Goal: Task Accomplishment & Management: Manage account settings

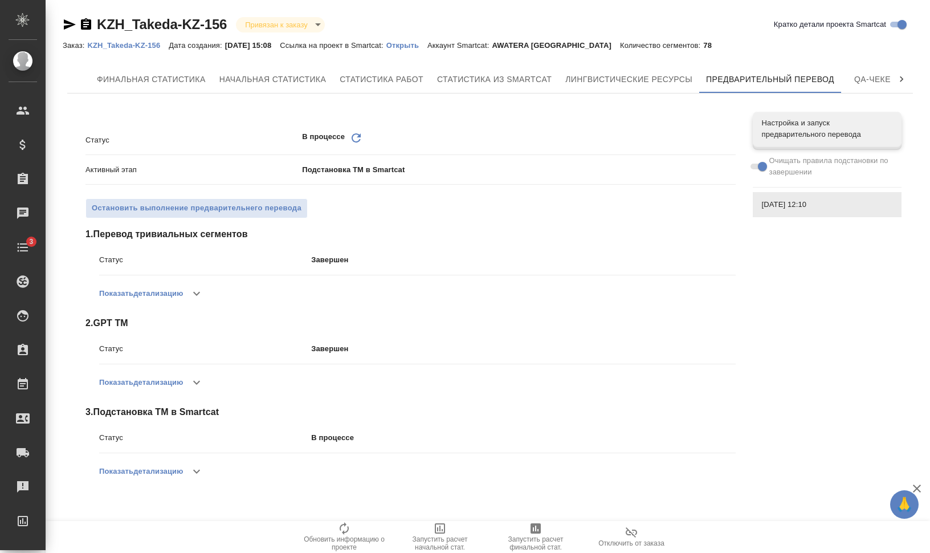
click at [348, 138] on div "В процессе Обновить" at bounding box center [518, 140] width 433 height 18
click at [354, 137] on icon "Обновить" at bounding box center [356, 138] width 14 height 14
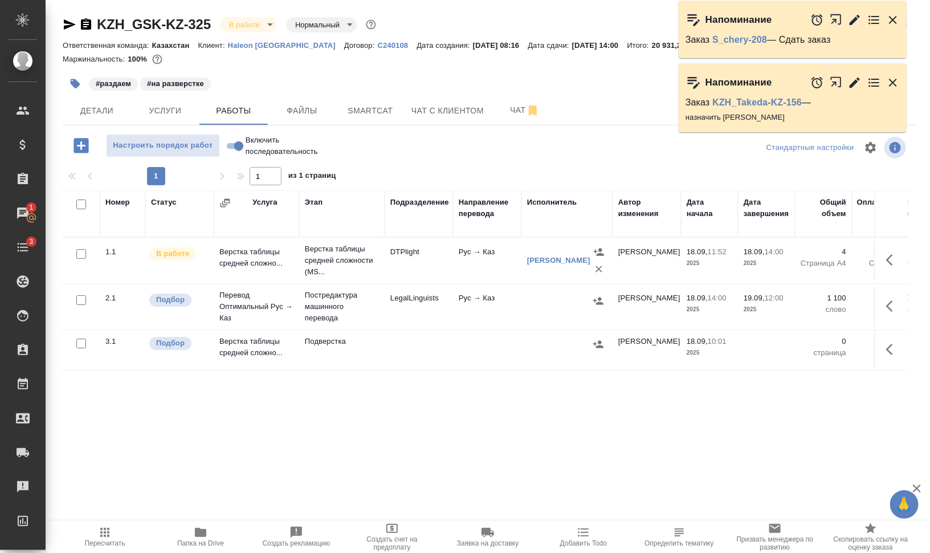
click at [894, 18] on icon "button" at bounding box center [893, 20] width 8 height 8
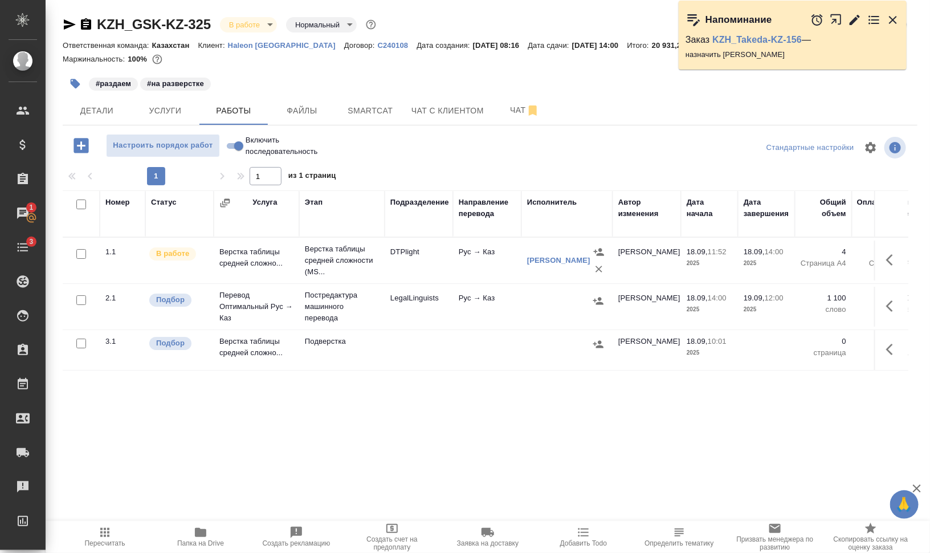
click at [896, 20] on icon "button" at bounding box center [893, 20] width 14 height 14
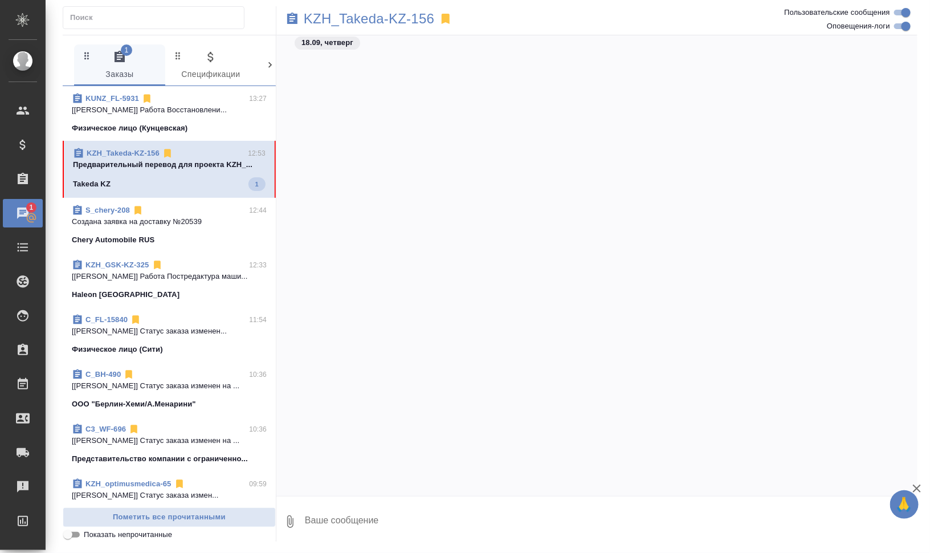
scroll to position [2919, 0]
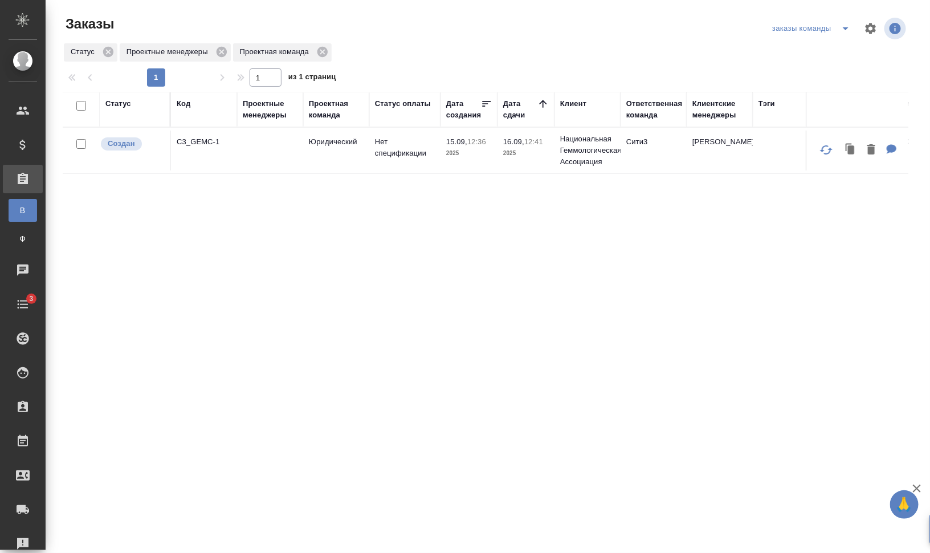
click at [184, 103] on div "Код" at bounding box center [184, 103] width 14 height 11
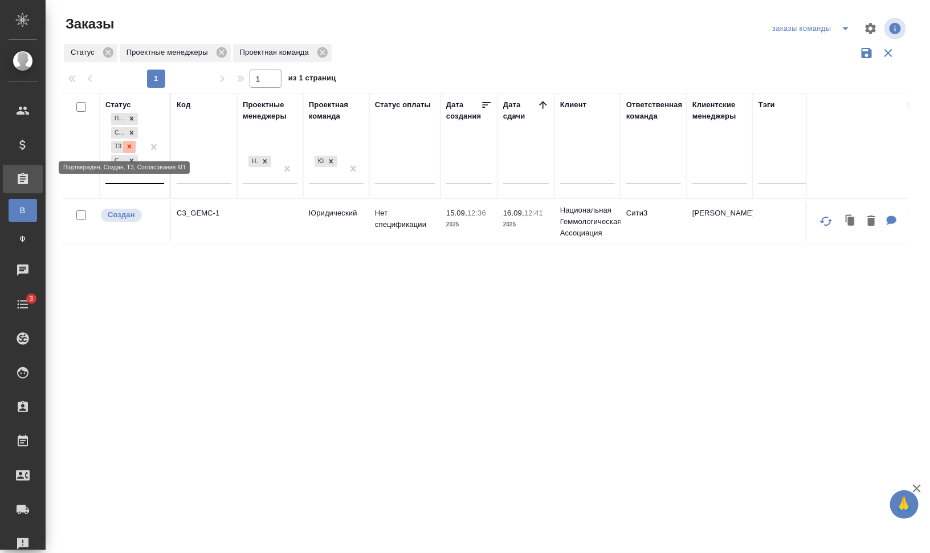
click at [131, 145] on icon at bounding box center [129, 146] width 8 height 8
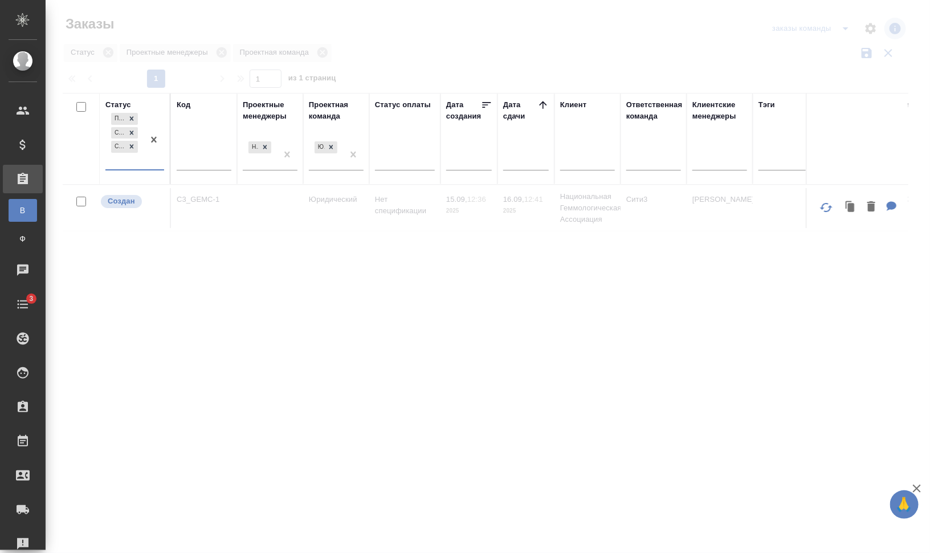
click at [138, 160] on div "Подтвержден Создан Согласование КП" at bounding box center [124, 140] width 38 height 59
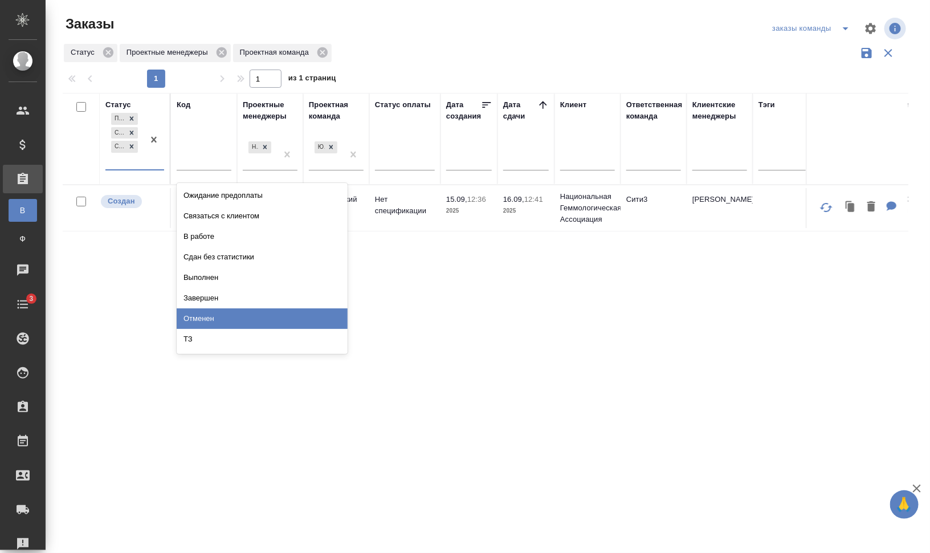
click at [251, 328] on div "Отменен" at bounding box center [262, 318] width 171 height 21
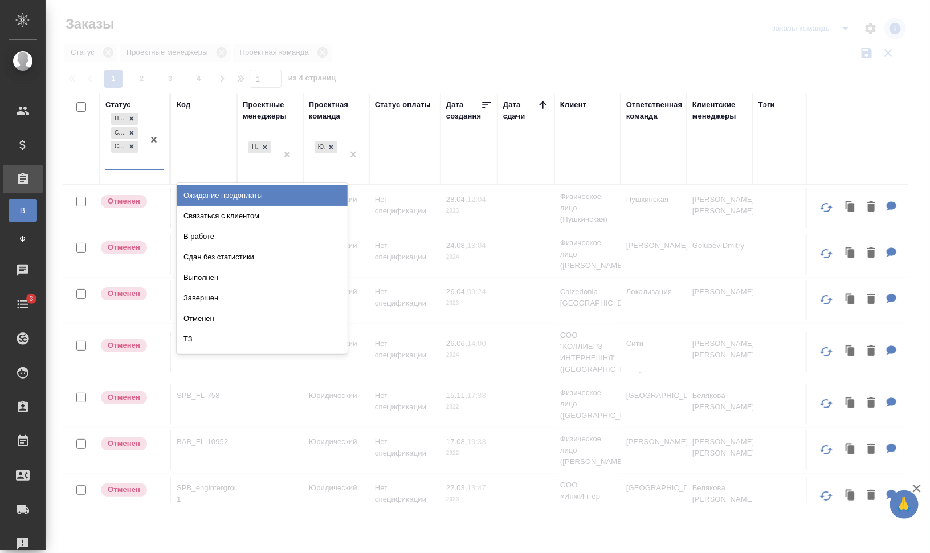
click at [137, 164] on div "Подтвержден Создан Согласование КП" at bounding box center [124, 140] width 38 height 59
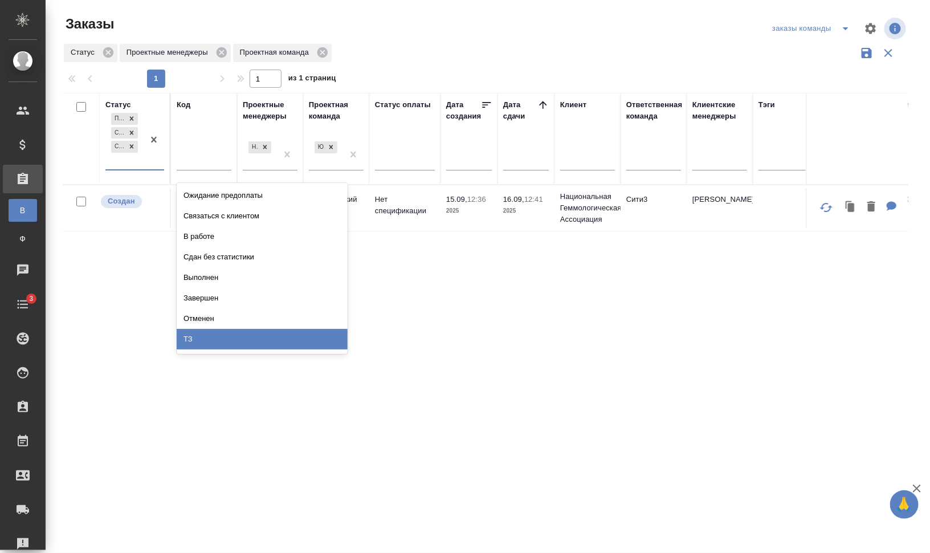
click at [253, 334] on div "ТЗ" at bounding box center [262, 339] width 171 height 21
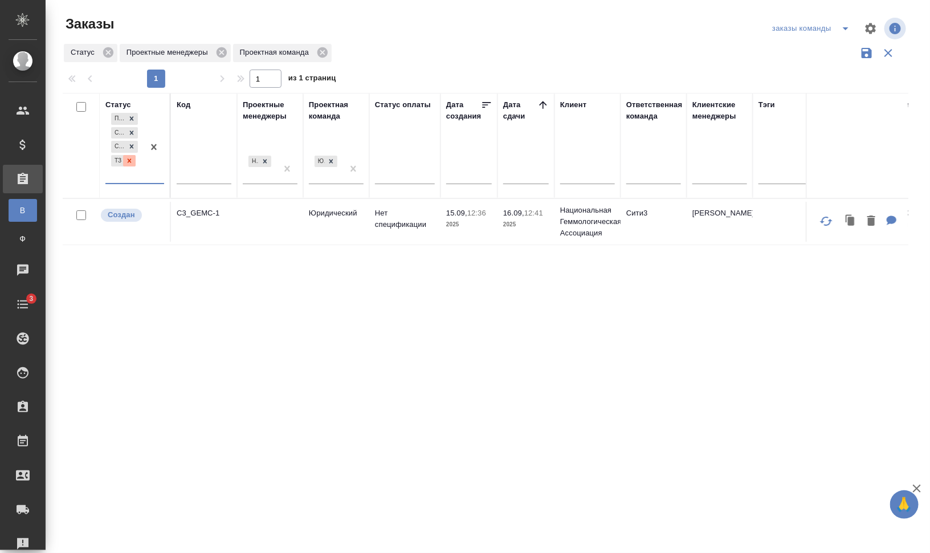
click at [132, 162] on icon at bounding box center [129, 161] width 8 height 8
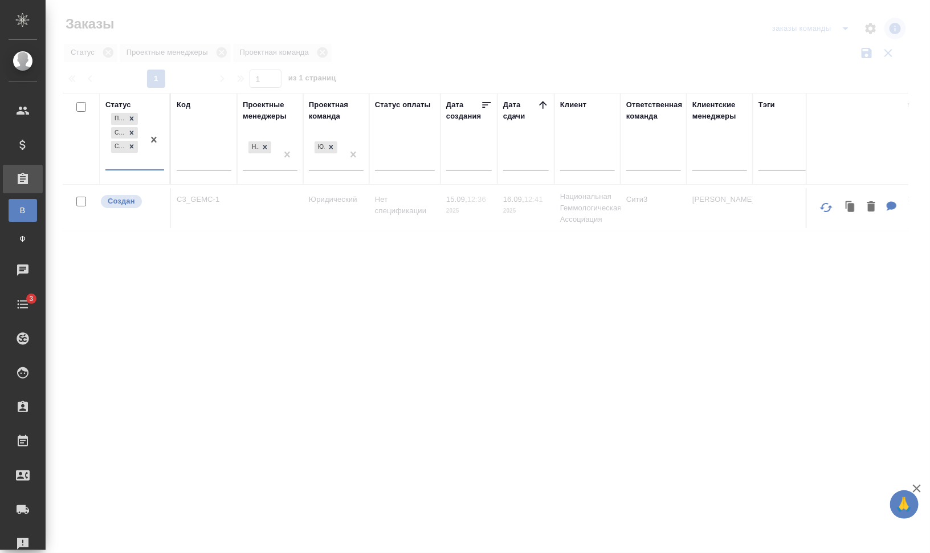
click at [132, 162] on div "Подтвержден Создан Согласование КП" at bounding box center [124, 140] width 38 height 59
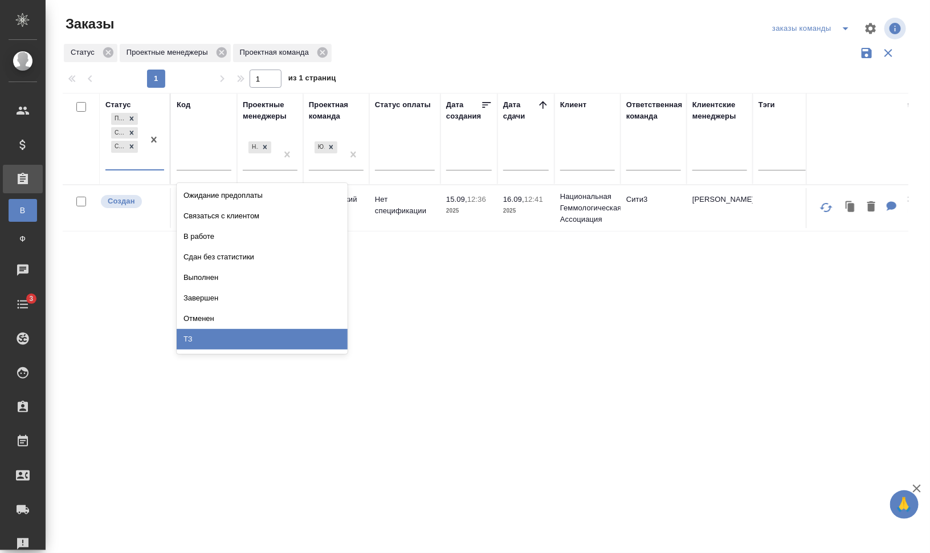
click at [248, 338] on div "ТЗ" at bounding box center [262, 339] width 171 height 21
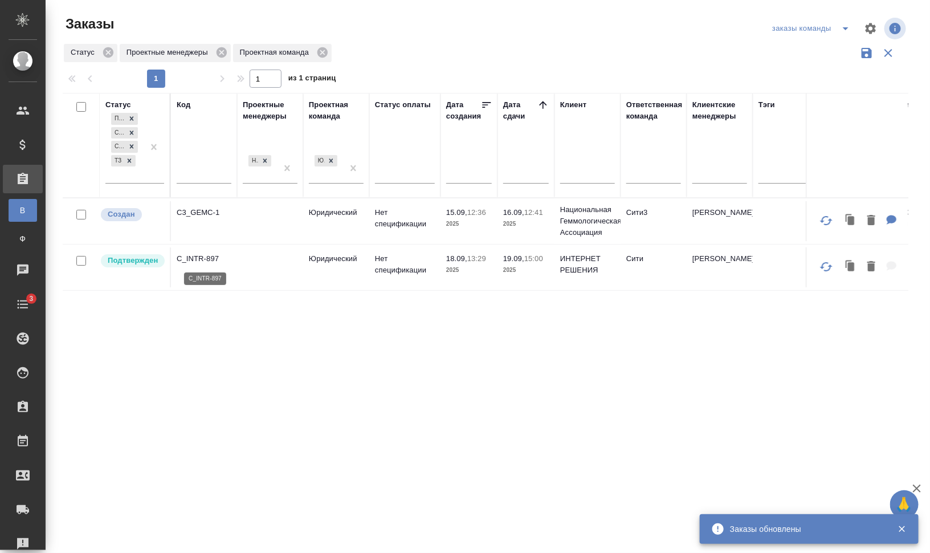
click at [210, 256] on p "C_INTR-897" at bounding box center [204, 258] width 55 height 11
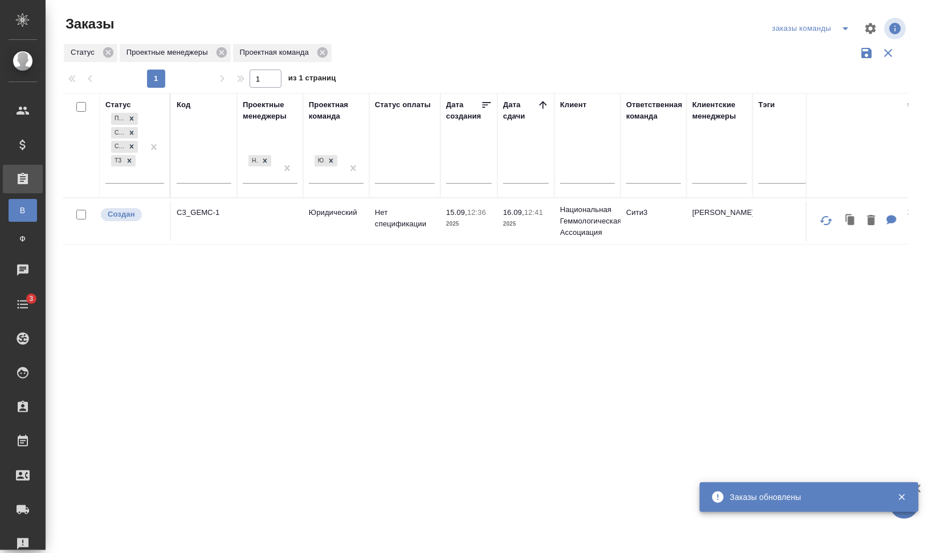
click at [184, 105] on div "Код" at bounding box center [184, 104] width 14 height 11
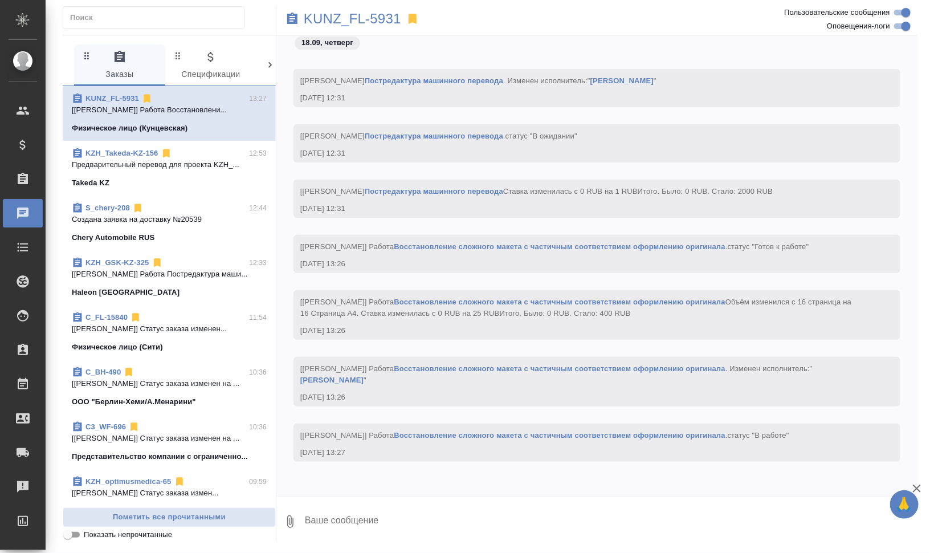
scroll to position [3547, 0]
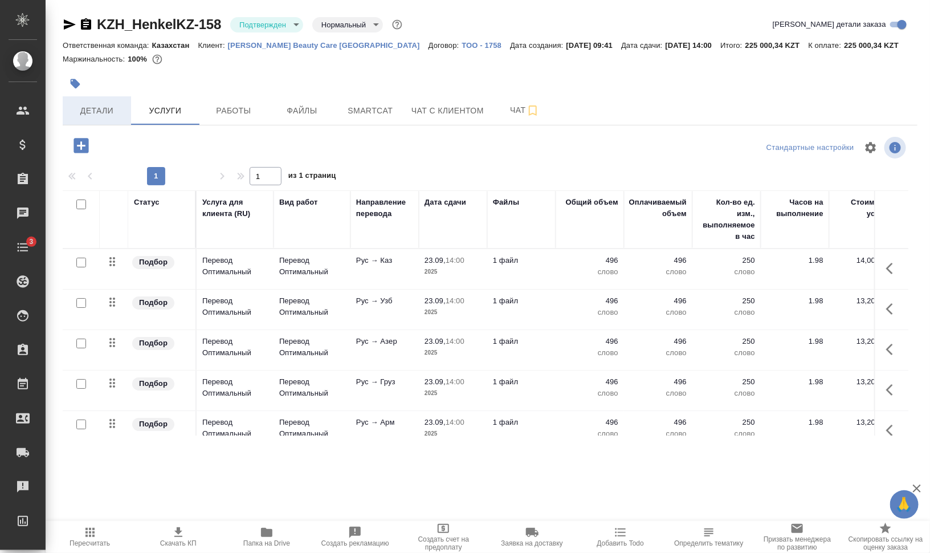
click at [87, 106] on span "Детали" at bounding box center [97, 111] width 55 height 14
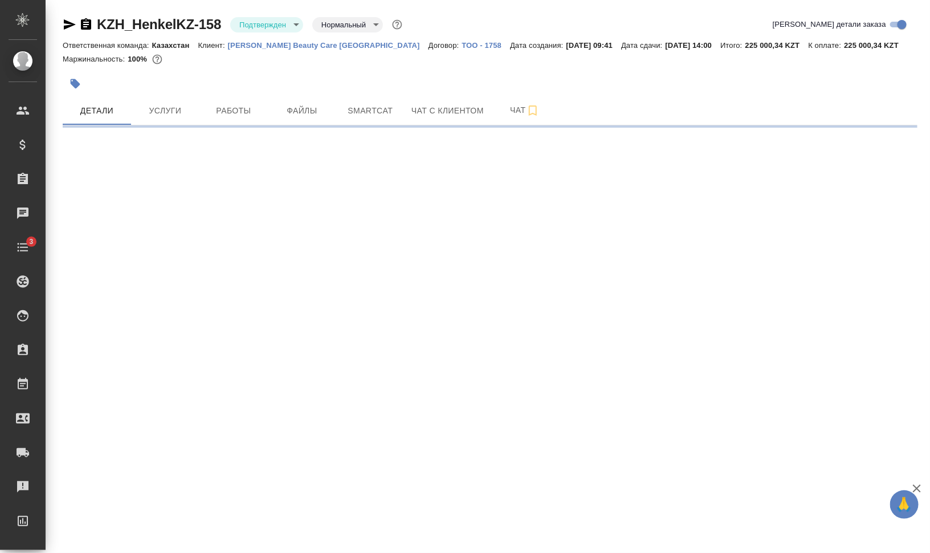
select select "RU"
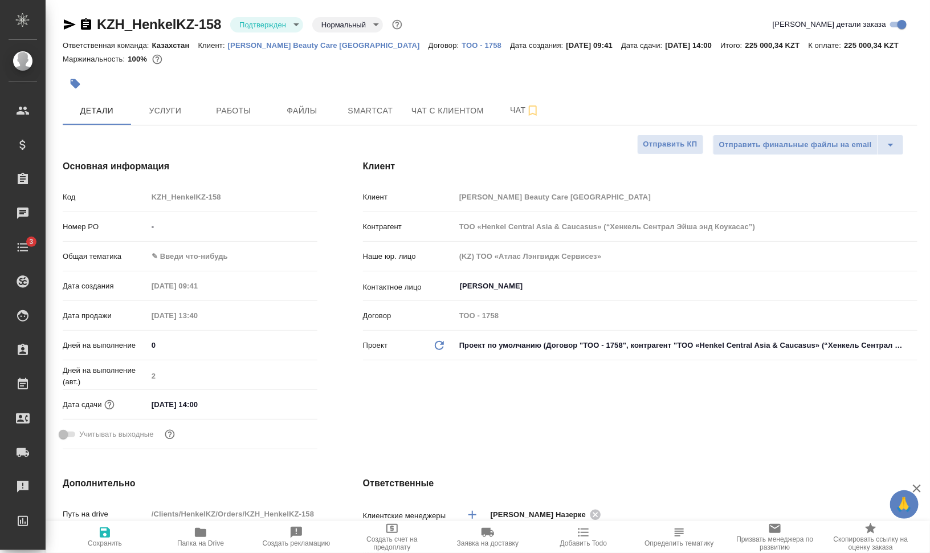
type textarea "x"
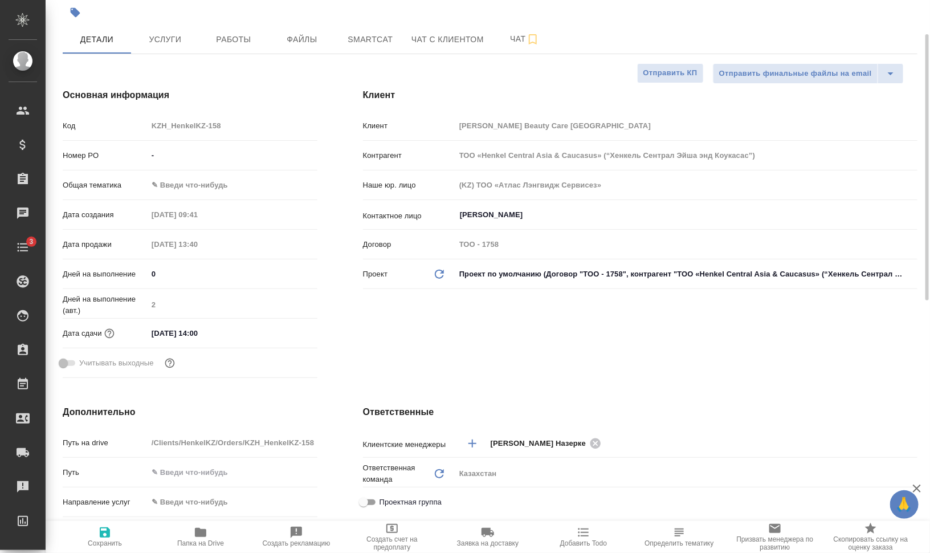
click at [209, 185] on body "🙏 .cls-1 fill:#fff; AWATERA Валеев Динар Клиенты Спецификации Заказы 0 Чаты 3 T…" at bounding box center [465, 322] width 930 height 644
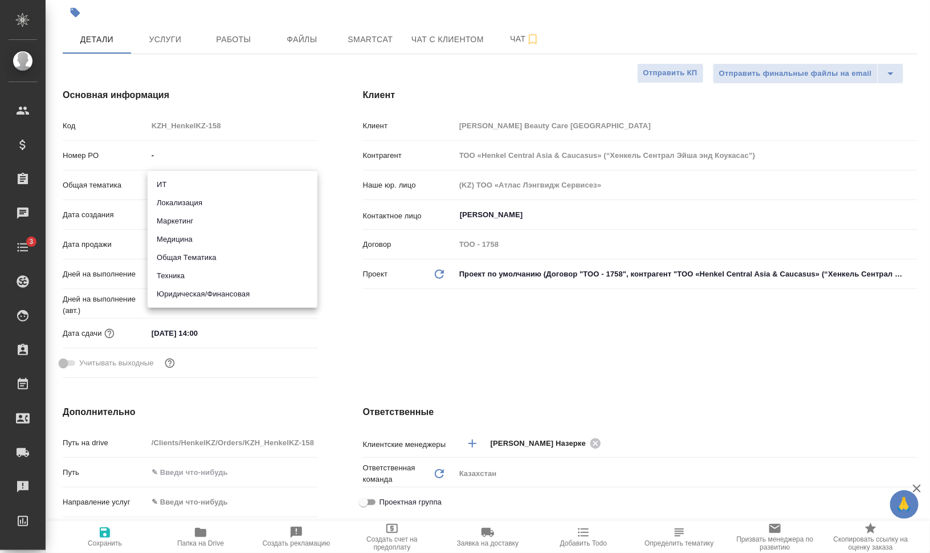
click at [257, 217] on li "Маркетинг" at bounding box center [233, 221] width 170 height 18
type input "marketing"
type textarea "x"
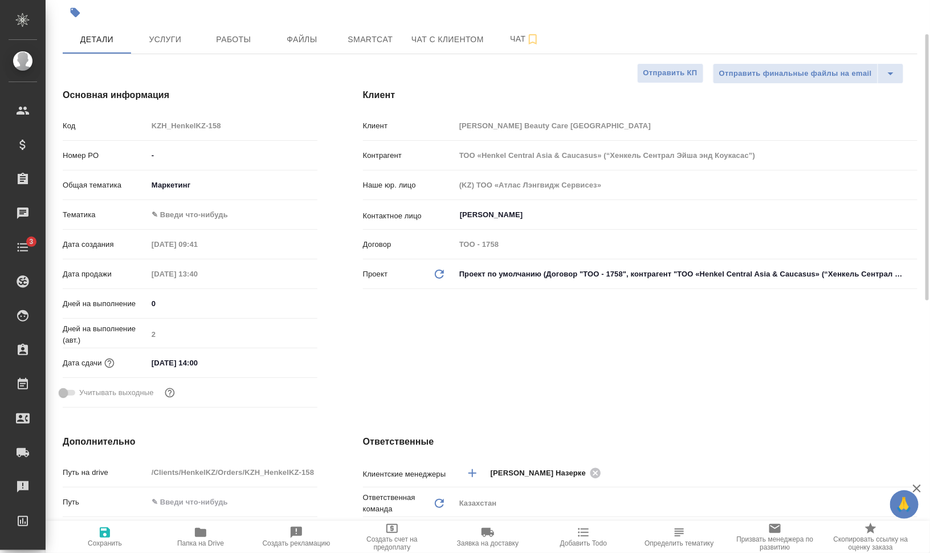
click at [105, 536] on icon "button" at bounding box center [105, 532] width 10 height 10
type textarea "x"
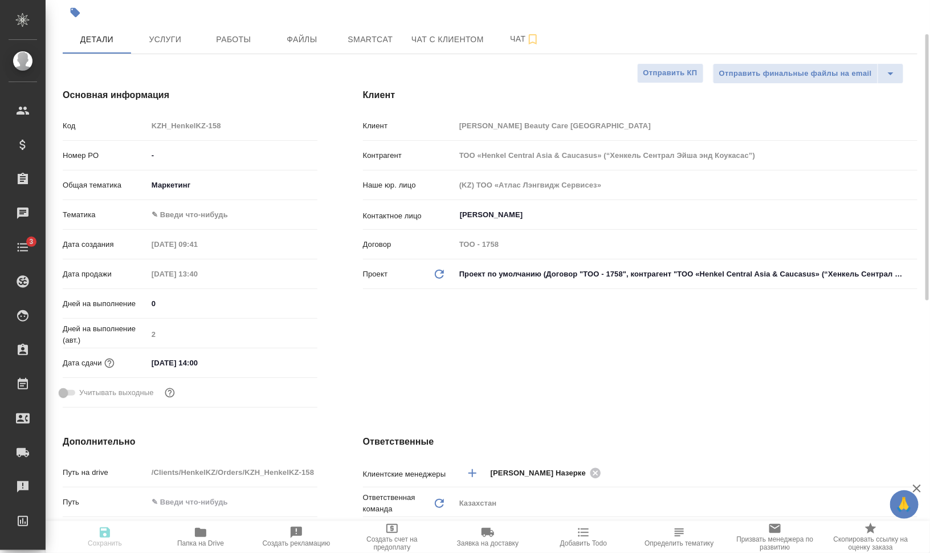
type textarea "x"
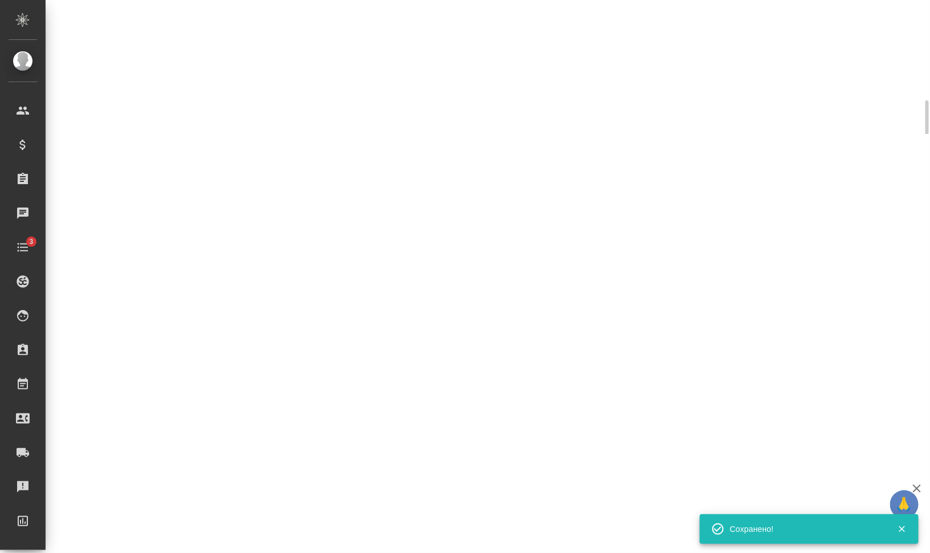
select select "RU"
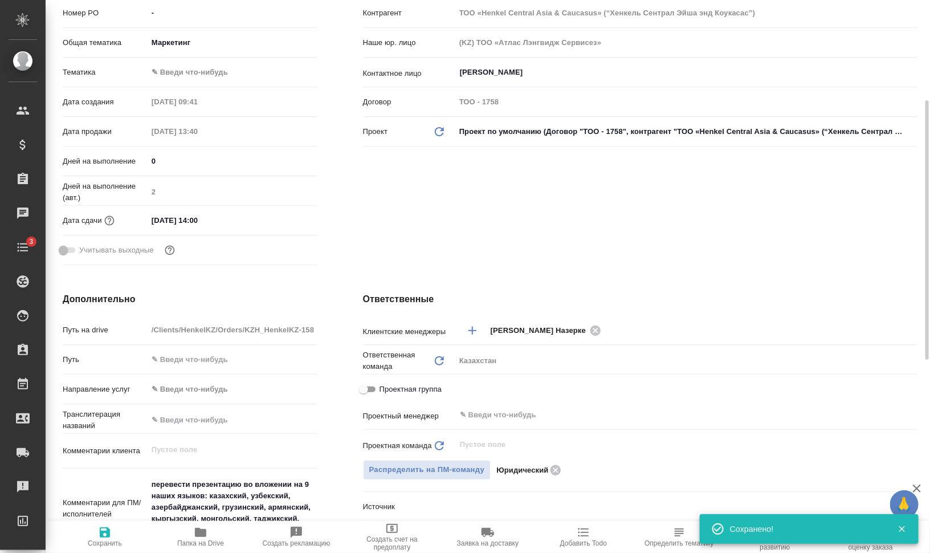
type textarea "x"
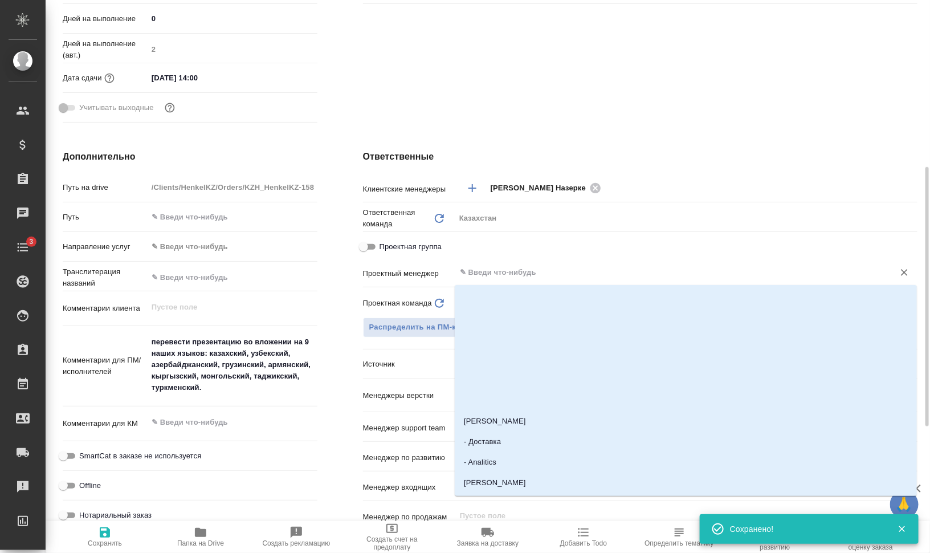
click at [564, 278] on input "text" at bounding box center [667, 273] width 417 height 14
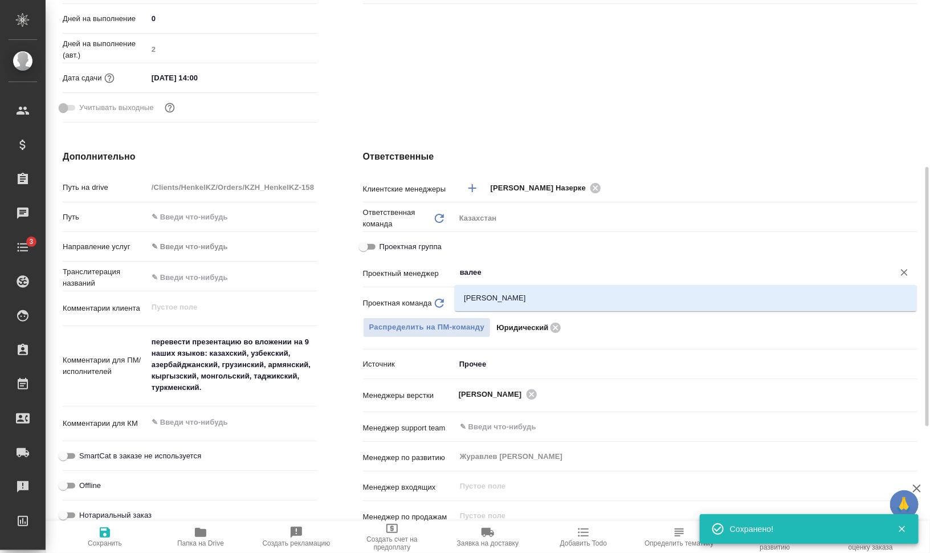
type input "валеев"
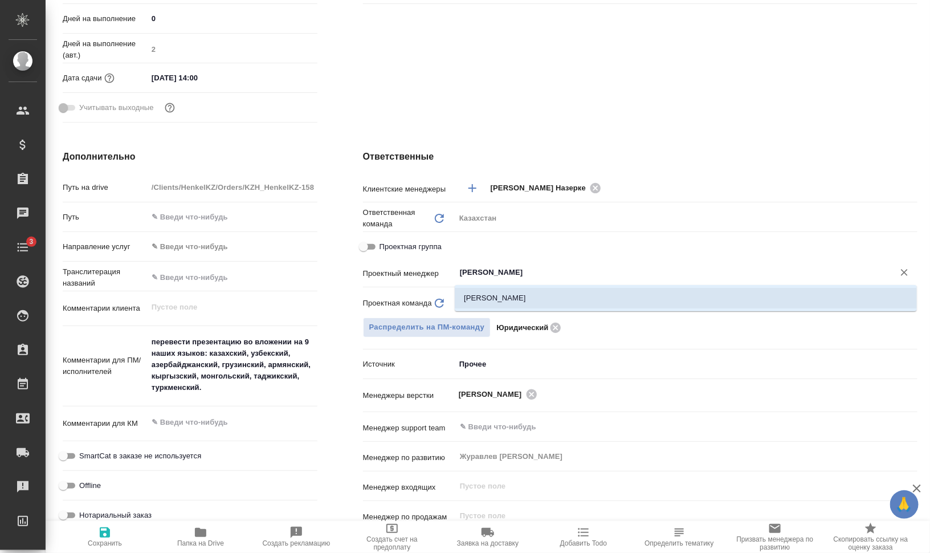
click at [546, 296] on li "[PERSON_NAME]" at bounding box center [686, 298] width 462 height 21
type textarea "x"
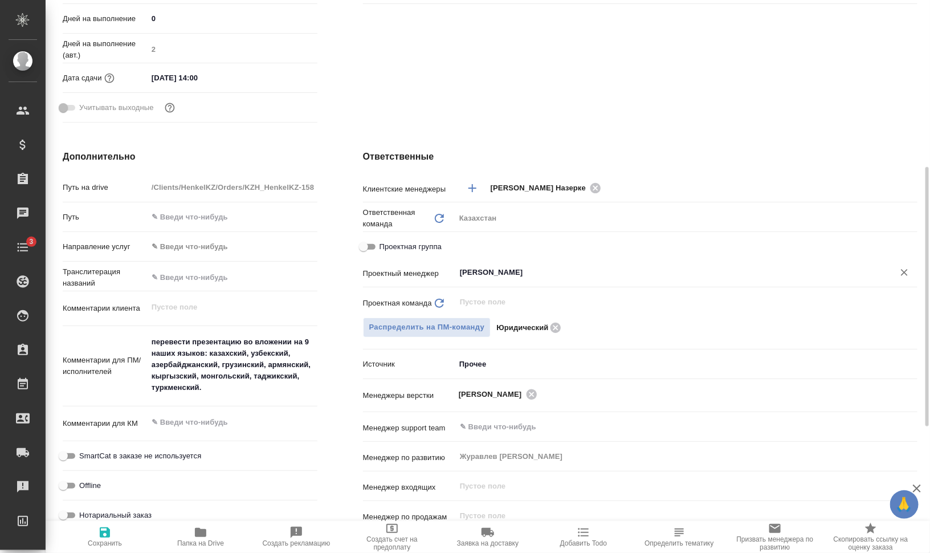
type input "[PERSON_NAME]"
click at [123, 537] on span "Сохранить" at bounding box center [105, 536] width 82 height 22
type textarea "x"
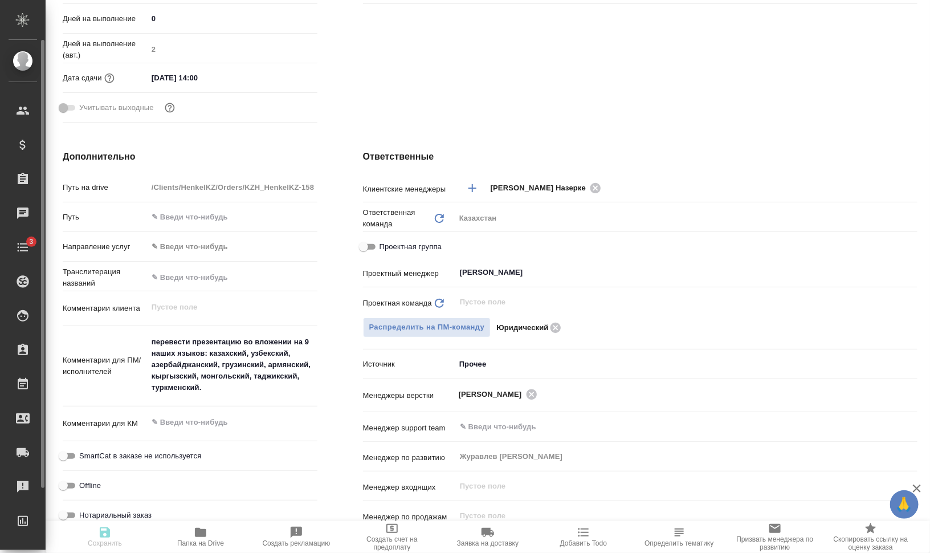
type textarea "x"
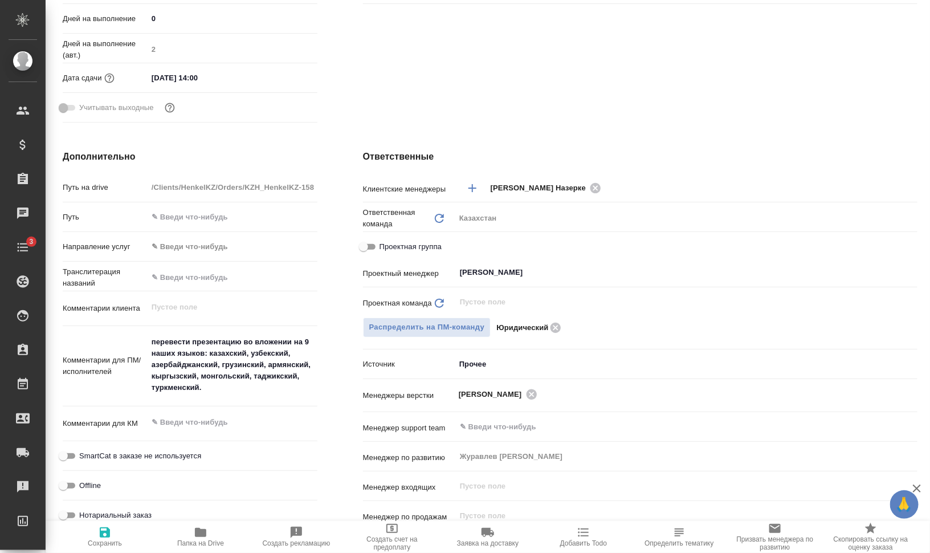
type textarea "x"
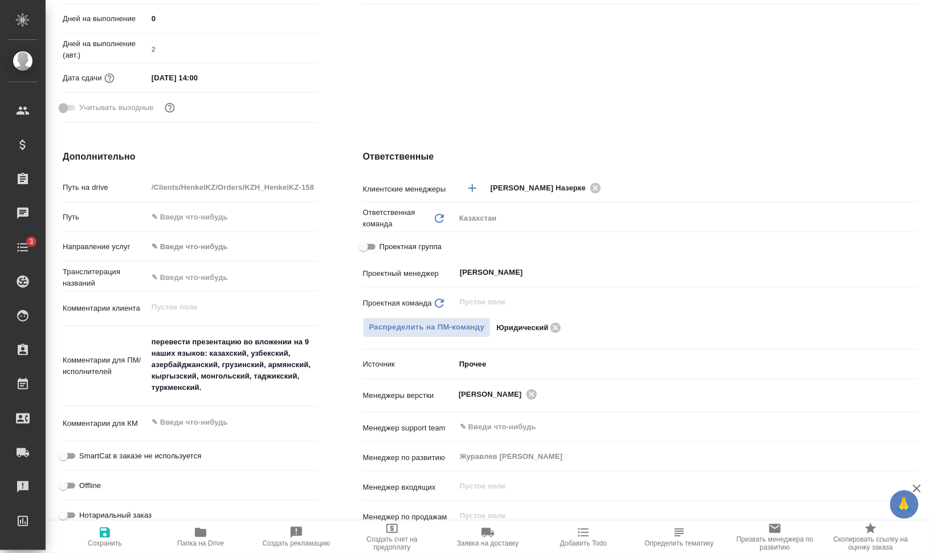
type textarea "x"
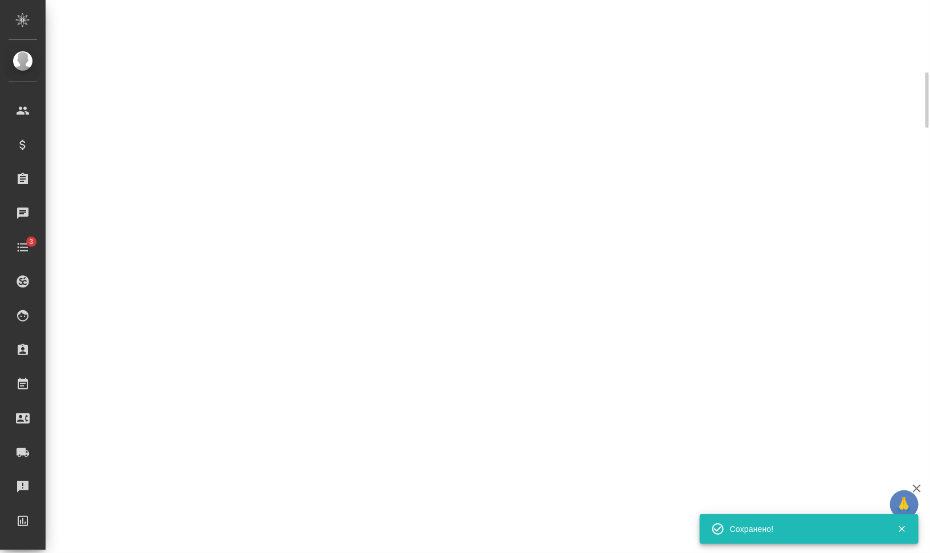
scroll to position [44, 0]
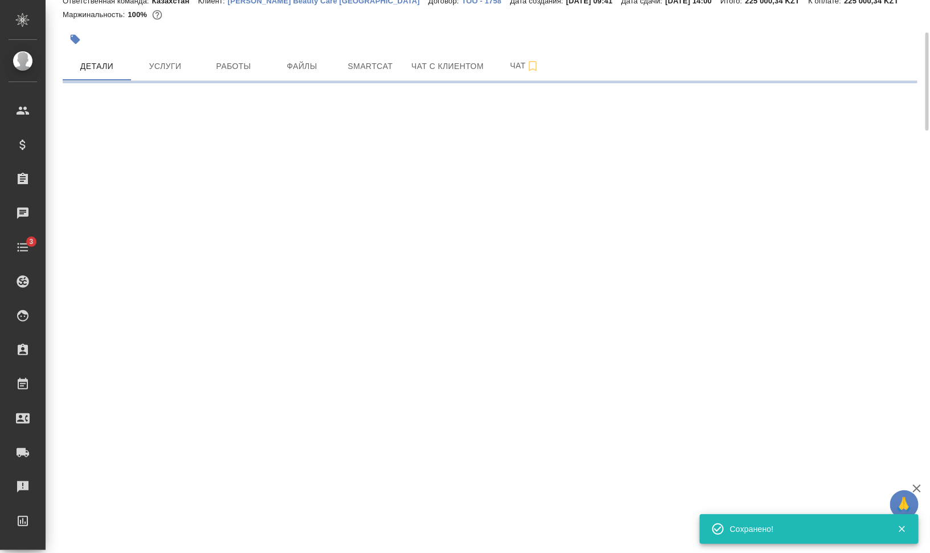
select select "RU"
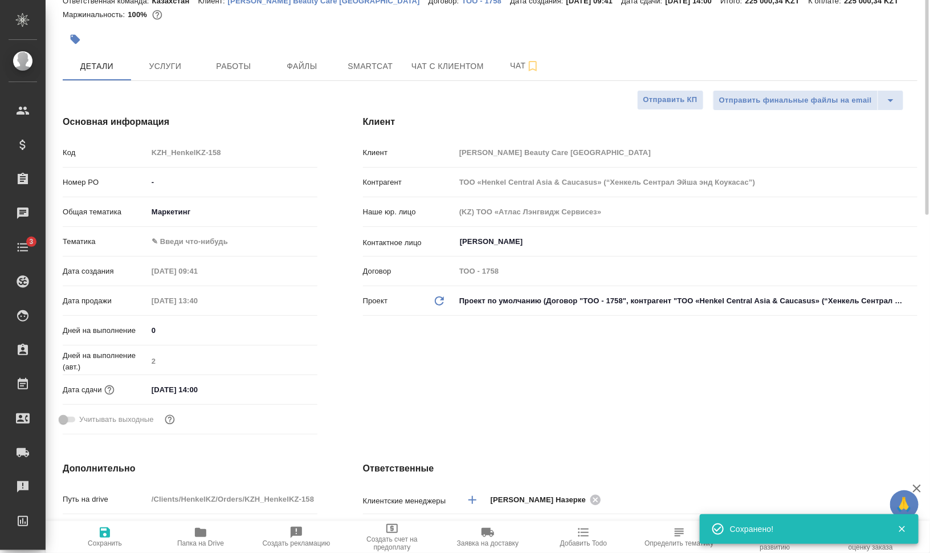
type textarea "x"
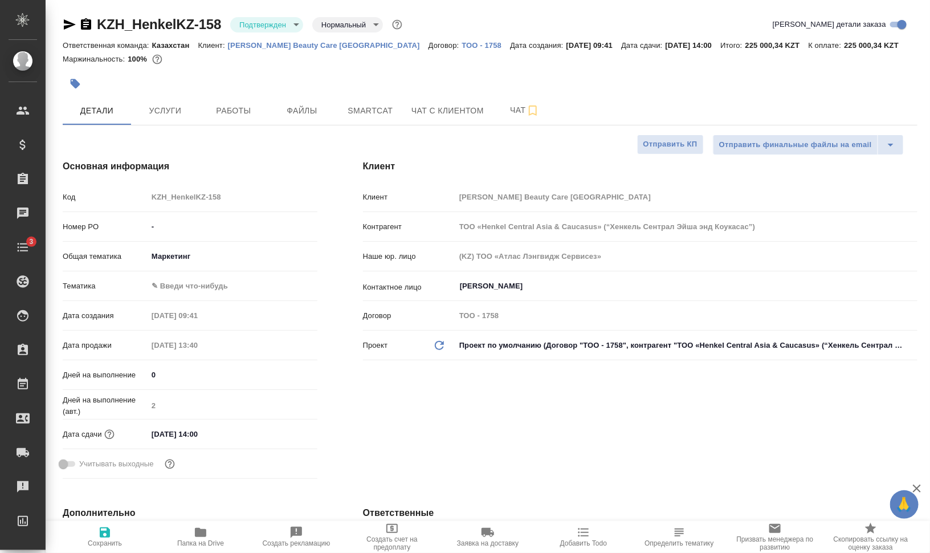
type textarea "x"
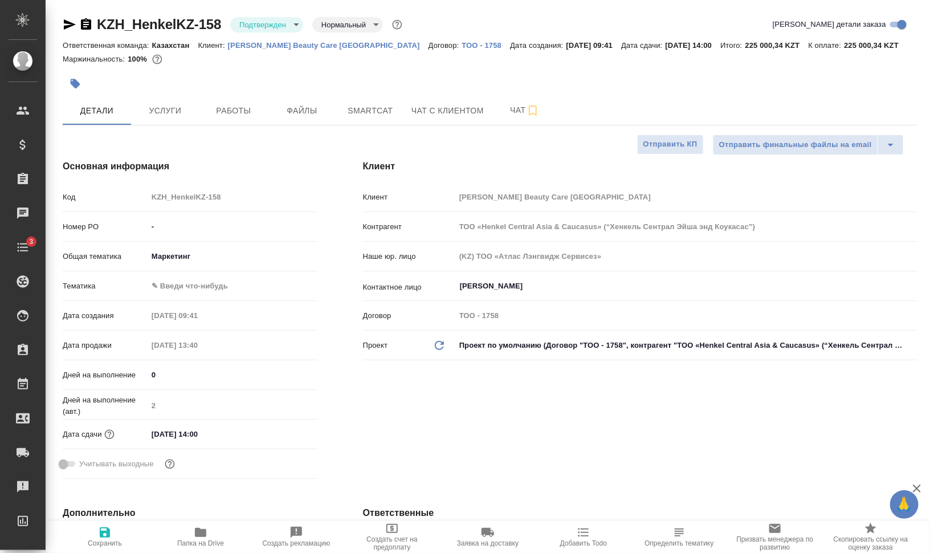
type textarea "x"
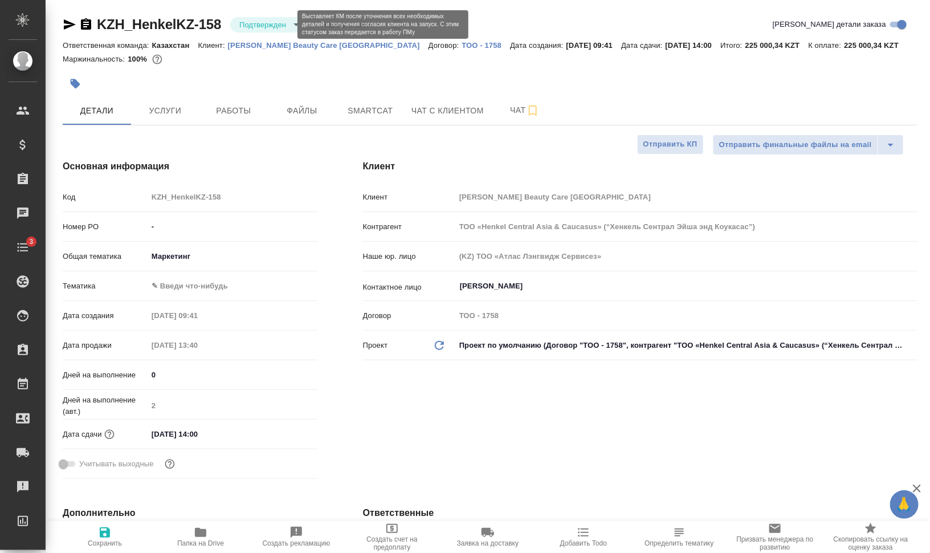
click at [268, 24] on body "🙏 .cls-1 fill:#fff; AWATERA Валеев Динар Клиенты Спецификации Заказы 0 Чаты 3 T…" at bounding box center [465, 322] width 930 height 644
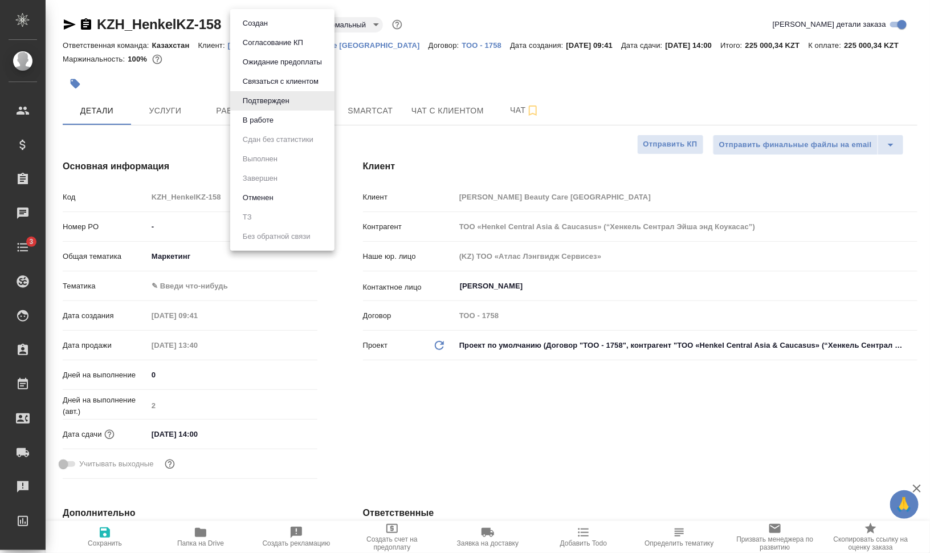
click at [280, 116] on li "В работе" at bounding box center [282, 120] width 104 height 19
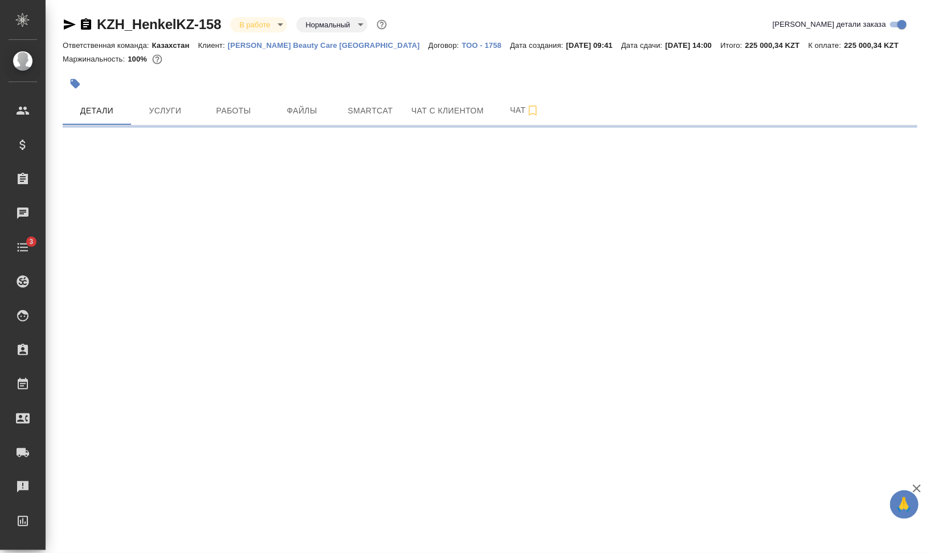
select select "RU"
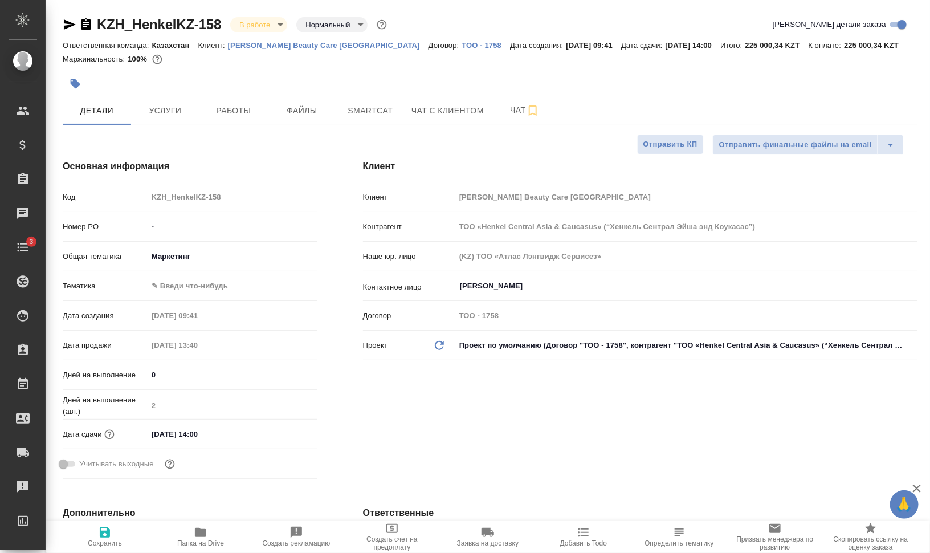
type textarea "x"
click at [266, 79] on div at bounding box center [348, 83] width 570 height 25
click at [528, 109] on icon "button" at bounding box center [533, 111] width 14 height 14
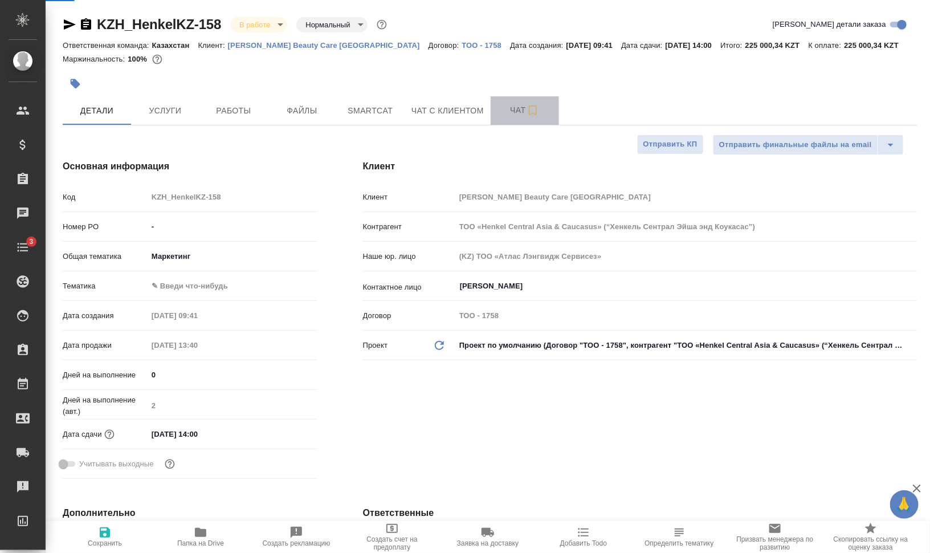
click at [512, 109] on span "Чат" at bounding box center [524, 110] width 55 height 14
type textarea "x"
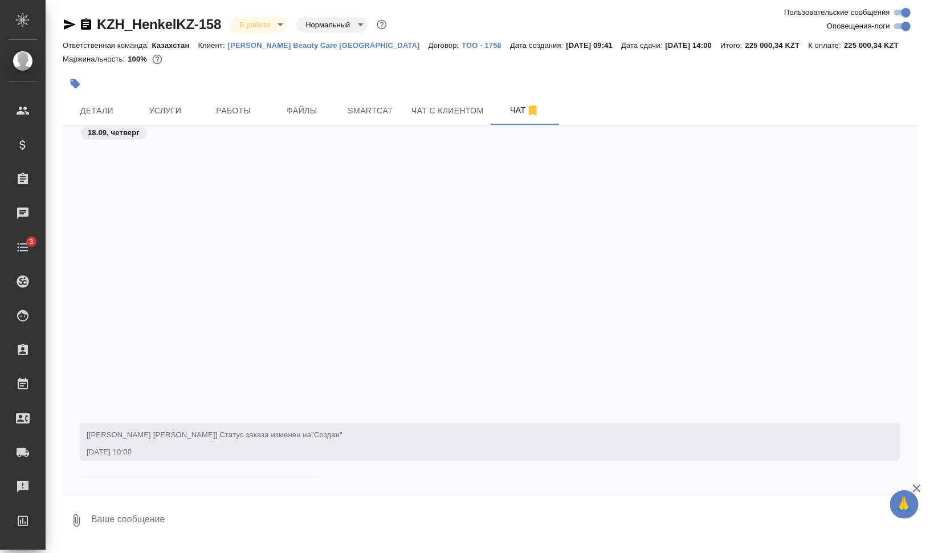
scroll to position [314, 0]
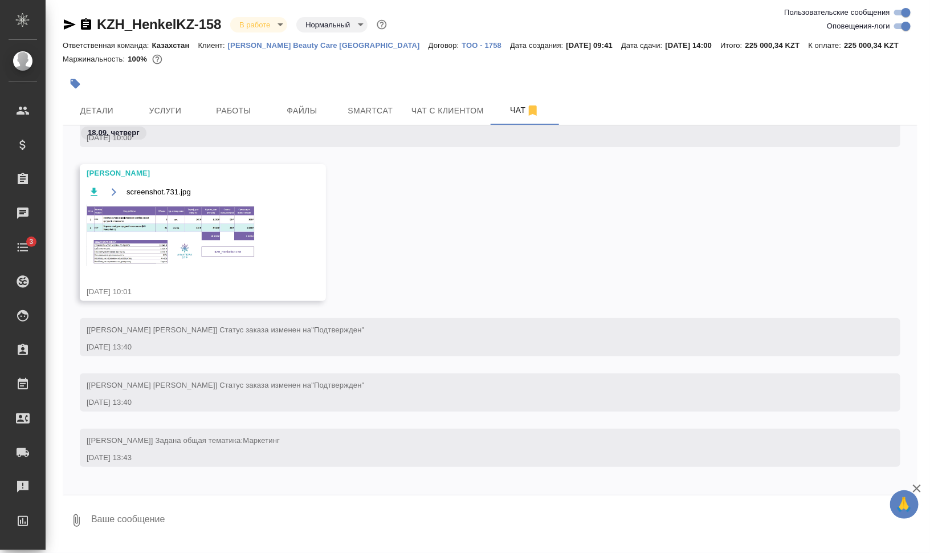
click at [143, 225] on img at bounding box center [172, 236] width 171 height 62
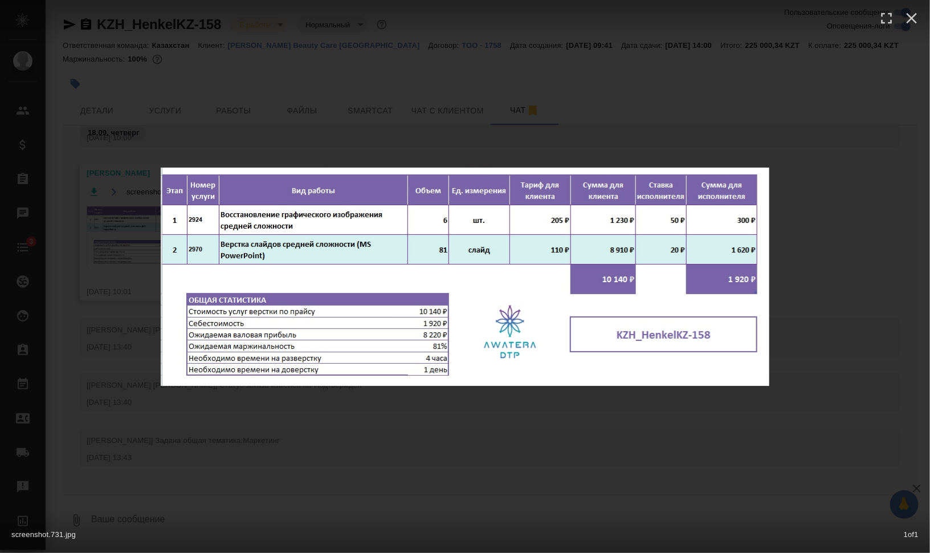
click at [506, 440] on div "screenshot.731.jpg 1 of 1" at bounding box center [465, 276] width 930 height 553
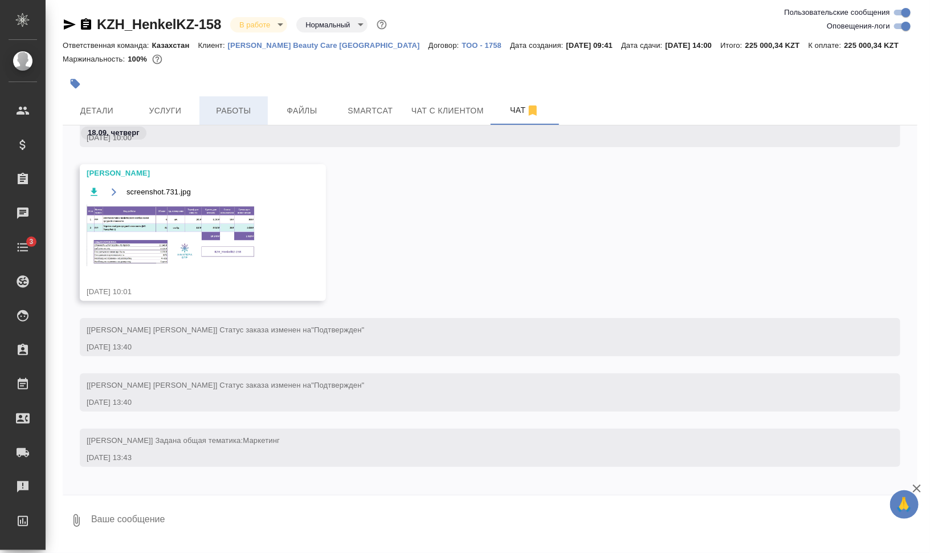
click at [238, 116] on span "Работы" at bounding box center [233, 111] width 55 height 14
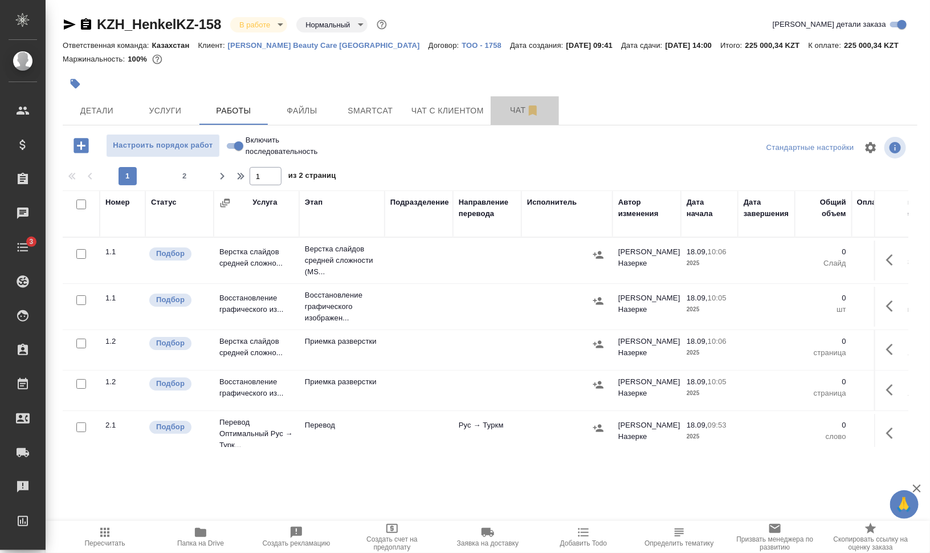
drag, startPoint x: 515, startPoint y: 112, endPoint x: 503, endPoint y: 130, distance: 21.8
click at [515, 112] on span "Чат" at bounding box center [524, 110] width 55 height 14
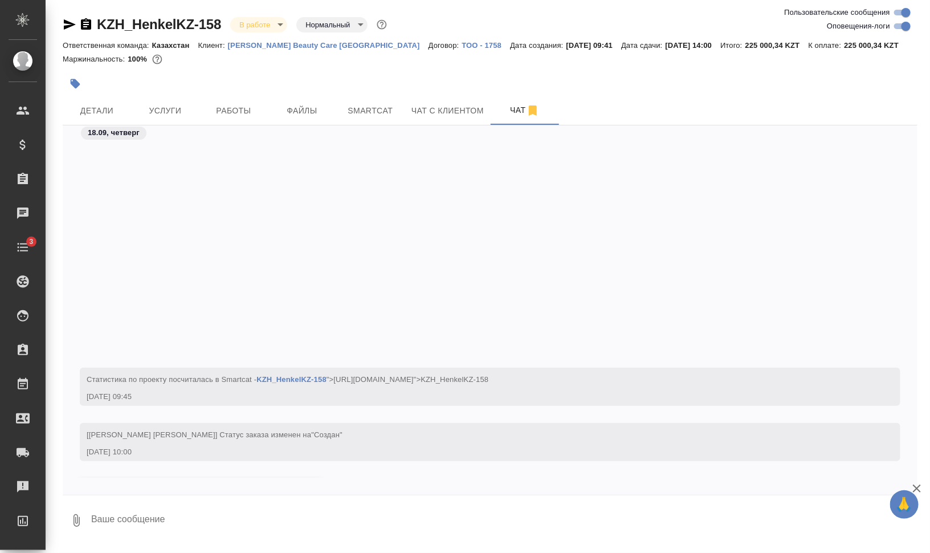
scroll to position [375, 0]
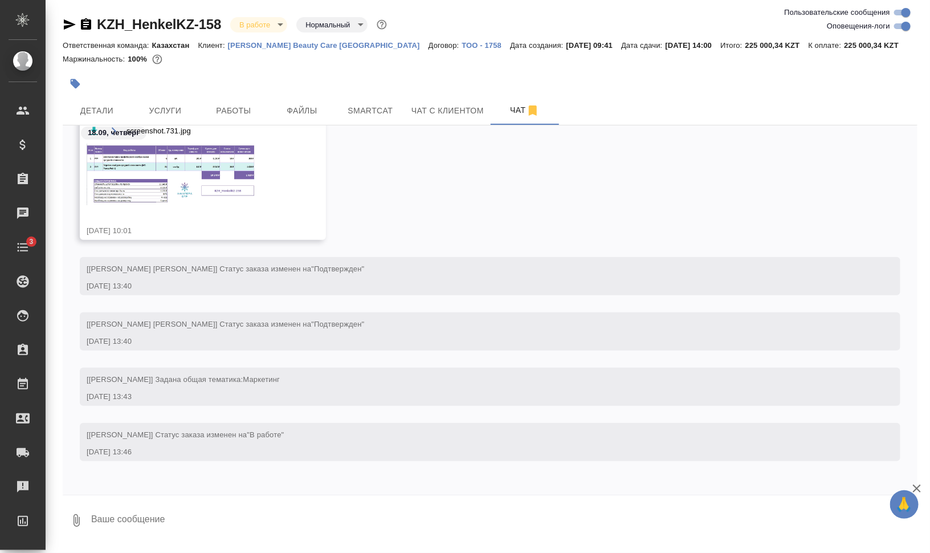
click at [208, 174] on img at bounding box center [172, 175] width 171 height 62
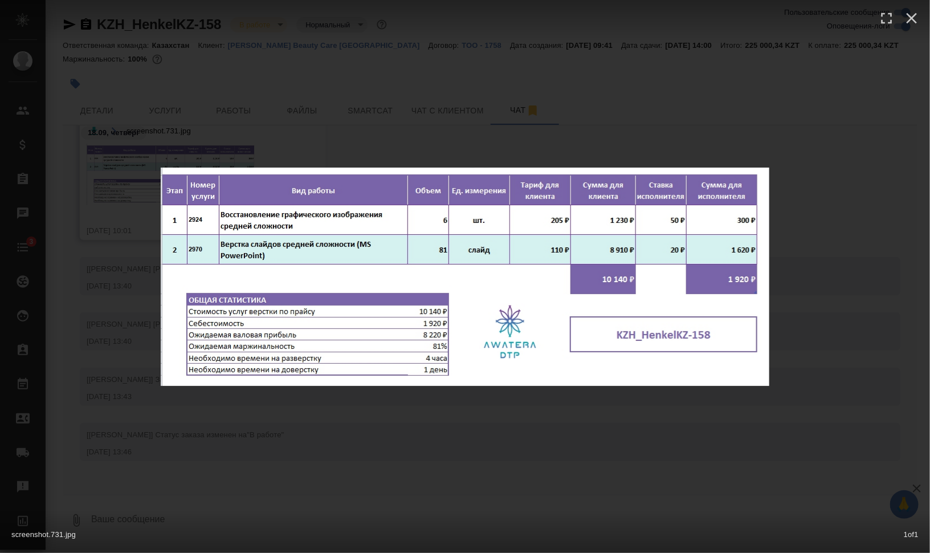
click at [859, 379] on div "screenshot.731.jpg 1 of 1" at bounding box center [465, 276] width 930 height 553
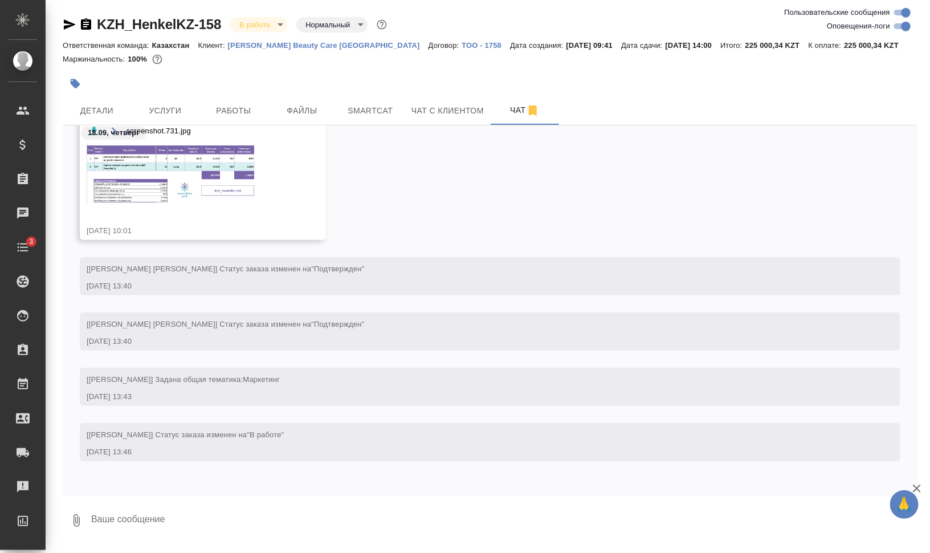
click at [211, 195] on img at bounding box center [172, 175] width 171 height 62
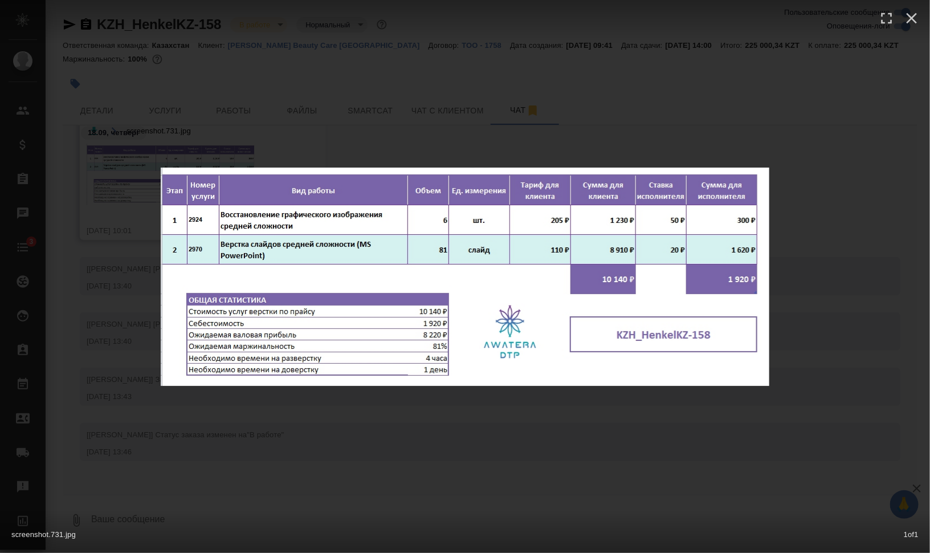
click at [843, 474] on div "screenshot.731.jpg 1 of 1" at bounding box center [465, 276] width 930 height 553
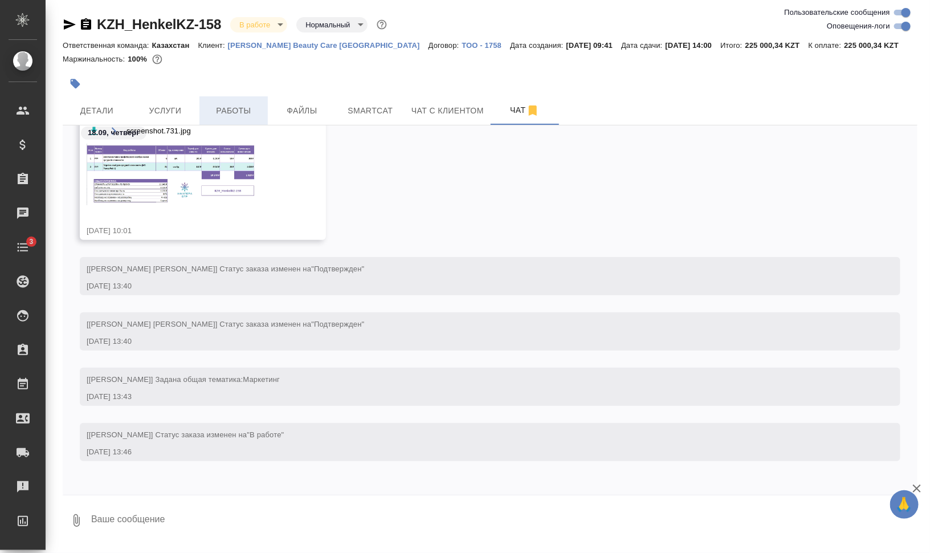
click at [219, 108] on span "Работы" at bounding box center [233, 111] width 55 height 14
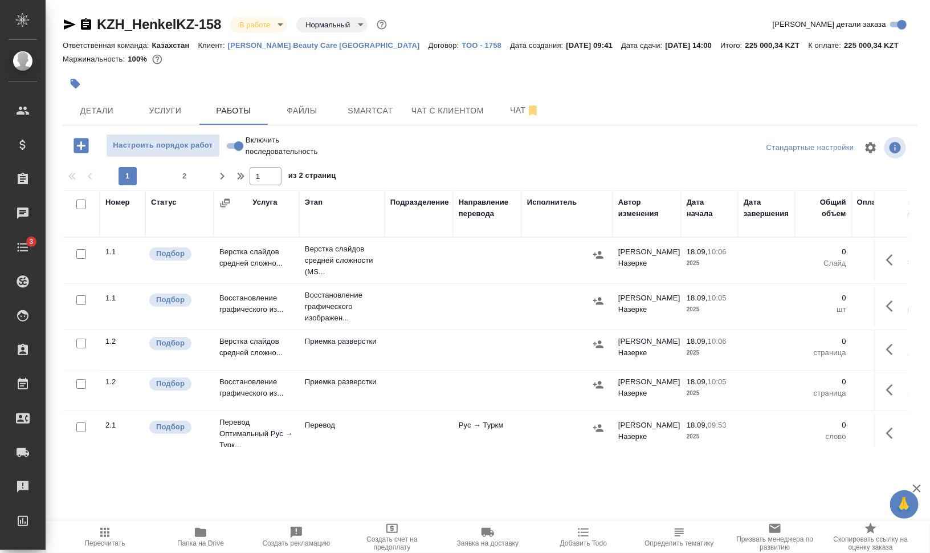
click at [77, 205] on input "checkbox" at bounding box center [81, 204] width 10 height 10
checkbox input "true"
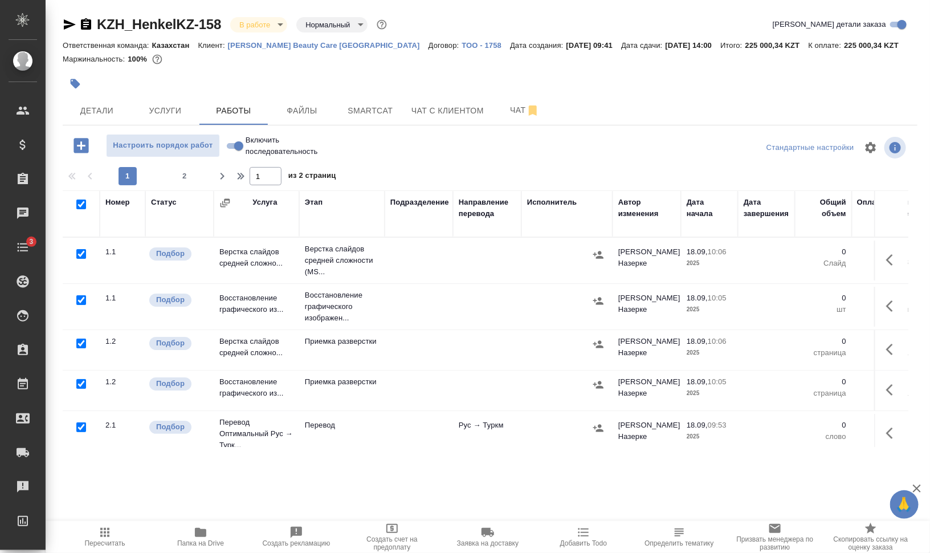
checkbox input "true"
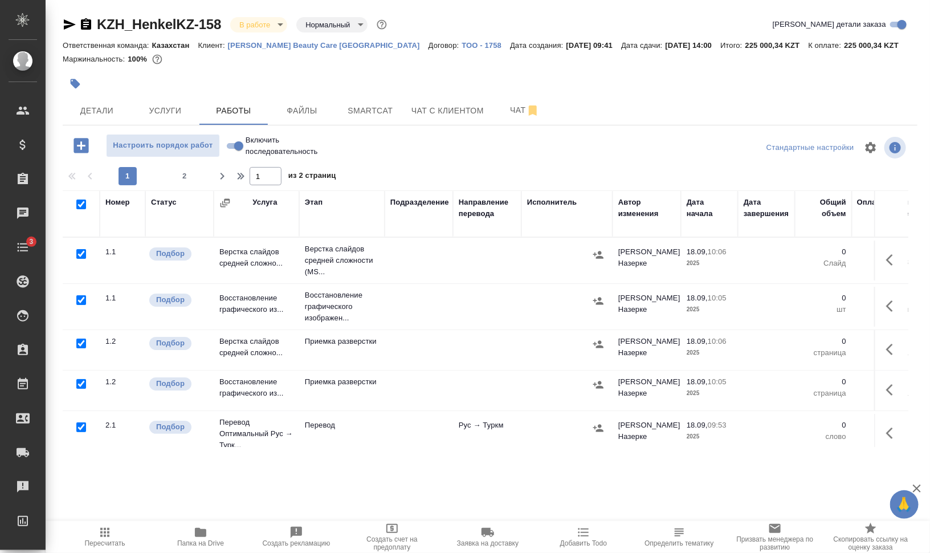
checkbox input "true"
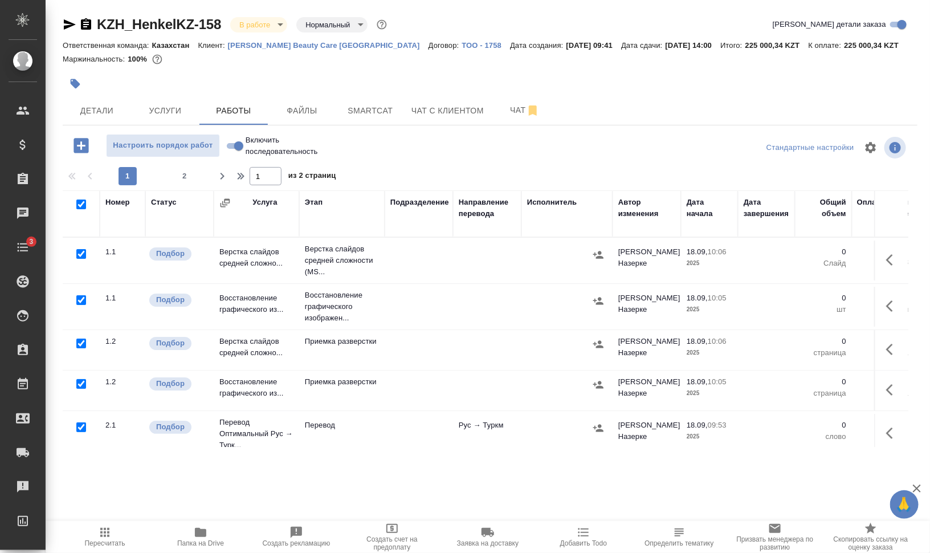
checkbox input "true"
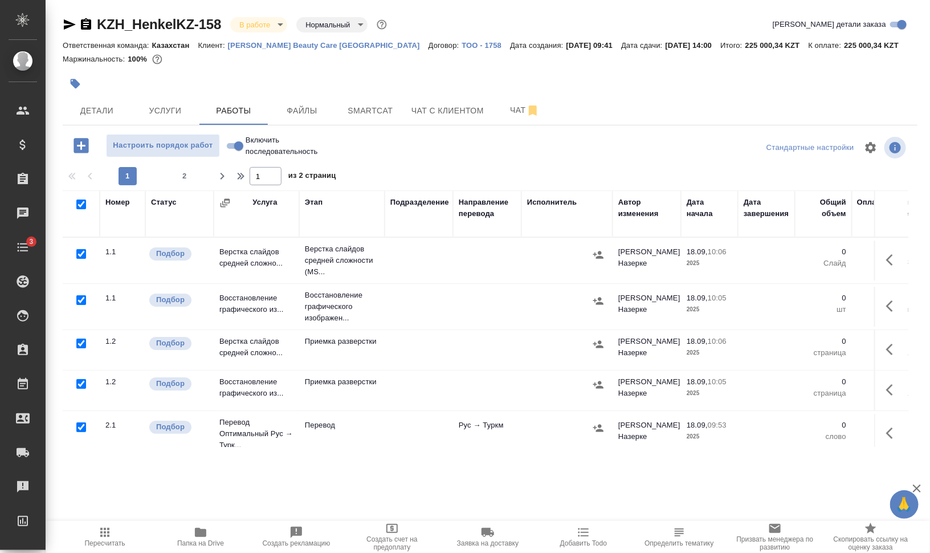
checkbox input "true"
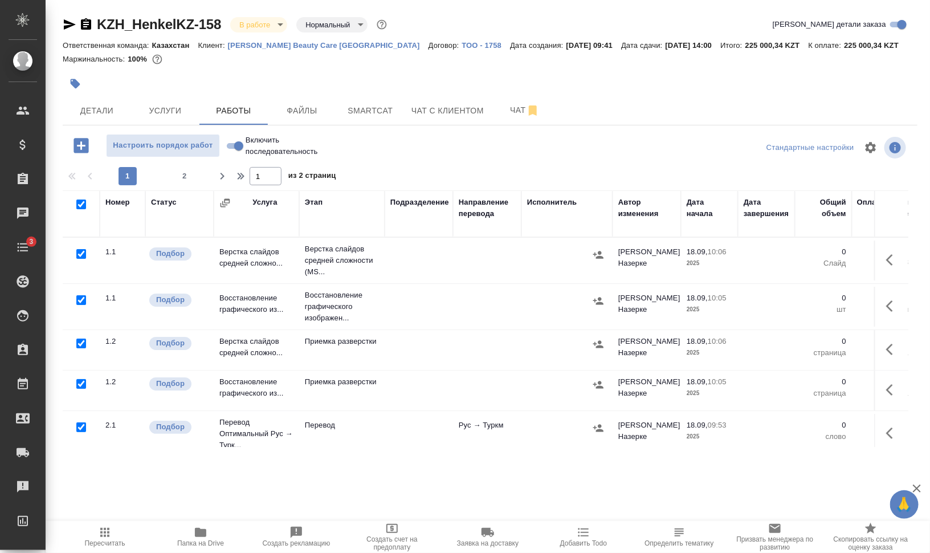
checkbox input "true"
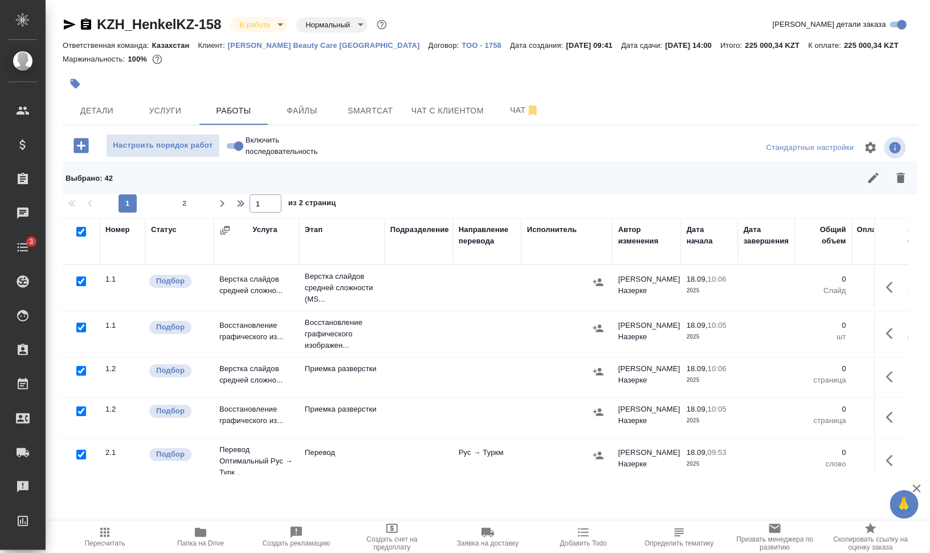
click at [78, 322] on input "checkbox" at bounding box center [81, 327] width 10 height 10
checkbox input "false"
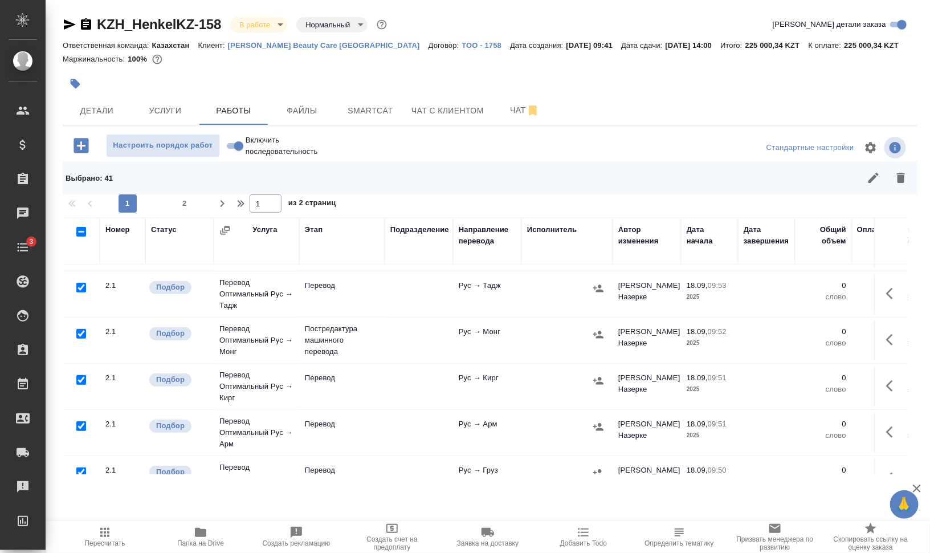
scroll to position [214, 0]
click at [81, 333] on input "checkbox" at bounding box center [81, 333] width 10 height 10
checkbox input "false"
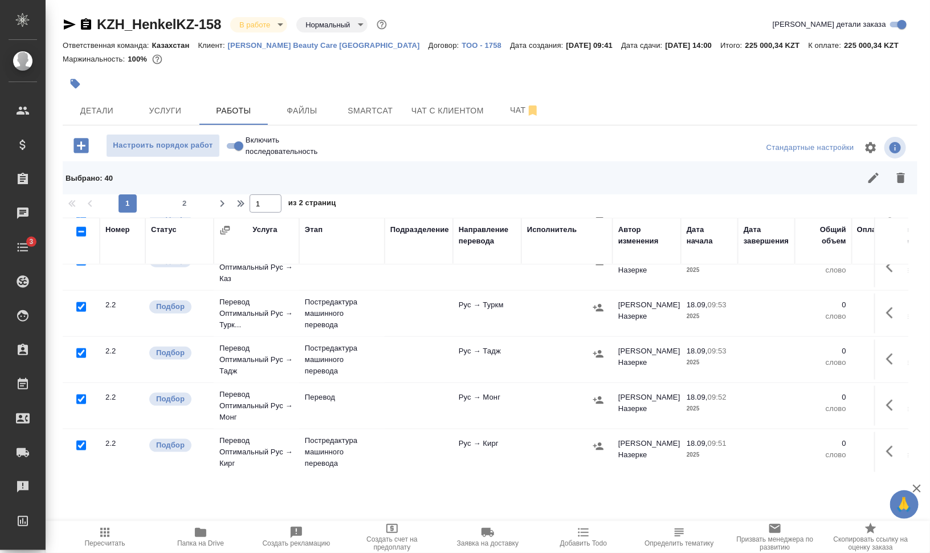
scroll to position [570, 0]
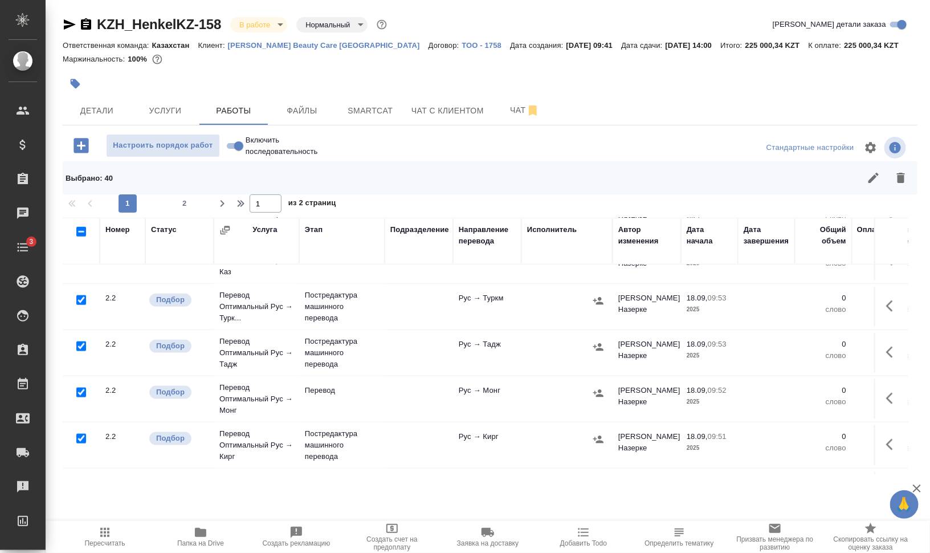
click at [84, 295] on input "checkbox" at bounding box center [81, 300] width 10 height 10
checkbox input "false"
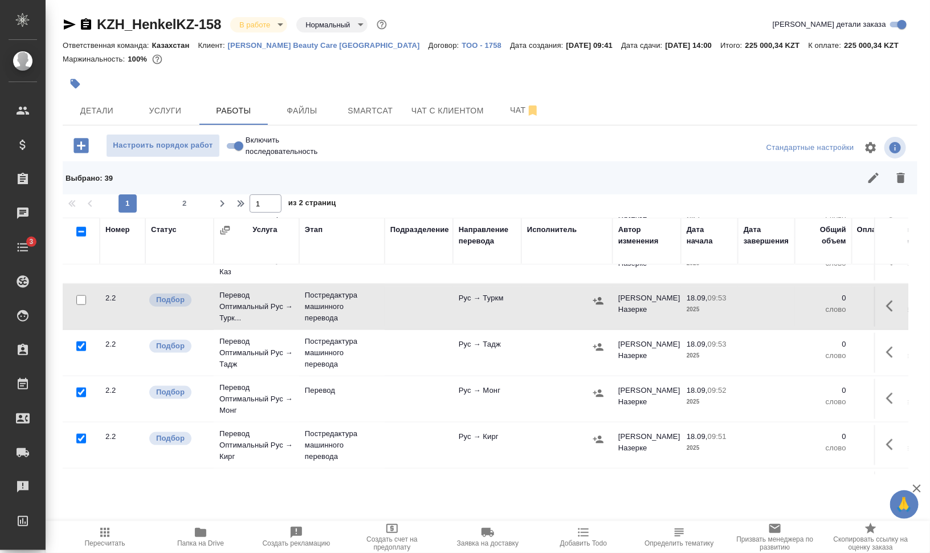
click at [83, 344] on input "checkbox" at bounding box center [81, 346] width 10 height 10
checkbox input "false"
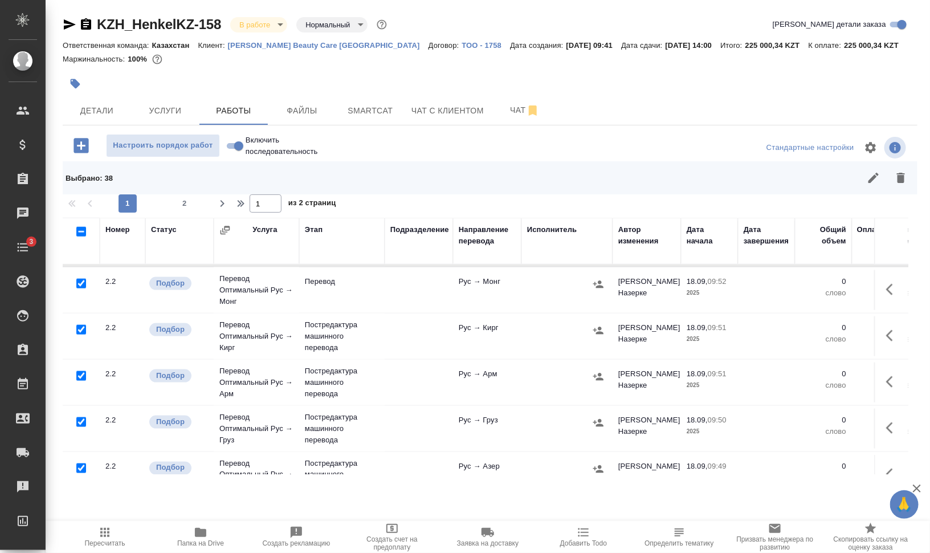
scroll to position [712, 0]
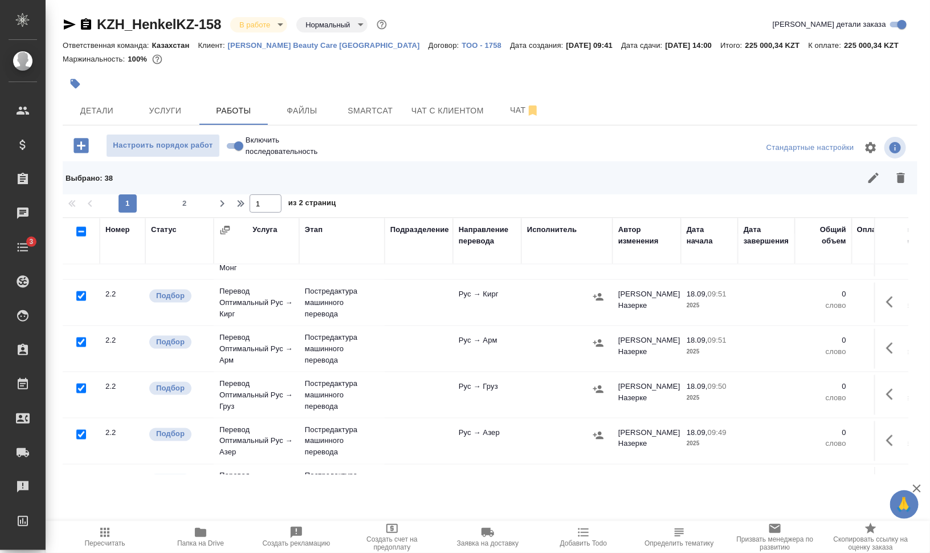
click at [81, 293] on input "checkbox" at bounding box center [81, 296] width 10 height 10
checkbox input "false"
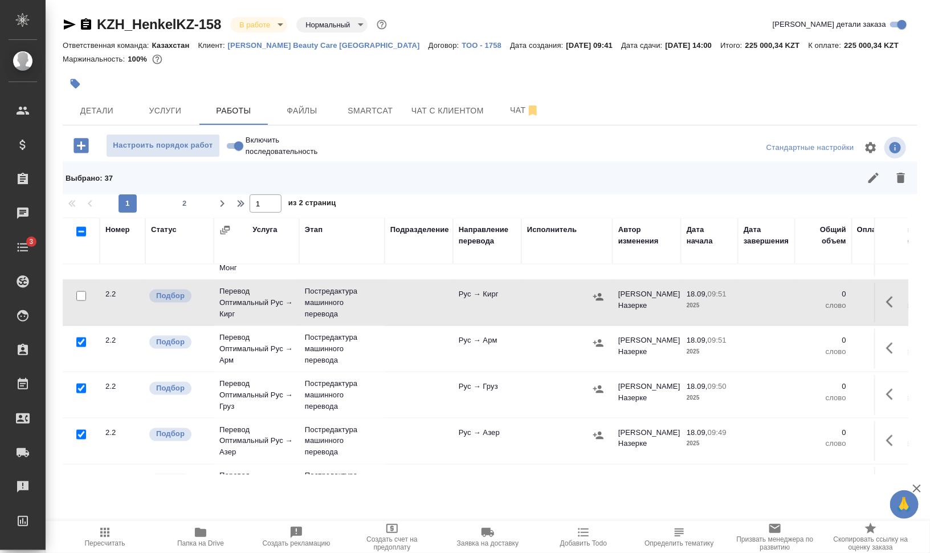
click at [80, 340] on input "checkbox" at bounding box center [81, 342] width 10 height 10
checkbox input "false"
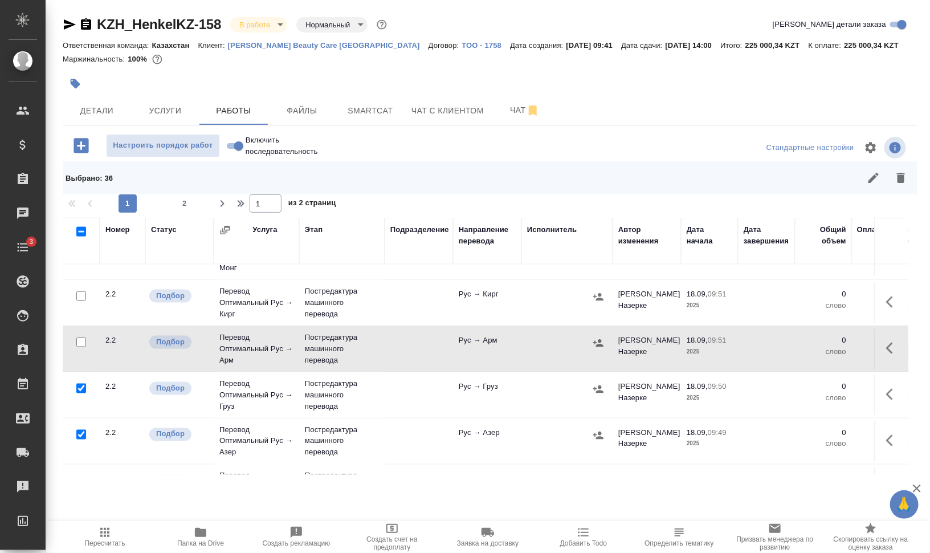
scroll to position [783, 0]
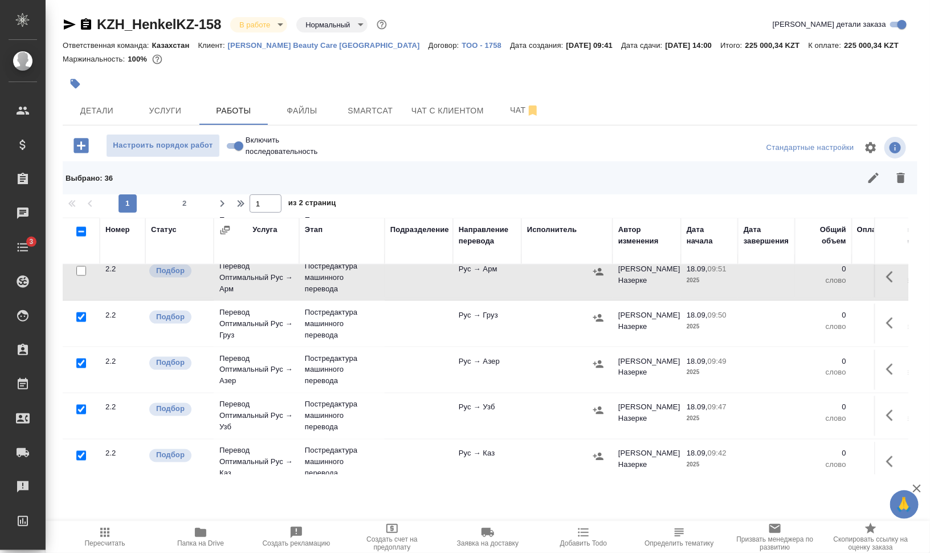
click at [80, 312] on input "checkbox" at bounding box center [81, 317] width 10 height 10
checkbox input "false"
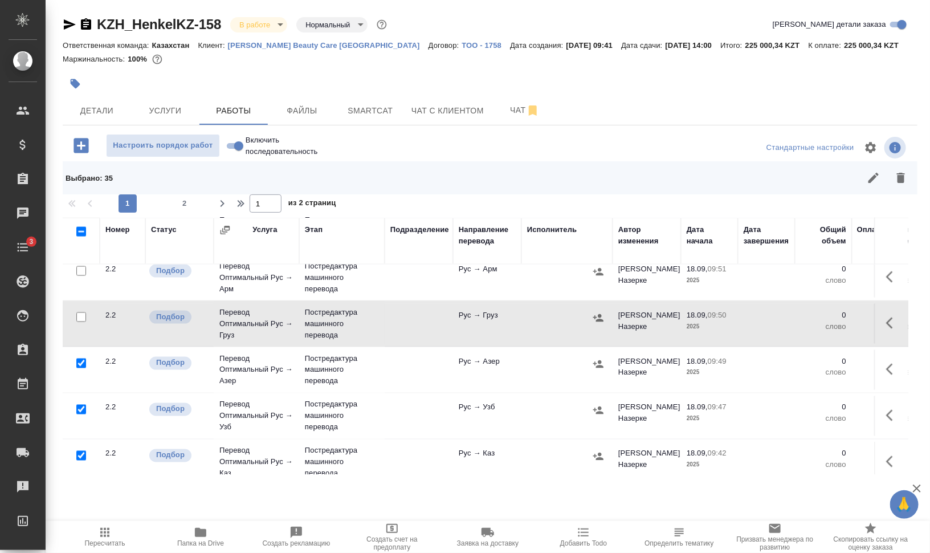
click at [80, 360] on input "checkbox" at bounding box center [81, 363] width 10 height 10
checkbox input "false"
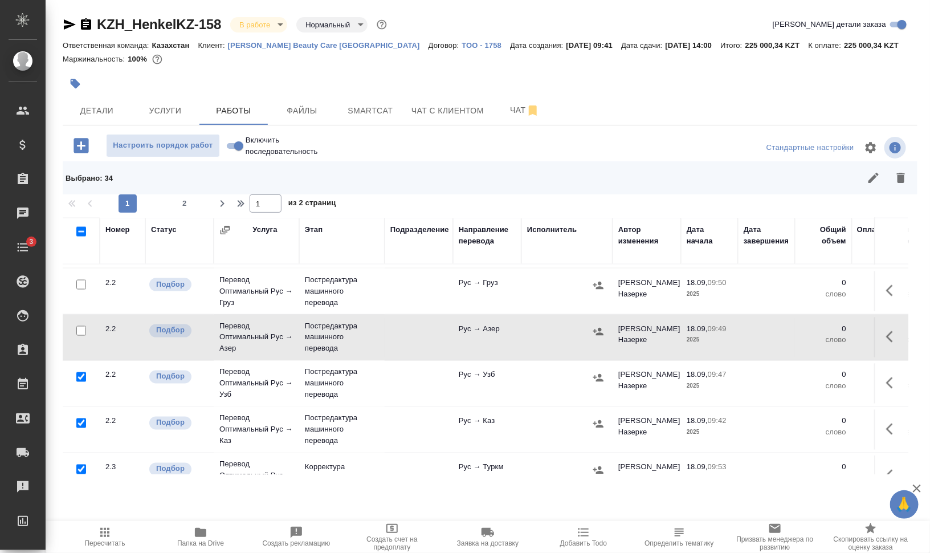
scroll to position [855, 0]
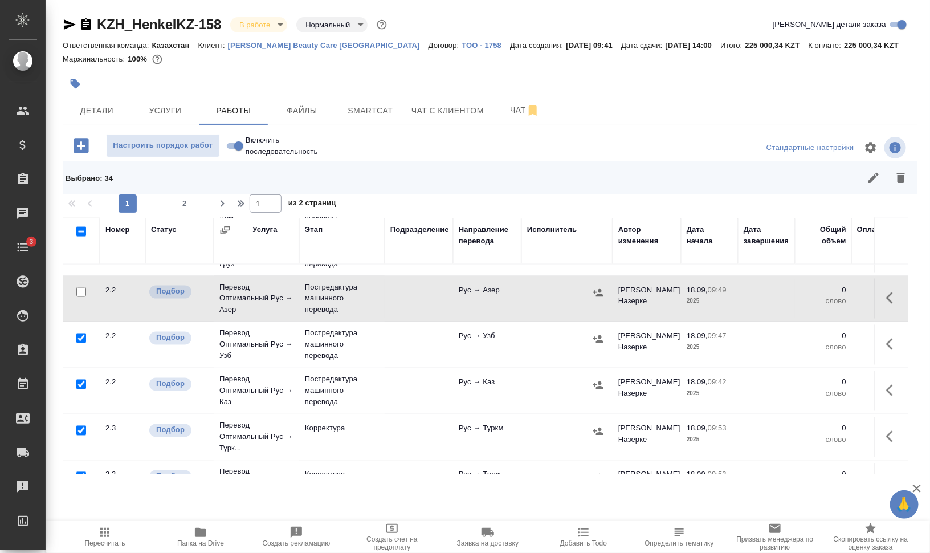
click at [77, 333] on input "checkbox" at bounding box center [81, 338] width 10 height 10
checkbox input "false"
click at [80, 379] on input "checkbox" at bounding box center [81, 384] width 10 height 10
checkbox input "false"
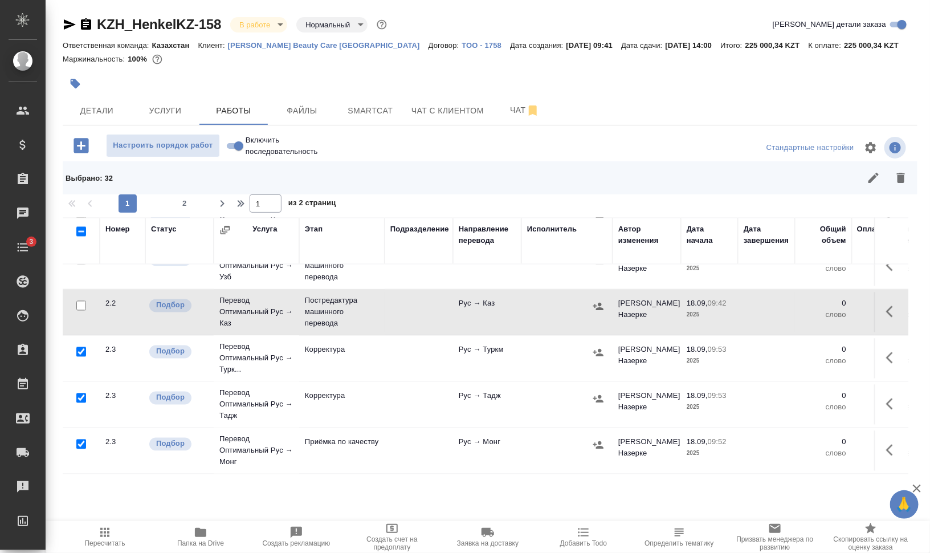
scroll to position [867, 0]
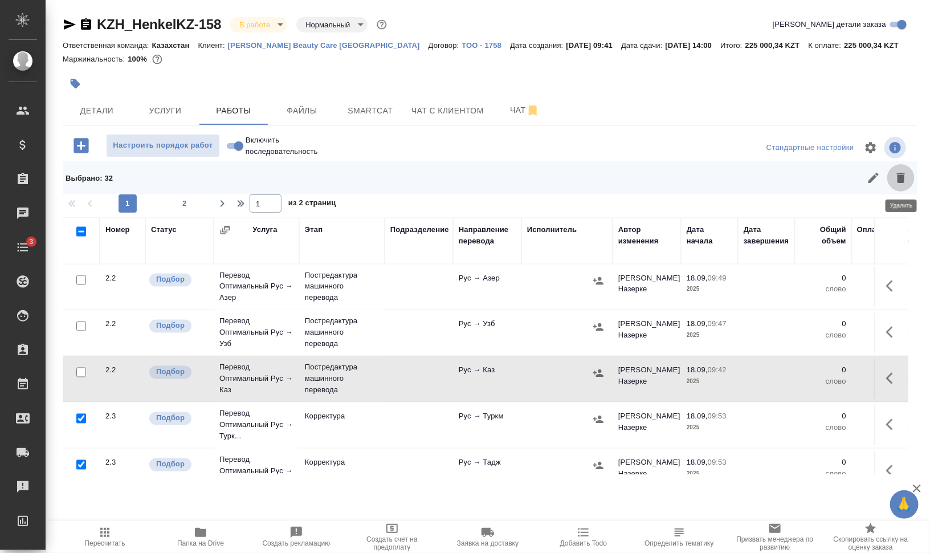
click at [900, 174] on icon "button" at bounding box center [901, 178] width 14 height 14
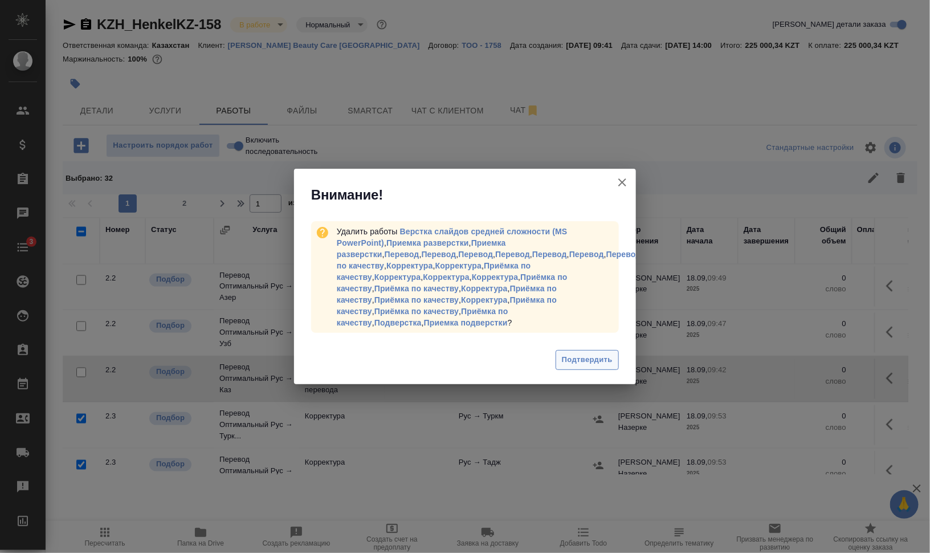
click at [598, 358] on span "Подтвердить" at bounding box center [587, 359] width 51 height 13
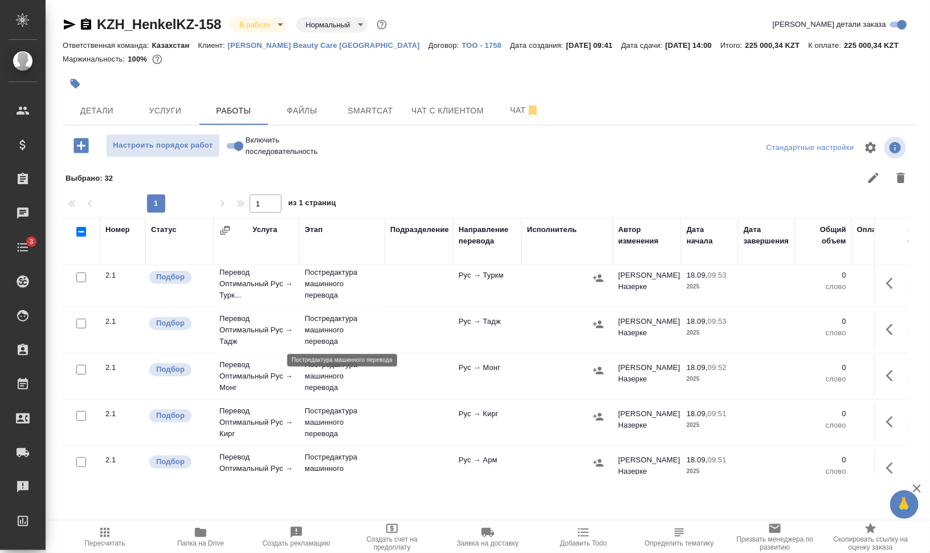
scroll to position [71, 0]
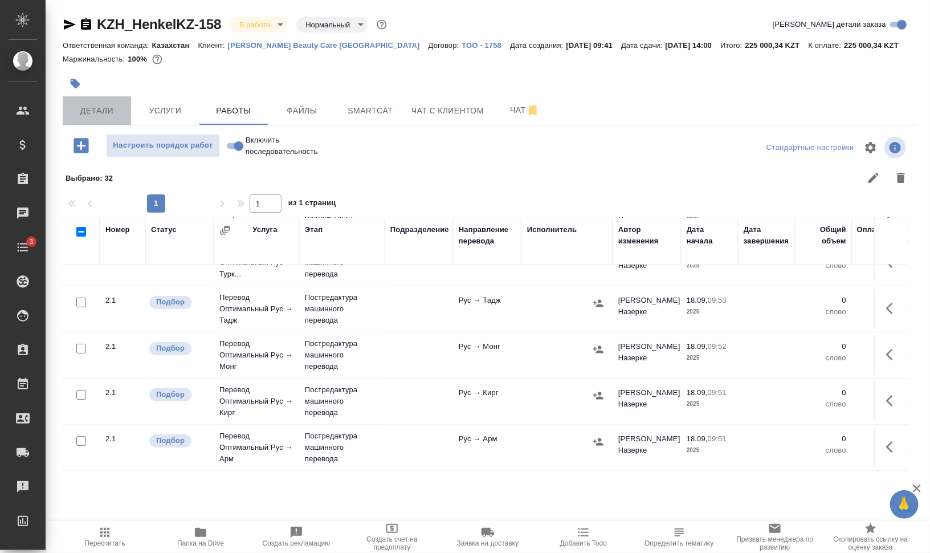
click at [96, 108] on span "Детали" at bounding box center [97, 111] width 55 height 14
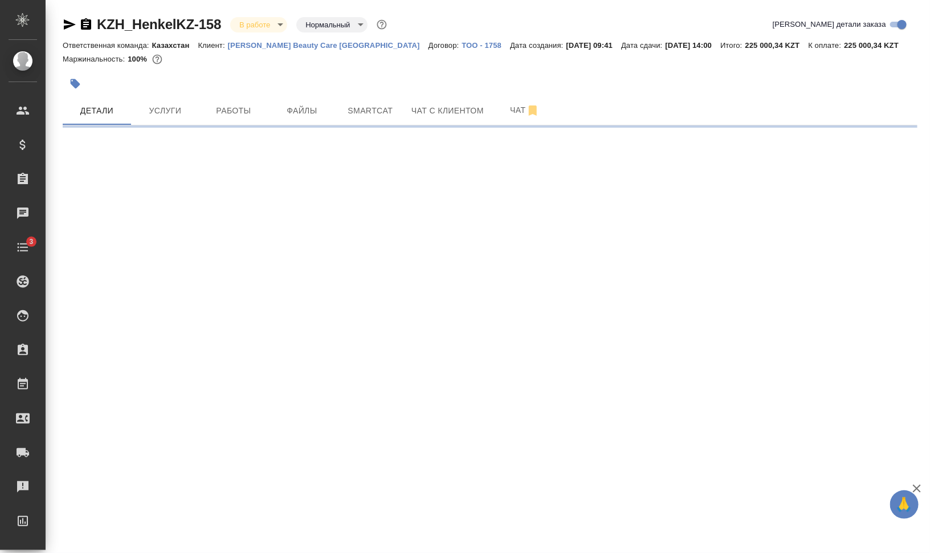
select select "RU"
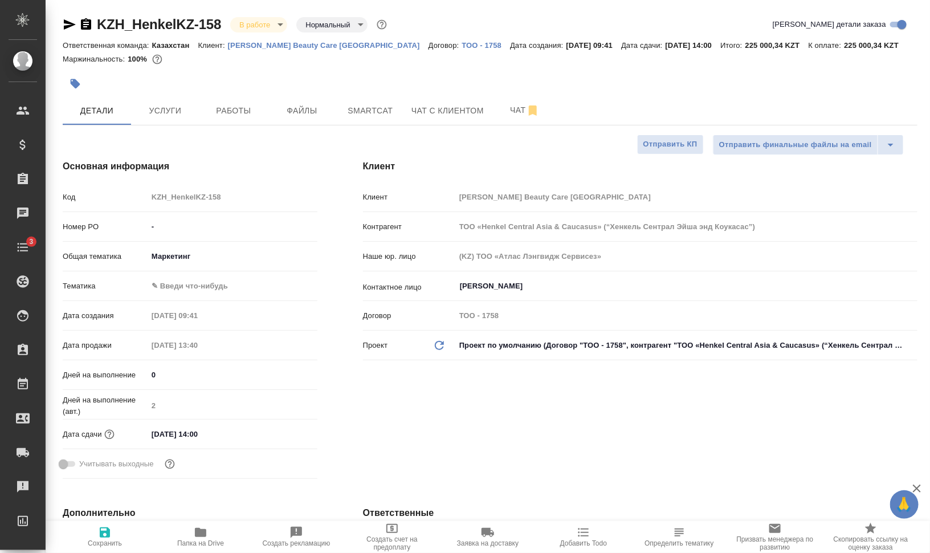
type textarea "x"
click at [241, 114] on span "Работы" at bounding box center [233, 111] width 55 height 14
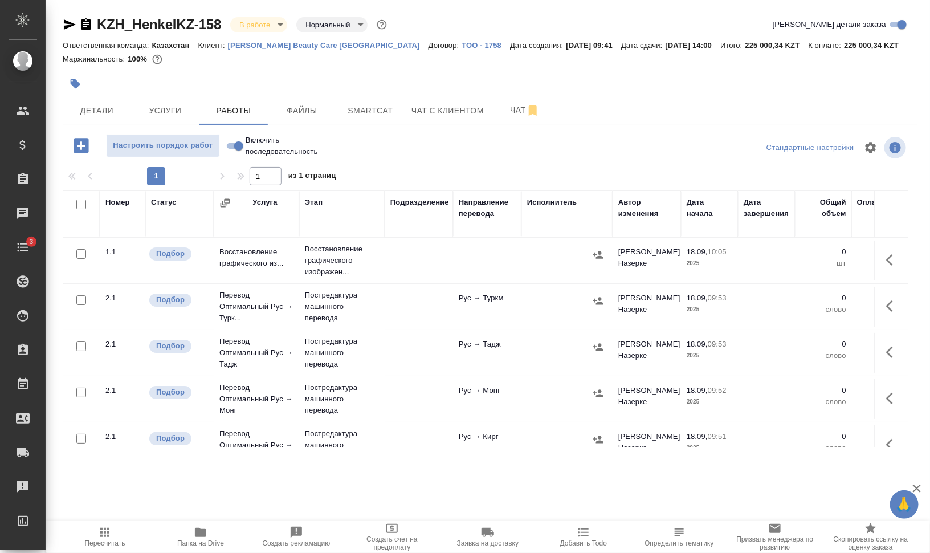
click at [886, 264] on icon "button" at bounding box center [893, 260] width 14 height 14
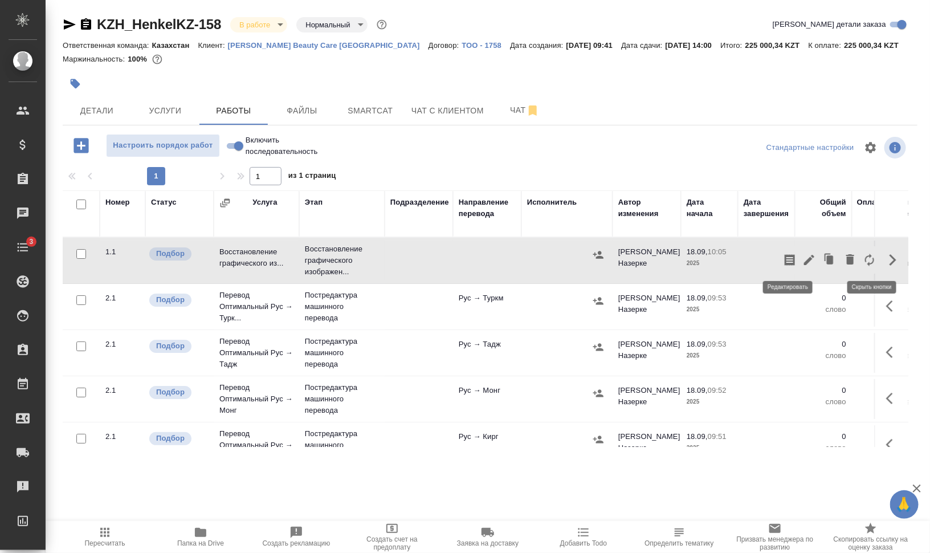
click at [802, 259] on icon "button" at bounding box center [809, 260] width 14 height 14
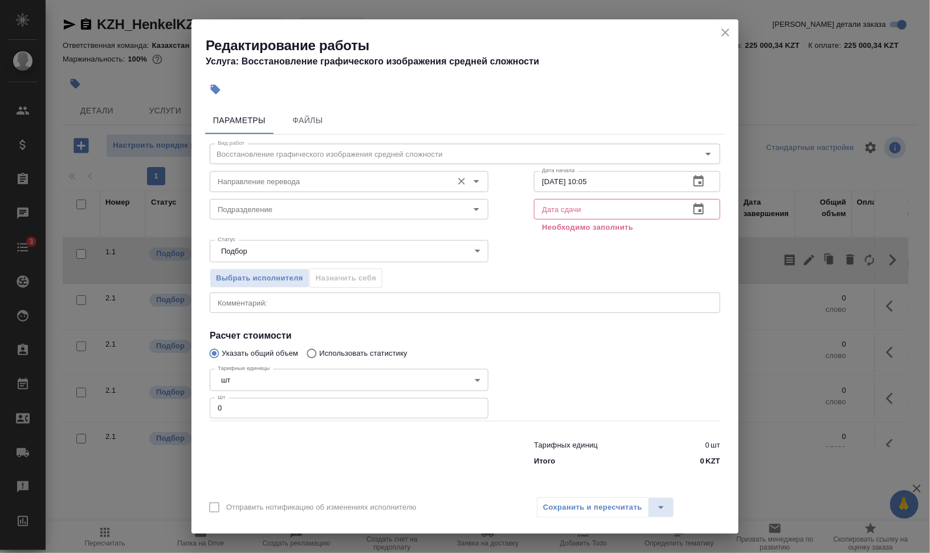
click at [252, 181] on input "Направление перевода" at bounding box center [330, 181] width 234 height 14
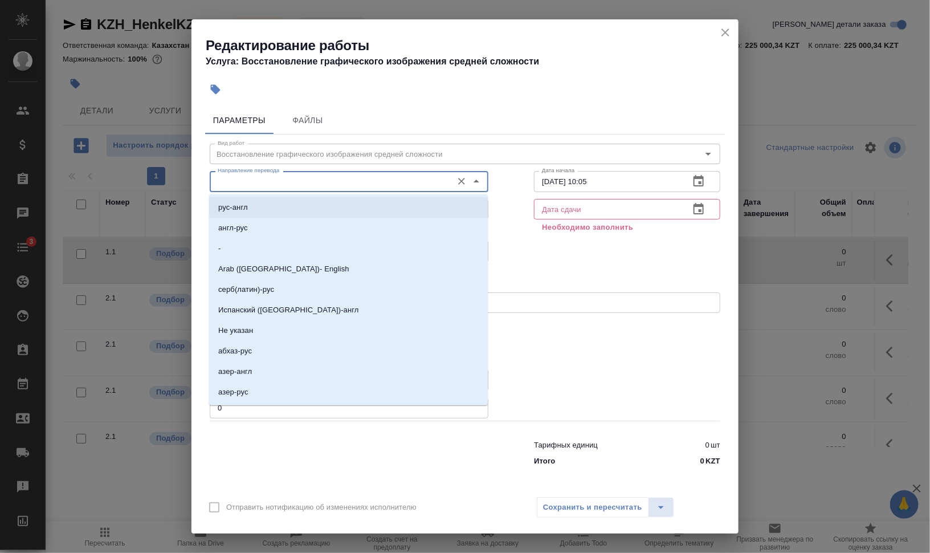
click at [533, 288] on div "Выбрать исполнителя Назначить себя" at bounding box center [465, 277] width 556 height 70
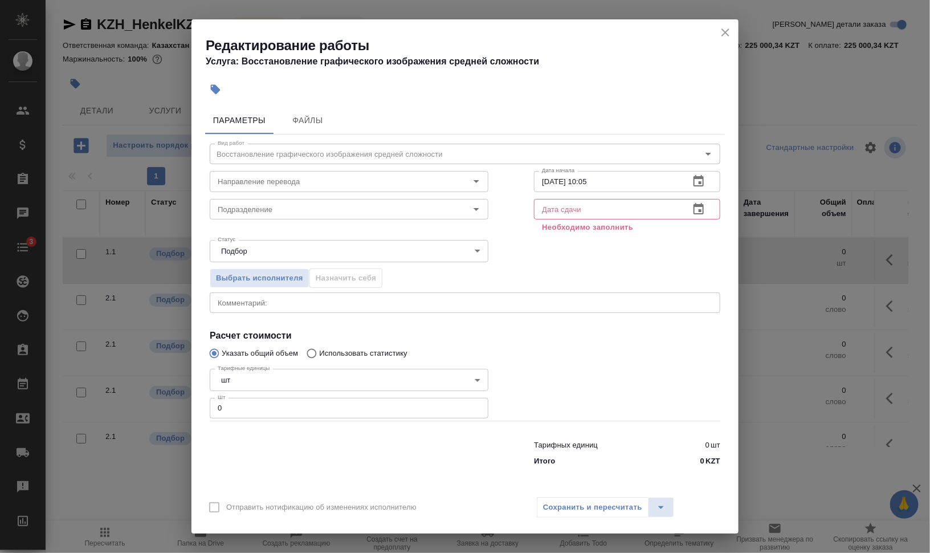
click at [298, 193] on div "Подразделение Подразделение" at bounding box center [349, 215] width 324 height 87
click at [330, 201] on div "Подразделение" at bounding box center [349, 209] width 279 height 21
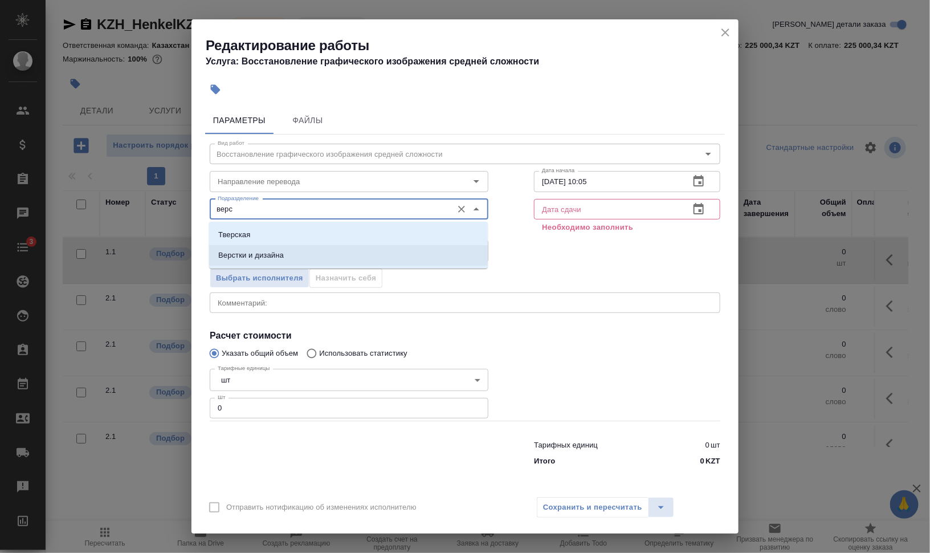
click at [288, 252] on li "Верстки и дизайна" at bounding box center [348, 255] width 279 height 21
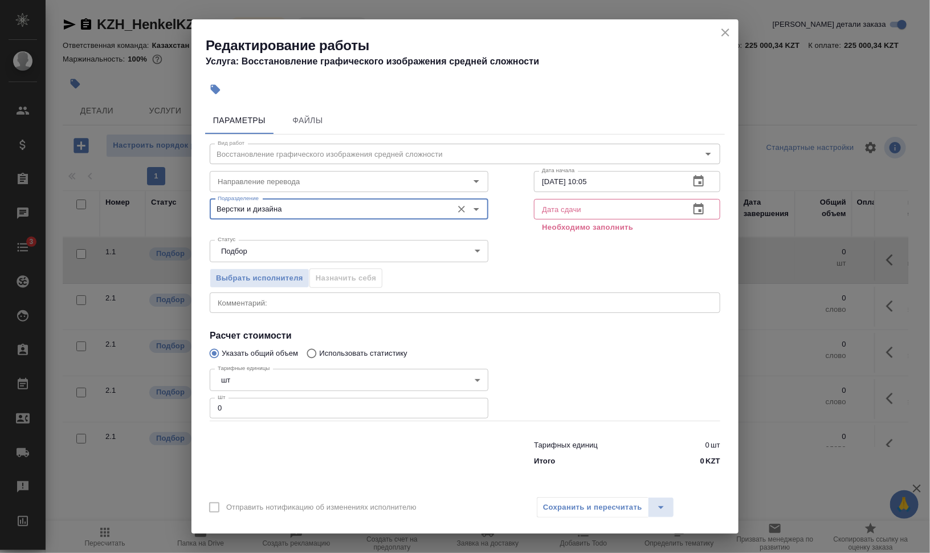
type input "Верстки и дизайна"
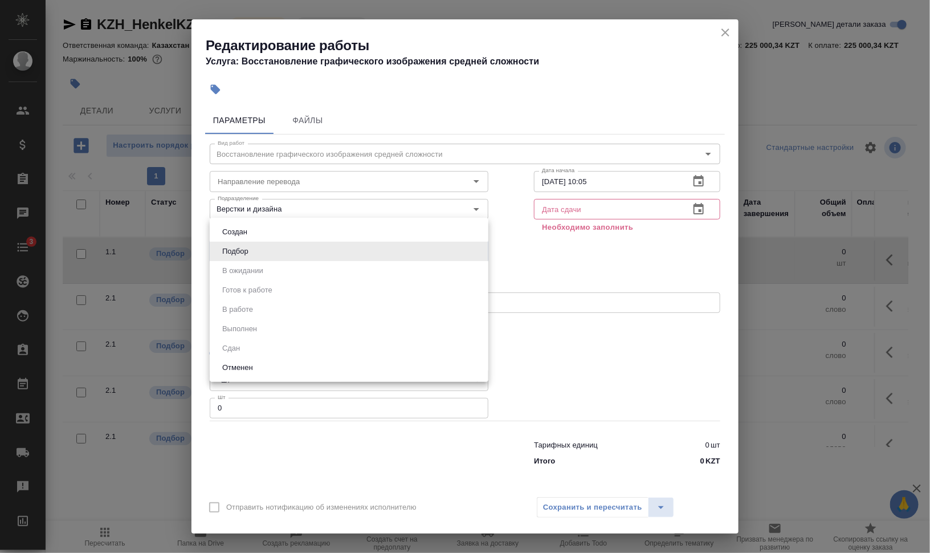
click at [287, 246] on body "🙏 .cls-1 fill:#fff; AWATERA Валеев Динар Клиенты Спецификации Заказы 0 Чаты 3 T…" at bounding box center [465, 322] width 930 height 644
click at [676, 296] on div at bounding box center [465, 276] width 930 height 553
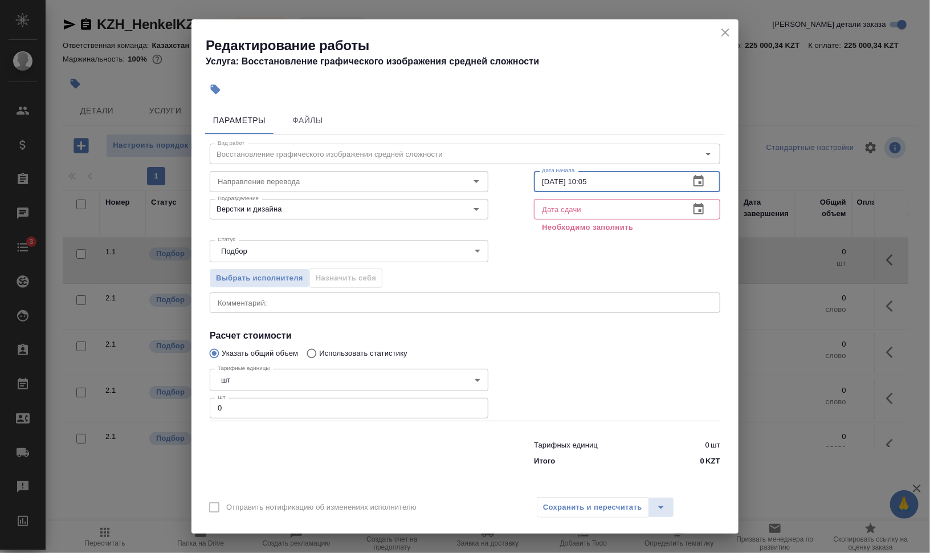
drag, startPoint x: 583, startPoint y: 183, endPoint x: 650, endPoint y: 183, distance: 67.2
click at [638, 183] on input "18.09.2025 10:05" at bounding box center [607, 181] width 146 height 21
type input "[DATE] 14:00"
drag, startPoint x: 630, startPoint y: 211, endPoint x: 644, endPoint y: 214, distance: 14.4
click at [630, 211] on input "text" at bounding box center [607, 209] width 146 height 21
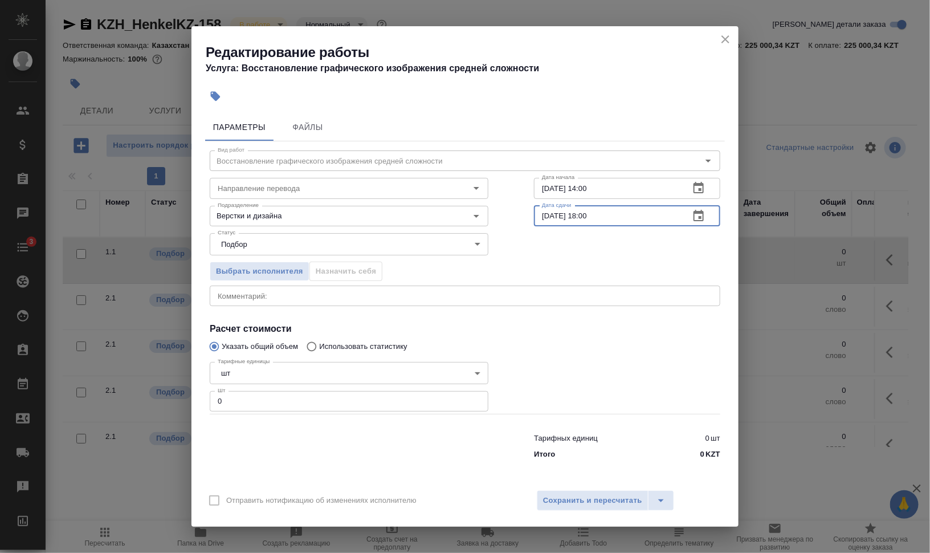
type input "18.09.2025 18:00"
drag, startPoint x: 229, startPoint y: 394, endPoint x: 199, endPoint y: 393, distance: 30.2
click at [207, 395] on div "Тарифные единицы шт 5a8b1489cc6b4906c91bfdc1 Тарифные единицы Шт 0 Шт" at bounding box center [349, 385] width 324 height 102
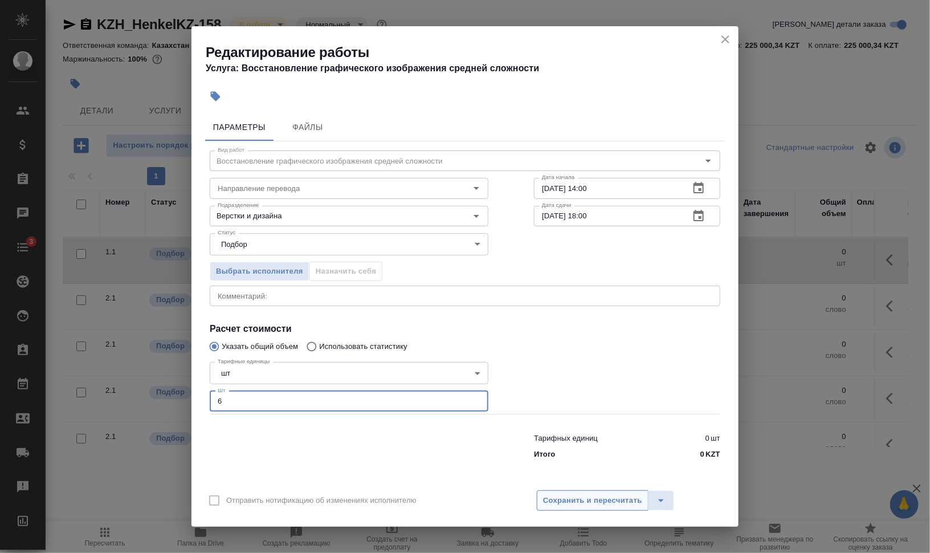
type input "6"
click at [571, 501] on span "Сохранить и пересчитать" at bounding box center [592, 500] width 99 height 13
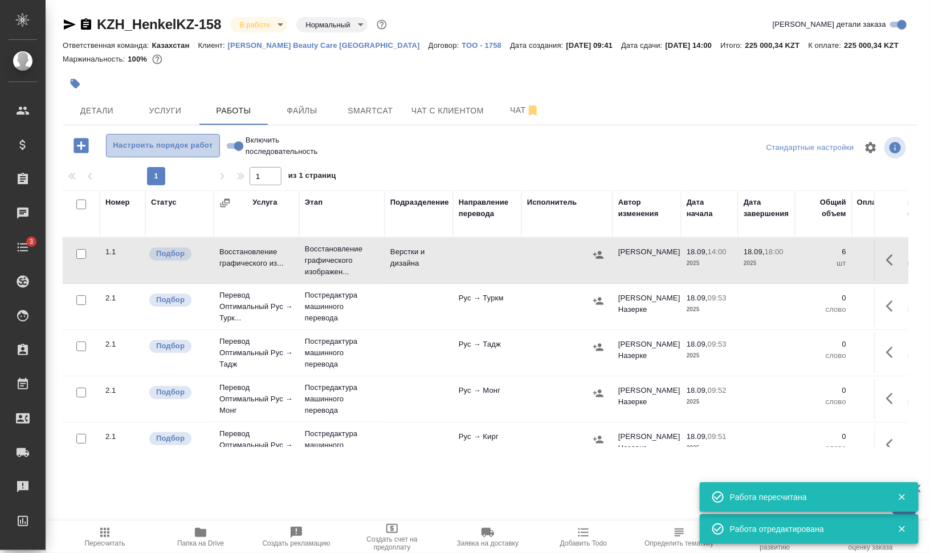
click at [207, 149] on span "Настроить порядок работ" at bounding box center [162, 145] width 101 height 13
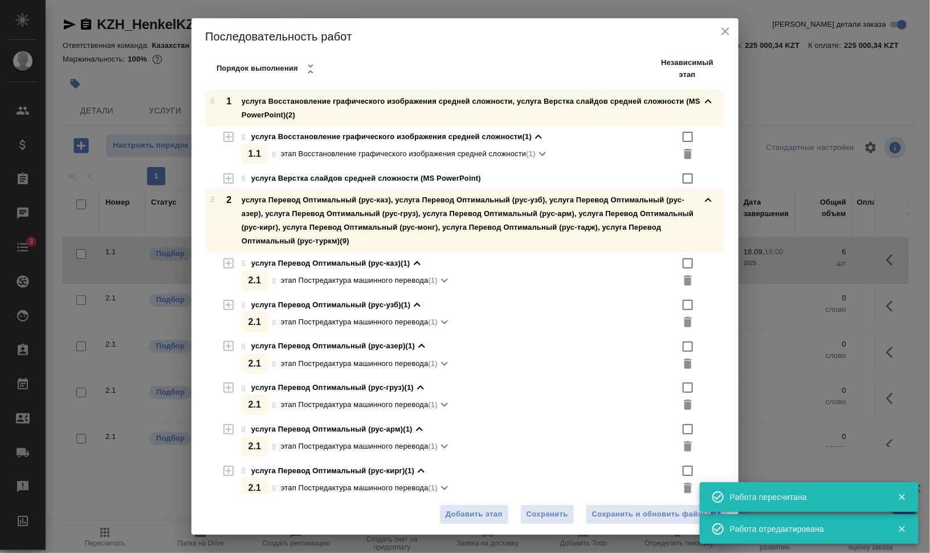
click at [726, 26] on icon "close" at bounding box center [725, 32] width 14 height 14
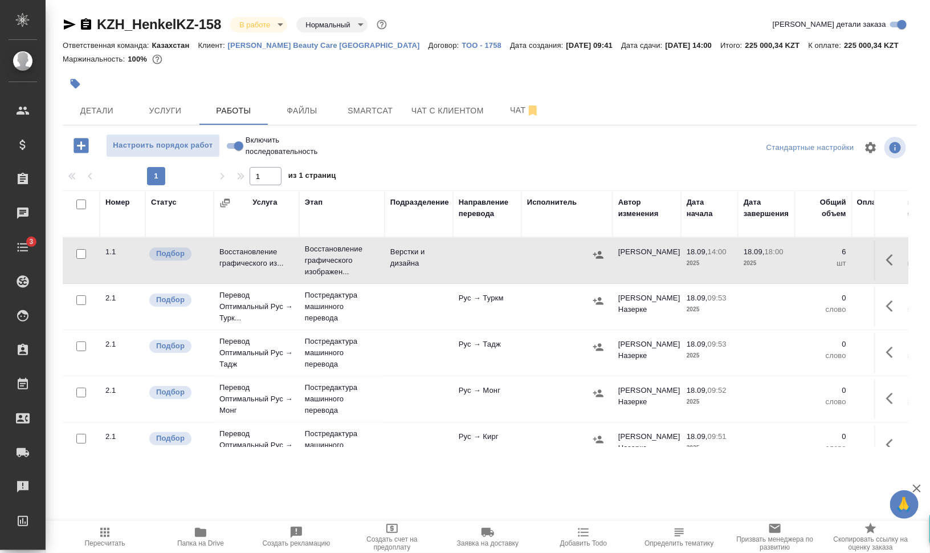
click at [238, 144] on input "Включить последовательность" at bounding box center [238, 146] width 41 height 14
checkbox input "true"
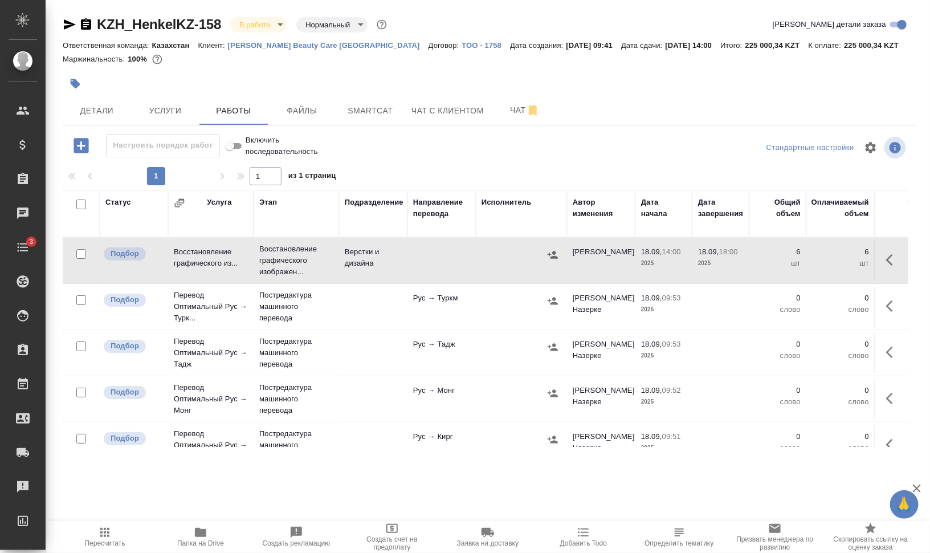
click at [78, 81] on icon "button" at bounding box center [75, 83] width 11 height 11
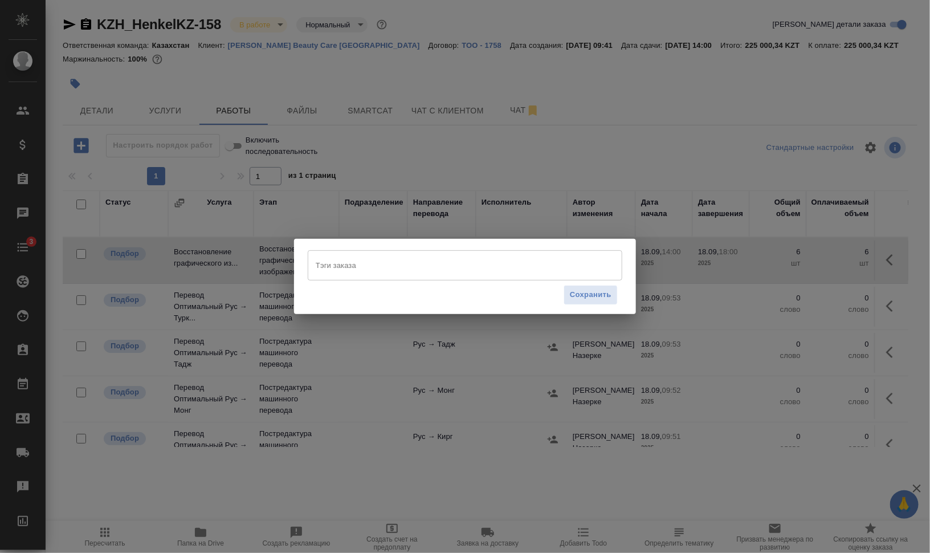
click at [397, 275] on div "Тэги заказа" at bounding box center [465, 265] width 315 height 30
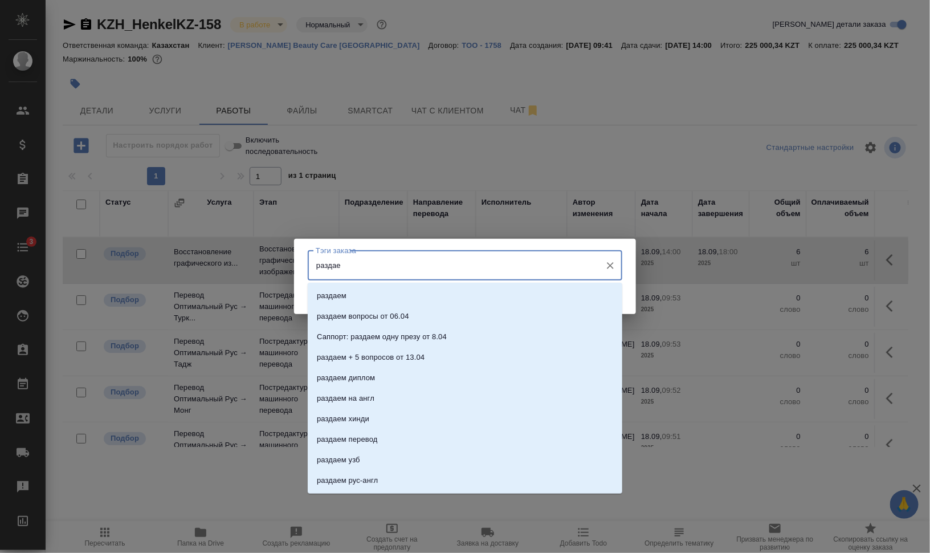
type input "раздаем"
click at [409, 295] on li "раздаем" at bounding box center [465, 295] width 315 height 21
type input "на ра"
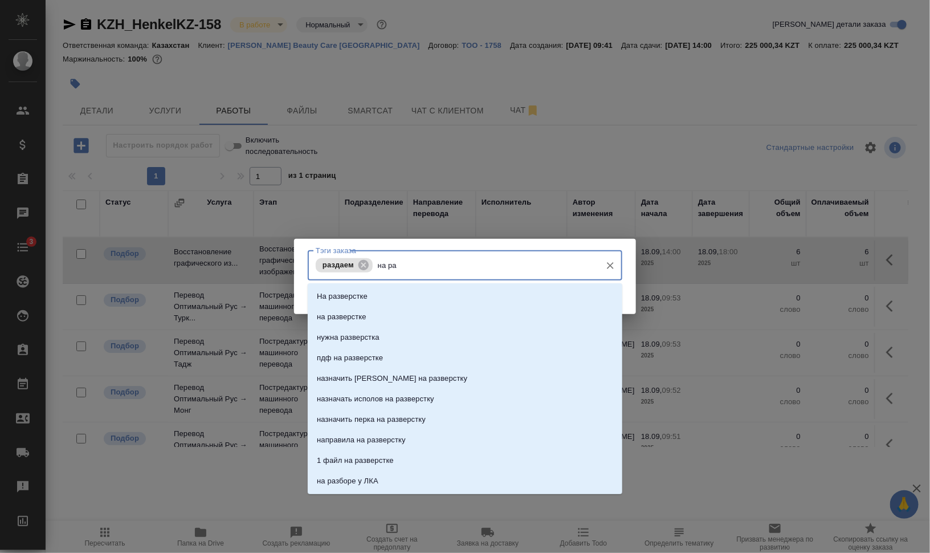
click at [493, 305] on li "На разверстке" at bounding box center [465, 296] width 315 height 21
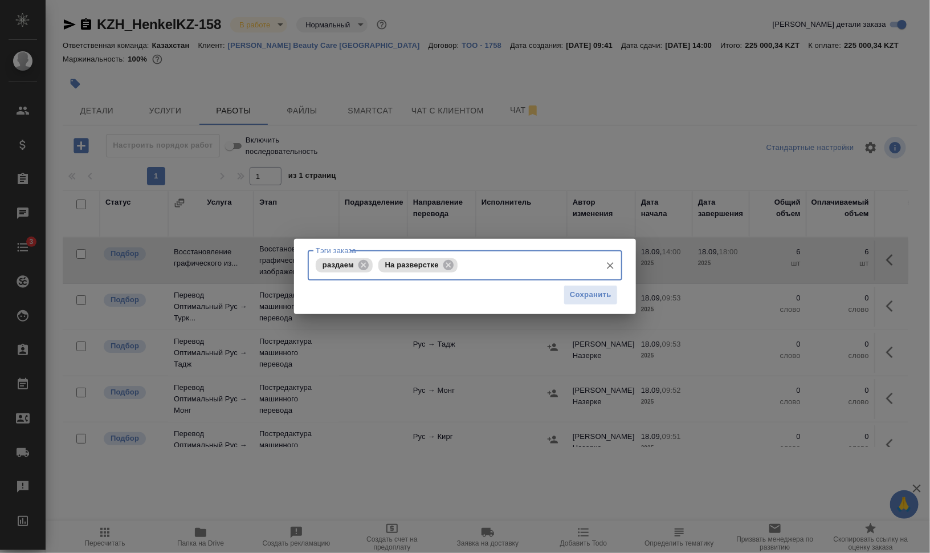
drag, startPoint x: 449, startPoint y: 266, endPoint x: 457, endPoint y: 266, distance: 8.0
click at [449, 267] on icon at bounding box center [448, 265] width 13 height 13
click at [470, 267] on input "Тэги заказа" at bounding box center [485, 264] width 220 height 19
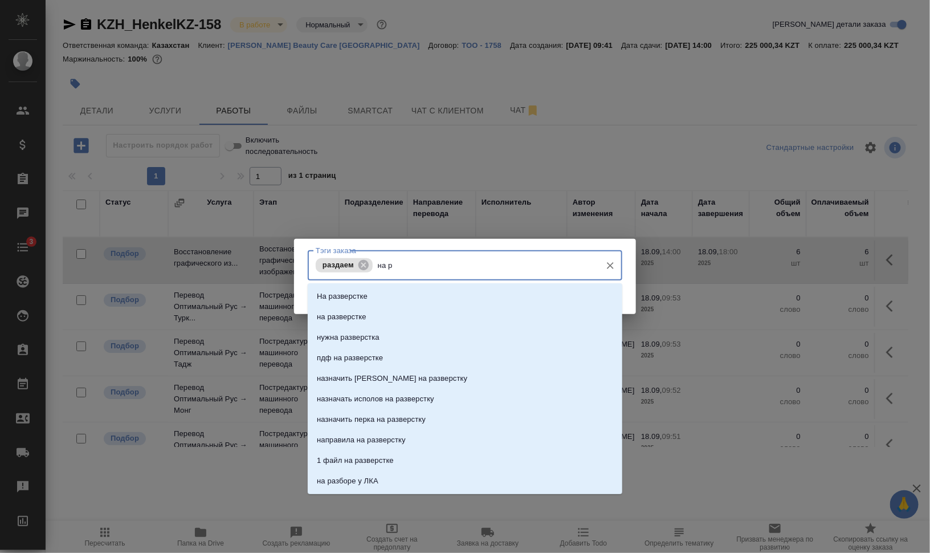
type input "на ра"
click at [424, 313] on li "на разверстке" at bounding box center [465, 317] width 315 height 21
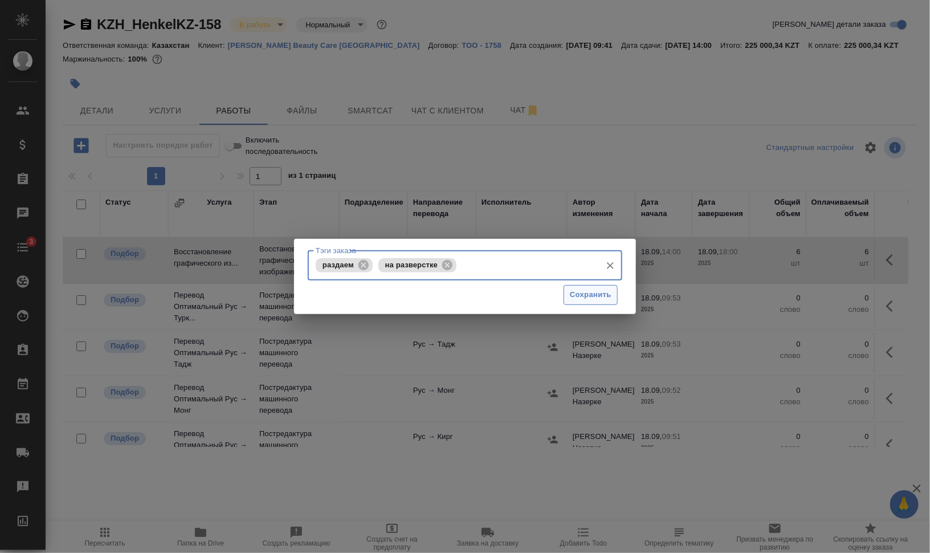
click at [589, 292] on span "Сохранить" at bounding box center [591, 294] width 42 height 13
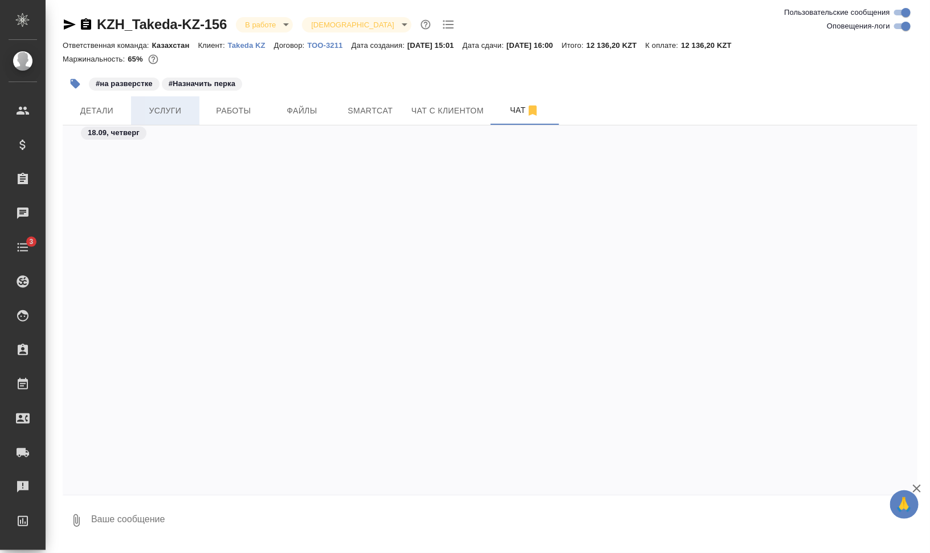
scroll to position [2795, 0]
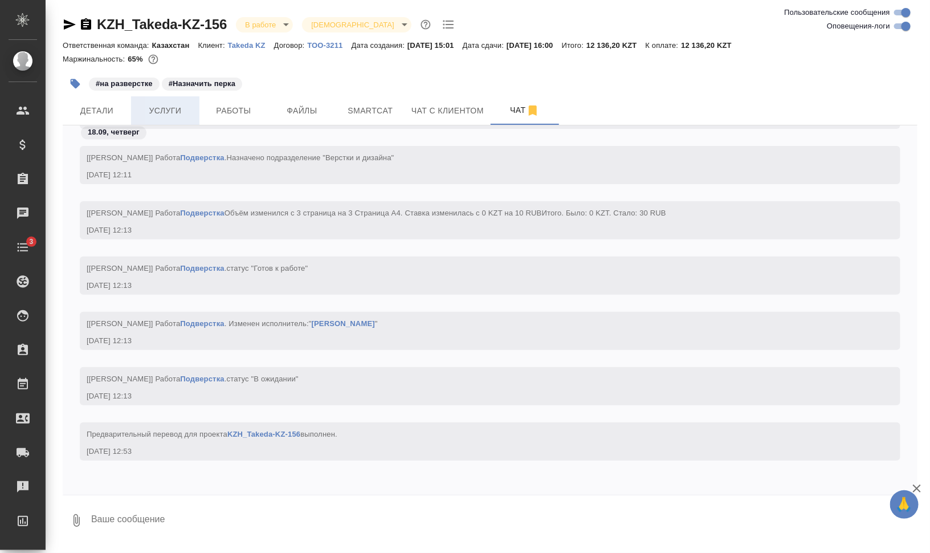
click at [141, 105] on span "Услуги" at bounding box center [165, 111] width 55 height 14
click at [234, 108] on span "Работы" at bounding box center [233, 111] width 55 height 14
click at [246, 106] on span "Работы" at bounding box center [233, 111] width 55 height 14
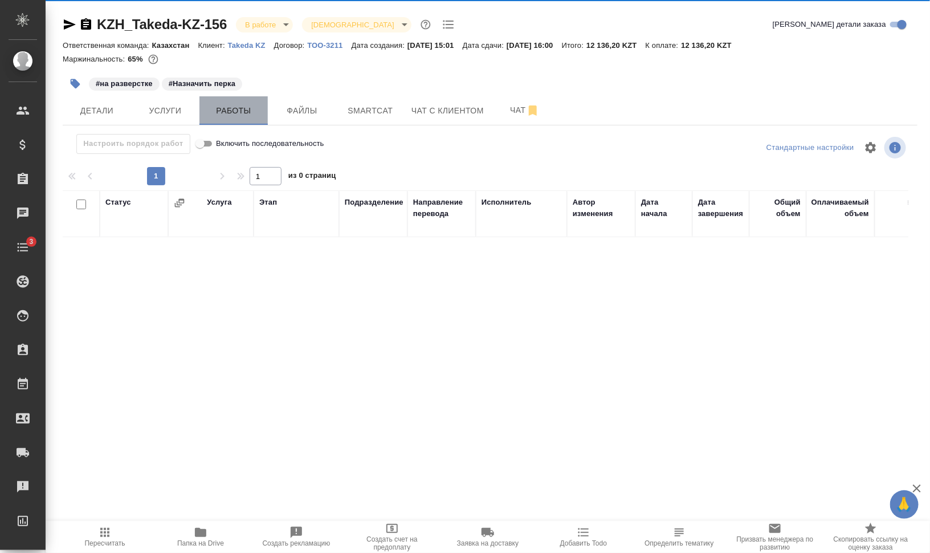
click at [241, 111] on div "KZH_Takeda-KZ-156 В работе inProgress Святая троица holyTrinity Кратко детали з…" at bounding box center [489, 238] width 867 height 476
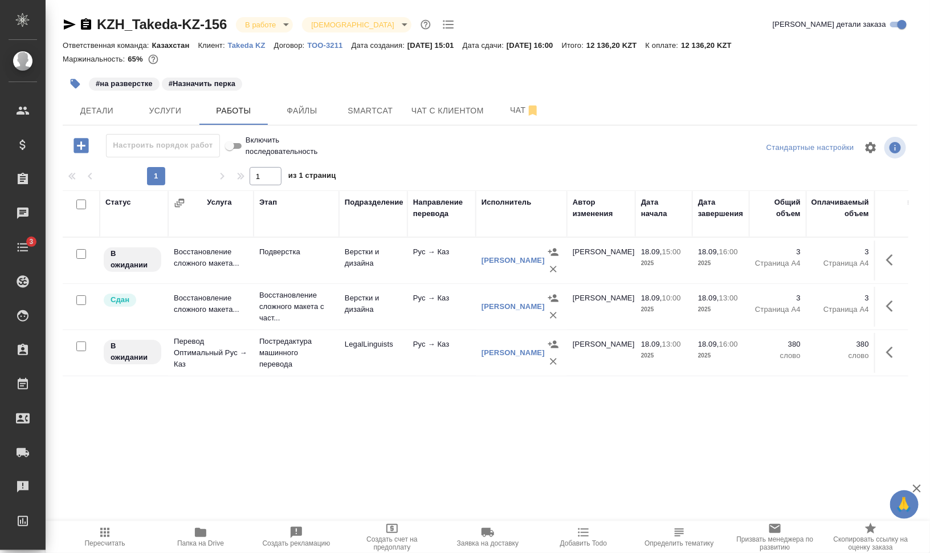
click at [892, 355] on icon "button" at bounding box center [889, 351] width 7 height 11
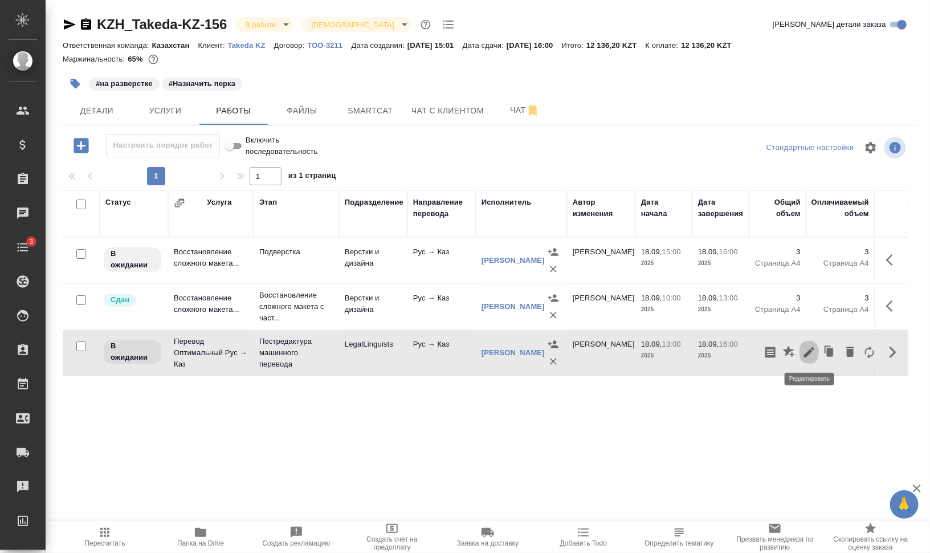
click at [813, 350] on icon "button" at bounding box center [809, 352] width 10 height 10
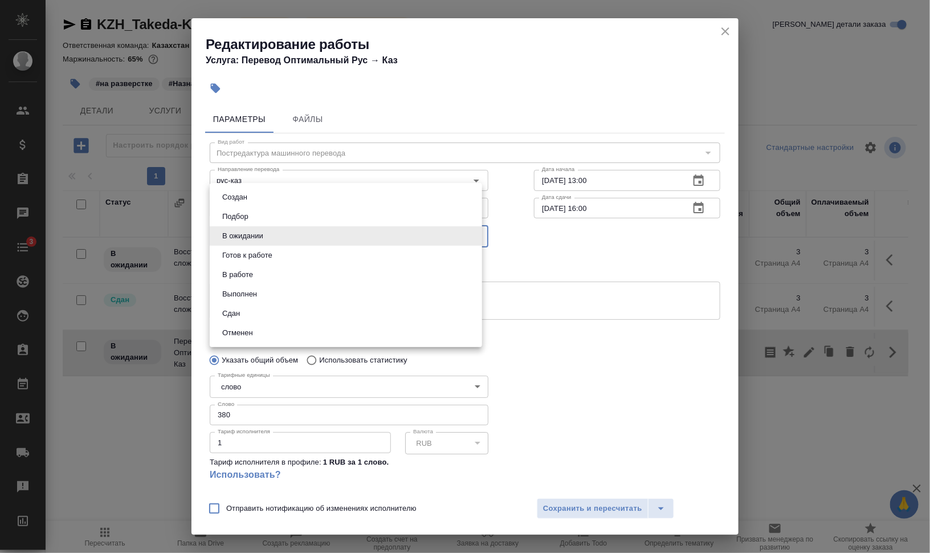
click at [285, 236] on body "🙏 .cls-1 fill:#fff; AWATERA Валеев Динар Клиенты Спецификации Заказы 0 Чаты 3 T…" at bounding box center [465, 322] width 930 height 644
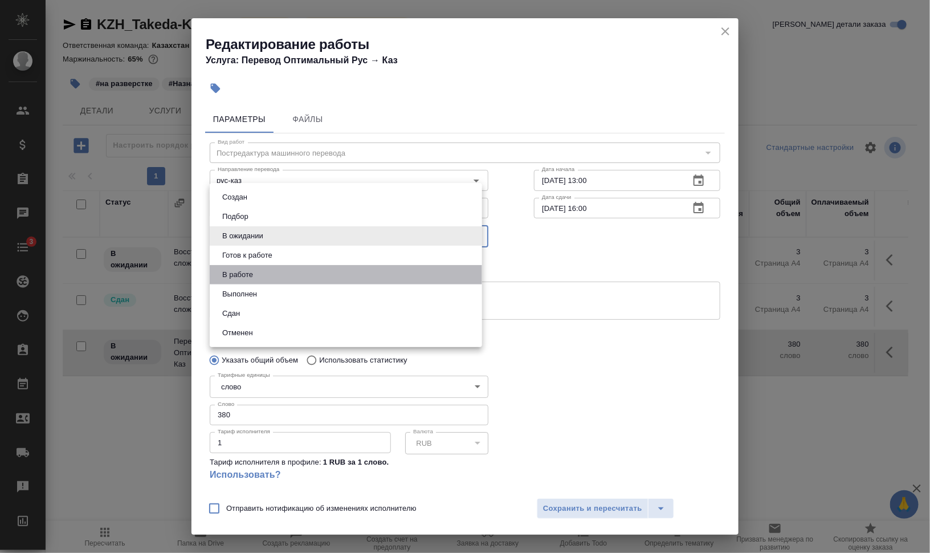
drag, startPoint x: 292, startPoint y: 273, endPoint x: 411, endPoint y: 342, distance: 137.3
click at [292, 274] on li "В работе" at bounding box center [346, 274] width 272 height 19
type input "inProgress"
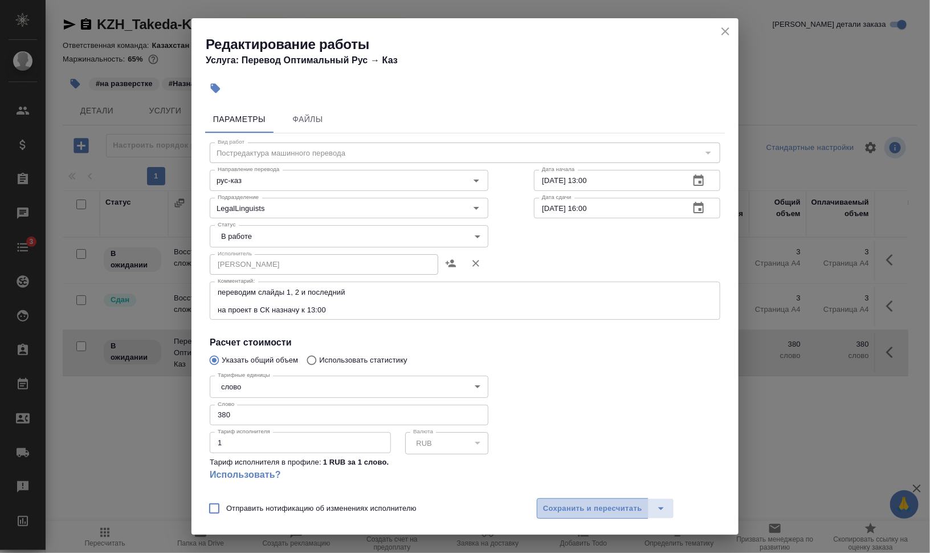
drag, startPoint x: 614, startPoint y: 501, endPoint x: 643, endPoint y: 508, distance: 29.2
click at [614, 501] on button "Сохранить и пересчитать" at bounding box center [593, 508] width 112 height 21
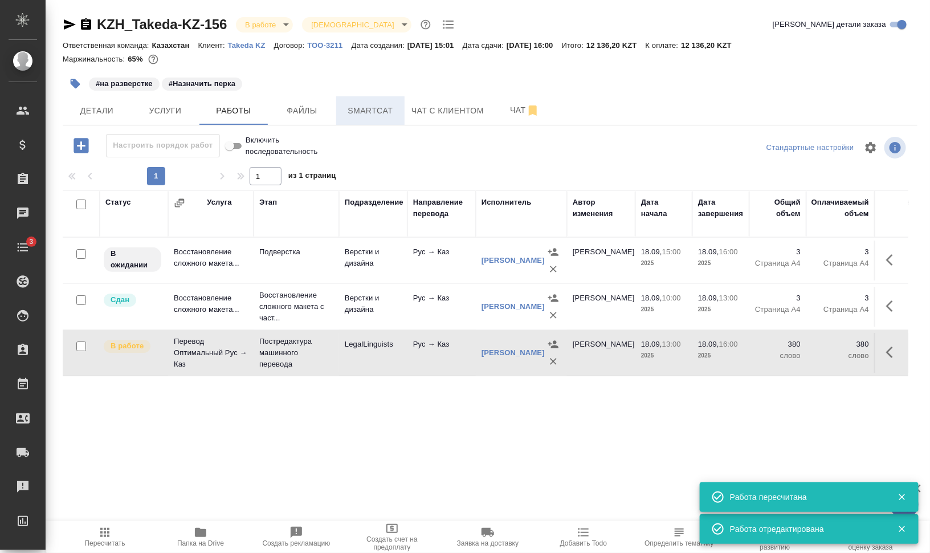
click at [352, 107] on span "Smartcat" at bounding box center [370, 111] width 55 height 14
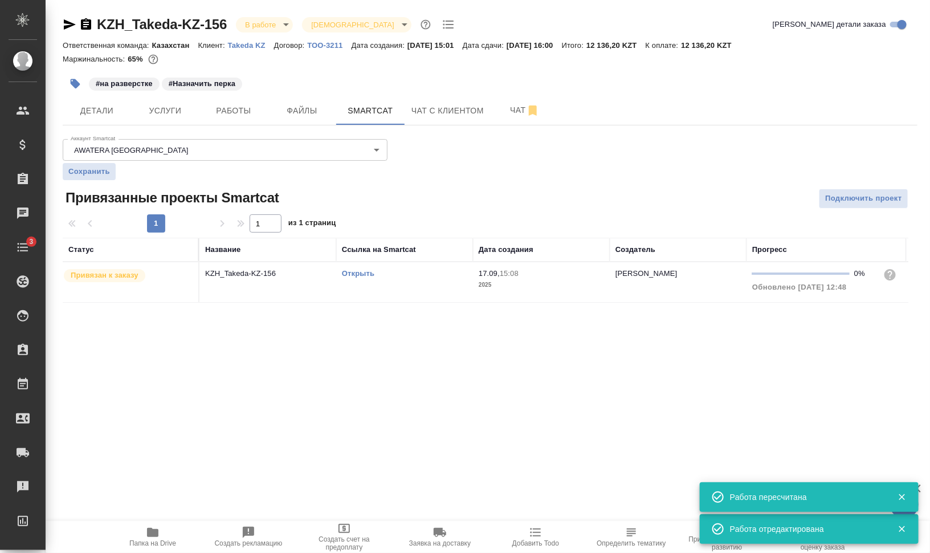
click at [351, 271] on link "Открыть" at bounding box center [358, 273] width 32 height 9
click at [236, 109] on span "Работы" at bounding box center [233, 111] width 55 height 14
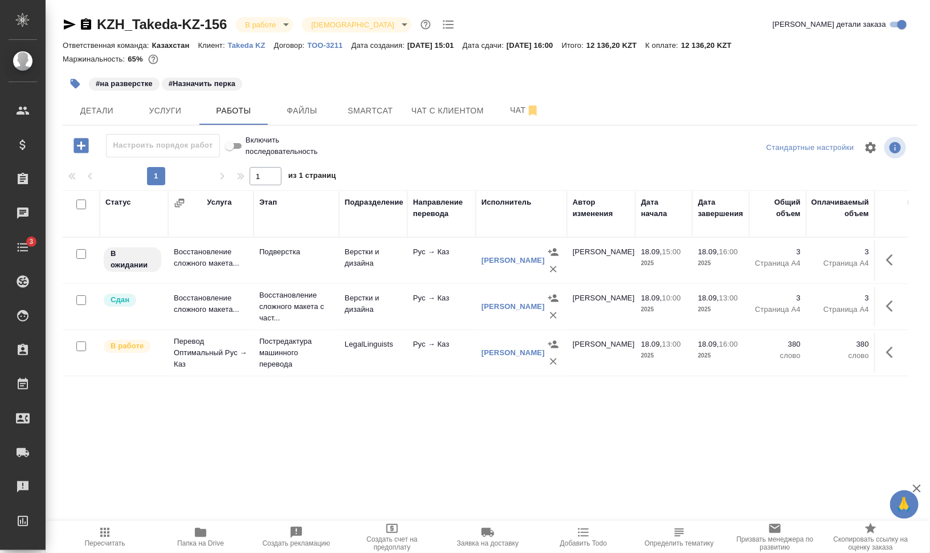
click at [75, 80] on icon "button" at bounding box center [76, 84] width 10 height 10
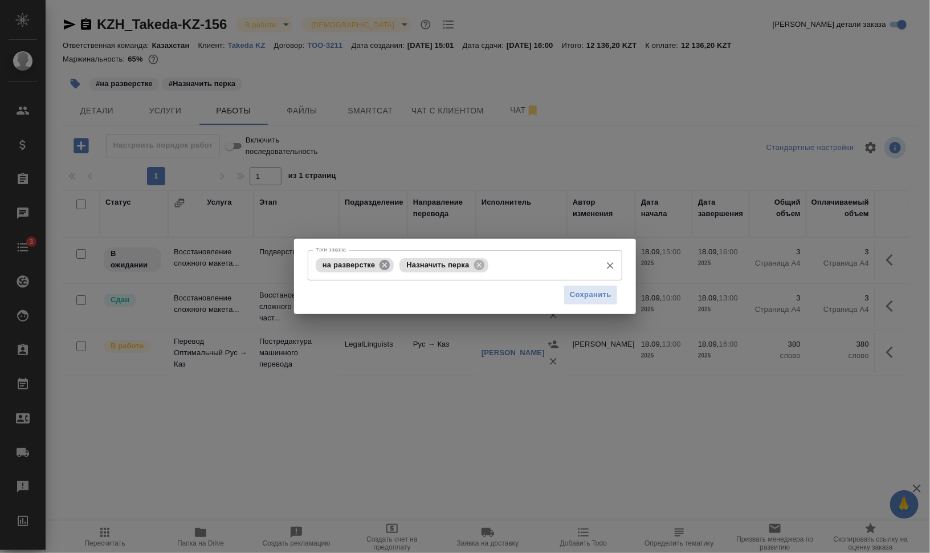
click at [383, 265] on icon at bounding box center [384, 265] width 13 height 13
click at [391, 264] on icon at bounding box center [395, 264] width 10 height 10
click at [407, 267] on input "Тэги заказа" at bounding box center [454, 264] width 283 height 19
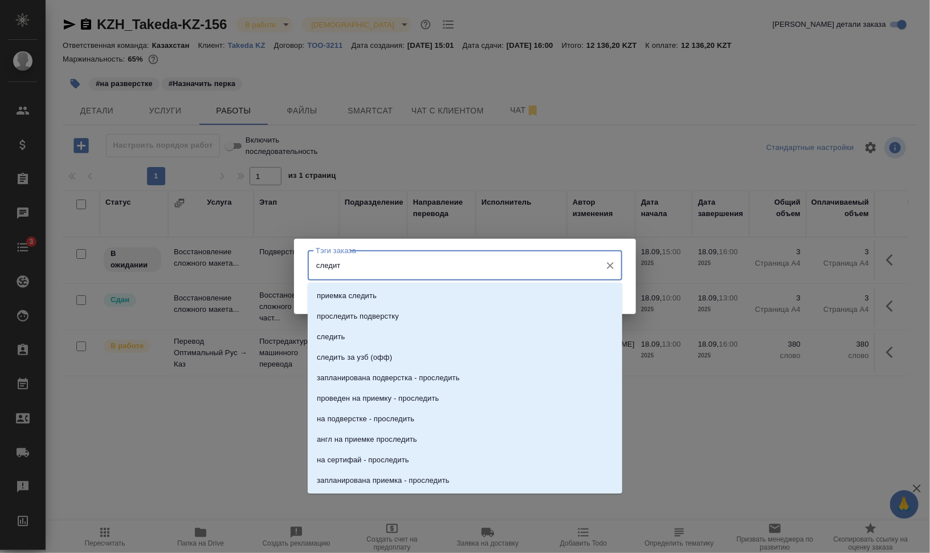
type input "следить"
click at [415, 338] on li "следить" at bounding box center [465, 336] width 315 height 21
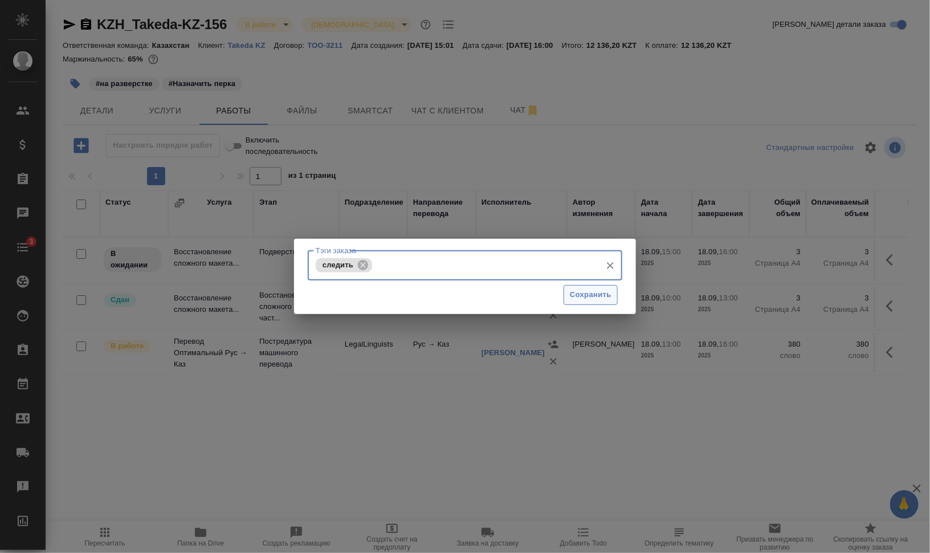
click at [587, 292] on span "Сохранить" at bounding box center [591, 294] width 42 height 13
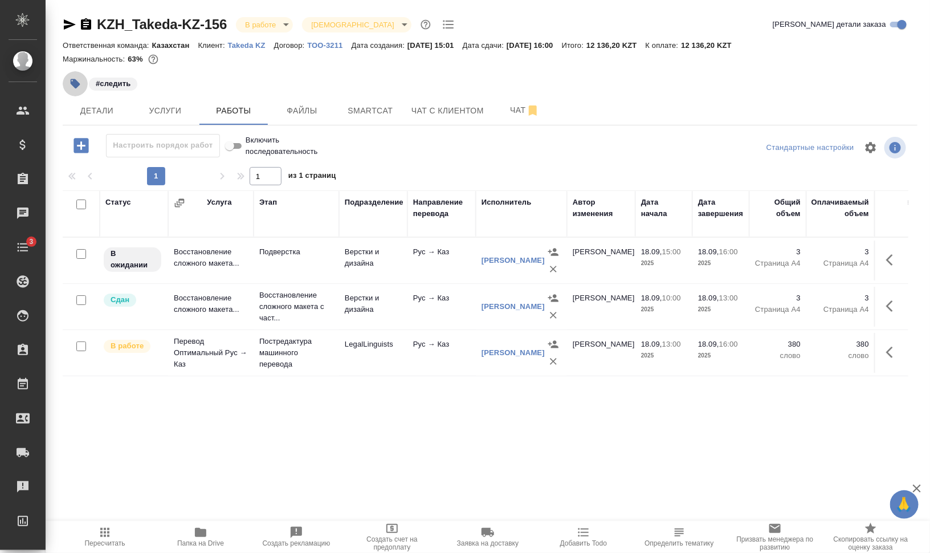
click at [75, 79] on icon "button" at bounding box center [75, 83] width 11 height 11
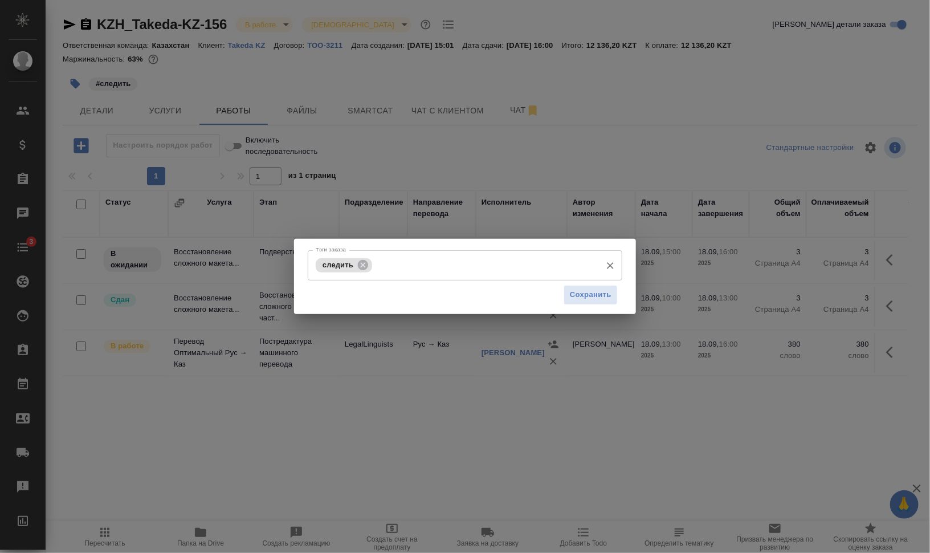
click at [453, 268] on input "Тэги заказа" at bounding box center [485, 264] width 221 height 19
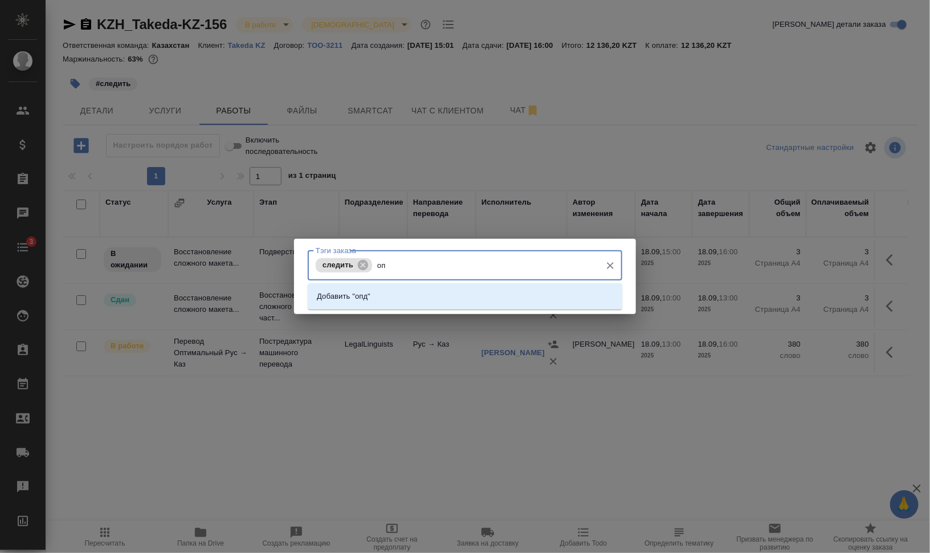
type input "о"
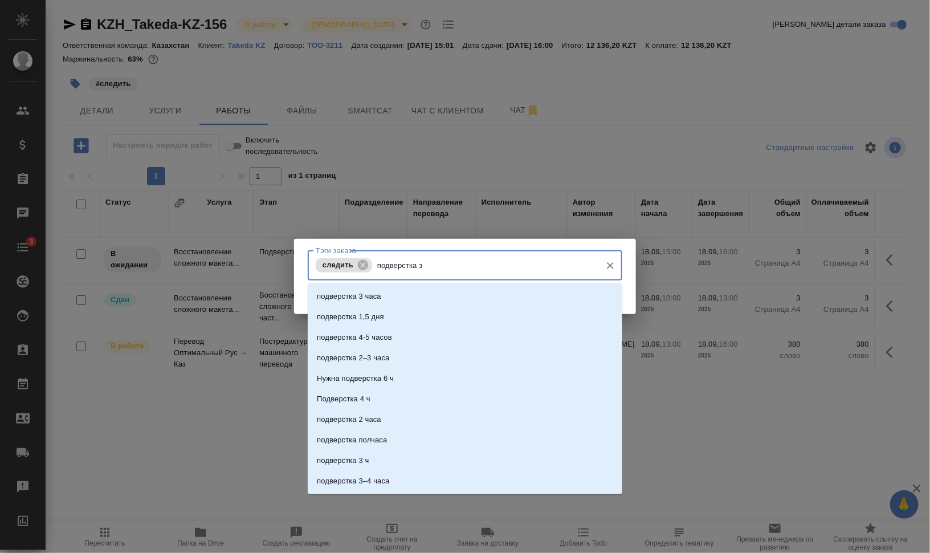
type input "подверстка за"
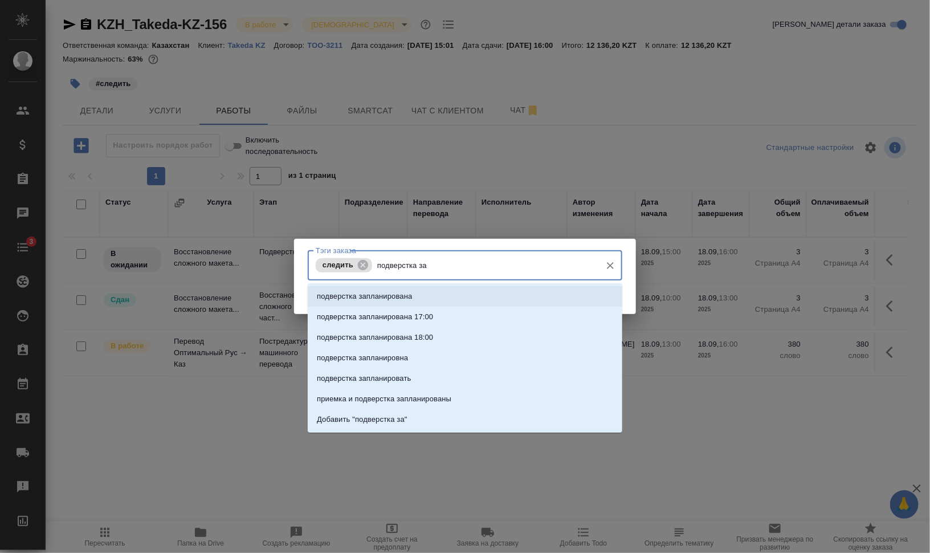
click at [452, 286] on li "подверстка запланирована" at bounding box center [465, 296] width 315 height 21
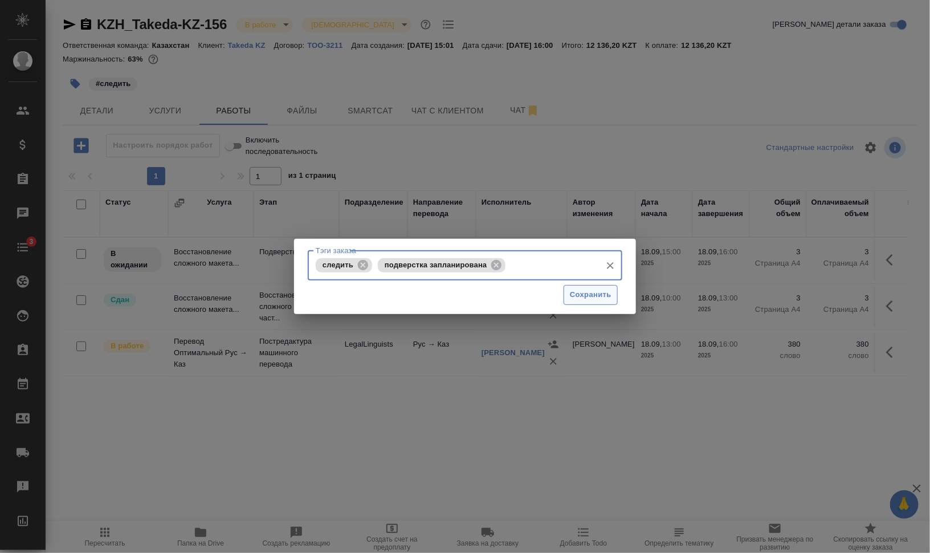
click at [590, 291] on span "Сохранить" at bounding box center [591, 294] width 42 height 13
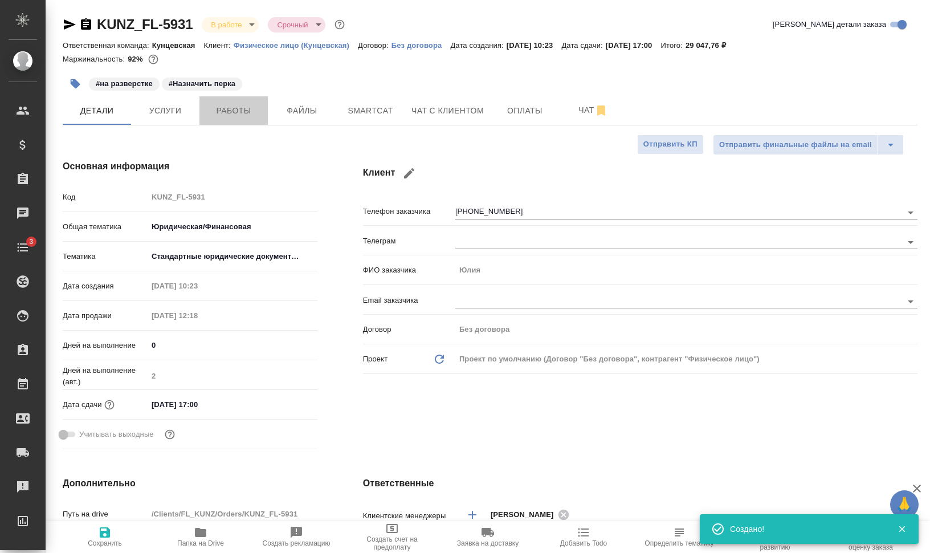
select select "RU"
click at [257, 113] on span "Работы" at bounding box center [233, 111] width 55 height 14
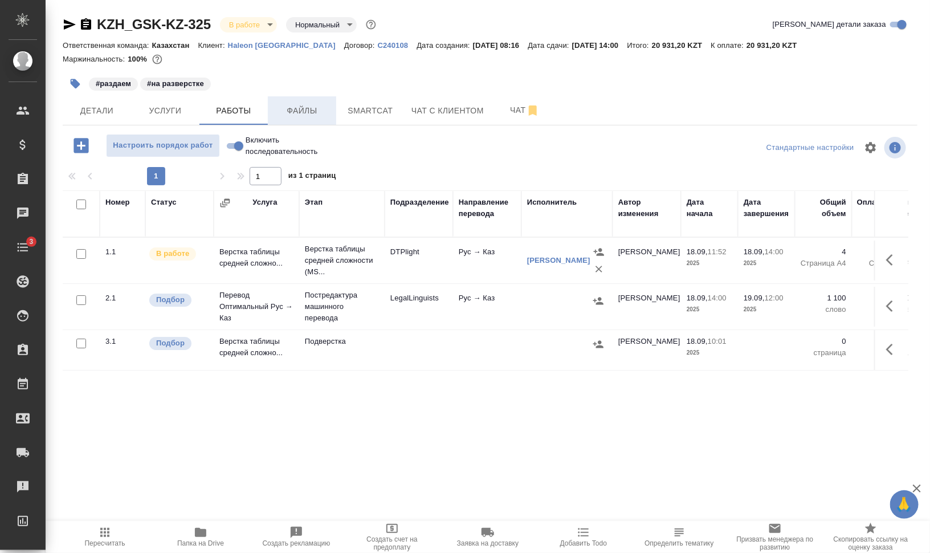
click at [287, 112] on span "Файлы" at bounding box center [302, 111] width 55 height 14
click at [219, 115] on span "Работы" at bounding box center [233, 111] width 55 height 14
click at [227, 113] on span "Работы" at bounding box center [233, 111] width 55 height 14
click at [297, 116] on span "Файлы" at bounding box center [302, 111] width 55 height 14
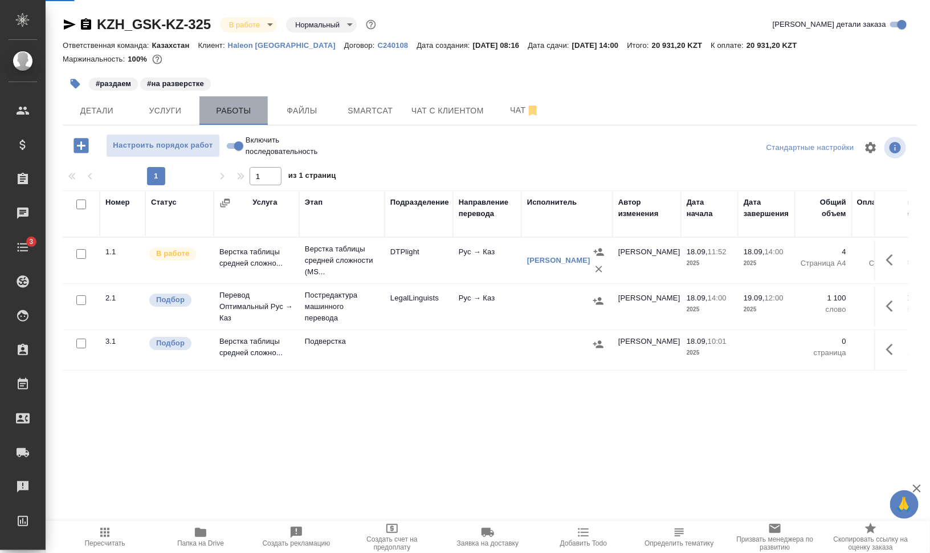
click at [239, 116] on span "Работы" at bounding box center [233, 111] width 55 height 14
click at [239, 115] on span "Работы" at bounding box center [233, 111] width 55 height 14
click at [499, 111] on span "Чат" at bounding box center [524, 110] width 55 height 14
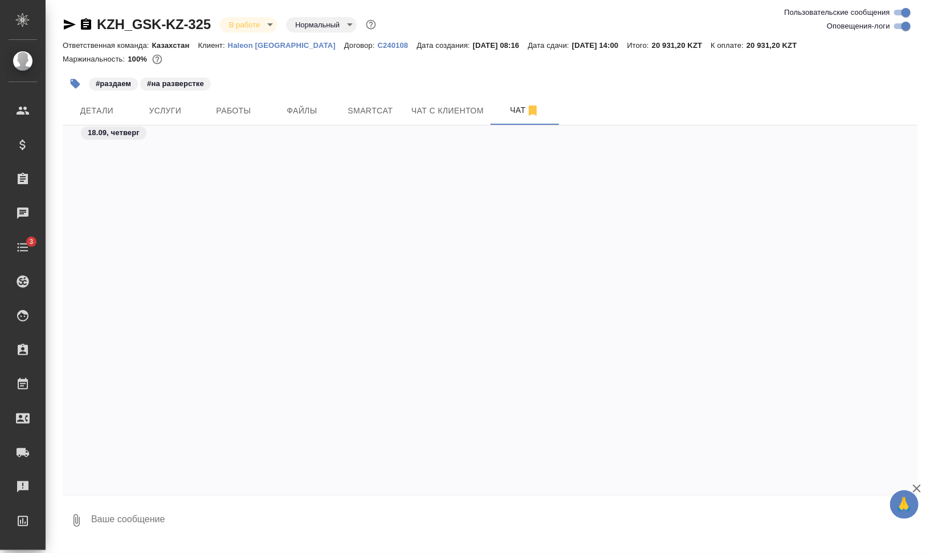
scroll to position [1173, 0]
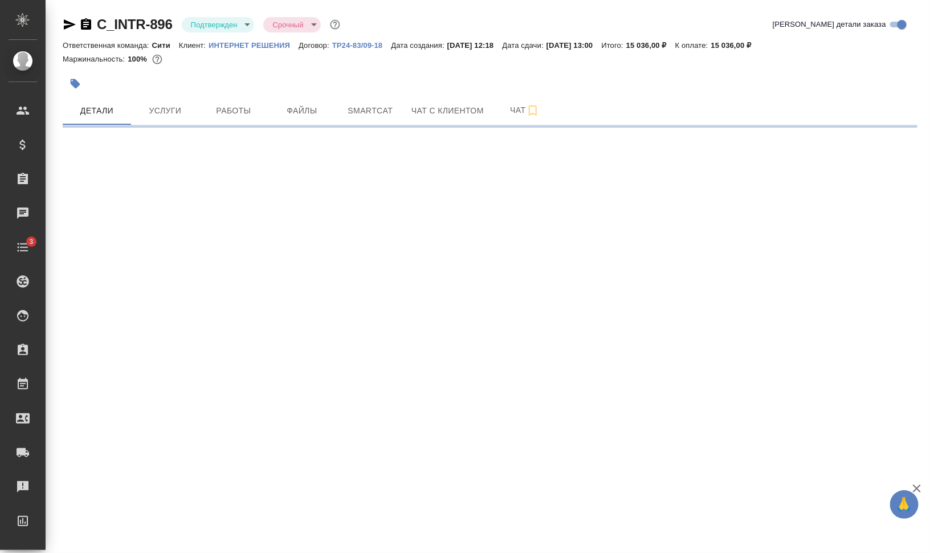
select select "RU"
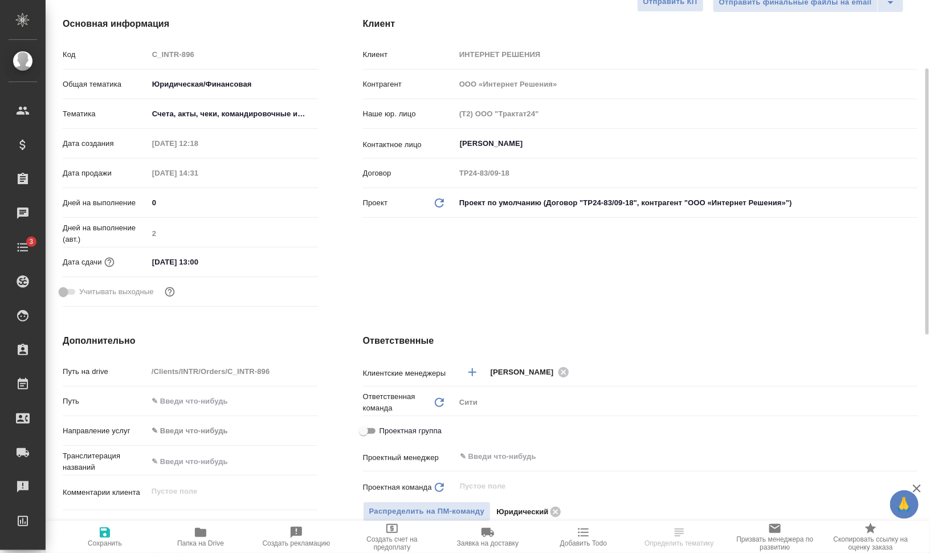
type textarea "x"
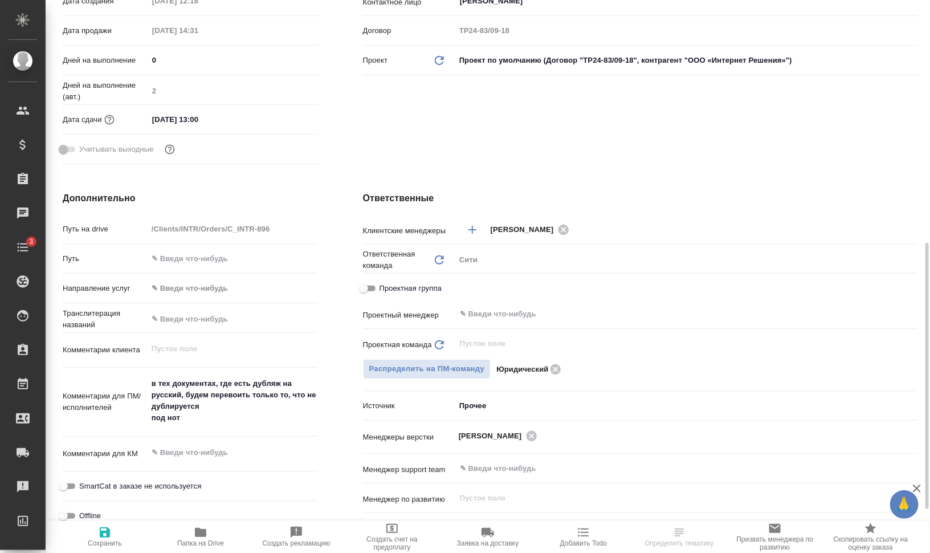
scroll to position [356, 0]
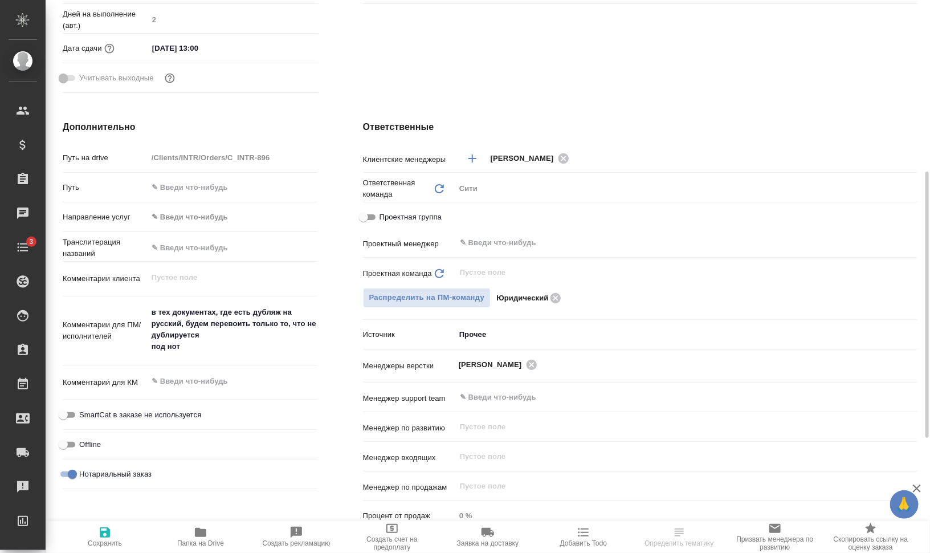
click at [549, 228] on div "Проектная группа" at bounding box center [640, 220] width 554 height 26
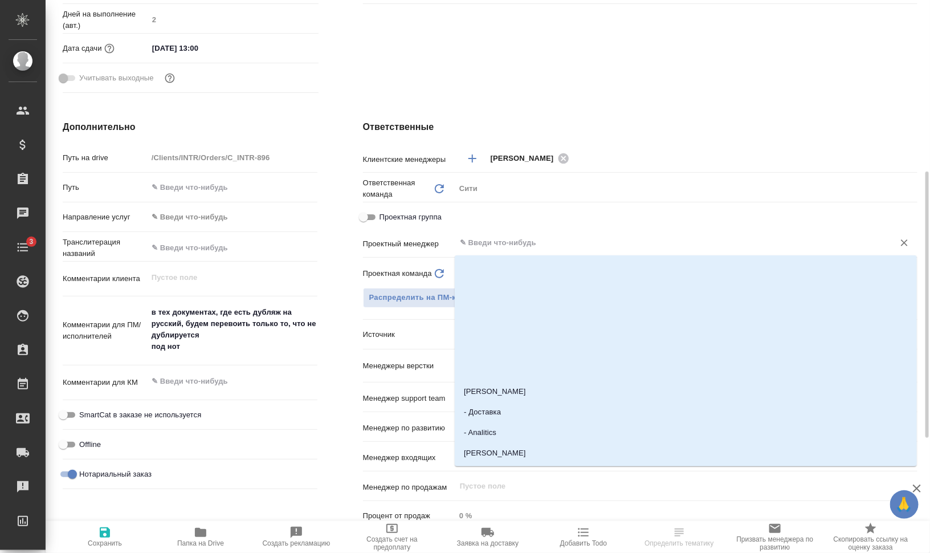
click at [562, 245] on input "text" at bounding box center [667, 243] width 417 height 14
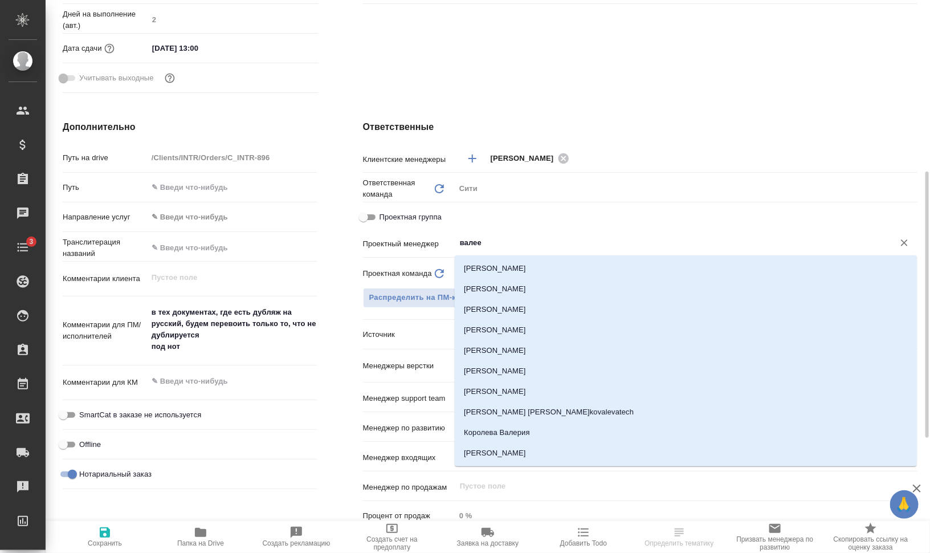
type input "валеев"
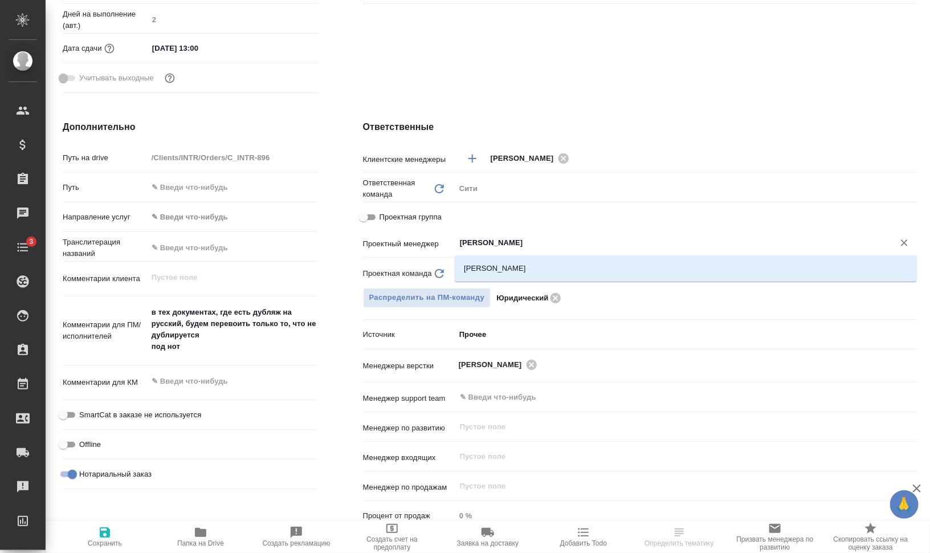
click at [537, 257] on div "[PERSON_NAME]" at bounding box center [686, 268] width 462 height 26
click at [549, 267] on li "[PERSON_NAME]" at bounding box center [686, 268] width 462 height 21
type textarea "x"
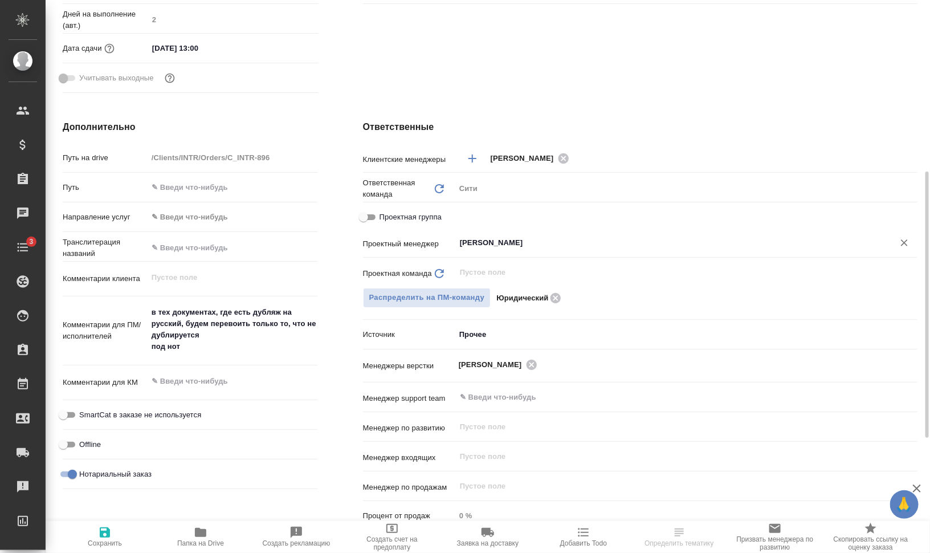
type input "[PERSON_NAME]"
click at [108, 532] on icon "button" at bounding box center [105, 532] width 10 height 10
type textarea "x"
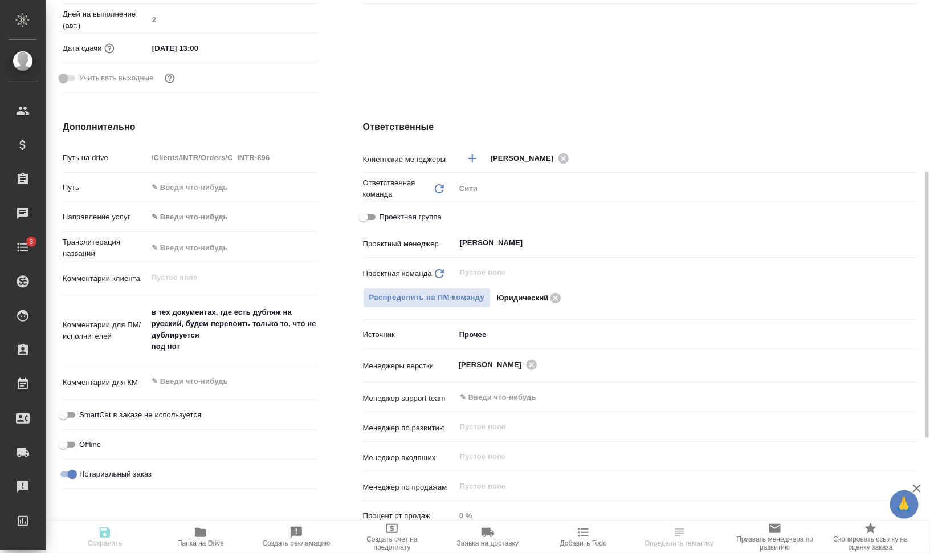
type textarea "x"
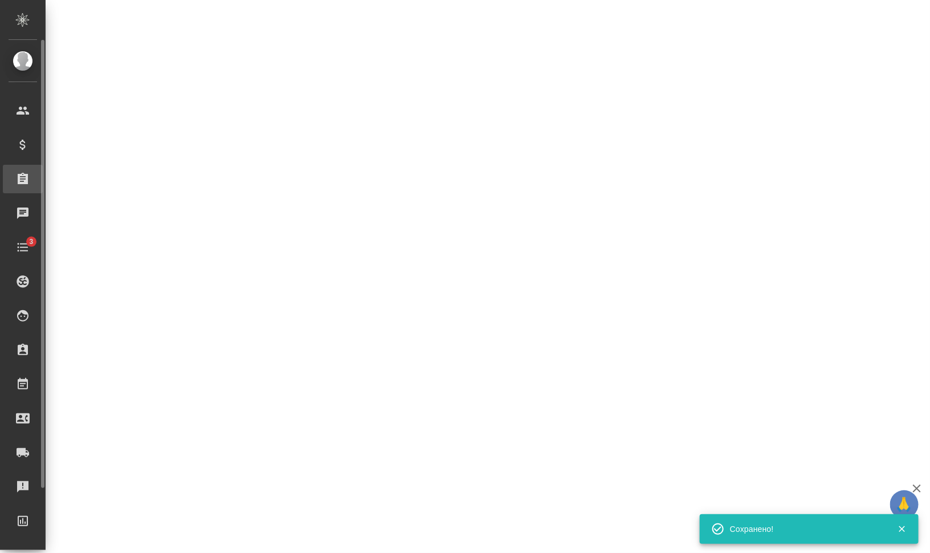
select select "RU"
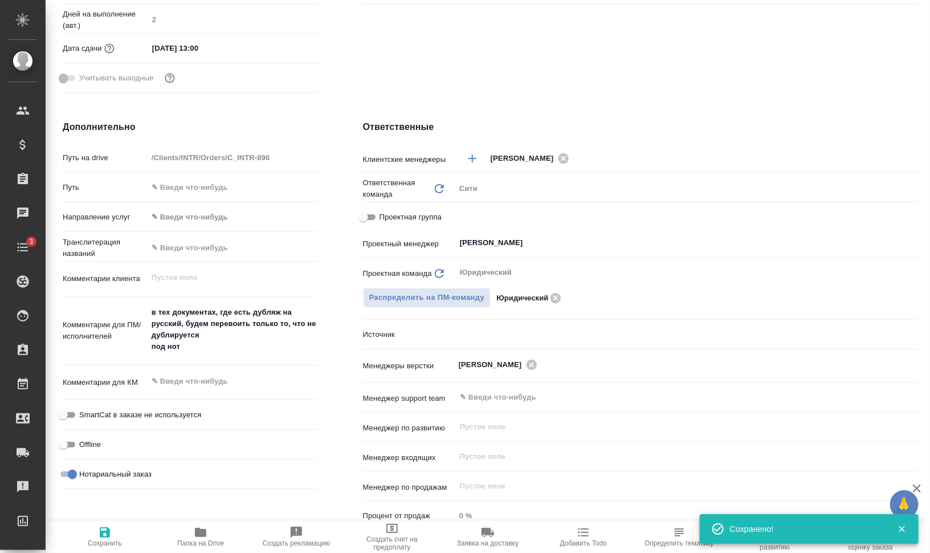
type textarea "x"
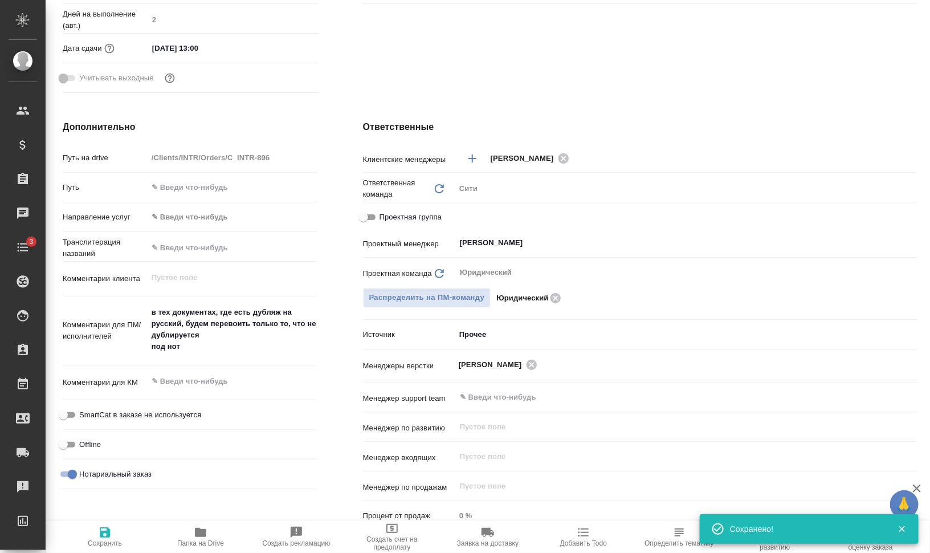
type textarea "x"
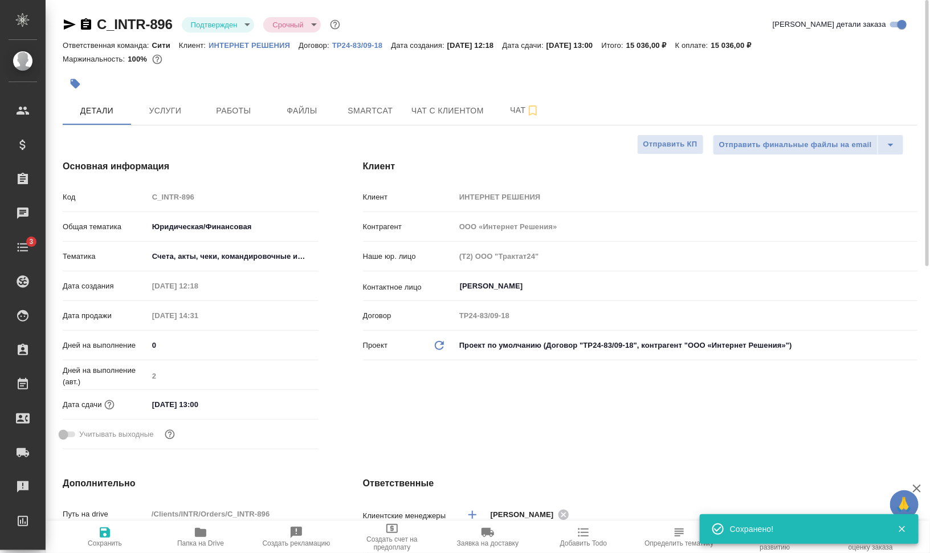
click at [238, 21] on body "🙏 .cls-1 fill:#fff; AWATERA Валеев Динар Клиенты Спецификации Заказы 0 Чаты 3 T…" at bounding box center [465, 322] width 930 height 644
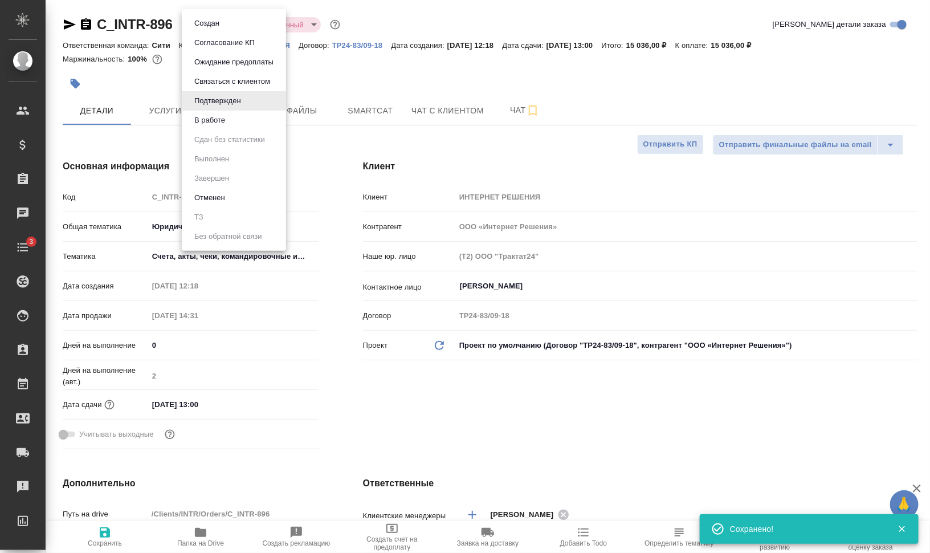
click at [234, 121] on li "В работе" at bounding box center [234, 120] width 104 height 19
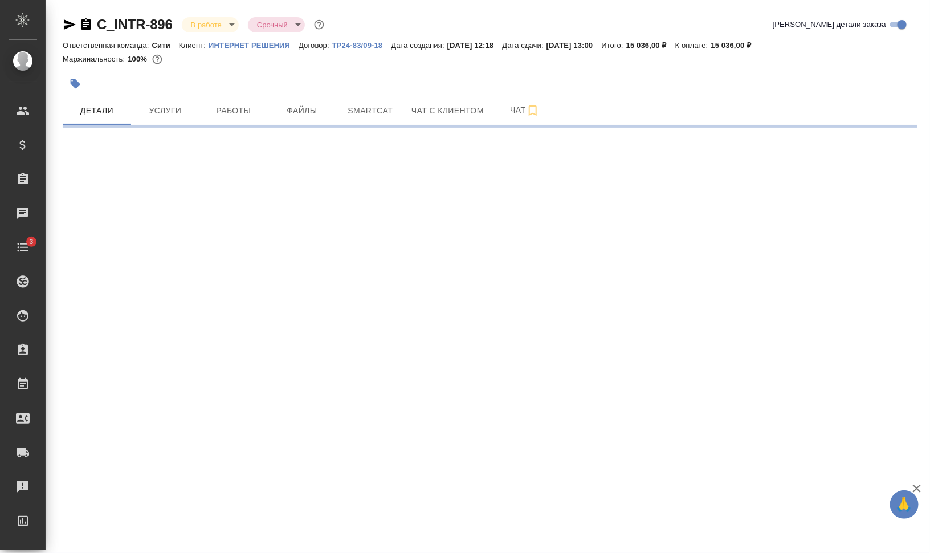
click at [73, 84] on icon "button" at bounding box center [76, 84] width 10 height 10
select select "RU"
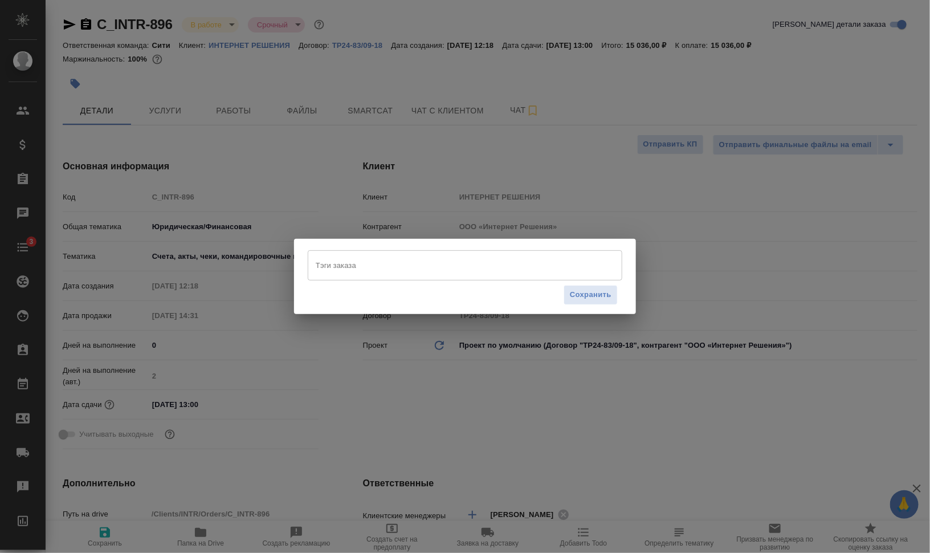
type textarea "x"
click at [429, 269] on input "Тэги заказа" at bounding box center [454, 264] width 283 height 19
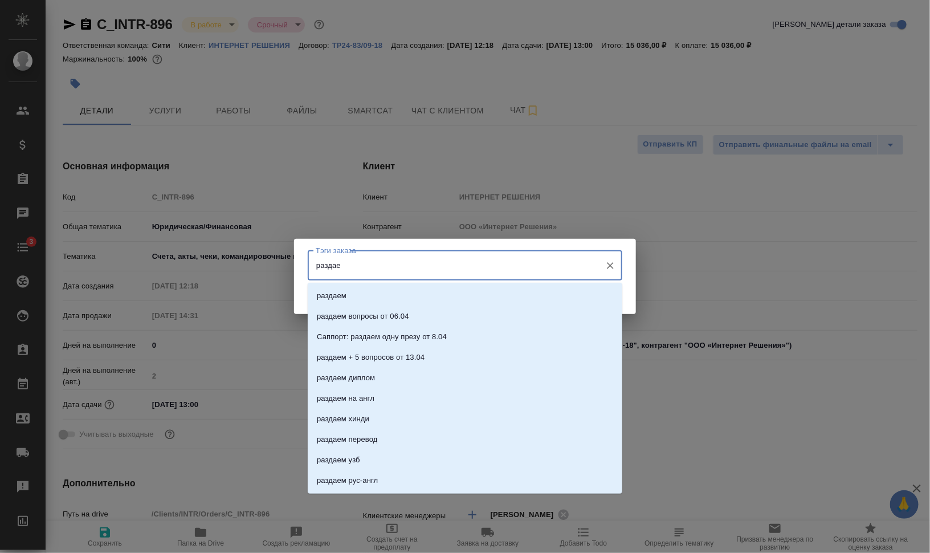
type input "раздаем"
click at [338, 302] on li "раздаем" at bounding box center [465, 295] width 315 height 21
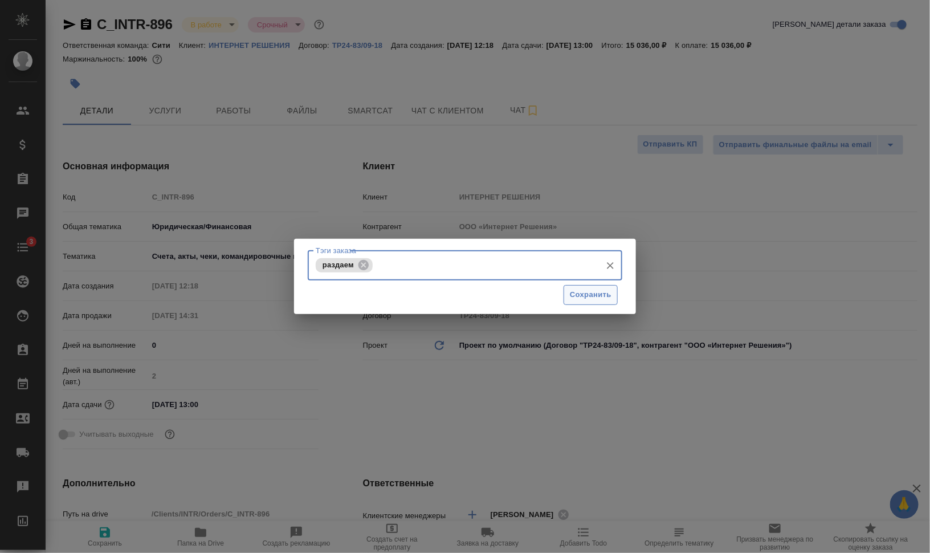
drag, startPoint x: 560, startPoint y: 291, endPoint x: 567, endPoint y: 297, distance: 9.3
click at [561, 293] on div "Сохранить" at bounding box center [465, 294] width 315 height 29
click at [576, 298] on span "Сохранить" at bounding box center [591, 294] width 42 height 13
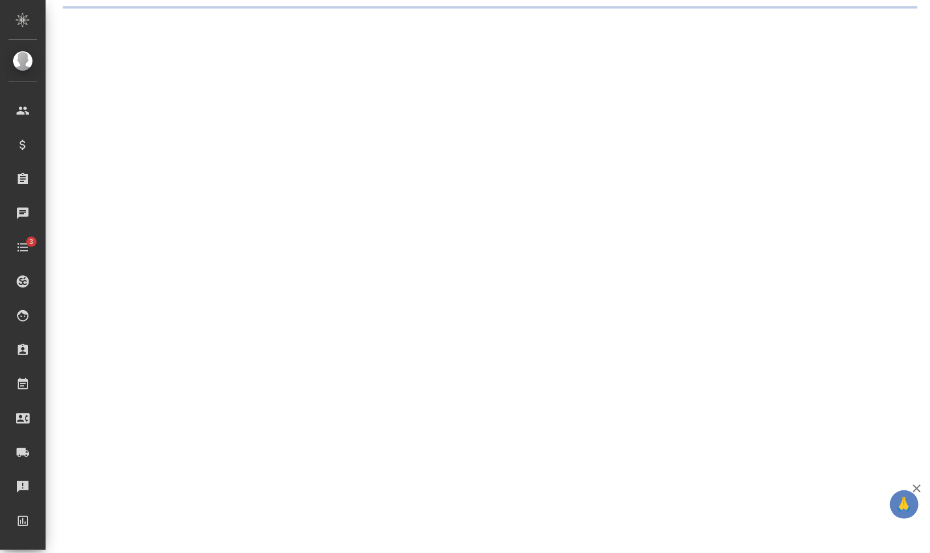
select select "RU"
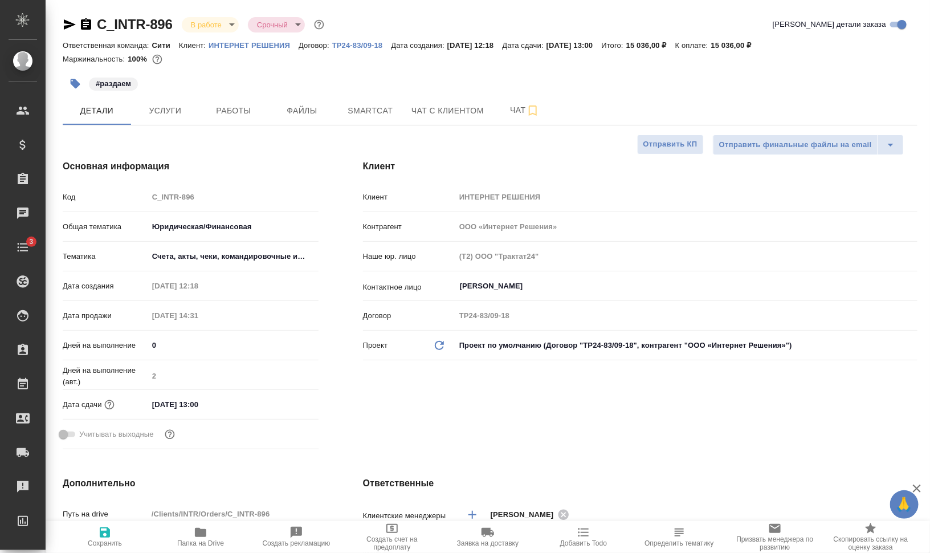
type textarea "x"
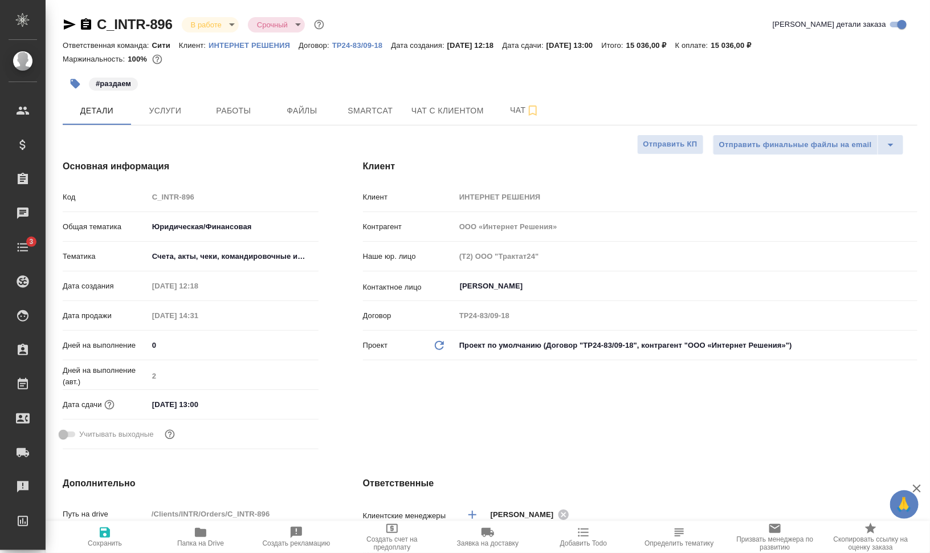
type textarea "x"
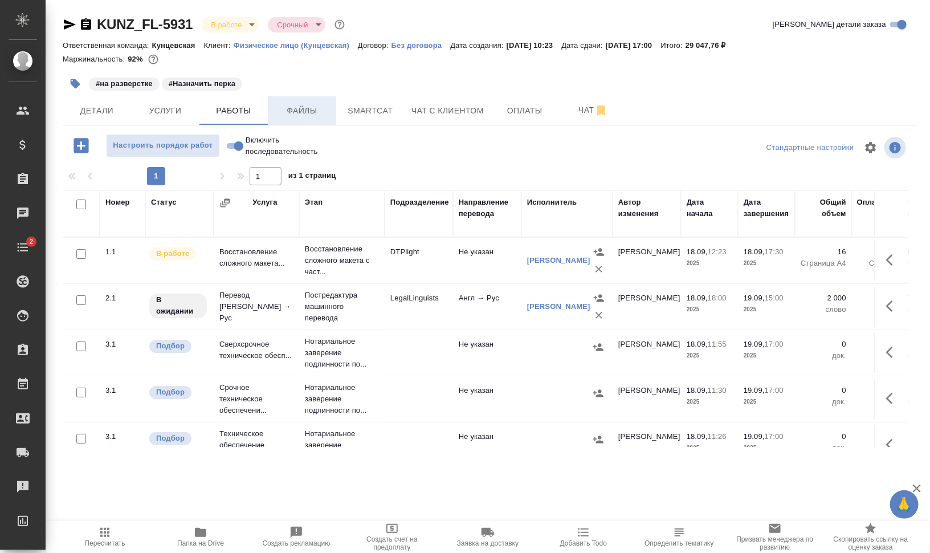
click at [325, 120] on button "Файлы" at bounding box center [302, 110] width 68 height 28
click at [219, 107] on span "Работы" at bounding box center [233, 111] width 55 height 14
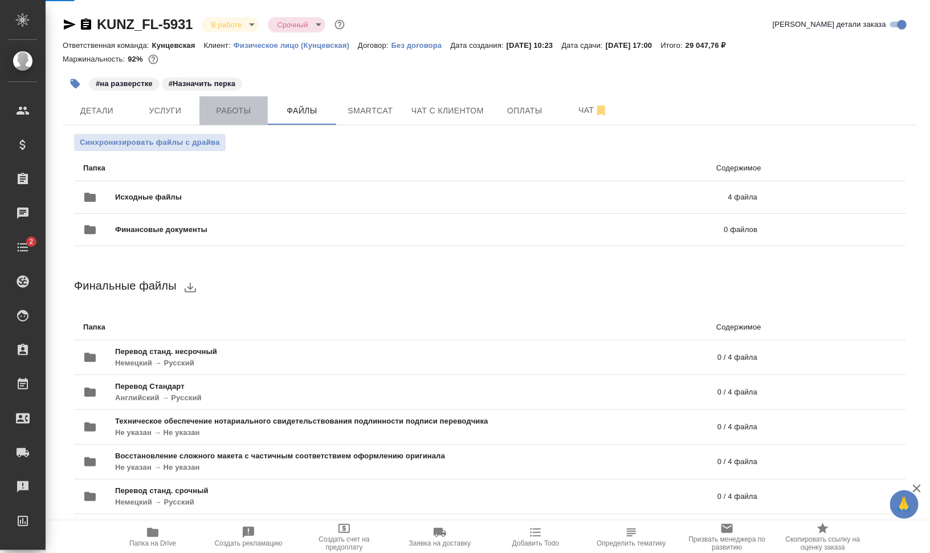
click at [244, 107] on span "Работы" at bounding box center [233, 111] width 55 height 14
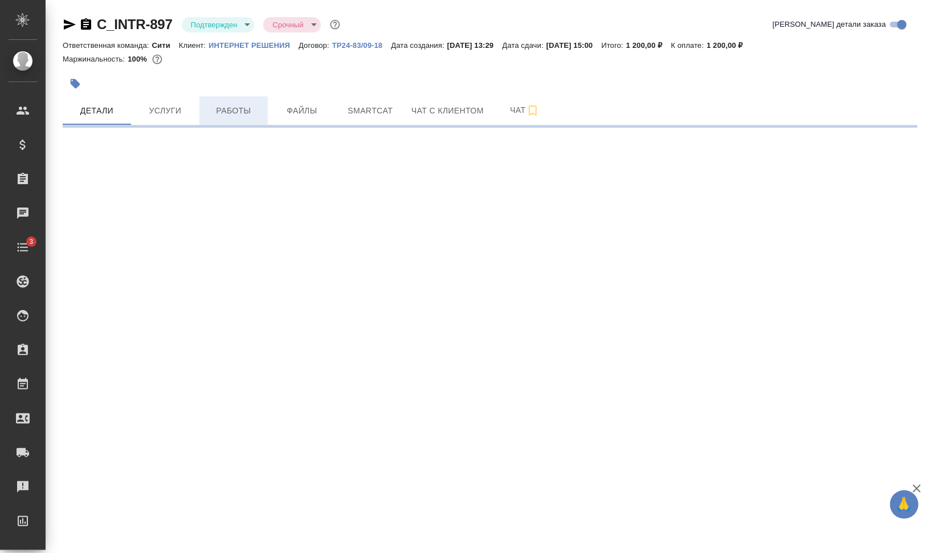
select select "RU"
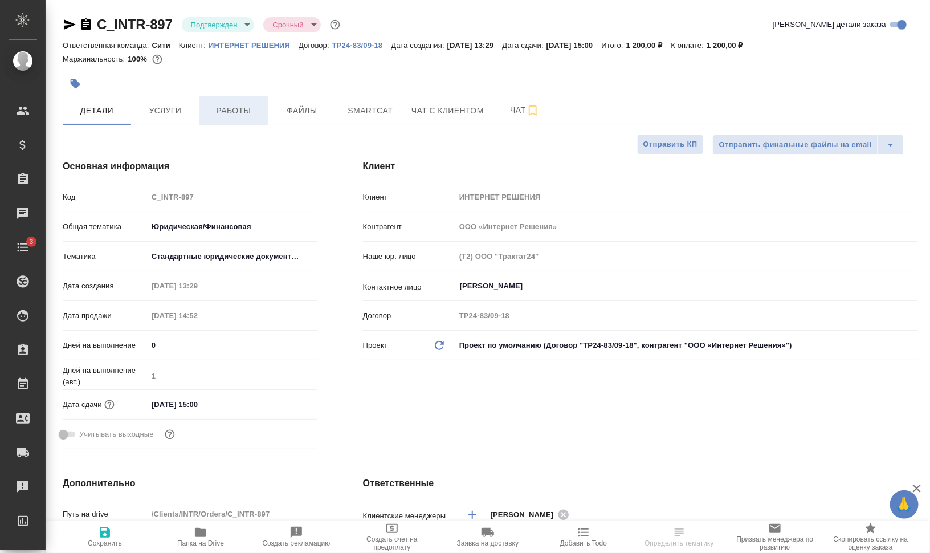
type textarea "x"
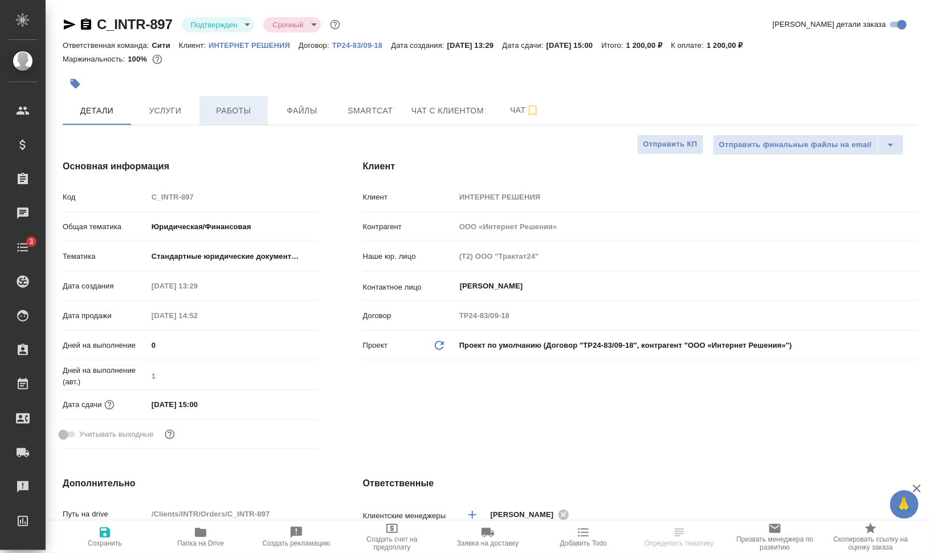
type textarea "x"
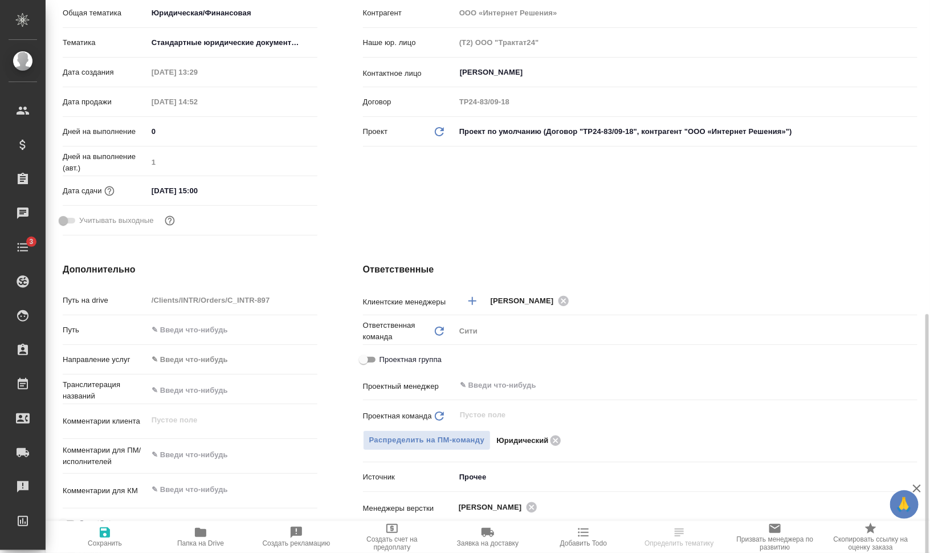
scroll to position [356, 0]
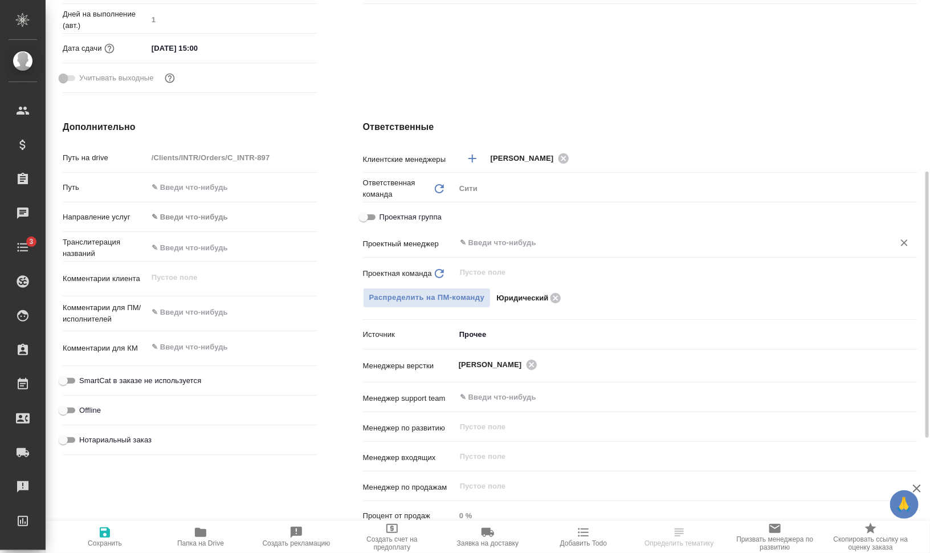
click at [534, 238] on input "text" at bounding box center [667, 243] width 417 height 14
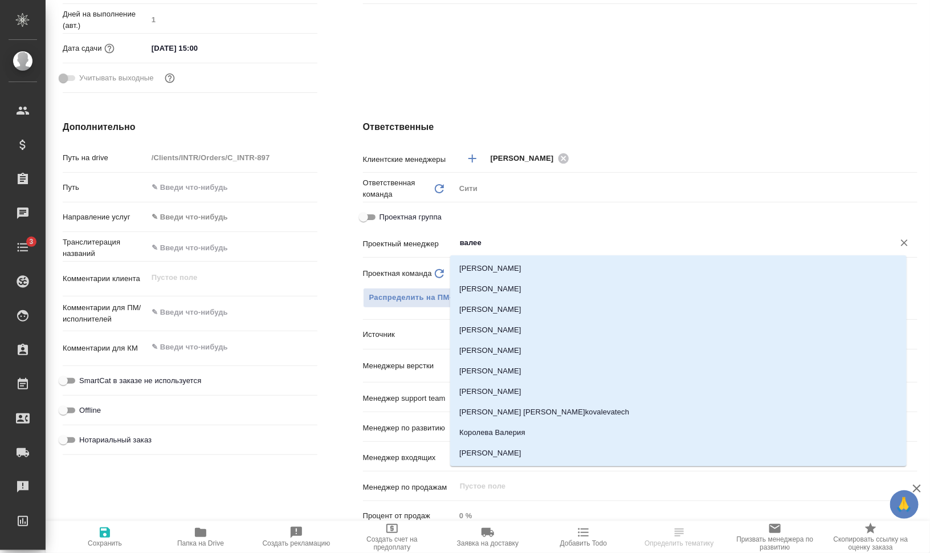
type input "[PERSON_NAME]"
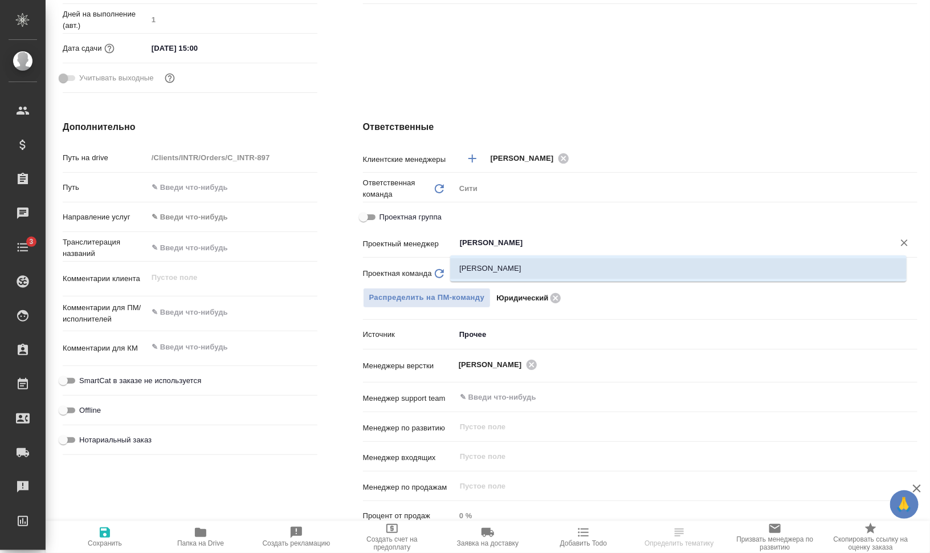
click at [519, 267] on li "[PERSON_NAME]" at bounding box center [678, 268] width 456 height 21
type textarea "x"
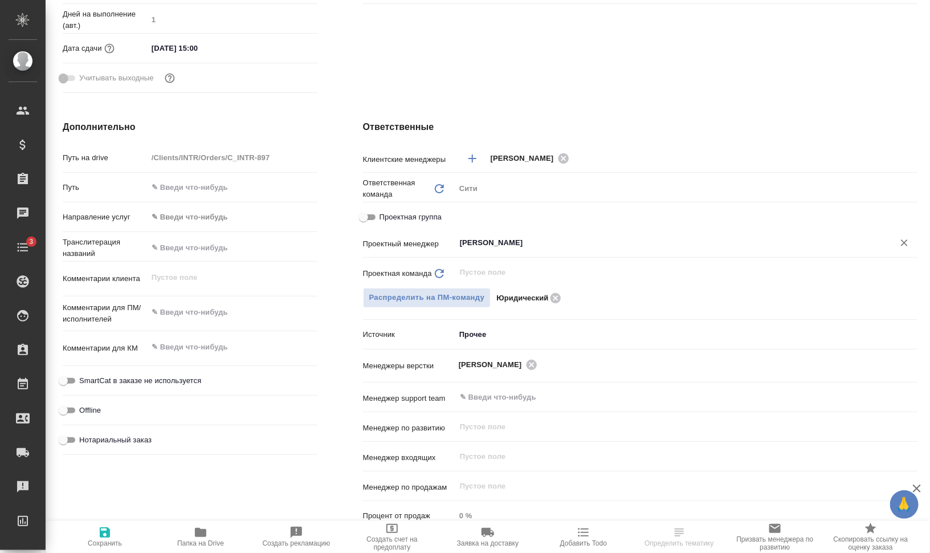
type input "[PERSON_NAME]"
click at [103, 537] on icon "button" at bounding box center [105, 532] width 10 height 10
type textarea "x"
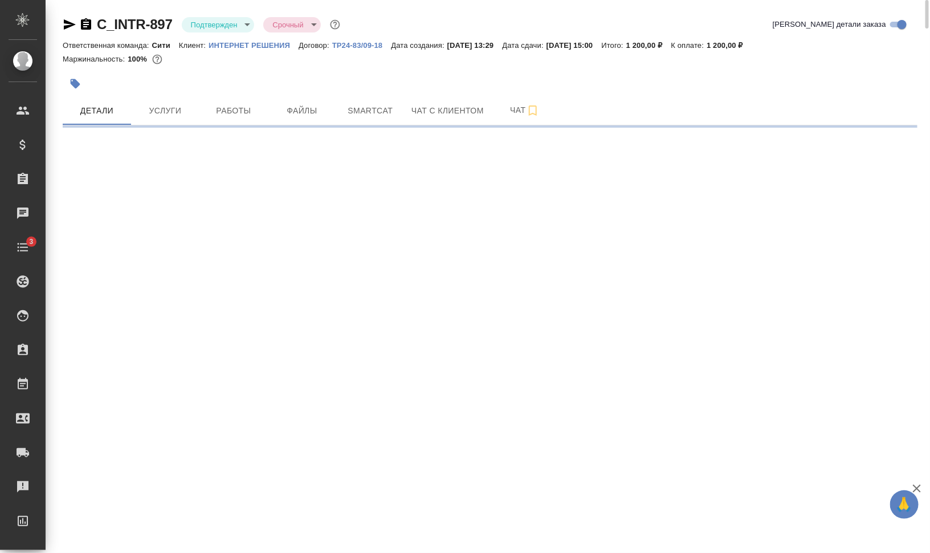
scroll to position [0, 0]
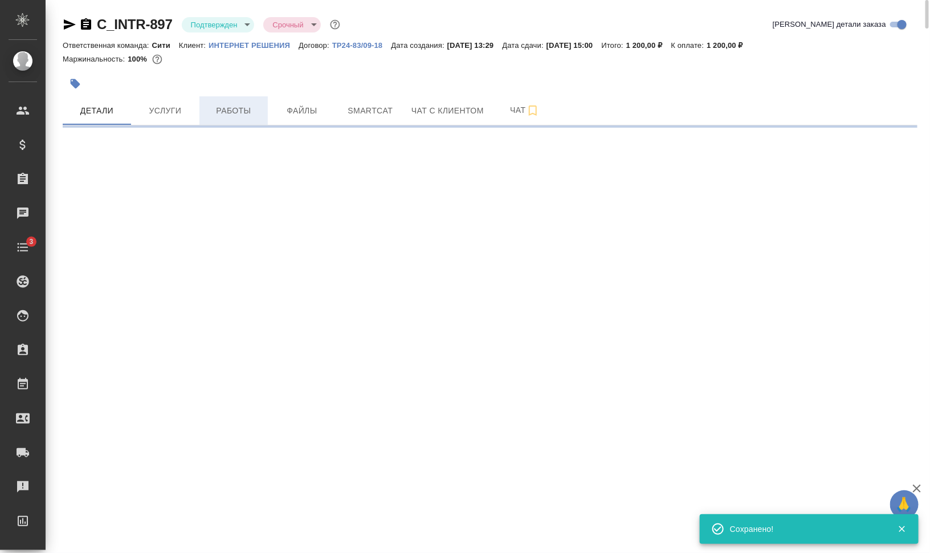
select select "RU"
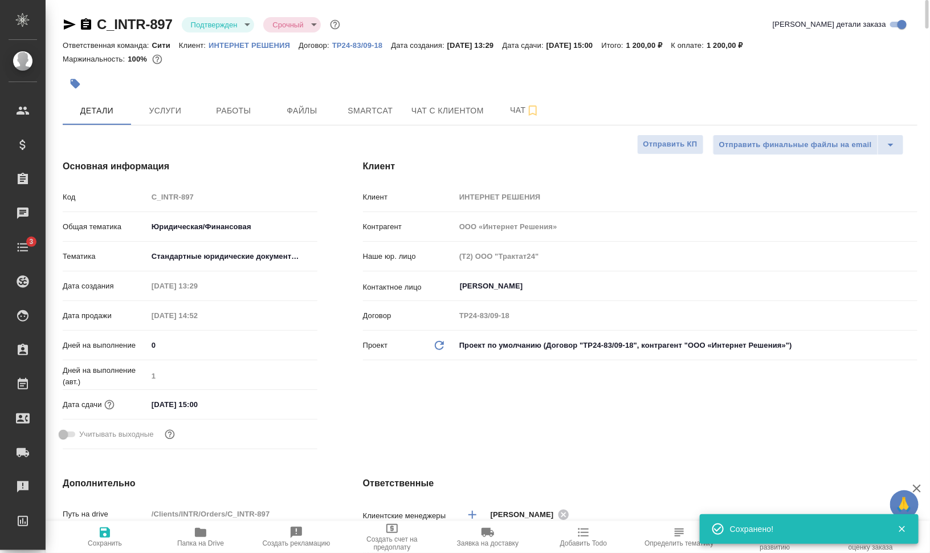
type textarea "x"
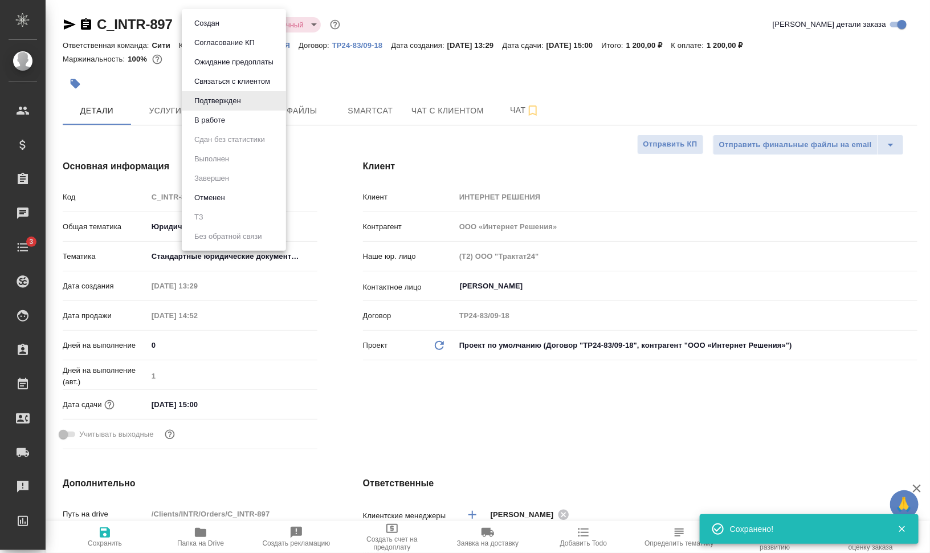
click at [235, 26] on body "🙏 .cls-1 fill:#fff; AWATERA [PERSON_NAME] Спецификации Заказы 0 Чаты 3 Todo Про…" at bounding box center [465, 322] width 930 height 644
drag, startPoint x: 235, startPoint y: 116, endPoint x: 293, endPoint y: 322, distance: 214.3
click at [293, 322] on div "Создан Согласование КП Ожидание предоплаты Связаться с клиентом Подтвержден В р…" at bounding box center [465, 276] width 930 height 553
click at [255, 120] on li "В работе" at bounding box center [234, 120] width 104 height 19
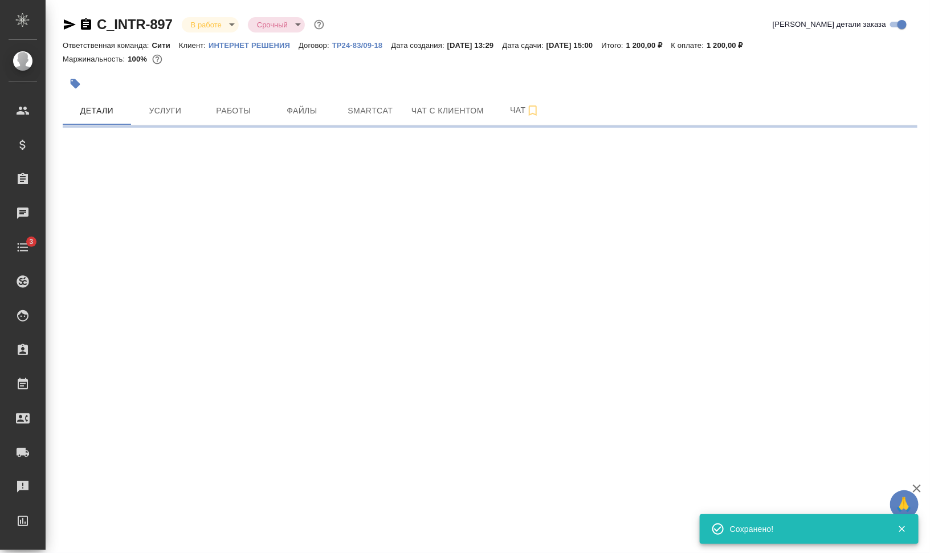
click at [77, 81] on icon "button" at bounding box center [75, 83] width 11 height 11
select select "RU"
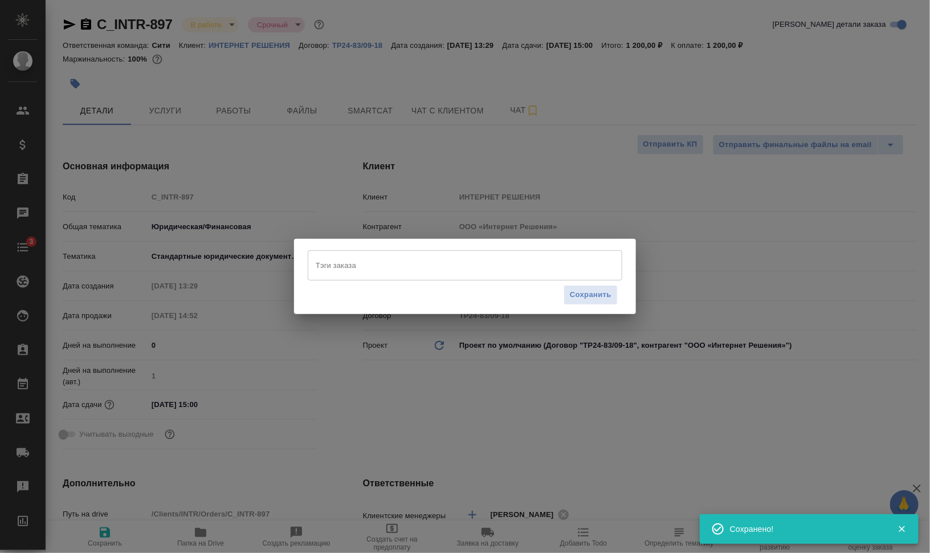
type textarea "x"
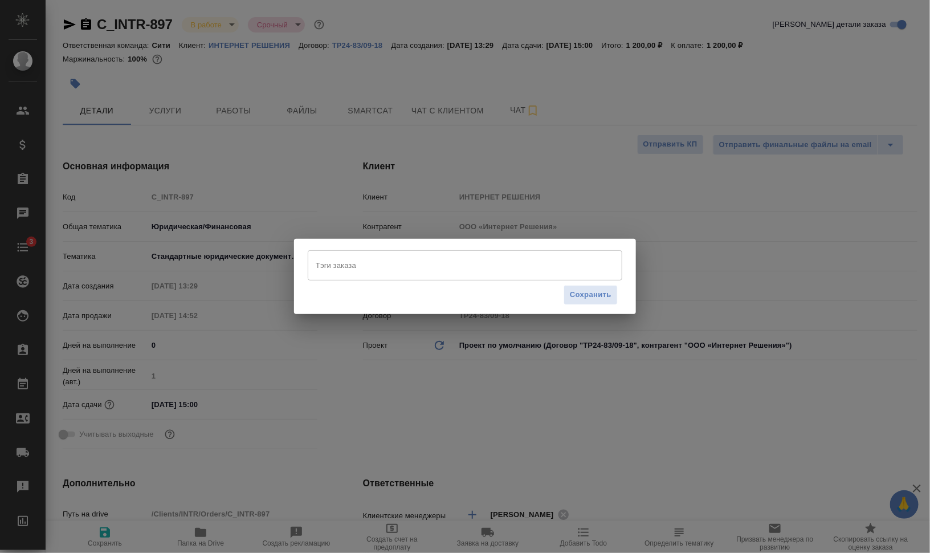
click at [382, 264] on input "Тэги заказа" at bounding box center [454, 264] width 283 height 19
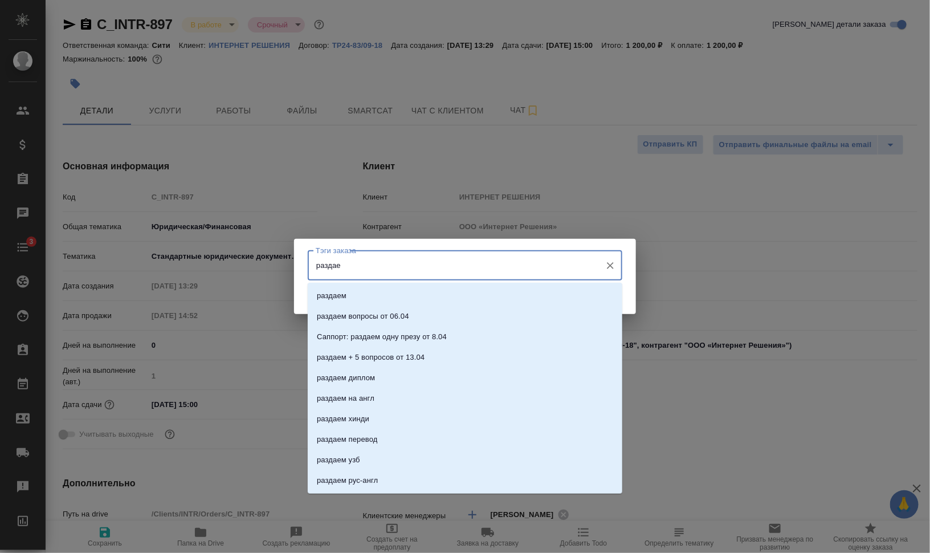
type input "раздаем"
click at [393, 291] on li "раздаем" at bounding box center [465, 295] width 315 height 21
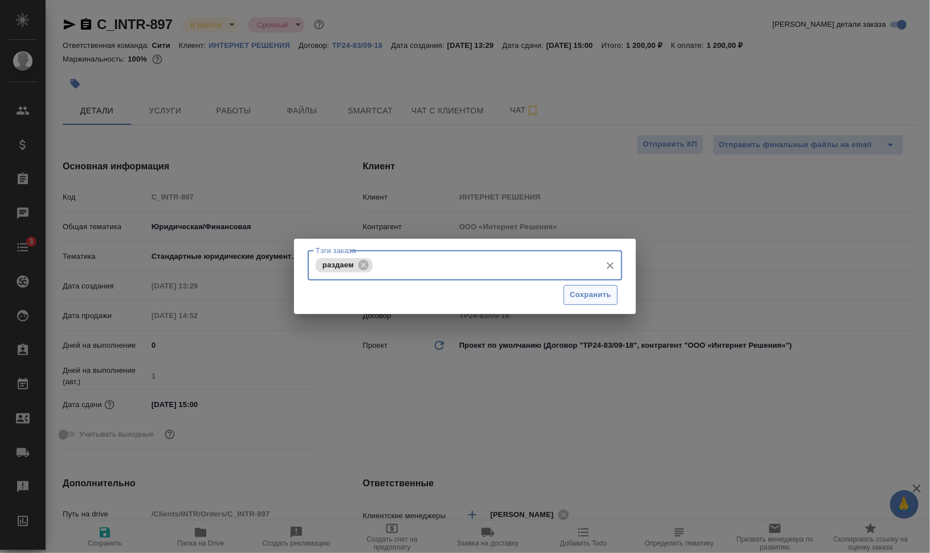
click at [590, 301] on button "Сохранить" at bounding box center [591, 295] width 54 height 20
click at [593, 292] on span "Сохранить" at bounding box center [591, 294] width 42 height 13
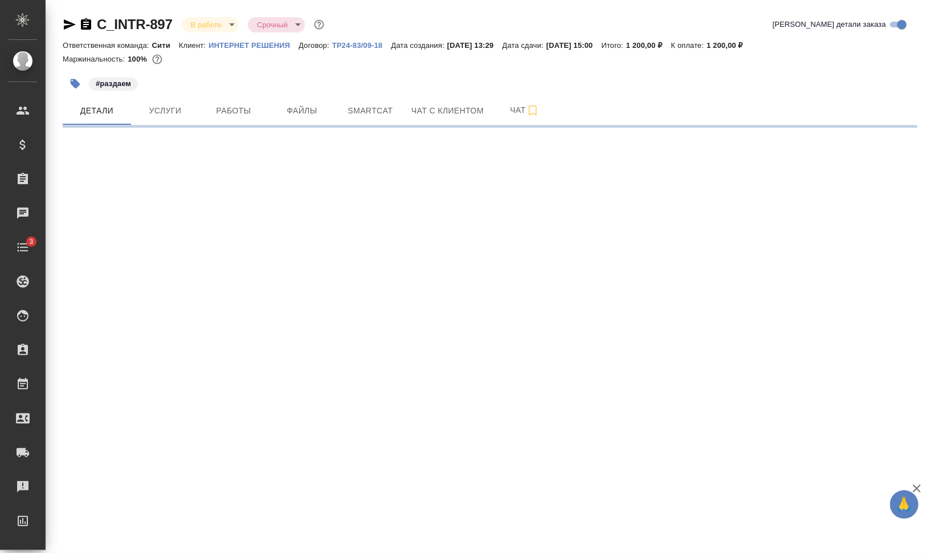
select select "RU"
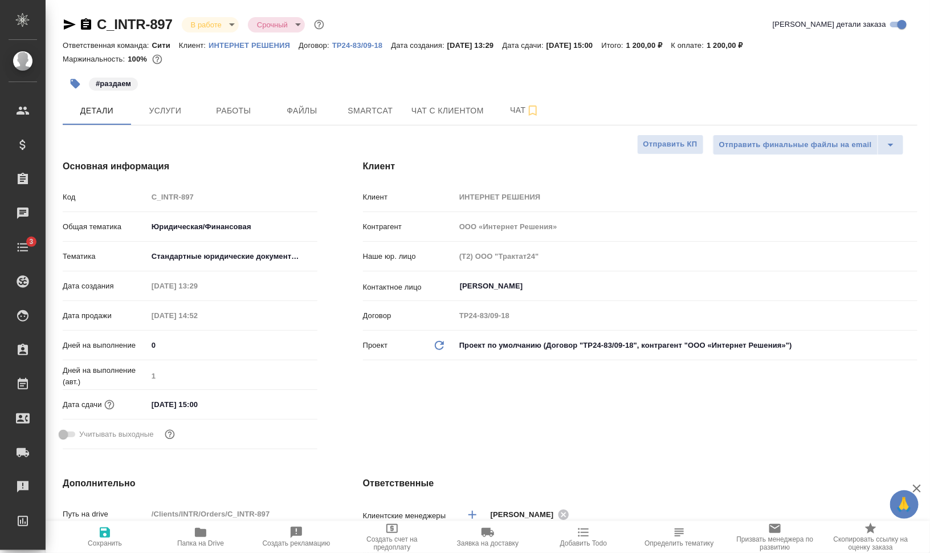
type textarea "x"
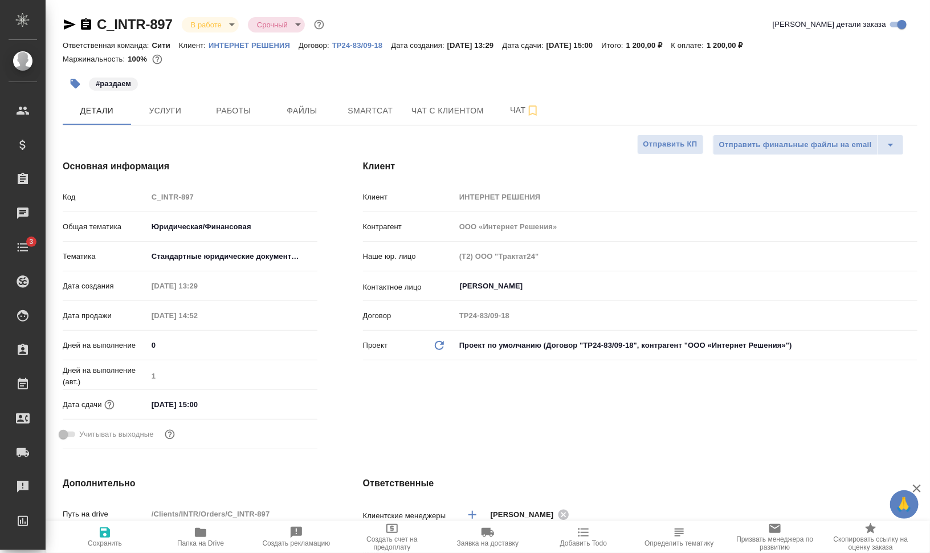
type textarea "x"
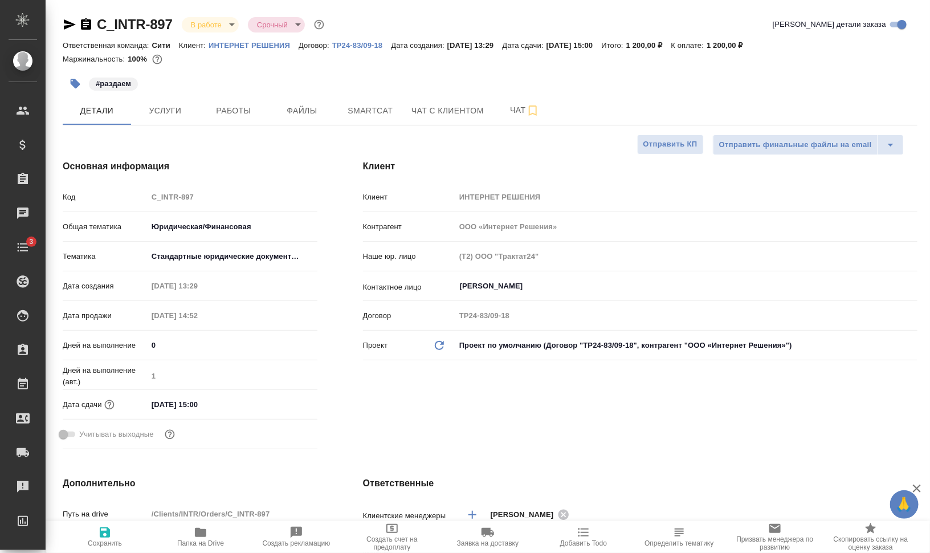
type textarea "x"
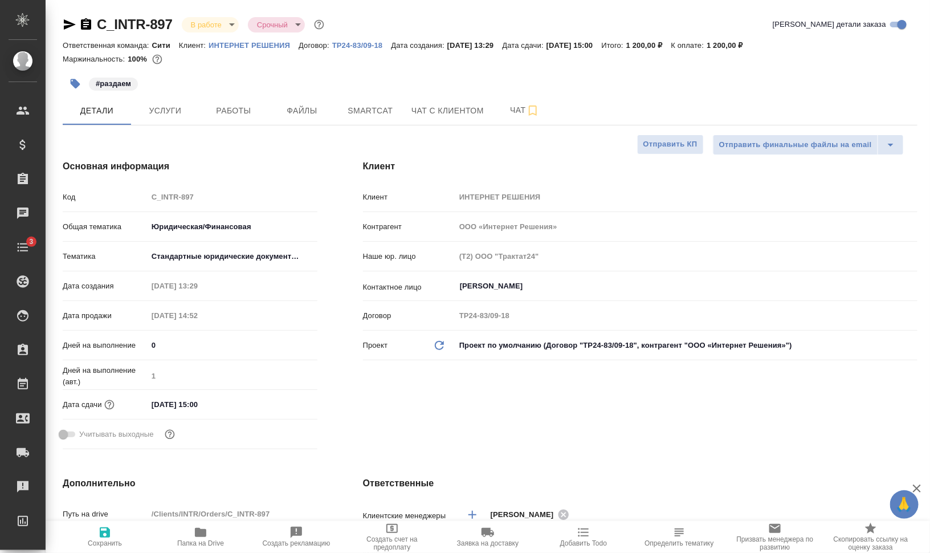
type textarea "x"
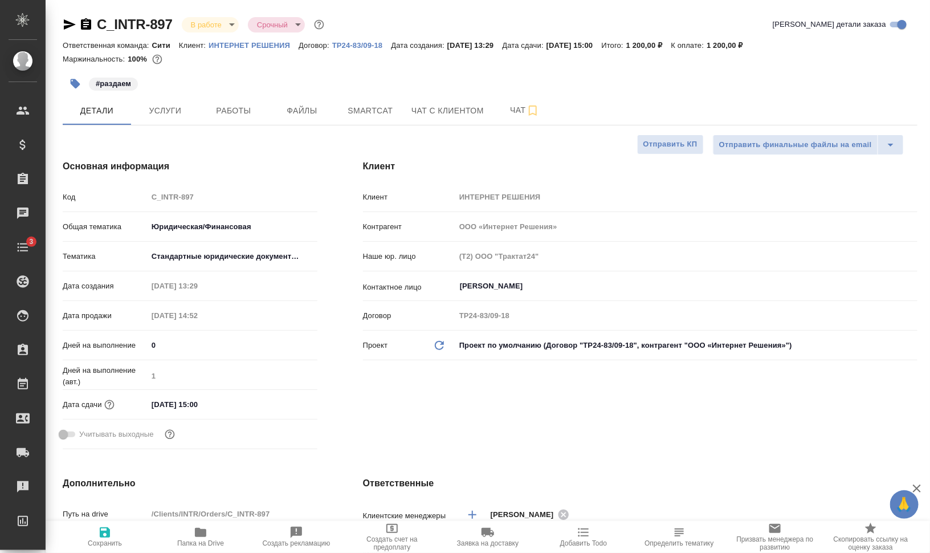
type textarea "x"
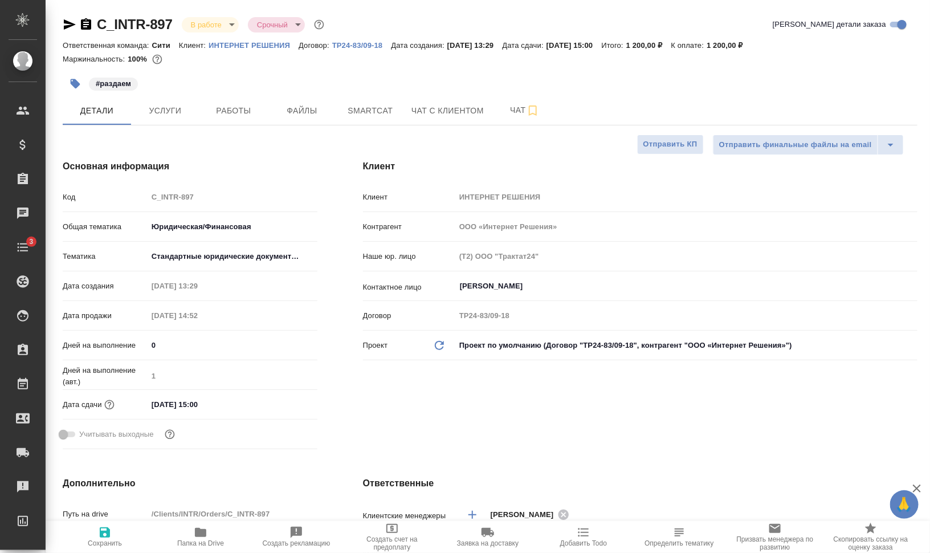
type textarea "x"
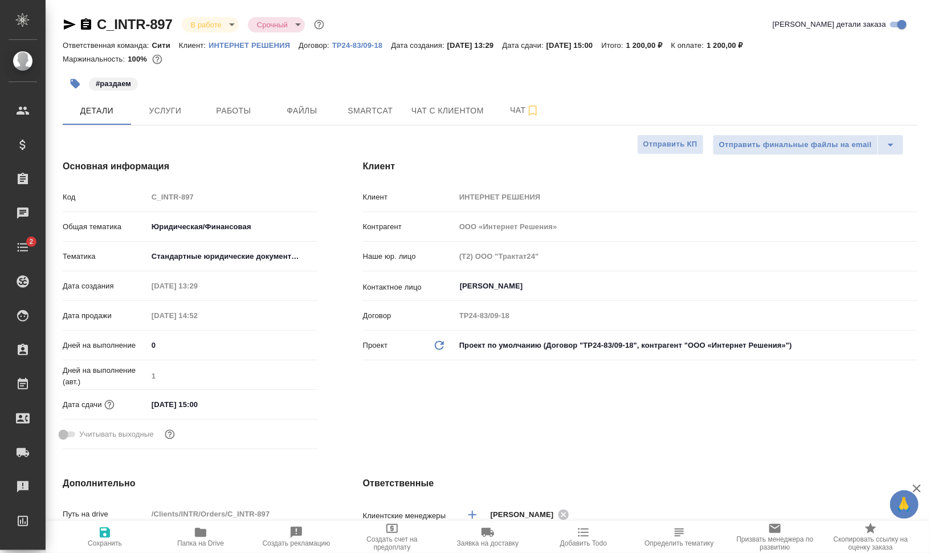
type textarea "x"
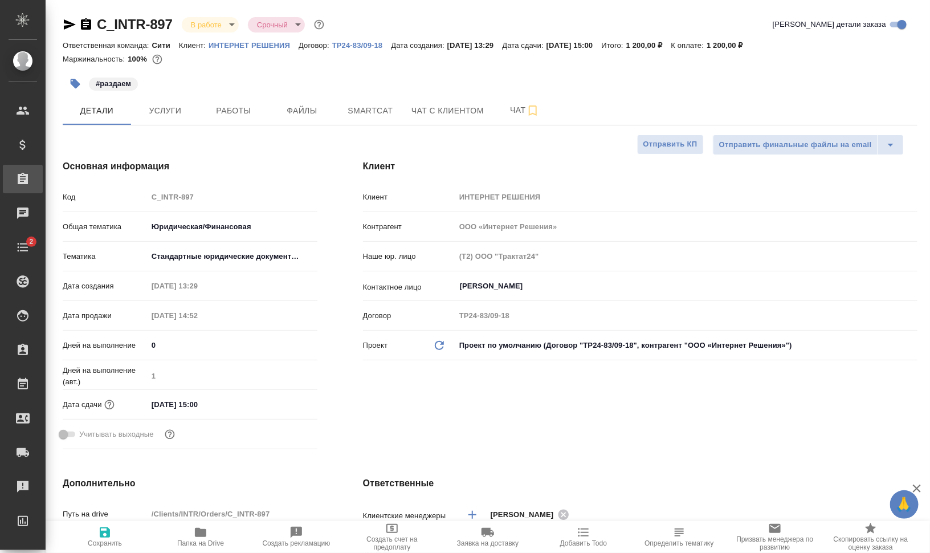
type textarea "x"
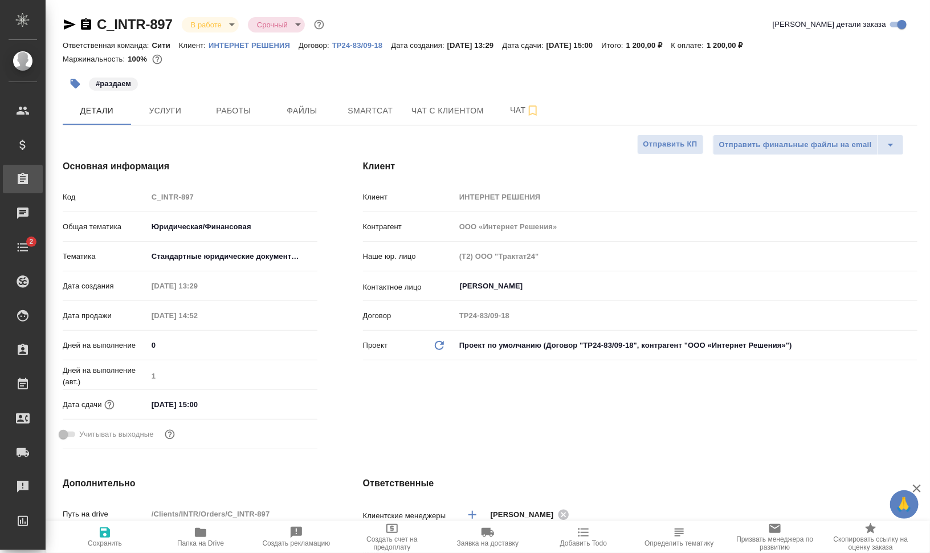
type textarea "x"
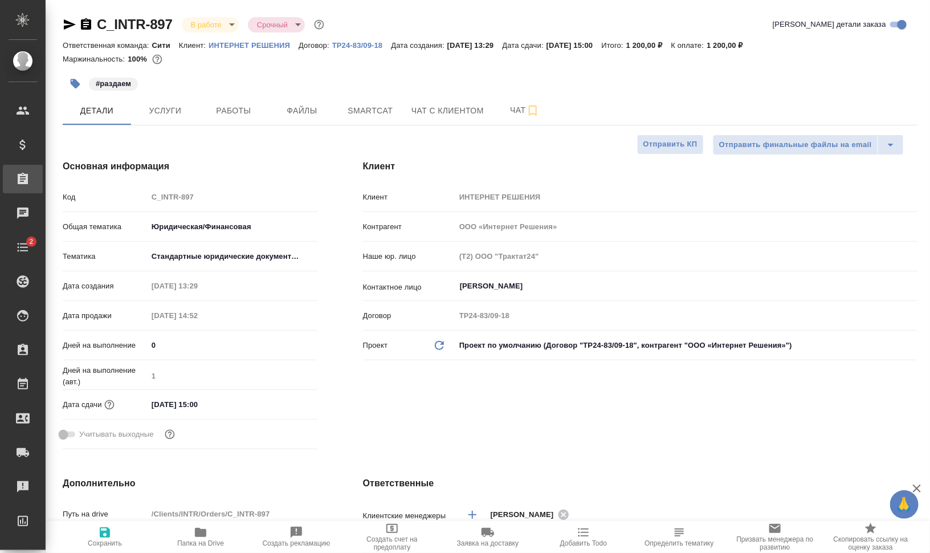
type textarea "x"
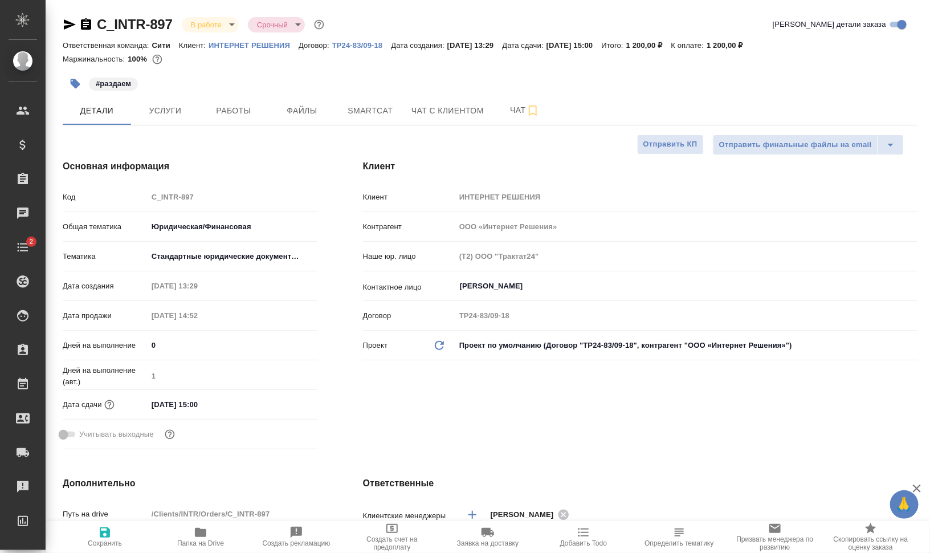
type textarea "x"
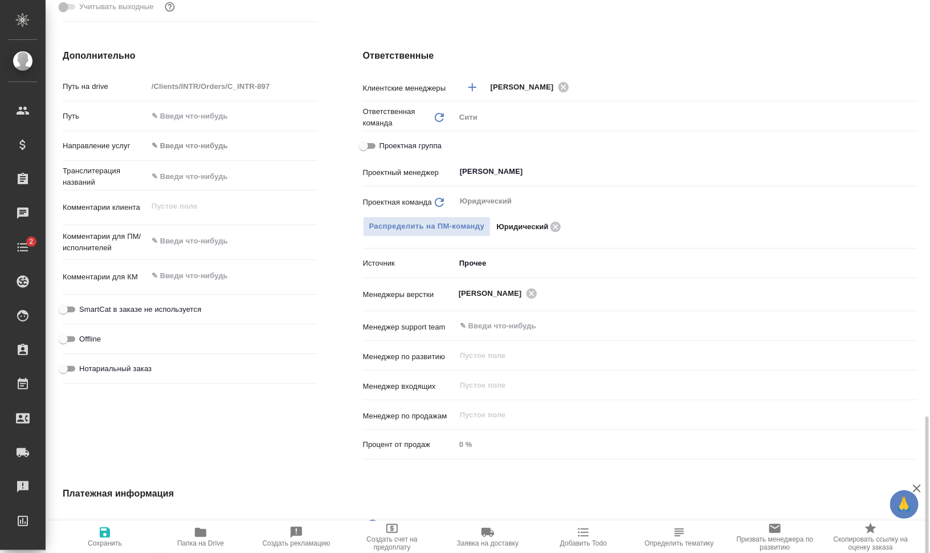
scroll to position [570, 0]
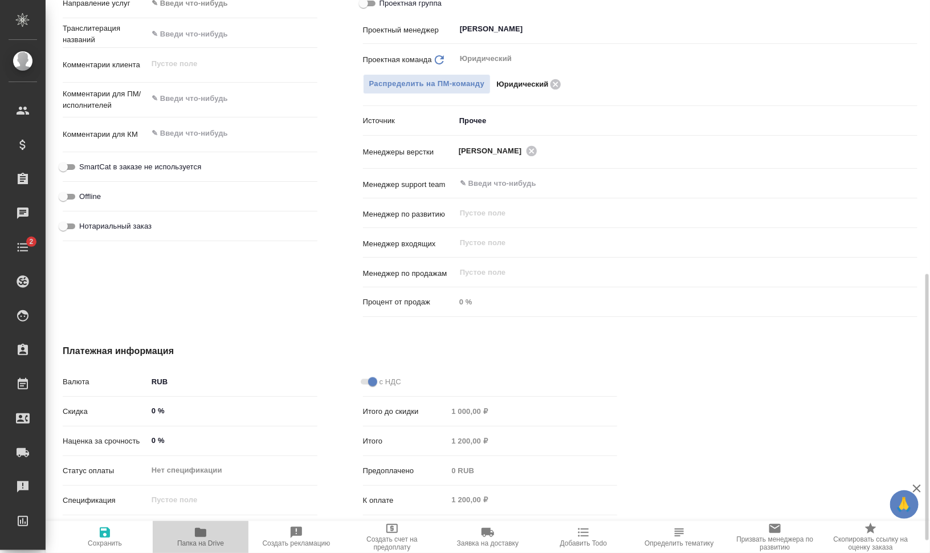
click at [173, 539] on span "Папка на Drive" at bounding box center [201, 536] width 82 height 22
type textarea "x"
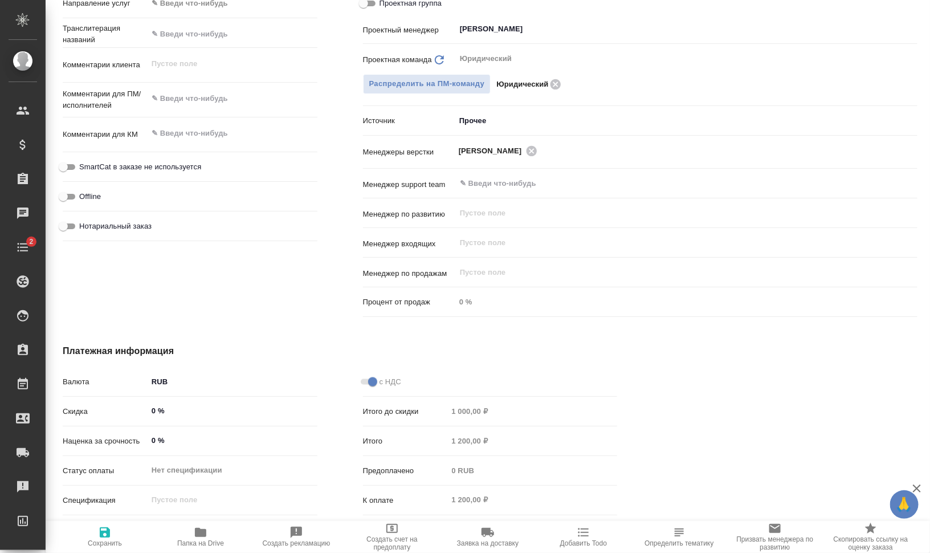
type textarea "x"
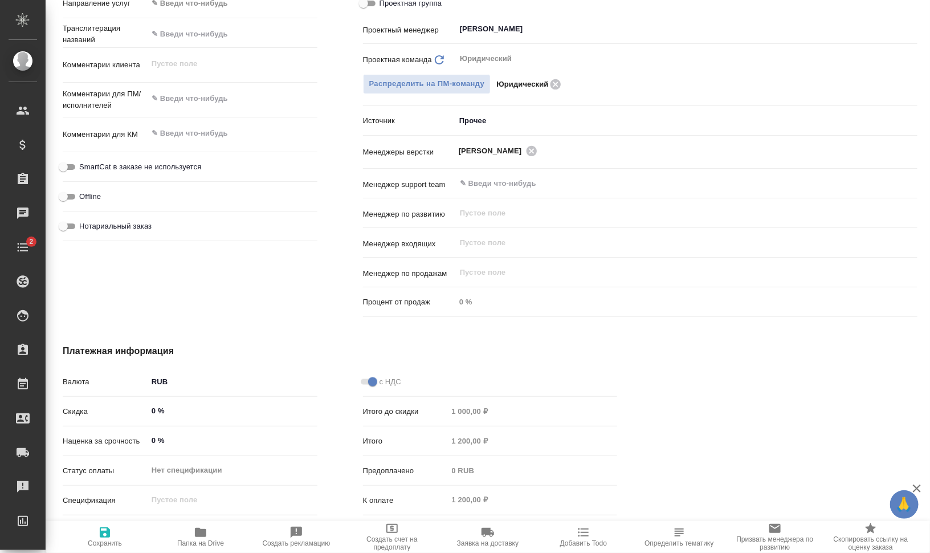
type textarea "x"
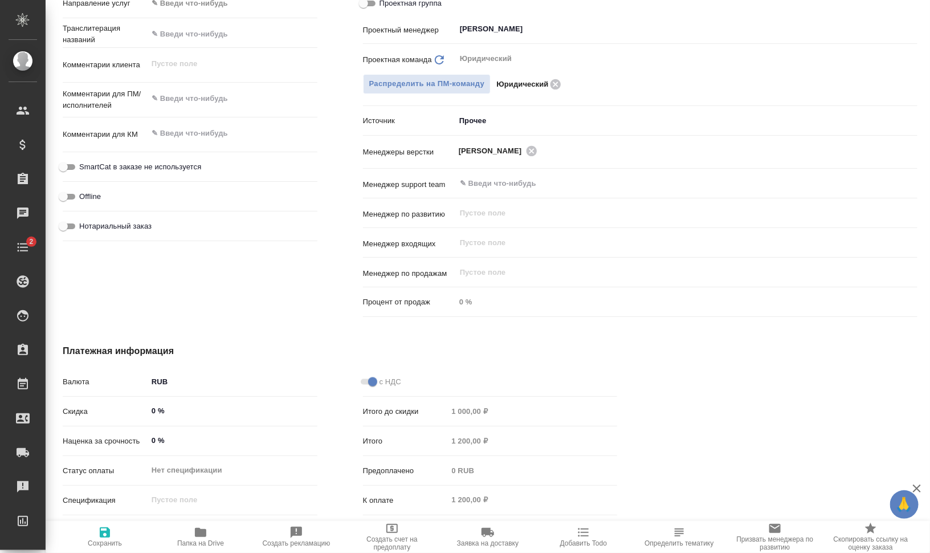
type textarea "x"
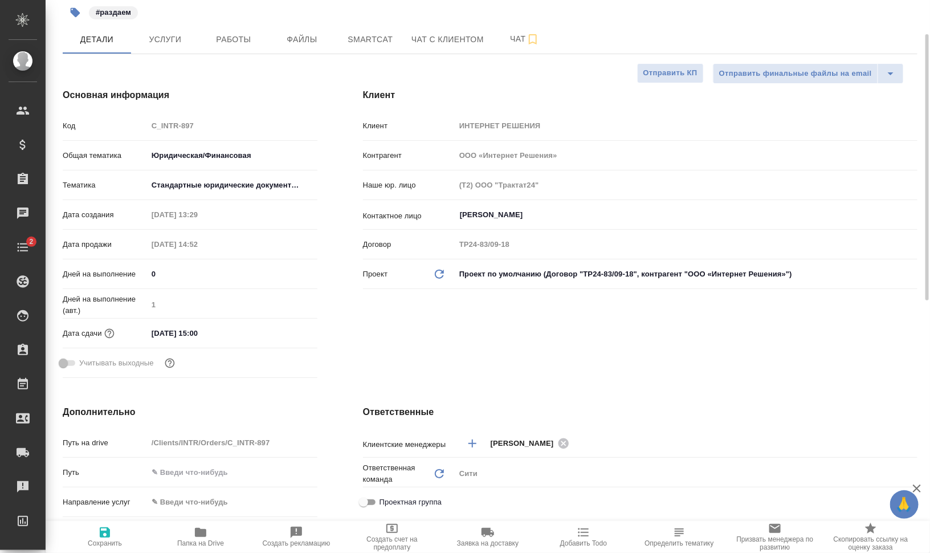
scroll to position [0, 0]
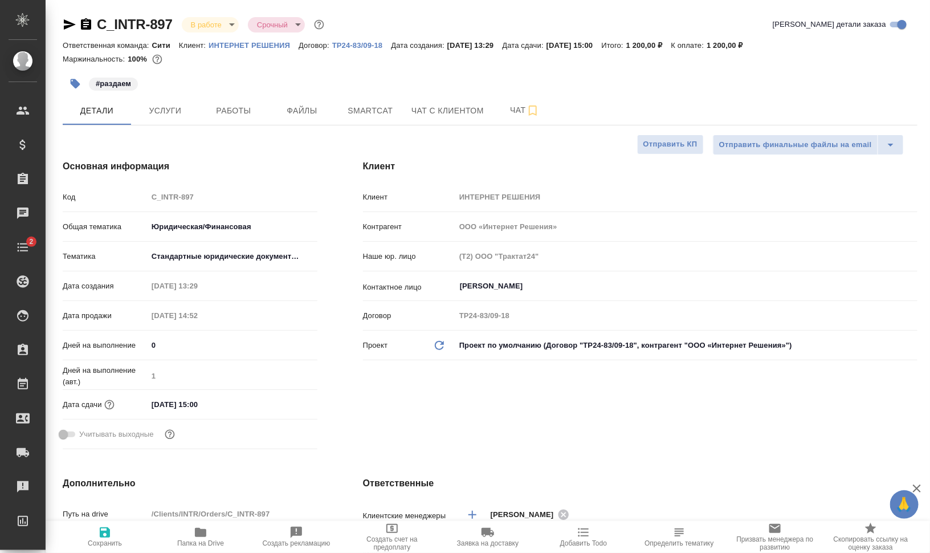
type textarea "x"
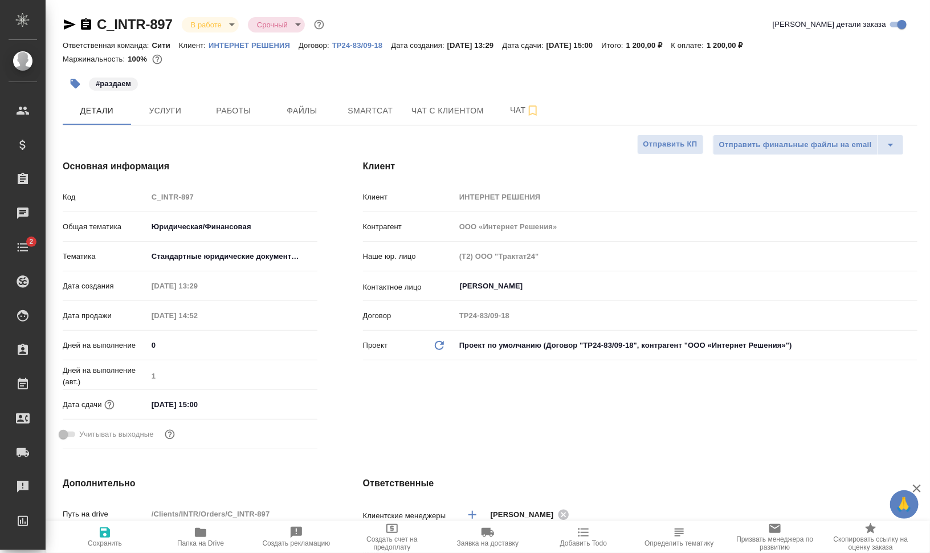
type textarea "x"
click at [68, 27] on icon "button" at bounding box center [70, 24] width 12 height 10
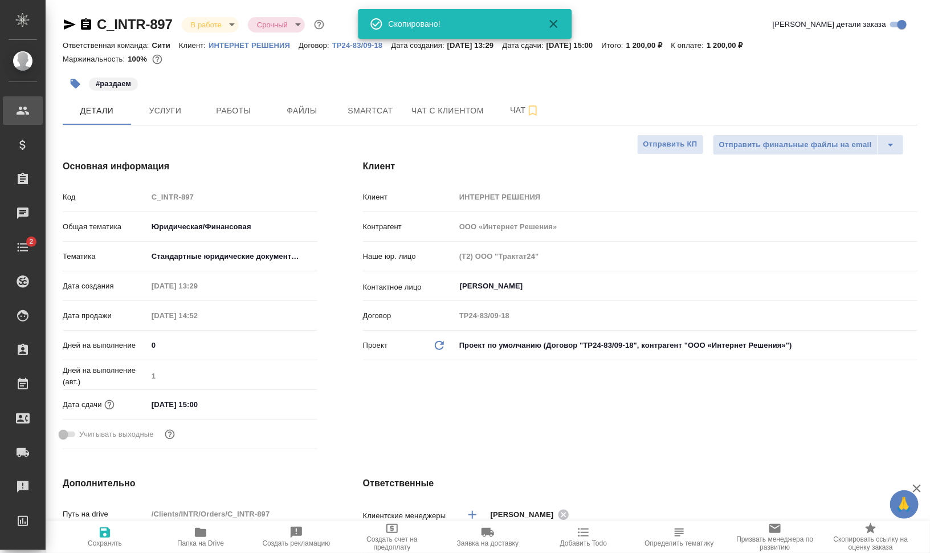
type textarea "x"
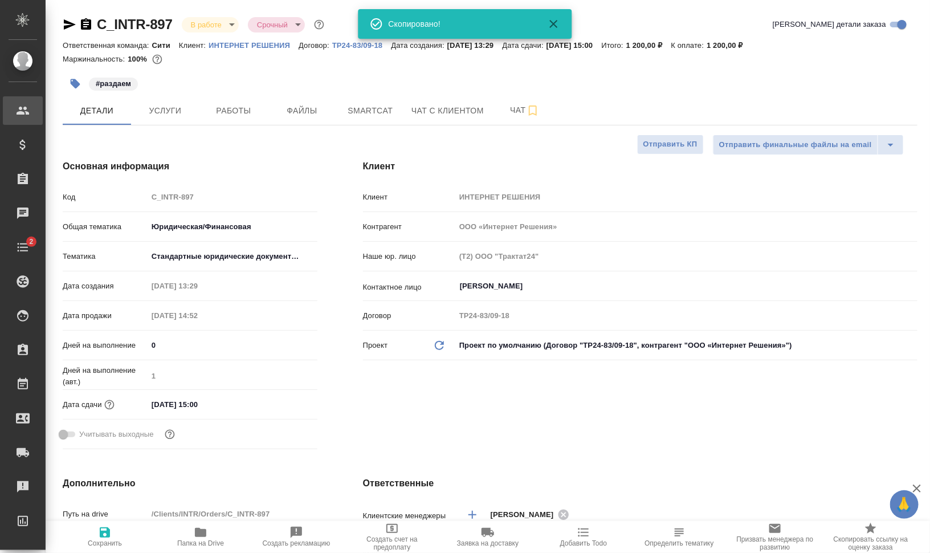
type textarea "x"
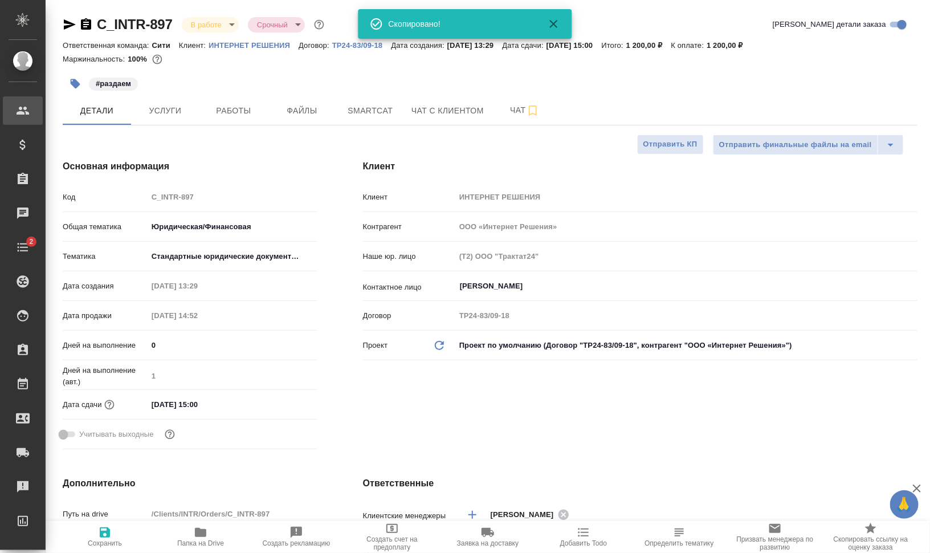
type textarea "x"
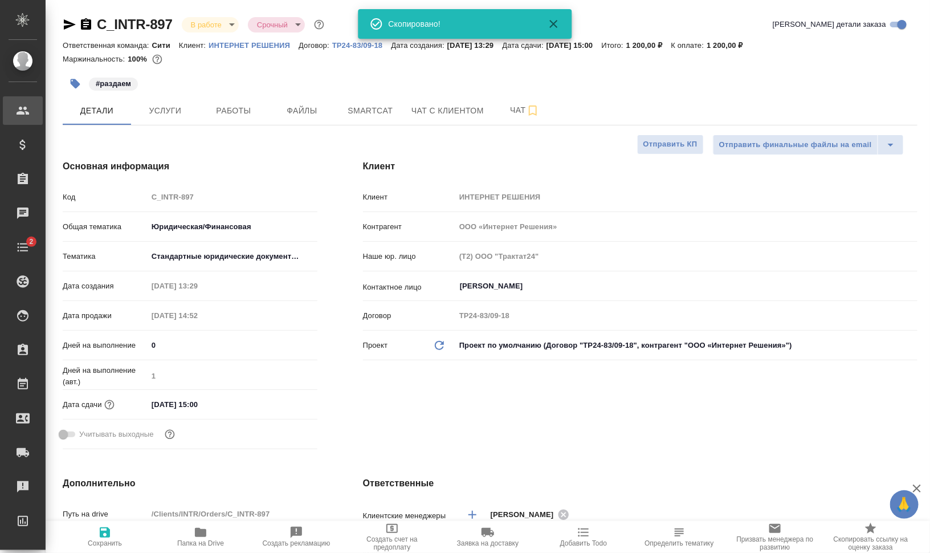
type textarea "x"
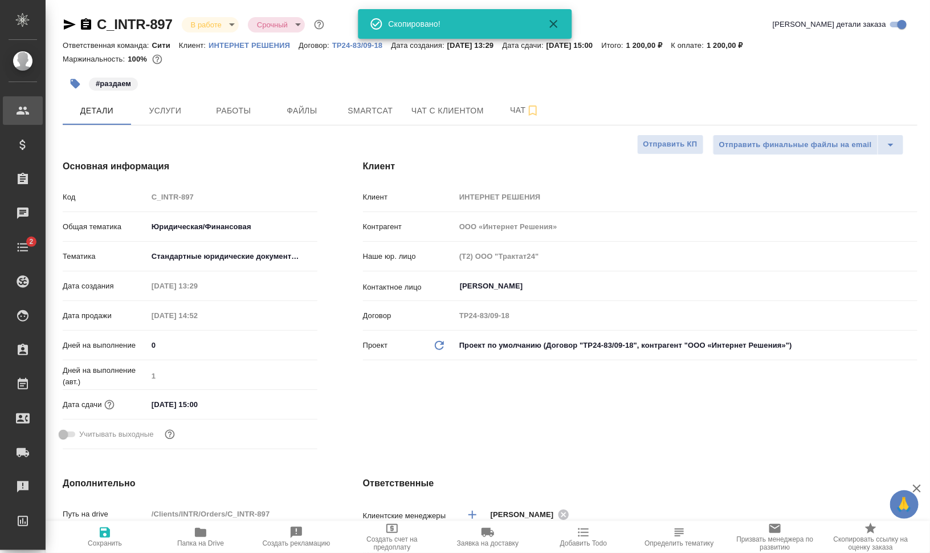
type textarea "x"
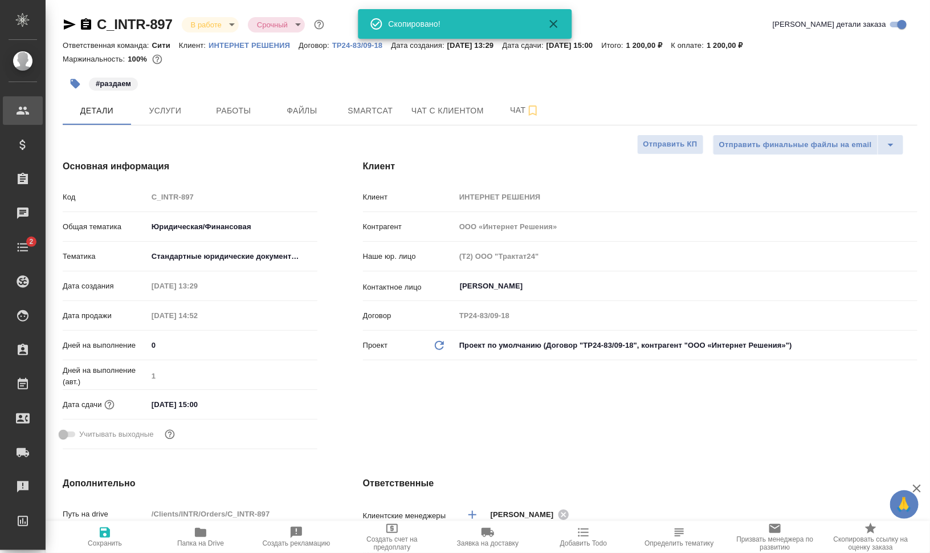
type textarea "x"
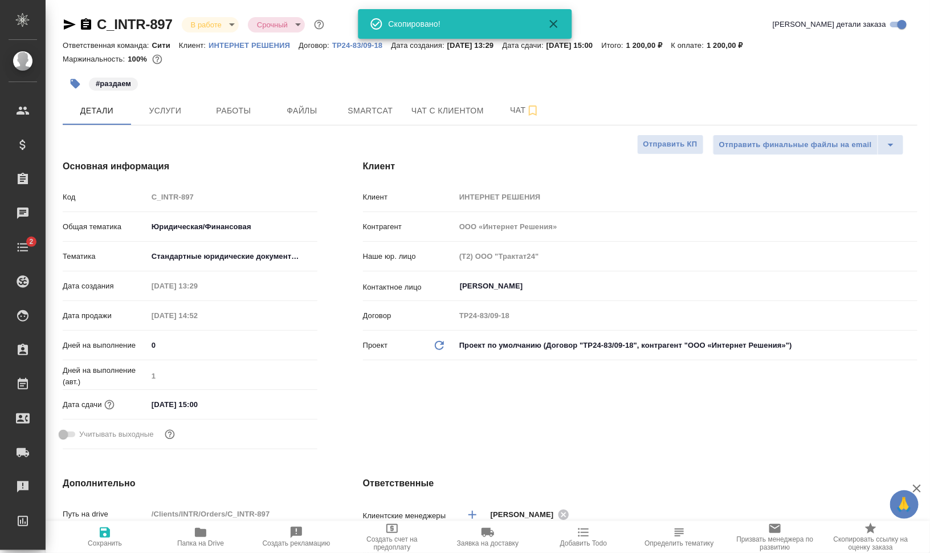
type textarea "x"
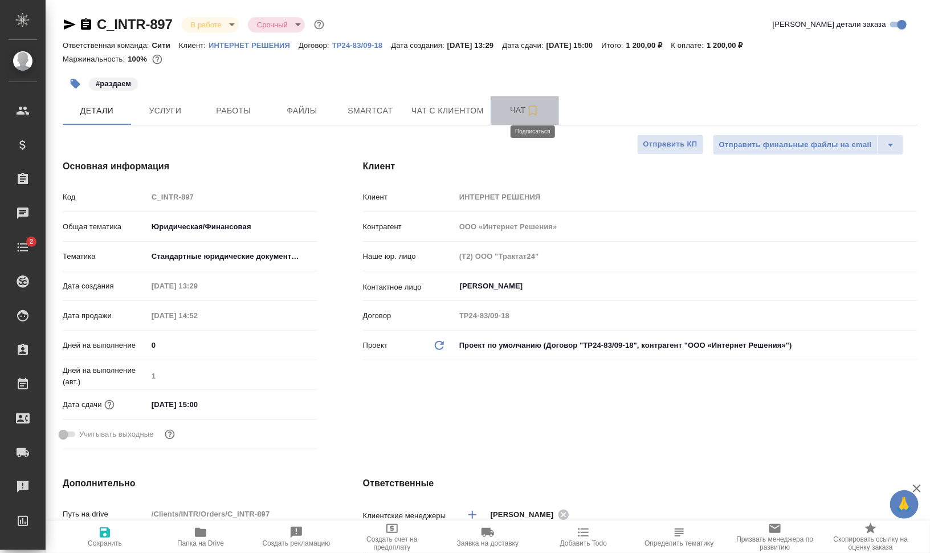
click at [533, 107] on icon "button" at bounding box center [533, 111] width 14 height 14
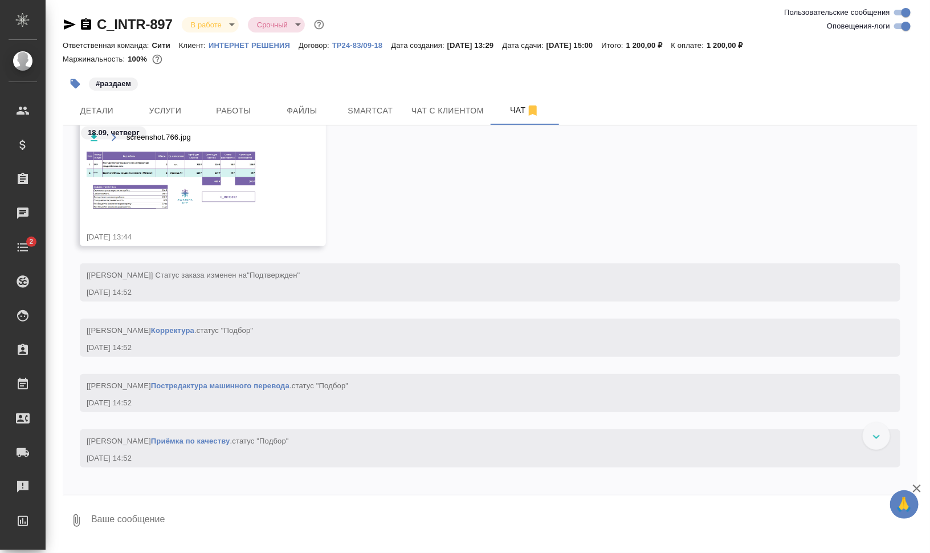
scroll to position [642, 0]
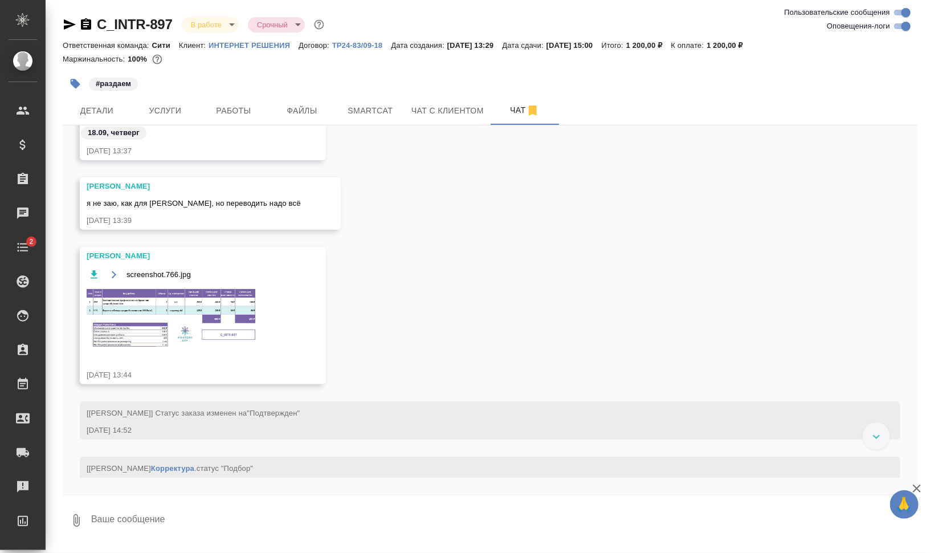
click at [188, 307] on img at bounding box center [172, 318] width 171 height 62
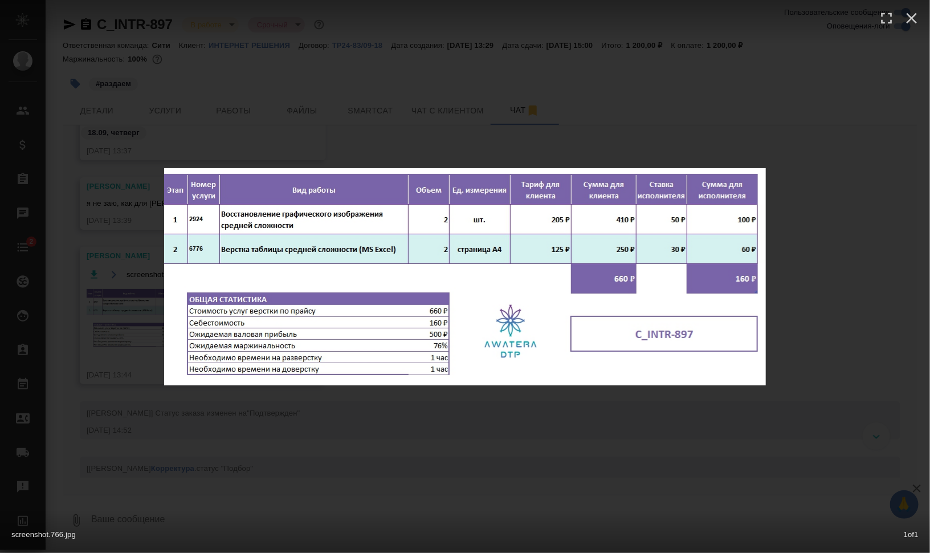
click at [303, 465] on div "screenshot.766.jpg 1 of 1" at bounding box center [465, 276] width 930 height 553
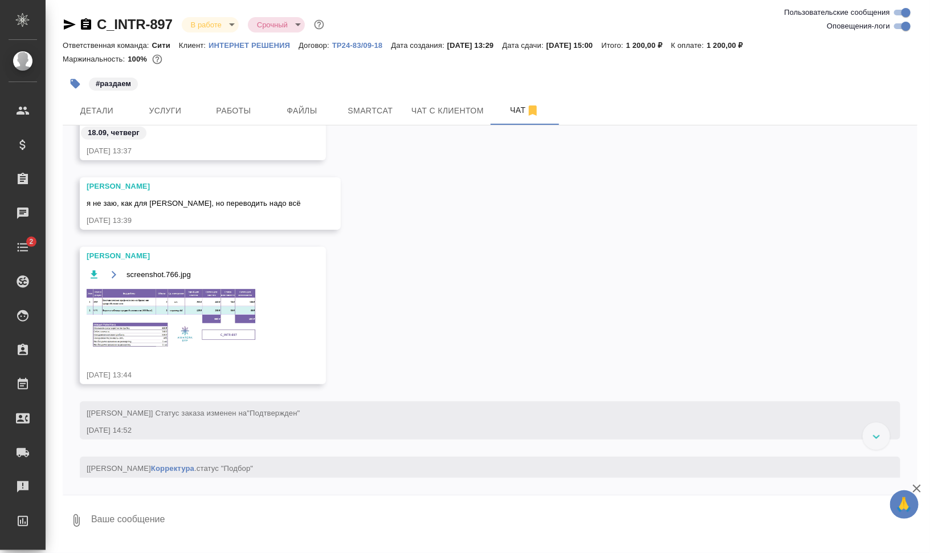
click at [172, 308] on img at bounding box center [172, 318] width 171 height 62
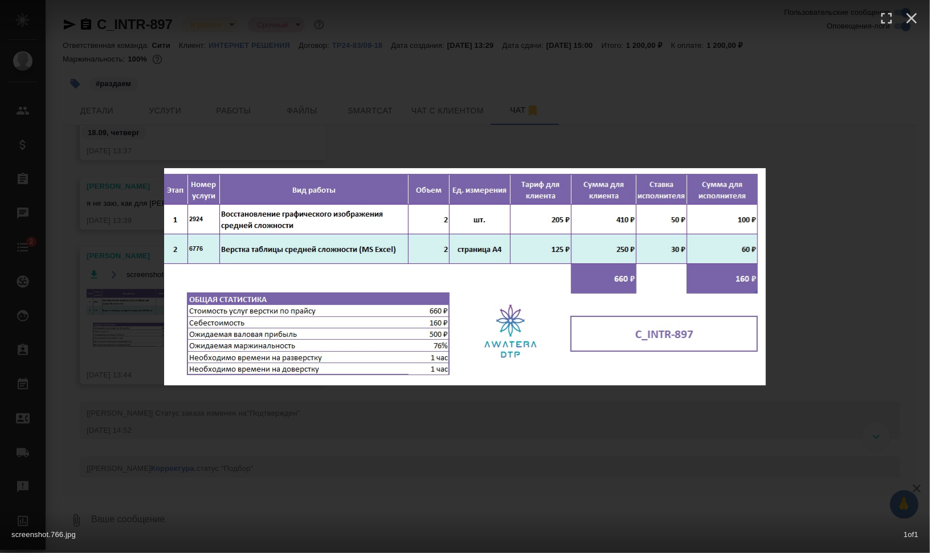
click at [475, 484] on div "screenshot.766.jpg 1 of 1" at bounding box center [465, 276] width 930 height 553
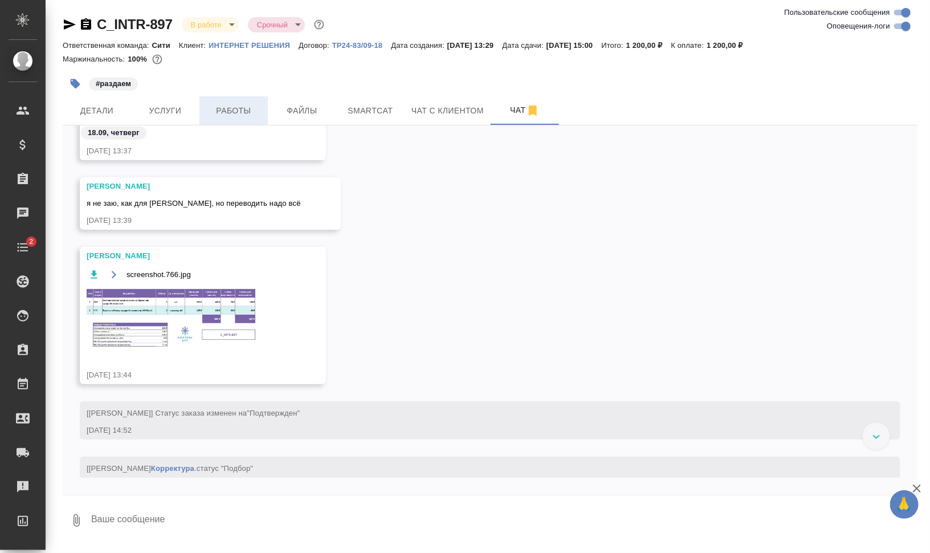
click at [219, 111] on span "Работы" at bounding box center [233, 111] width 55 height 14
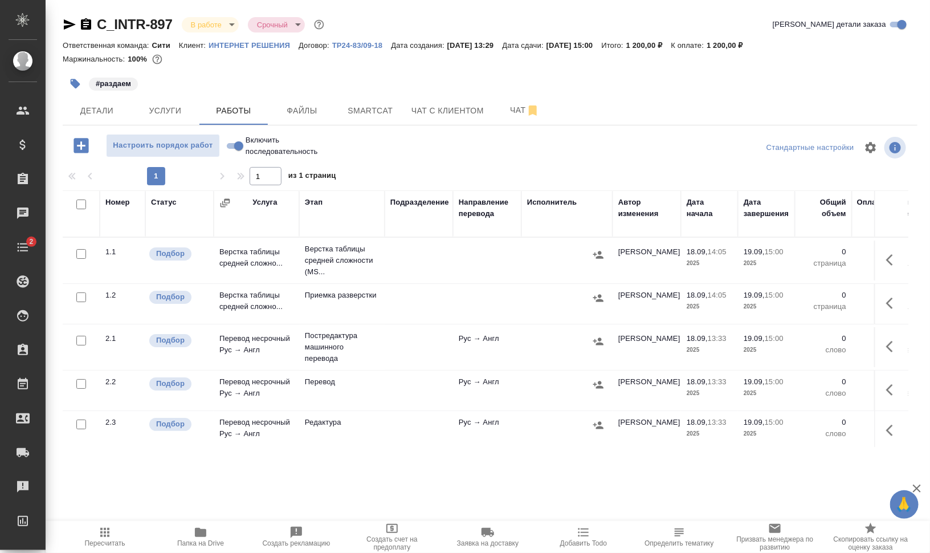
click at [79, 206] on input "checkbox" at bounding box center [81, 204] width 10 height 10
checkbox input "true"
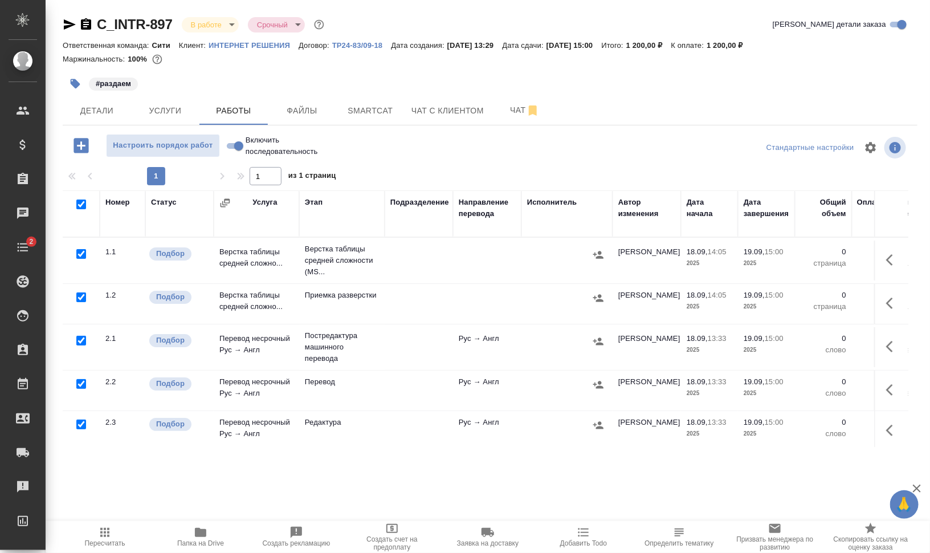
checkbox input "true"
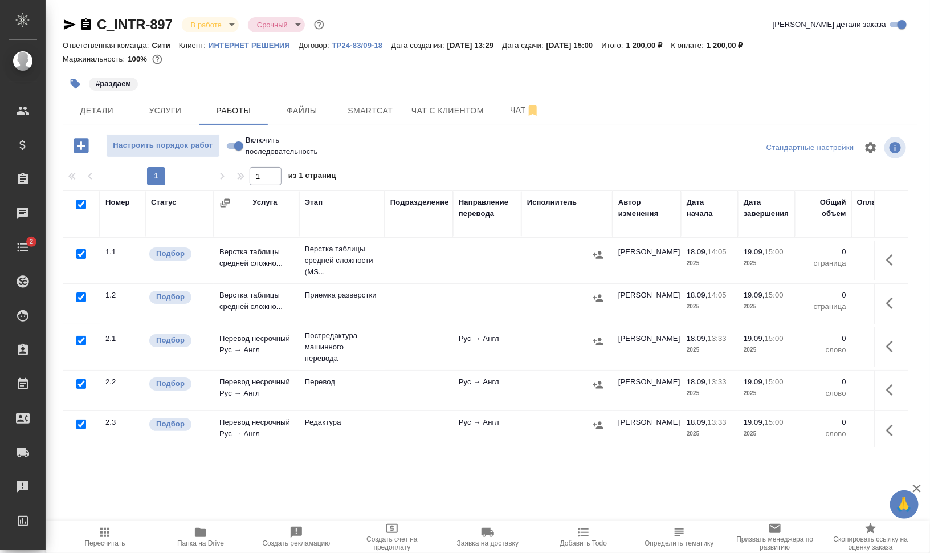
checkbox input "true"
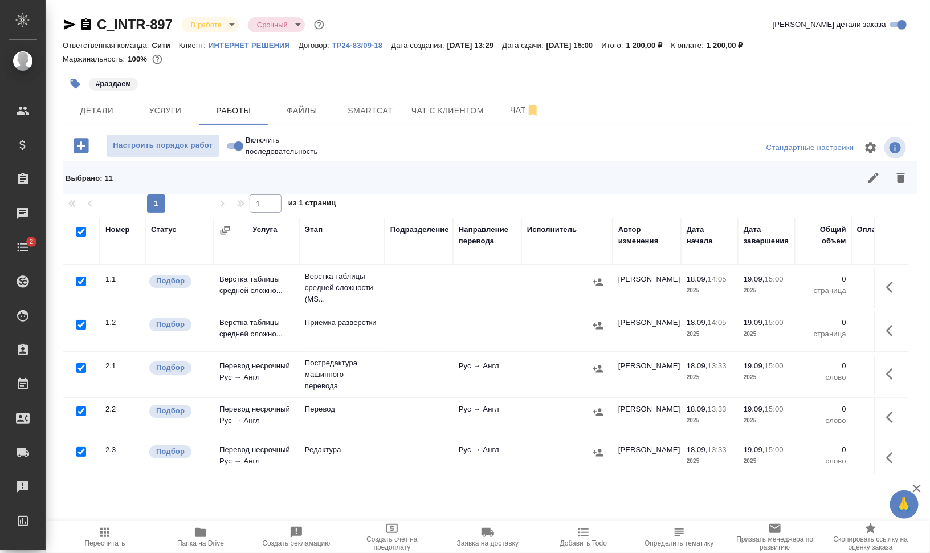
click at [81, 366] on input "checkbox" at bounding box center [81, 368] width 10 height 10
checkbox input "false"
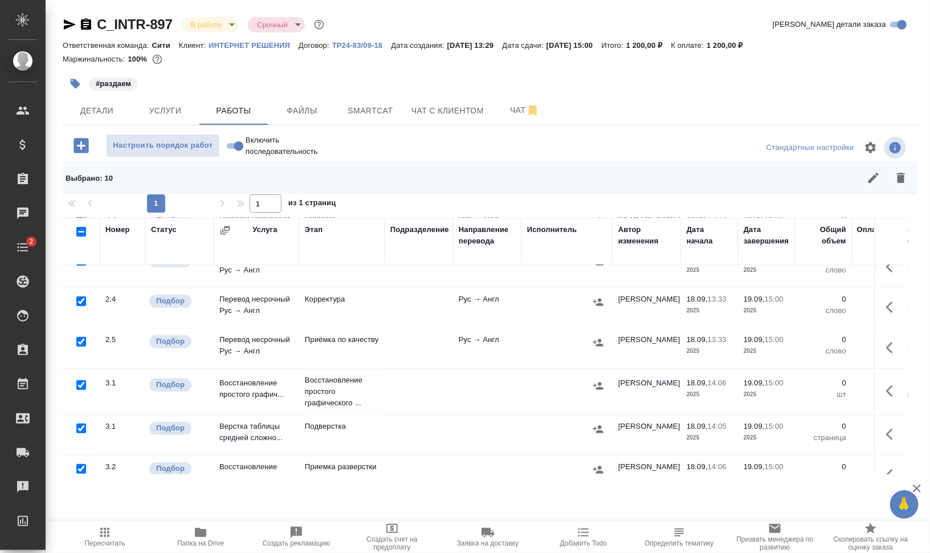
scroll to position [214, 0]
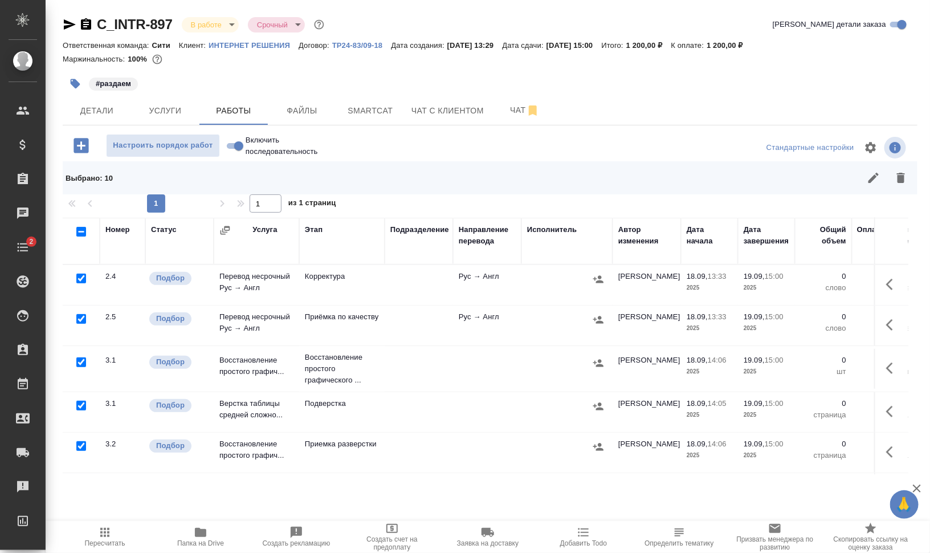
click at [84, 360] on input "checkbox" at bounding box center [81, 362] width 10 height 10
checkbox input "false"
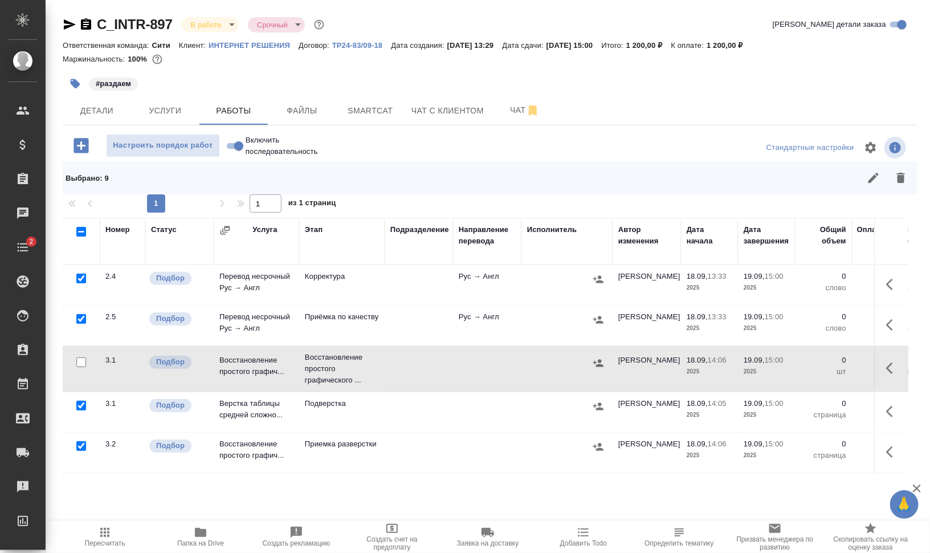
scroll to position [260, 0]
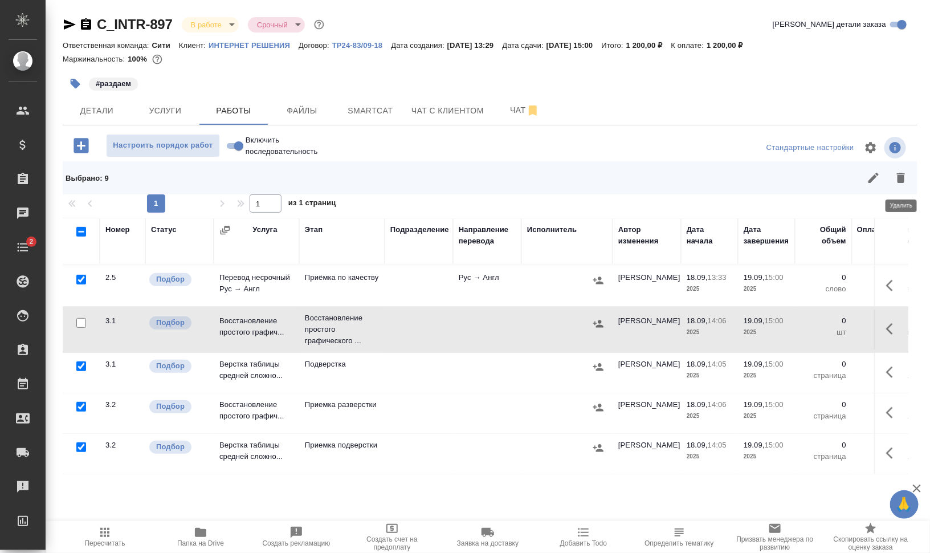
click at [907, 176] on icon "button" at bounding box center [901, 178] width 14 height 14
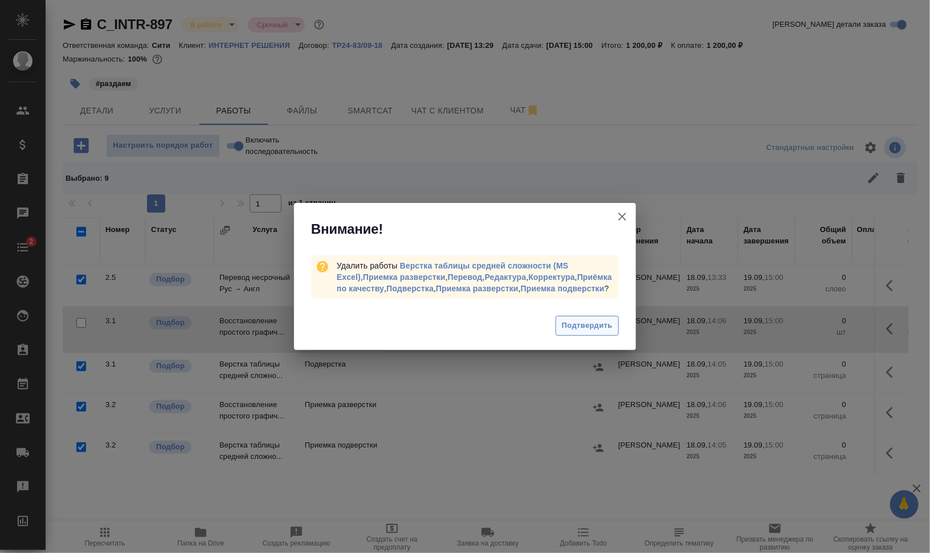
click at [599, 328] on span "Подтвердить" at bounding box center [587, 325] width 51 height 13
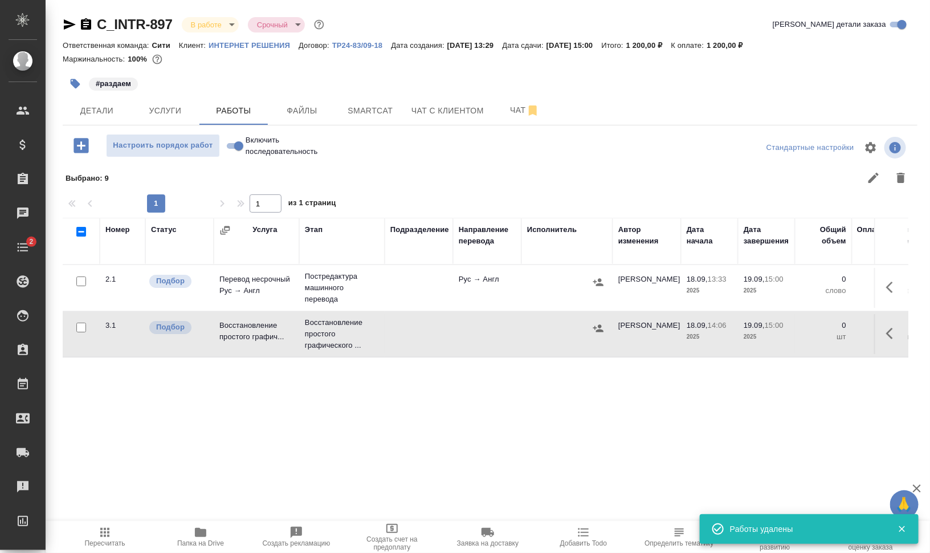
scroll to position [0, 0]
click at [158, 139] on span "Настроить порядок работ" at bounding box center [162, 145] width 101 height 13
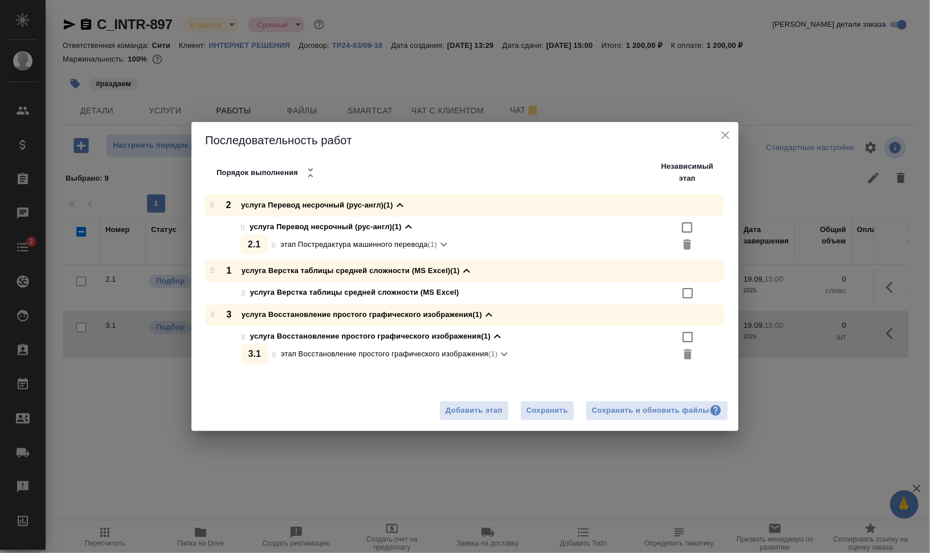
drag, startPoint x: 213, startPoint y: 248, endPoint x: 213, endPoint y: 206, distance: 42.7
click at [213, 206] on div "1 услуга Верстка таблицы средней сложности (MS Excel) (1) услуга Верстка таблиц…" at bounding box center [469, 281] width 538 height 174
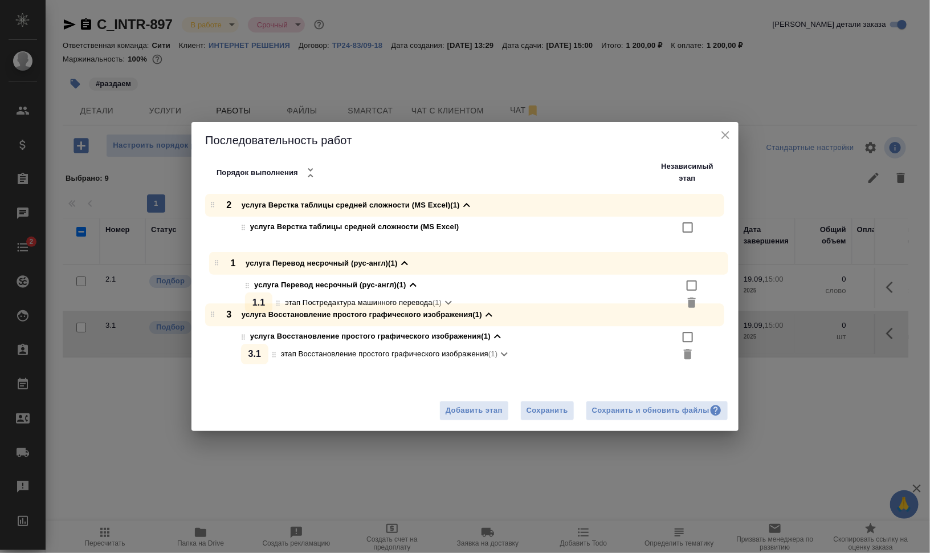
drag, startPoint x: 216, startPoint y: 201, endPoint x: 219, endPoint y: 262, distance: 60.5
click at [219, 262] on div "1 услуга Перевод несрочный (рус-англ) (1) услуга Перевод несрочный (рус-англ) (…" at bounding box center [469, 281] width 538 height 174
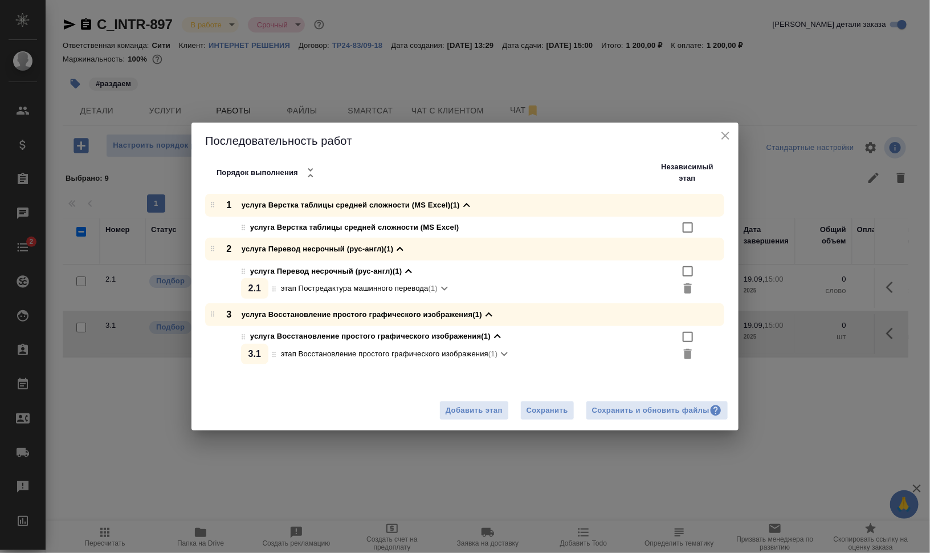
click at [690, 227] on input "checkbox" at bounding box center [688, 228] width 14 height 14
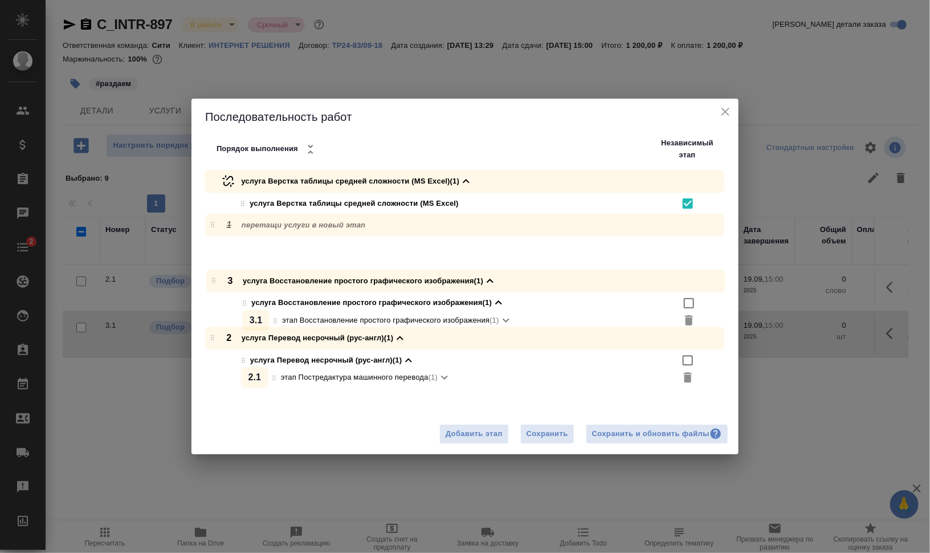
drag, startPoint x: 209, startPoint y: 337, endPoint x: 210, endPoint y: 264, distance: 72.9
click at [210, 264] on div "услуга Верстка таблицы средней сложности (MS Excel) (1) услуга Верстка таблицы …" at bounding box center [469, 280] width 538 height 221
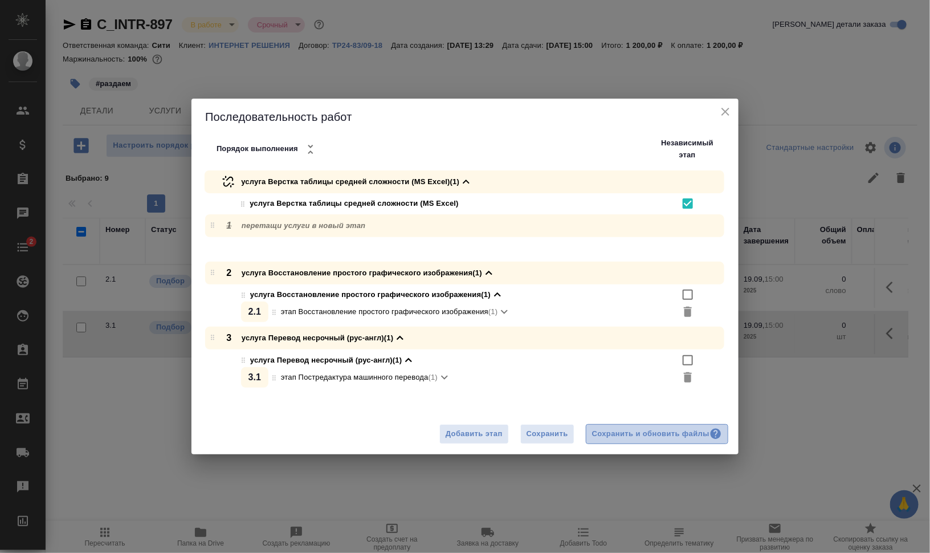
click at [664, 427] on button "Сохранить и обновить файлы" at bounding box center [657, 434] width 142 height 20
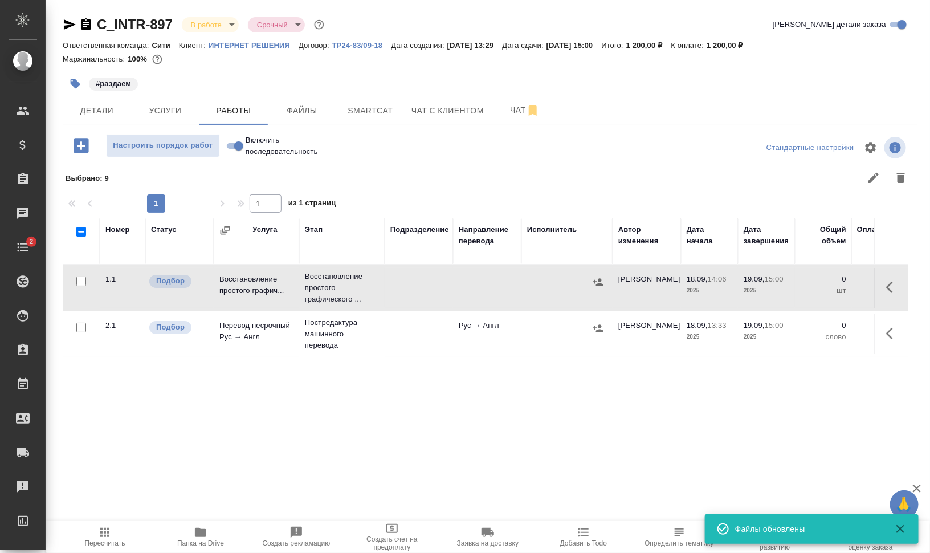
click at [892, 284] on icon "button" at bounding box center [893, 287] width 14 height 14
click at [806, 282] on icon "button" at bounding box center [809, 287] width 14 height 14
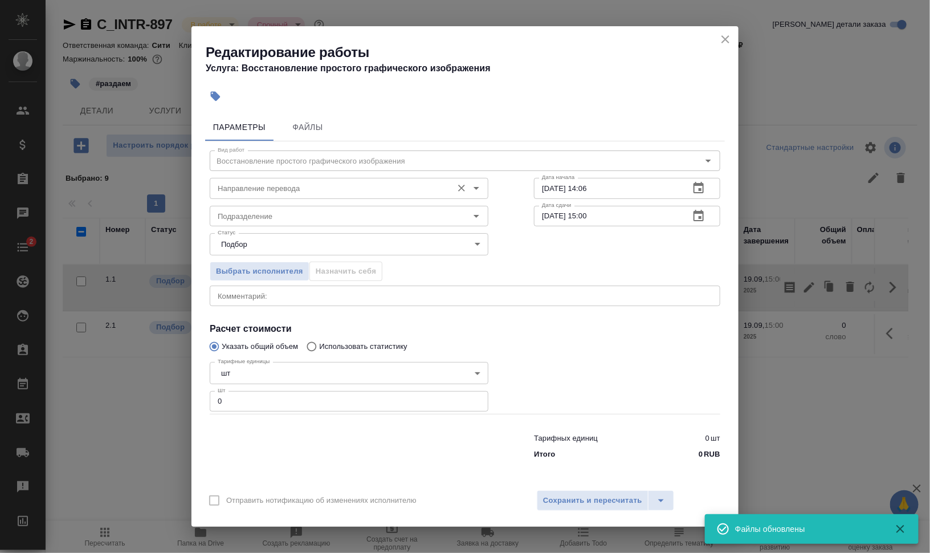
click at [288, 178] on div "Направление перевода" at bounding box center [349, 188] width 279 height 21
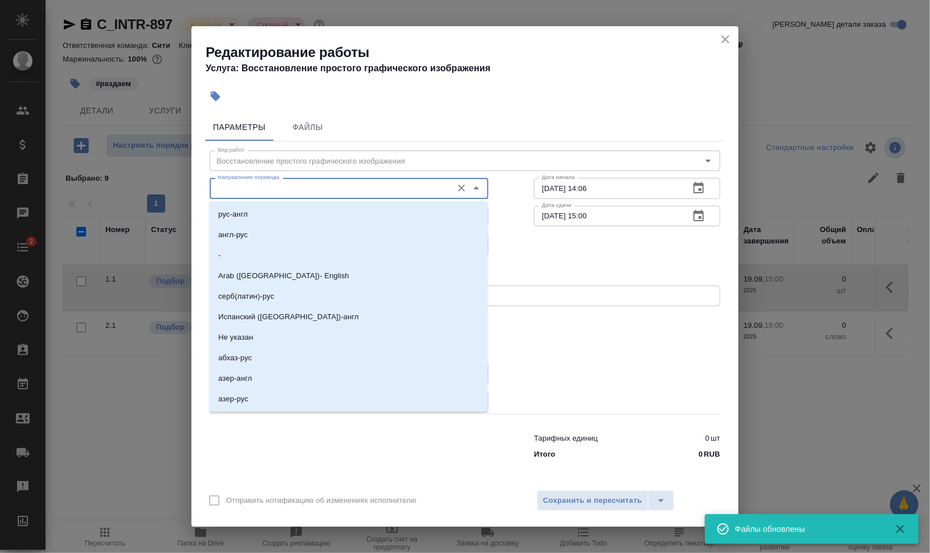
click at [296, 193] on input "Направление перевода" at bounding box center [330, 188] width 234 height 14
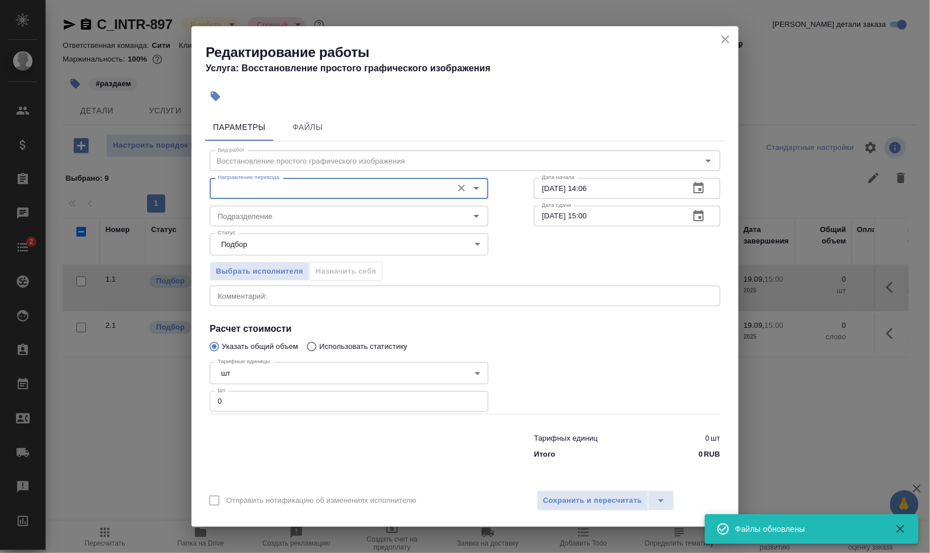
click at [297, 193] on input "Направление перевода" at bounding box center [330, 188] width 234 height 14
click at [297, 190] on input "Направление перевода" at bounding box center [330, 188] width 234 height 14
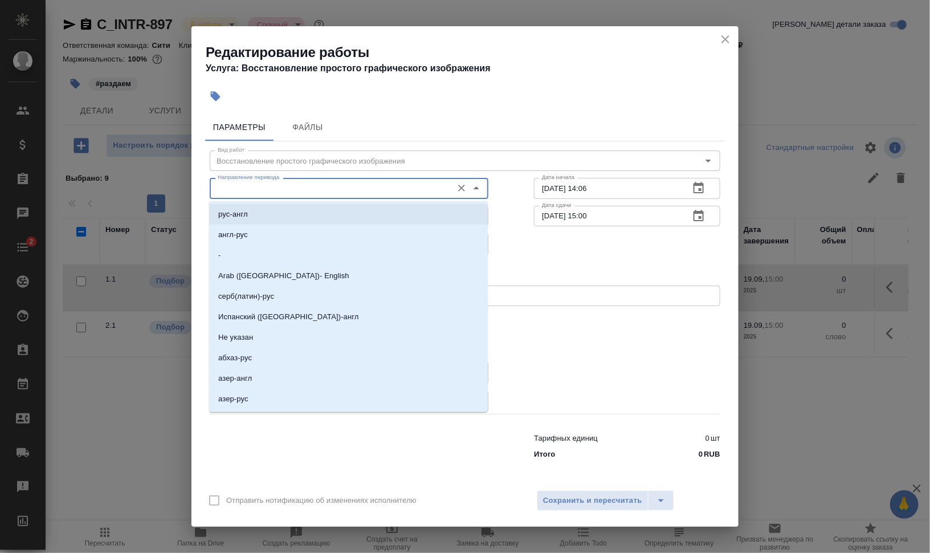
click at [303, 210] on li "рус-англ" at bounding box center [348, 214] width 279 height 21
type input "рус-англ"
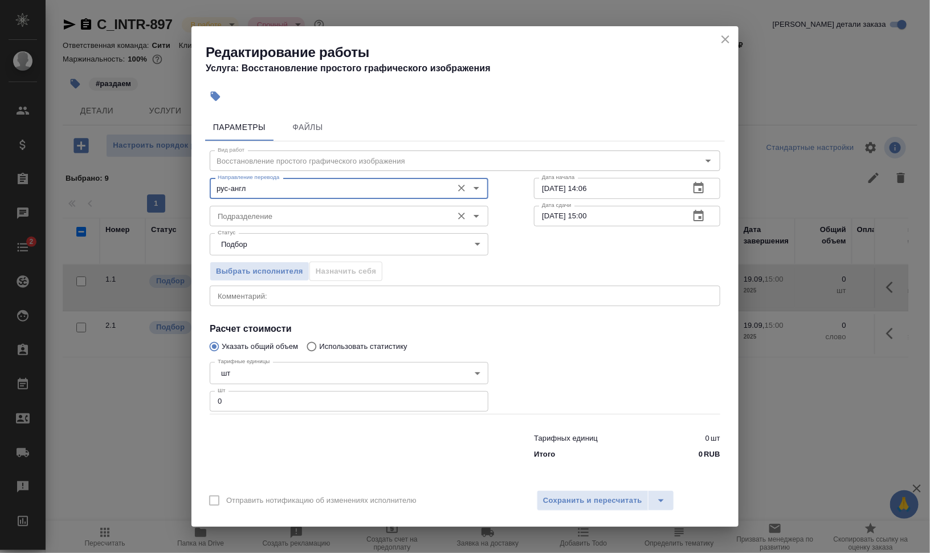
click at [301, 210] on input "Подразделение" at bounding box center [330, 216] width 234 height 14
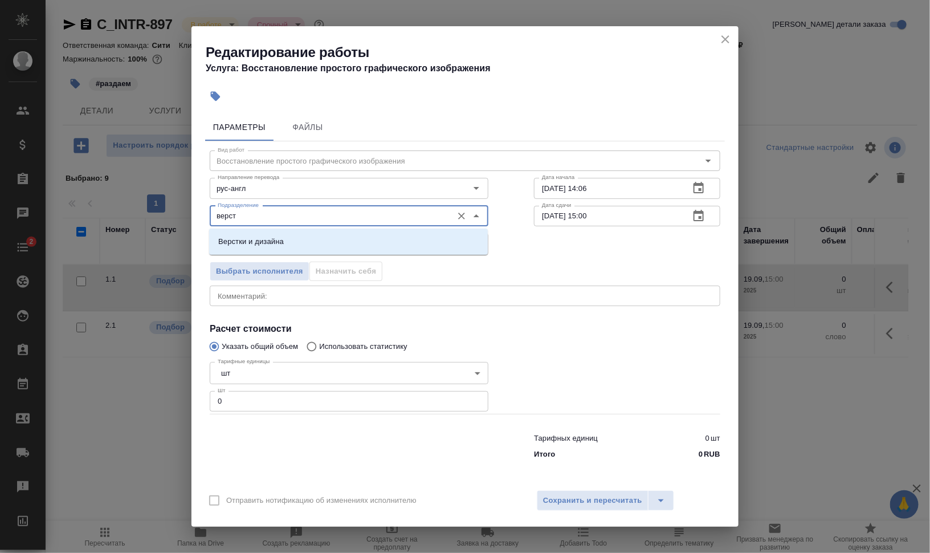
click at [311, 242] on li "Верстки и дизайна" at bounding box center [348, 241] width 279 height 21
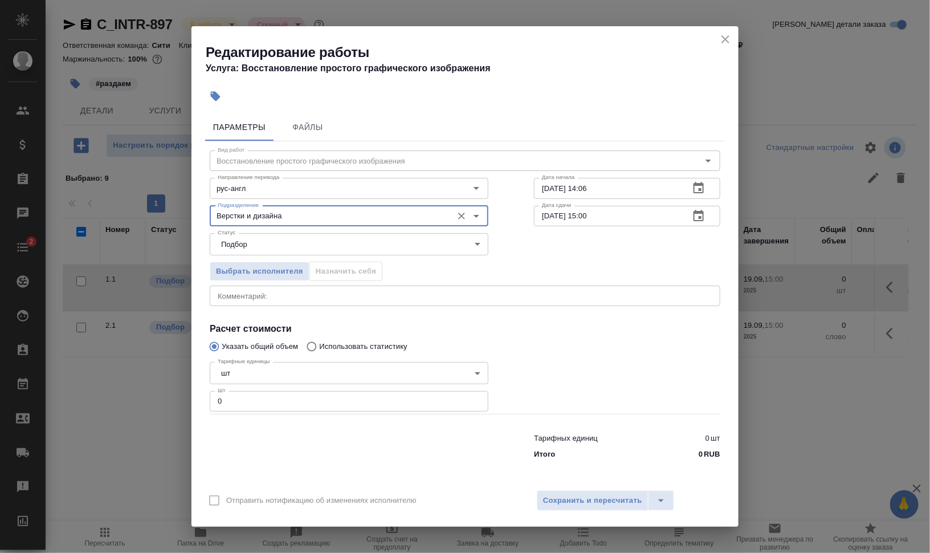
type input "Верстки и дизайна"
click at [204, 393] on div "Параметры Файлы Вид работ Восстановление простого графического изображения Вид …" at bounding box center [464, 296] width 547 height 374
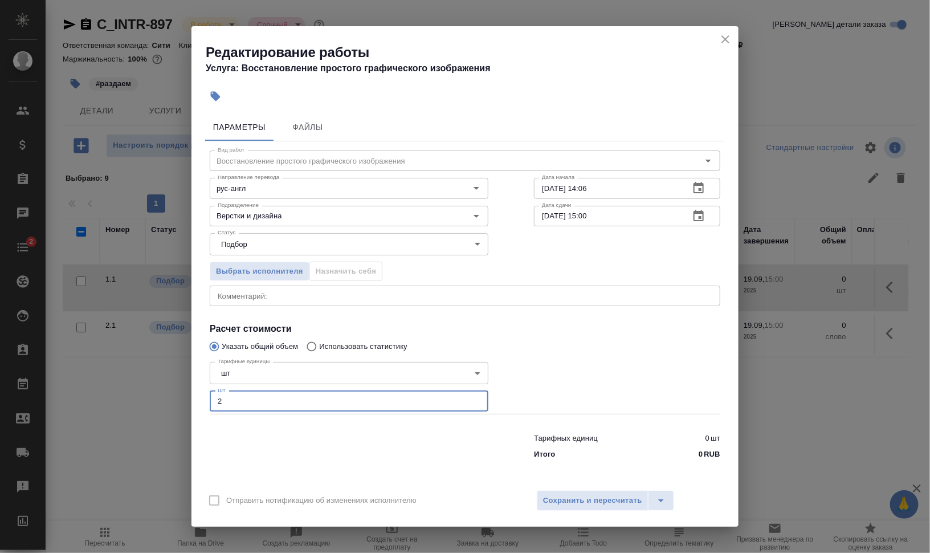
type input "2"
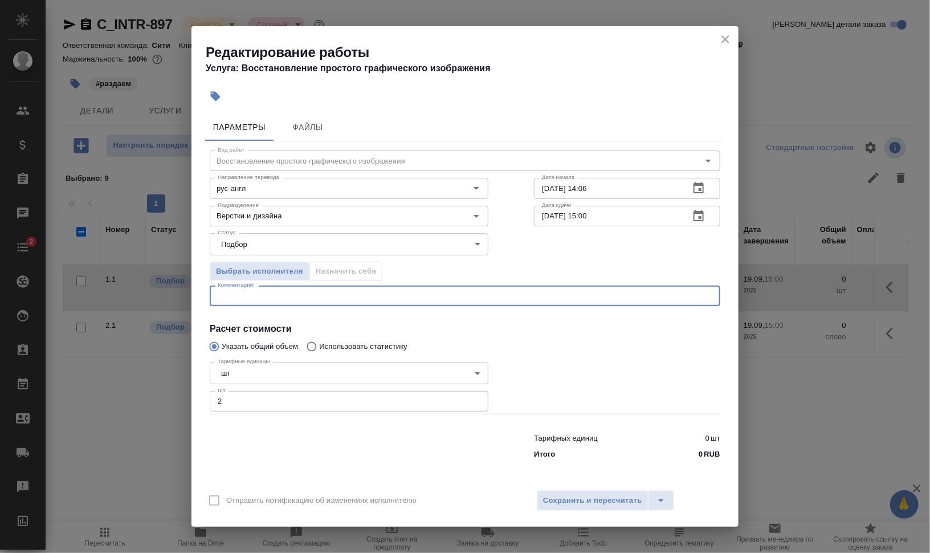
click at [452, 293] on textarea at bounding box center [465, 296] width 495 height 9
type textarea "е"
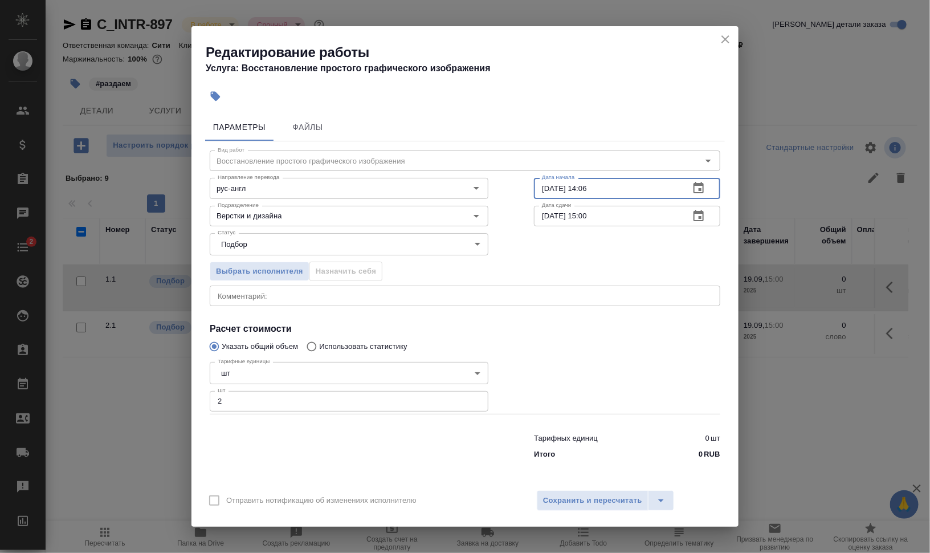
drag, startPoint x: 581, startPoint y: 182, endPoint x: 664, endPoint y: 178, distance: 82.7
click at [663, 178] on input "18.09.2025 14:06" at bounding box center [607, 188] width 146 height 21
type input "18.09.2025 15:34"
click at [544, 214] on input "19.09.2025 15:00" at bounding box center [607, 216] width 146 height 21
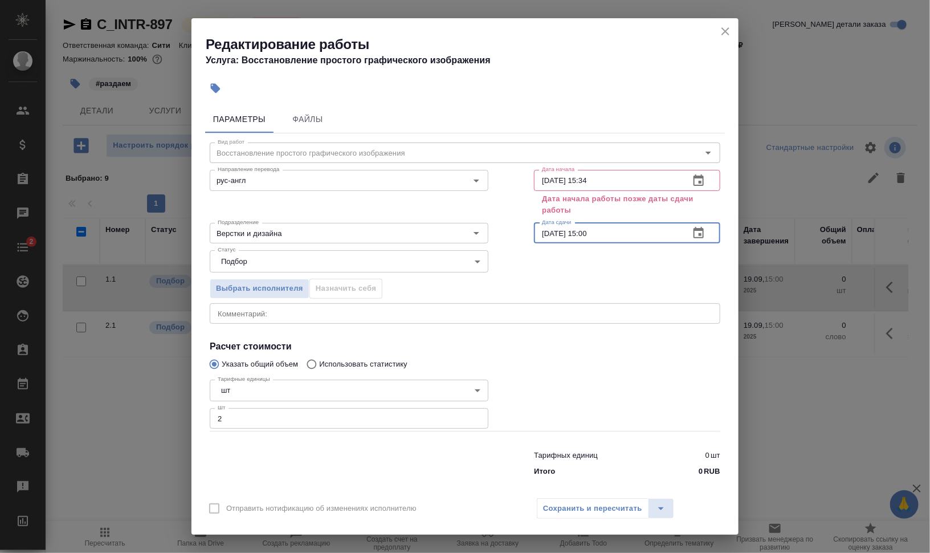
drag, startPoint x: 580, startPoint y: 229, endPoint x: 678, endPoint y: 235, distance: 98.2
click at [653, 232] on input "[DATE] 15:00" at bounding box center [607, 233] width 146 height 21
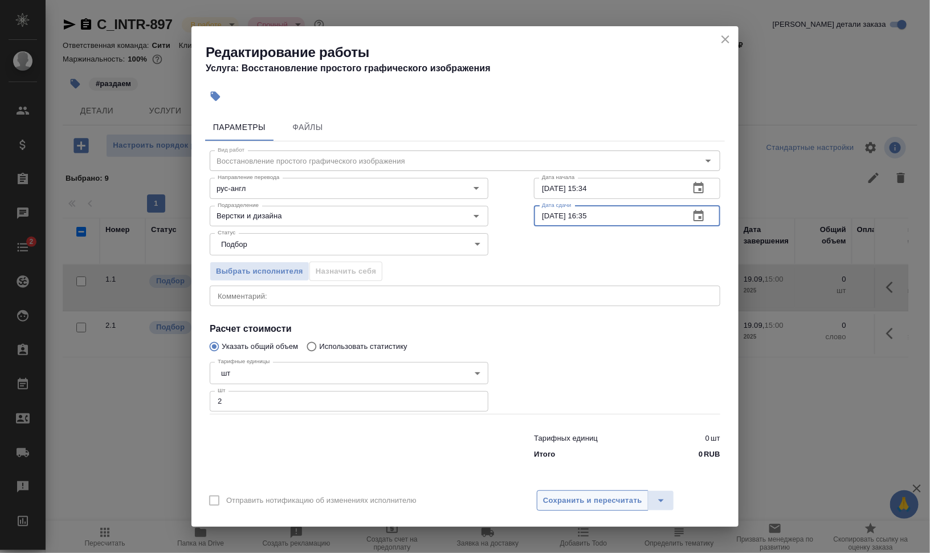
type input "18.09.2025 16:35"
click at [575, 500] on span "Сохранить и пересчитать" at bounding box center [592, 500] width 99 height 13
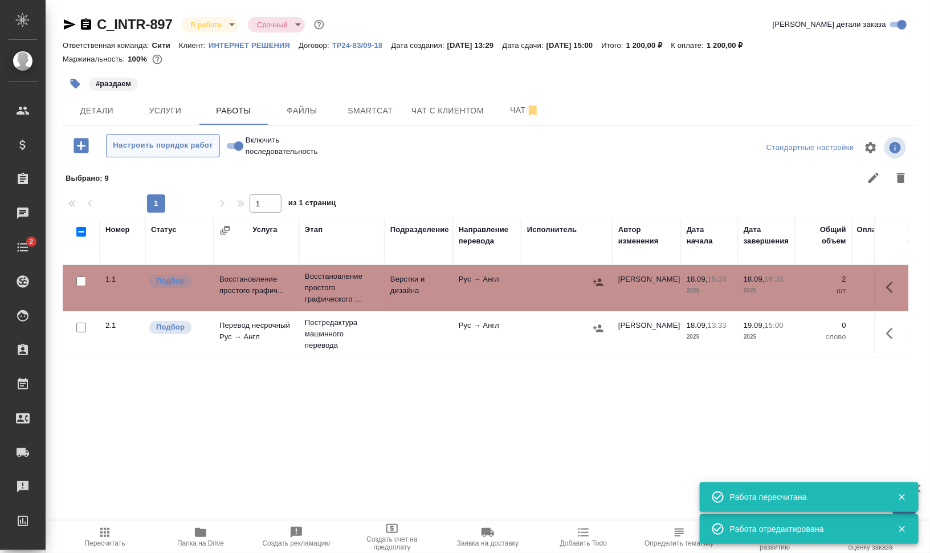
click at [189, 144] on span "Настроить порядок работ" at bounding box center [162, 145] width 101 height 13
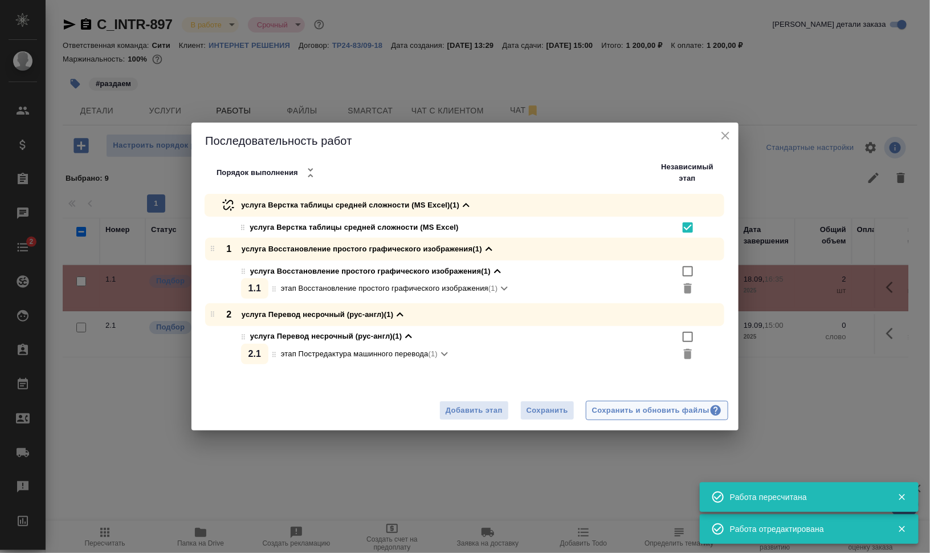
click at [642, 418] on button "Сохранить и обновить файлы" at bounding box center [657, 411] width 142 height 20
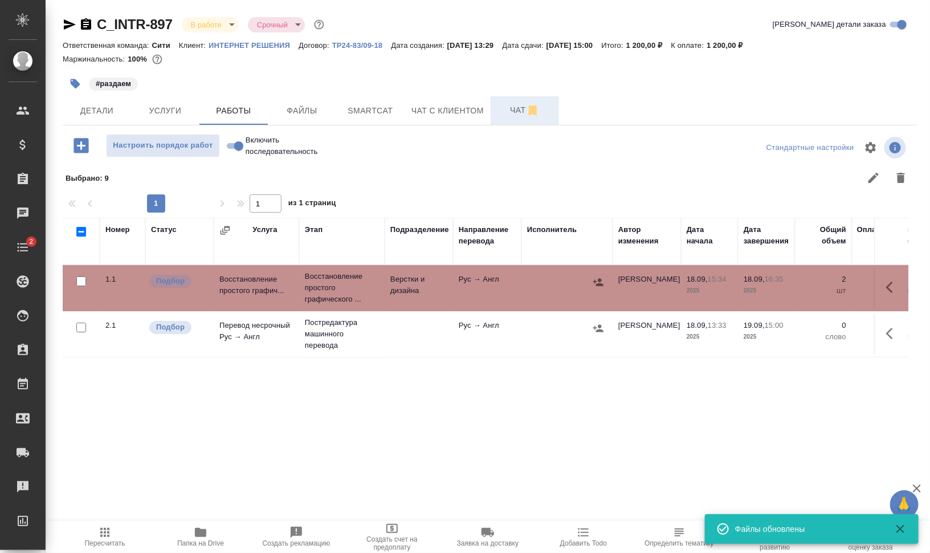
click at [497, 113] on span "Чат" at bounding box center [524, 110] width 55 height 14
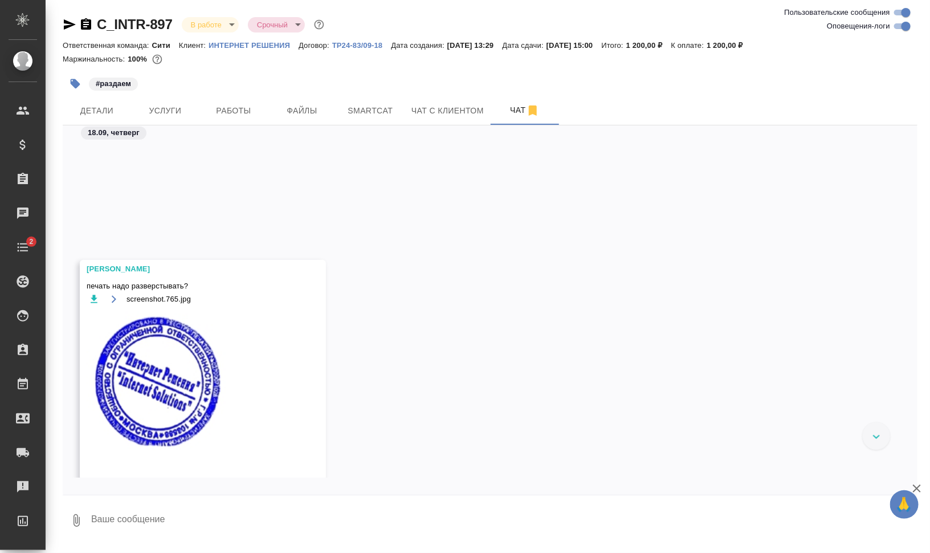
scroll to position [814, 0]
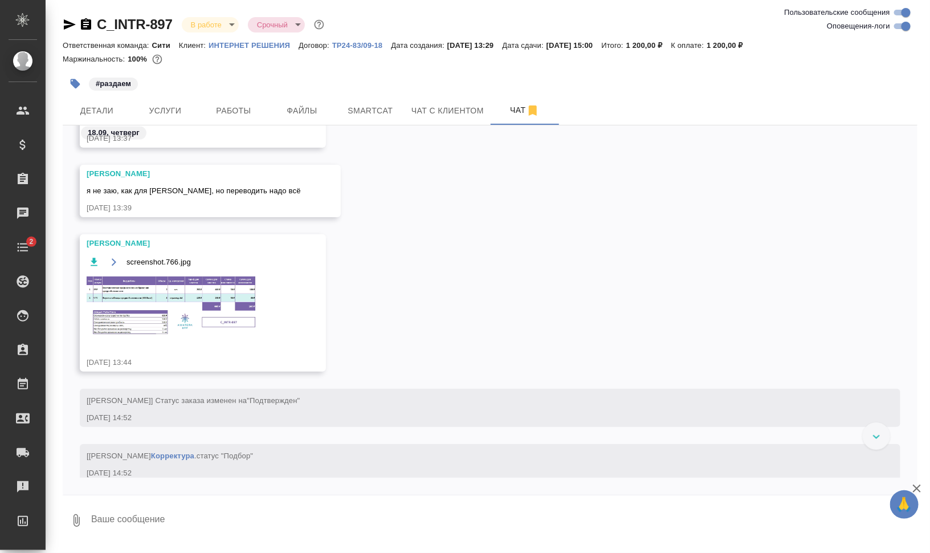
click at [209, 307] on img at bounding box center [172, 306] width 171 height 62
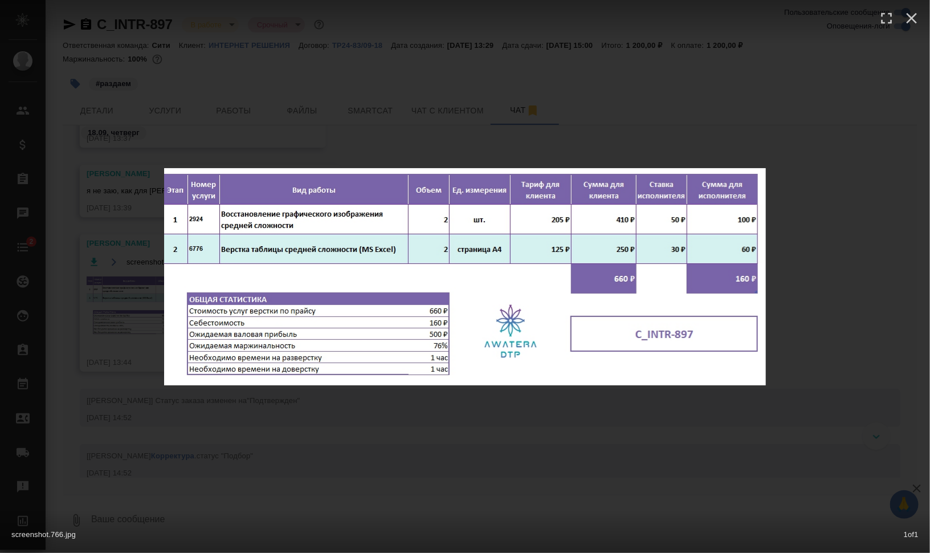
click at [847, 287] on div "screenshot.766.jpg 1 of 1" at bounding box center [465, 276] width 930 height 553
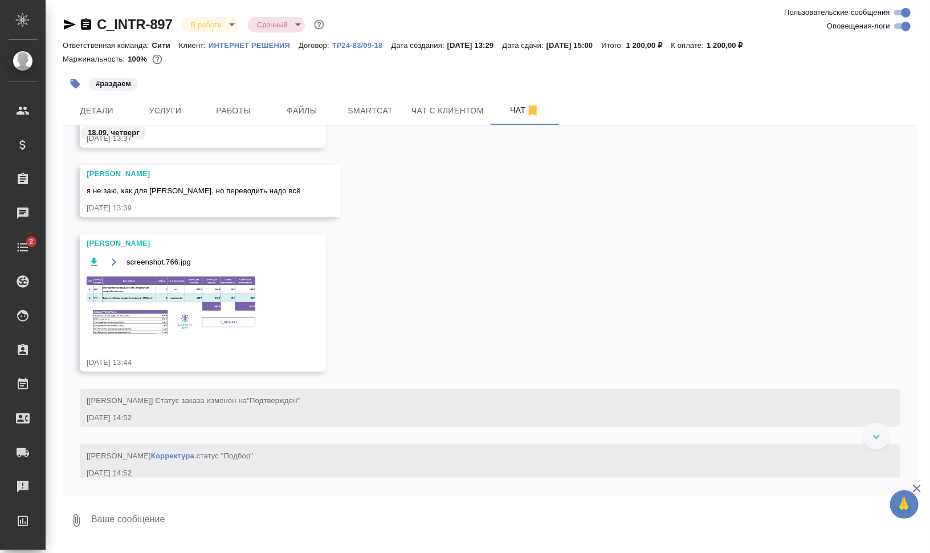
click at [189, 299] on img at bounding box center [172, 306] width 171 height 62
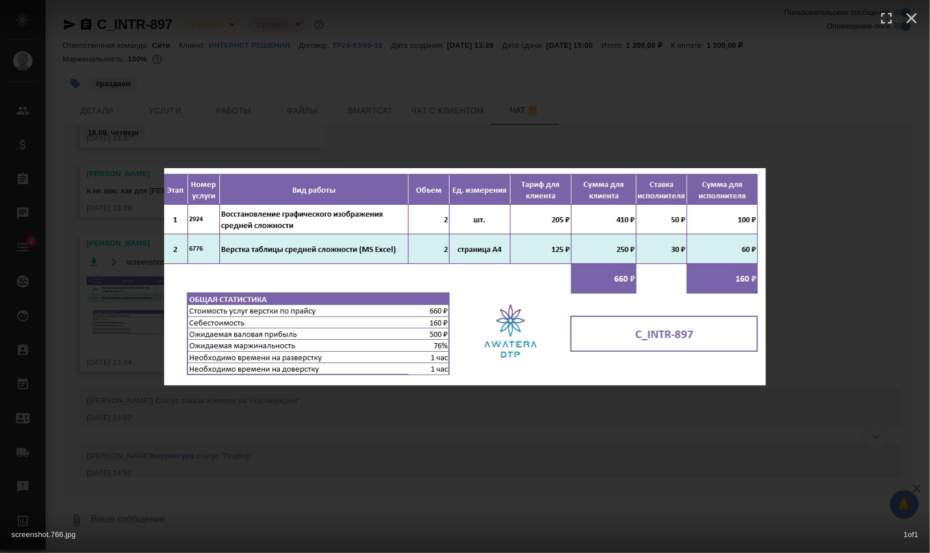
click at [864, 325] on div "screenshot.766.jpg 1 of 1" at bounding box center [465, 276] width 930 height 553
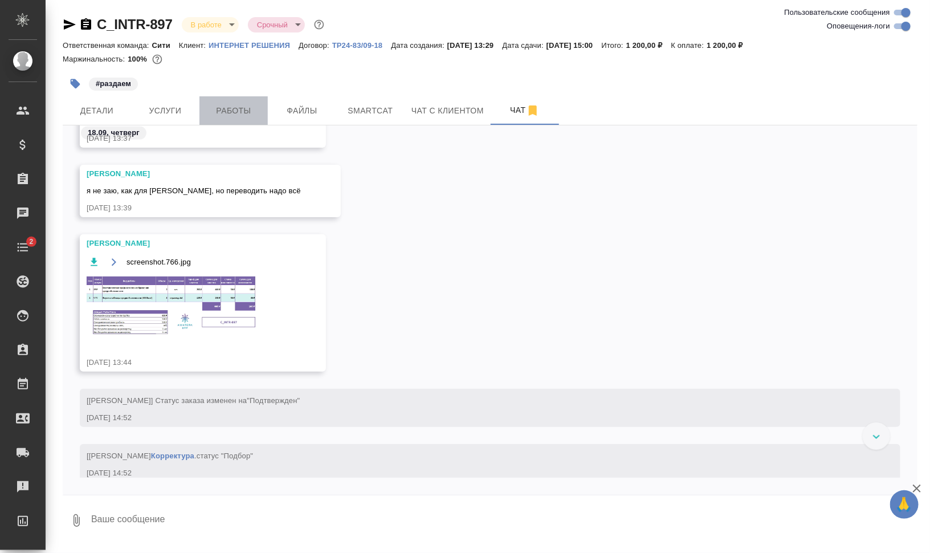
click at [213, 109] on span "Работы" at bounding box center [233, 111] width 55 height 14
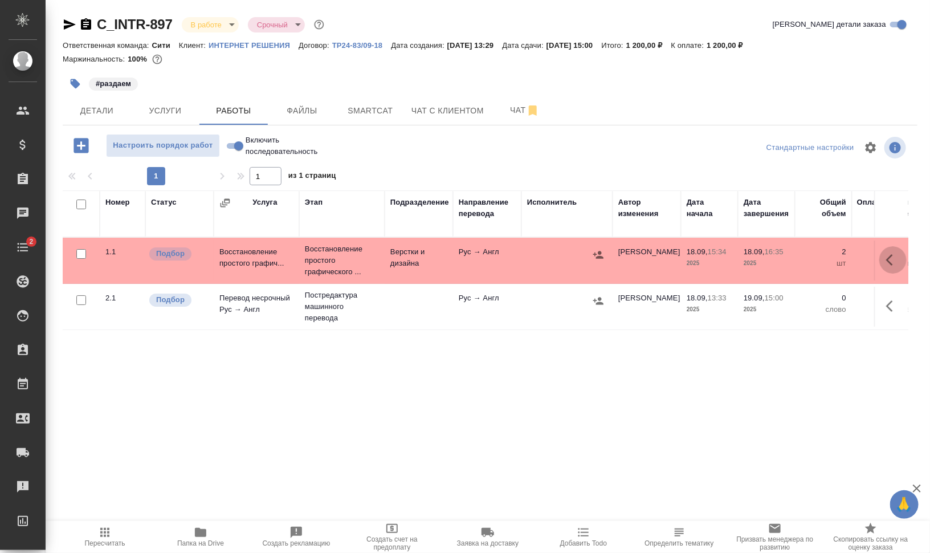
click at [888, 254] on icon "button" at bounding box center [893, 260] width 14 height 14
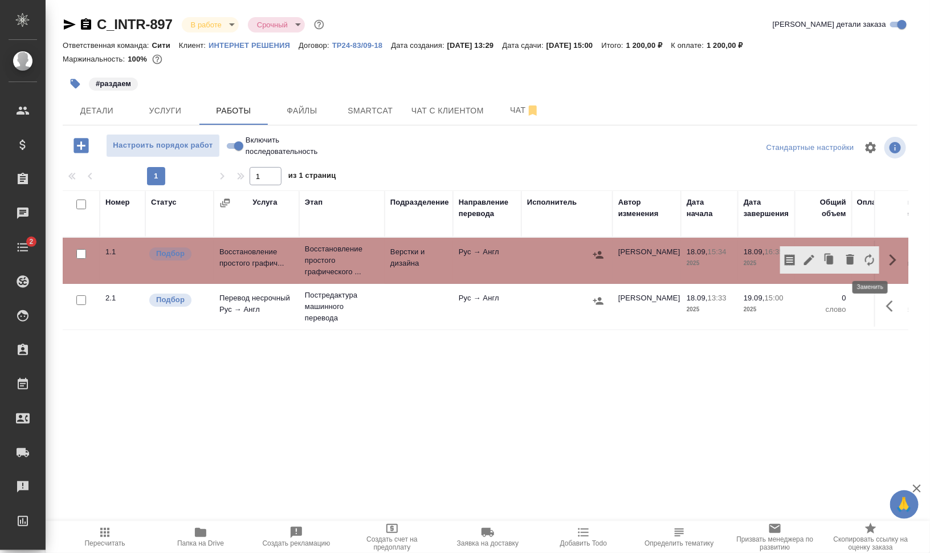
click at [871, 258] on icon "button" at bounding box center [870, 260] width 14 height 14
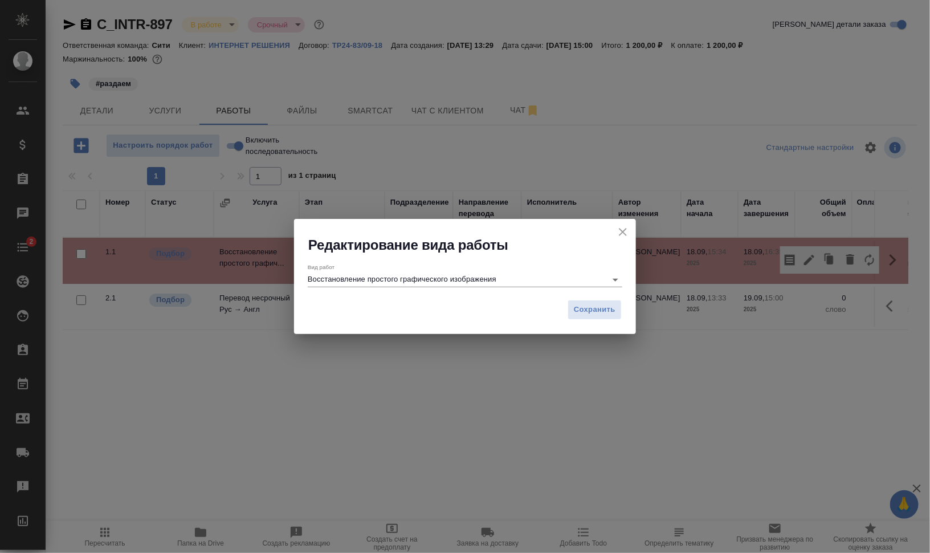
click at [477, 274] on input "Восстановление простого графического изображения" at bounding box center [454, 279] width 293 height 14
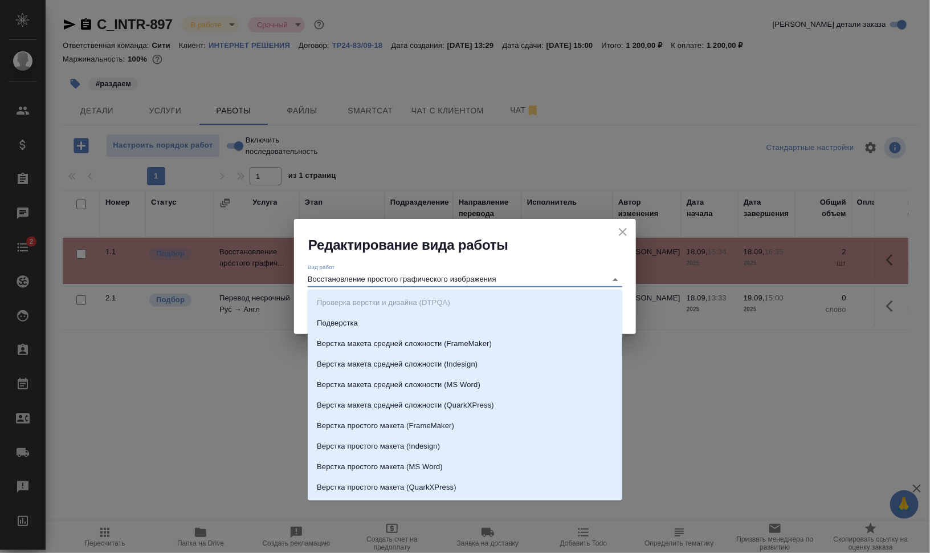
type input "г"
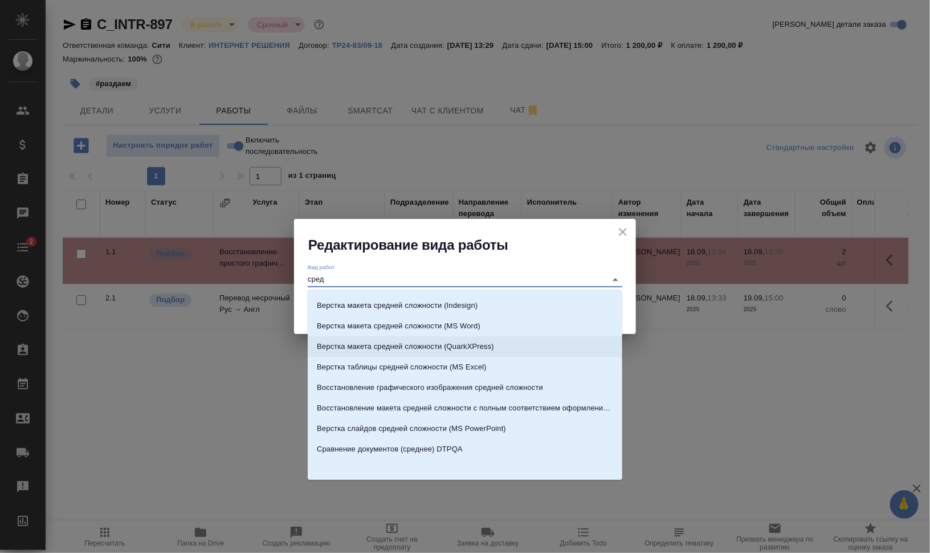
scroll to position [18, 0]
click at [529, 381] on p "Восстановление графического изображения средней сложности" at bounding box center [430, 386] width 226 height 11
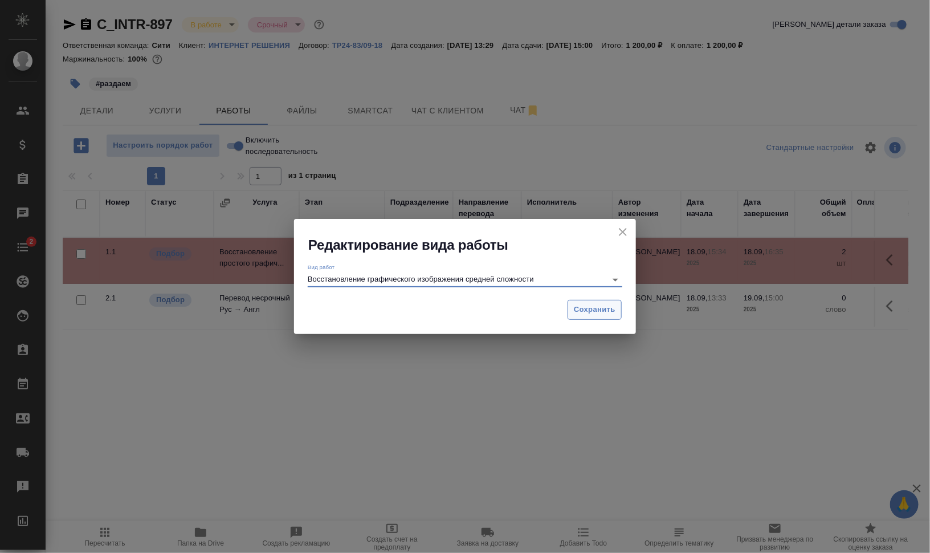
type input "Восстановление графического изображения средней сложности"
click at [589, 309] on span "Сохранить" at bounding box center [595, 309] width 42 height 13
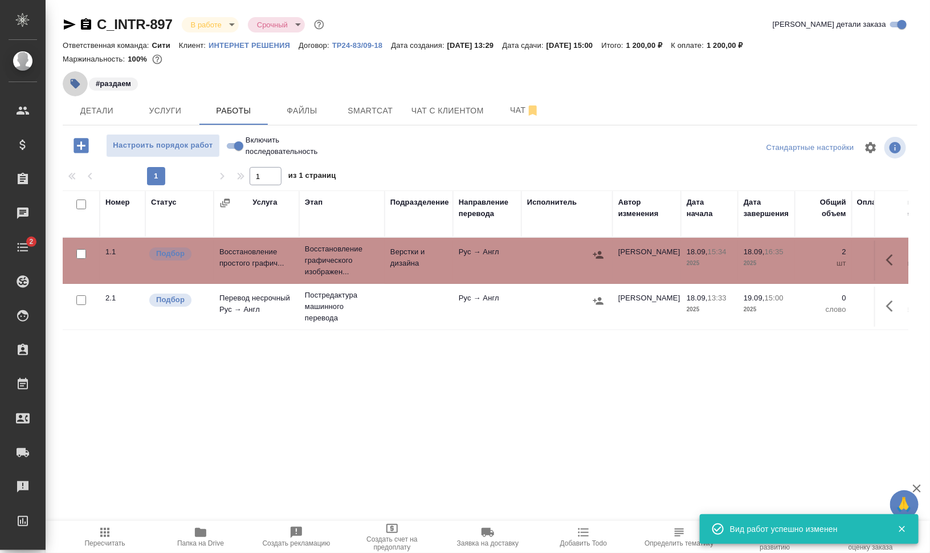
click at [80, 76] on button "button" at bounding box center [75, 83] width 25 height 25
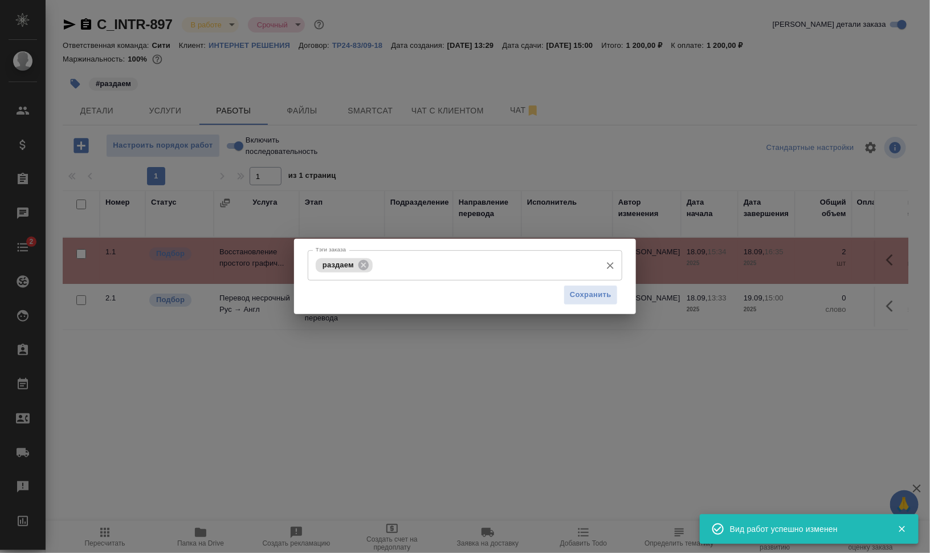
click at [423, 262] on input "Тэги заказа" at bounding box center [485, 264] width 220 height 19
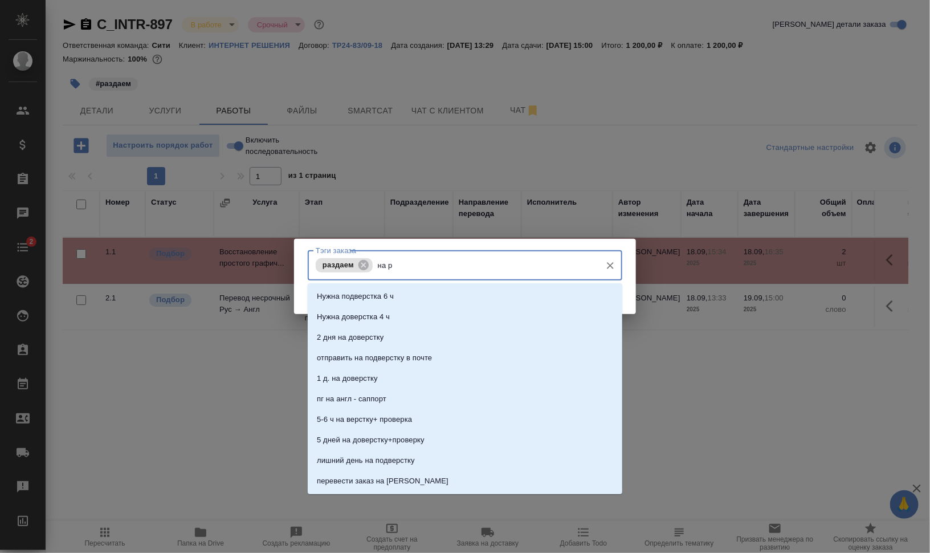
type input "на ра"
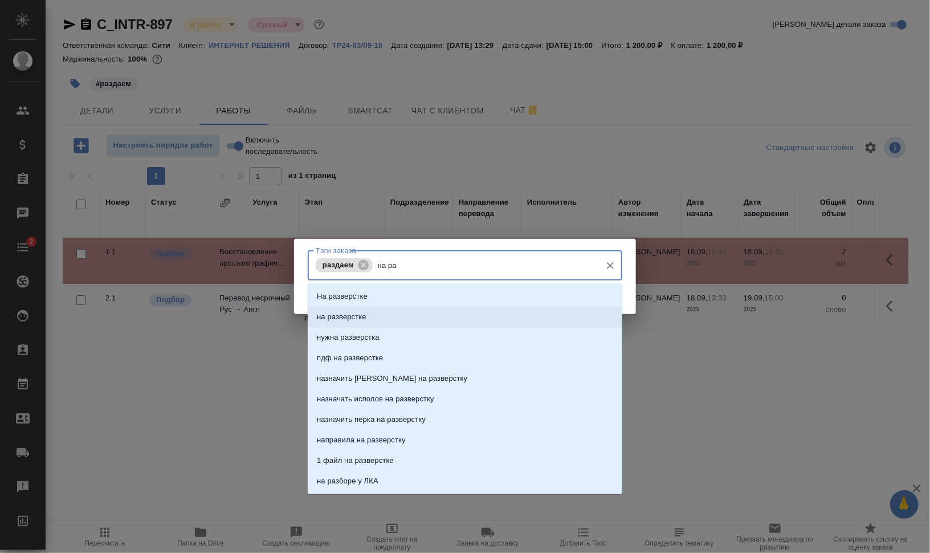
click at [379, 311] on li "на разверстке" at bounding box center [465, 317] width 315 height 21
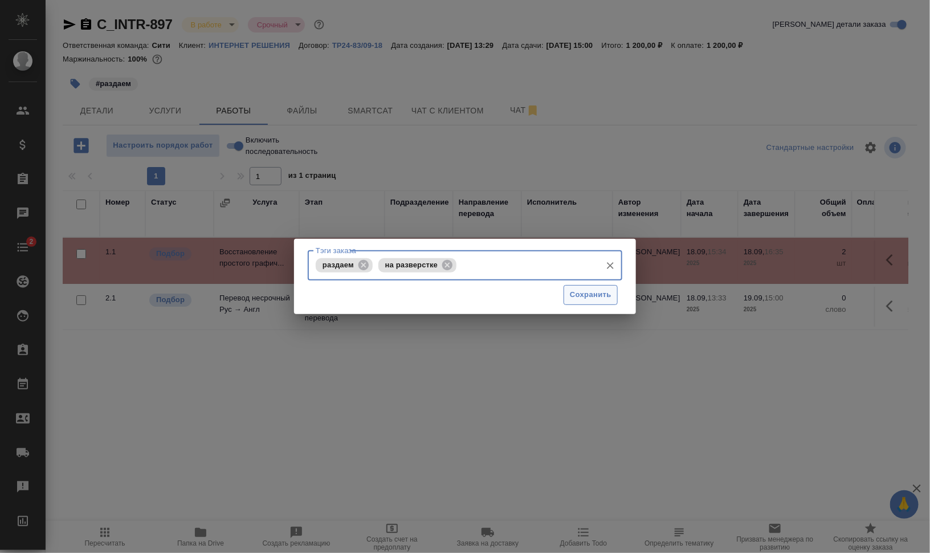
click at [587, 292] on span "Сохранить" at bounding box center [591, 294] width 42 height 13
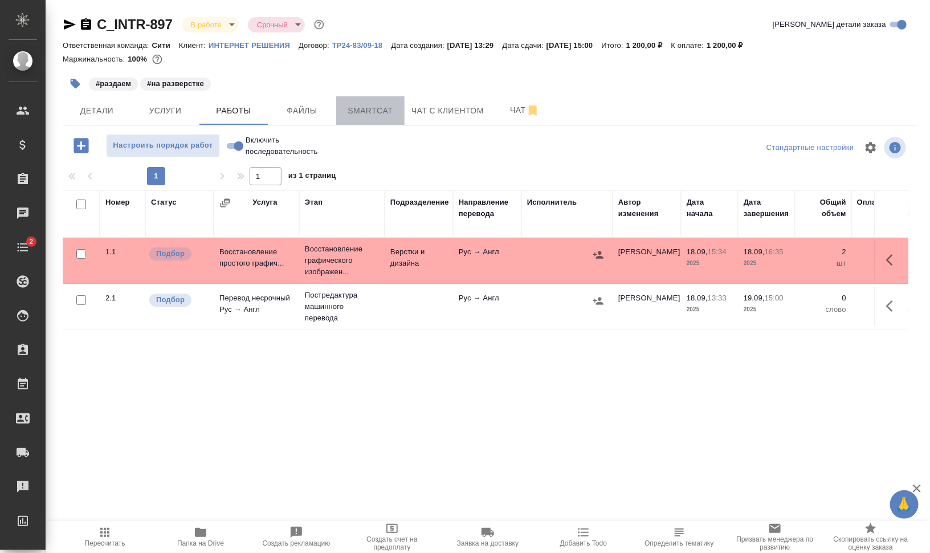
click at [372, 101] on button "Smartcat" at bounding box center [370, 110] width 68 height 28
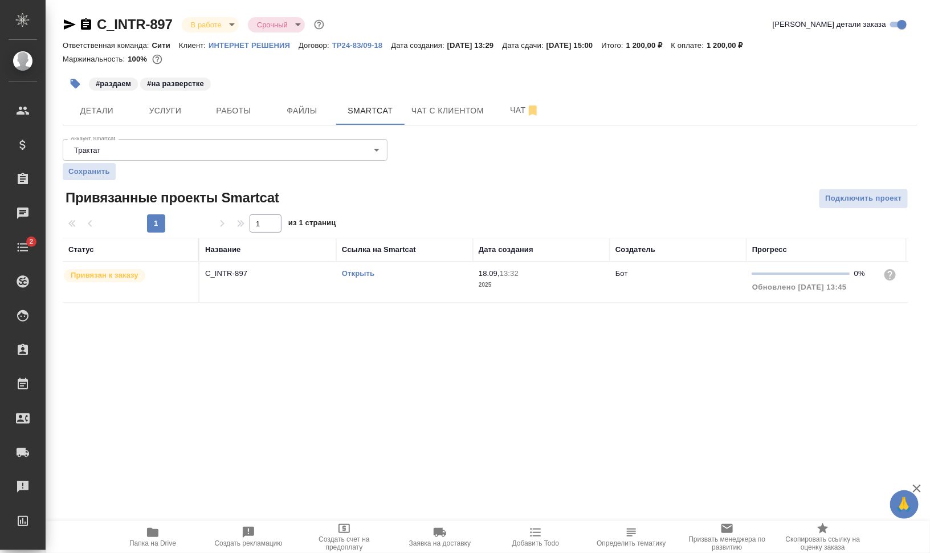
click at [364, 273] on link "Открыть" at bounding box center [358, 273] width 32 height 9
click at [234, 111] on span "Работы" at bounding box center [233, 111] width 55 height 14
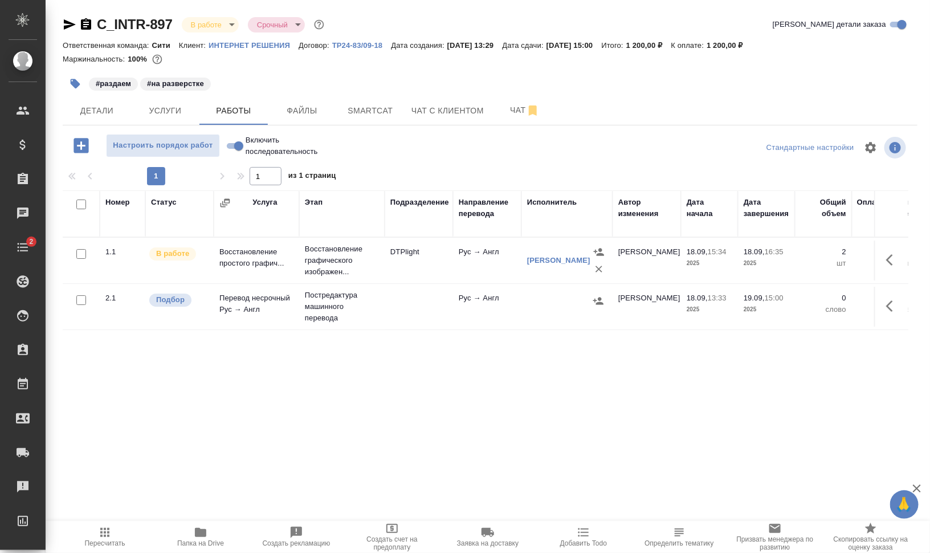
click at [191, 534] on span "Папка на Drive" at bounding box center [201, 536] width 82 height 22
click at [89, 146] on icon "button" at bounding box center [81, 146] width 20 height 20
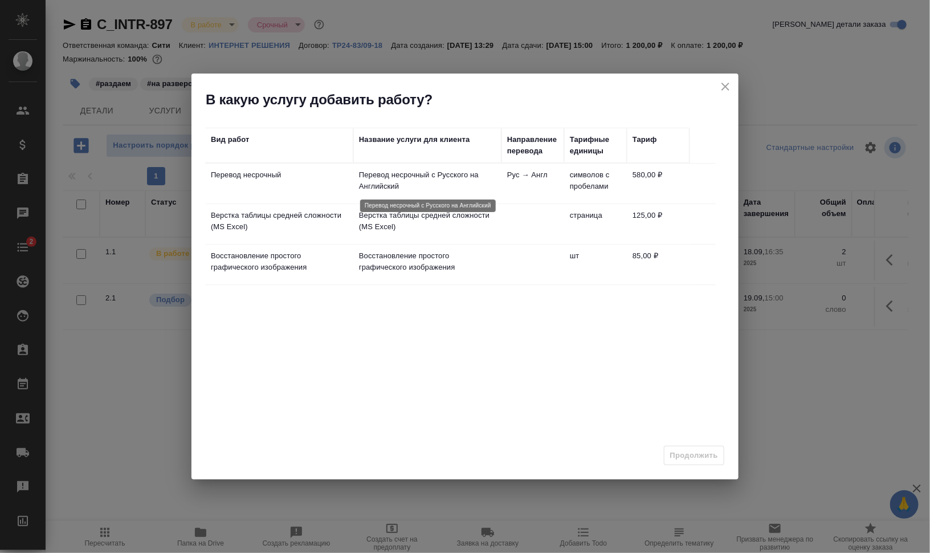
click at [468, 185] on p "Перевод несрочный с Русского на Английский" at bounding box center [427, 180] width 137 height 23
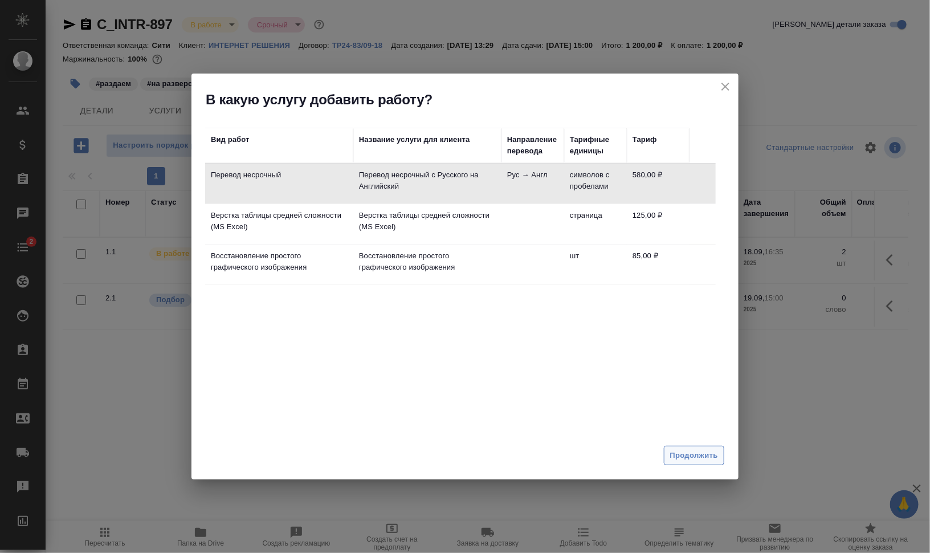
click at [700, 455] on span "Продолжить" at bounding box center [694, 455] width 48 height 13
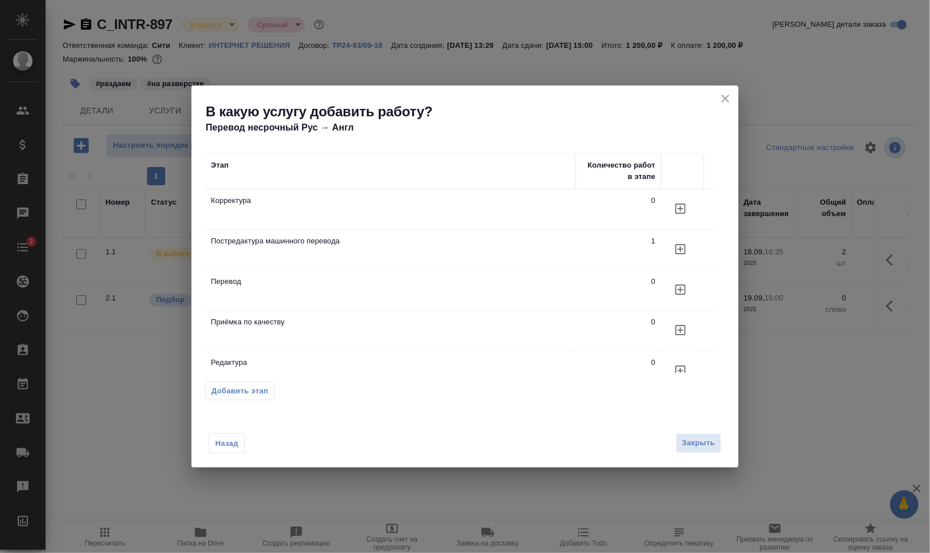
click at [681, 207] on icon "button" at bounding box center [680, 209] width 14 height 14
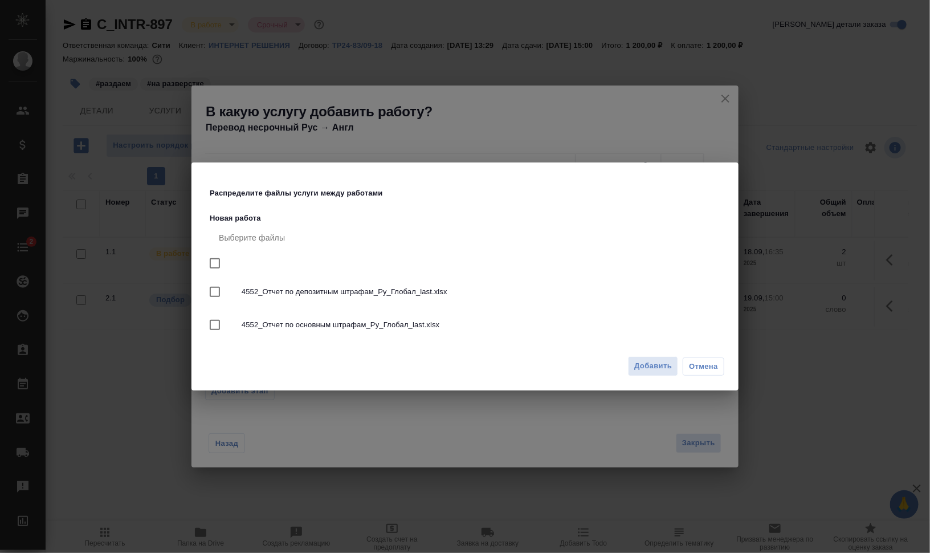
click at [215, 264] on input "checkbox" at bounding box center [215, 263] width 24 height 24
checkbox input "true"
click at [636, 360] on span "Добавить" at bounding box center [653, 366] width 38 height 13
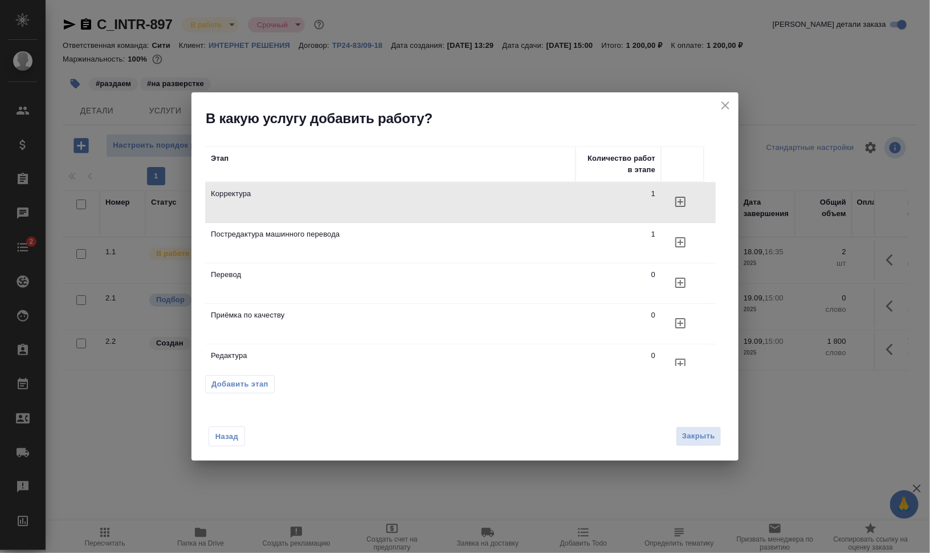
click at [728, 107] on icon "close" at bounding box center [725, 106] width 14 height 14
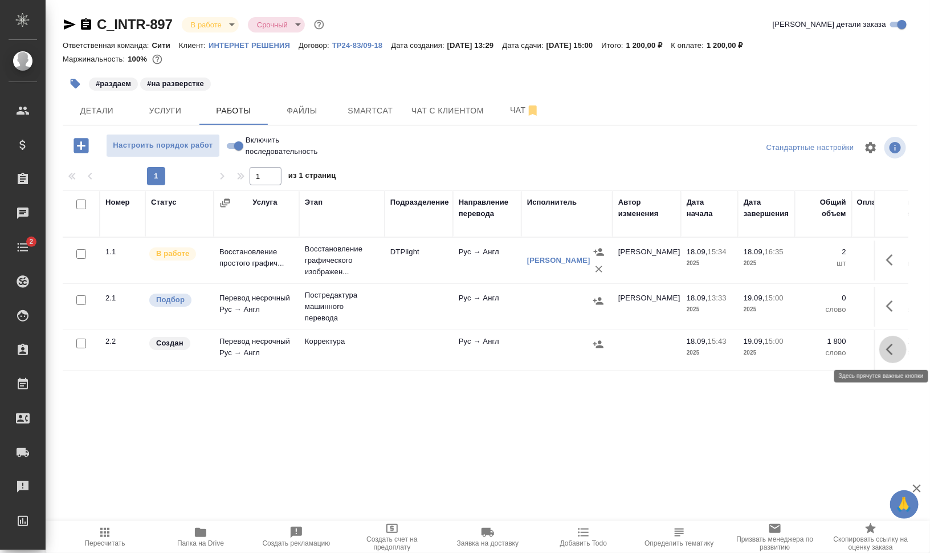
click at [883, 348] on button "button" at bounding box center [892, 349] width 27 height 27
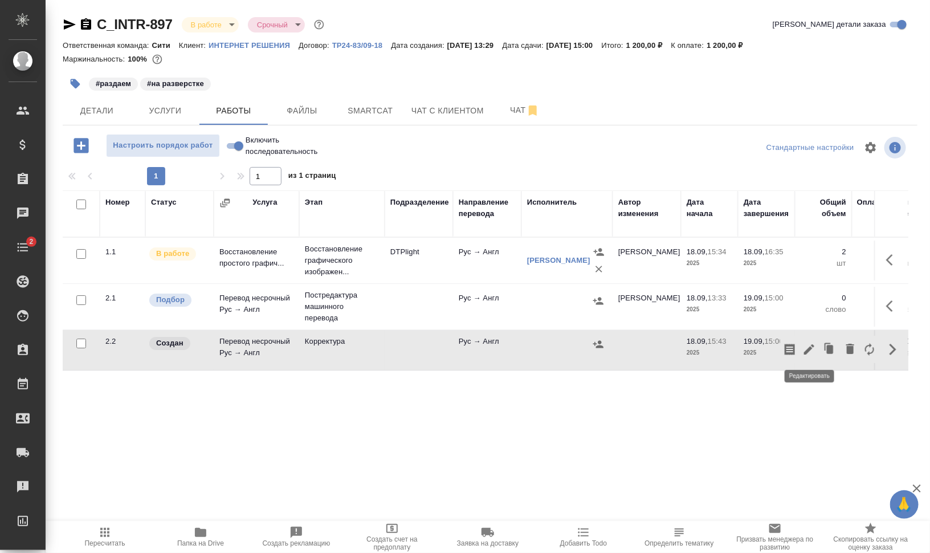
click at [811, 347] on icon "button" at bounding box center [809, 349] width 10 height 10
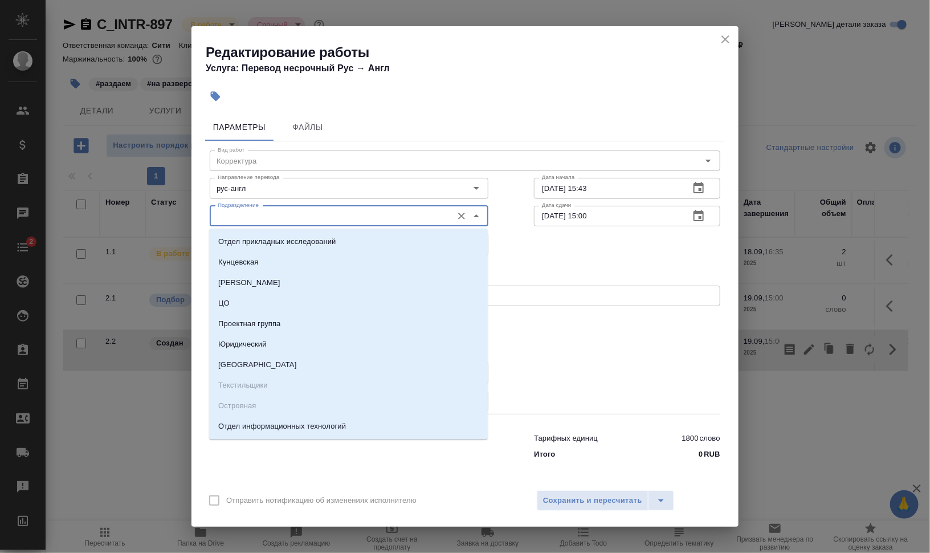
click at [241, 214] on input "Подразделение" at bounding box center [330, 216] width 234 height 14
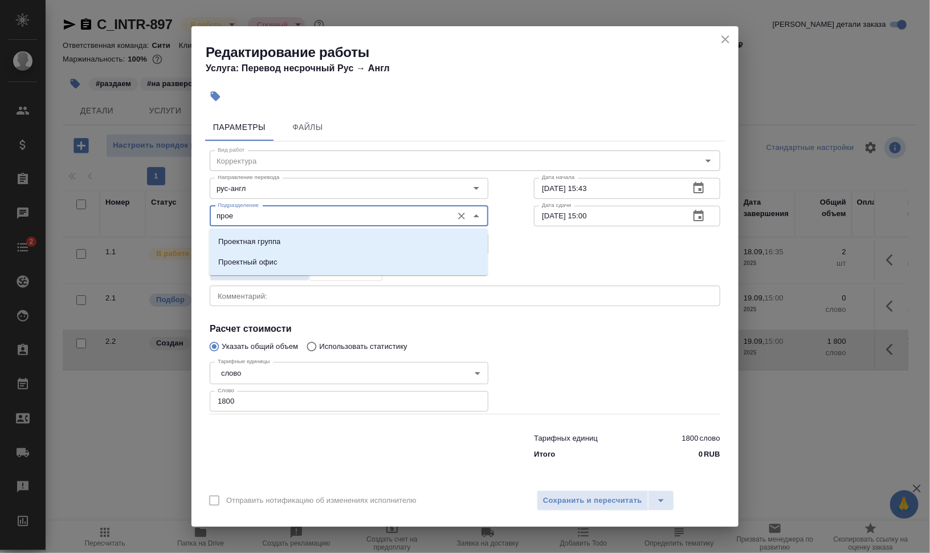
drag, startPoint x: 263, startPoint y: 214, endPoint x: 157, endPoint y: 211, distance: 106.0
click at [163, 211] on div "Редактирование работы Услуга: Перевод несрочный Рус → Англ Параметры Файлы Вид …" at bounding box center [465, 276] width 930 height 553
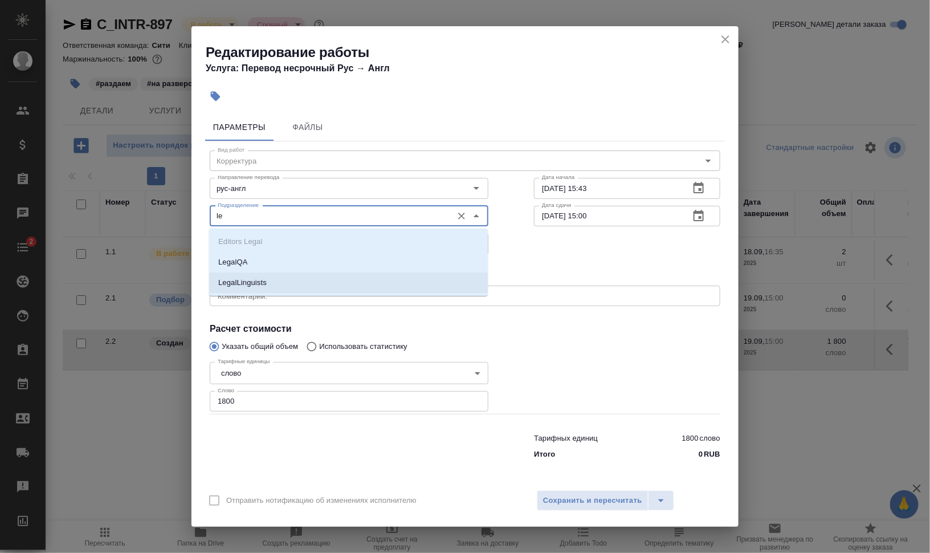
click at [272, 280] on li "LegalLinguists" at bounding box center [348, 282] width 279 height 21
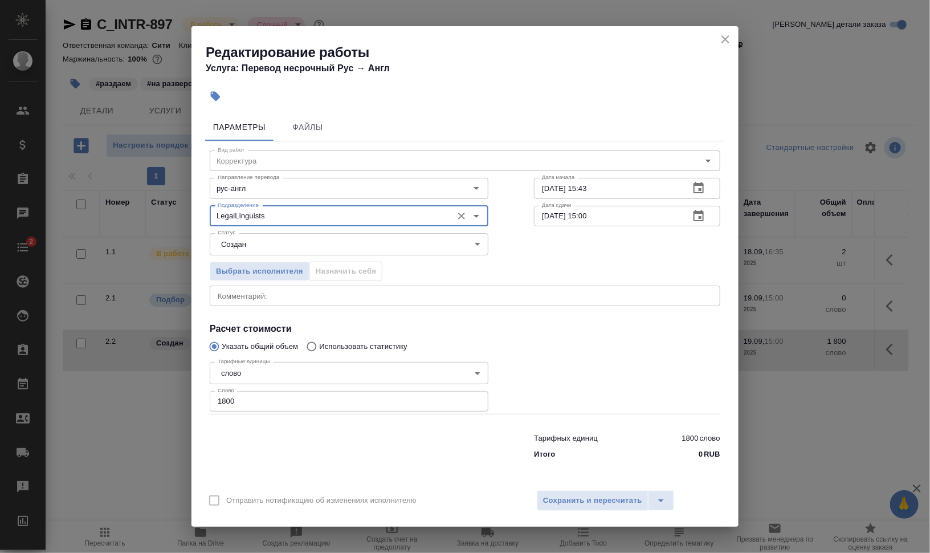
type input "LegalLinguists"
click at [178, 398] on div "Редактирование работы Услуга: Перевод несрочный Рус → Англ Параметры Файлы Вид …" at bounding box center [465, 276] width 930 height 553
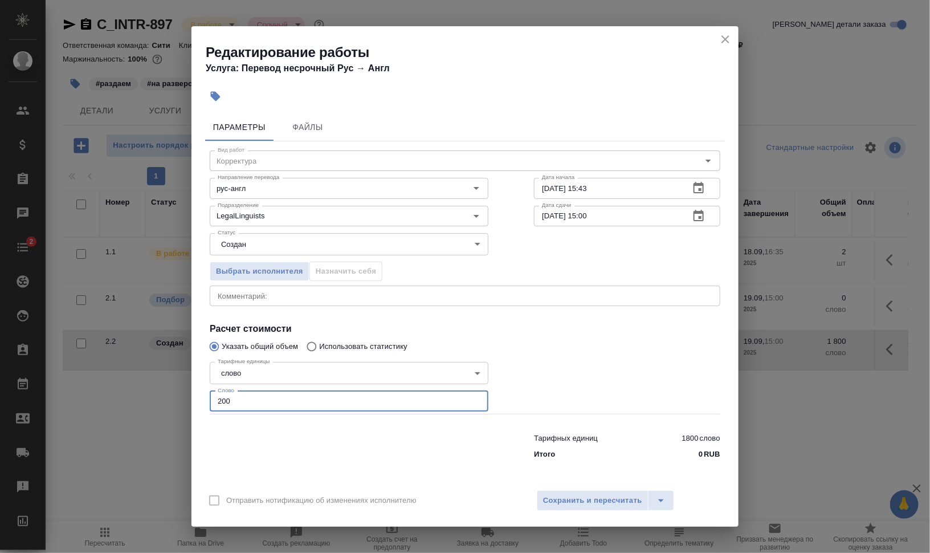
type input "200"
click at [412, 293] on textarea at bounding box center [465, 296] width 495 height 9
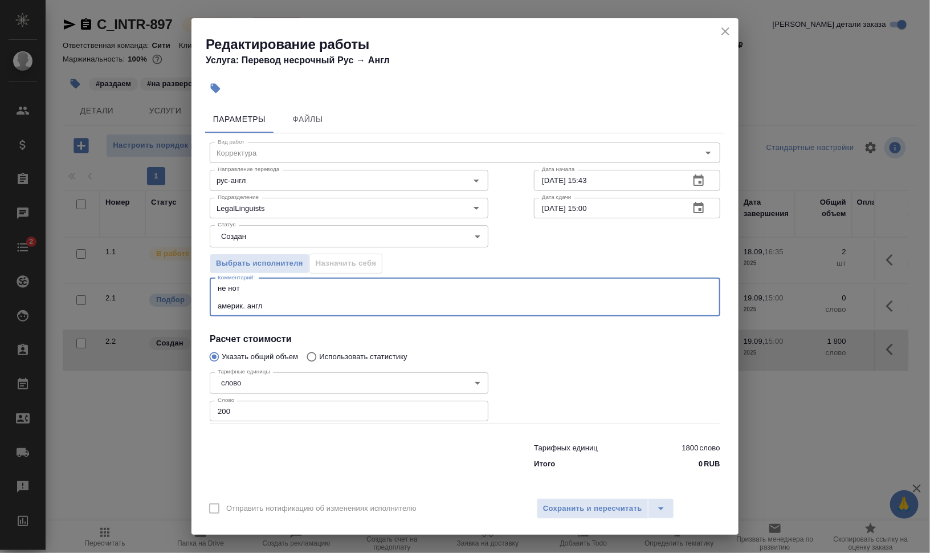
click at [672, 295] on textarea "не нот америк. англ" at bounding box center [465, 297] width 495 height 26
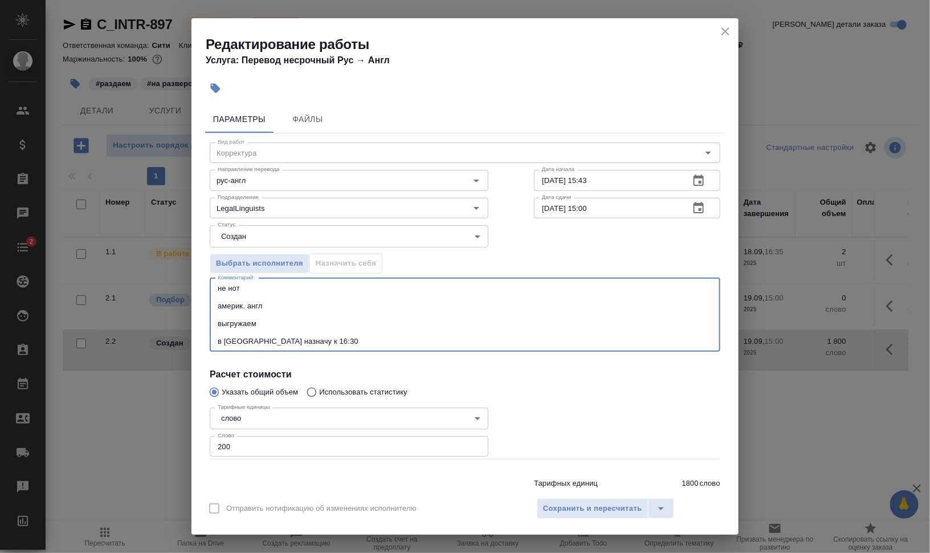
type textarea "не нот америк. англ выгружаем в СК назначу к 16:30"
click at [287, 231] on body "🙏 .cls-1 fill:#fff; AWATERA Валеев Динар Клиенты Спецификации Заказы 0 Чаты 2 T…" at bounding box center [465, 322] width 930 height 644
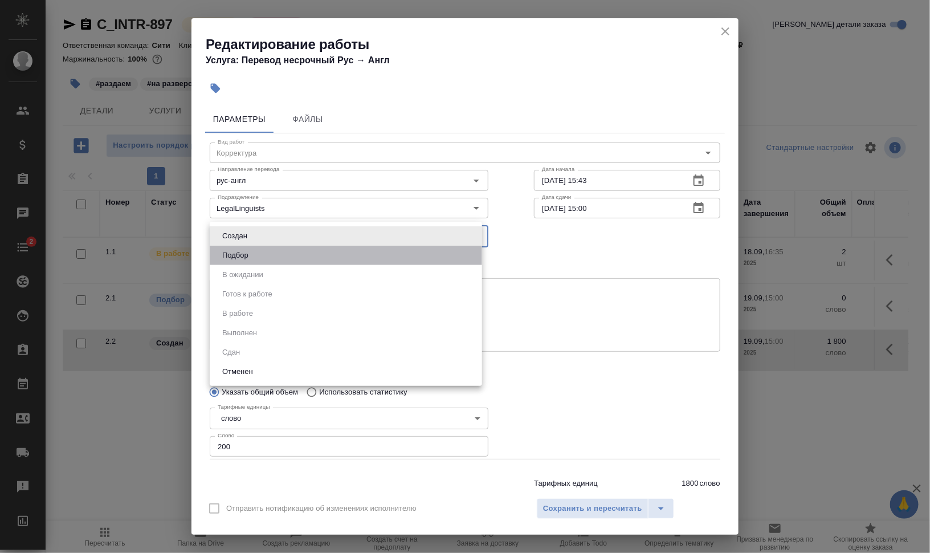
click at [297, 249] on li "Подбор" at bounding box center [346, 255] width 272 height 19
type input "recruiting"
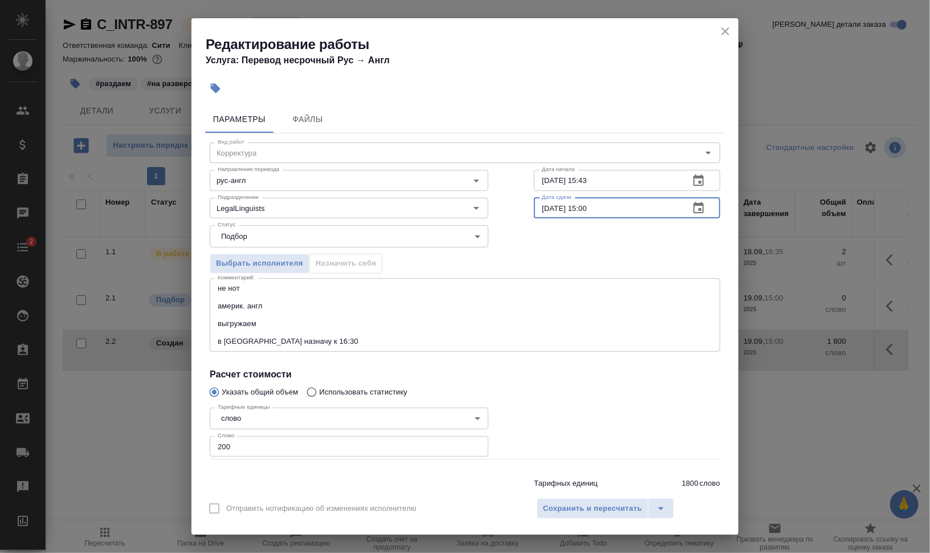
click at [579, 202] on input "19.09.2025 15:00" at bounding box center [607, 208] width 146 height 21
type input "19.09.2025 14:00"
drag, startPoint x: 644, startPoint y: 177, endPoint x: 660, endPoint y: 177, distance: 15.4
click at [657, 177] on input "18.09.2025 15:43" at bounding box center [607, 180] width 146 height 21
type input "18.09.2025 16:30"
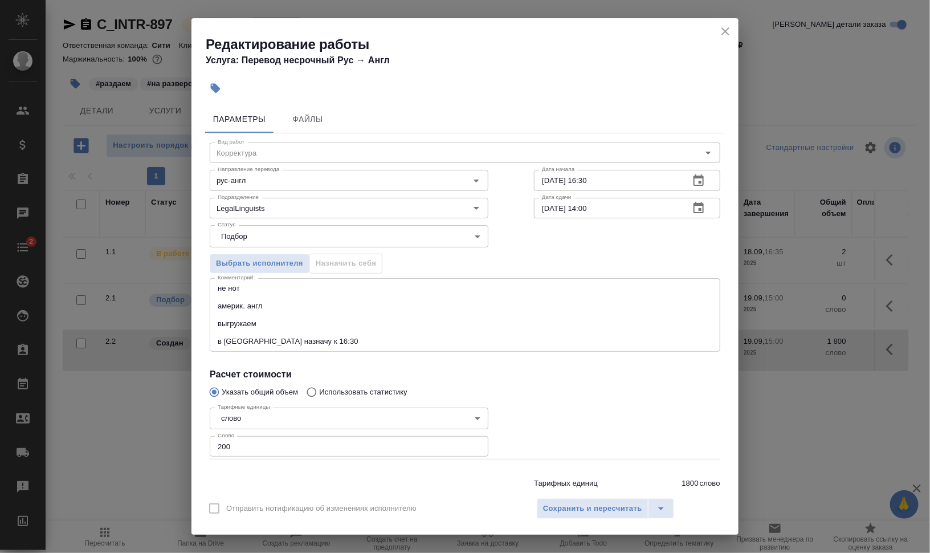
click at [582, 253] on div "Выбрать исполнителя Назначить себя" at bounding box center [465, 262] width 556 height 70
click at [524, 362] on div "Вид работ Корректура Вид работ Направление перевода рус-англ Направление перево…" at bounding box center [465, 321] width 520 height 376
click at [614, 496] on div "Отправить нотификацию об изменениях исполнителю Сохранить и пересчитать" at bounding box center [464, 513] width 547 height 44
click at [620, 505] on span "Сохранить и пересчитать" at bounding box center [592, 508] width 99 height 13
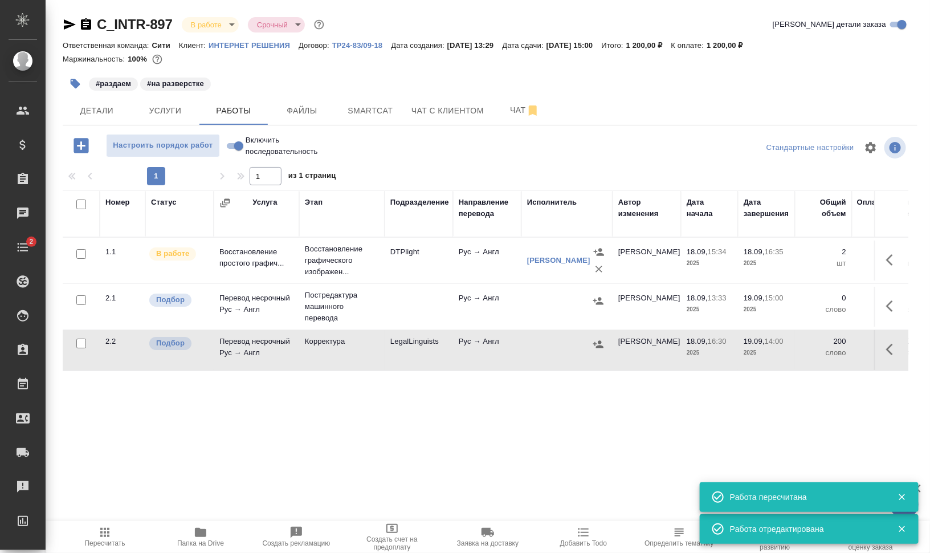
click at [893, 348] on icon "button" at bounding box center [893, 349] width 14 height 14
click at [787, 345] on icon "button" at bounding box center [790, 349] width 10 height 11
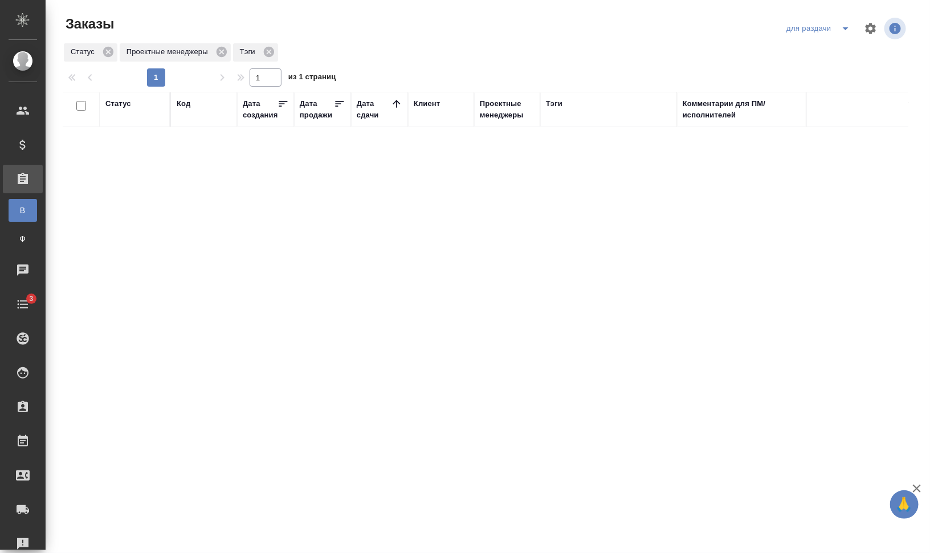
click at [255, 115] on div "Дата создания" at bounding box center [260, 109] width 35 height 23
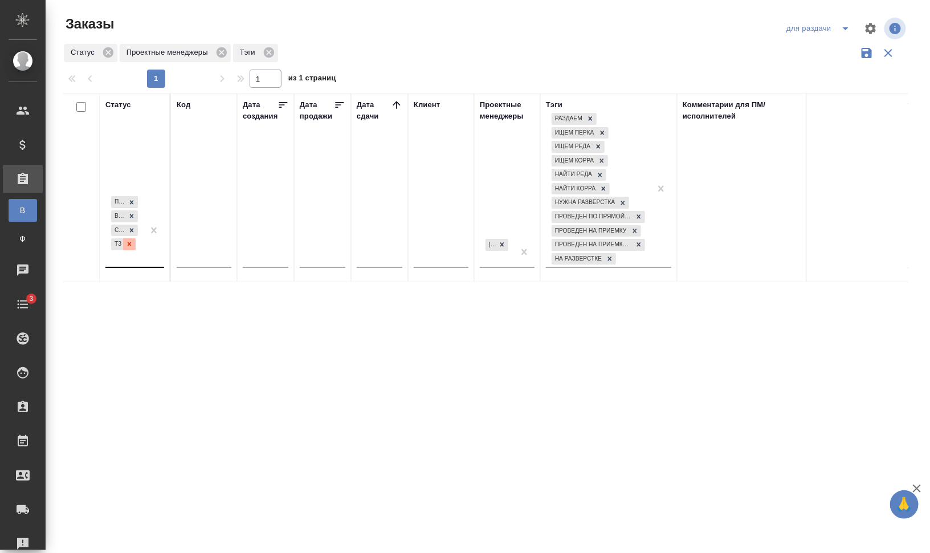
click at [134, 247] on div at bounding box center [129, 244] width 13 height 12
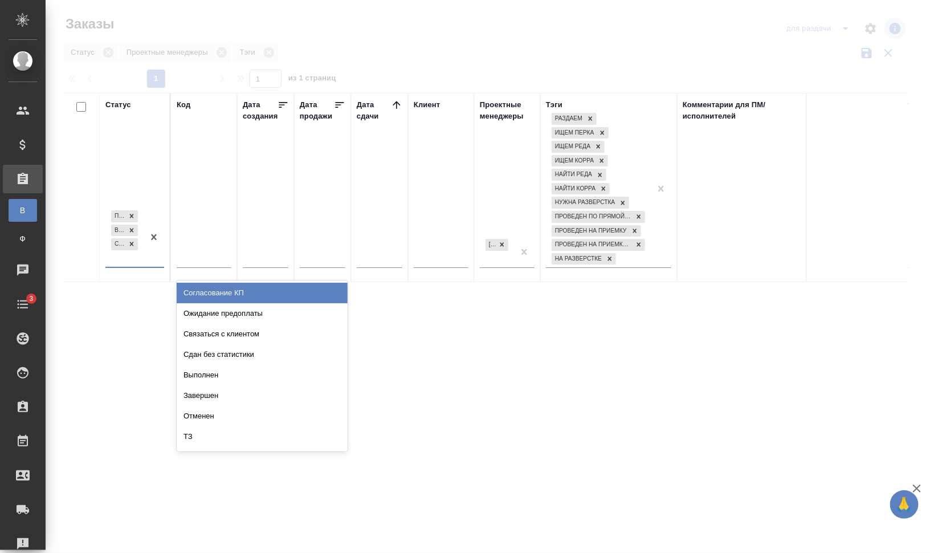
click at [138, 257] on div "Подтвержден В работе Создан" at bounding box center [124, 237] width 38 height 59
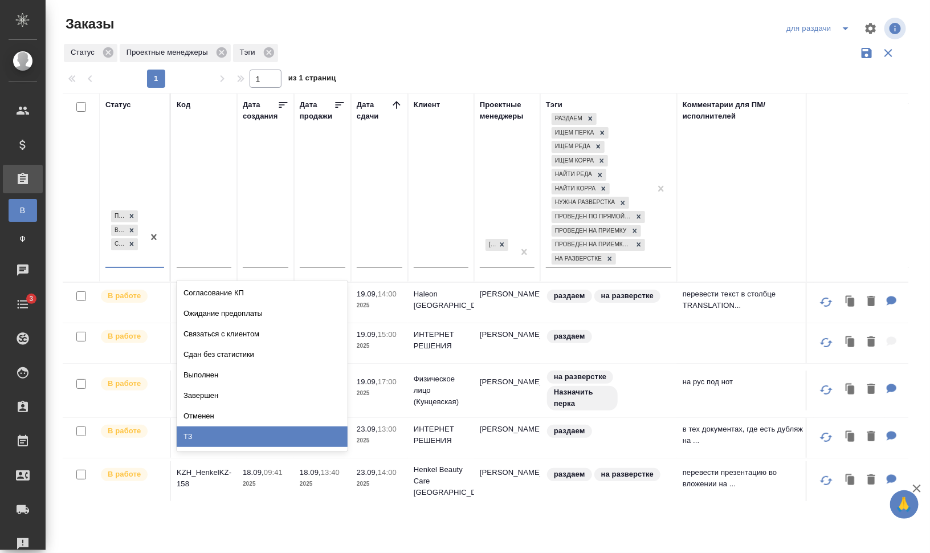
click at [252, 433] on div "ТЗ" at bounding box center [262, 436] width 171 height 21
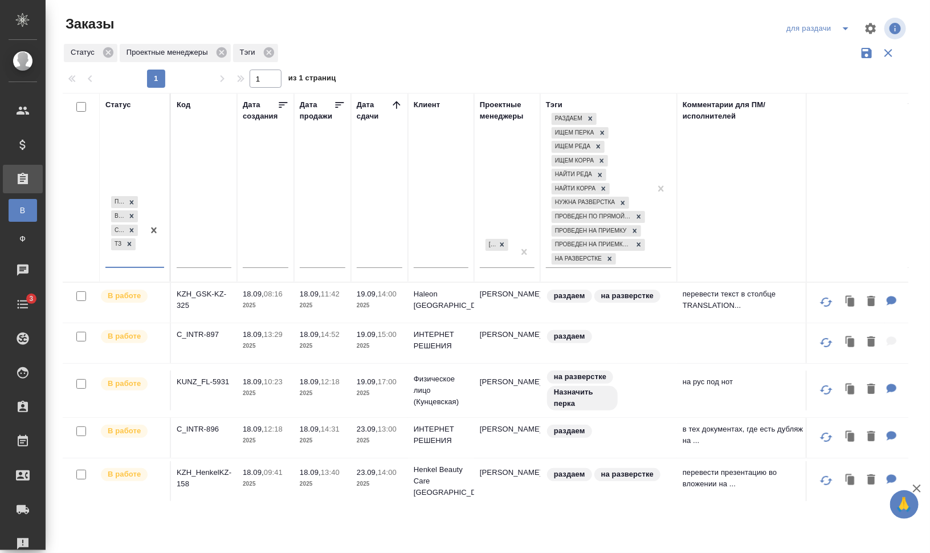
click at [185, 103] on div "Код" at bounding box center [184, 104] width 14 height 11
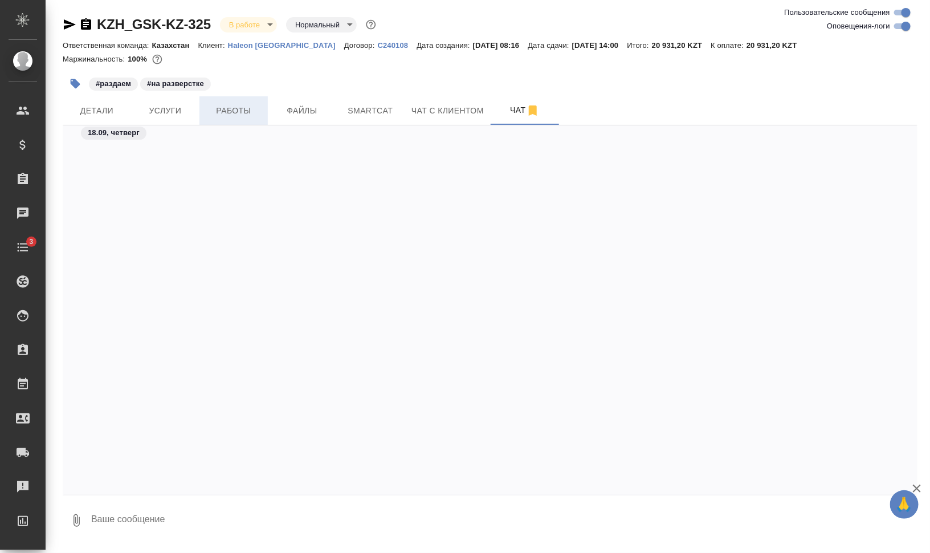
scroll to position [1173, 0]
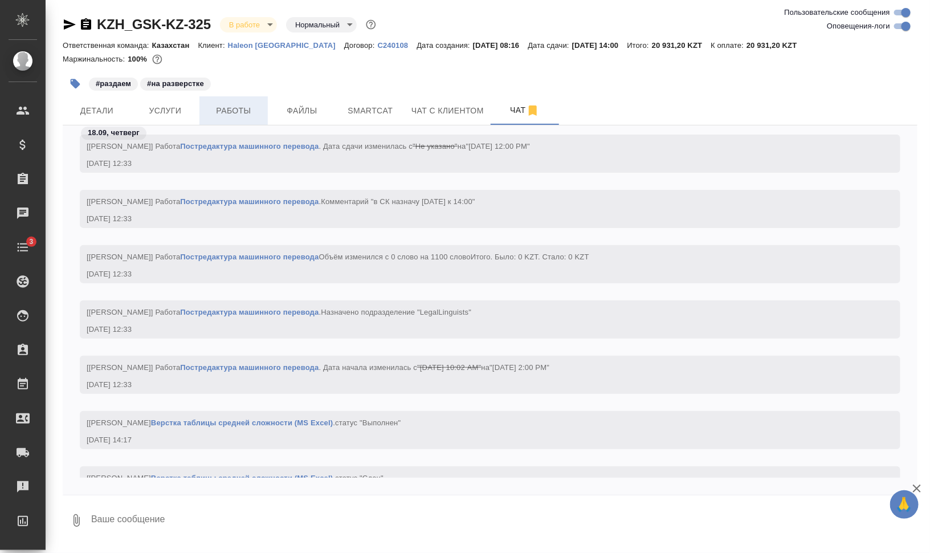
click at [260, 111] on span "Работы" at bounding box center [233, 111] width 55 height 14
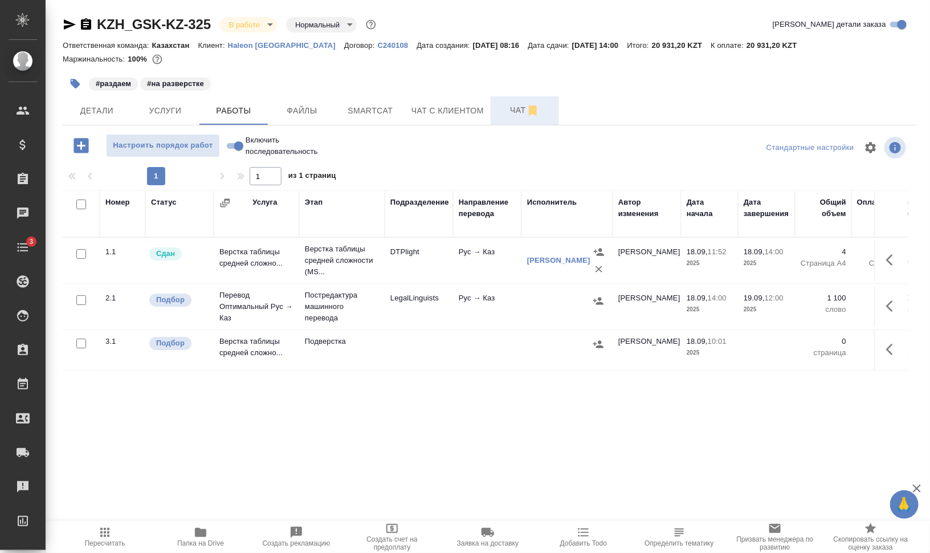
click at [509, 110] on span "Чат" at bounding box center [524, 110] width 55 height 14
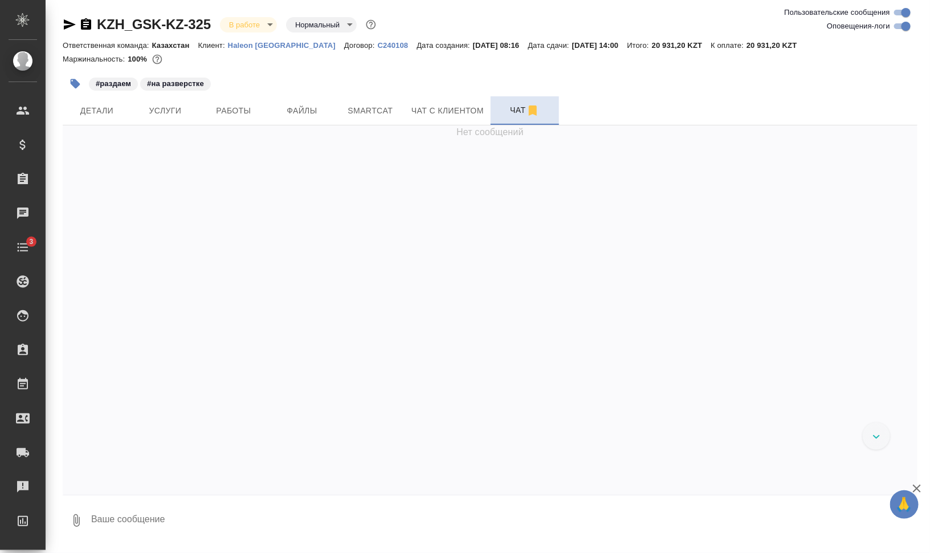
scroll to position [1297, 0]
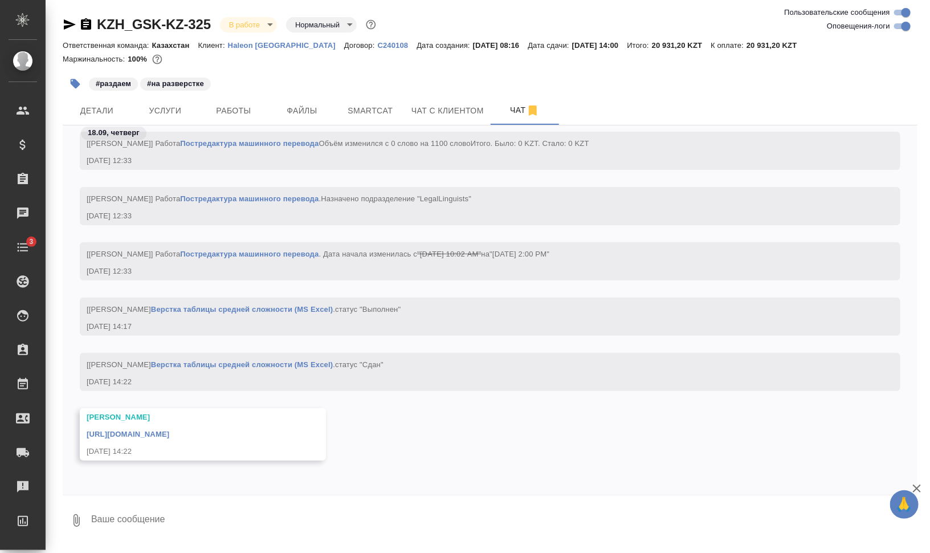
click at [169, 436] on link "[URL][DOMAIN_NAME]" at bounding box center [128, 434] width 83 height 9
click at [396, 103] on button "Smartcat" at bounding box center [370, 110] width 68 height 28
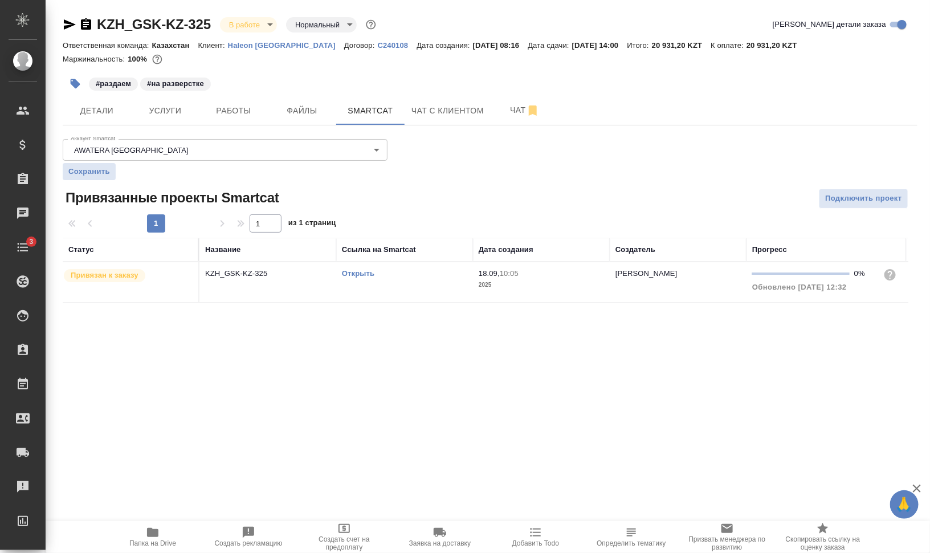
click at [368, 272] on link "Открыть" at bounding box center [358, 273] width 32 height 9
click at [75, 84] on icon "button" at bounding box center [76, 84] width 10 height 10
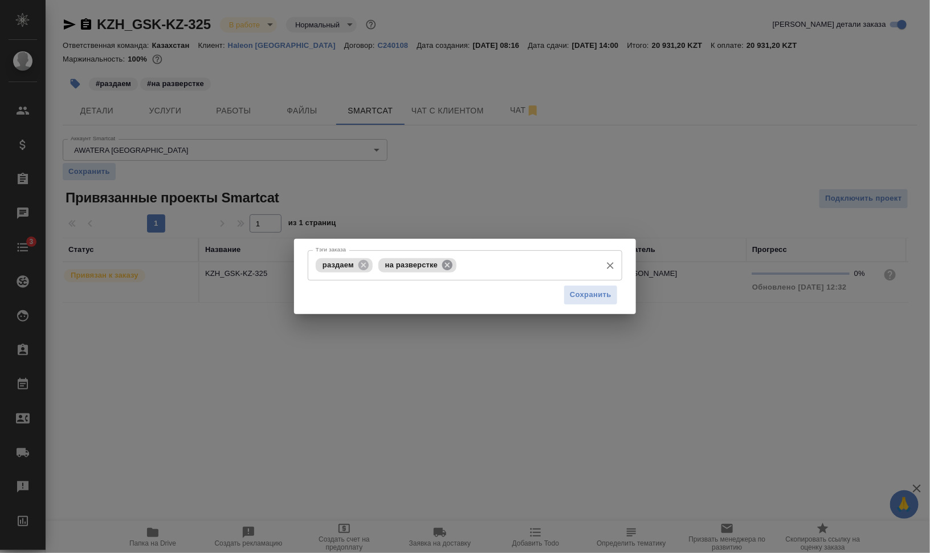
click at [442, 264] on icon at bounding box center [447, 264] width 10 height 10
click at [368, 266] on icon at bounding box center [363, 264] width 10 height 10
click at [384, 267] on input "Тэги заказа" at bounding box center [454, 264] width 283 height 19
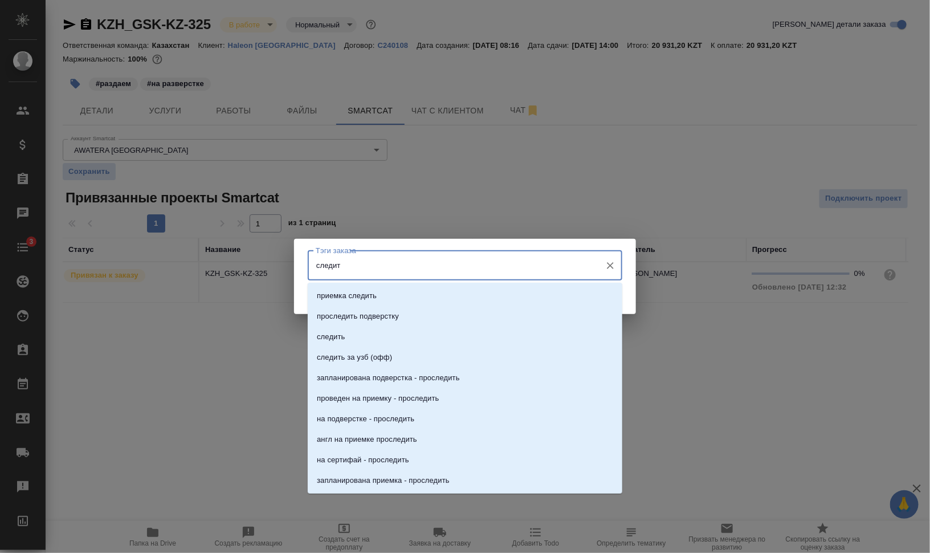
type input "следить"
click at [411, 335] on li "следить" at bounding box center [465, 336] width 315 height 21
type input "подверстка за"
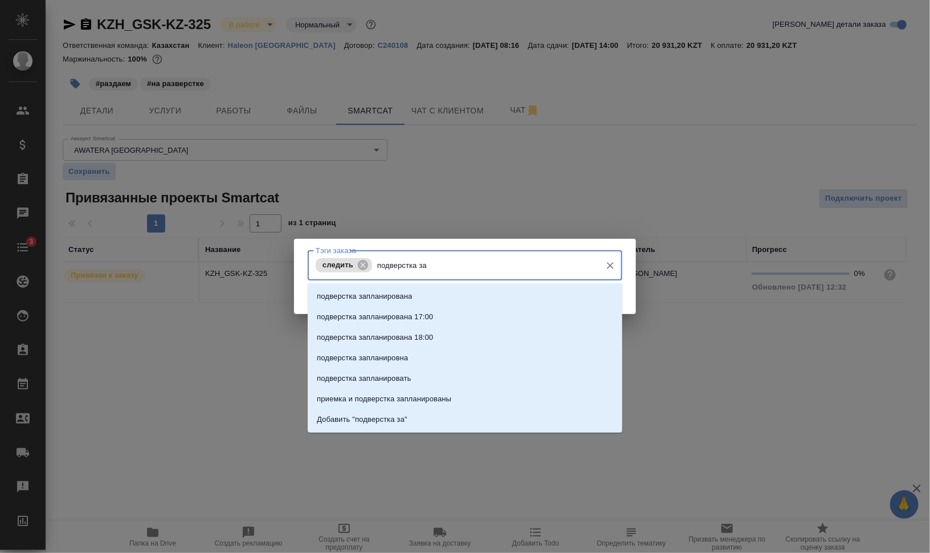
click at [436, 295] on li "подверстка запланирована" at bounding box center [465, 296] width 315 height 21
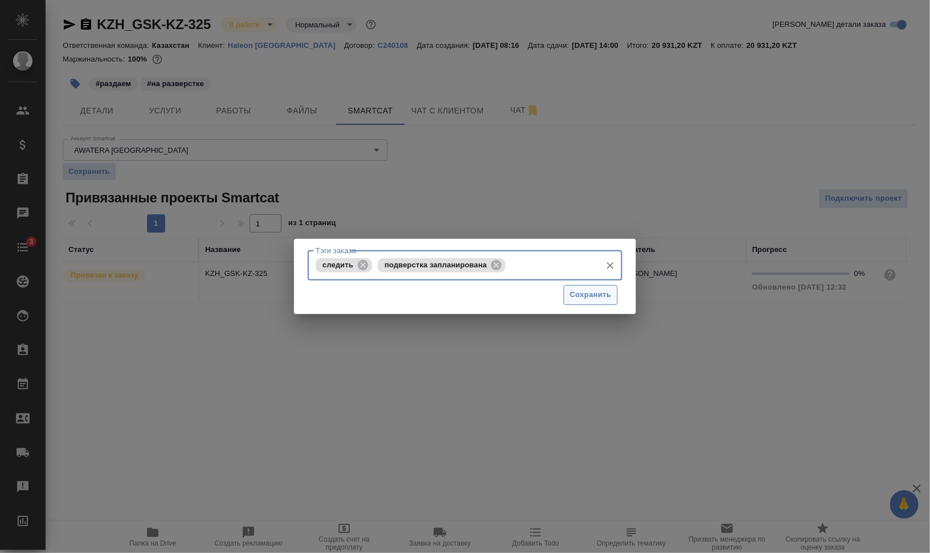
click at [582, 292] on span "Сохранить" at bounding box center [591, 294] width 42 height 13
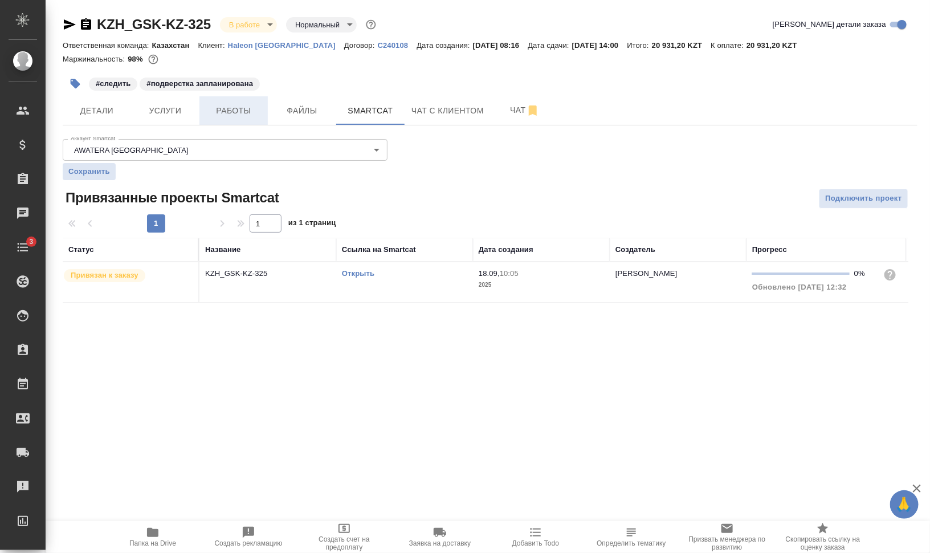
click at [244, 113] on span "Работы" at bounding box center [233, 111] width 55 height 14
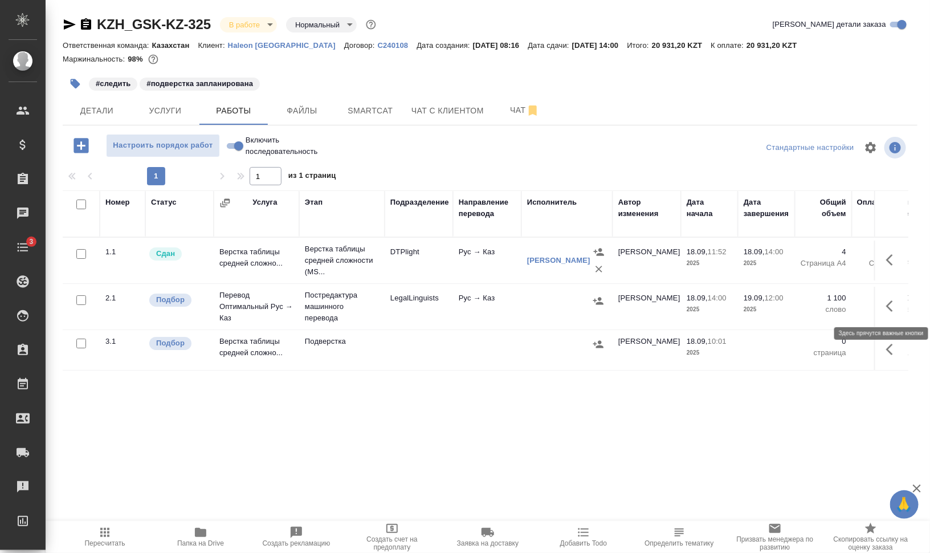
click at [895, 302] on icon "button" at bounding box center [893, 306] width 14 height 14
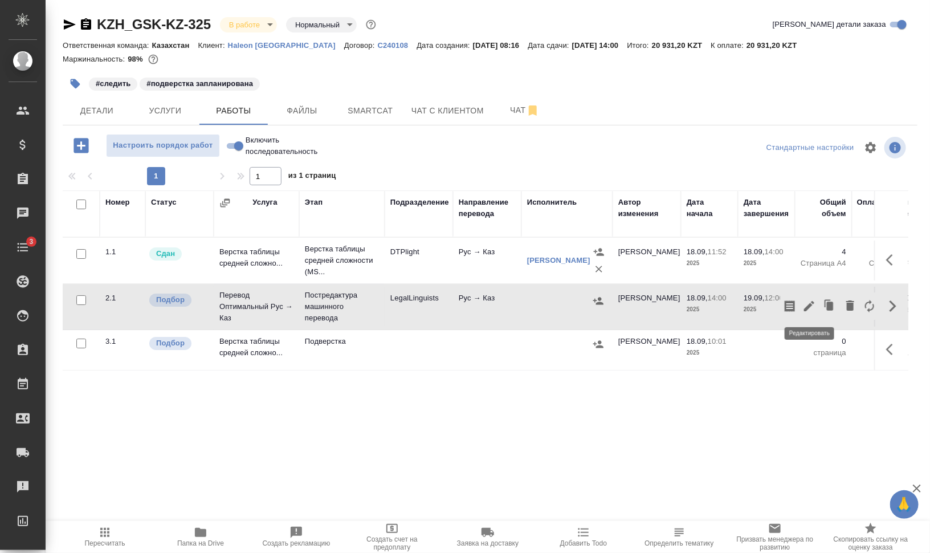
click at [809, 304] on icon "button" at bounding box center [809, 306] width 10 height 10
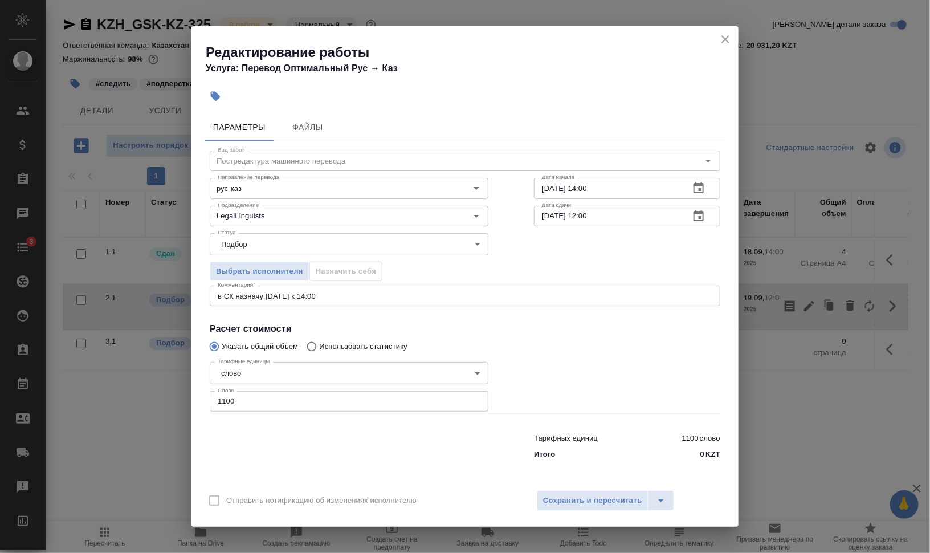
click at [349, 292] on textarea "в СК назначу [DATE] к 14:00" at bounding box center [465, 296] width 495 height 9
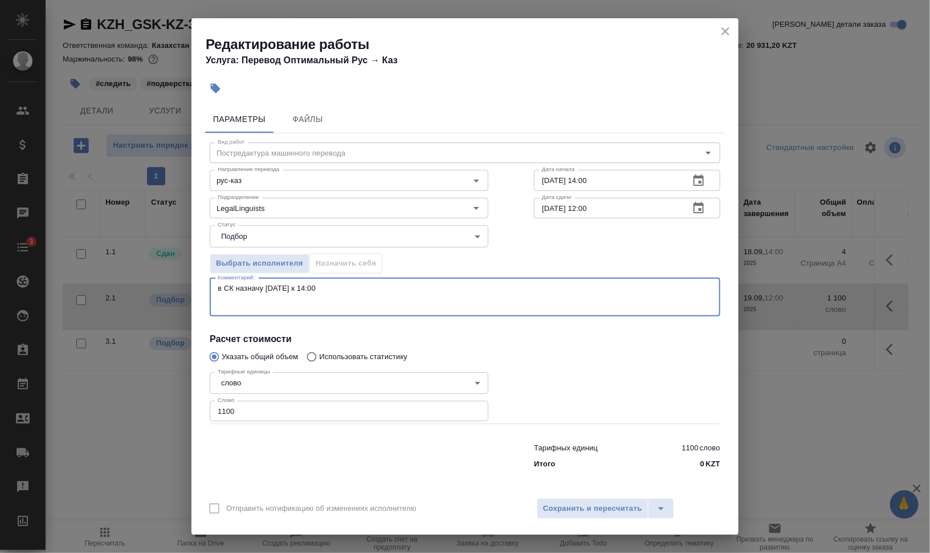
type textarea "в СК назначу [DATE] к 14:00"
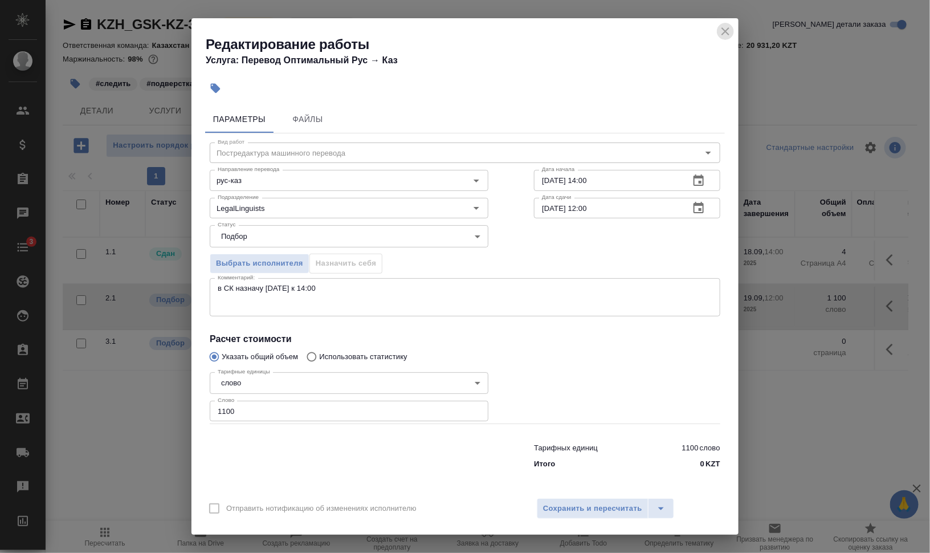
click at [729, 31] on icon "close" at bounding box center [725, 32] width 14 height 14
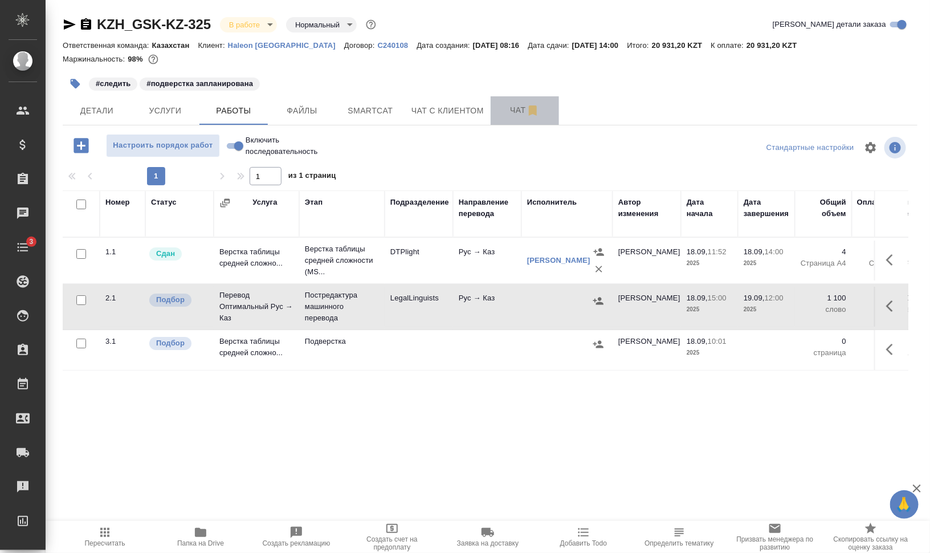
click at [512, 103] on button "Чат" at bounding box center [525, 110] width 68 height 28
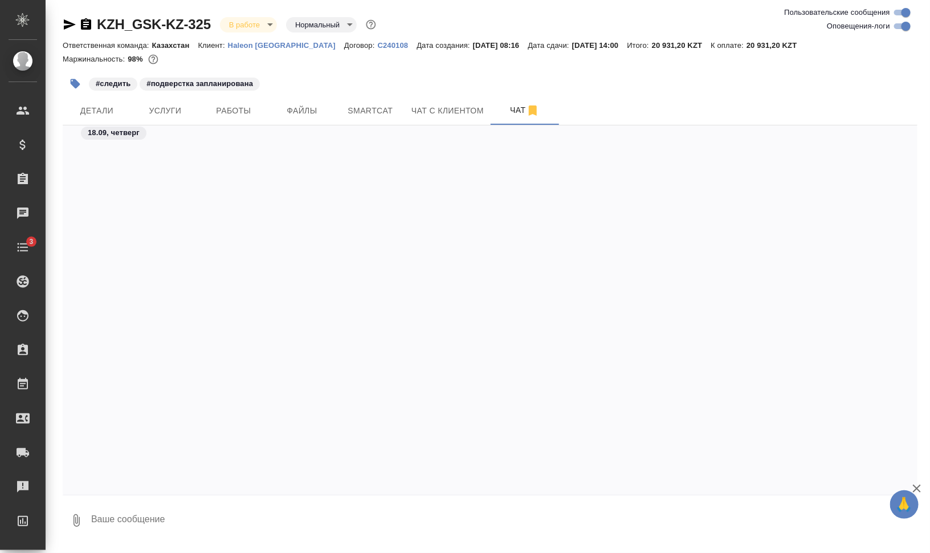
scroll to position [1397, 0]
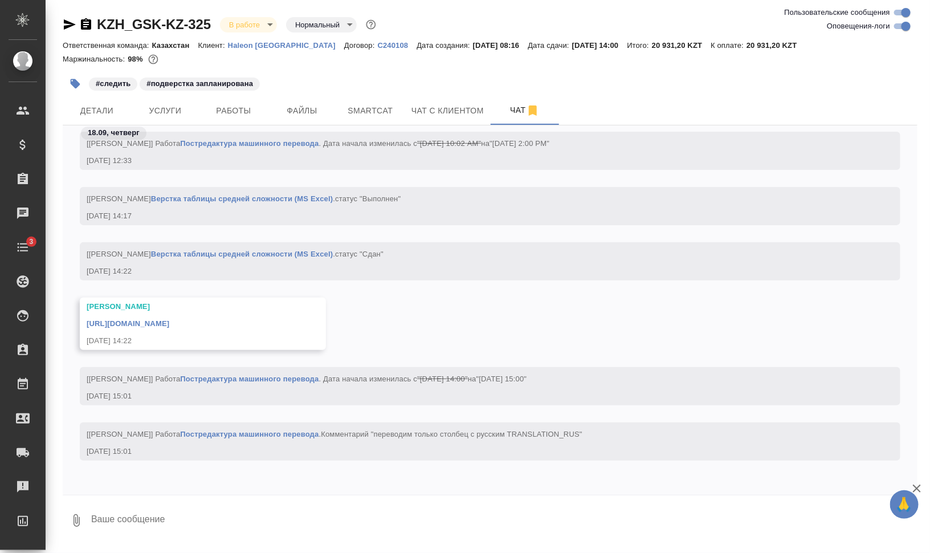
click at [239, 519] on textarea at bounding box center [503, 520] width 827 height 39
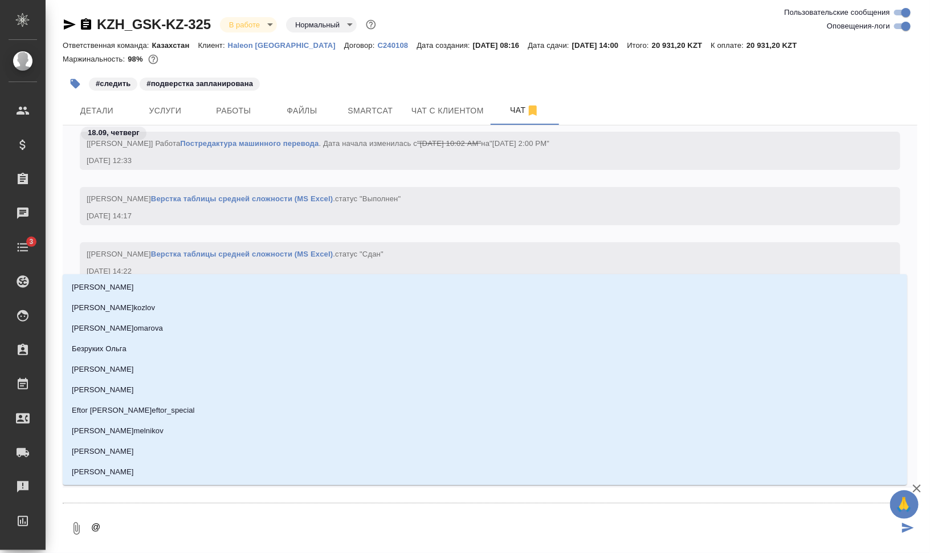
click at [238, 520] on textarea "@" at bounding box center [494, 528] width 809 height 39
type textarea "@в"
type input "в"
type textarea "@"
type textarea "@а"
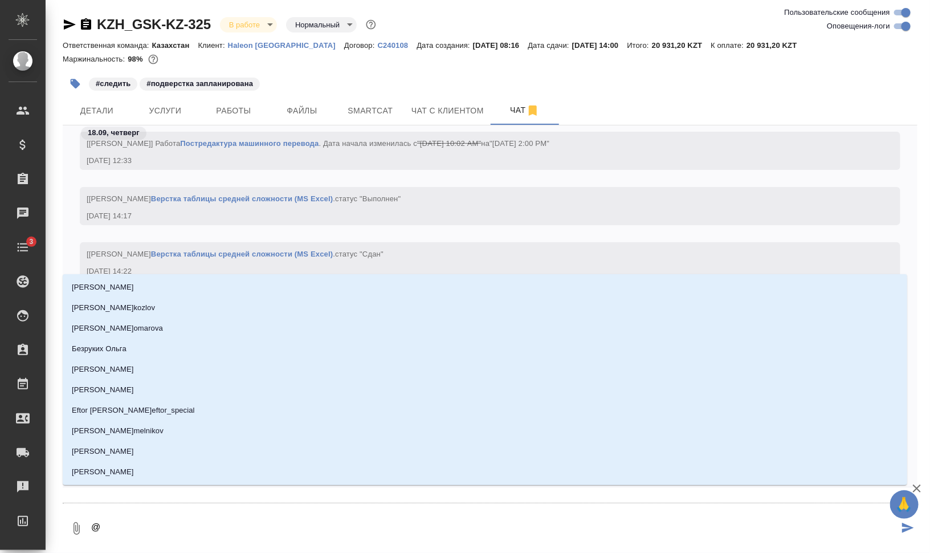
type input "а"
type textarea "@ар"
type input "ар"
type textarea "@арс"
type input "арс"
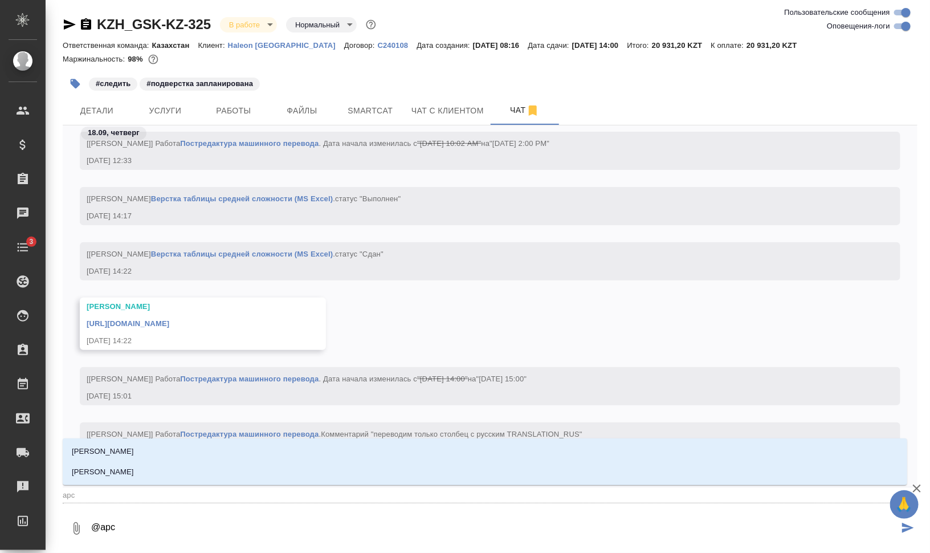
type textarea "@арсе"
type input "арсе"
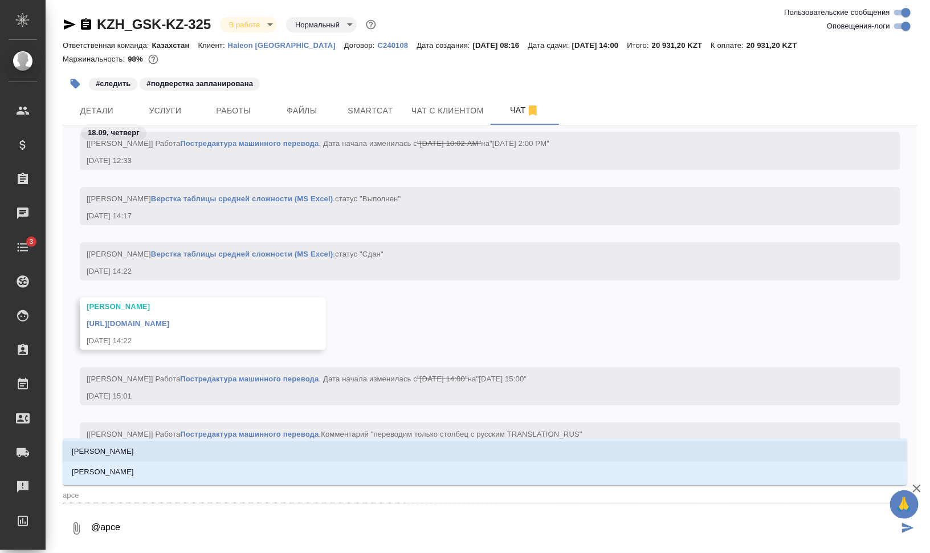
click at [206, 453] on li "[PERSON_NAME]" at bounding box center [485, 451] width 844 height 21
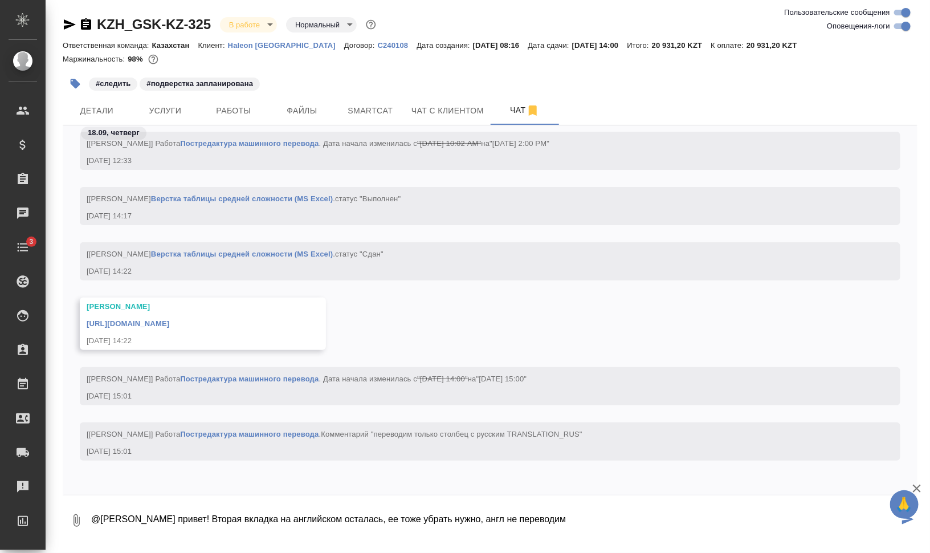
type textarea "@Арсеньева Вера привет! Вторая вкладка на английском осталась, ее тоже убрать н…"
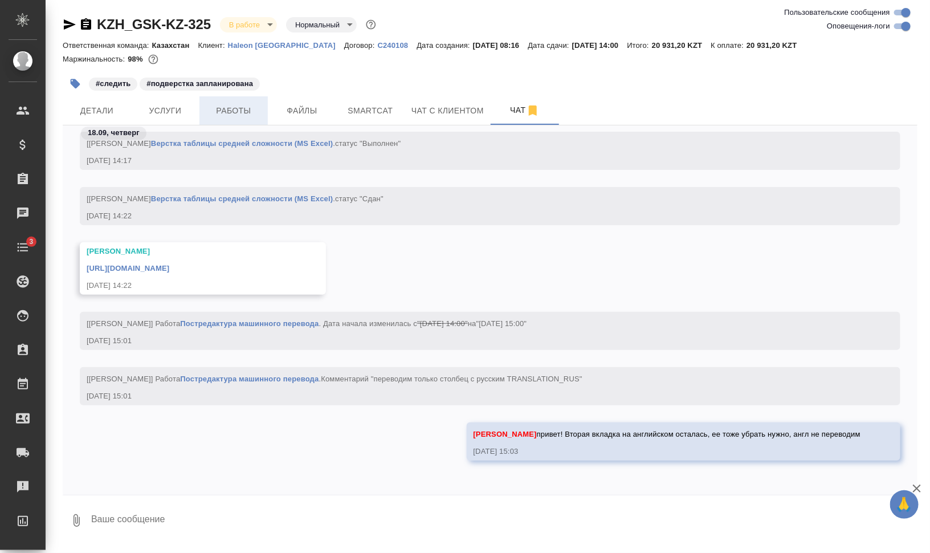
click at [246, 105] on span "Работы" at bounding box center [233, 111] width 55 height 14
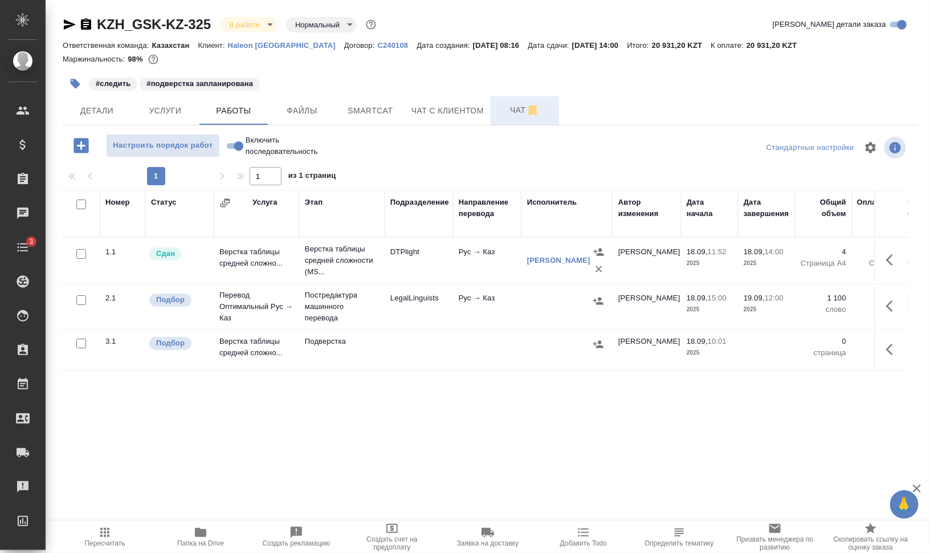
click at [508, 104] on span "Чат" at bounding box center [524, 110] width 55 height 14
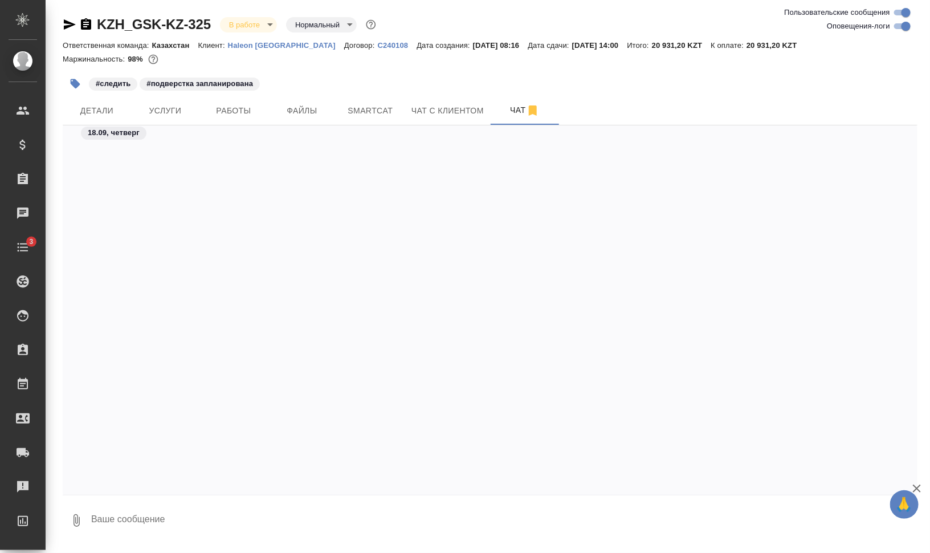
scroll to position [1452, 0]
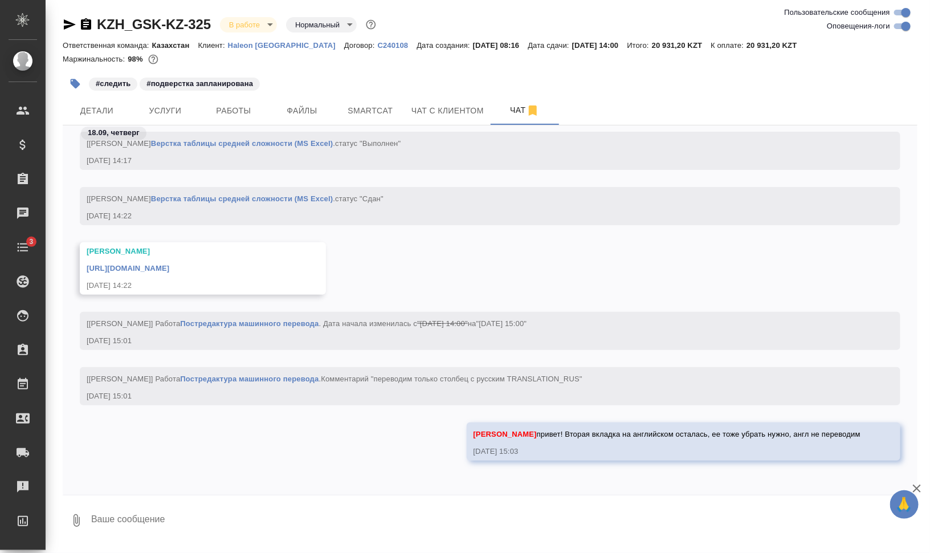
click at [68, 25] on icon "button" at bounding box center [70, 25] width 14 height 14
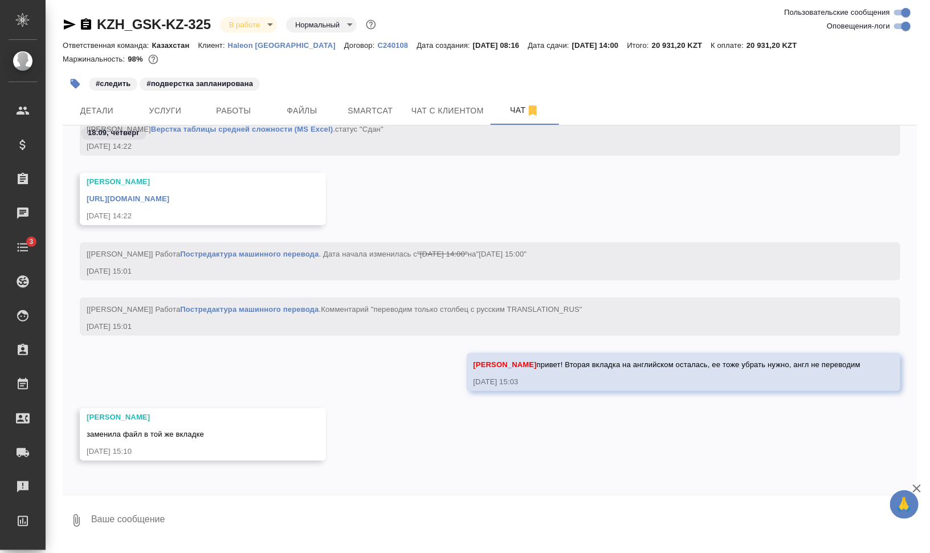
click at [169, 197] on link "https://drive.awatera.com/apps/files/files/10394765?dir=/Shares/GSK/Orders/KZH_…" at bounding box center [128, 198] width 83 height 9
click at [346, 110] on span "Smartcat" at bounding box center [370, 111] width 55 height 14
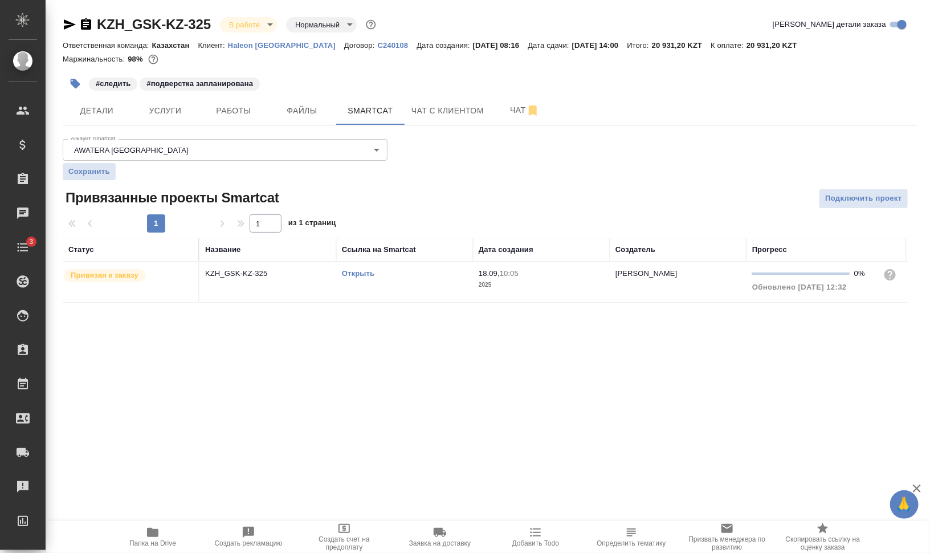
click at [355, 272] on link "Открыть" at bounding box center [358, 273] width 32 height 9
click at [505, 106] on span "Чат" at bounding box center [524, 110] width 55 height 14
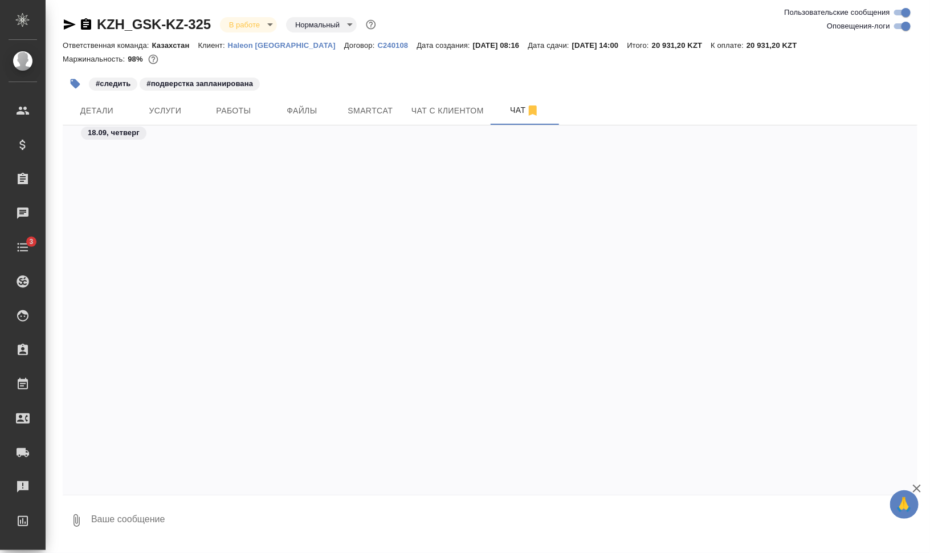
scroll to position [1521, 0]
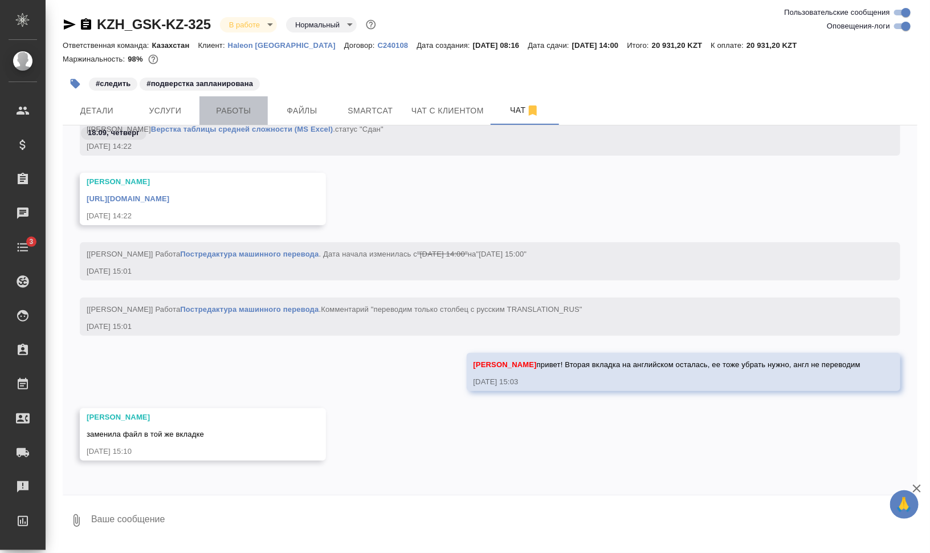
click at [248, 106] on span "Работы" at bounding box center [233, 111] width 55 height 14
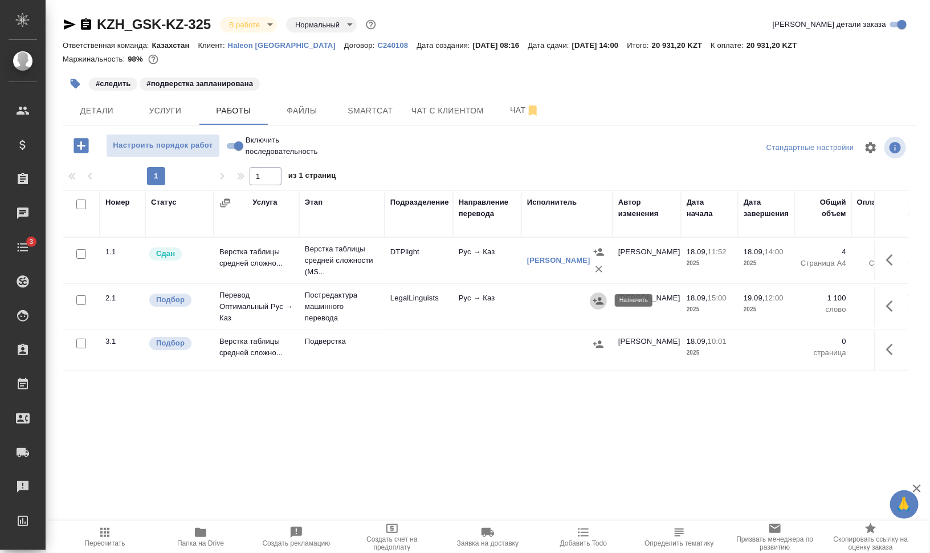
click at [597, 298] on icon "button" at bounding box center [598, 300] width 11 height 11
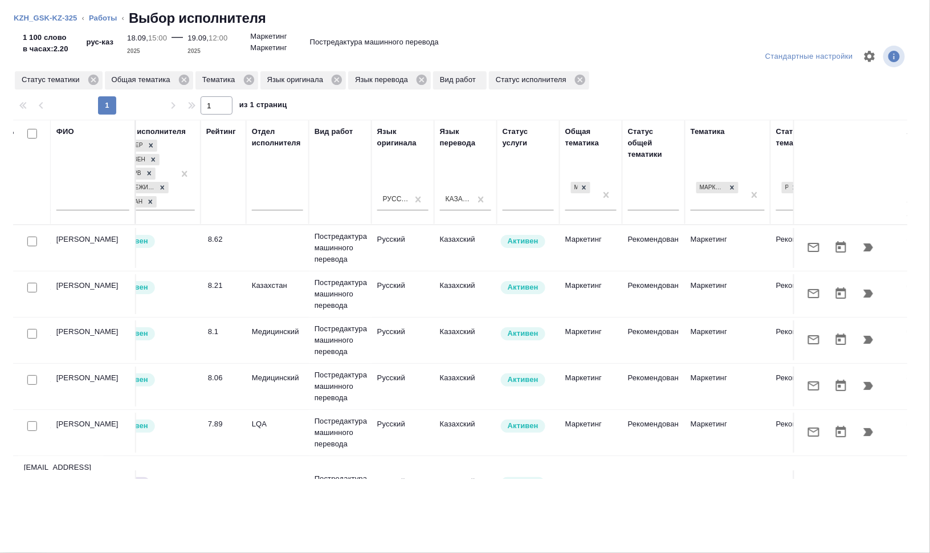
scroll to position [0, 421]
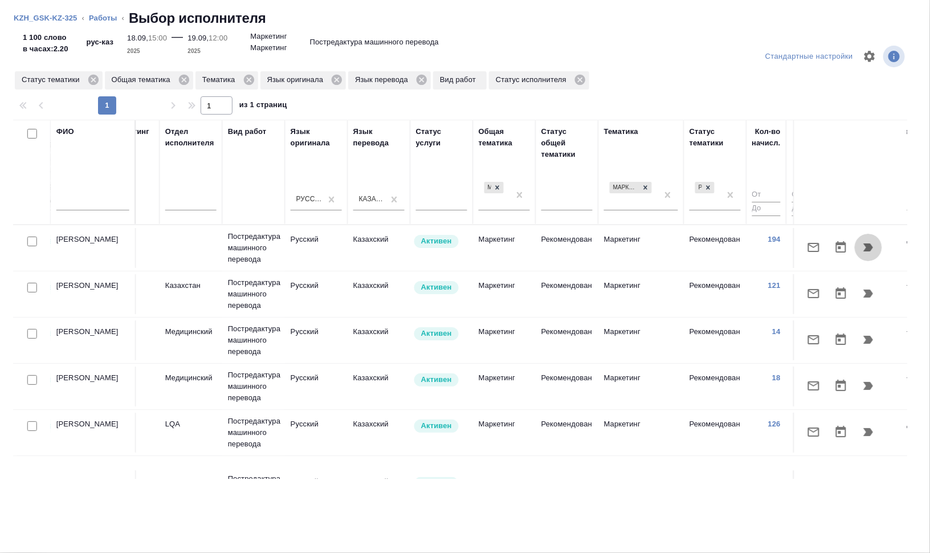
click at [862, 251] on icon "button" at bounding box center [869, 247] width 14 height 14
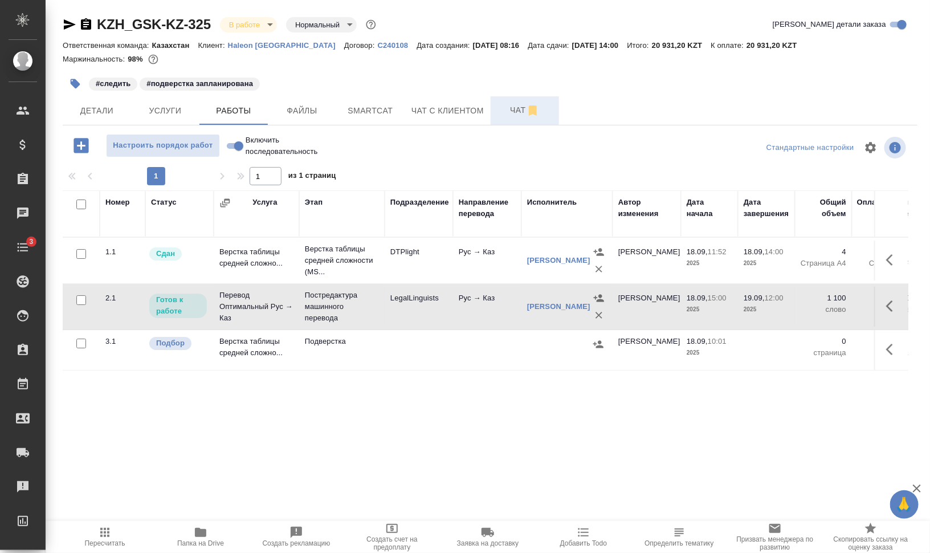
click at [509, 114] on span "Чат" at bounding box center [524, 110] width 55 height 14
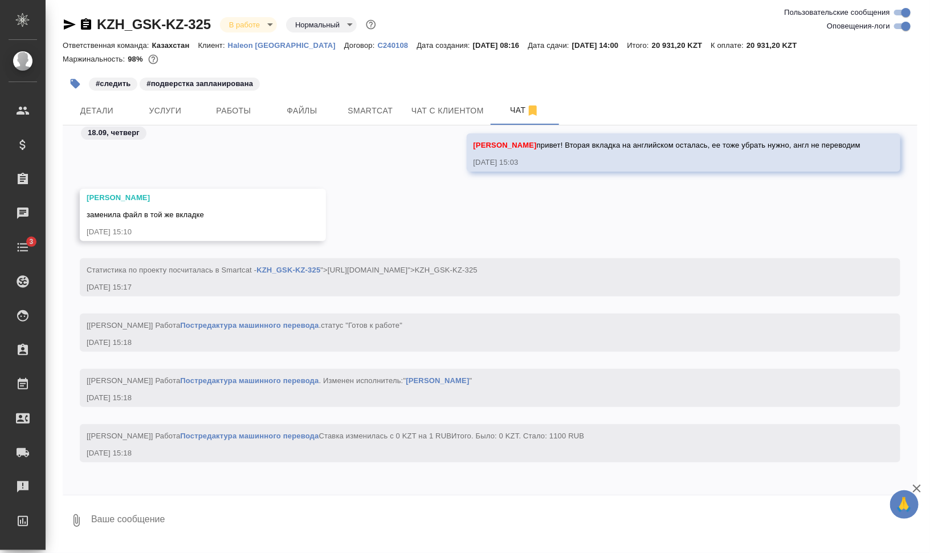
scroll to position [1754, 0]
click at [269, 503] on textarea at bounding box center [503, 520] width 827 height 39
type textarea "спасибо!"
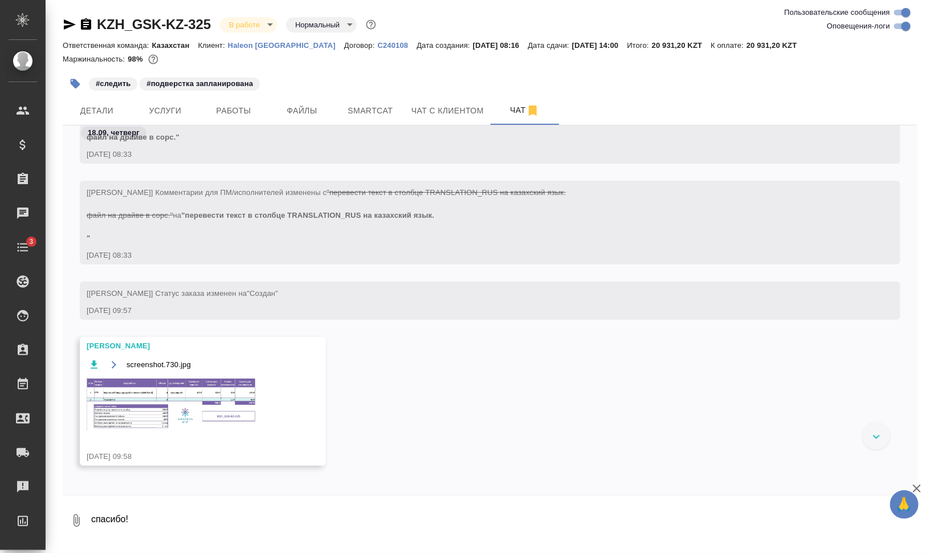
scroll to position [177, 0]
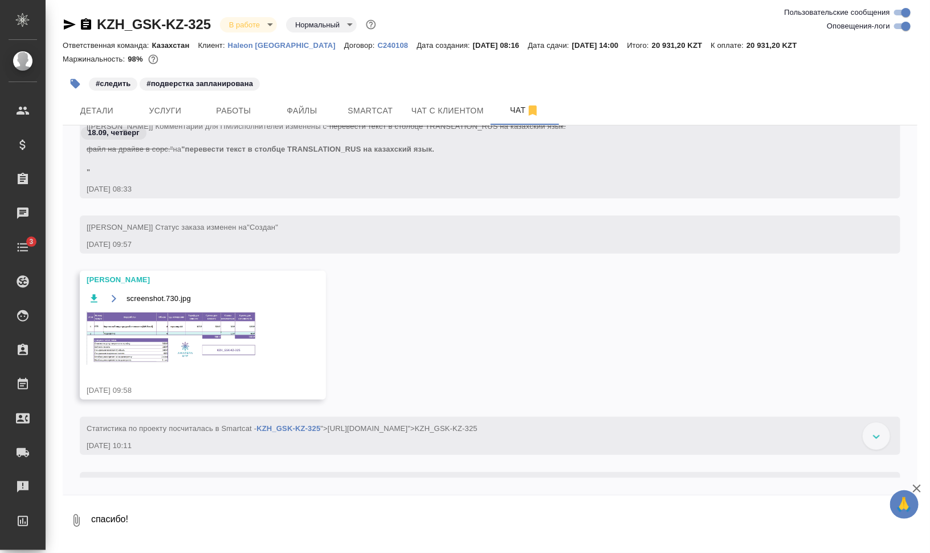
click at [207, 350] on img at bounding box center [172, 338] width 171 height 54
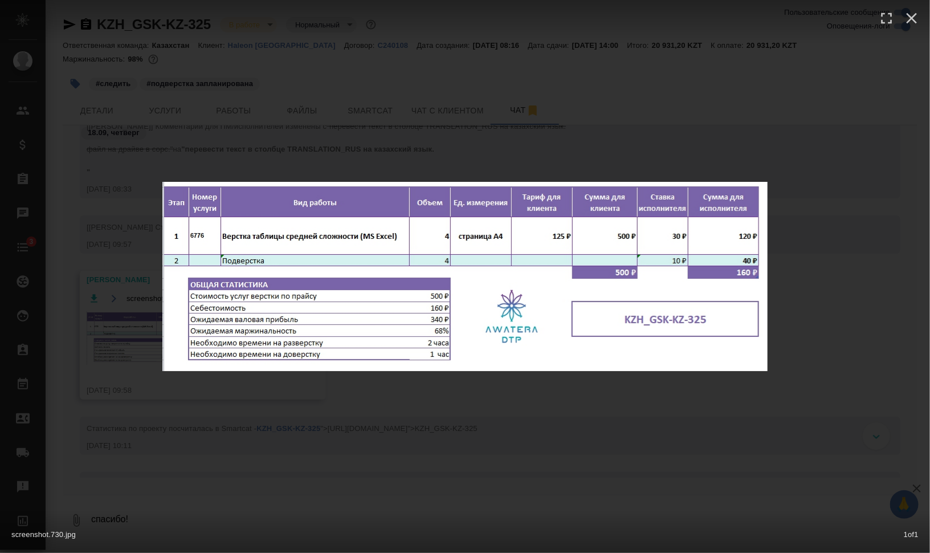
click at [835, 241] on div "screenshot.730.jpg 1 of 1" at bounding box center [465, 276] width 930 height 553
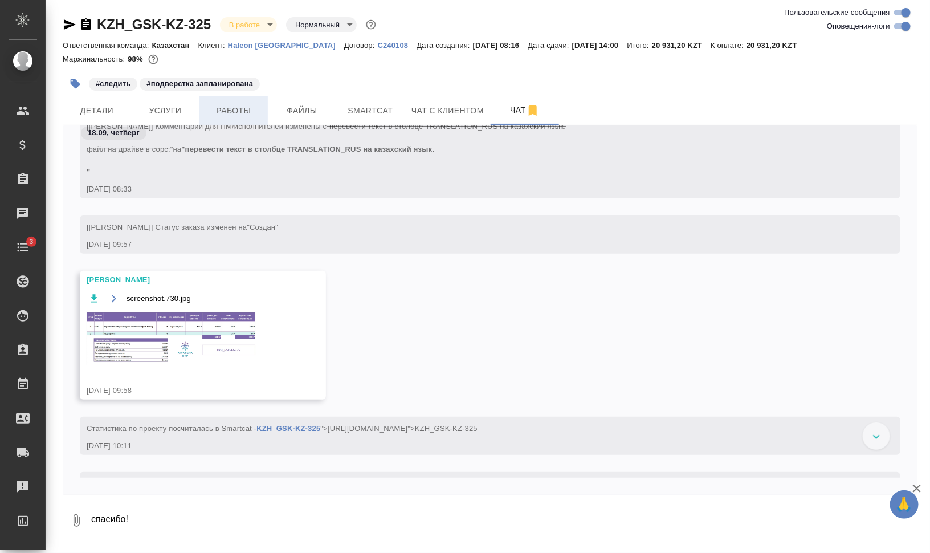
click at [235, 110] on span "Работы" at bounding box center [233, 111] width 55 height 14
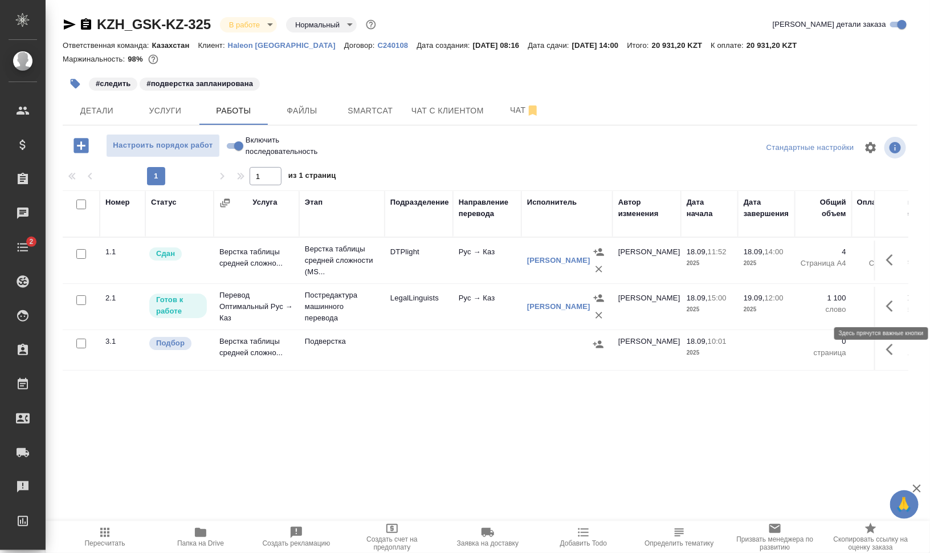
click at [892, 309] on icon "button" at bounding box center [893, 306] width 14 height 14
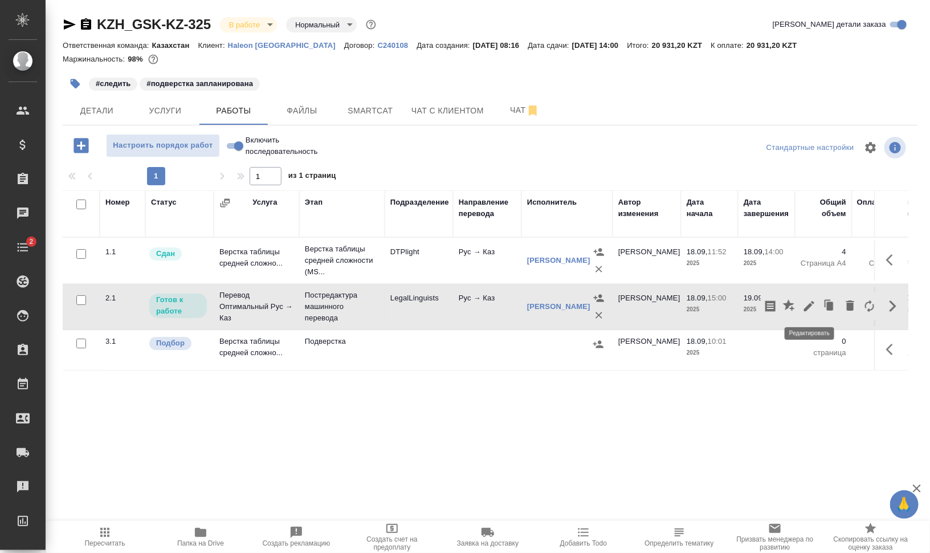
click at [812, 305] on icon "button" at bounding box center [809, 306] width 14 height 14
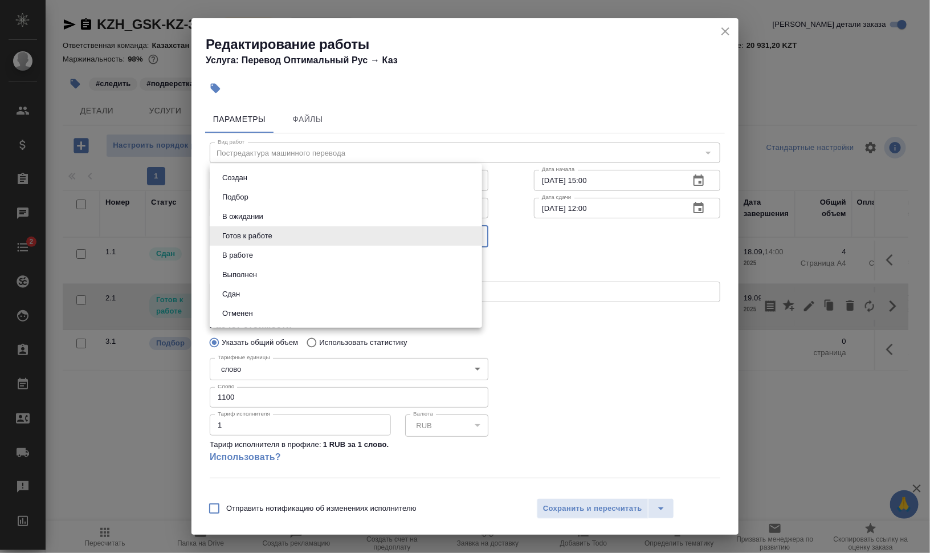
click at [298, 238] on body "🙏 .cls-1 fill:#fff; AWATERA Валеев Динар Клиенты Спецификации Заказы 0 Чаты 2 T…" at bounding box center [465, 322] width 930 height 644
click at [295, 250] on li "В работе" at bounding box center [346, 255] width 272 height 19
type input "inProgress"
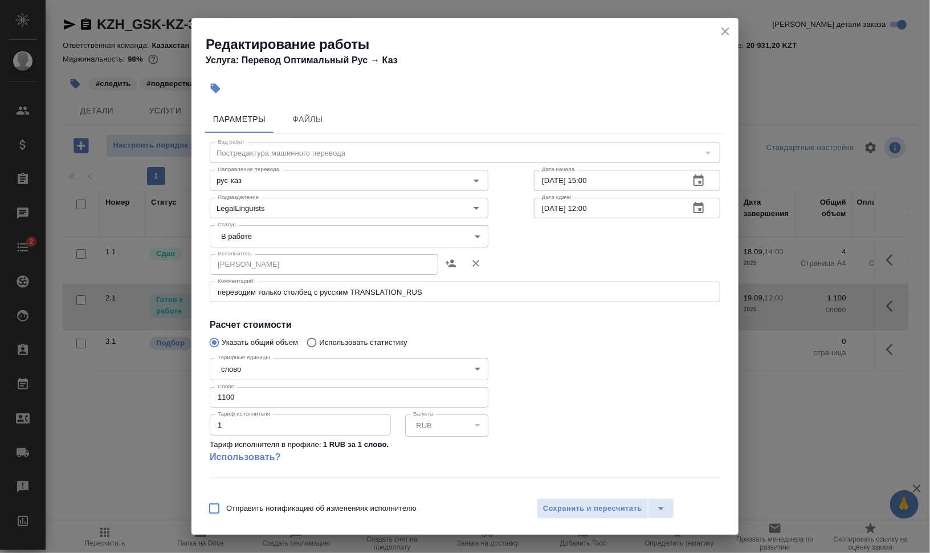
click at [596, 522] on div "Отправить нотификацию об изменениях исполнителю Сохранить и пересчитать" at bounding box center [464, 513] width 547 height 44
click at [602, 512] on button "Сохранить и пересчитать" at bounding box center [593, 508] width 112 height 21
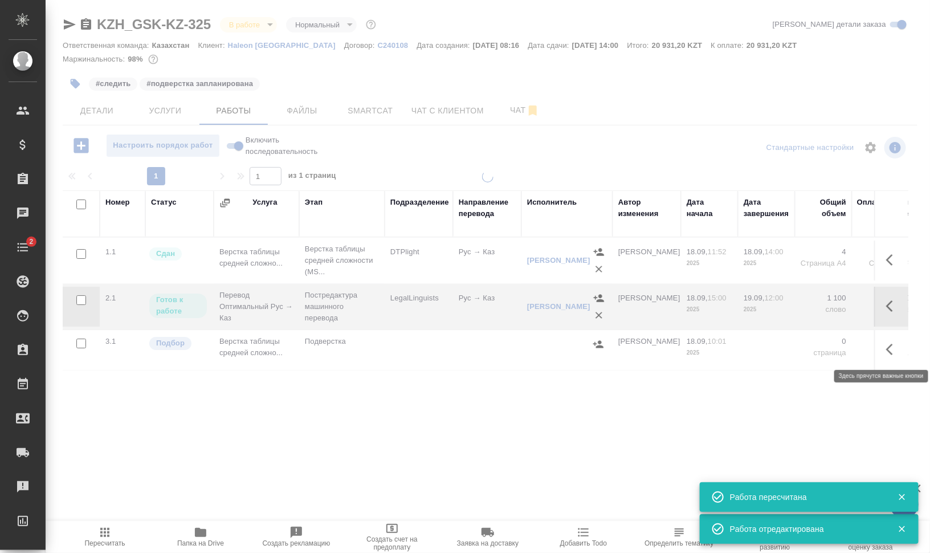
click at [892, 350] on icon "button" at bounding box center [893, 349] width 14 height 14
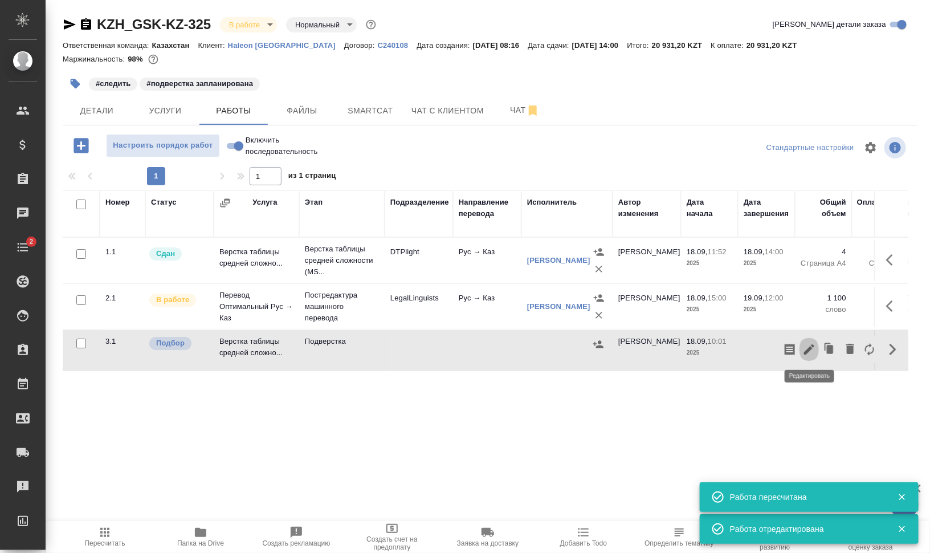
click at [804, 349] on icon "button" at bounding box center [809, 349] width 14 height 14
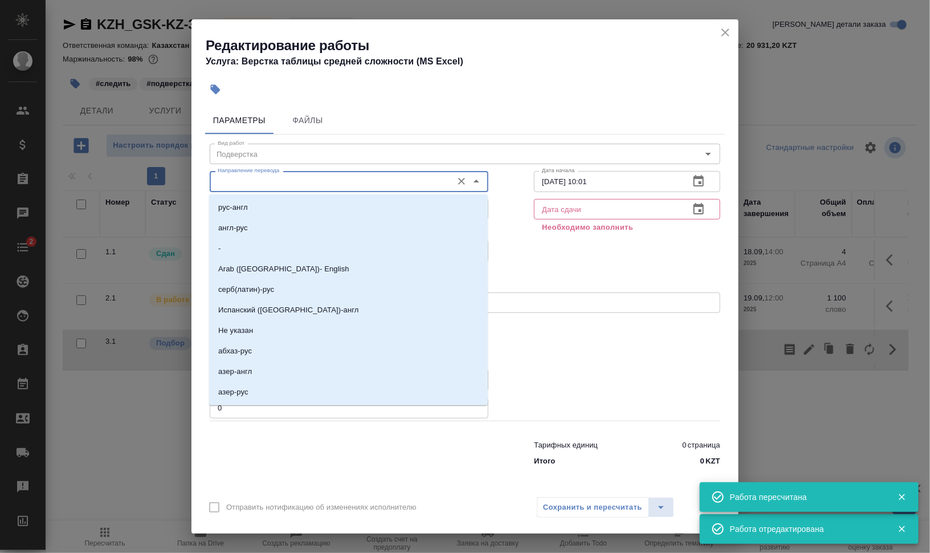
click at [262, 182] on input "Направление перевода" at bounding box center [330, 181] width 234 height 14
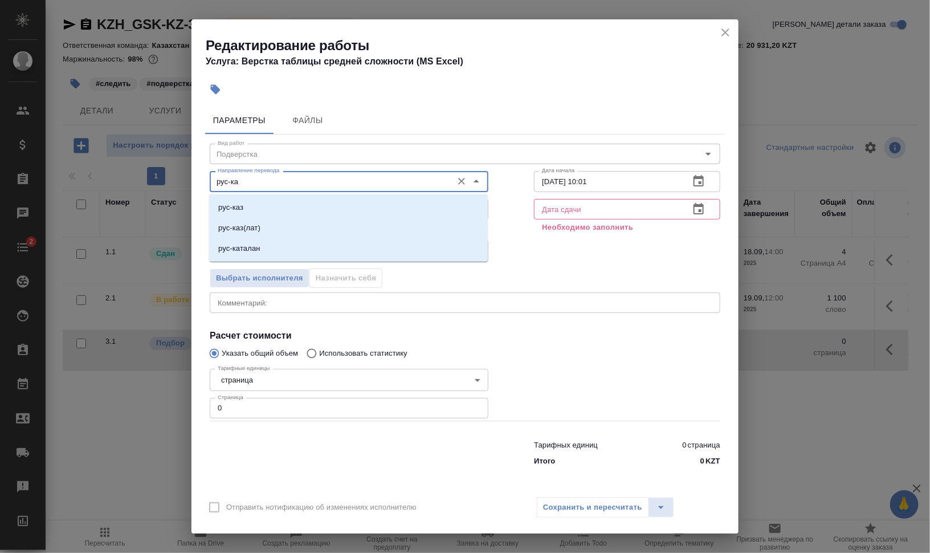
click at [270, 205] on li "рус-каз" at bounding box center [348, 207] width 279 height 21
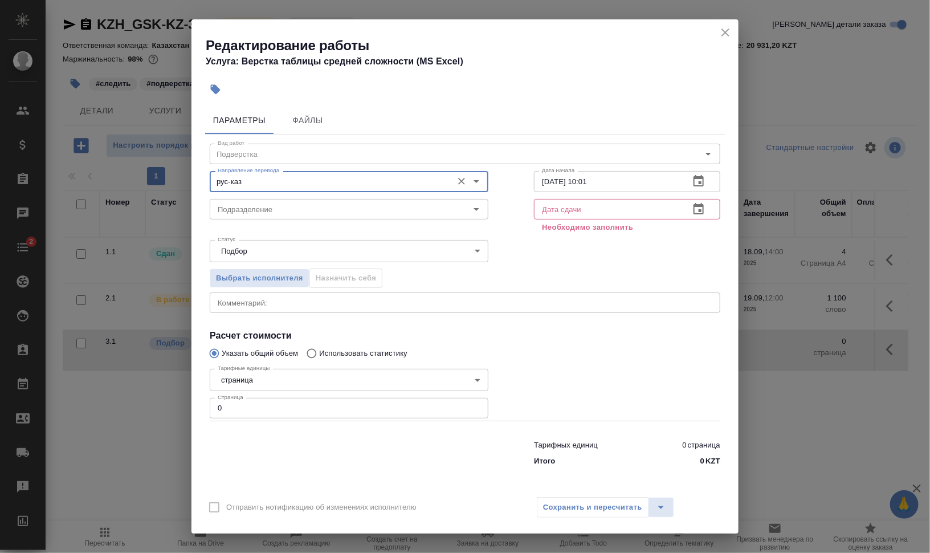
type input "рус-каз"
click at [552, 281] on div "Выбрать исполнителя Назначить себя" at bounding box center [465, 277] width 556 height 70
click at [340, 200] on div "Подразделение" at bounding box center [349, 209] width 279 height 21
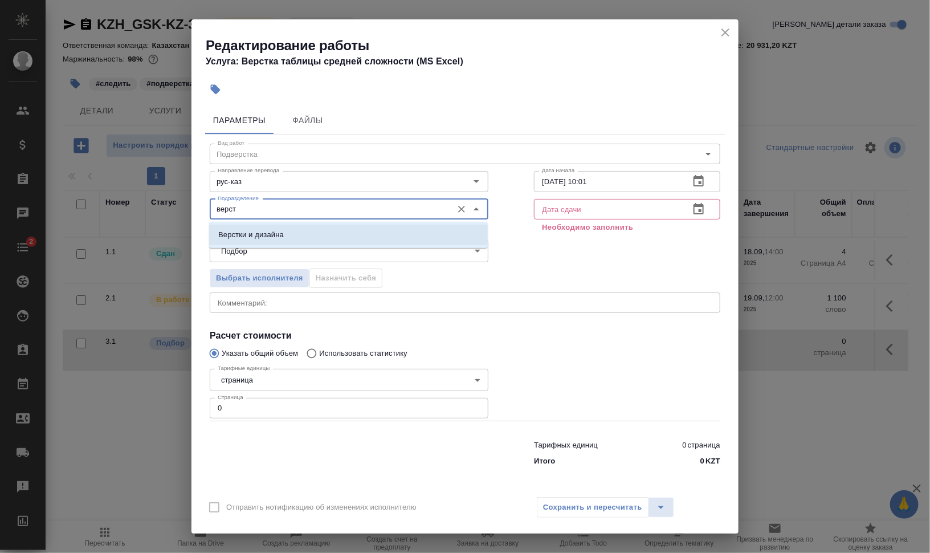
click at [312, 230] on li "Верстки и дизайна" at bounding box center [348, 234] width 279 height 21
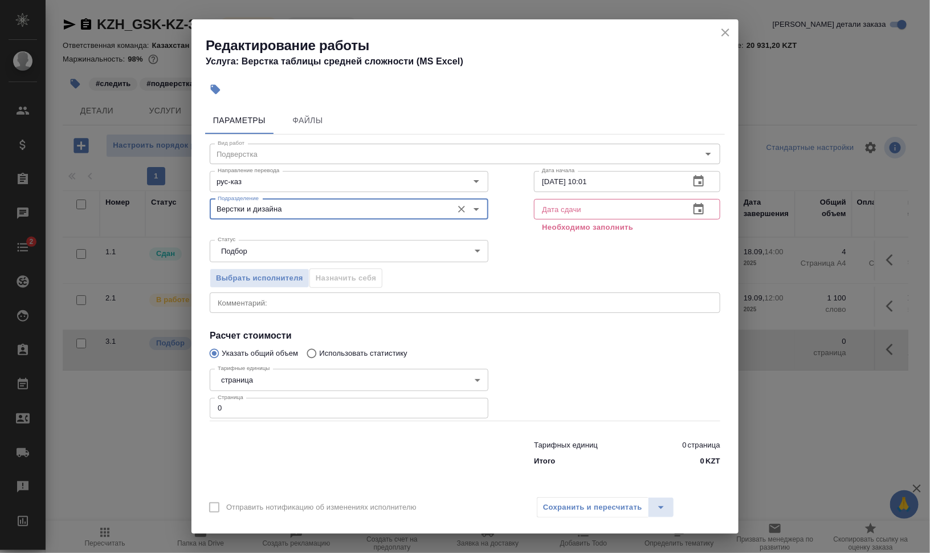
type input "Верстки и дизайна"
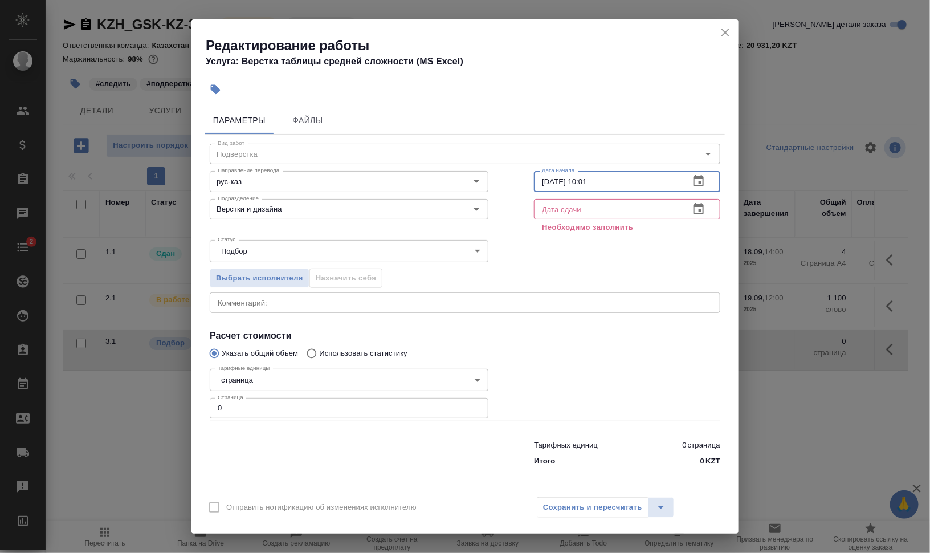
drag, startPoint x: 549, startPoint y: 177, endPoint x: 610, endPoint y: 195, distance: 63.1
click at [547, 179] on input "18.09.2025 10:01" at bounding box center [607, 181] width 146 height 21
drag, startPoint x: 584, startPoint y: 180, endPoint x: 651, endPoint y: 183, distance: 67.3
click at [650, 183] on input "19.09.2025 10:01" at bounding box center [607, 181] width 146 height 21
type input "19.09.2025 12:00"
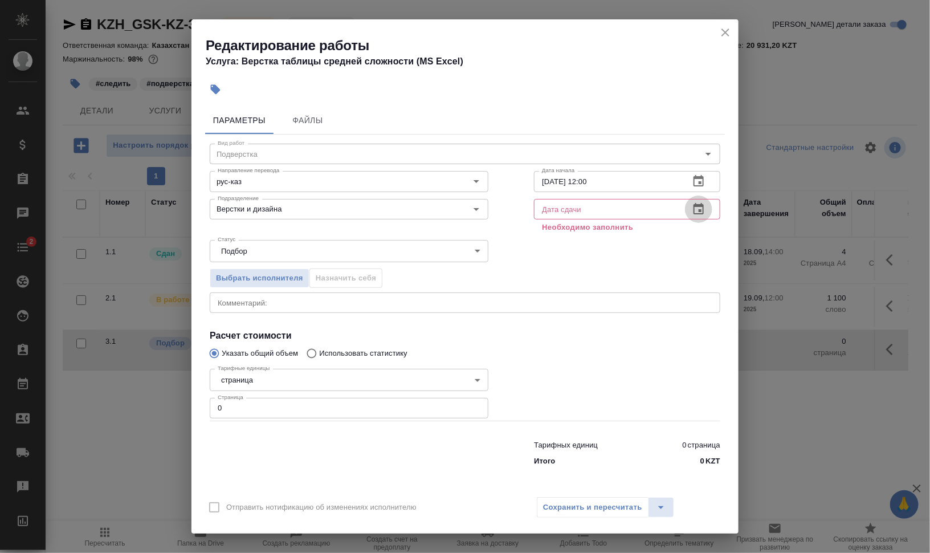
click at [701, 208] on icon "button" at bounding box center [699, 209] width 14 height 14
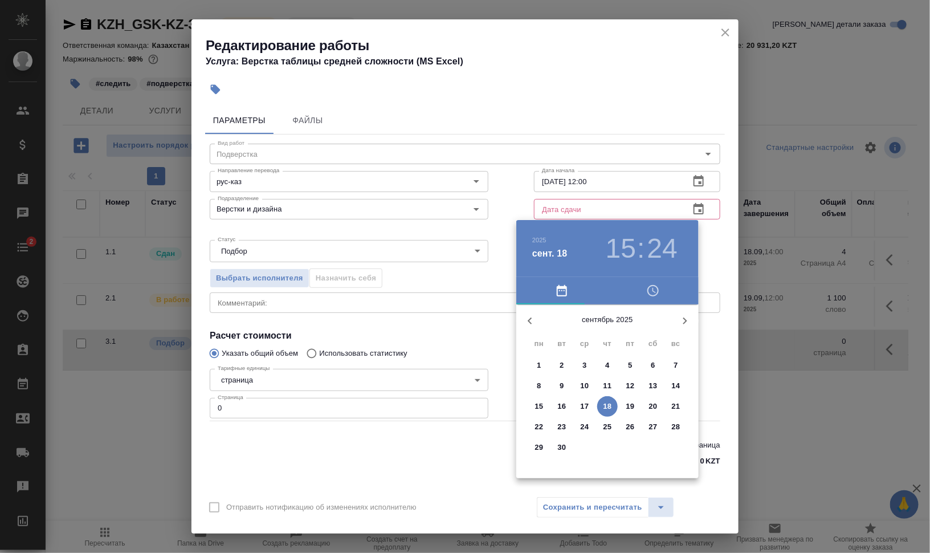
drag, startPoint x: 632, startPoint y: 405, endPoint x: 611, endPoint y: 406, distance: 21.1
click at [613, 406] on div "15 16 17 18 19 20 21" at bounding box center [607, 406] width 182 height 21
click at [608, 405] on p "18" at bounding box center [607, 406] width 9 height 11
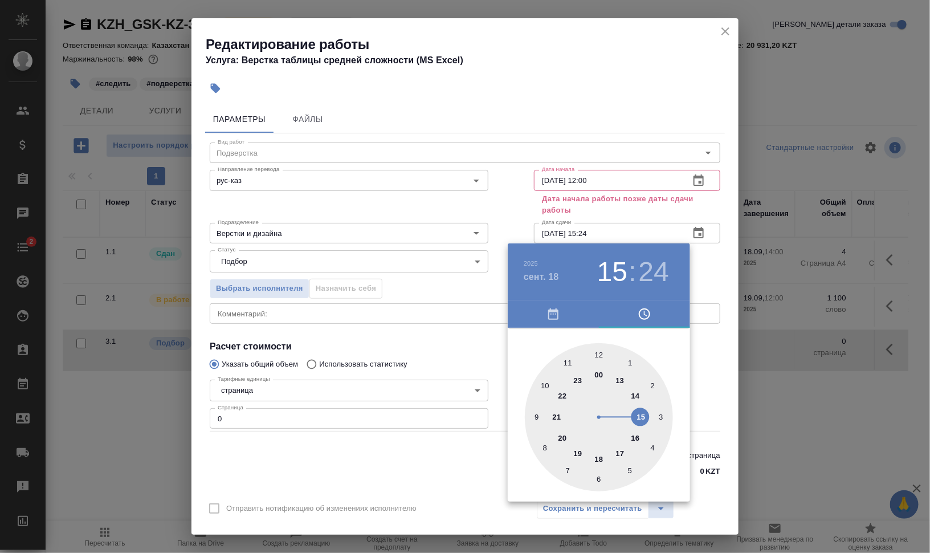
click at [545, 232] on div at bounding box center [465, 276] width 930 height 553
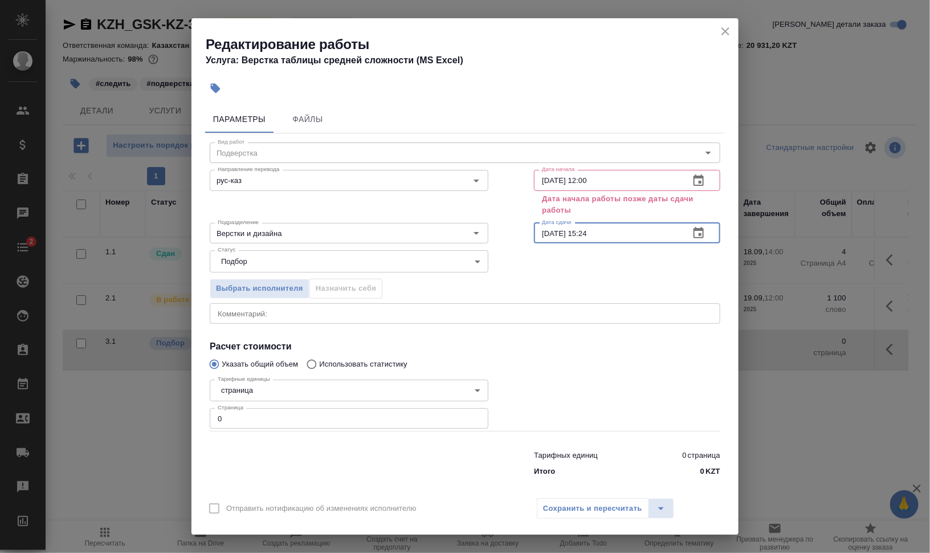
click at [541, 231] on input "18.09.2025 15:24" at bounding box center [607, 233] width 146 height 21
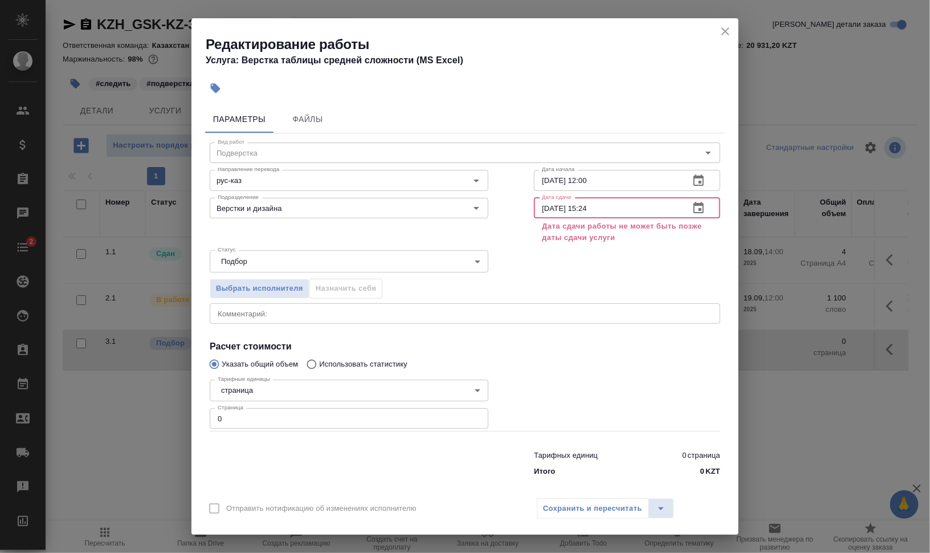
drag, startPoint x: 580, startPoint y: 203, endPoint x: 653, endPoint y: 207, distance: 73.0
click at [652, 207] on input "19.09.2025 15:24" at bounding box center [607, 208] width 146 height 21
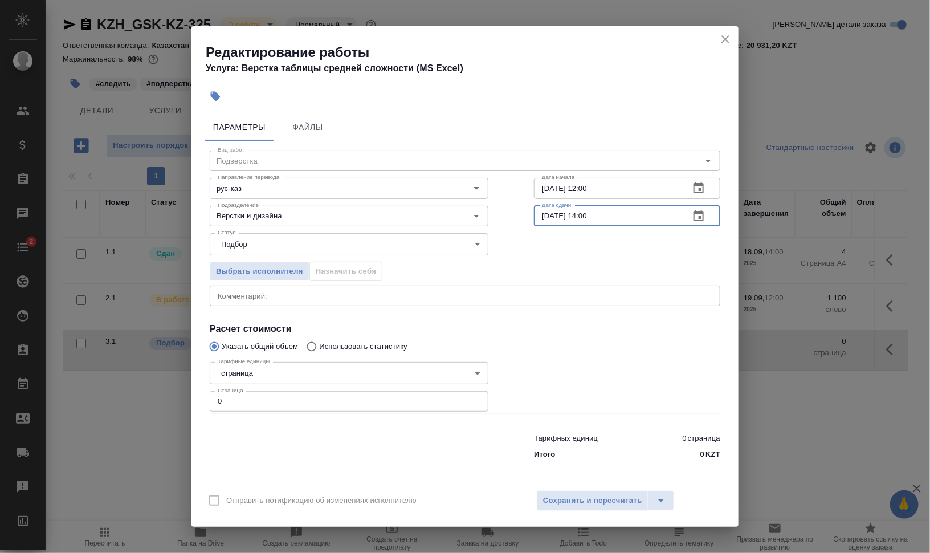
type input "19.09.2025 14:00"
click at [590, 188] on input "19.09.2025 12:00" at bounding box center [607, 188] width 146 height 21
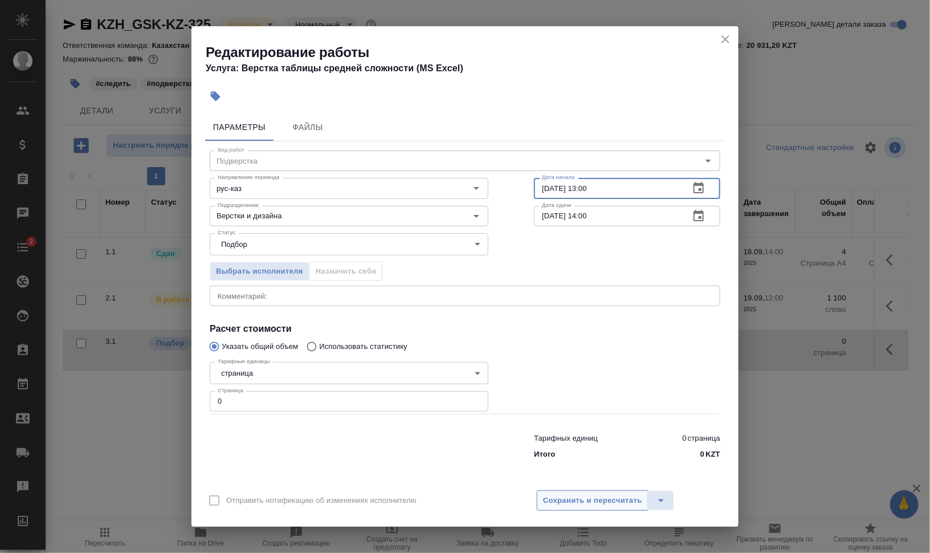
type input "19.09.2025 13:00"
click at [614, 500] on span "Сохранить и пересчитать" at bounding box center [592, 500] width 99 height 13
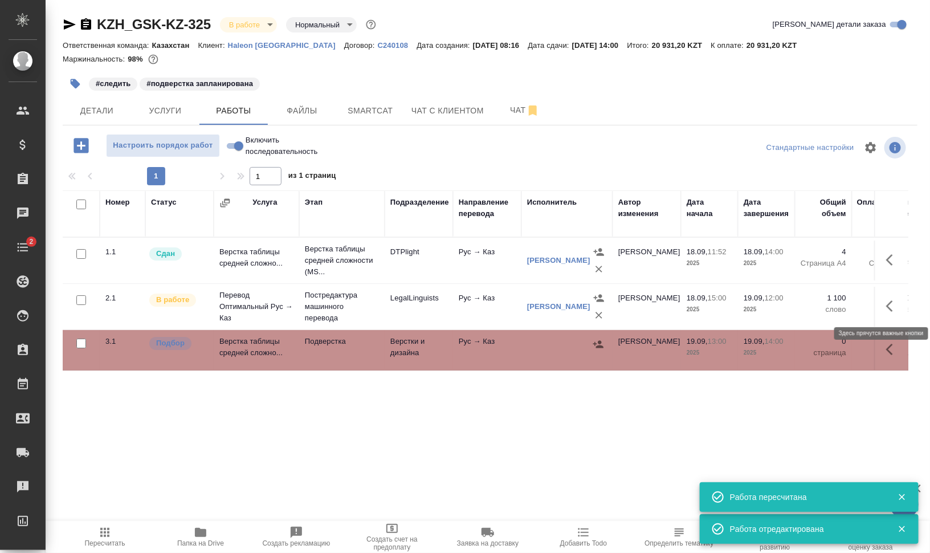
click at [884, 299] on button "button" at bounding box center [892, 305] width 27 height 27
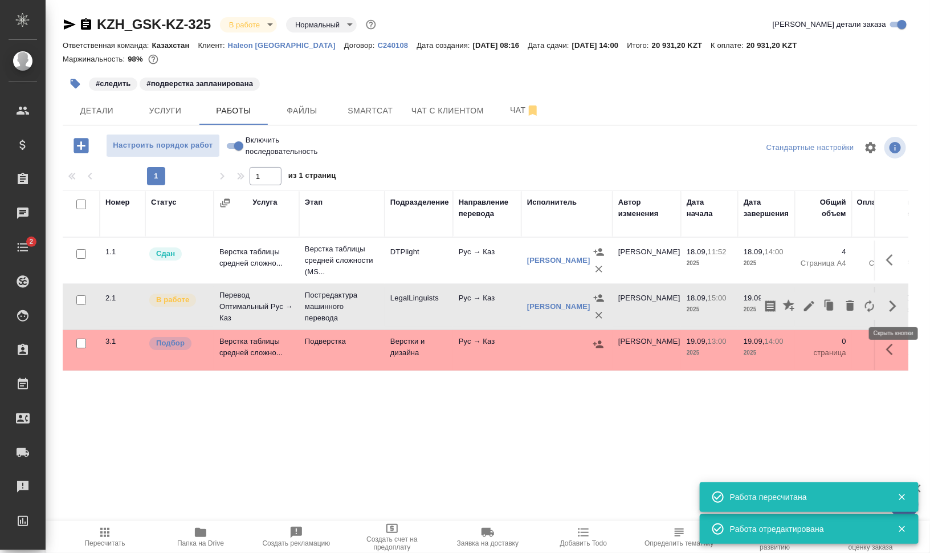
click at [813, 304] on icon "button" at bounding box center [809, 306] width 14 height 14
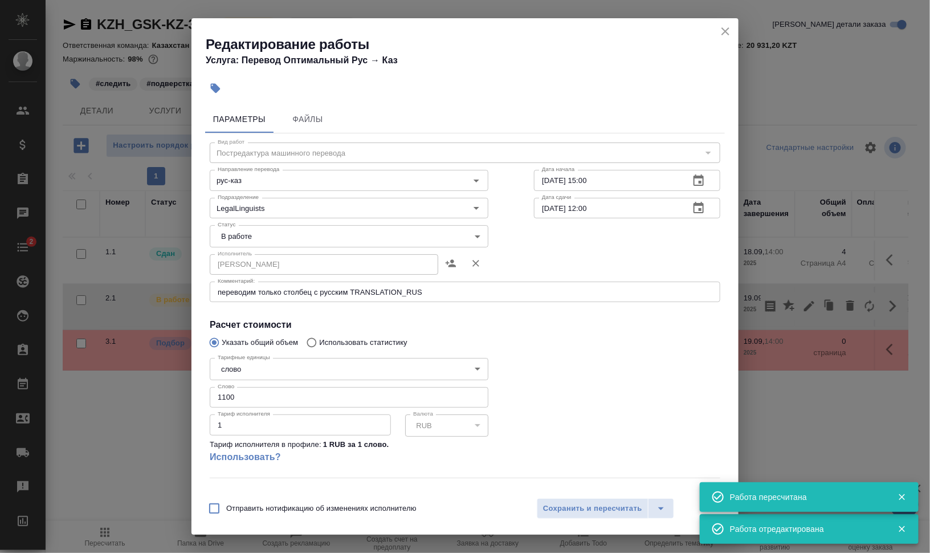
click at [719, 28] on icon "close" at bounding box center [725, 32] width 14 height 14
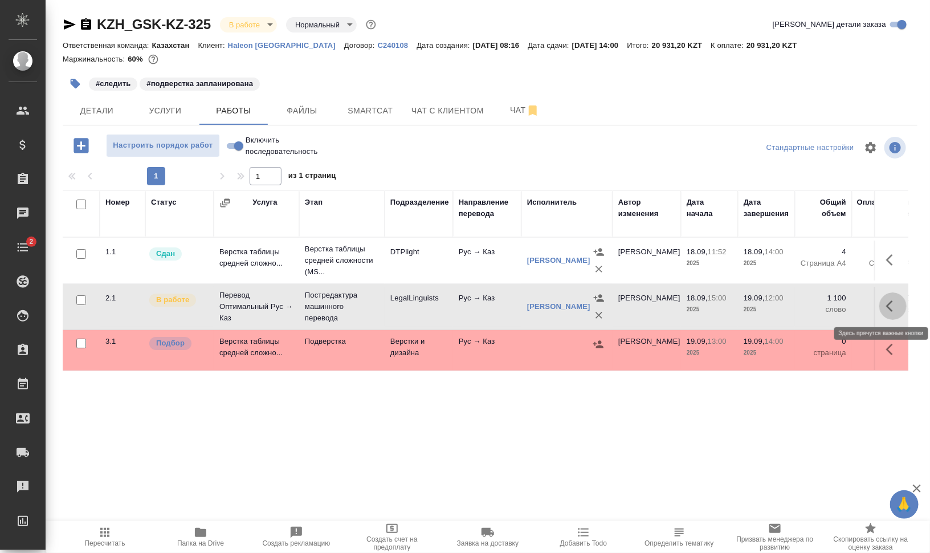
click at [891, 306] on icon "button" at bounding box center [893, 306] width 14 height 14
click at [806, 301] on icon "button" at bounding box center [809, 306] width 14 height 14
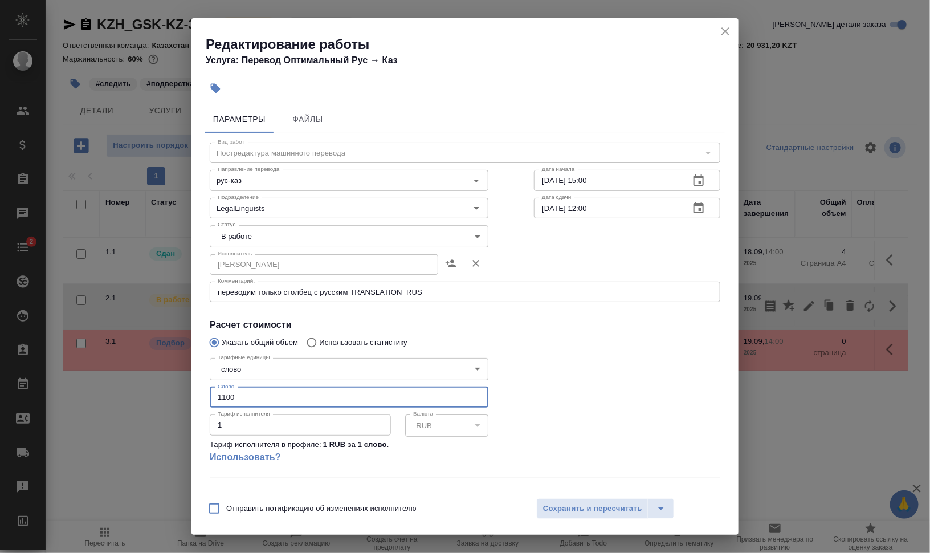
drag, startPoint x: 242, startPoint y: 397, endPoint x: 176, endPoint y: 391, distance: 65.8
click at [176, 391] on div "Редактирование работы Услуга: Перевод Оптимальный Рус → Каз Параметры Файлы Вид…" at bounding box center [465, 276] width 930 height 553
type input "250"
click at [593, 513] on span "Сохранить и пересчитать" at bounding box center [592, 508] width 99 height 13
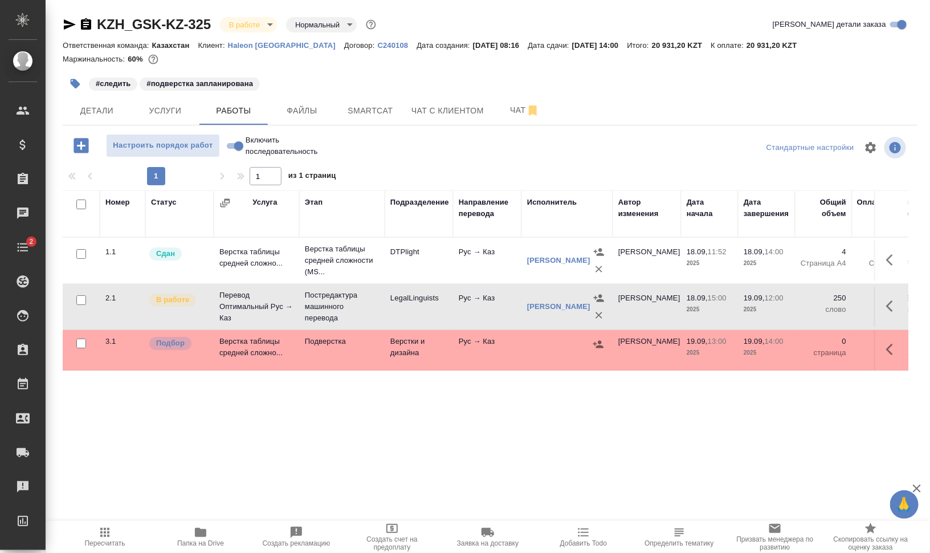
click at [899, 350] on icon "button" at bounding box center [893, 349] width 14 height 14
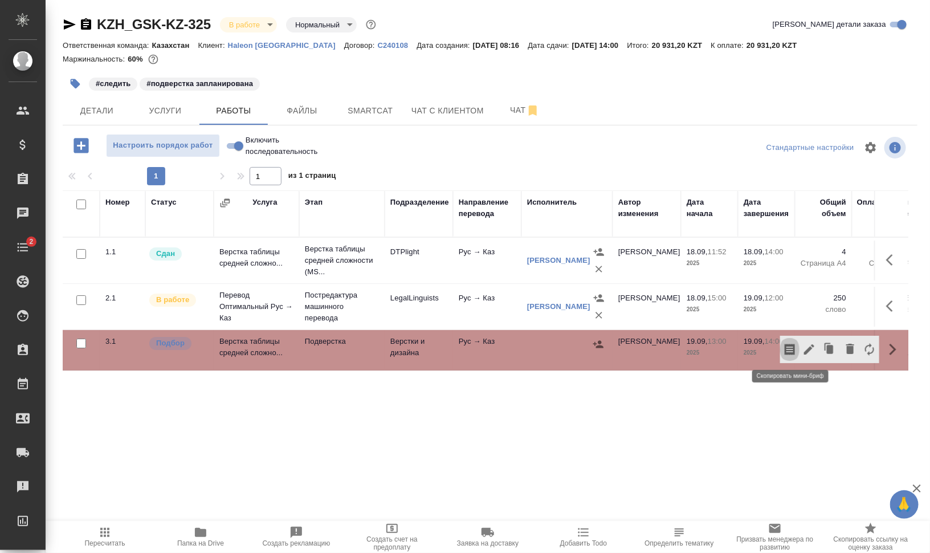
click at [798, 345] on button "button" at bounding box center [789, 349] width 19 height 27
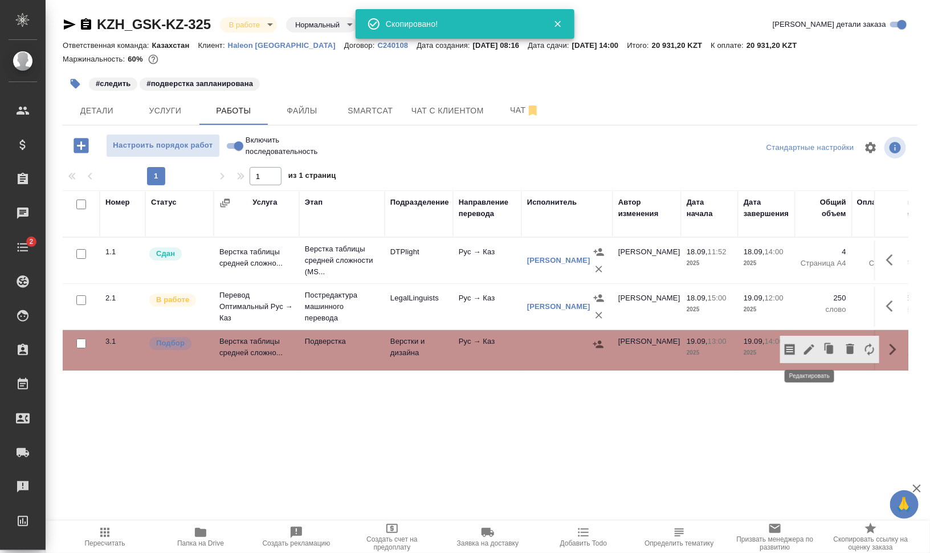
click at [806, 349] on icon "button" at bounding box center [809, 349] width 14 height 14
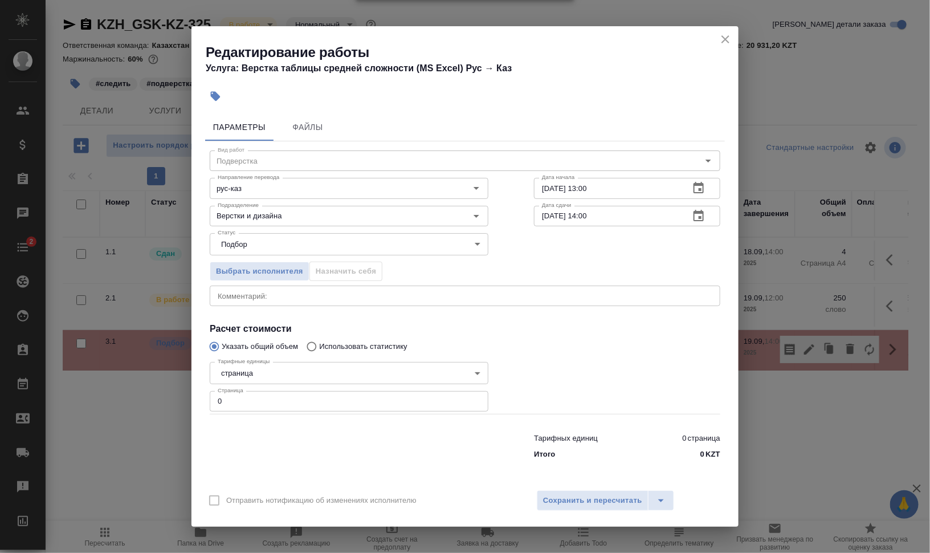
click at [207, 89] on button "button" at bounding box center [215, 96] width 25 height 25
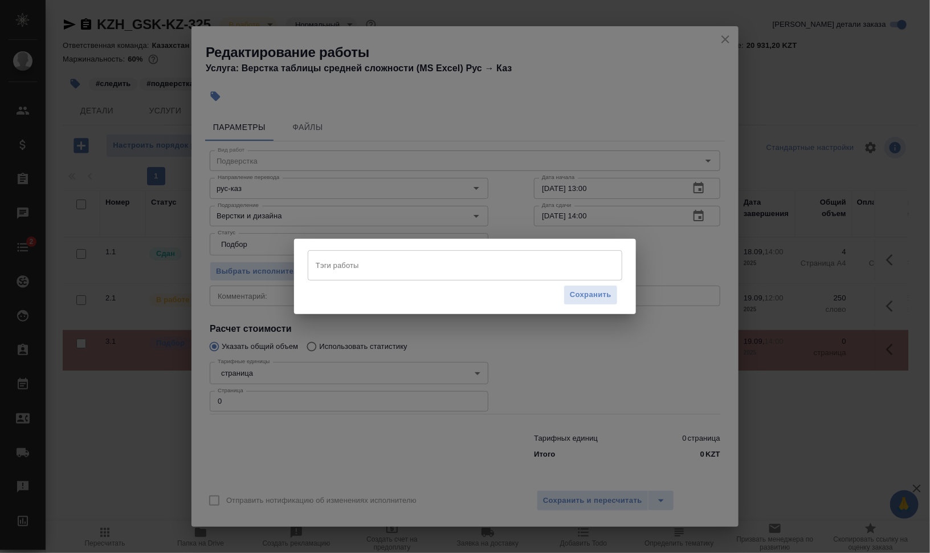
click at [447, 281] on div "Тэги работы Тэги работы Сохранить" at bounding box center [465, 279] width 315 height 59
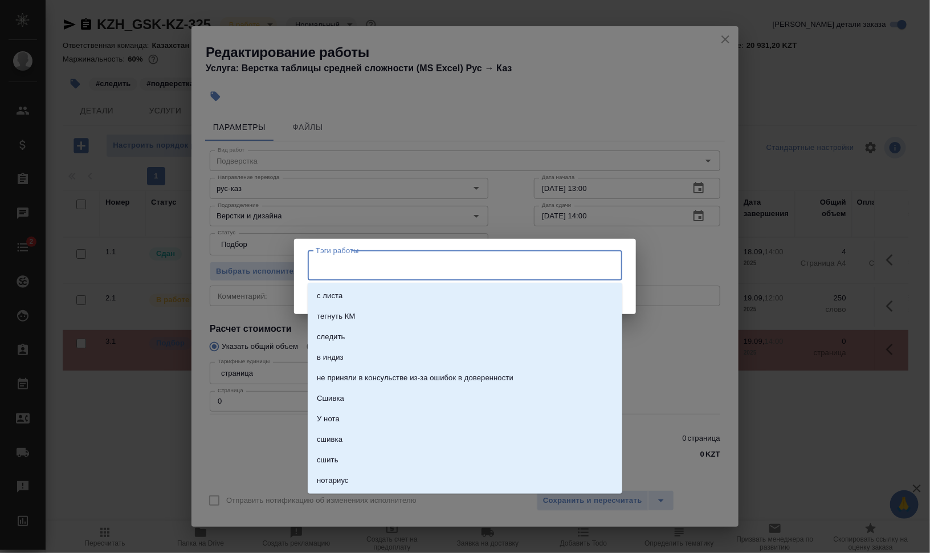
click at [452, 272] on input "Тэги работы" at bounding box center [454, 264] width 283 height 19
type input "зап"
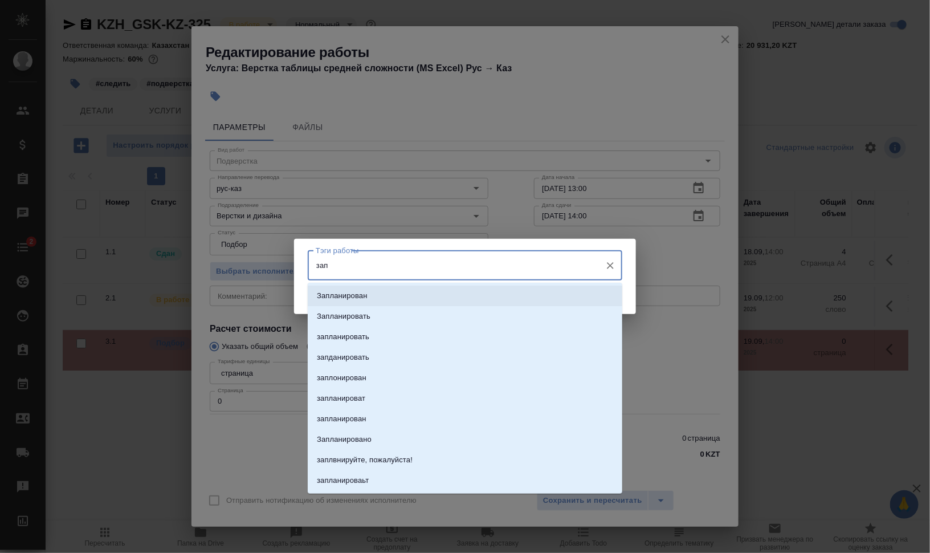
click at [442, 293] on li "Запланирован" at bounding box center [465, 295] width 315 height 21
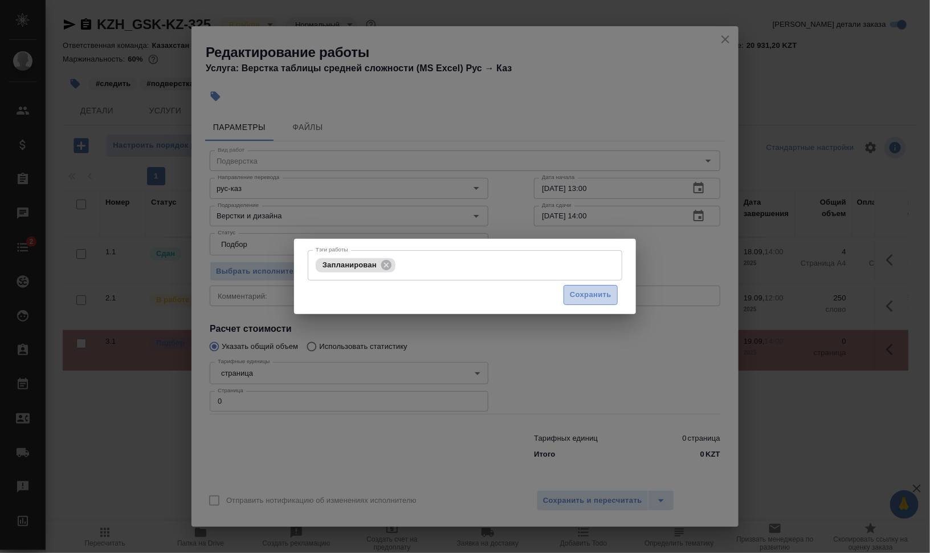
click at [592, 293] on span "Сохранить" at bounding box center [591, 294] width 42 height 13
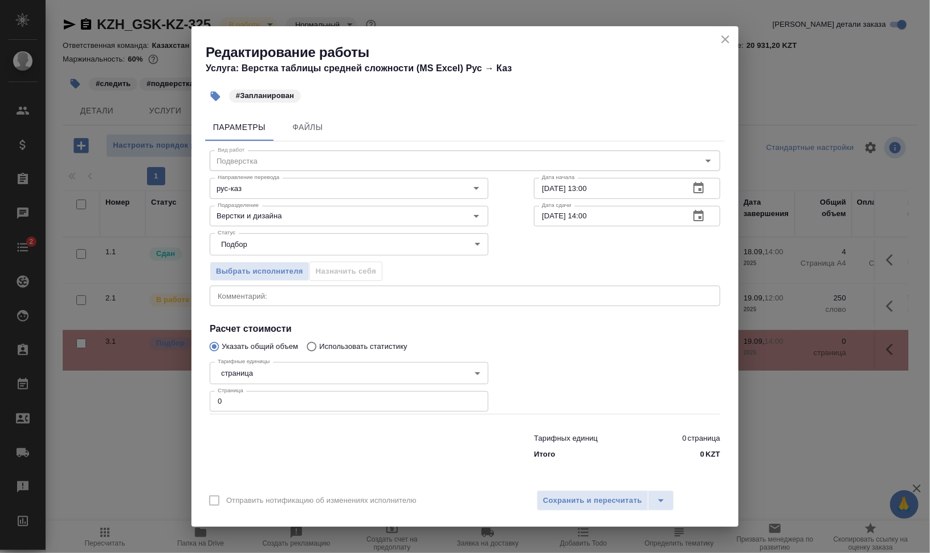
click at [251, 405] on input "0" at bounding box center [349, 401] width 279 height 21
type input "4"
click at [548, 504] on span "Сохранить и пересчитать" at bounding box center [592, 500] width 99 height 13
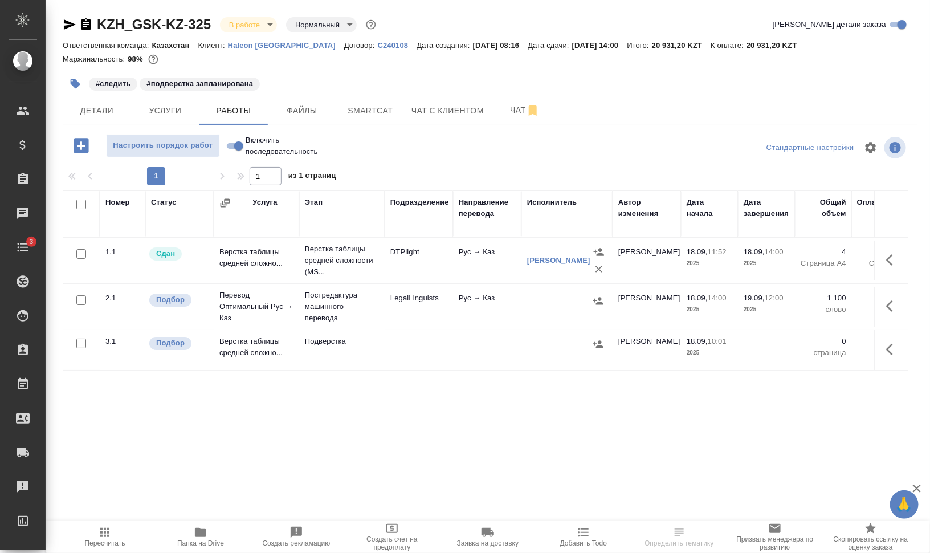
click at [898, 305] on icon "button" at bounding box center [893, 306] width 14 height 14
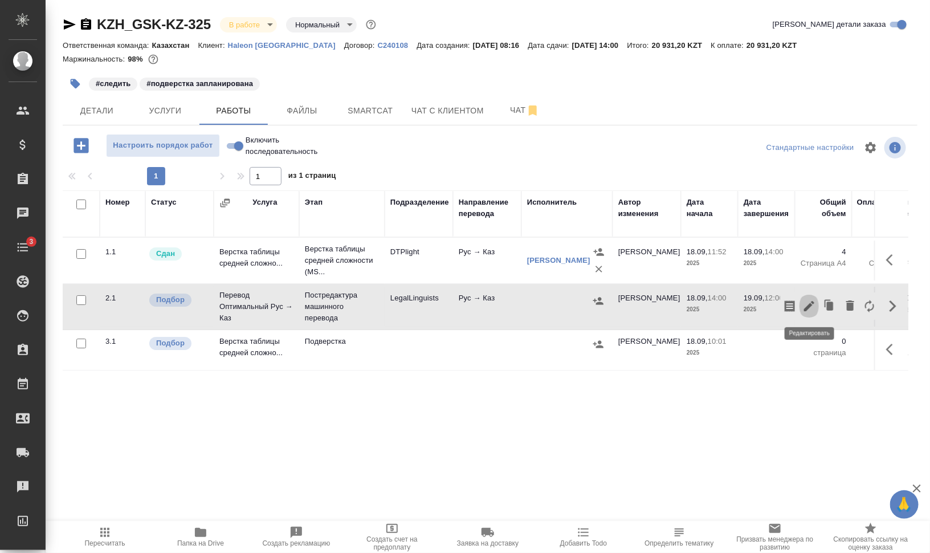
click at [812, 304] on icon "button" at bounding box center [809, 306] width 10 height 10
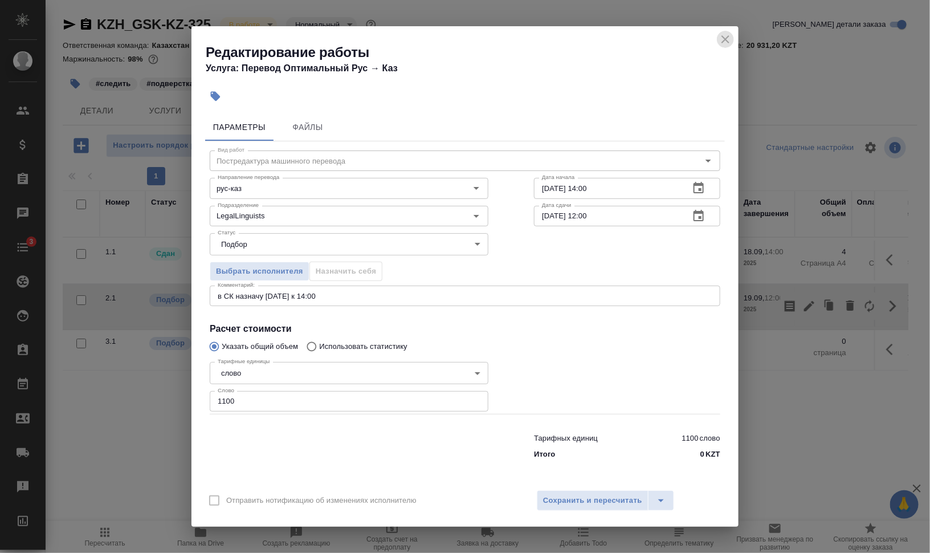
click at [721, 40] on icon "close" at bounding box center [725, 39] width 14 height 14
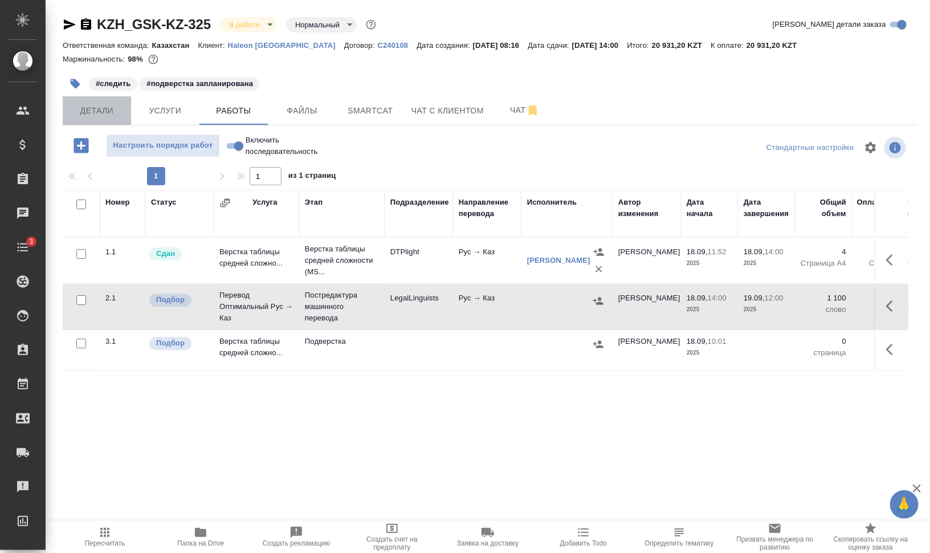
click at [80, 104] on span "Детали" at bounding box center [97, 111] width 55 height 14
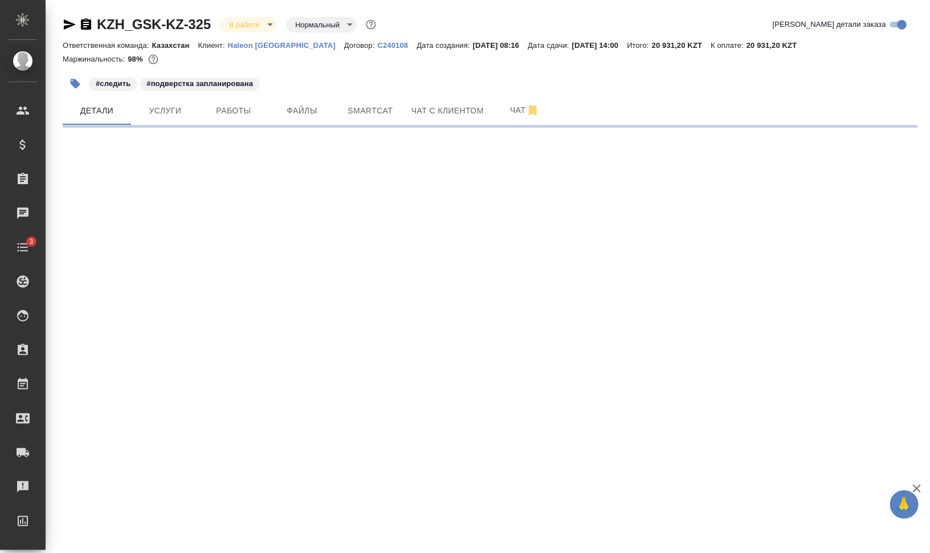
select select "RU"
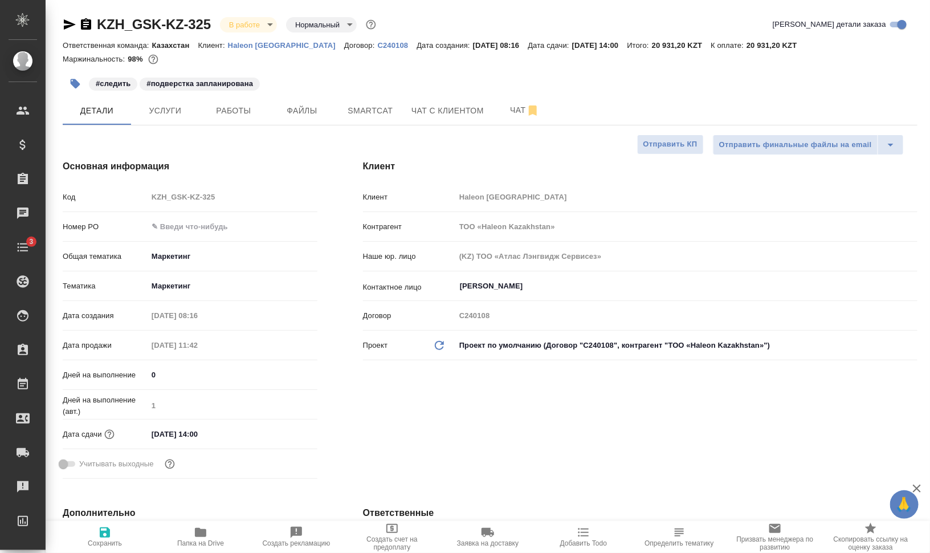
type textarea "x"
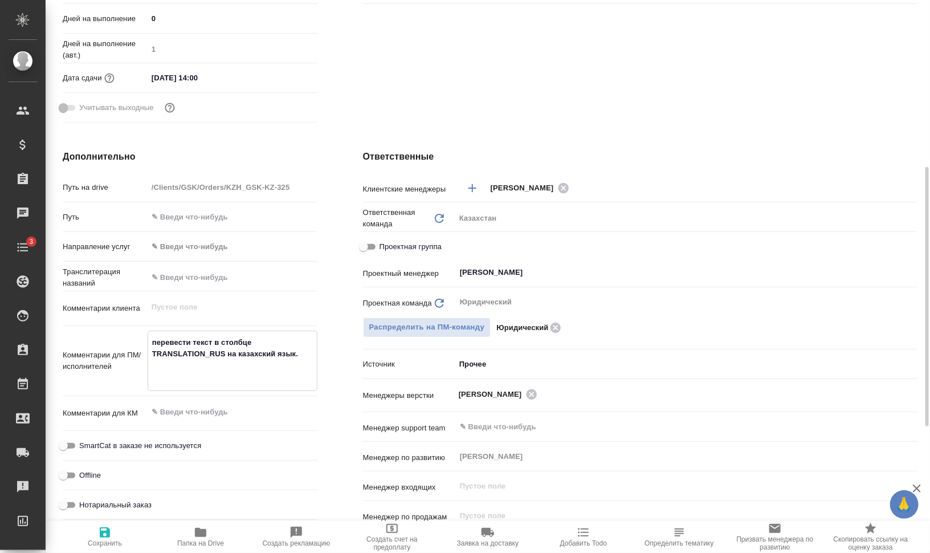
drag, startPoint x: 226, startPoint y: 350, endPoint x: 142, endPoint y: 352, distance: 83.8
click at [142, 352] on div "Комментарии для ПМ/исполнителей перевести текст в столбце TRANSLATION_RUS на ка…" at bounding box center [190, 360] width 255 height 60
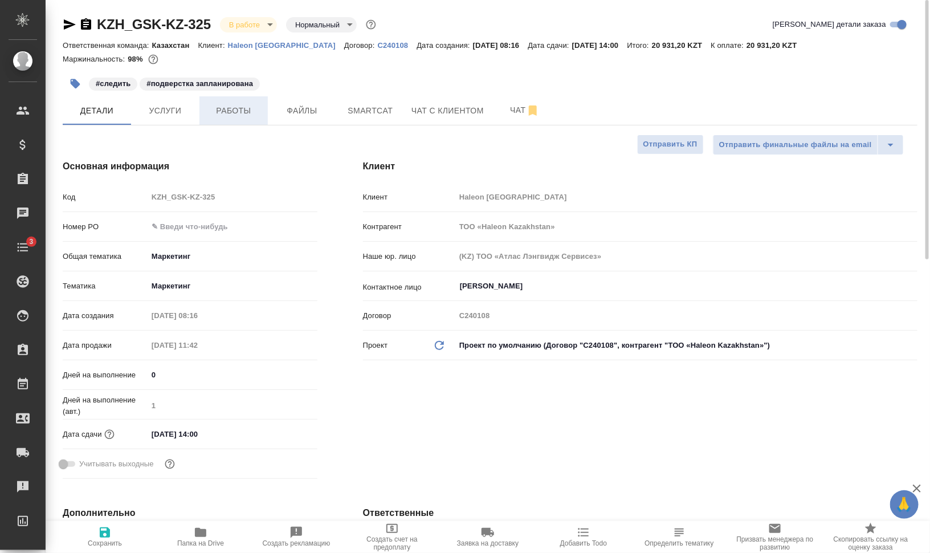
type textarea "x"
click at [251, 101] on button "Работы" at bounding box center [233, 110] width 68 height 28
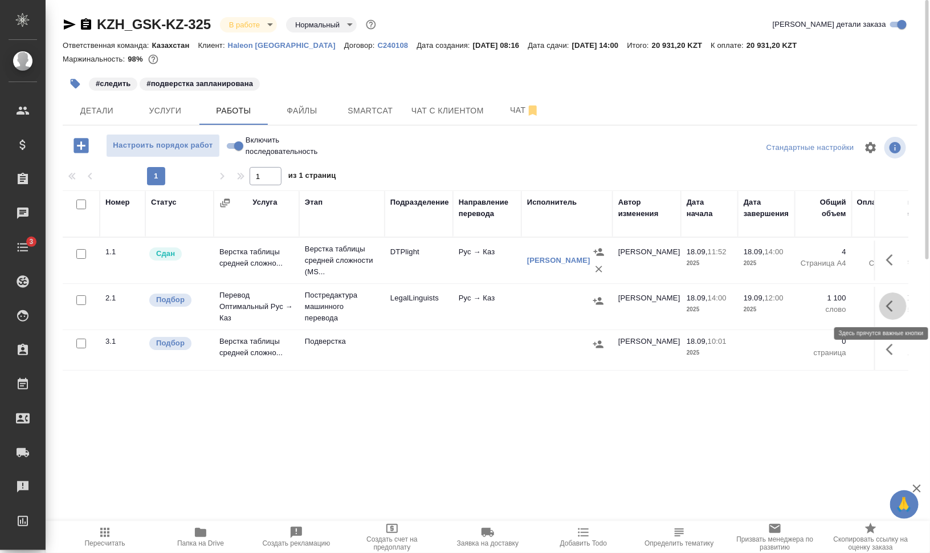
click at [885, 305] on button "button" at bounding box center [892, 305] width 27 height 27
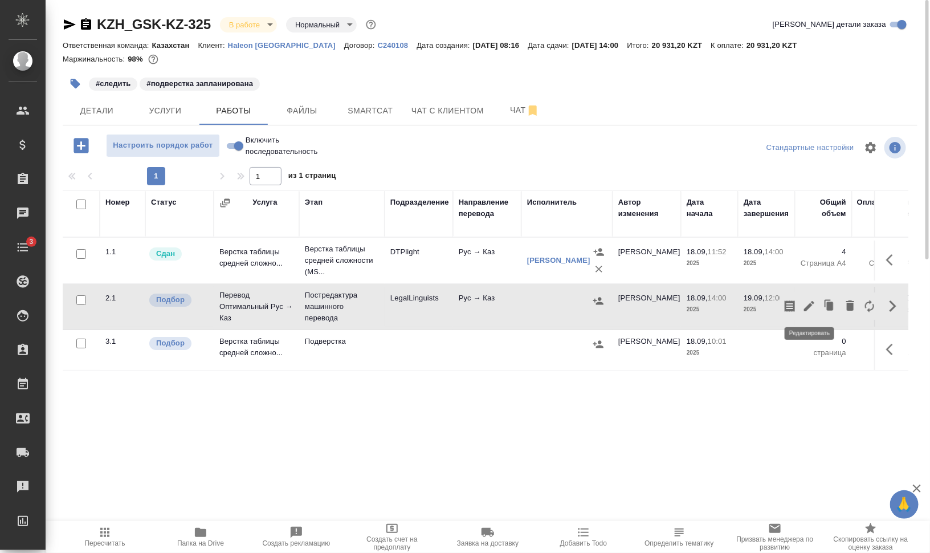
click at [813, 305] on icon "button" at bounding box center [809, 306] width 14 height 14
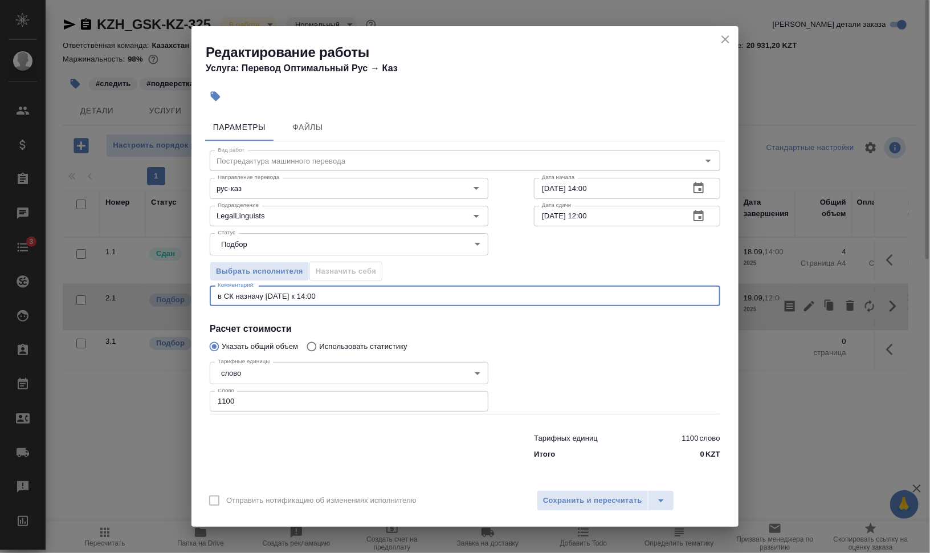
drag, startPoint x: 291, startPoint y: 288, endPoint x: 154, endPoint y: 281, distance: 136.4
click at [158, 281] on div "Редактирование работы Услуга: Перевод Оптимальный Рус → Каз Параметры Файлы Вид…" at bounding box center [465, 276] width 930 height 553
paste textarea "TRANSLATION_RUS"
type textarea "переводим только столбец с русским TRANSLATION_RUS"
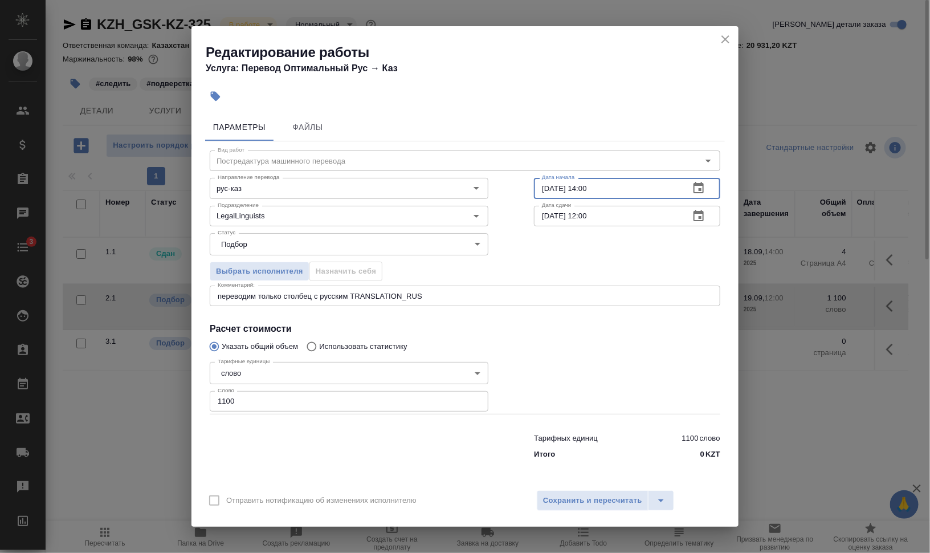
drag, startPoint x: 586, startPoint y: 187, endPoint x: 620, endPoint y: 185, distance: 34.2
click at [620, 185] on input "[DATE] 14:00" at bounding box center [607, 188] width 146 height 21
type input "[DATE] 15:00"
click at [609, 504] on span "Сохранить и пересчитать" at bounding box center [592, 500] width 99 height 13
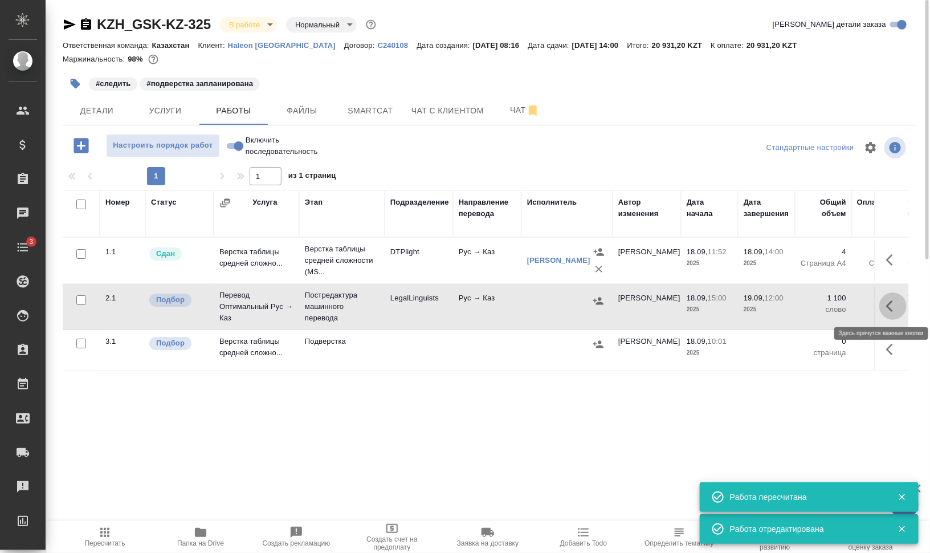
click at [892, 307] on icon "button" at bounding box center [893, 306] width 14 height 14
click at [795, 303] on icon "button" at bounding box center [790, 306] width 14 height 14
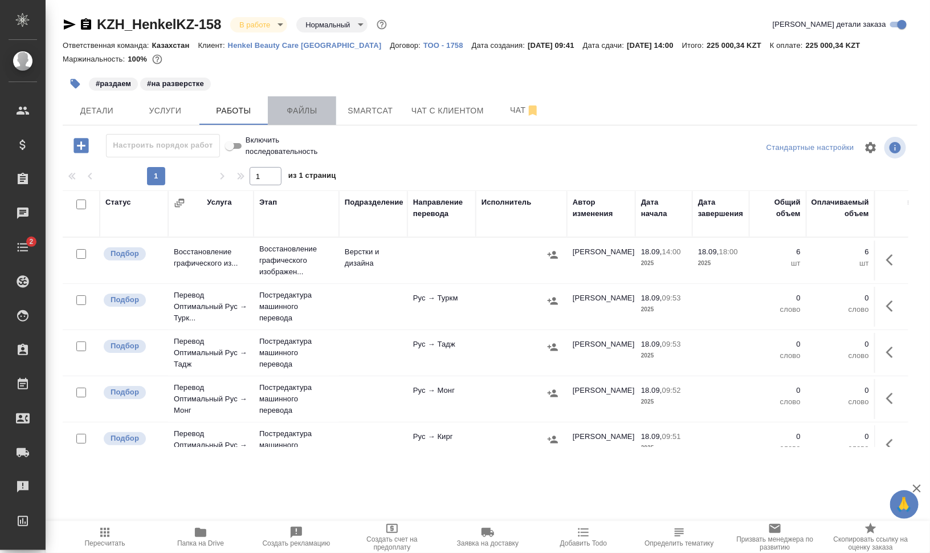
click at [300, 117] on span "Файлы" at bounding box center [302, 111] width 55 height 14
click at [222, 112] on span "Работы" at bounding box center [233, 111] width 55 height 14
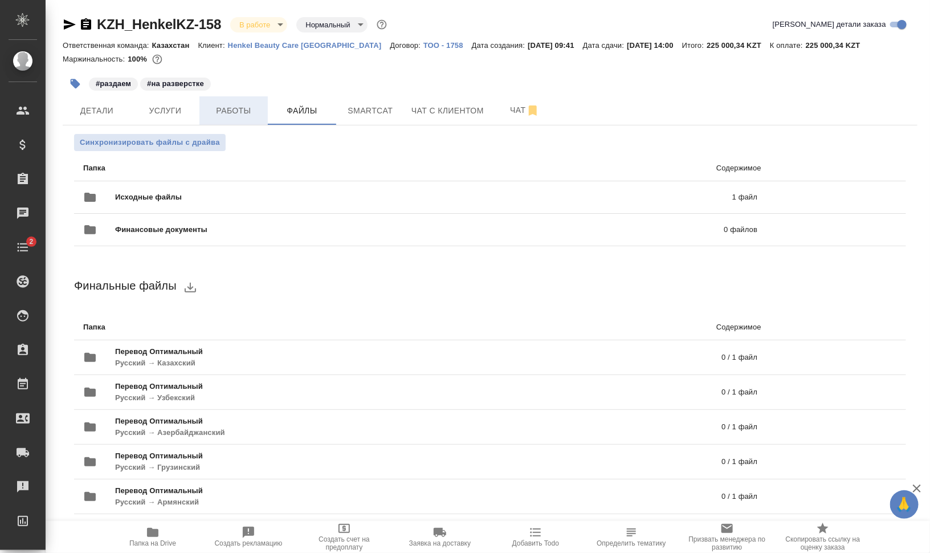
click at [228, 107] on span "Работы" at bounding box center [233, 111] width 55 height 14
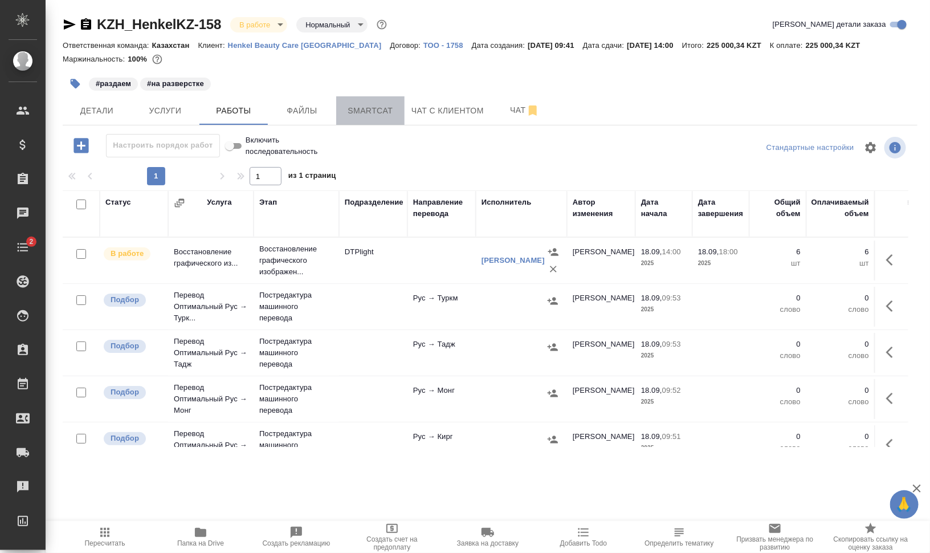
click at [387, 112] on span "Smartcat" at bounding box center [370, 111] width 55 height 14
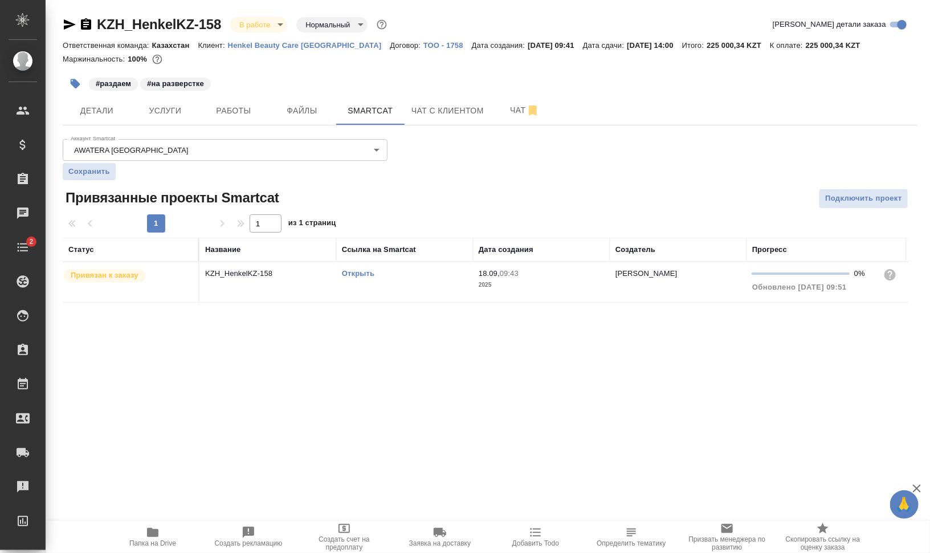
click at [359, 272] on link "Открыть" at bounding box center [358, 273] width 32 height 9
click at [366, 273] on link "Открыть" at bounding box center [358, 273] width 32 height 9
click at [158, 533] on icon "button" at bounding box center [152, 532] width 11 height 9
click at [106, 112] on span "Детали" at bounding box center [97, 111] width 55 height 14
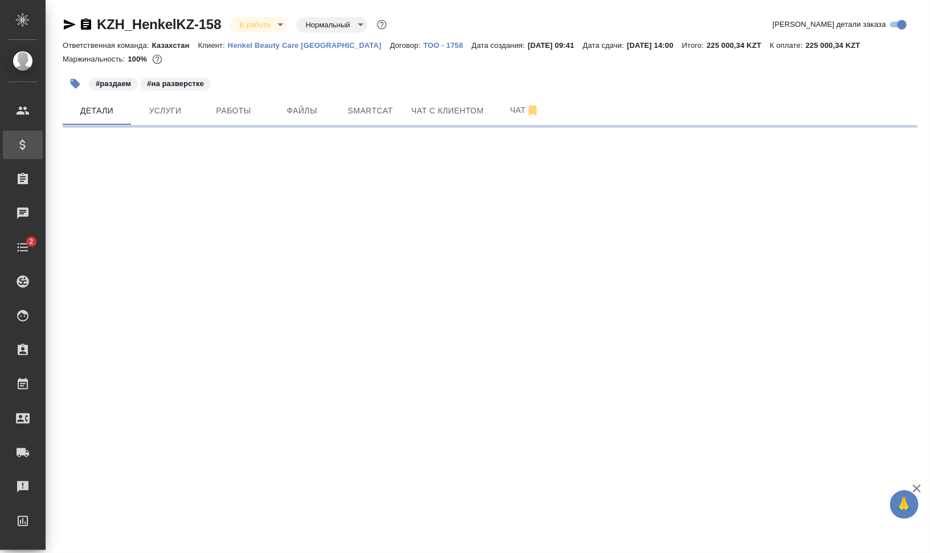
select select "RU"
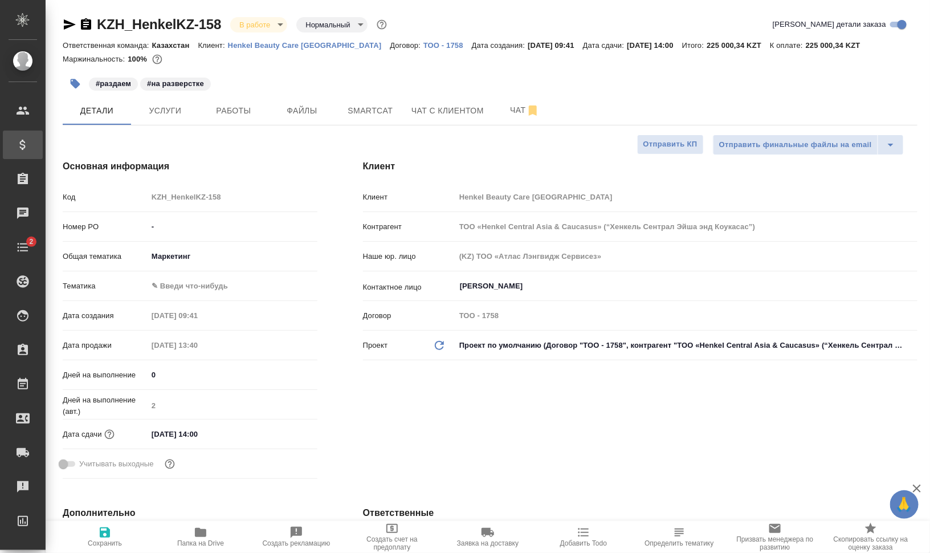
type textarea "x"
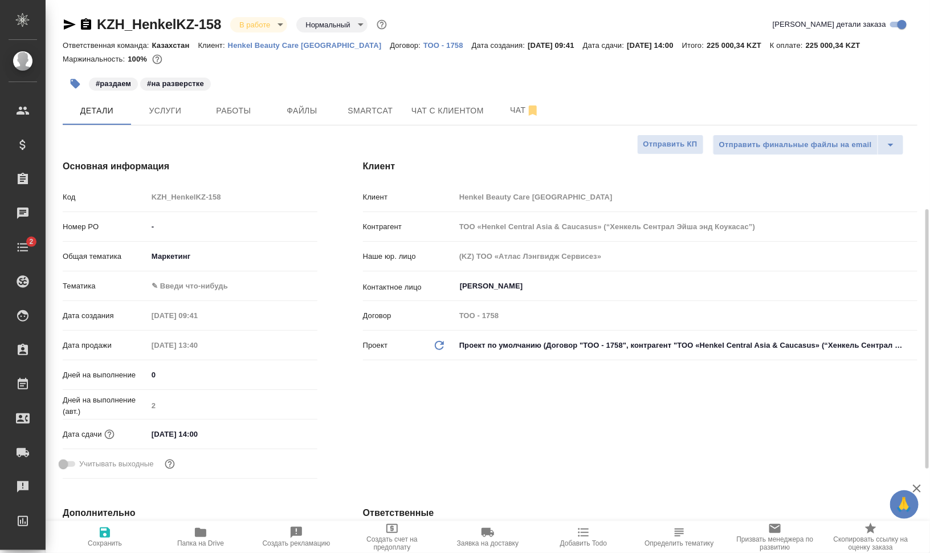
type textarea "x"
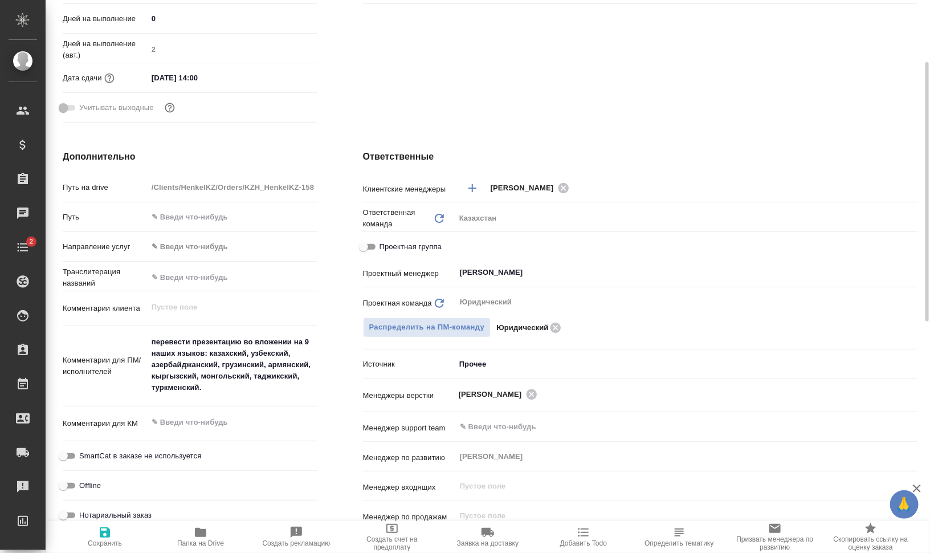
scroll to position [427, 0]
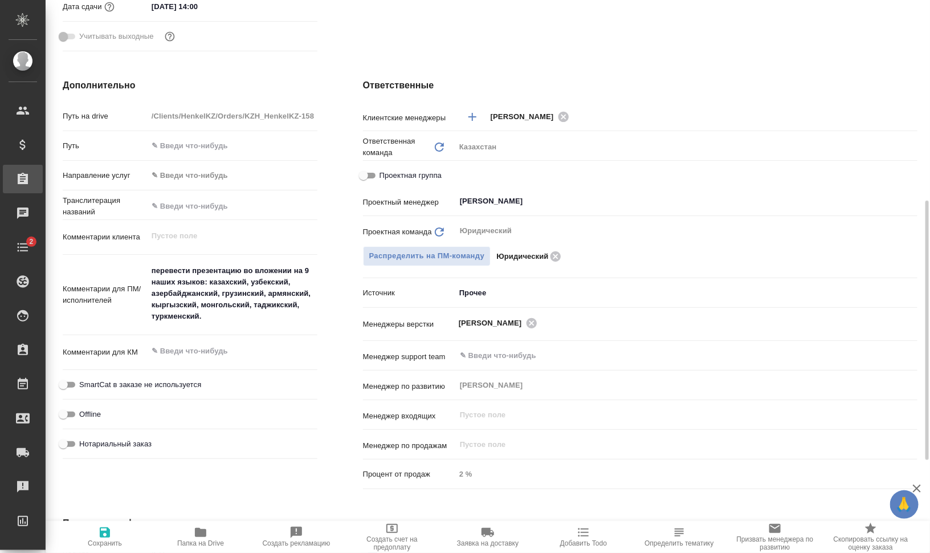
type textarea "x"
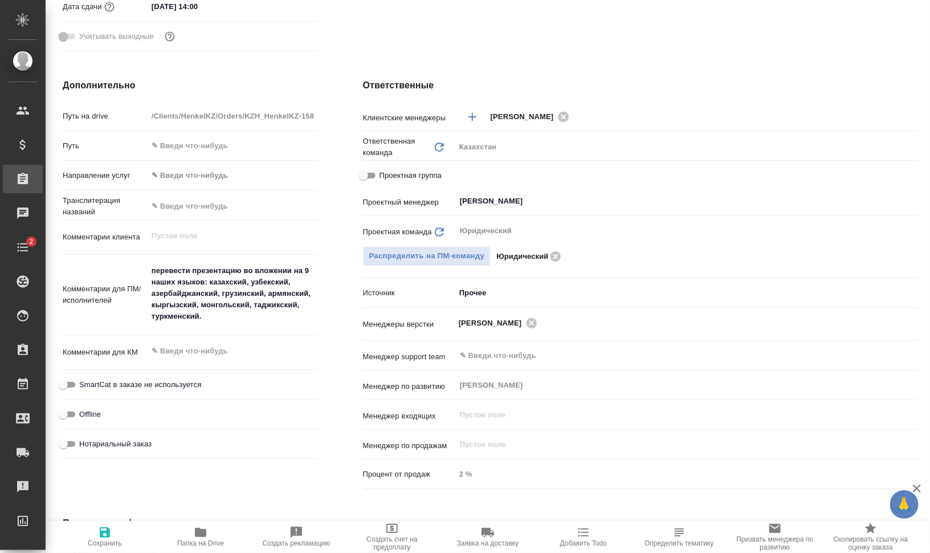
type textarea "x"
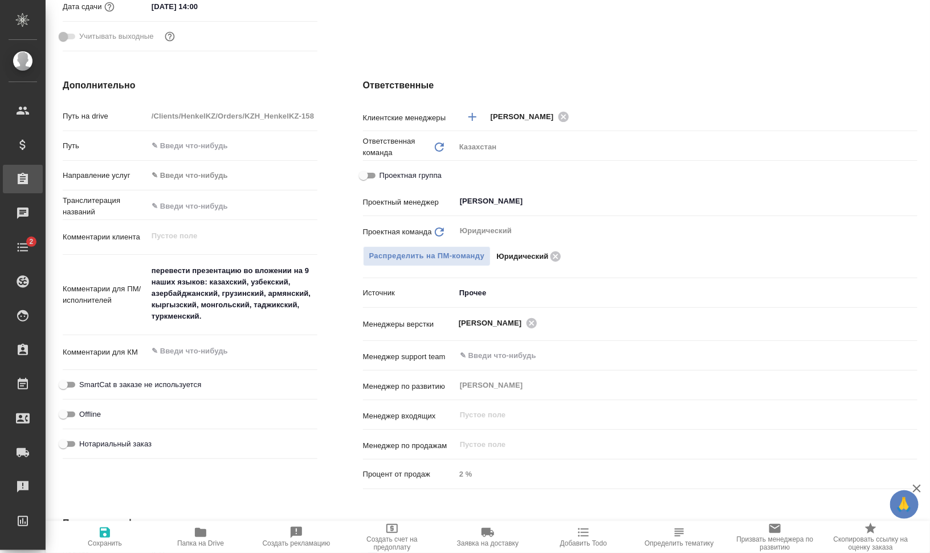
type textarea "x"
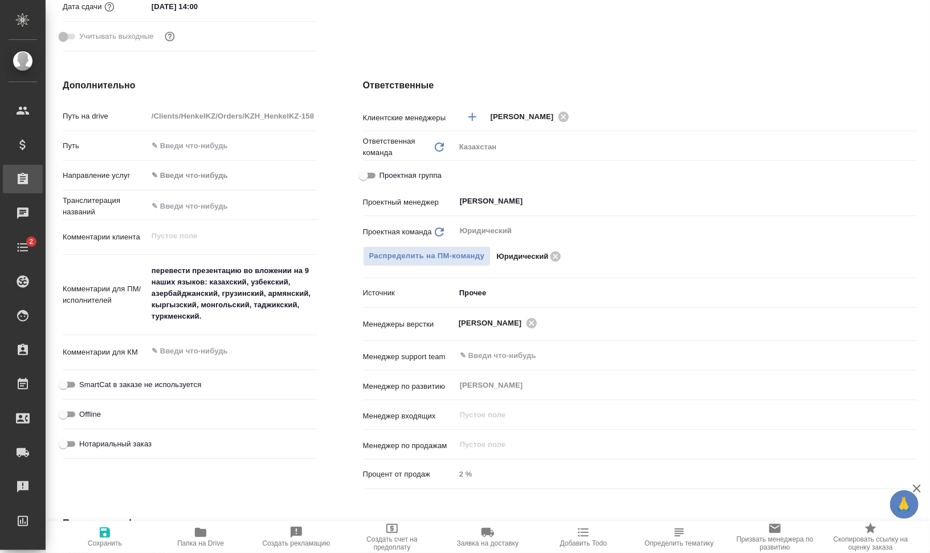
type textarea "x"
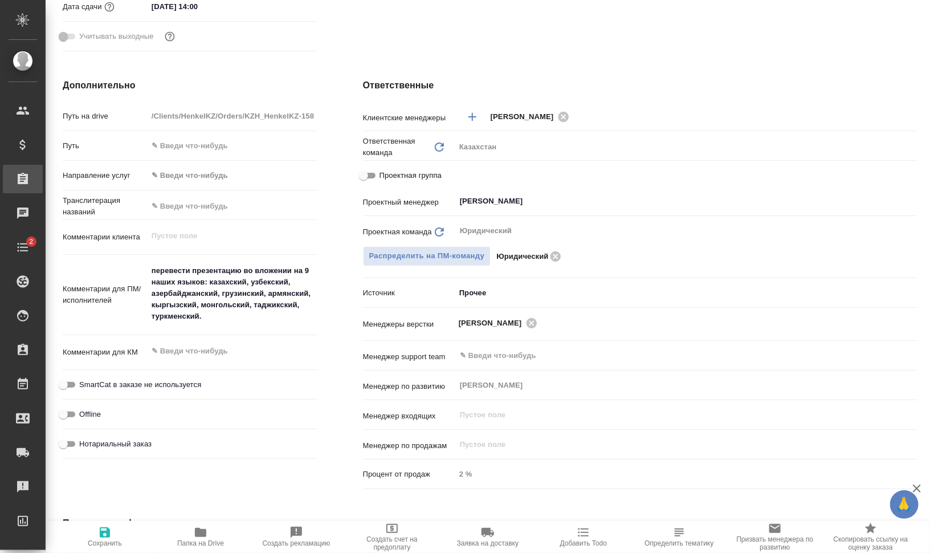
type textarea "x"
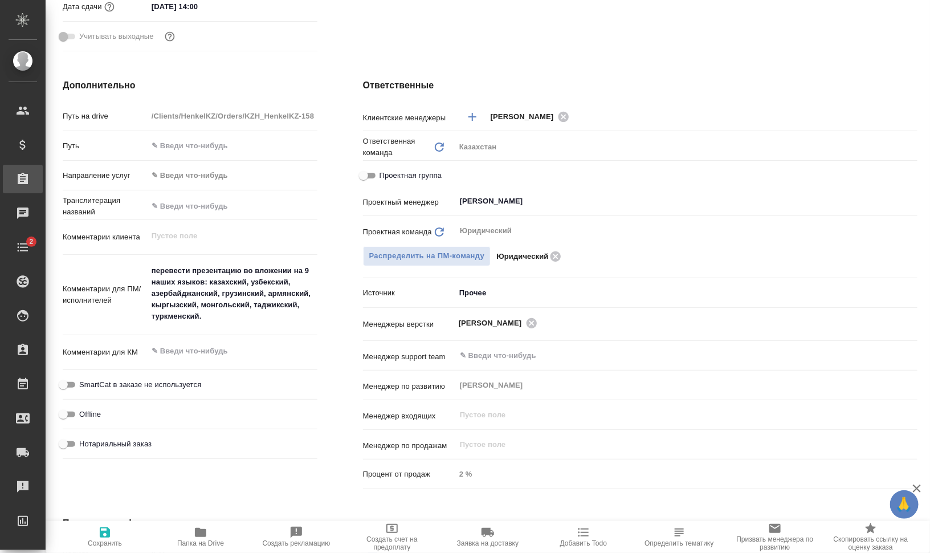
type textarea "x"
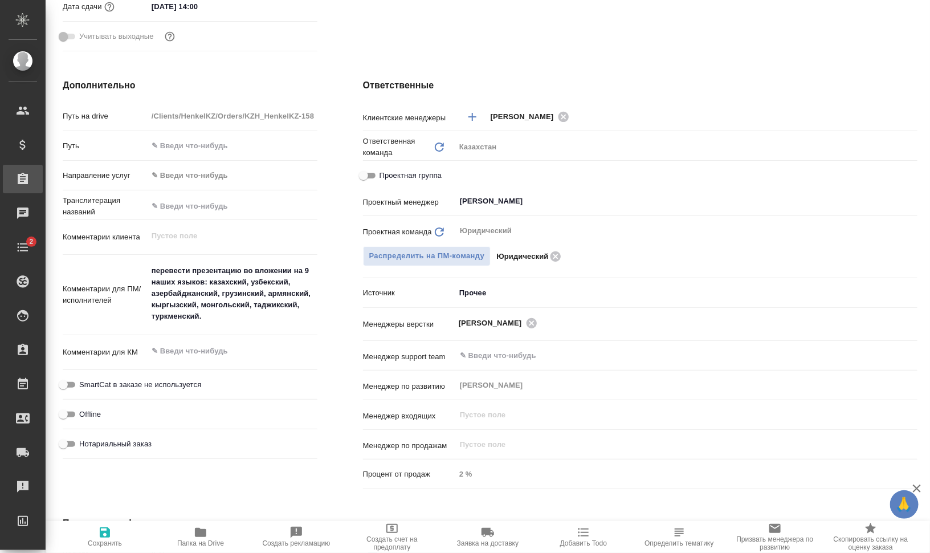
type textarea "x"
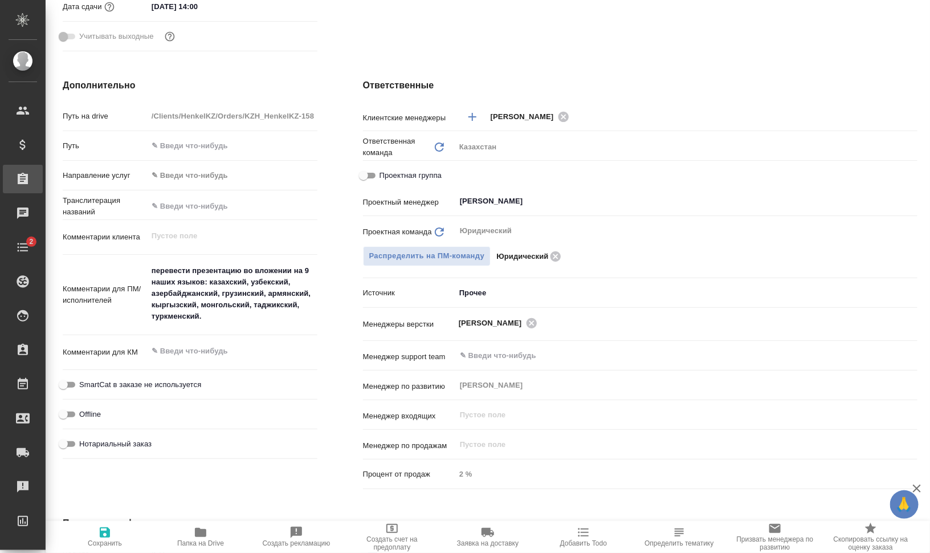
type textarea "x"
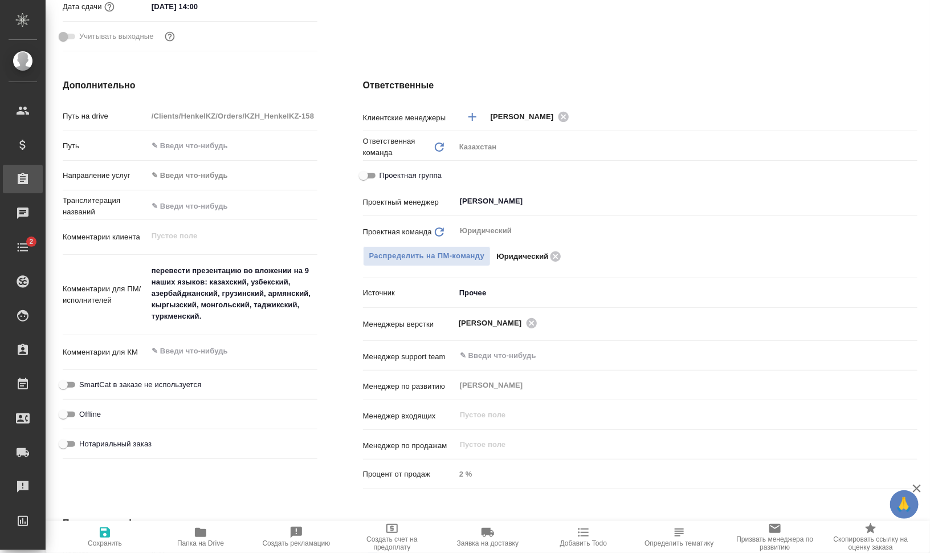
type textarea "x"
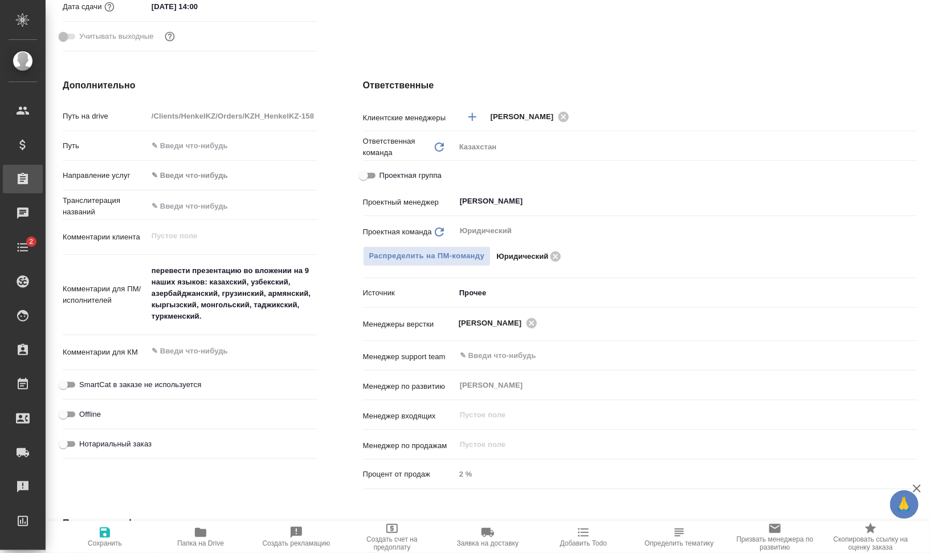
type textarea "x"
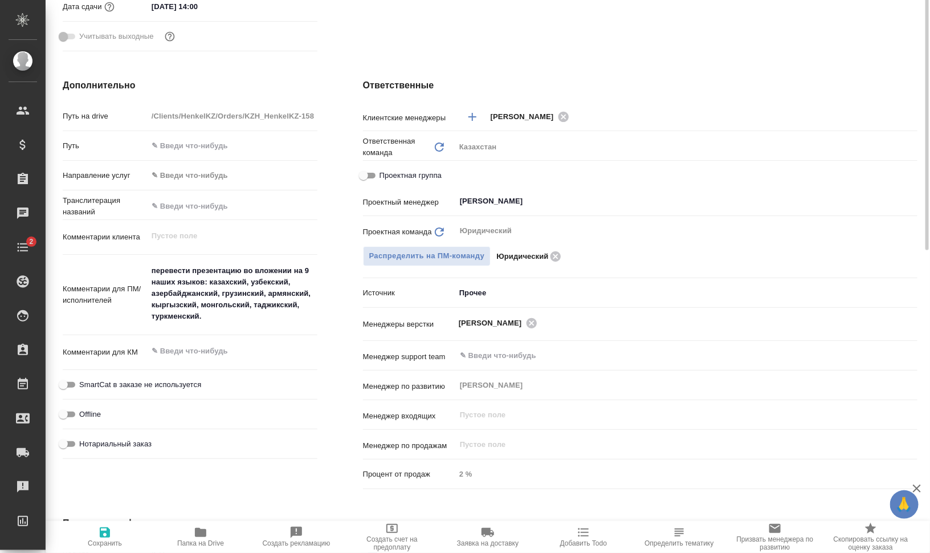
type textarea "x"
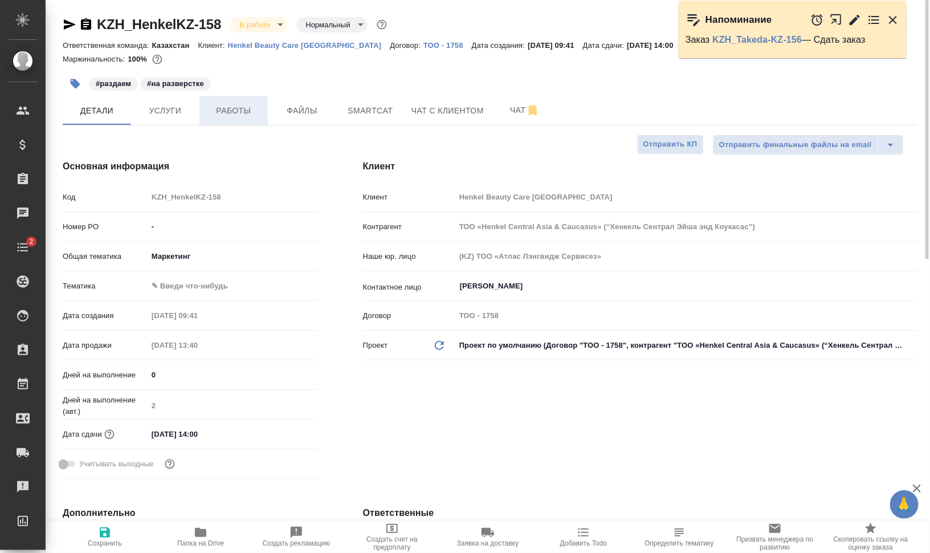
click at [231, 105] on span "Работы" at bounding box center [233, 111] width 55 height 14
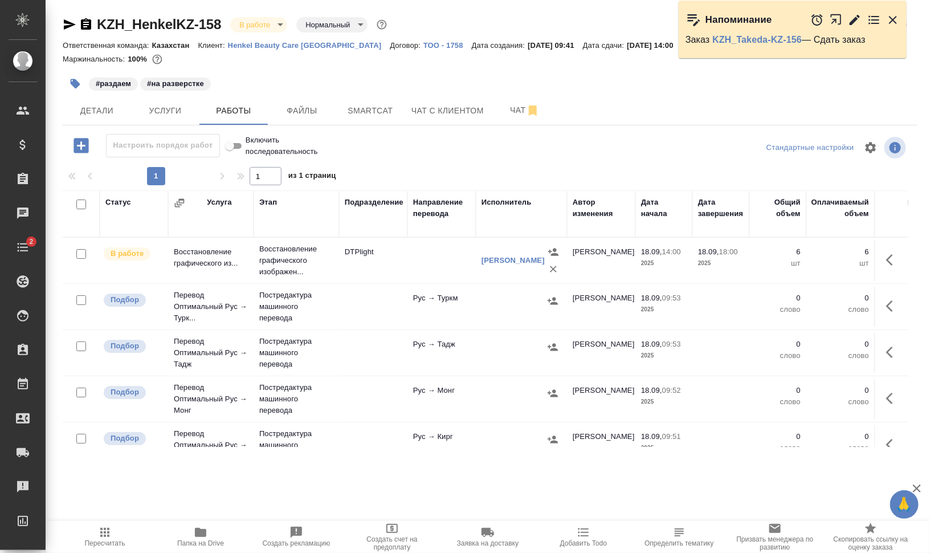
click at [839, 18] on icon "button" at bounding box center [839, 22] width 19 height 19
click at [890, 305] on button "button" at bounding box center [892, 305] width 27 height 27
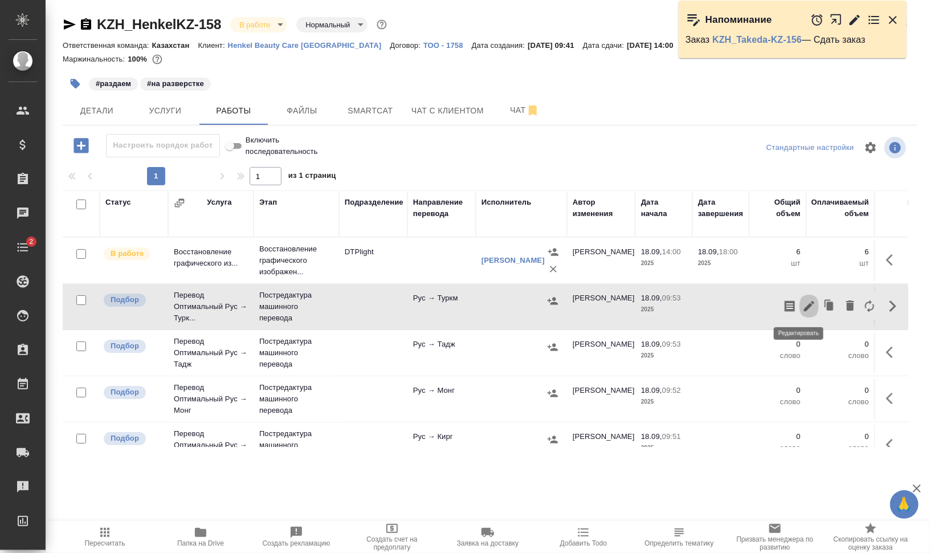
click at [804, 308] on icon "button" at bounding box center [809, 306] width 10 height 10
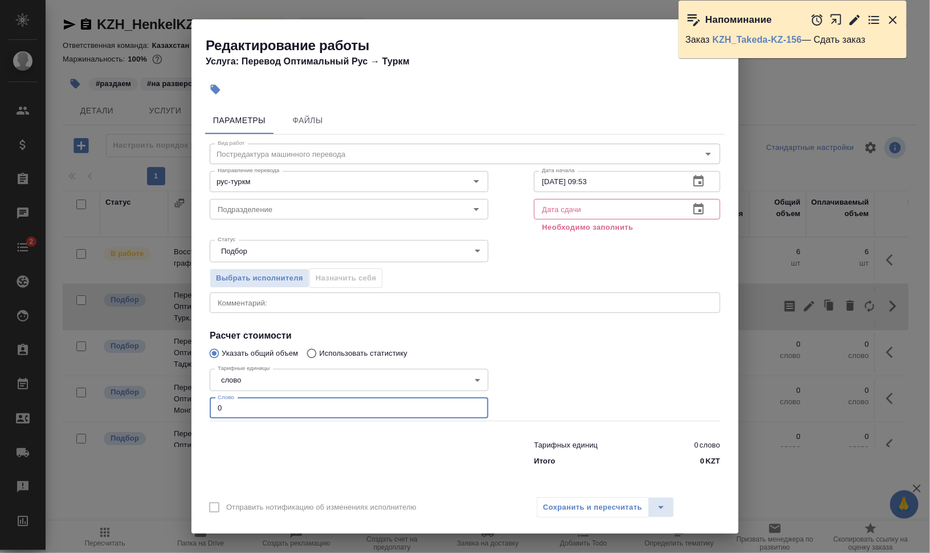
click at [197, 407] on div "Параметры Файлы Вид работ Постредактура машинного перевода Вид работ Направлени…" at bounding box center [464, 295] width 547 height 387
type input "450"
click at [320, 210] on input "Подразделение" at bounding box center [330, 209] width 234 height 14
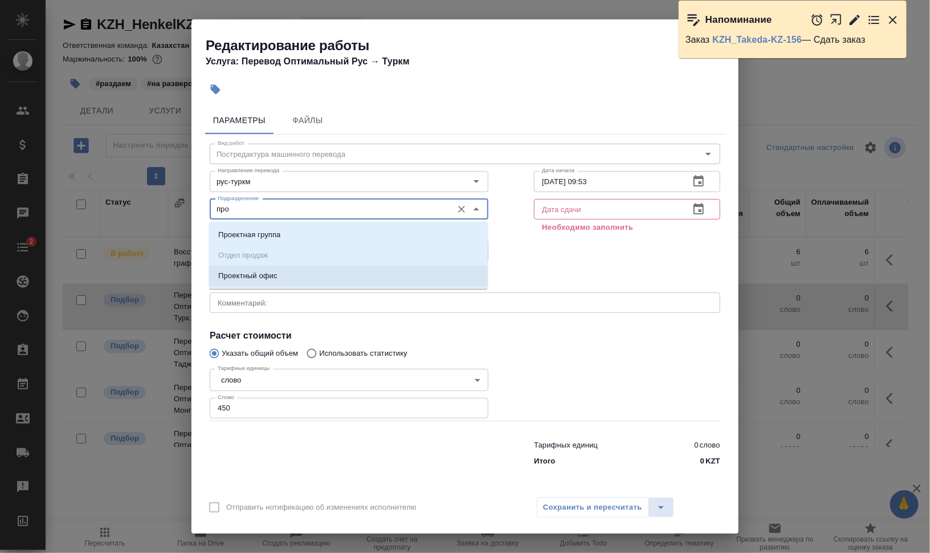
click at [382, 279] on li "Проектный офис" at bounding box center [348, 276] width 279 height 21
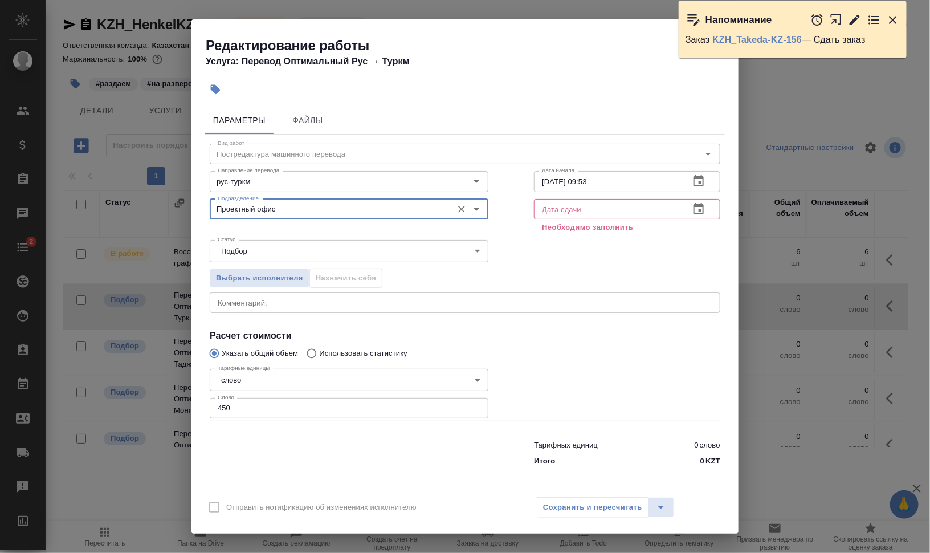
type input "Проектный офис"
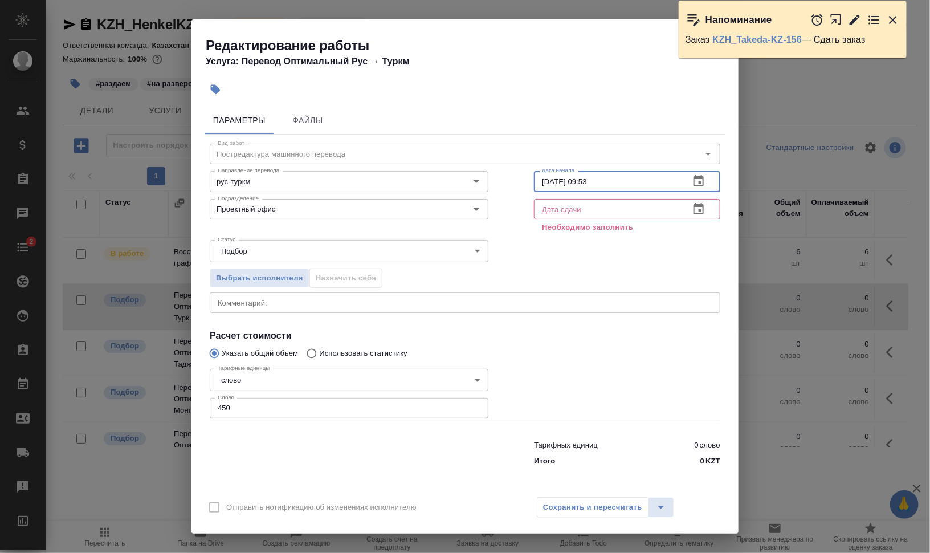
drag, startPoint x: 553, startPoint y: 179, endPoint x: 546, endPoint y: 181, distance: 7.0
click at [546, 181] on input "18.09.2025 09:53" at bounding box center [607, 181] width 146 height 21
click at [565, 181] on input "18.09.2025 09:53" at bounding box center [607, 181] width 146 height 21
click at [896, 19] on icon "button" at bounding box center [893, 20] width 14 height 14
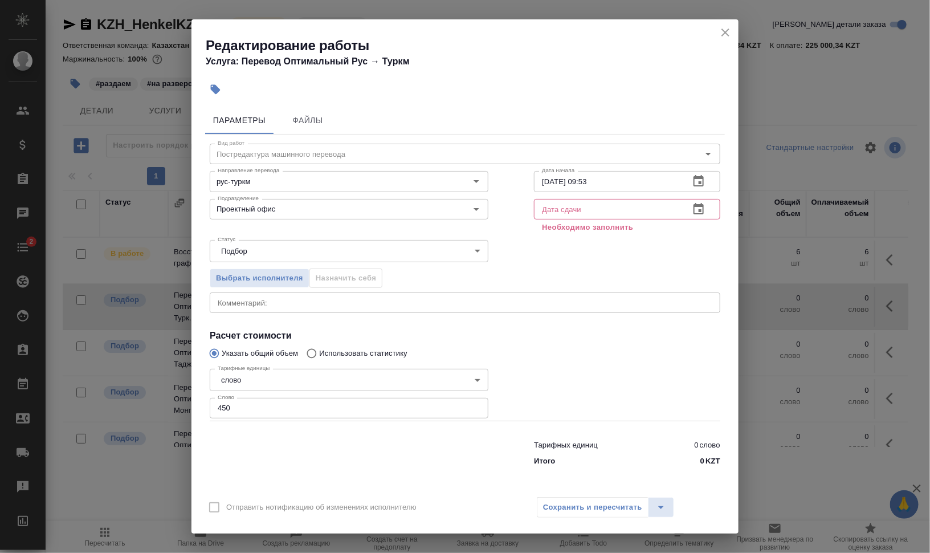
click at [730, 32] on icon "close" at bounding box center [725, 33] width 14 height 14
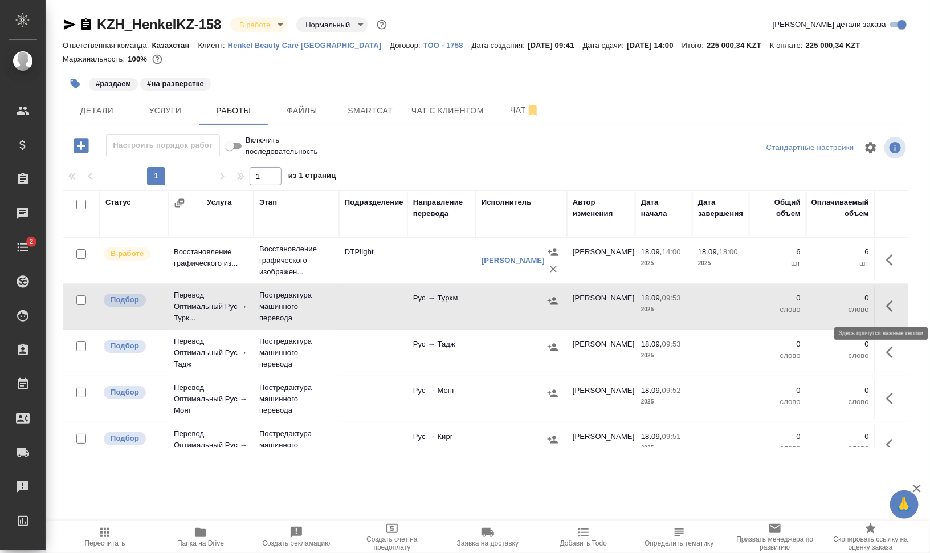
click at [887, 301] on icon "button" at bounding box center [893, 306] width 14 height 14
click at [805, 305] on icon "button" at bounding box center [809, 306] width 14 height 14
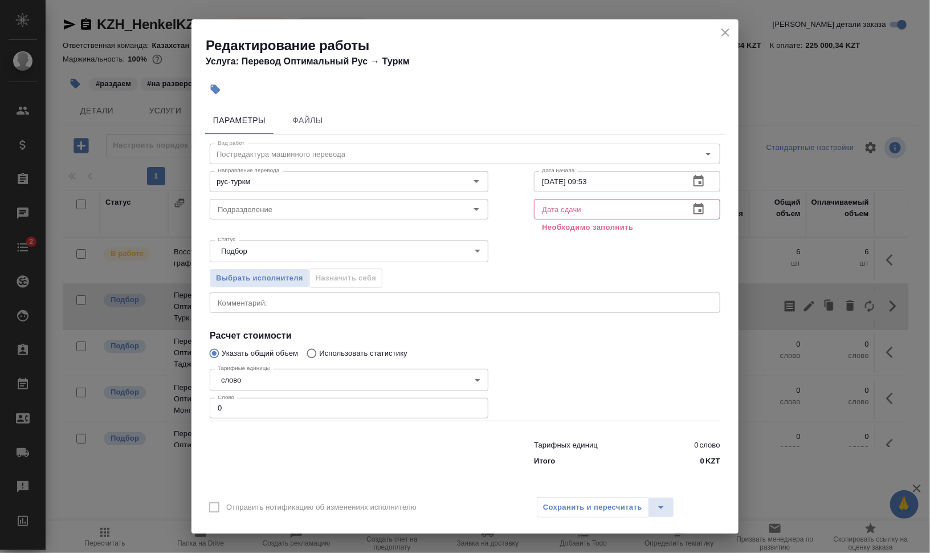
click at [568, 205] on input "text" at bounding box center [607, 209] width 146 height 21
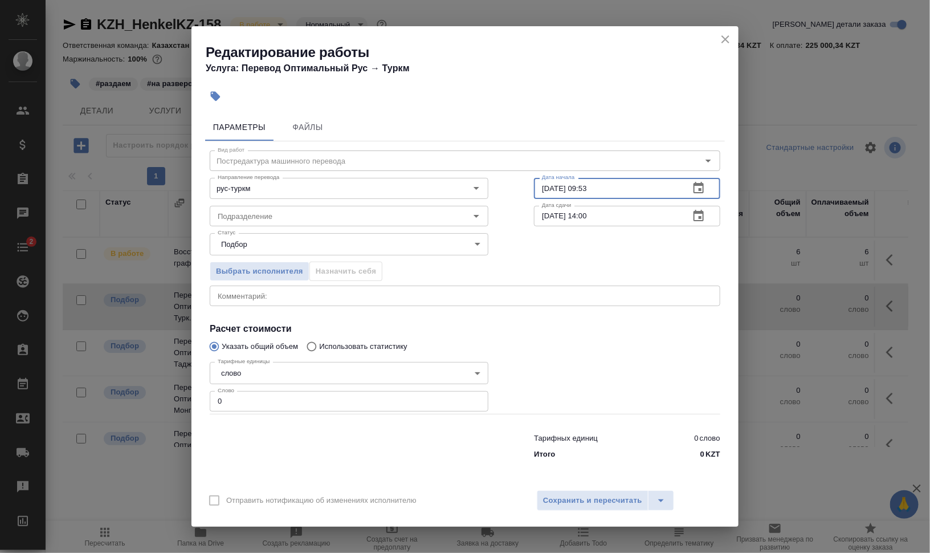
click at [549, 185] on input "18.09.2025 09:53" at bounding box center [607, 188] width 146 height 21
click at [589, 219] on input "21.09.2025 14:00" at bounding box center [607, 216] width 146 height 21
type input "21.09.2025 15:00"
drag, startPoint x: 552, startPoint y: 191, endPoint x: 577, endPoint y: 197, distance: 26.3
click at [546, 191] on input "18.09.2025 09:53" at bounding box center [607, 188] width 146 height 21
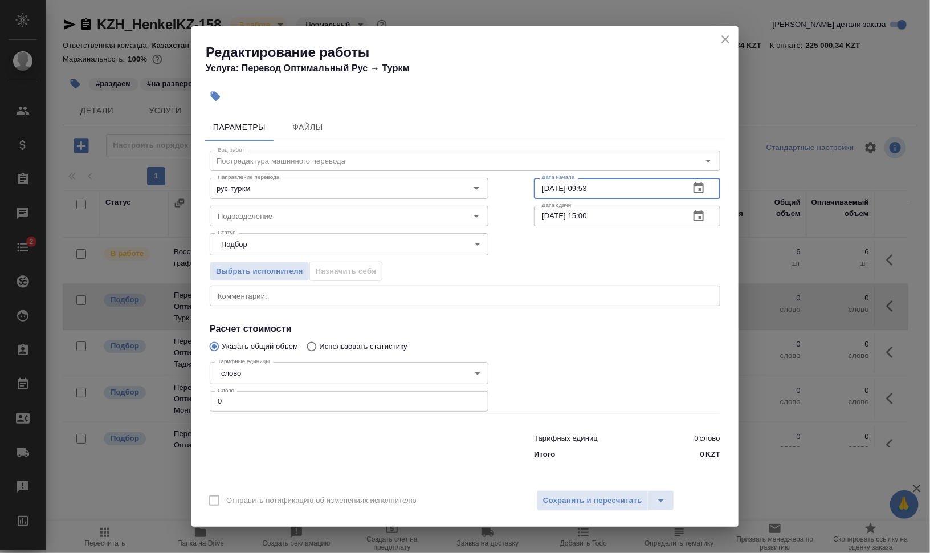
drag, startPoint x: 584, startPoint y: 186, endPoint x: 654, endPoint y: 186, distance: 70.1
click at [654, 186] on input "18.09.2025 09:53" at bounding box center [607, 188] width 146 height 21
type input "18.09.2025 18:00"
click at [242, 211] on input "Подразделение" at bounding box center [330, 216] width 234 height 14
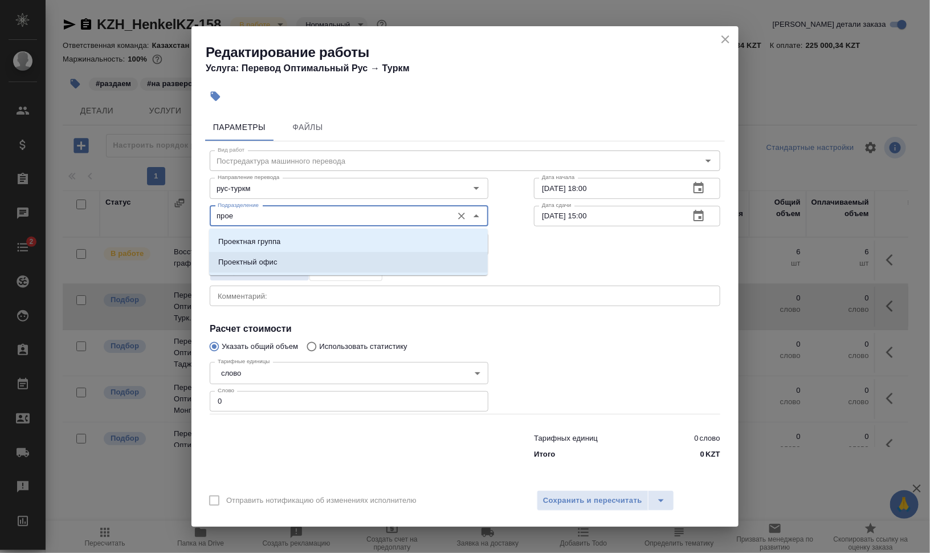
click at [248, 262] on p "Проектный офис" at bounding box center [247, 261] width 59 height 11
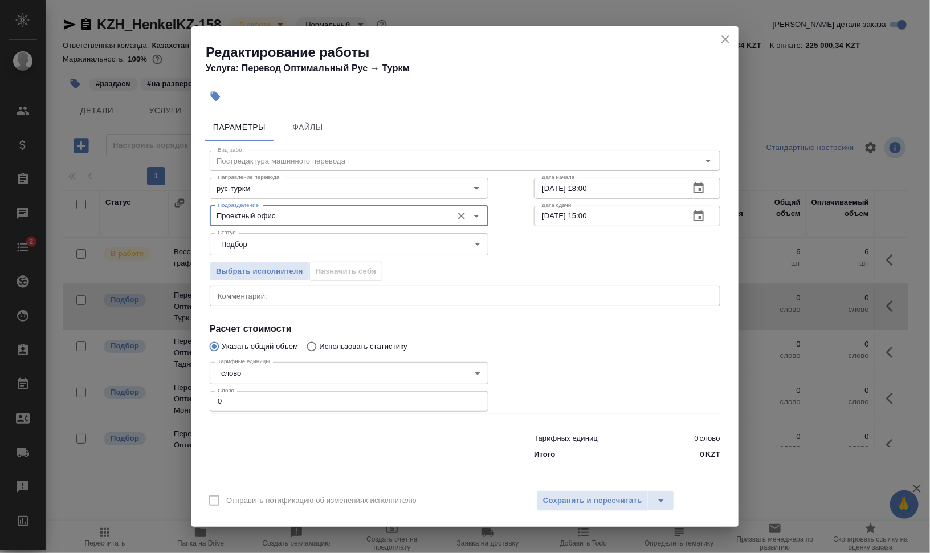
type input "Проектный офис"
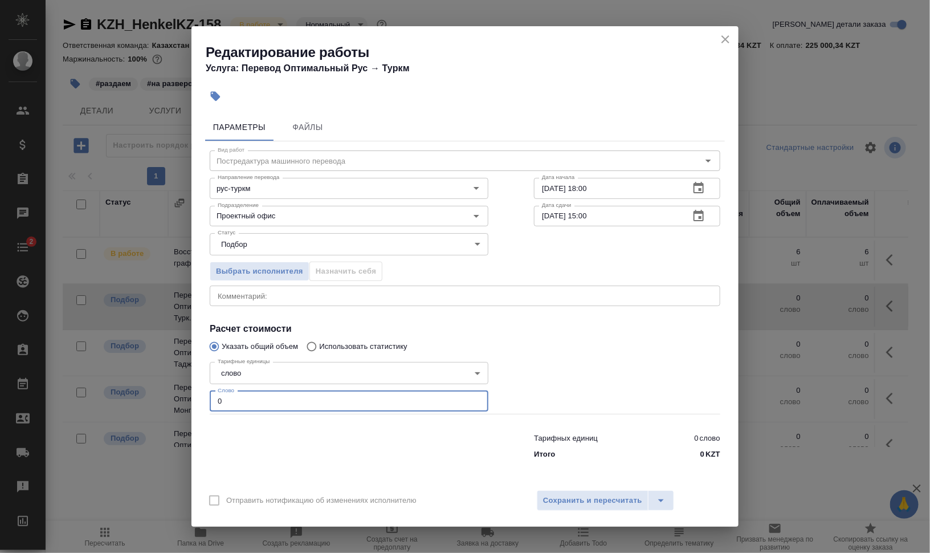
drag, startPoint x: 223, startPoint y: 401, endPoint x: 174, endPoint y: 398, distance: 49.1
click at [174, 398] on div "Редактирование работы Услуга: Перевод Оптимальный Рус → Туркм Параметры Файлы В…" at bounding box center [465, 276] width 930 height 553
type input "450"
click at [591, 500] on span "Сохранить и пересчитать" at bounding box center [592, 500] width 99 height 13
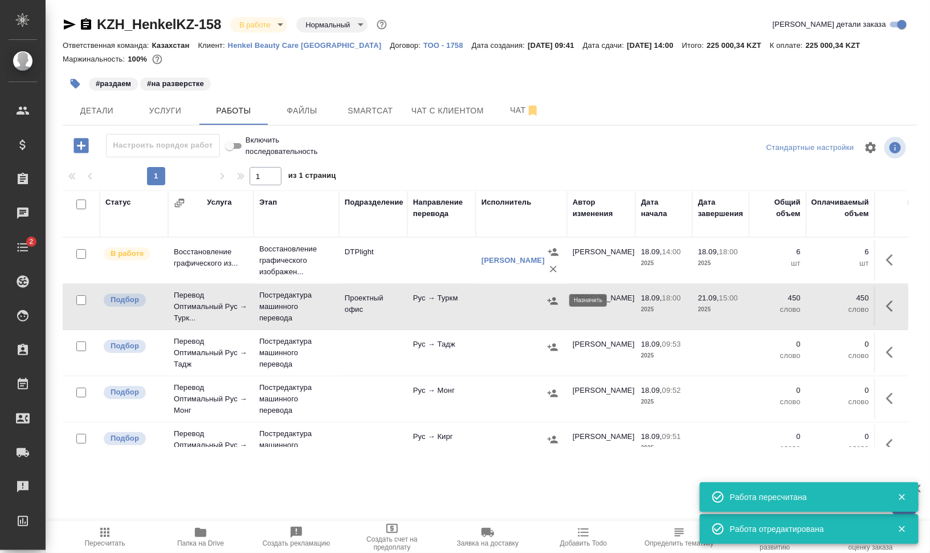
click at [551, 297] on icon "button" at bounding box center [552, 300] width 11 height 11
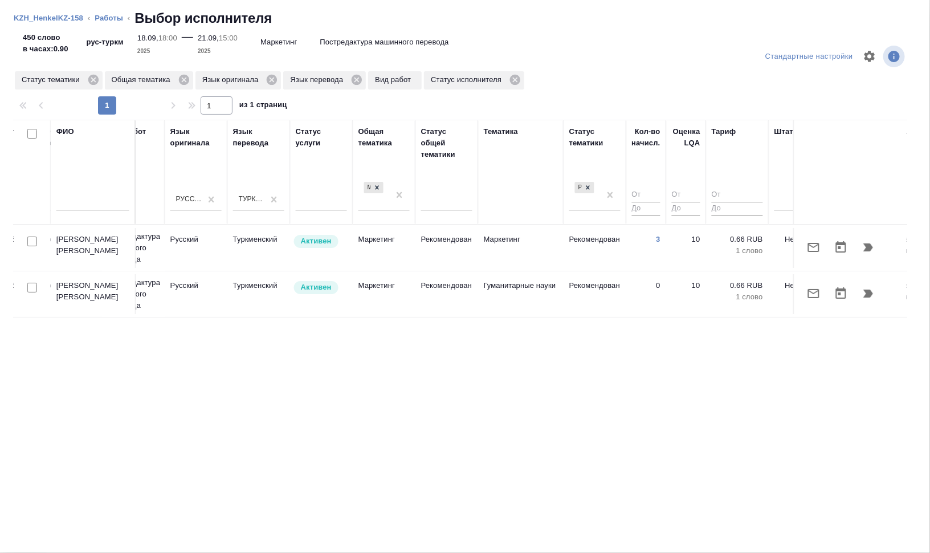
scroll to position [0, 596]
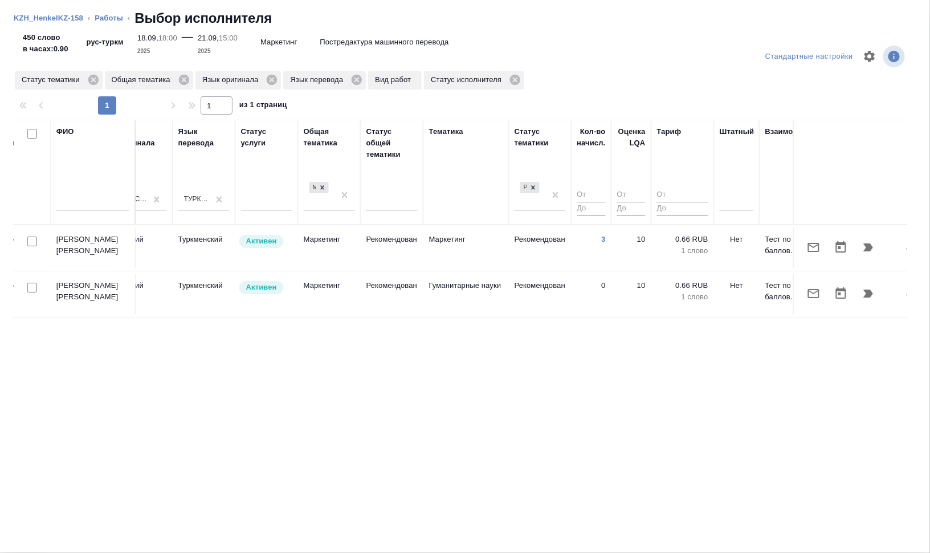
click at [104, 288] on td "Жожыева Сельби Меретдурдыевна" at bounding box center [93, 294] width 85 height 40
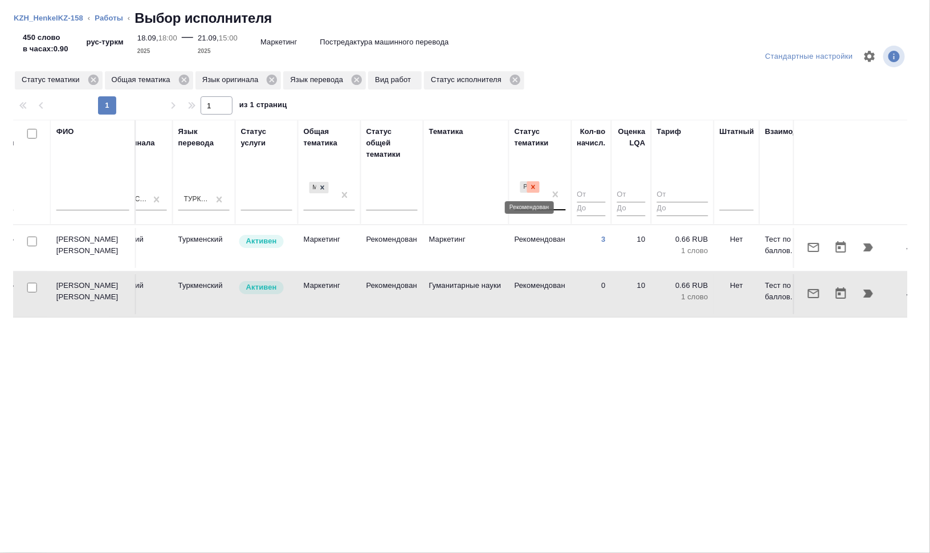
click at [533, 183] on icon at bounding box center [533, 187] width 8 height 8
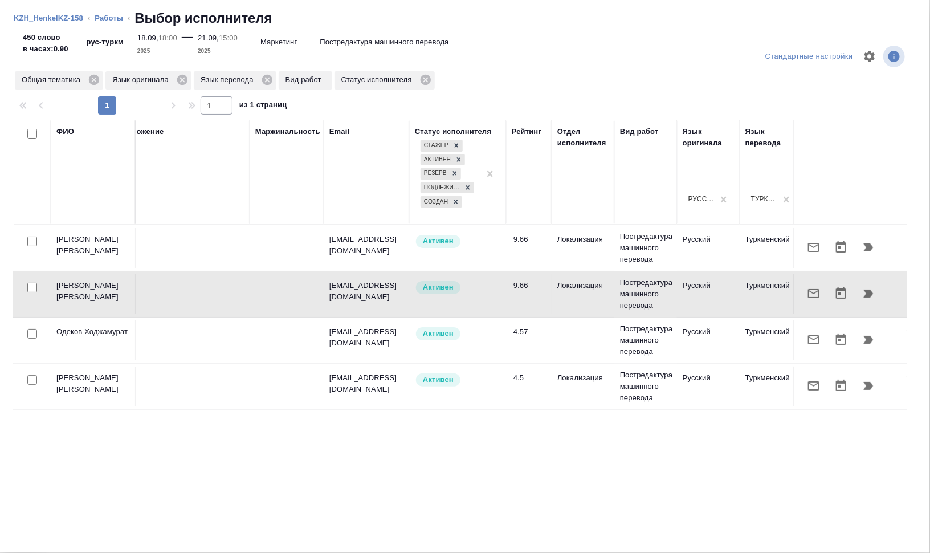
scroll to position [0, 0]
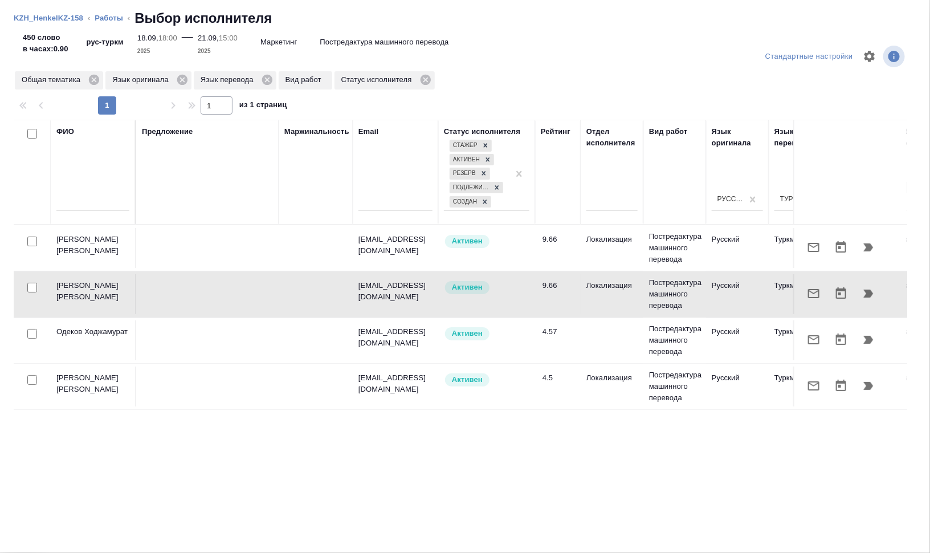
click at [95, 332] on td "Одеков Ходжамурат" at bounding box center [93, 340] width 85 height 40
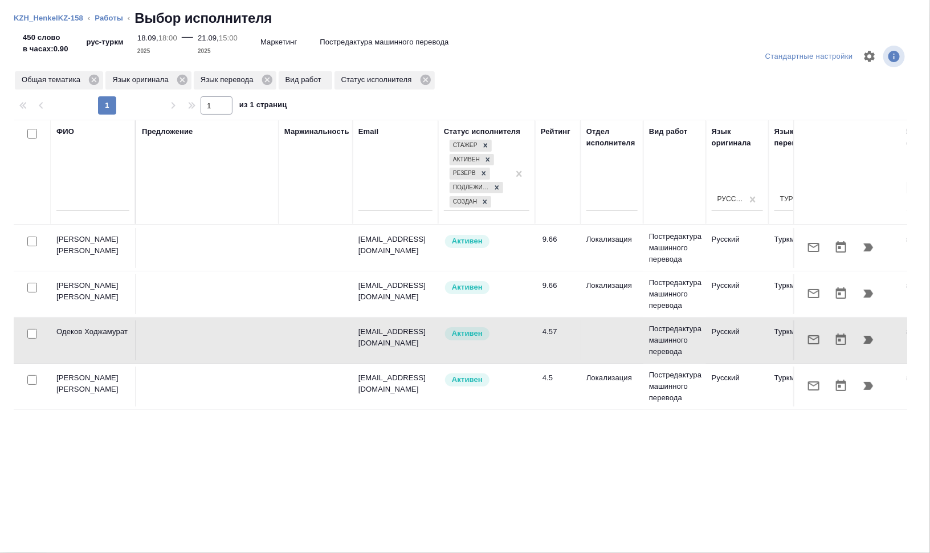
click at [95, 332] on td "Одеков Ходжамурат" at bounding box center [93, 340] width 85 height 40
click at [807, 340] on icon "button" at bounding box center [814, 340] width 14 height 14
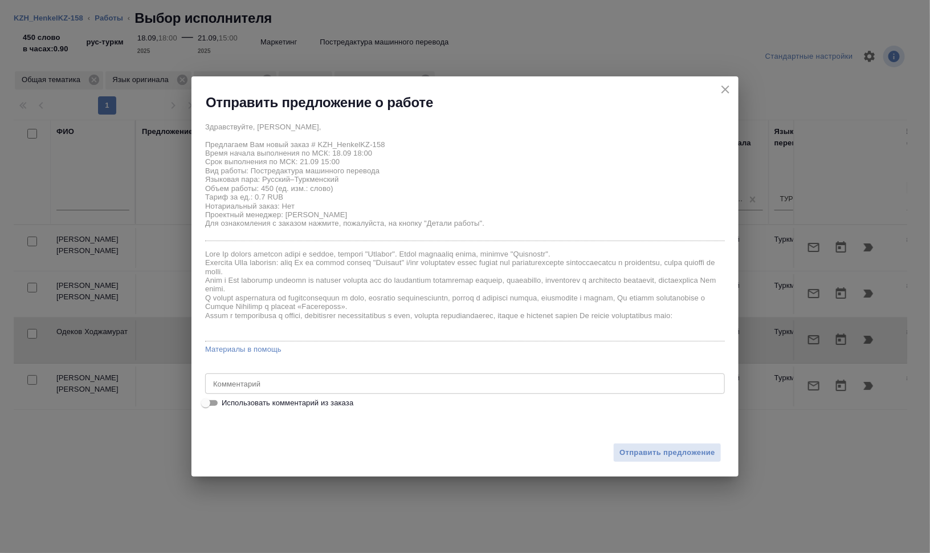
click at [289, 385] on textarea at bounding box center [465, 383] width 504 height 9
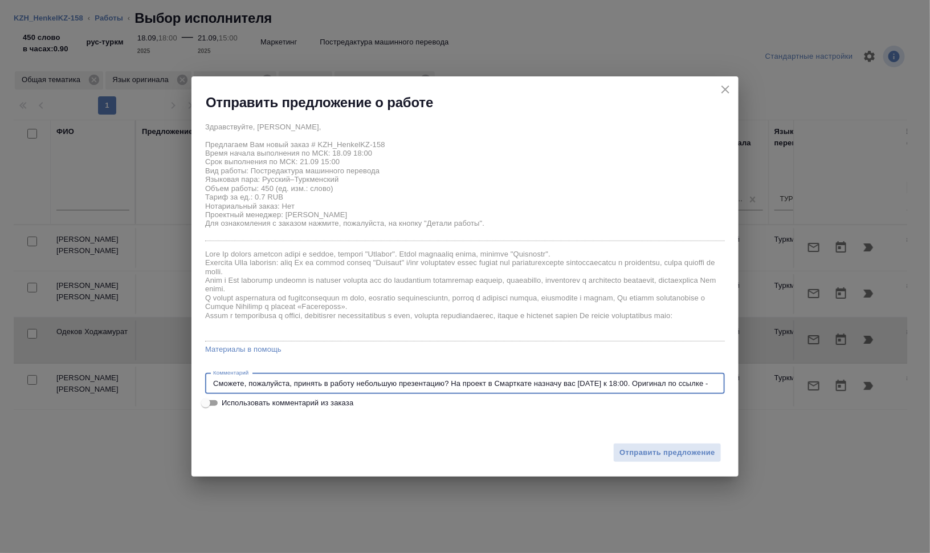
paste textarea "https://drive.awatera.com/s/wbzf4Hka3b7sySm"
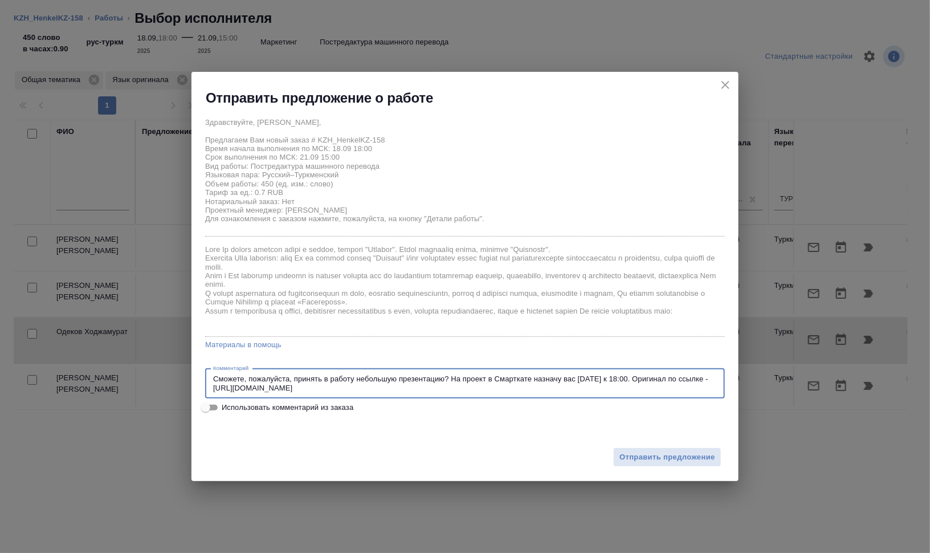
drag, startPoint x: 389, startPoint y: 392, endPoint x: 146, endPoint y: 361, distance: 245.2
click at [146, 361] on div "Отправить предложение о работе Здравствуйте, Ходжамурат, Предлагаем Вам новый з…" at bounding box center [465, 276] width 930 height 553
type textarea "Сможете, пожалуйста, принять в работу небольшую презентацию? На проект в Смартк…"
click at [692, 454] on span "Отправить предложение" at bounding box center [667, 457] width 96 height 13
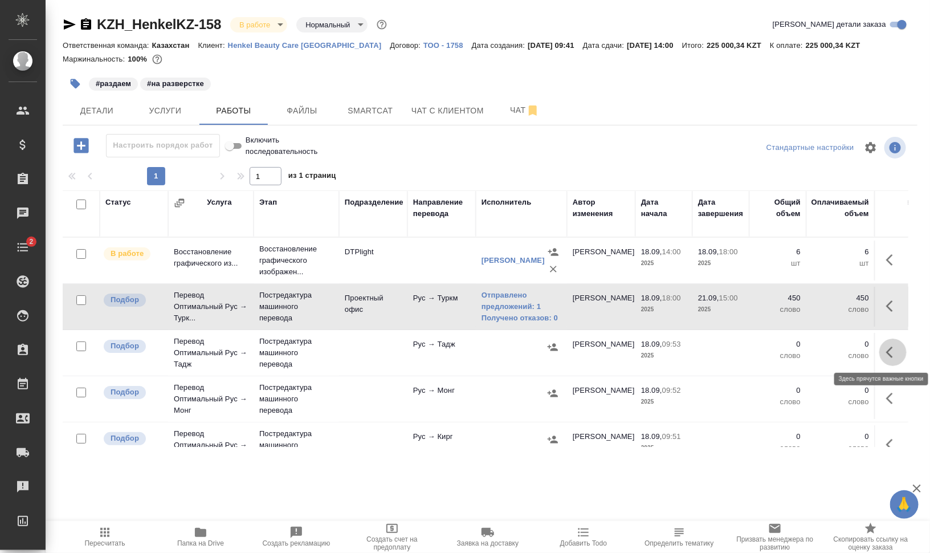
click at [886, 356] on icon "button" at bounding box center [889, 351] width 7 height 11
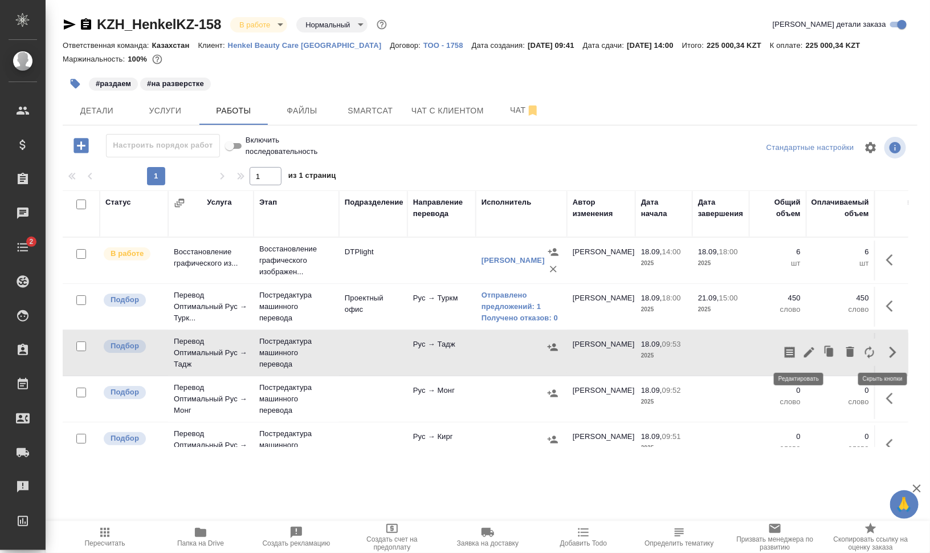
click at [804, 351] on icon "button" at bounding box center [809, 352] width 10 height 10
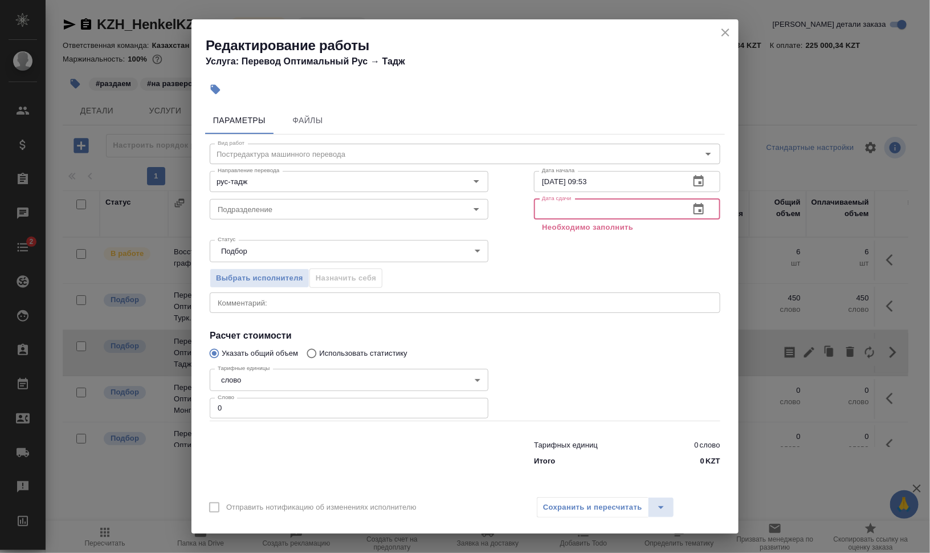
drag, startPoint x: 557, startPoint y: 211, endPoint x: 569, endPoint y: 210, distance: 11.5
click at [557, 211] on input "text" at bounding box center [607, 209] width 146 height 21
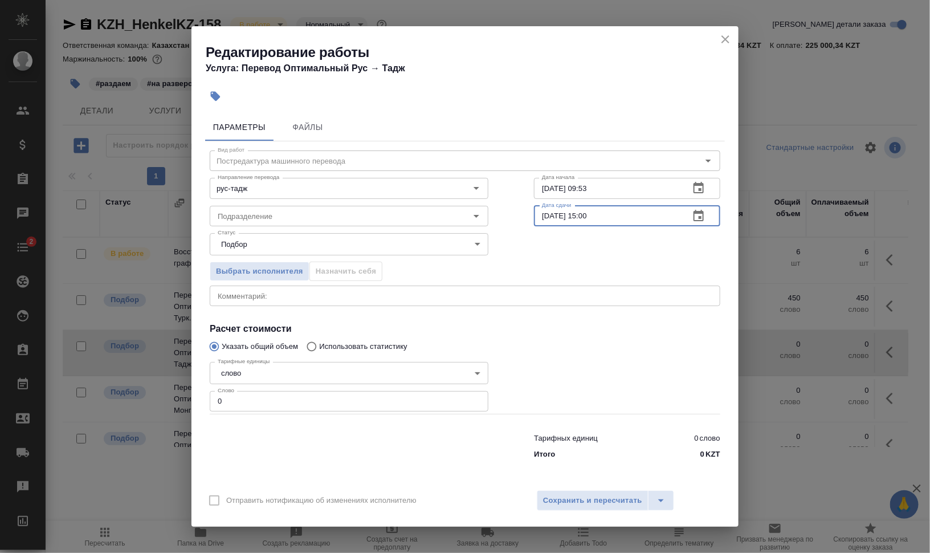
type input "21.09.2025 15:00"
drag, startPoint x: 584, startPoint y: 189, endPoint x: 688, endPoint y: 189, distance: 104.3
click at [681, 189] on div "18.09.2025 09:53 Дата начала" at bounding box center [627, 188] width 186 height 21
type input "18.09.2025 18:00"
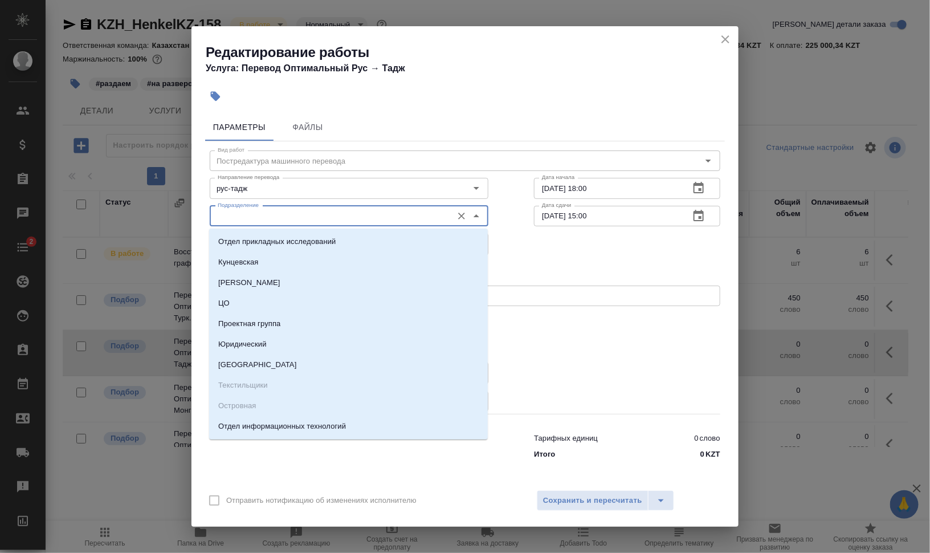
click at [276, 217] on input "Подразделение" at bounding box center [330, 216] width 234 height 14
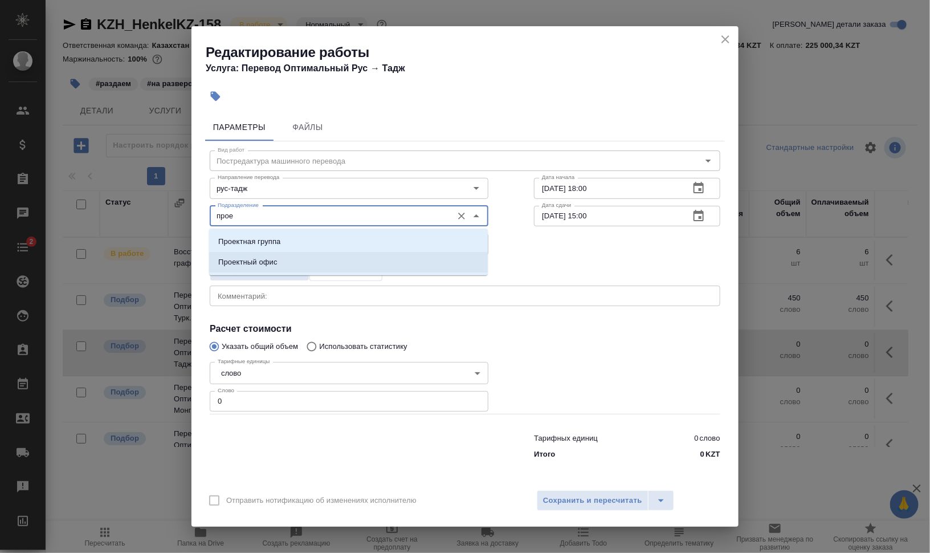
click at [235, 263] on p "Проектный офис" at bounding box center [247, 261] width 59 height 11
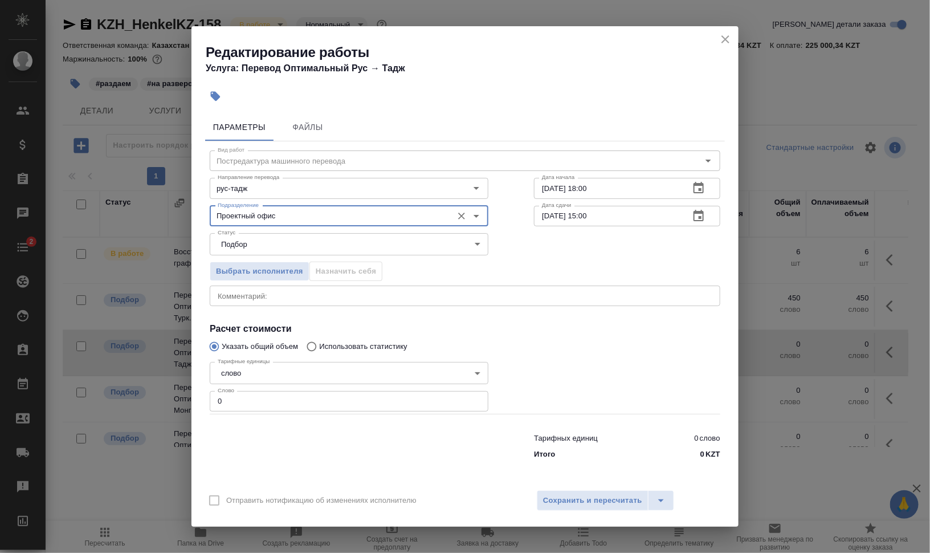
type input "Проектный офис"
drag, startPoint x: 229, startPoint y: 402, endPoint x: 190, endPoint y: 397, distance: 39.7
click at [190, 397] on div "Редактирование работы Услуга: Перевод Оптимальный Рус → Тадж Параметры Файлы Ви…" at bounding box center [465, 276] width 930 height 553
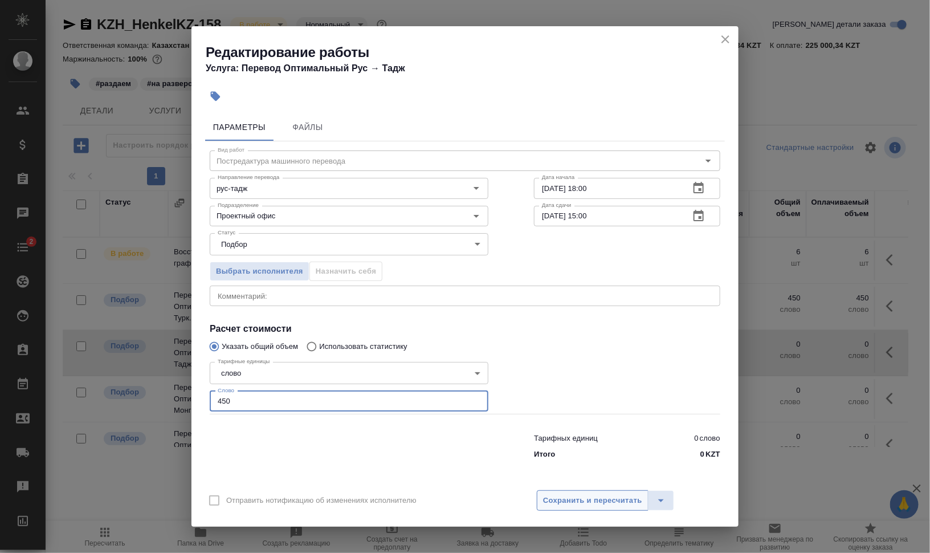
type input "450"
click at [582, 504] on span "Сохранить и пересчитать" at bounding box center [592, 500] width 99 height 13
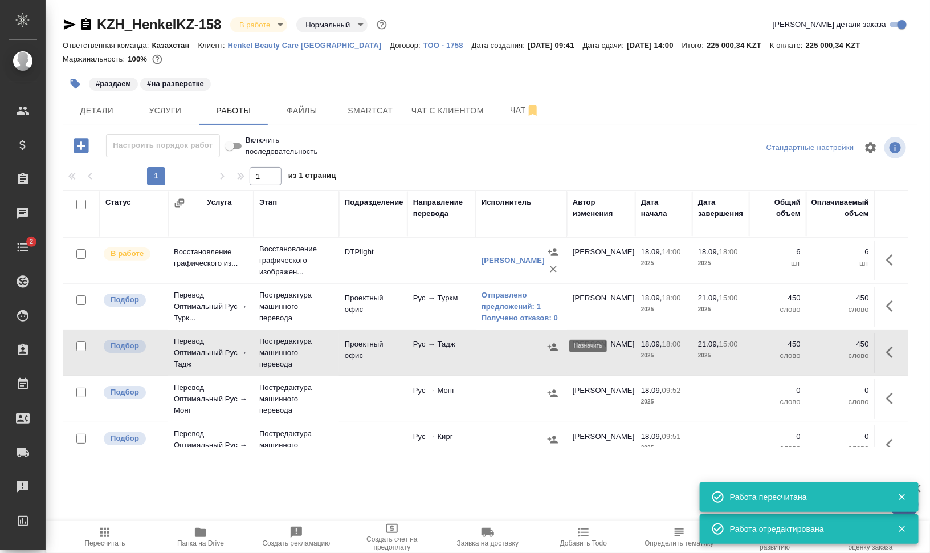
click at [552, 344] on icon "button" at bounding box center [552, 346] width 11 height 11
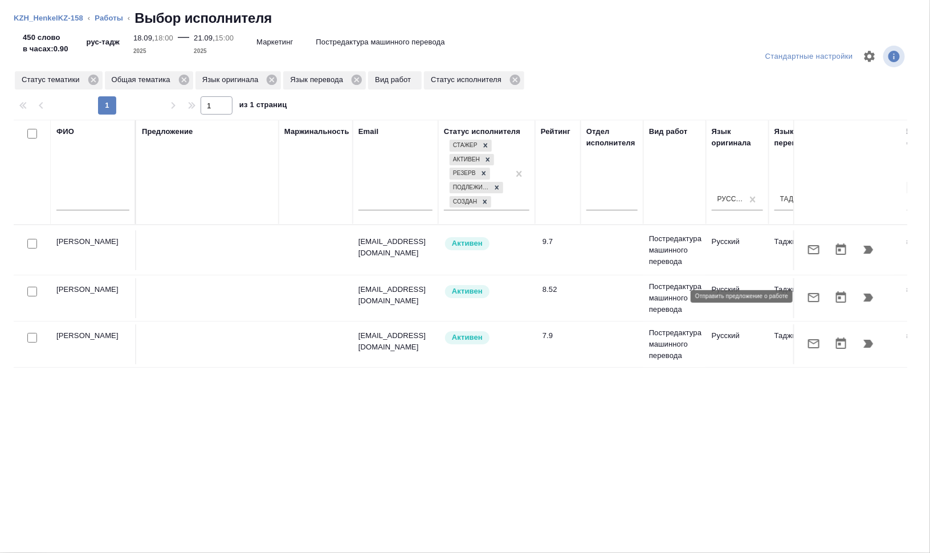
click at [815, 298] on icon "button" at bounding box center [814, 298] width 14 height 14
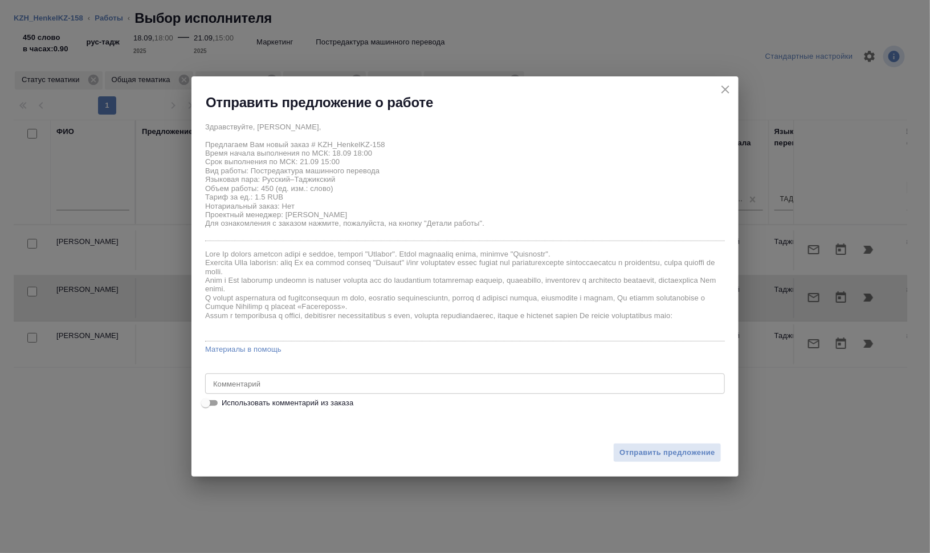
click at [276, 379] on textarea at bounding box center [465, 383] width 504 height 9
paste textarea "Сможете, пожалуйста, принять в работу небольшую презентацию? На проект в Смартк…"
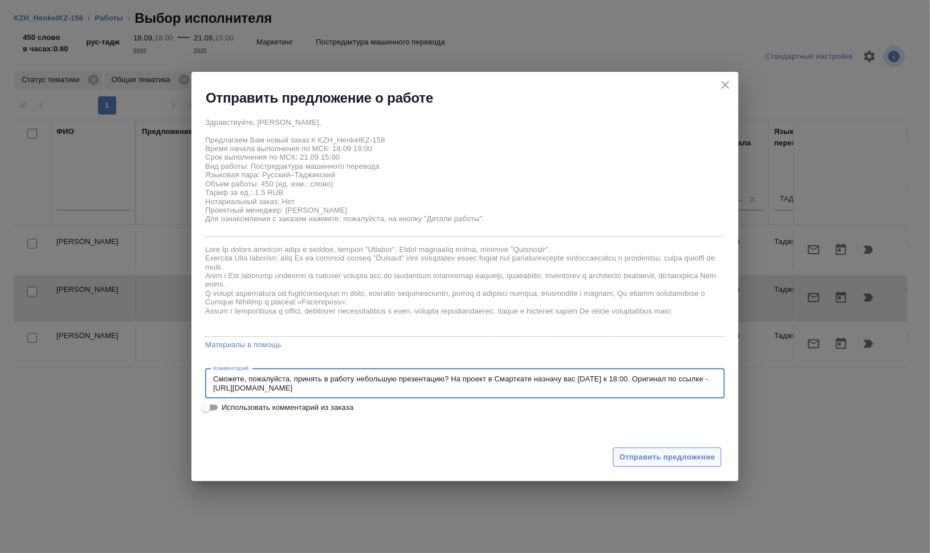
type textarea "Сможете, пожалуйста, принять в работу небольшую презентацию? На проект в Смартк…"
click at [658, 451] on span "Отправить предложение" at bounding box center [667, 457] width 96 height 13
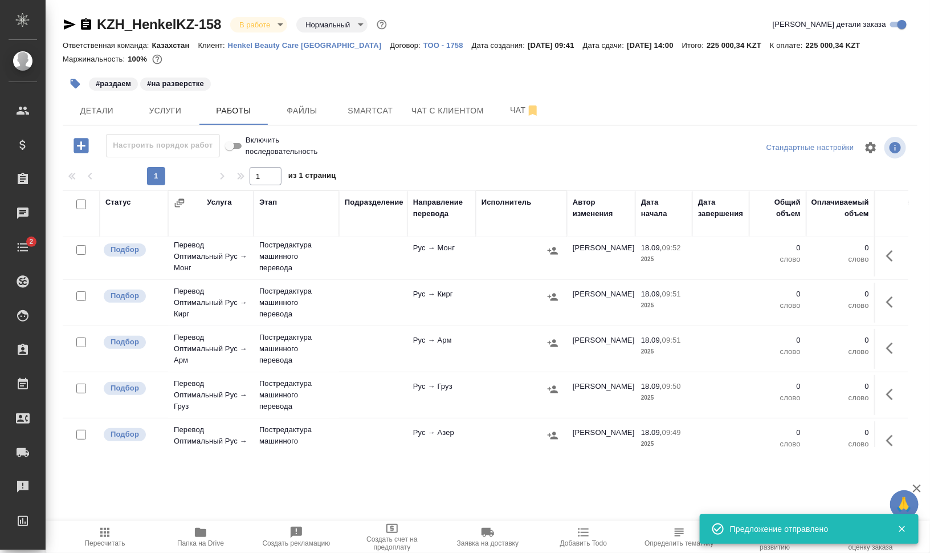
scroll to position [71, 0]
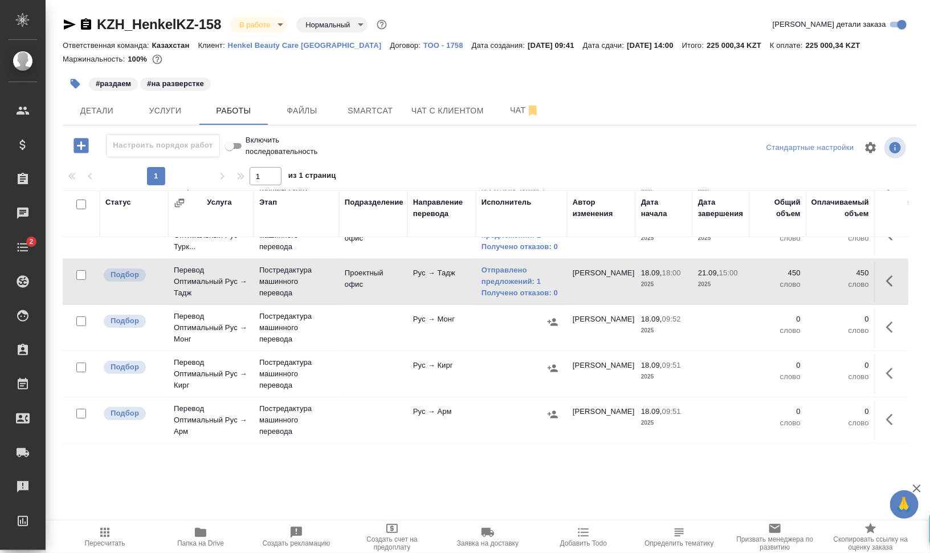
click at [886, 325] on icon "button" at bounding box center [893, 327] width 14 height 14
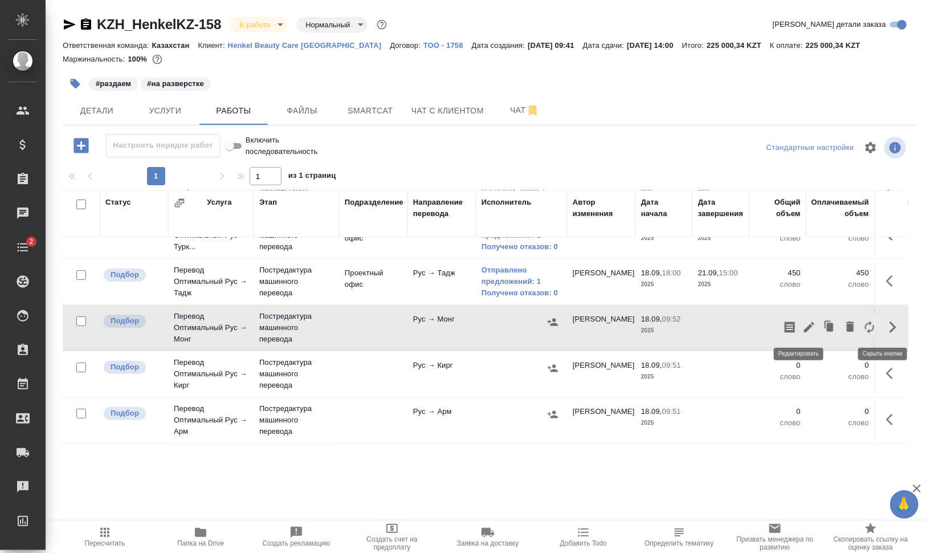
click at [804, 326] on icon "button" at bounding box center [809, 327] width 10 height 10
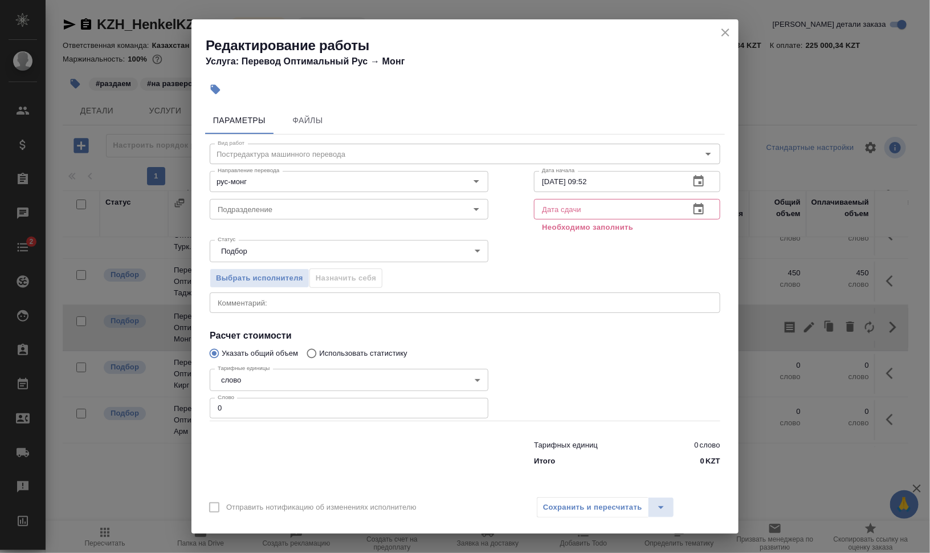
drag, startPoint x: 567, startPoint y: 210, endPoint x: 580, endPoint y: 213, distance: 13.3
click at [567, 210] on input "text" at bounding box center [607, 209] width 146 height 21
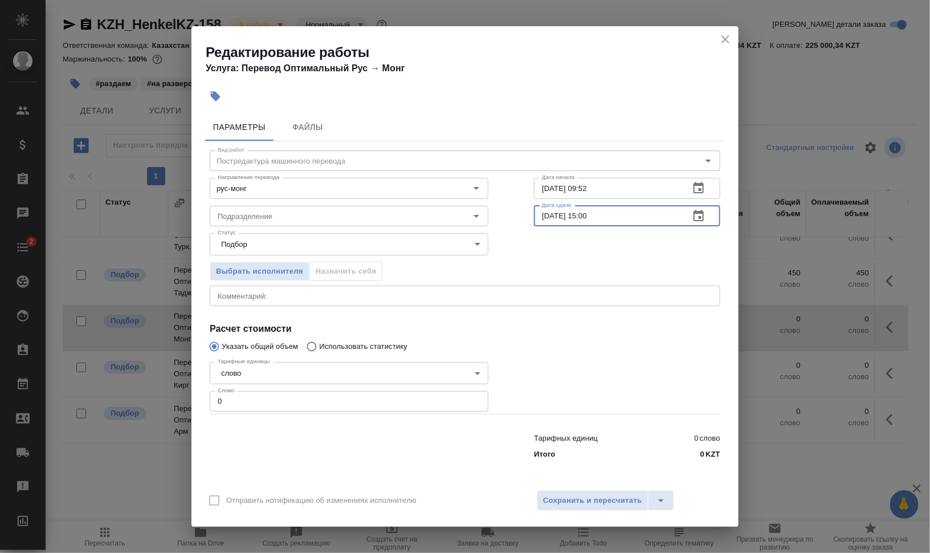
type input "21.09.2025 15:00"
drag, startPoint x: 582, startPoint y: 189, endPoint x: 778, endPoint y: 177, distance: 196.3
click at [749, 180] on div "Редактирование работы Услуга: Перевод Оптимальный Рус → Монг Параметры Файлы Ви…" at bounding box center [465, 276] width 930 height 553
drag, startPoint x: 283, startPoint y: 208, endPoint x: 318, endPoint y: 218, distance: 36.2
click at [283, 209] on div "Подразделение" at bounding box center [349, 216] width 279 height 21
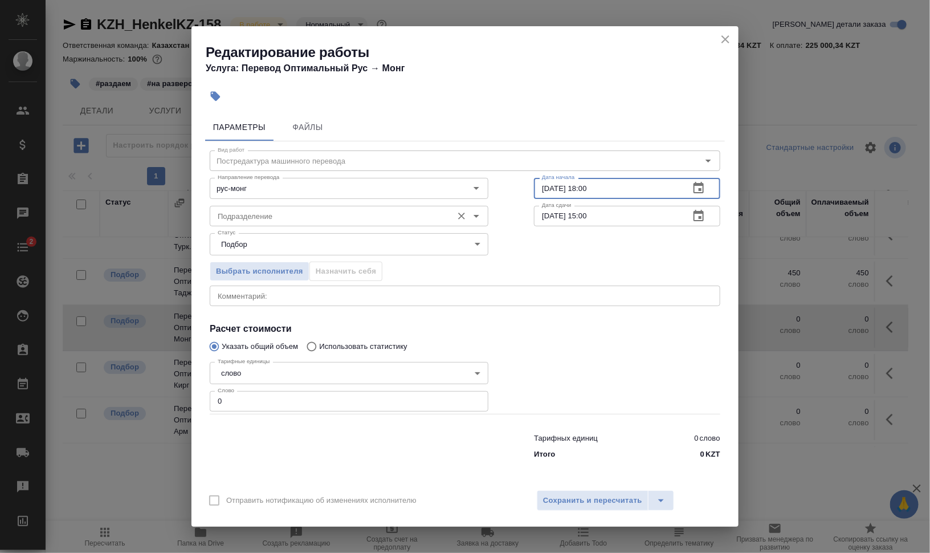
type input "18.09.2025 18:00"
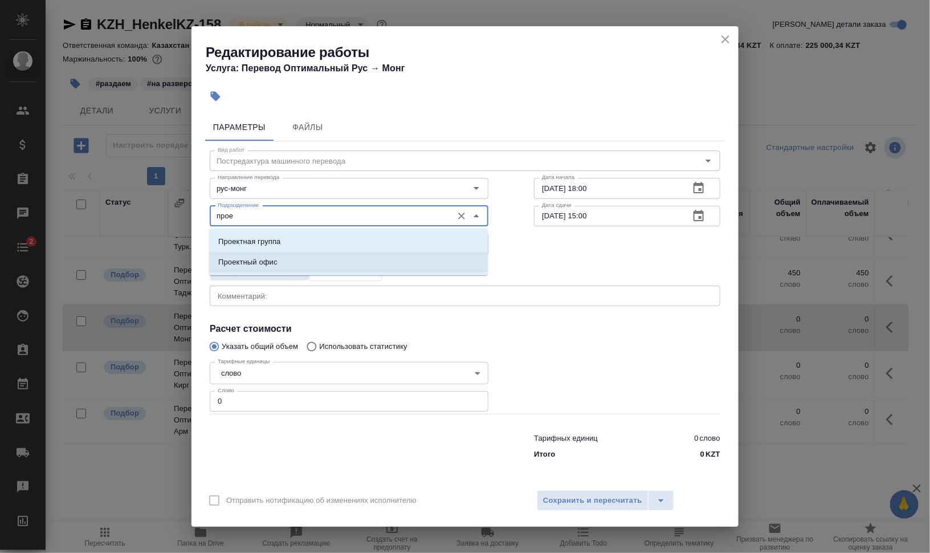
click at [279, 264] on li "Проектный офис" at bounding box center [348, 262] width 279 height 21
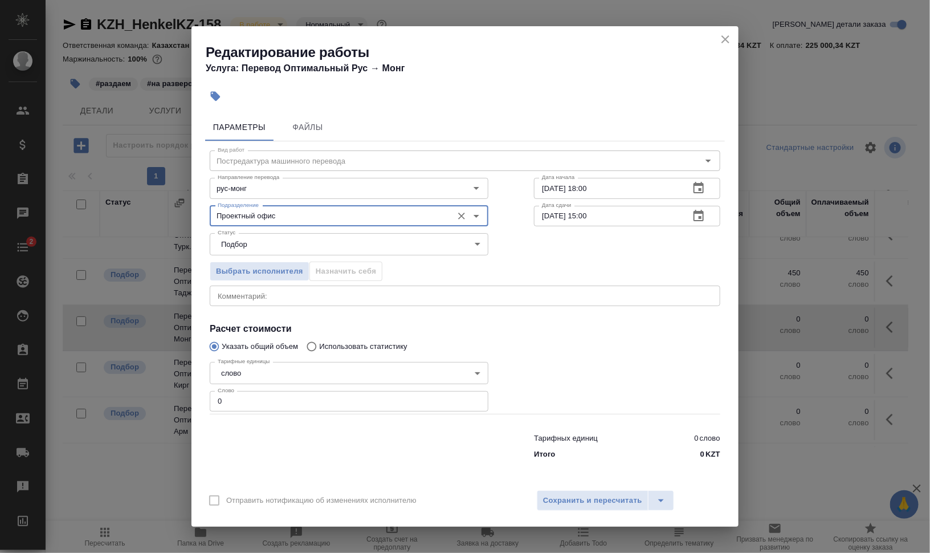
type input "Проектный офис"
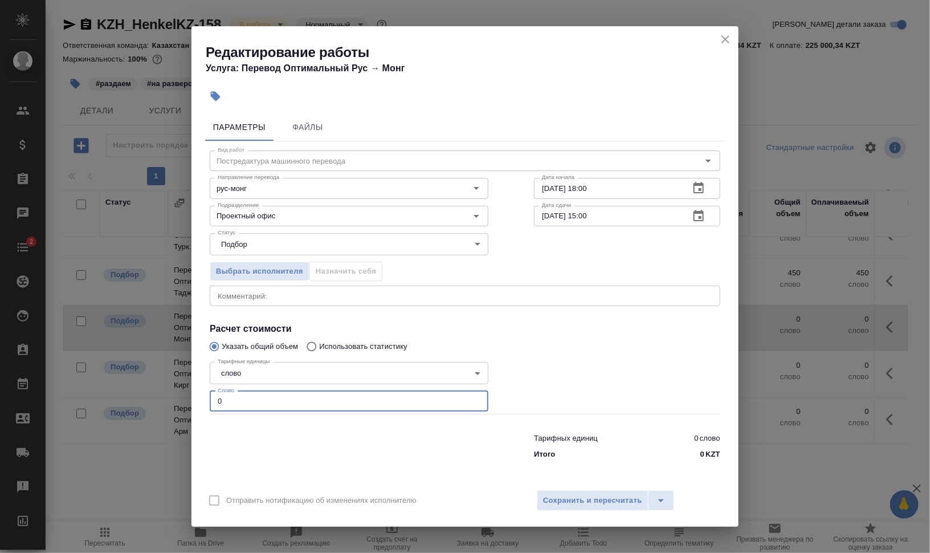
drag, startPoint x: 206, startPoint y: 402, endPoint x: 165, endPoint y: 395, distance: 41.0
click at [166, 395] on div "Редактирование работы Услуга: Перевод Оптимальный Рус → Монг Параметры Файлы Ви…" at bounding box center [465, 276] width 930 height 553
type input "450"
click at [585, 398] on div at bounding box center [627, 385] width 232 height 102
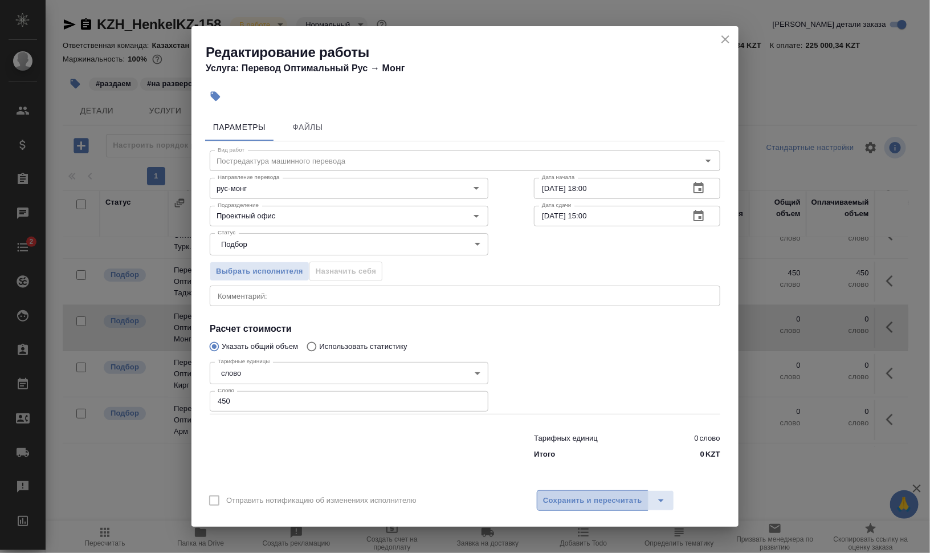
click at [591, 508] on button "Сохранить и пересчитать" at bounding box center [593, 500] width 112 height 21
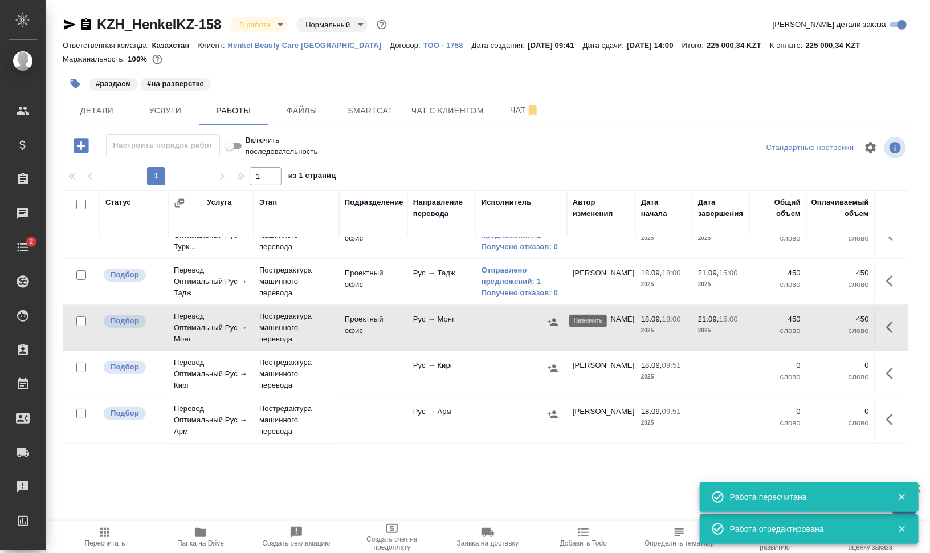
click at [552, 322] on icon "button" at bounding box center [552, 321] width 11 height 11
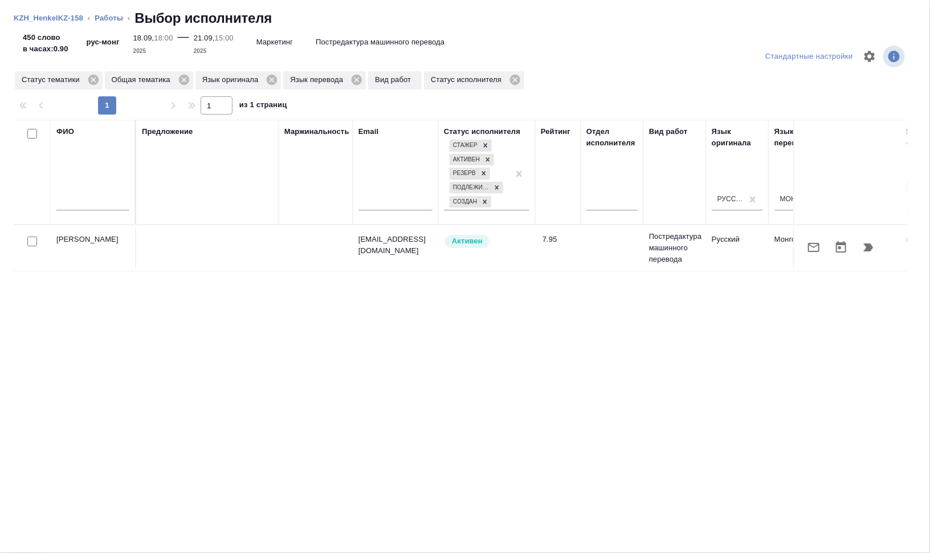
click at [813, 248] on icon "button" at bounding box center [814, 247] width 14 height 14
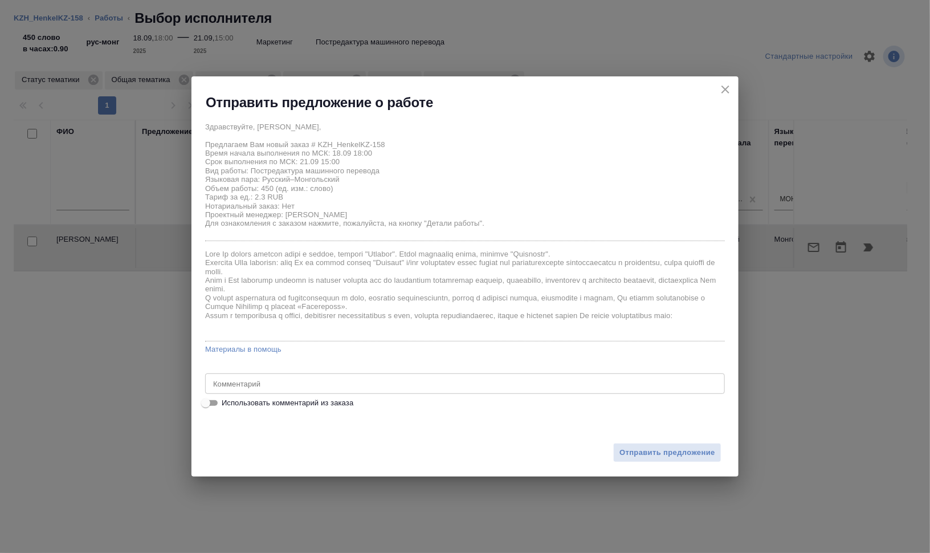
click at [297, 383] on textarea at bounding box center [465, 383] width 504 height 9
paste textarea "Сможете, пожалуйста, принять в работу небольшую презентацию? На проект в Смартк…"
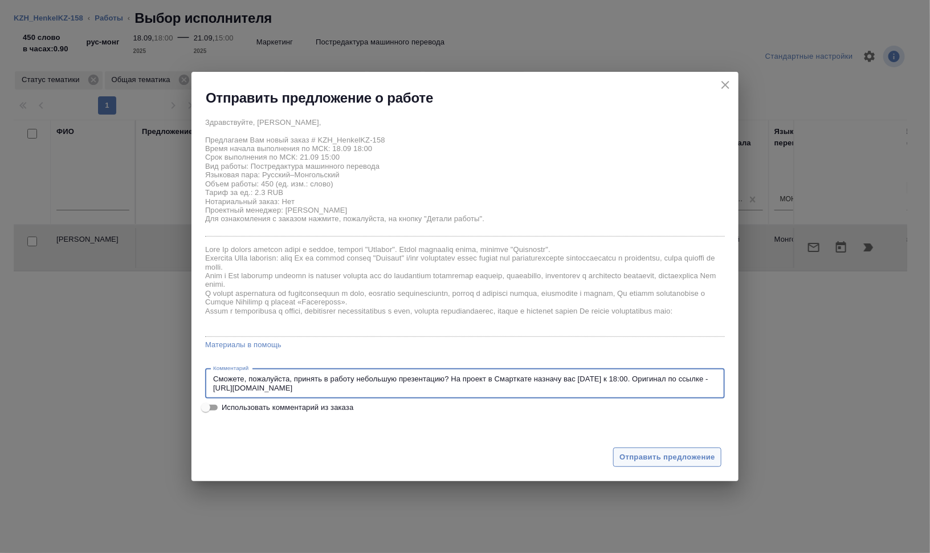
type textarea "Сможете, пожалуйста, принять в работу небольшую презентацию? На проект в Смартк…"
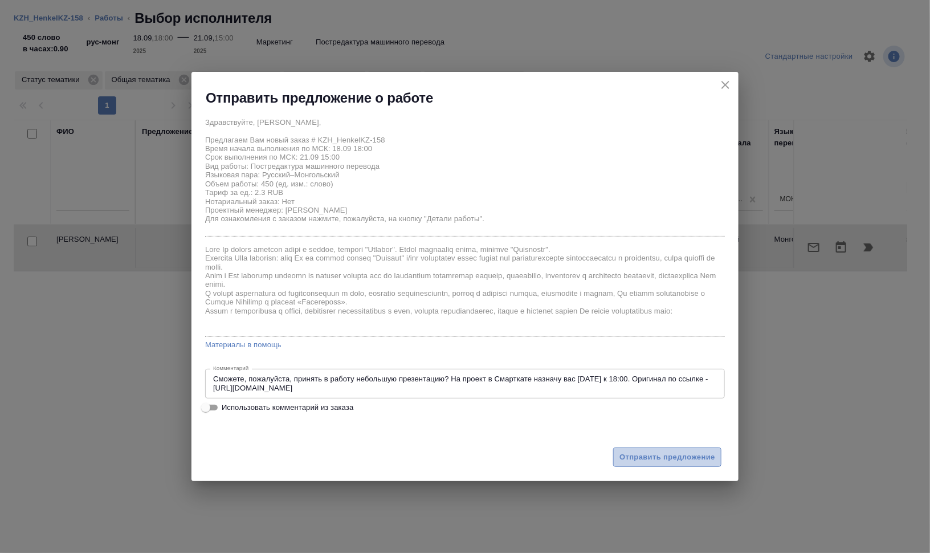
click at [670, 454] on span "Отправить предложение" at bounding box center [667, 457] width 96 height 13
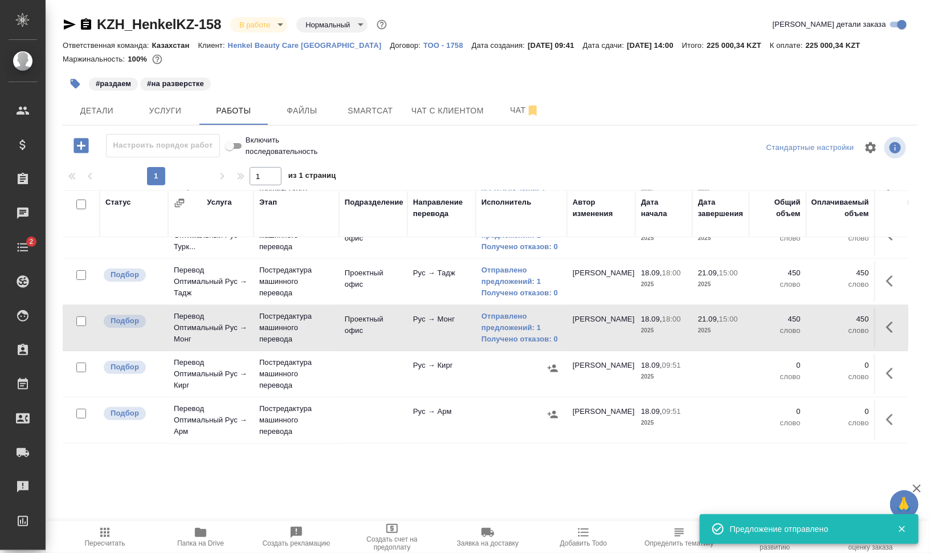
click at [886, 370] on icon "button" at bounding box center [893, 373] width 14 height 14
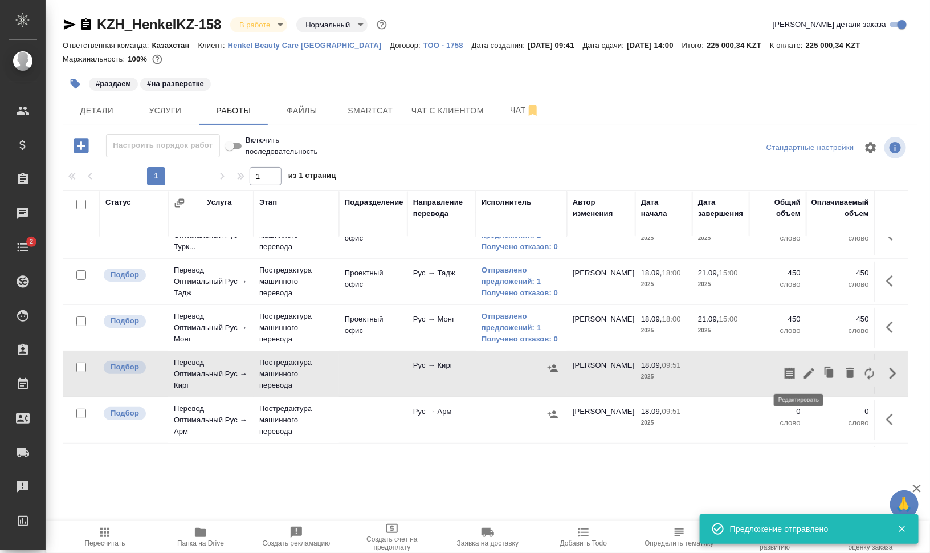
click at [804, 371] on icon "button" at bounding box center [809, 373] width 10 height 10
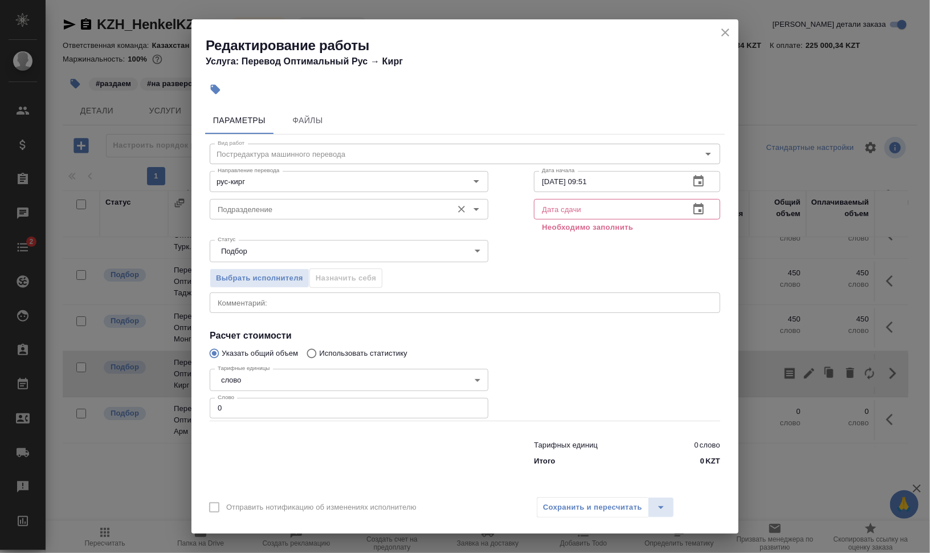
click at [273, 199] on div "Подразделение" at bounding box center [349, 209] width 279 height 21
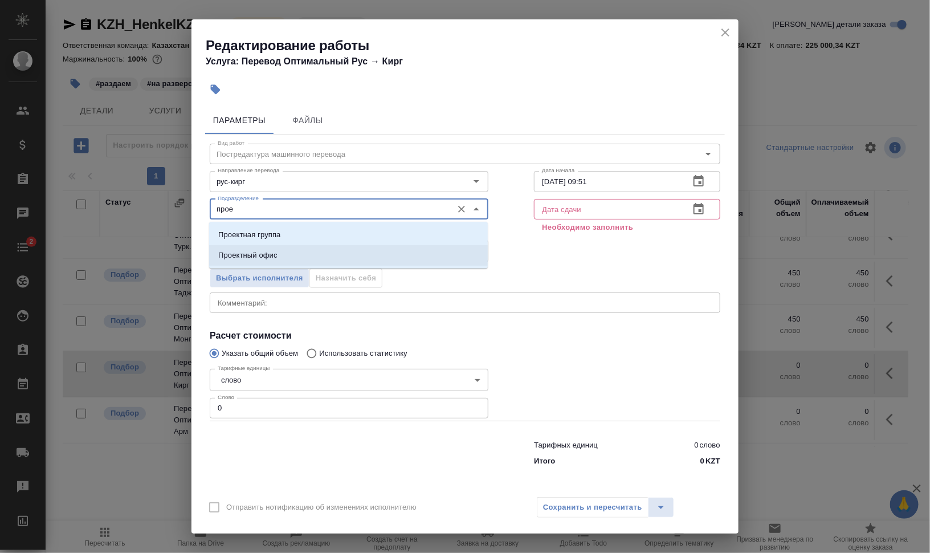
click at [320, 256] on li "Проектный офис" at bounding box center [348, 255] width 279 height 21
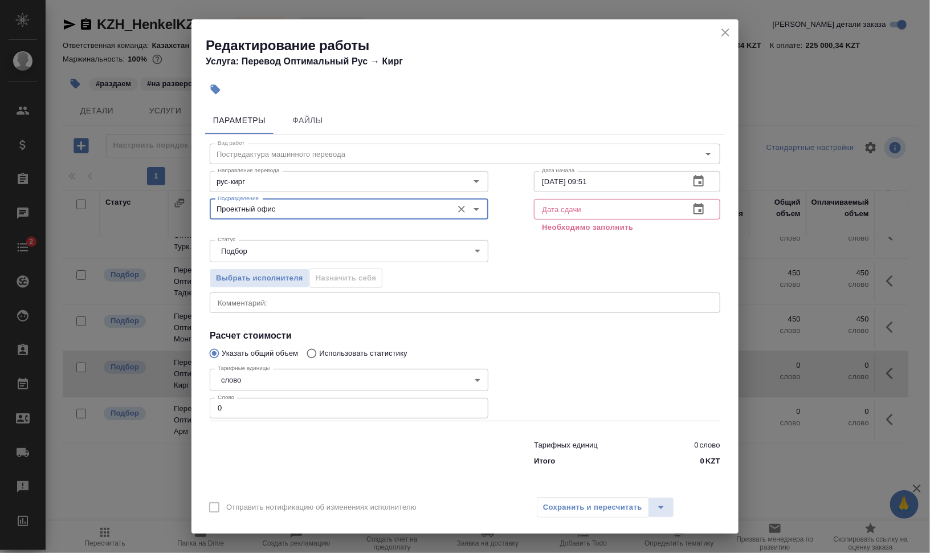
type input "Проектный офис"
click at [549, 210] on input "text" at bounding box center [607, 209] width 146 height 21
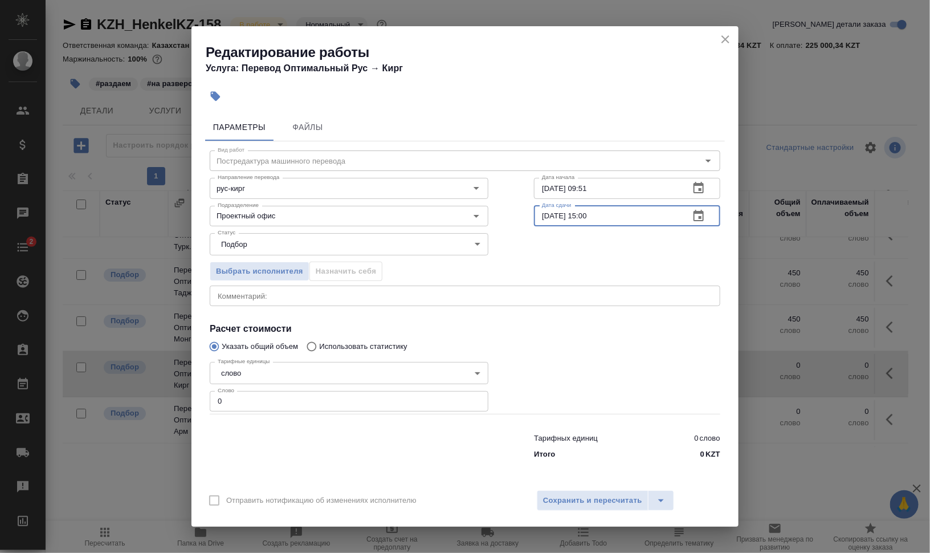
type input "21.09.2025 15:00"
drag, startPoint x: 583, startPoint y: 186, endPoint x: 662, endPoint y: 190, distance: 79.3
click at [659, 190] on input "18.09.2025 09:51" at bounding box center [607, 188] width 146 height 21
type input "18.09.2025 18:00"
drag, startPoint x: 205, startPoint y: 381, endPoint x: 205, endPoint y: 392, distance: 11.4
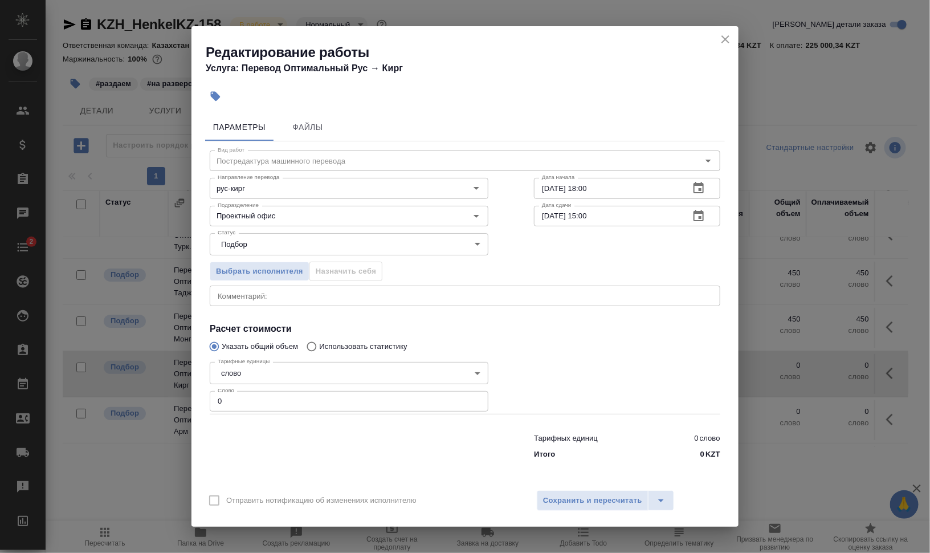
click at [189, 383] on div "Редактирование работы Услуга: Перевод Оптимальный Рус → Кирг Параметры Файлы Ви…" at bounding box center [465, 276] width 930 height 553
drag, startPoint x: 251, startPoint y: 404, endPoint x: 186, endPoint y: 398, distance: 65.8
click at [198, 398] on div "Параметры Файлы Вид работ Постредактура машинного перевода Вид работ Направлени…" at bounding box center [464, 296] width 547 height 374
type input "450"
click at [609, 491] on div "Отправить нотификацию об изменениях исполнителю Сохранить и пересчитать" at bounding box center [464, 505] width 547 height 44
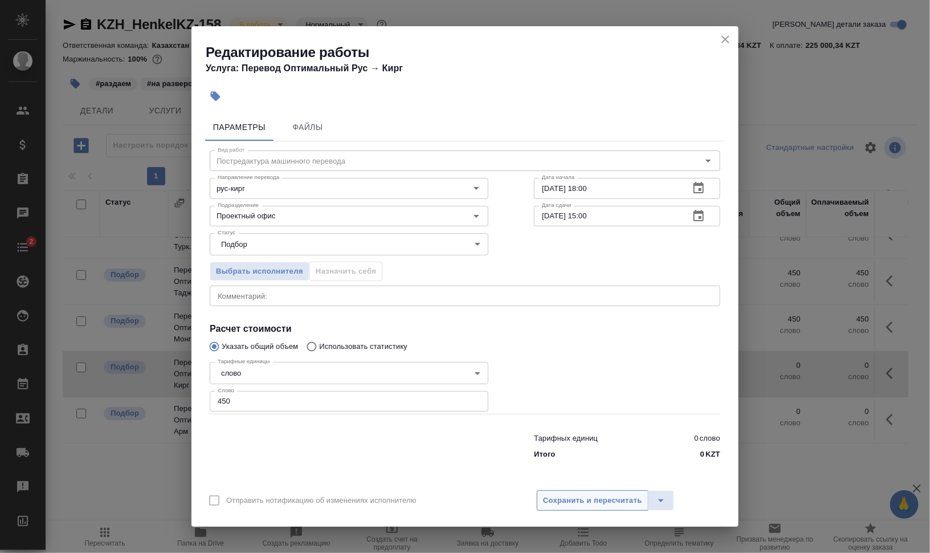
click at [595, 495] on span "Сохранить и пересчитать" at bounding box center [592, 500] width 99 height 13
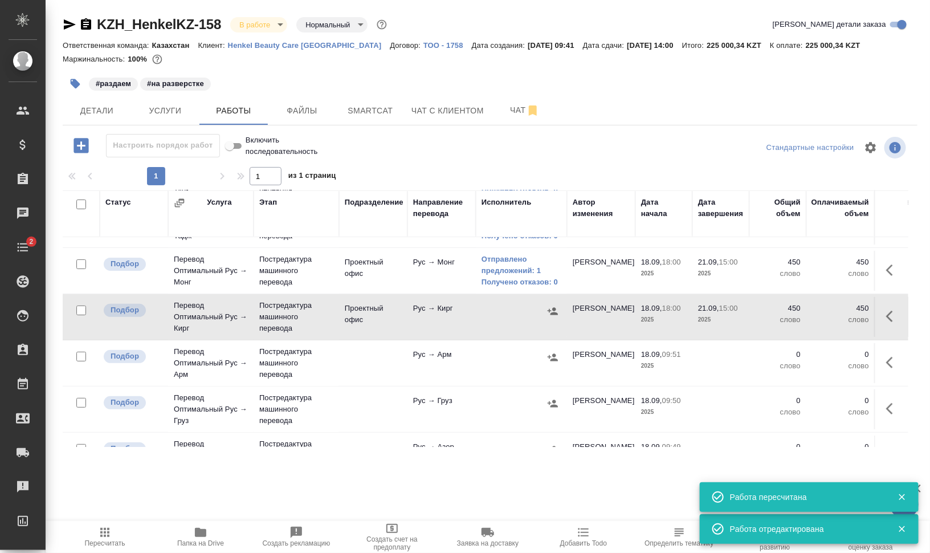
scroll to position [142, 0]
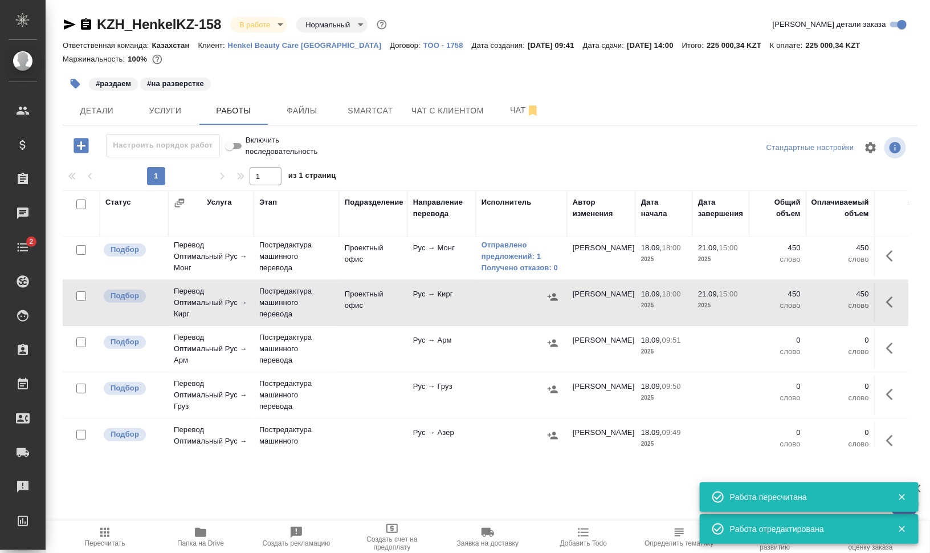
click at [554, 299] on icon "button" at bounding box center [553, 296] width 10 height 7
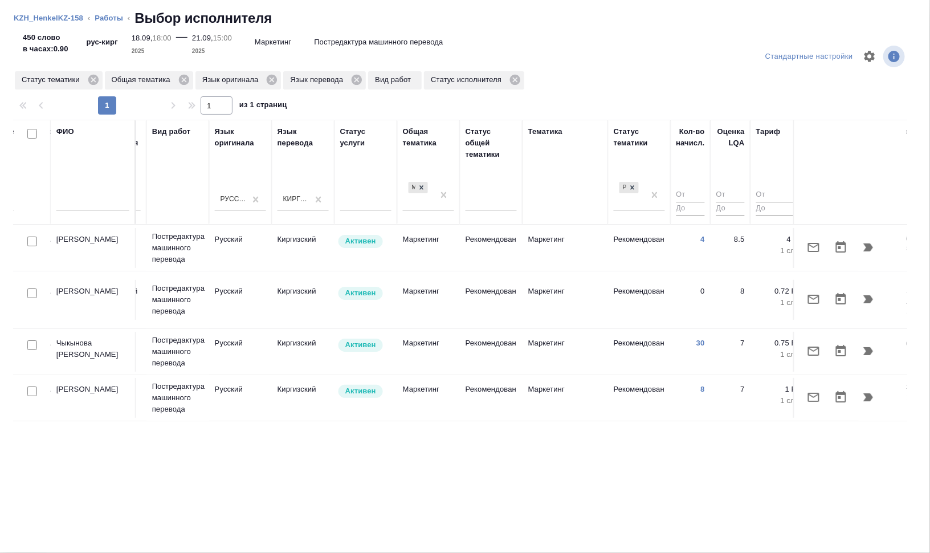
scroll to position [0, 534]
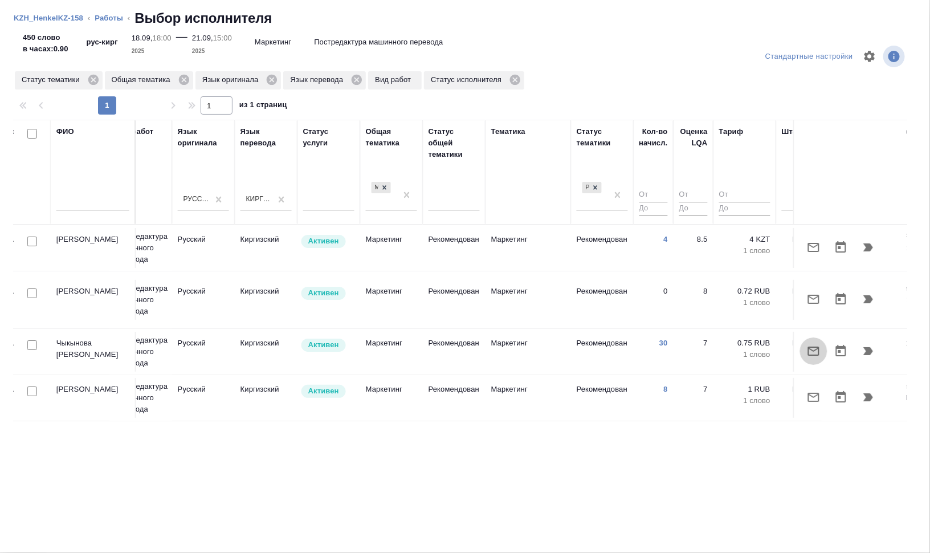
click at [813, 346] on icon "button" at bounding box center [813, 350] width 11 height 9
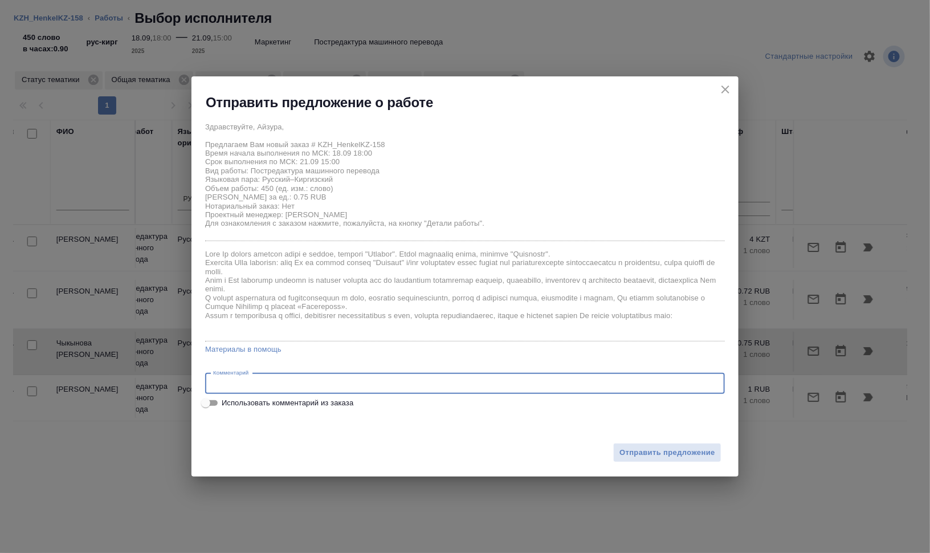
click at [270, 382] on textarea at bounding box center [465, 383] width 504 height 9
paste textarea "Сможете, пожалуйста, принять в работу небольшую презентацию? На проект в Смартк…"
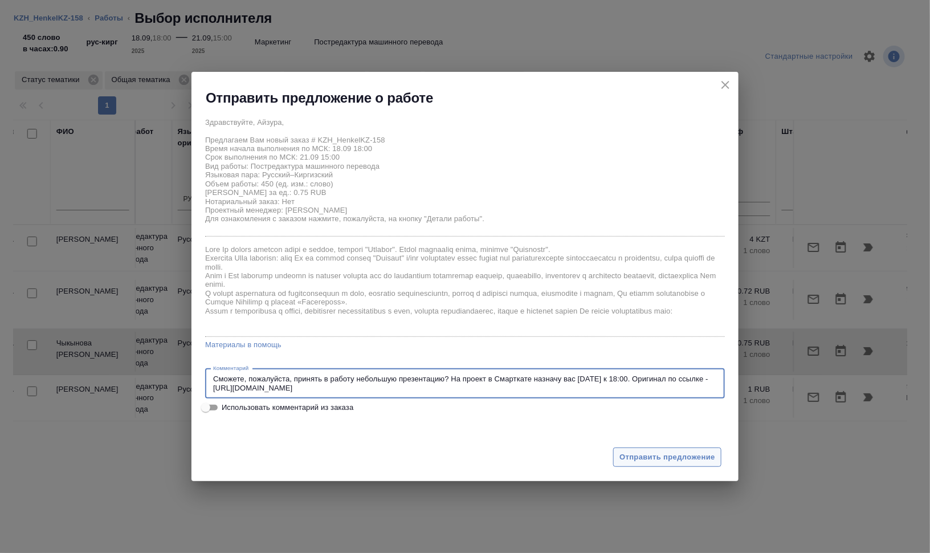
type textarea "Сможете, пожалуйста, принять в работу небольшую презентацию? На проект в Смартк…"
click at [688, 455] on span "Отправить предложение" at bounding box center [667, 457] width 96 height 13
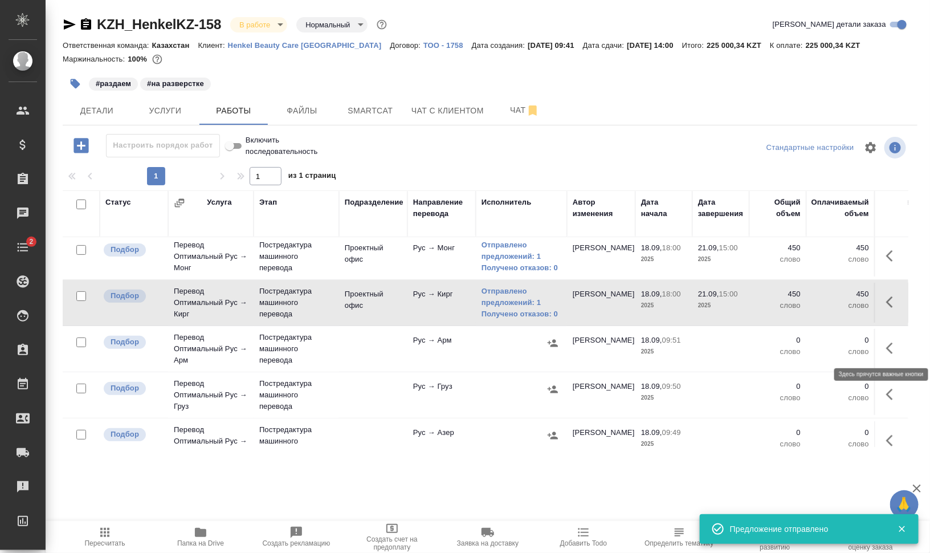
click at [889, 351] on button "button" at bounding box center [892, 347] width 27 height 27
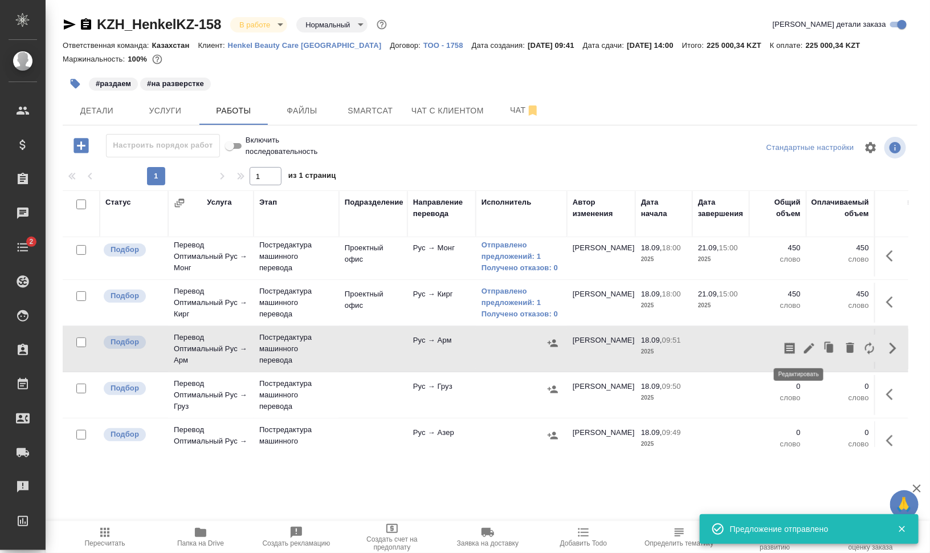
click at [802, 344] on icon "button" at bounding box center [809, 348] width 14 height 14
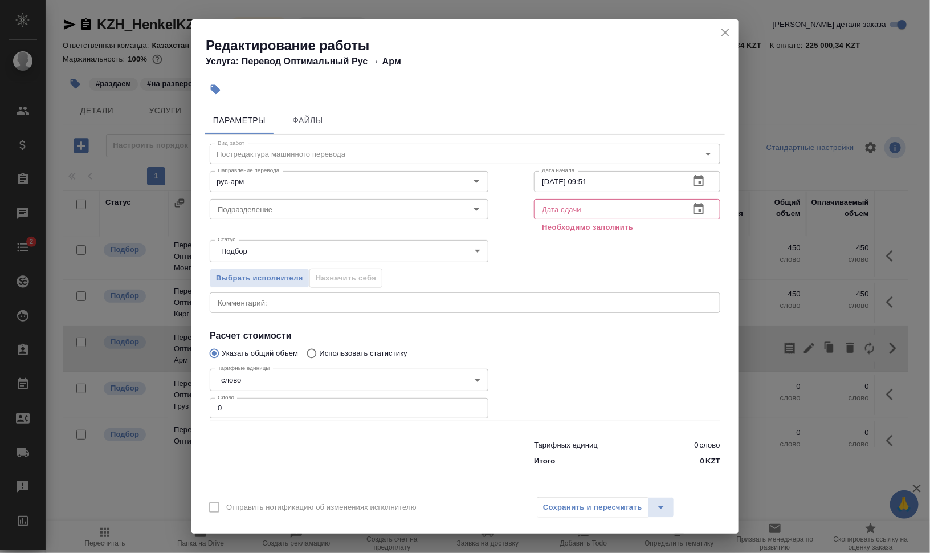
click at [548, 206] on input "text" at bounding box center [607, 209] width 146 height 21
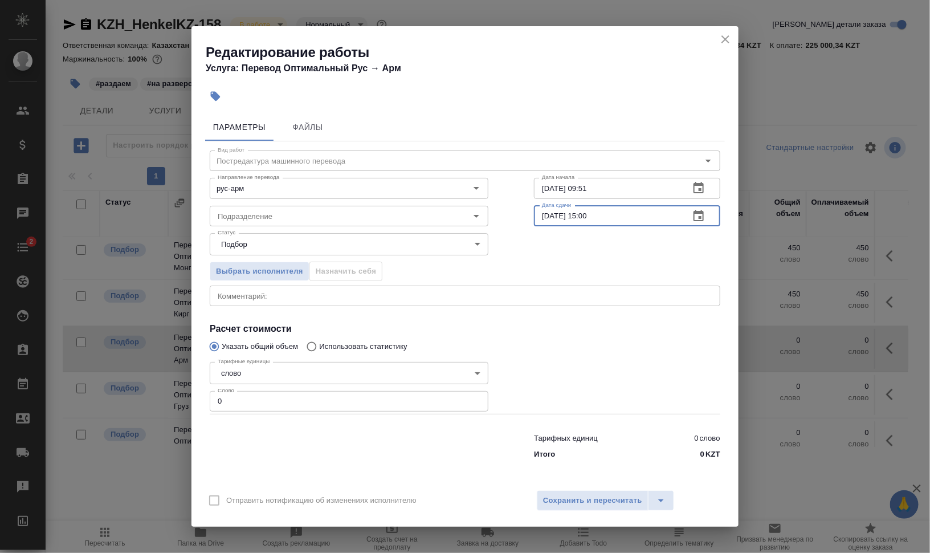
type input "21.09.2025 15:00"
drag, startPoint x: 616, startPoint y: 189, endPoint x: 643, endPoint y: 188, distance: 26.8
click at [643, 188] on input "18.09.2025 09:51" at bounding box center [607, 188] width 146 height 21
type input "18.09.2025 18:00"
click at [261, 215] on input "Подразделение" at bounding box center [330, 216] width 234 height 14
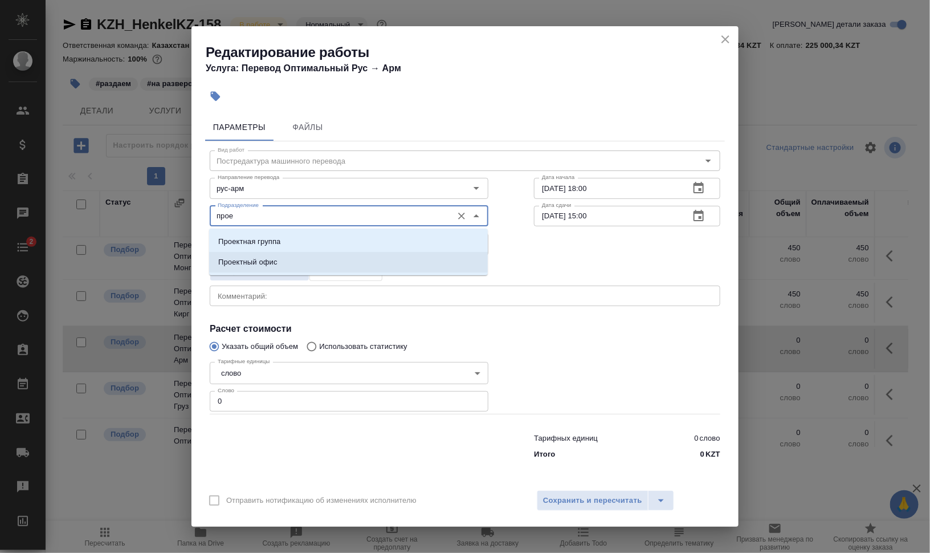
click at [263, 258] on p "Проектный офис" at bounding box center [247, 261] width 59 height 11
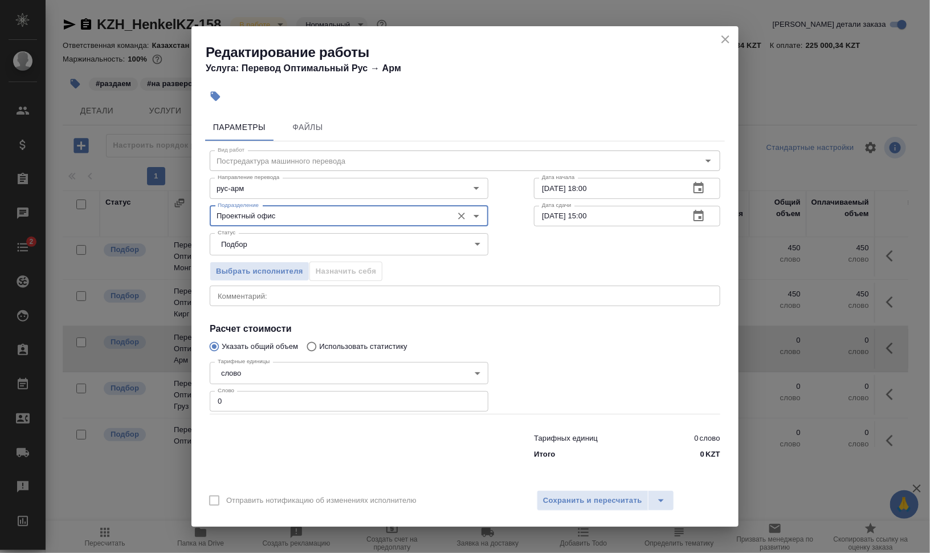
type input "Проектный офис"
drag, startPoint x: 230, startPoint y: 413, endPoint x: 205, endPoint y: 412, distance: 25.1
click at [214, 414] on div "Тарифных единиц 0 слово Итого 0 KZT" at bounding box center [465, 443] width 556 height 77
drag, startPoint x: 279, startPoint y: 399, endPoint x: 195, endPoint y: 392, distance: 84.1
click at [203, 393] on div "Параметры Файлы Вид работ Постредактура машинного перевода Вид работ Направлени…" at bounding box center [464, 296] width 547 height 374
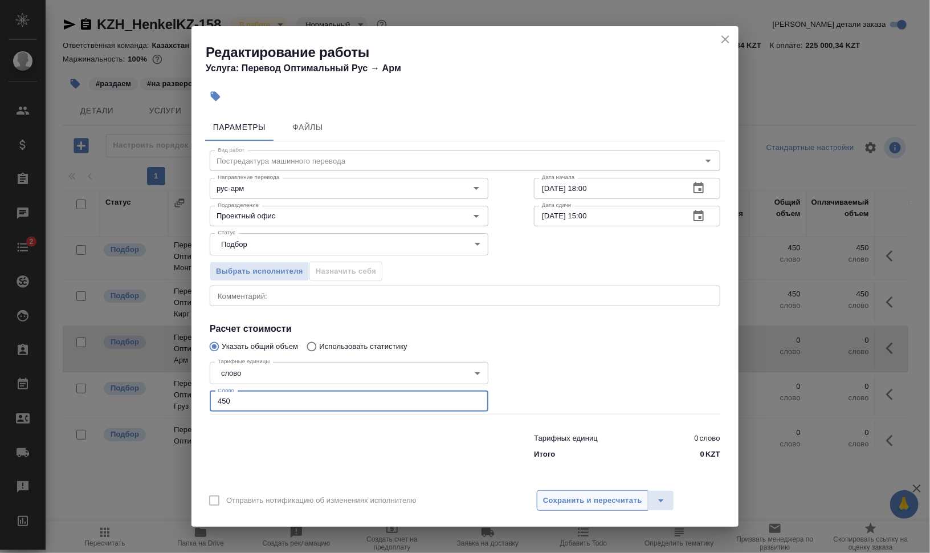
type input "450"
click at [592, 496] on span "Сохранить и пересчитать" at bounding box center [592, 500] width 99 height 13
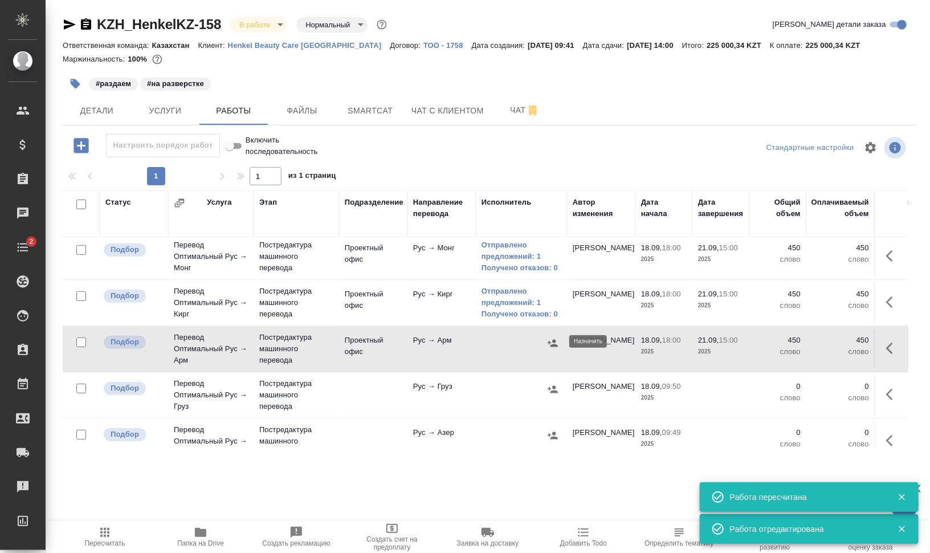
click at [548, 345] on icon "button" at bounding box center [552, 342] width 11 height 11
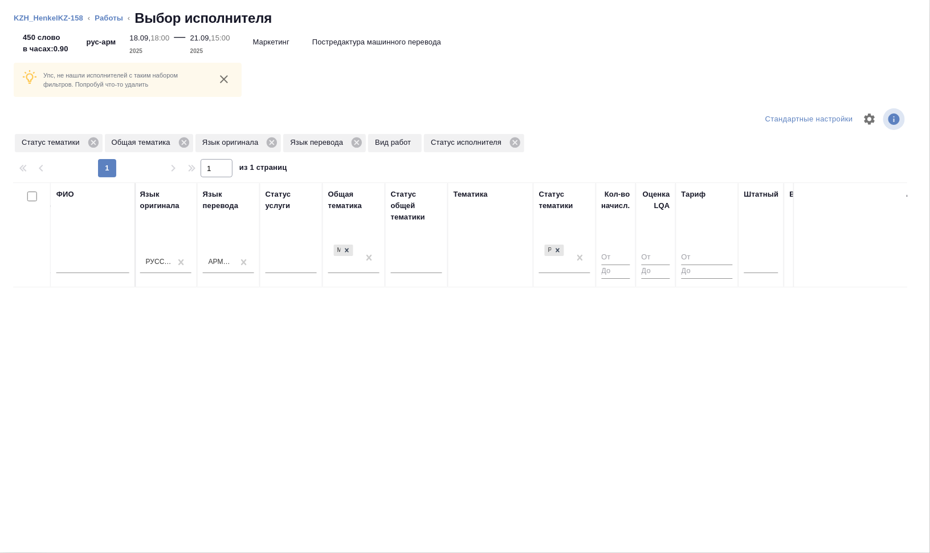
scroll to position [0, 651]
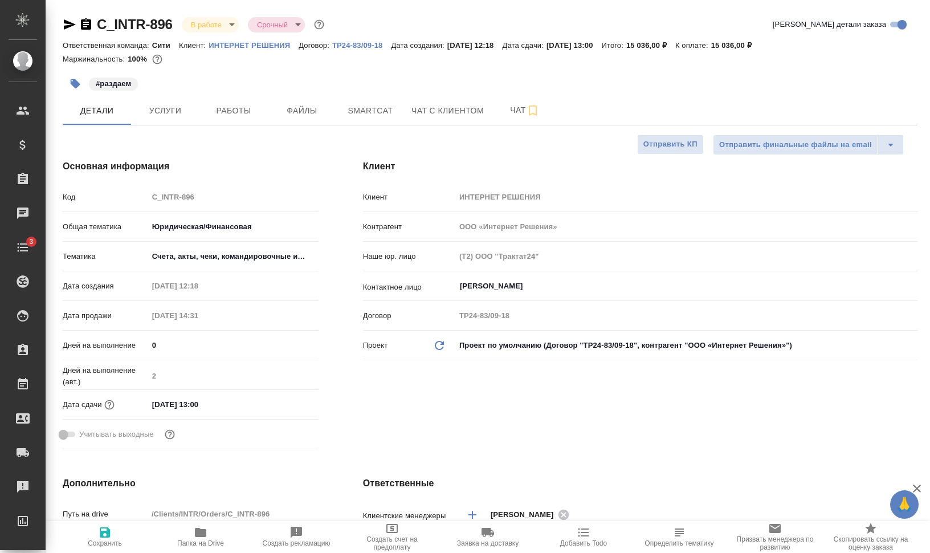
select select "RU"
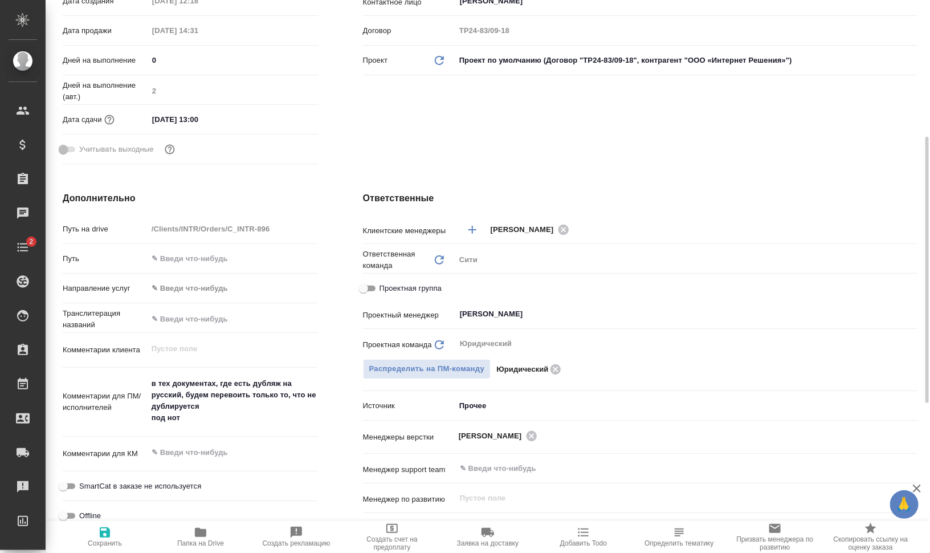
scroll to position [427, 0]
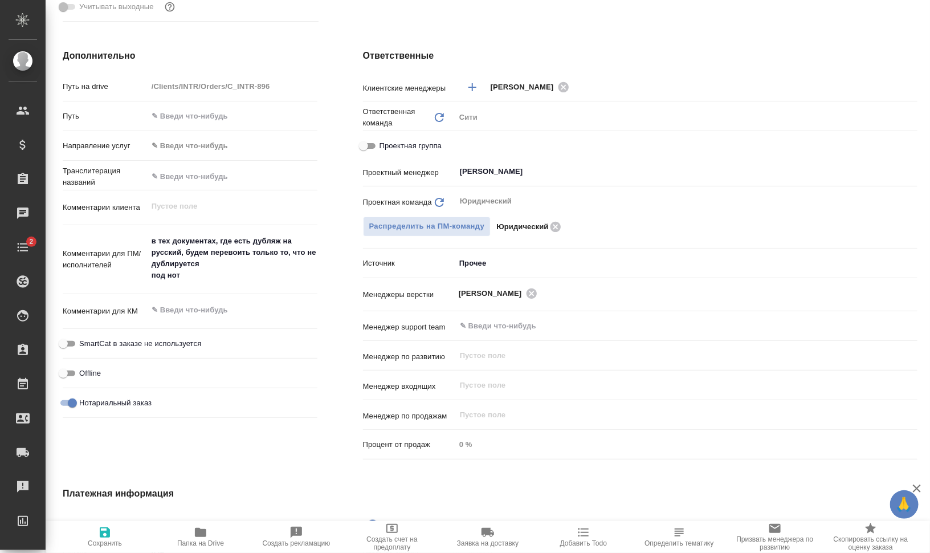
click at [201, 540] on span "Папка на Drive" at bounding box center [200, 543] width 47 height 8
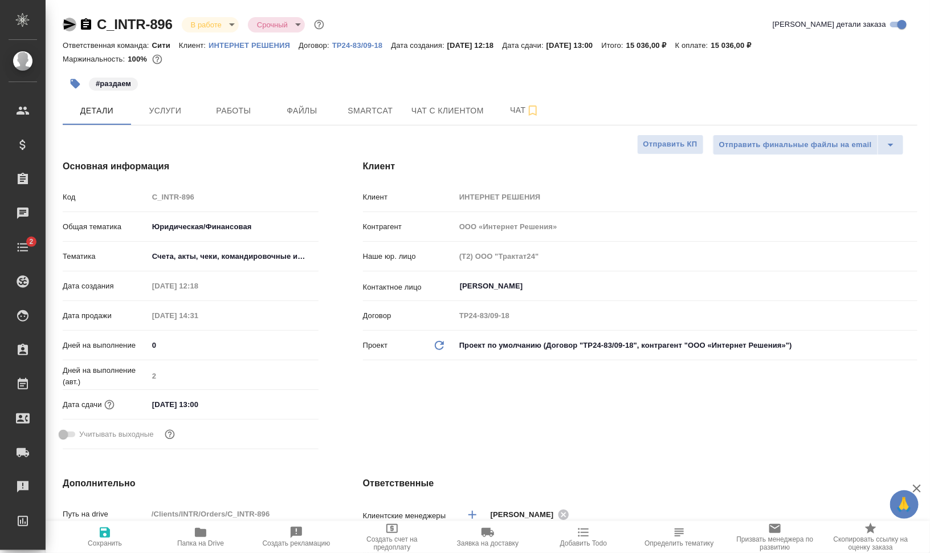
click at [66, 25] on icon "button" at bounding box center [70, 24] width 12 height 10
click at [236, 69] on div at bounding box center [490, 70] width 855 height 2
click at [76, 23] on div at bounding box center [78, 25] width 30 height 14
click at [67, 28] on icon "button" at bounding box center [70, 25] width 14 height 14
click at [532, 109] on icon "button" at bounding box center [533, 111] width 14 height 14
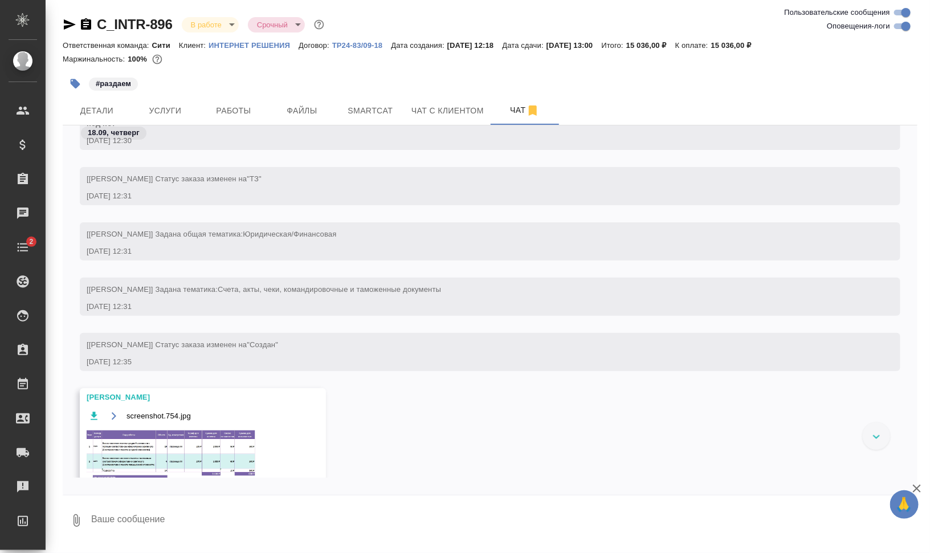
scroll to position [427, 0]
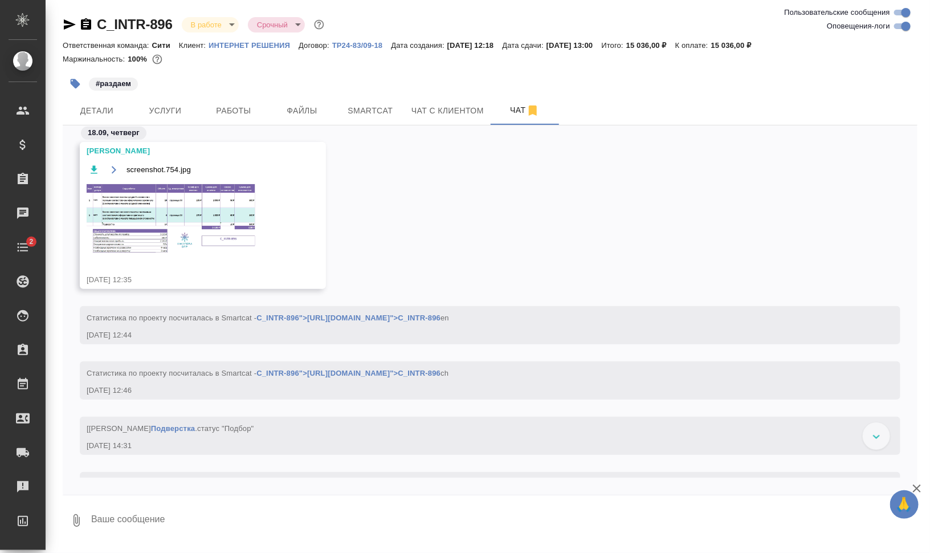
click at [170, 210] on img at bounding box center [172, 218] width 171 height 72
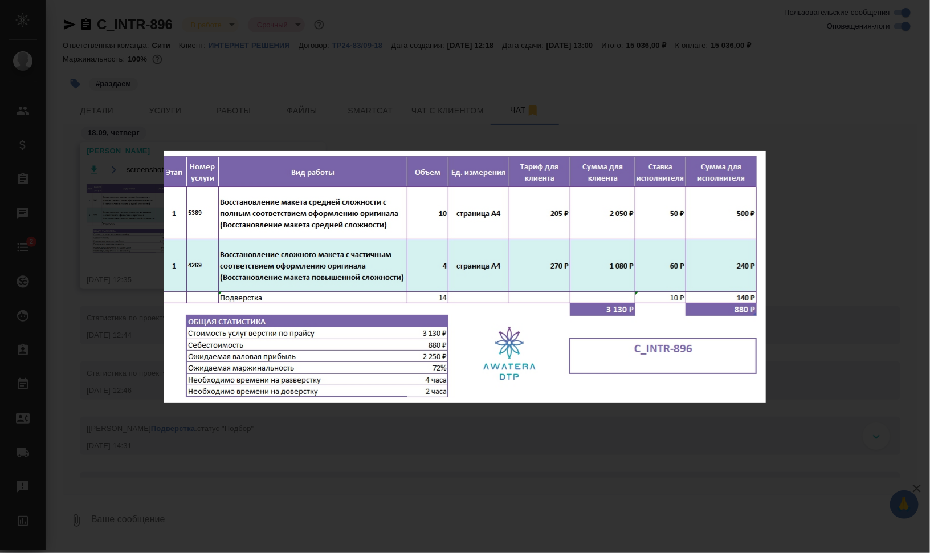
click at [843, 230] on div "screenshot.754.jpg 1 of 1" at bounding box center [465, 276] width 930 height 553
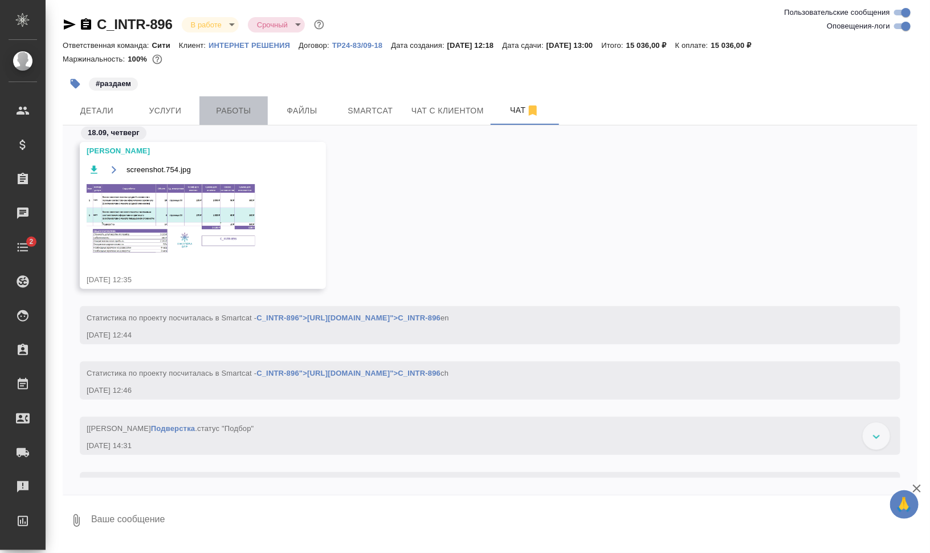
click at [224, 109] on span "Работы" at bounding box center [233, 111] width 55 height 14
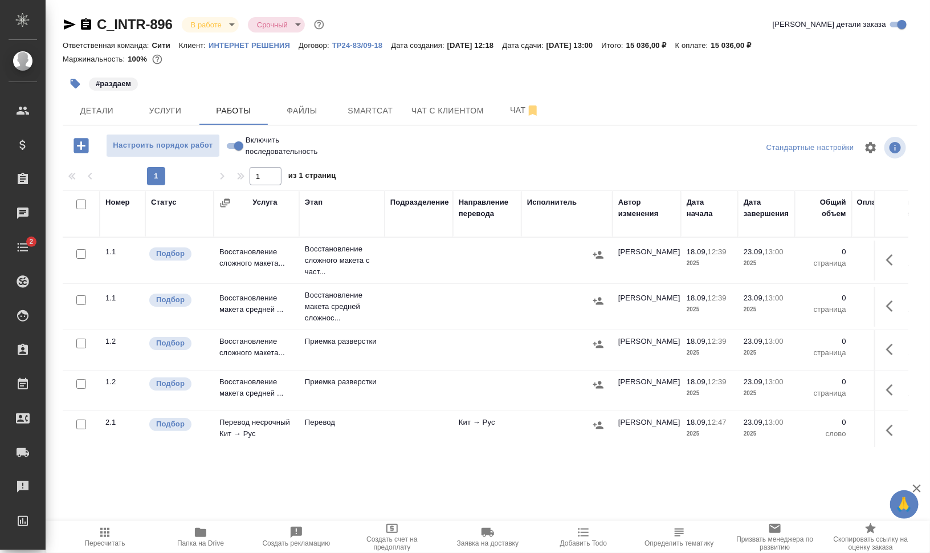
click at [77, 202] on input "checkbox" at bounding box center [81, 204] width 10 height 10
checkbox input "true"
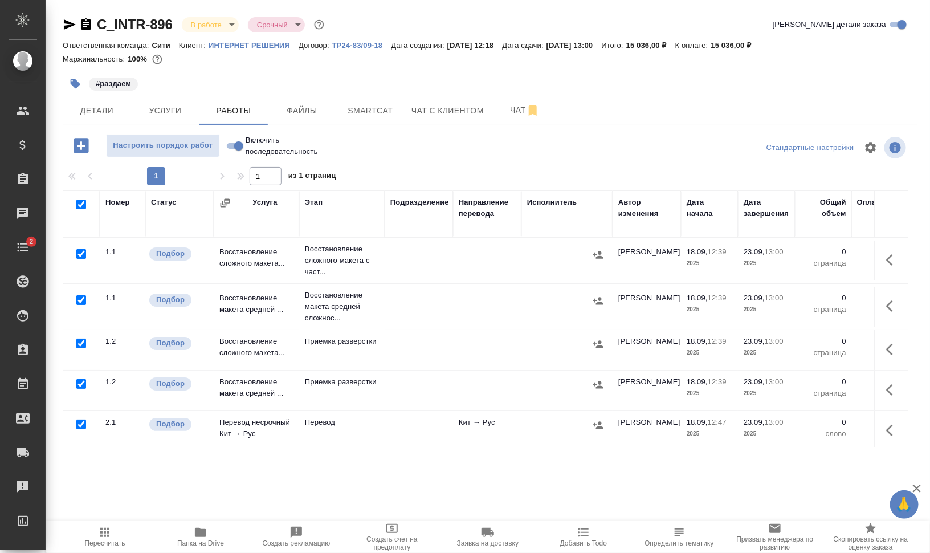
checkbox input "true"
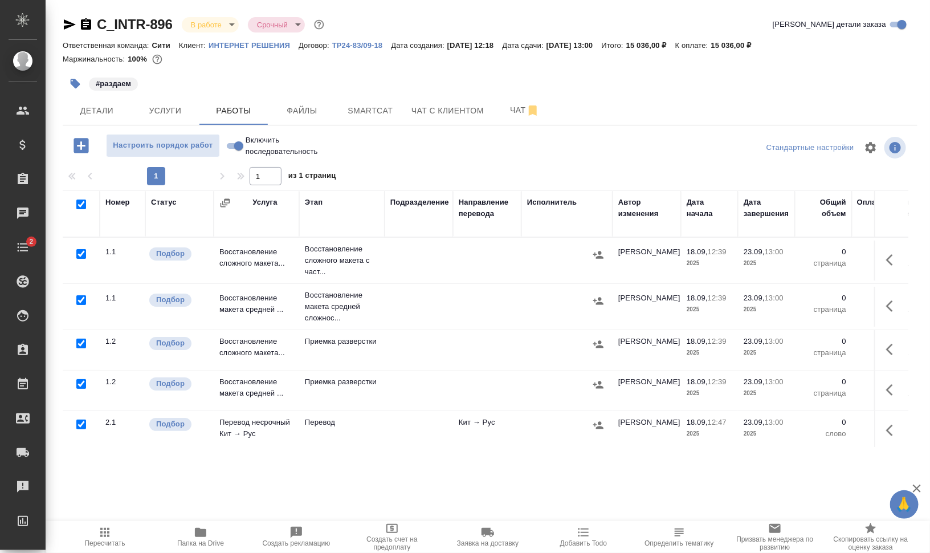
checkbox input "true"
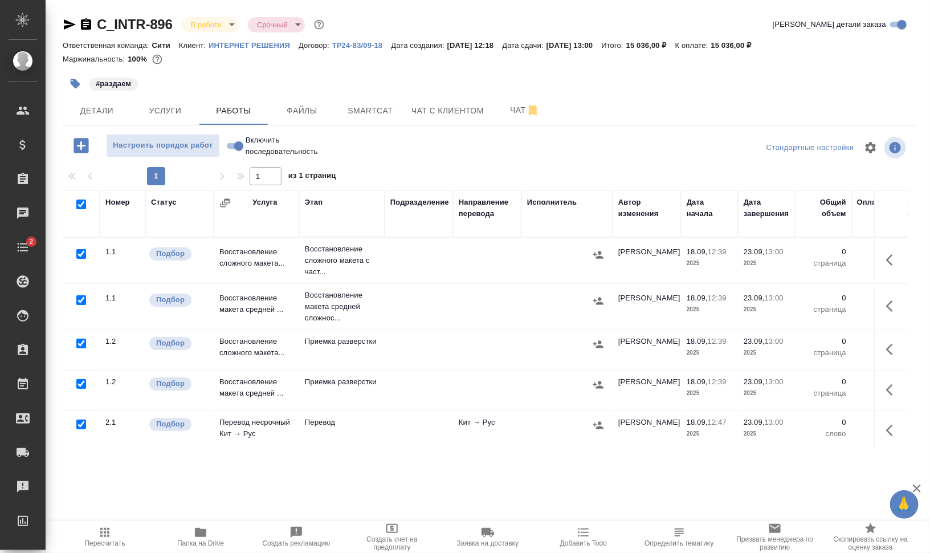
checkbox input "true"
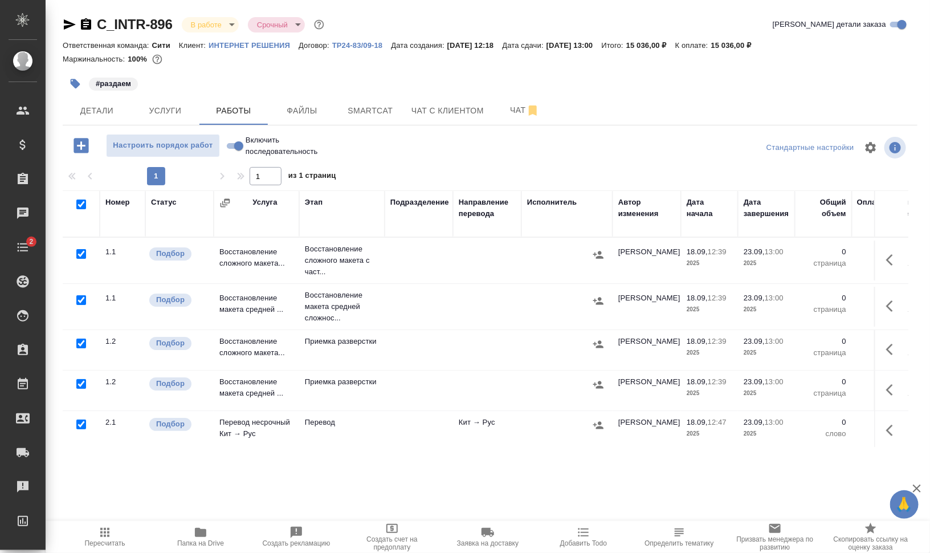
checkbox input "true"
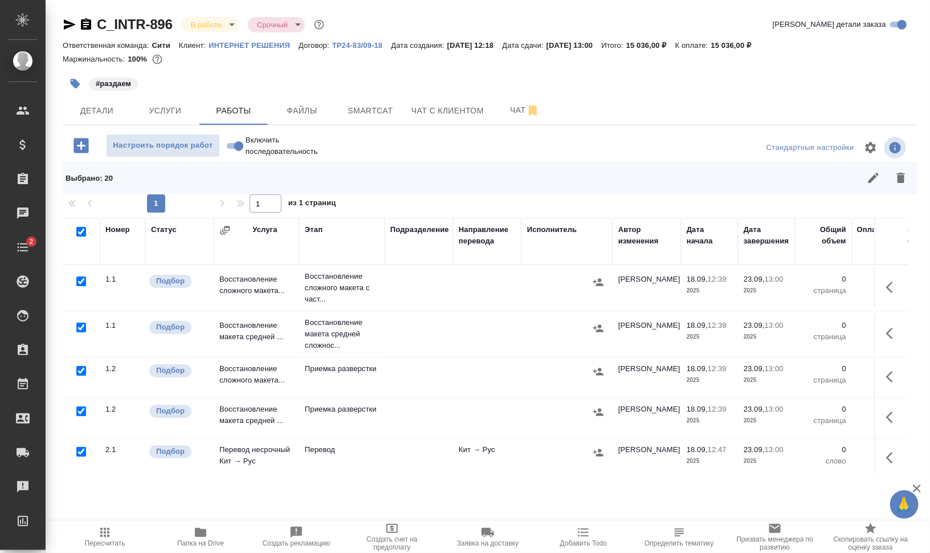
click at [81, 374] on input "checkbox" at bounding box center [81, 371] width 10 height 10
checkbox input "false"
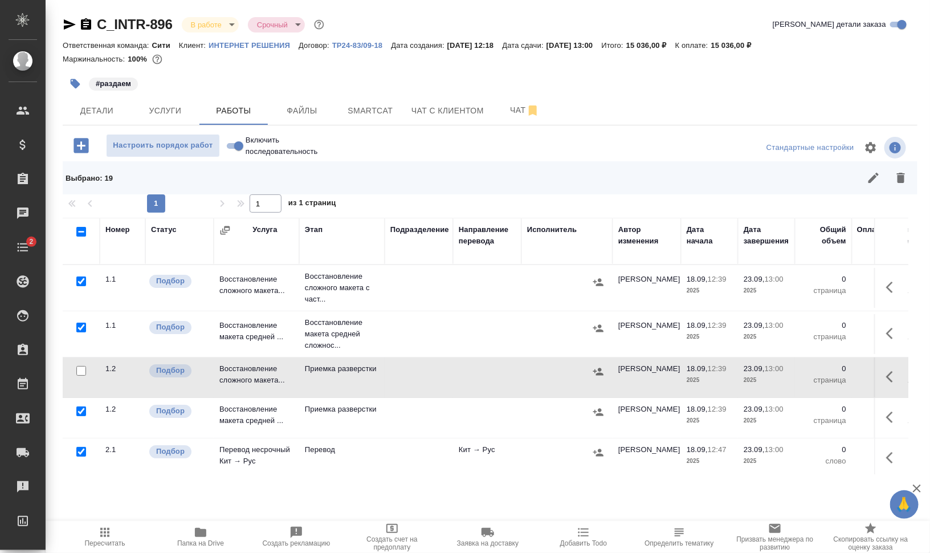
click at [80, 409] on input "checkbox" at bounding box center [81, 411] width 10 height 10
checkbox input "false"
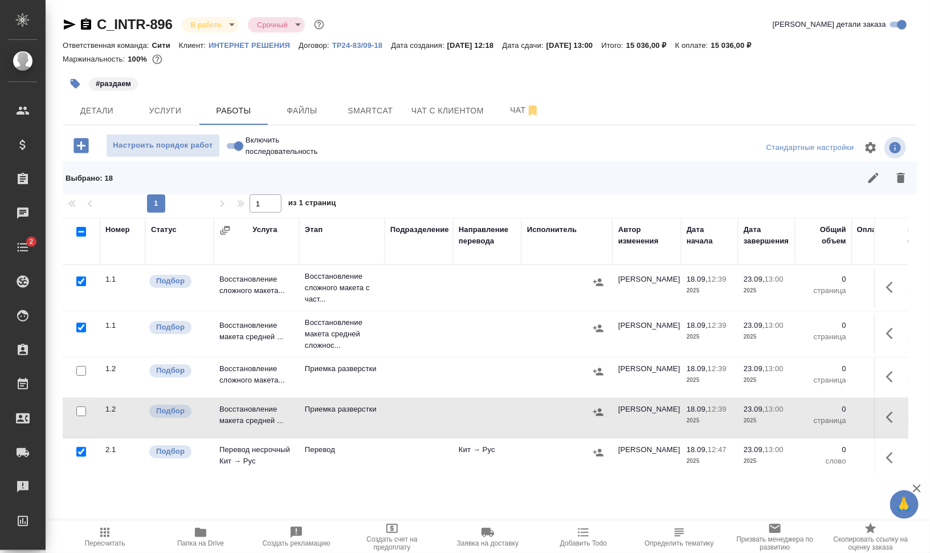
drag, startPoint x: 79, startPoint y: 325, endPoint x: 79, endPoint y: 279, distance: 45.6
click at [80, 325] on input "checkbox" at bounding box center [81, 327] width 10 height 10
checkbox input "false"
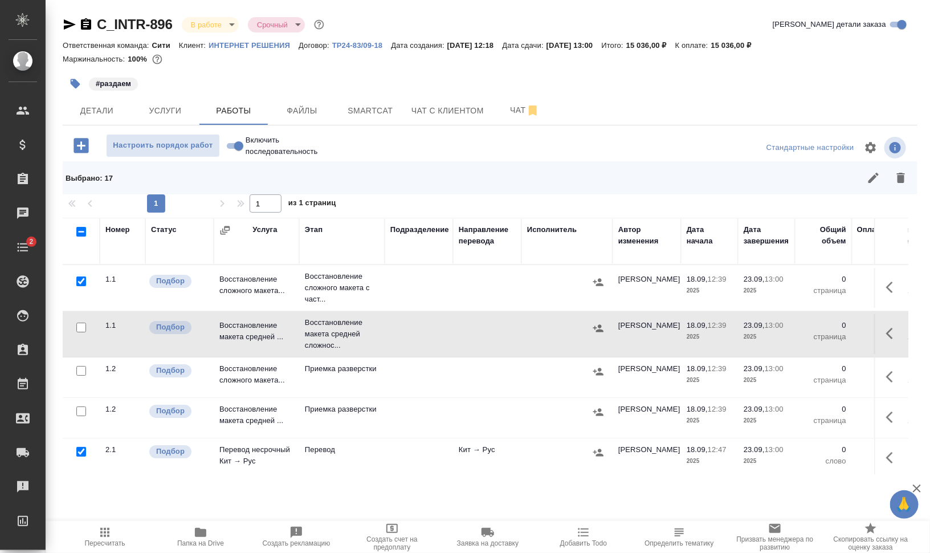
drag, startPoint x: 79, startPoint y: 279, endPoint x: 82, endPoint y: 325, distance: 45.7
click at [79, 279] on input "checkbox" at bounding box center [81, 281] width 10 height 10
checkbox input "false"
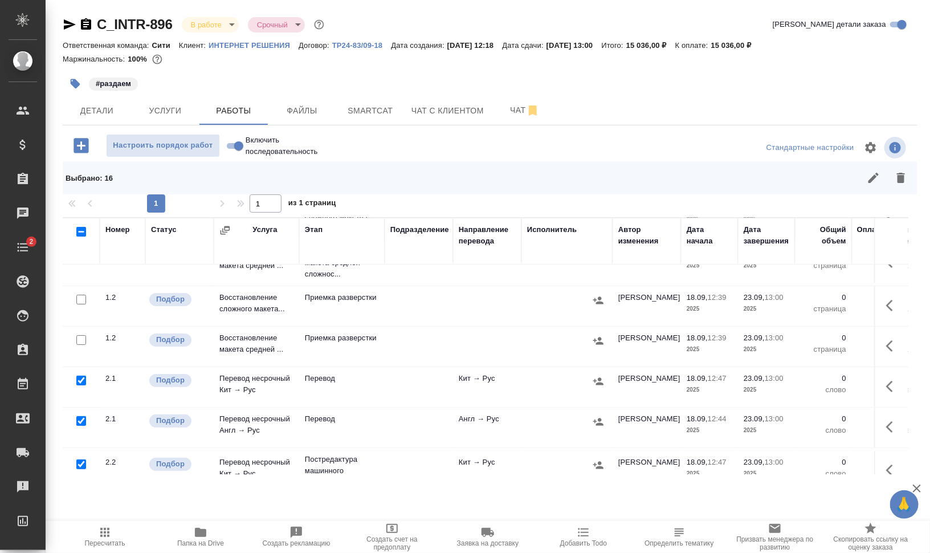
drag, startPoint x: 85, startPoint y: 337, endPoint x: 85, endPoint y: 315, distance: 22.2
click at [85, 335] on input "checkbox" at bounding box center [81, 340] width 10 height 10
checkbox input "true"
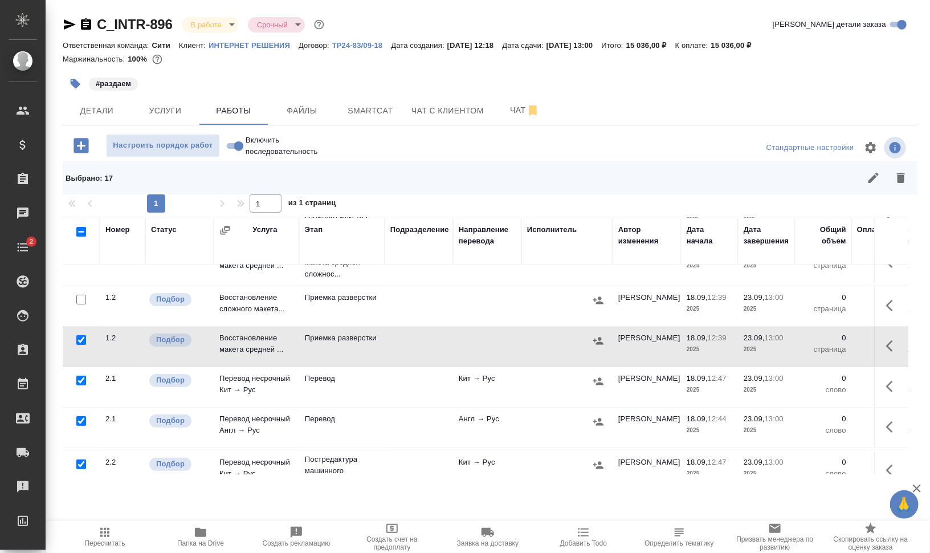
click at [84, 297] on input "checkbox" at bounding box center [81, 300] width 10 height 10
checkbox input "true"
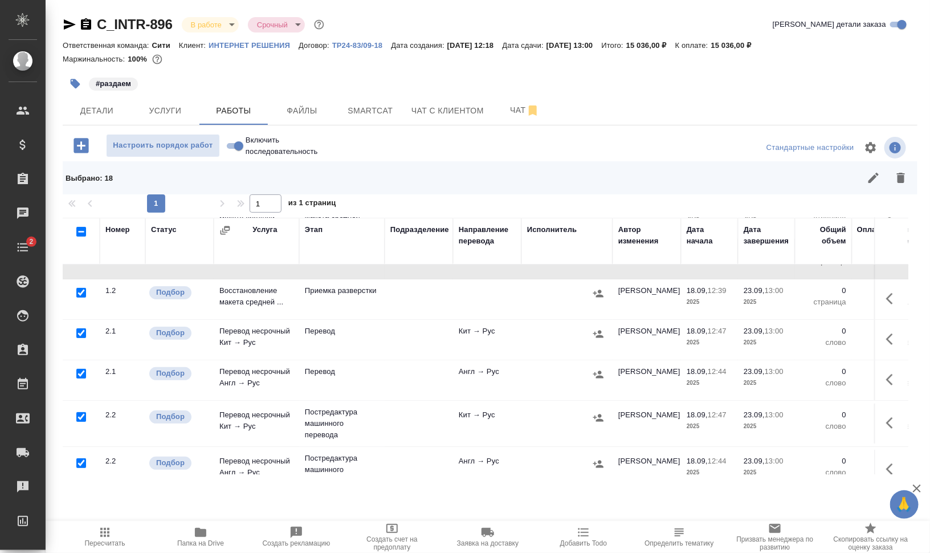
scroll to position [214, 0]
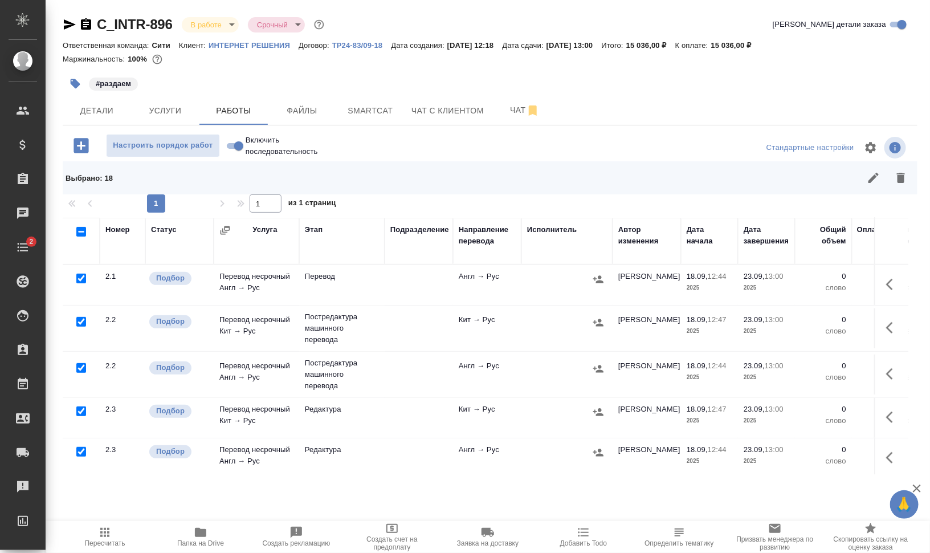
click at [83, 363] on input "checkbox" at bounding box center [81, 368] width 10 height 10
checkbox input "false"
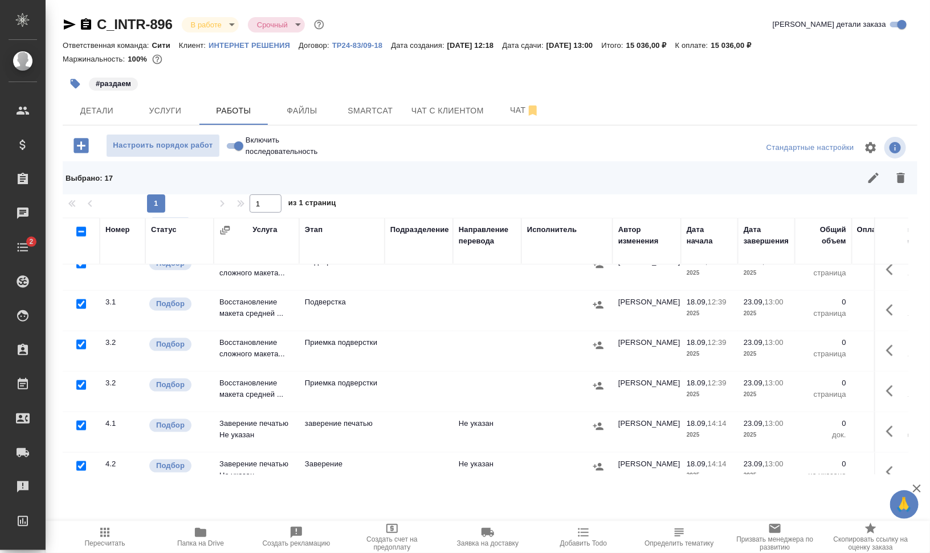
scroll to position [628, 0]
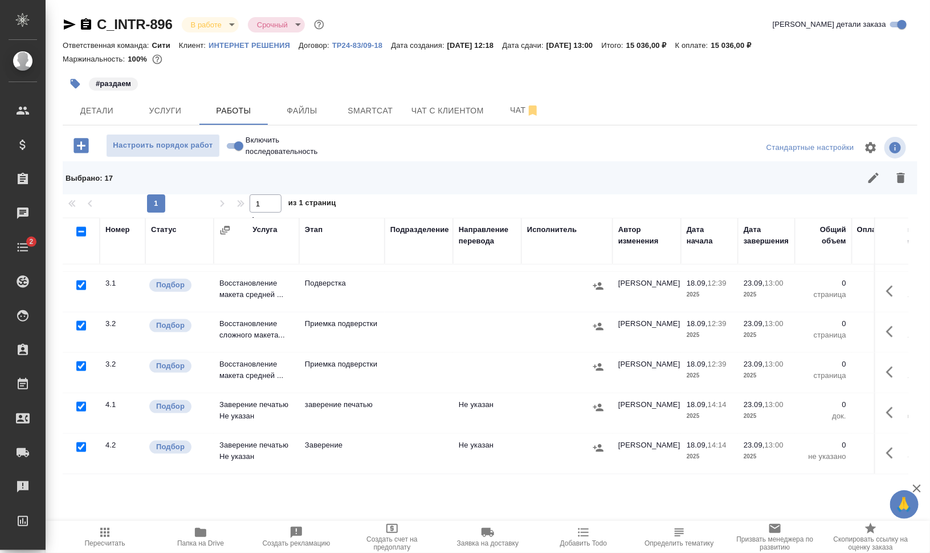
click at [76, 442] on input "checkbox" at bounding box center [81, 447] width 10 height 10
checkbox input "false"
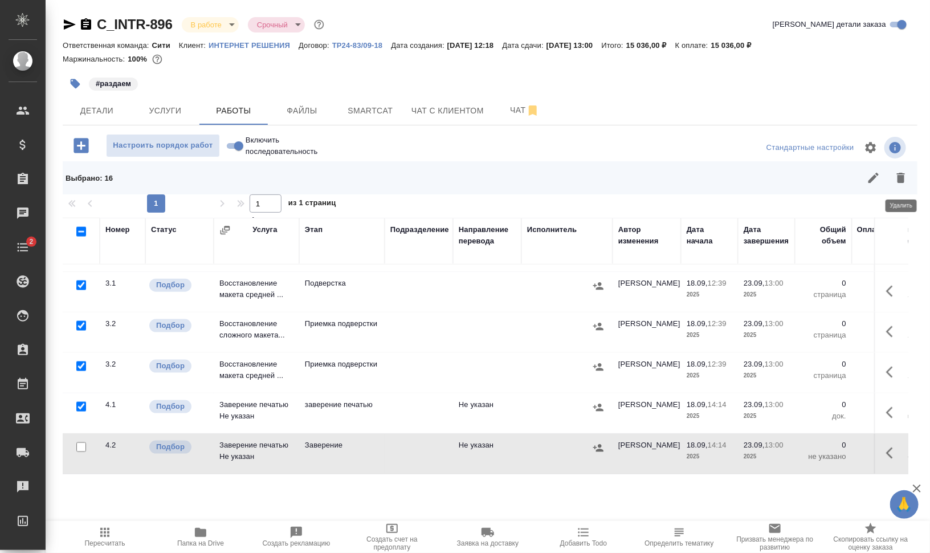
click at [903, 175] on icon "button" at bounding box center [901, 178] width 8 height 10
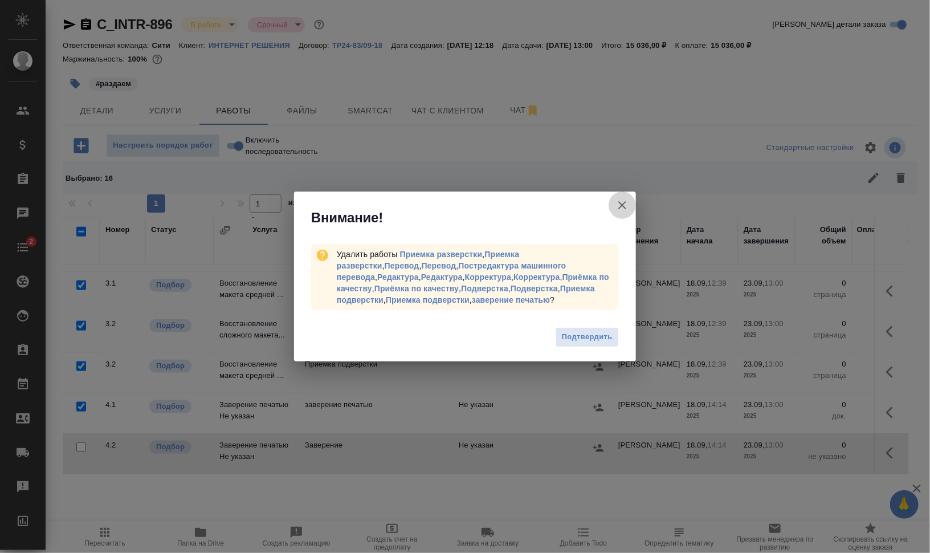
click at [622, 205] on icon "button" at bounding box center [622, 205] width 8 height 8
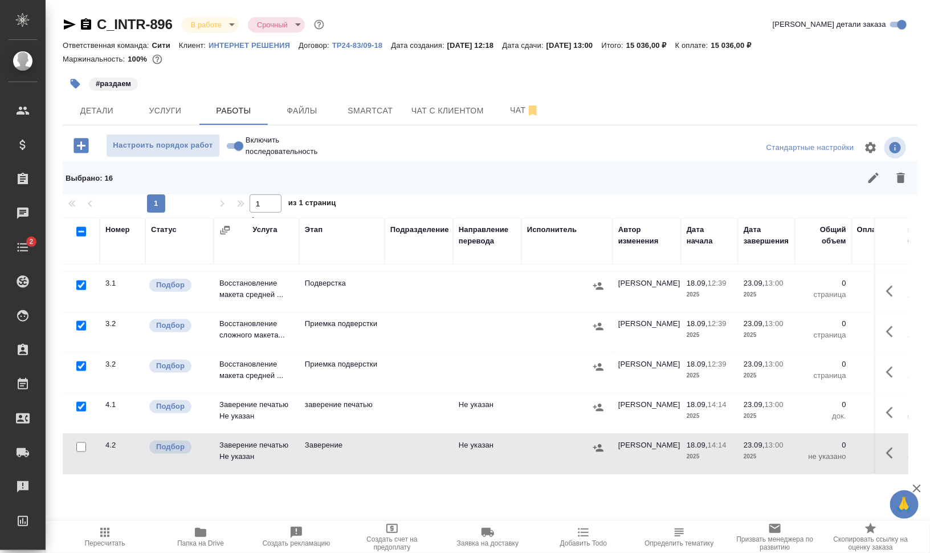
click at [79, 402] on input "checkbox" at bounding box center [81, 407] width 10 height 10
checkbox input "false"
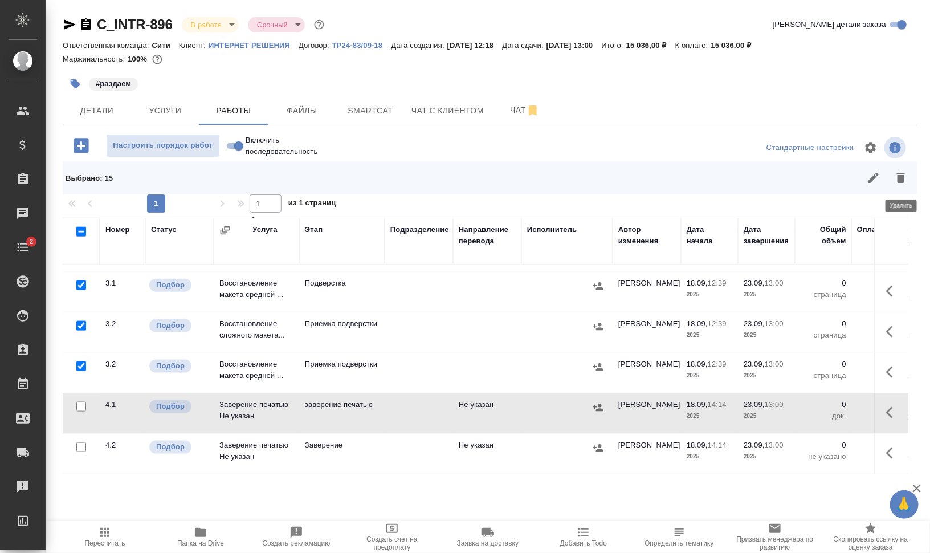
click at [902, 170] on button "button" at bounding box center [900, 177] width 27 height 27
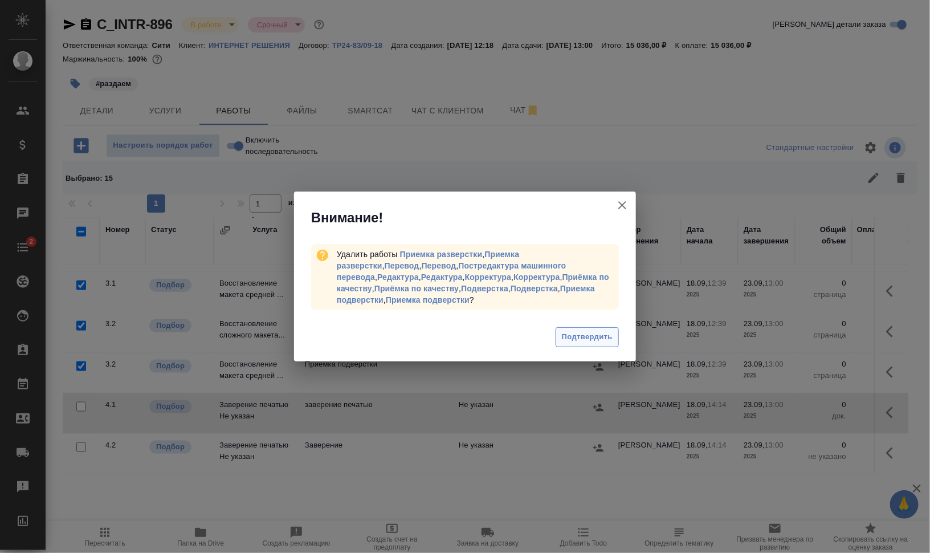
click at [570, 332] on span "Подтвердить" at bounding box center [587, 336] width 51 height 13
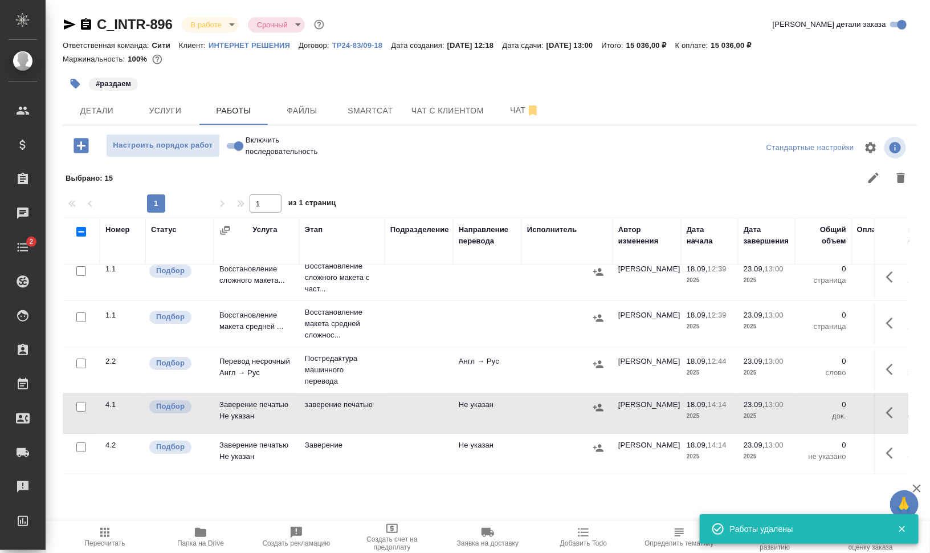
scroll to position [0, 0]
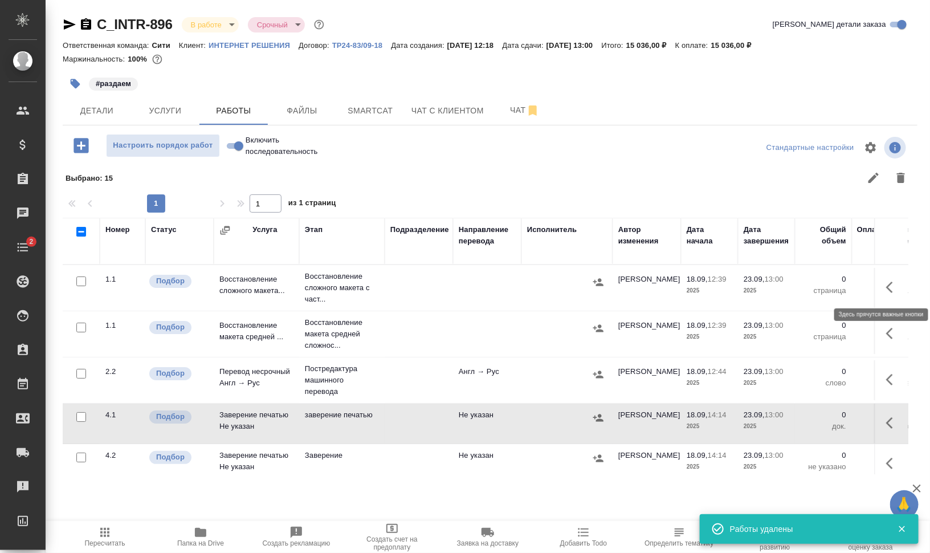
click at [879, 278] on button "button" at bounding box center [892, 286] width 27 height 27
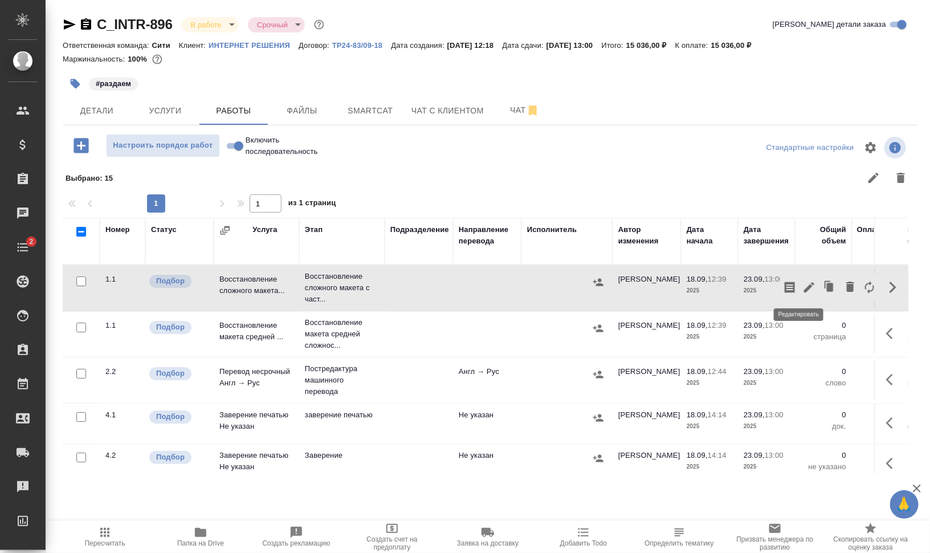
click at [802, 283] on icon "button" at bounding box center [809, 287] width 14 height 14
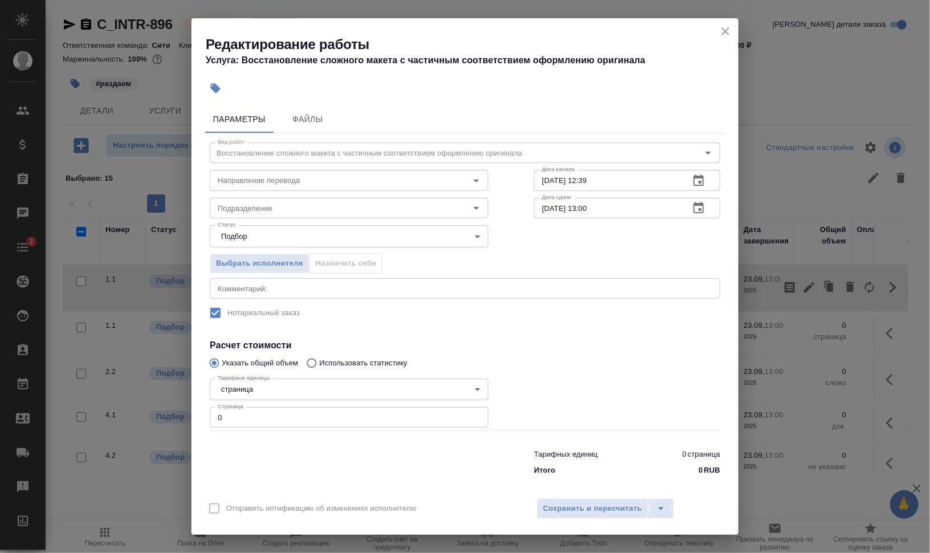
click at [213, 417] on input "0" at bounding box center [349, 417] width 279 height 21
type input "4"
click at [268, 176] on input "Направление перевода" at bounding box center [330, 180] width 234 height 14
click at [528, 247] on div "Выбрать исполнителя Назначить себя" at bounding box center [465, 262] width 556 height 70
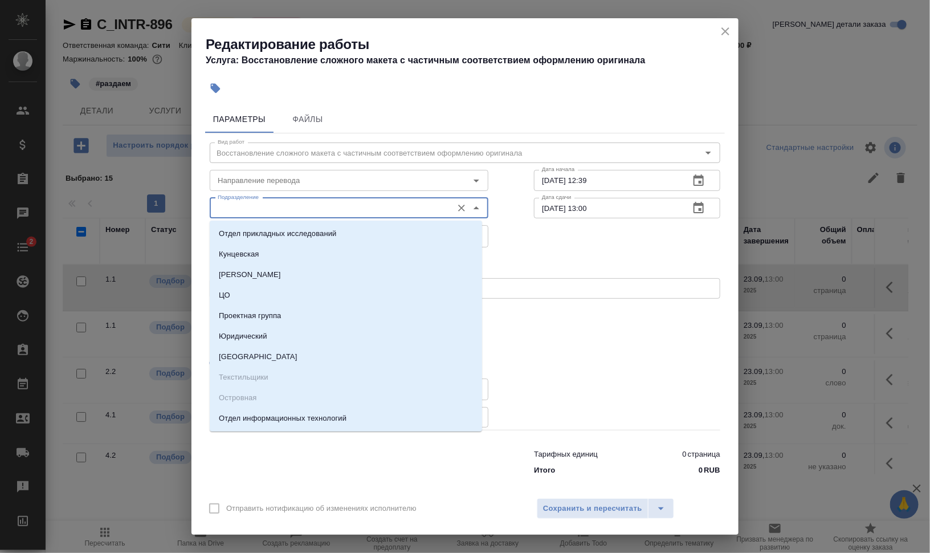
click at [316, 209] on input "Подразделение" at bounding box center [330, 208] width 234 height 14
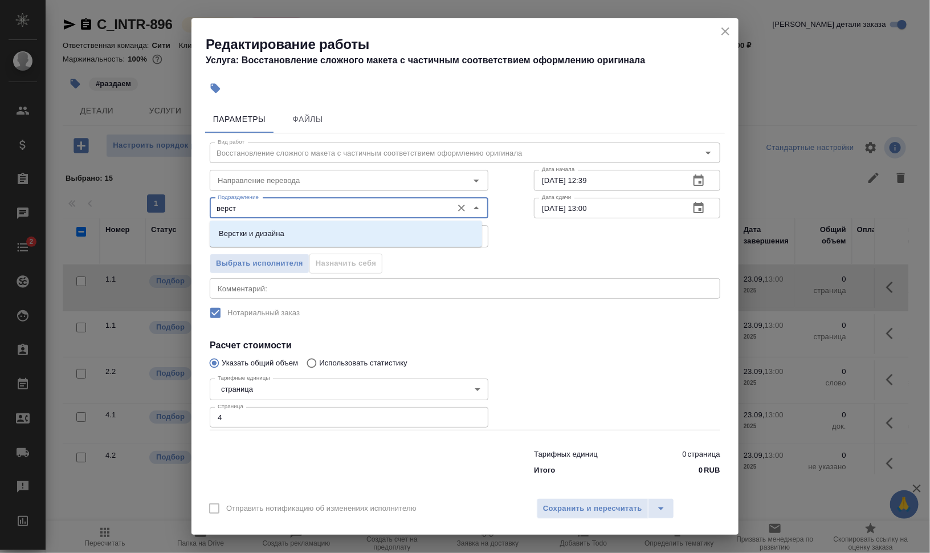
drag, startPoint x: 324, startPoint y: 232, endPoint x: 331, endPoint y: 234, distance: 6.9
click at [325, 233] on li "Верстки и дизайна" at bounding box center [346, 233] width 272 height 21
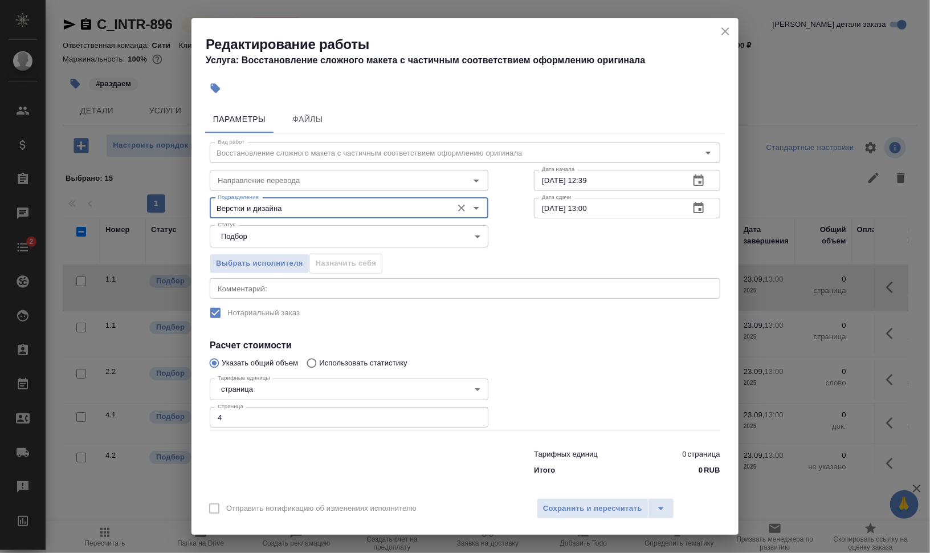
type input "Верстки и дизайна"
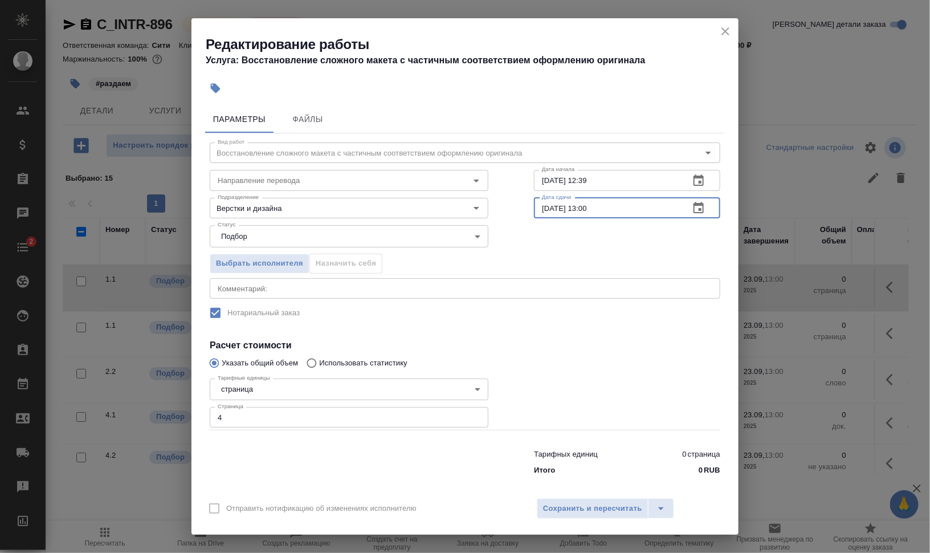
drag, startPoint x: 581, startPoint y: 205, endPoint x: 684, endPoint y: 207, distance: 103.1
click at [634, 203] on input "23.09.2025 13:00" at bounding box center [607, 208] width 146 height 21
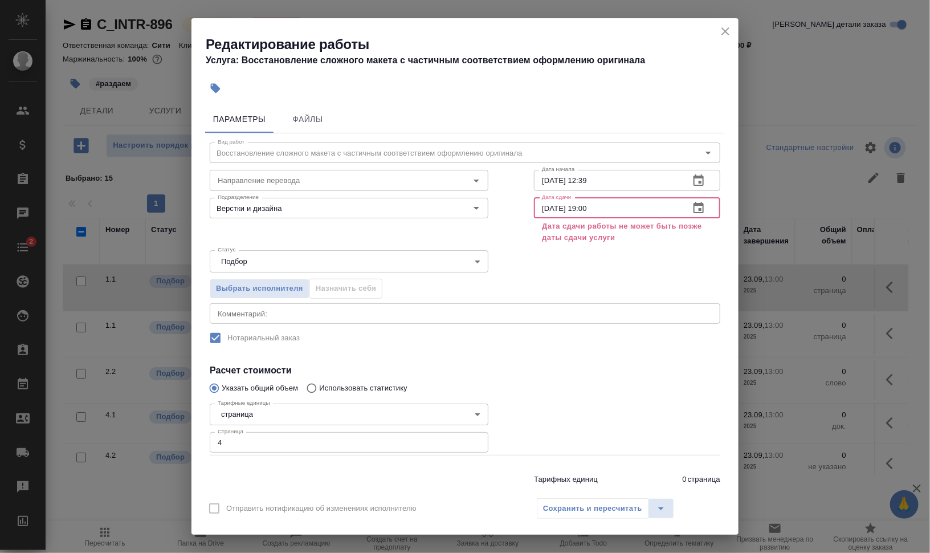
drag, startPoint x: 544, startPoint y: 202, endPoint x: 522, endPoint y: 206, distance: 22.0
click at [522, 206] on div "Дата сдачи 23.09.2025 19:00 Дата сдачи Дата сдачи работы не может быть позже да…" at bounding box center [627, 219] width 232 height 98
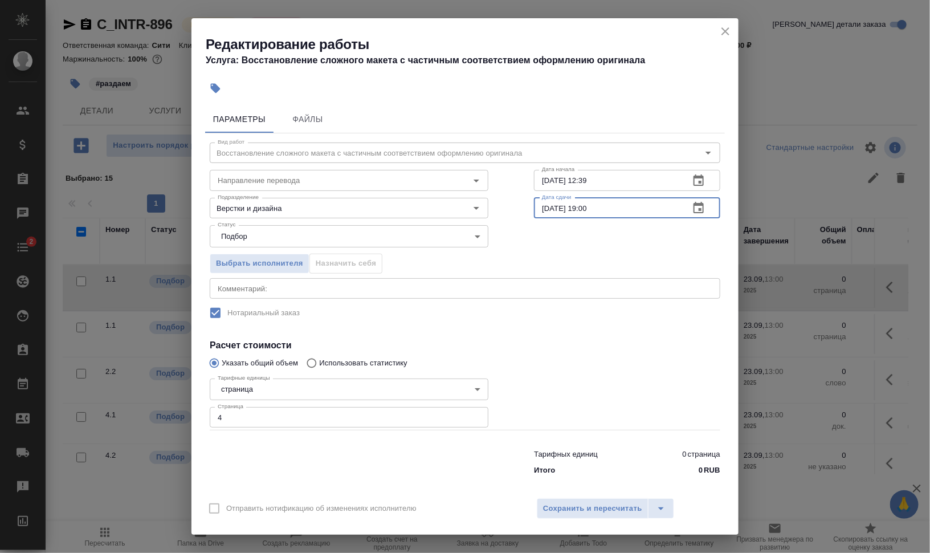
type input "18.09.2025 19:00"
drag, startPoint x: 578, startPoint y: 174, endPoint x: 715, endPoint y: 182, distance: 137.0
click at [656, 182] on input "18.09.2025 12:39" at bounding box center [607, 180] width 146 height 21
click at [578, 181] on input "18.09.2025 14:30" at bounding box center [607, 180] width 146 height 21
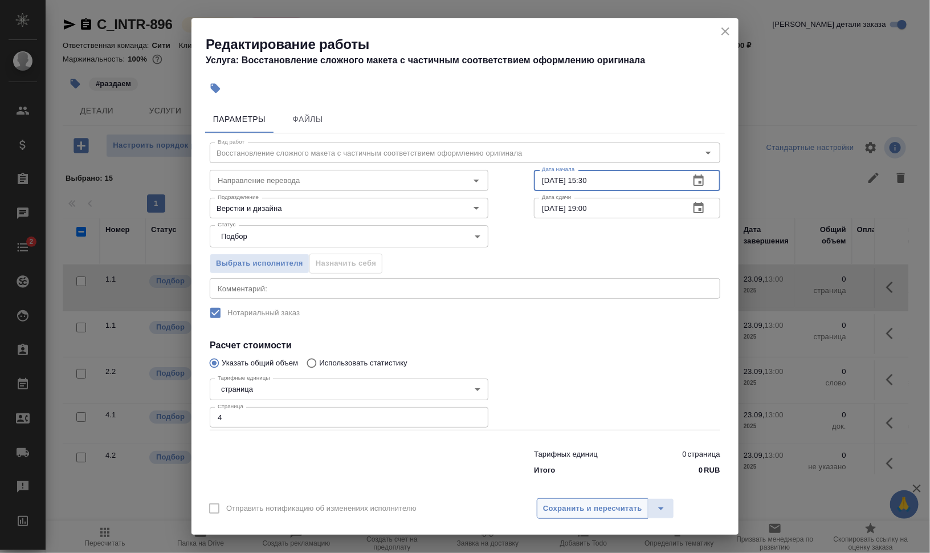
type input "18.09.2025 15:30"
click at [597, 501] on button "Сохранить и пересчитать" at bounding box center [593, 508] width 112 height 21
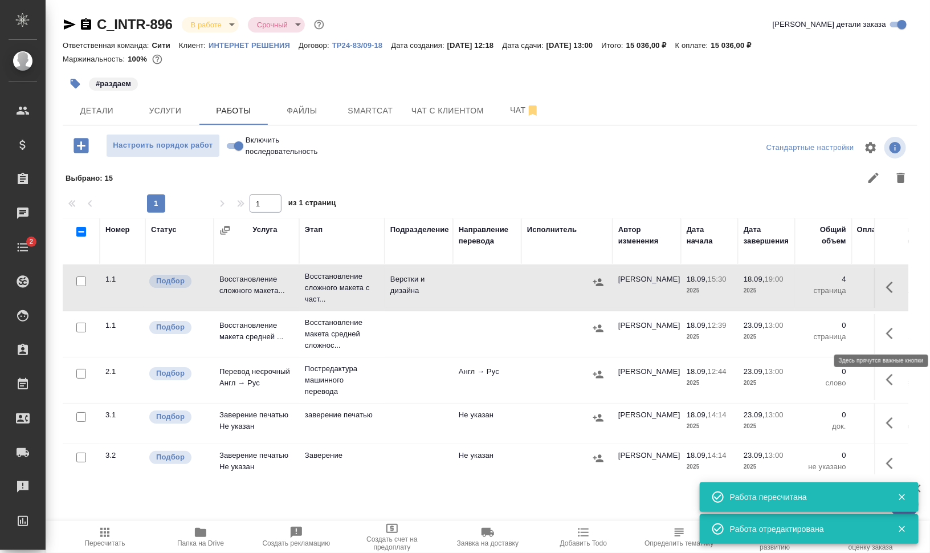
click at [879, 330] on button "button" at bounding box center [892, 333] width 27 height 27
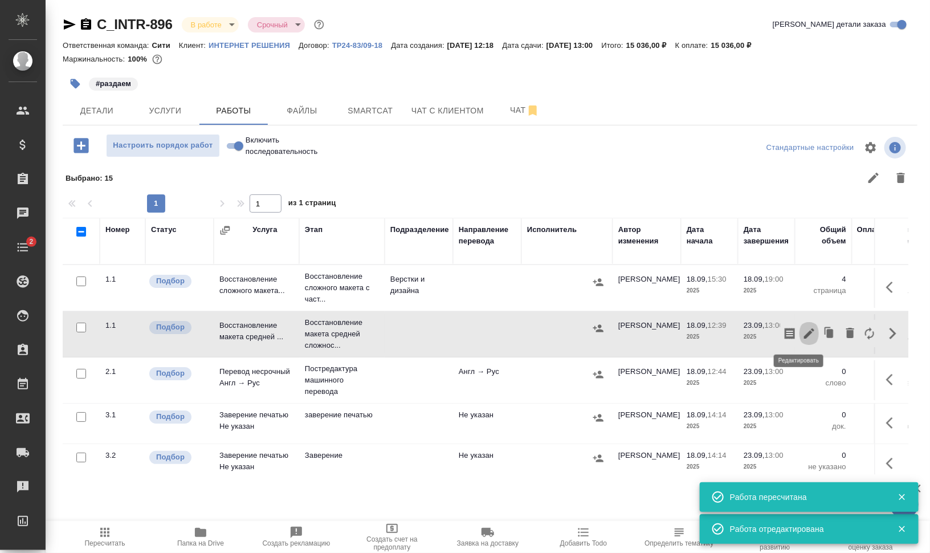
click at [804, 334] on icon "button" at bounding box center [809, 333] width 10 height 10
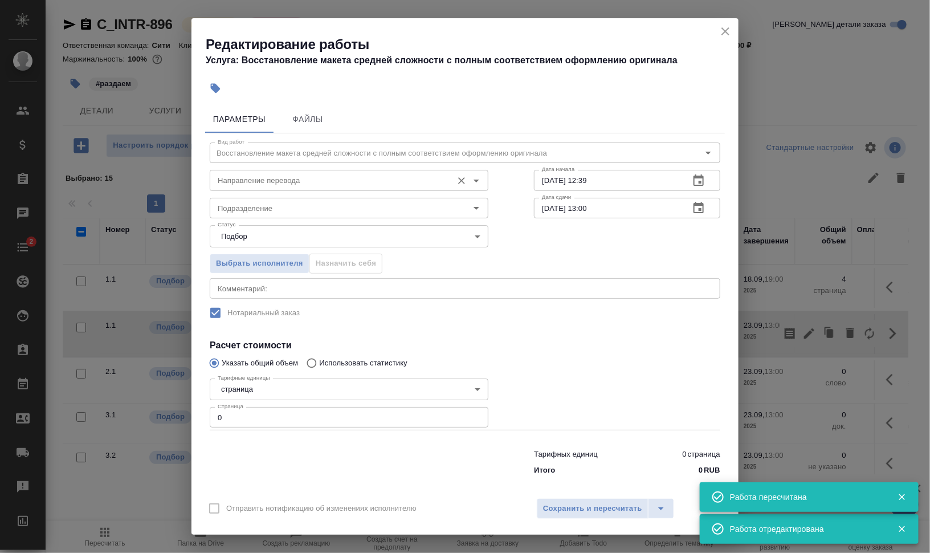
click at [289, 180] on input "Направление перевода" at bounding box center [330, 180] width 234 height 14
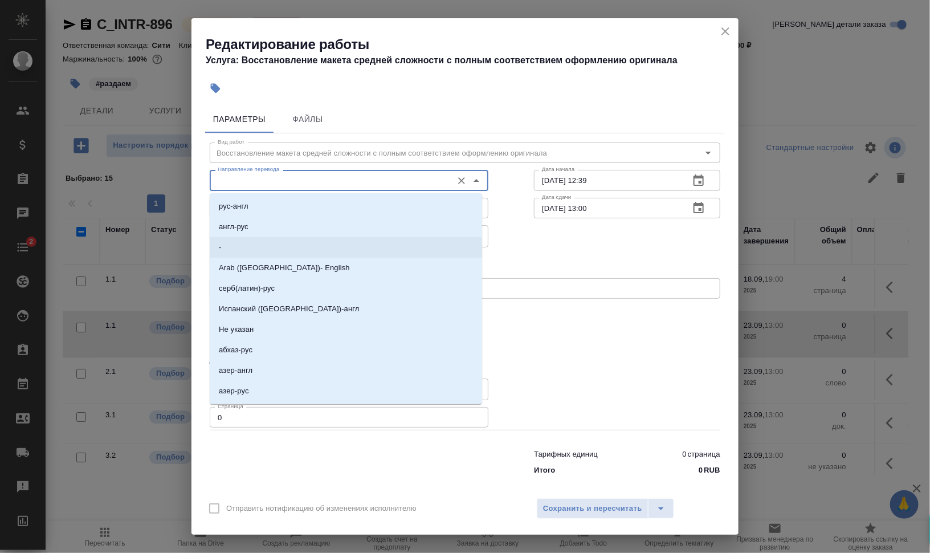
drag, startPoint x: 582, startPoint y: 268, endPoint x: 542, endPoint y: 255, distance: 41.6
click at [582, 269] on div "Выбрать исполнителя Назначить себя" at bounding box center [465, 262] width 556 height 70
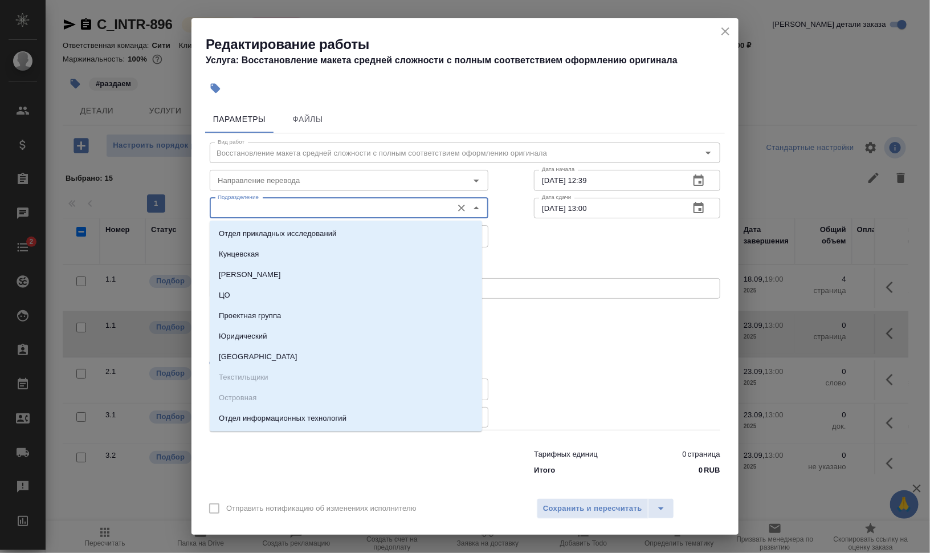
click at [378, 211] on input "Подразделение" at bounding box center [330, 208] width 234 height 14
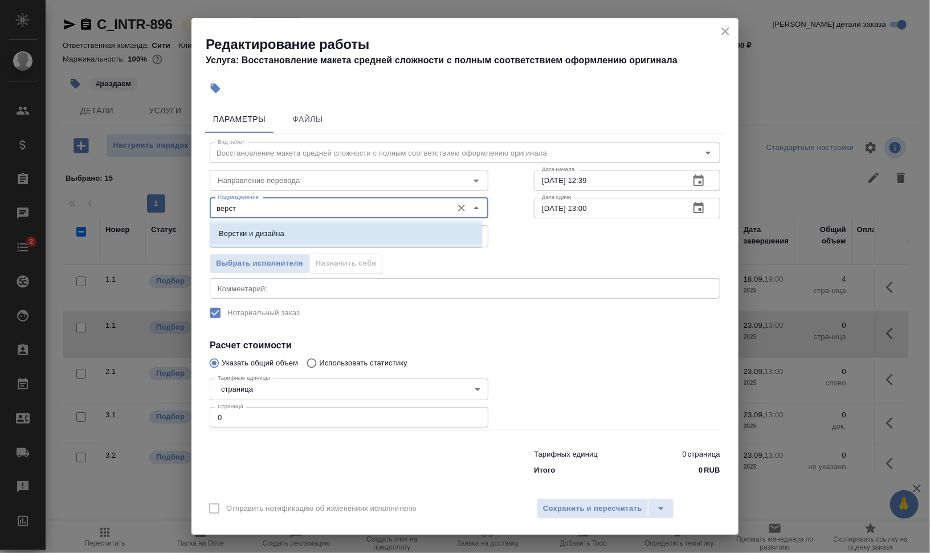
click at [365, 229] on li "Верстки и дизайна" at bounding box center [346, 233] width 272 height 21
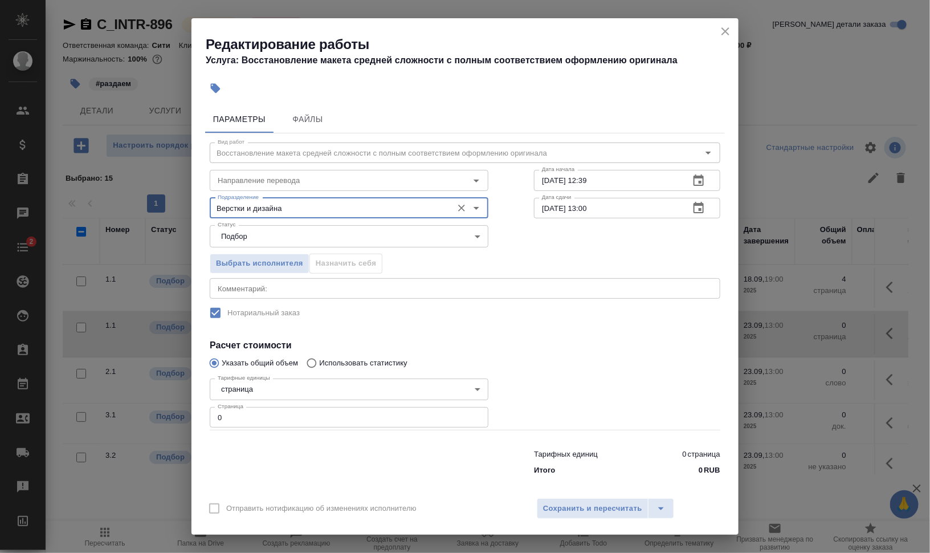
type input "Верстки и дизайна"
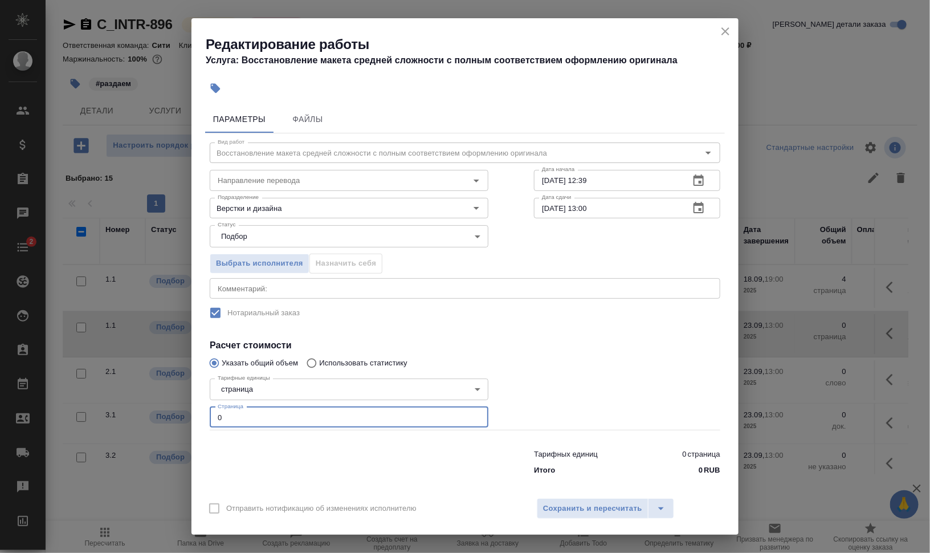
drag, startPoint x: 238, startPoint y: 417, endPoint x: 197, endPoint y: 414, distance: 40.6
click at [197, 414] on div "Параметры Файлы Вид работ Восстановление макета средней сложности с полным соот…" at bounding box center [464, 296] width 547 height 390
type input "10"
drag, startPoint x: 542, startPoint y: 207, endPoint x: 527, endPoint y: 209, distance: 14.9
click at [527, 209] on div "Вид работ Восстановление макета средней сложности с полным соответствием оформл…" at bounding box center [465, 306] width 520 height 347
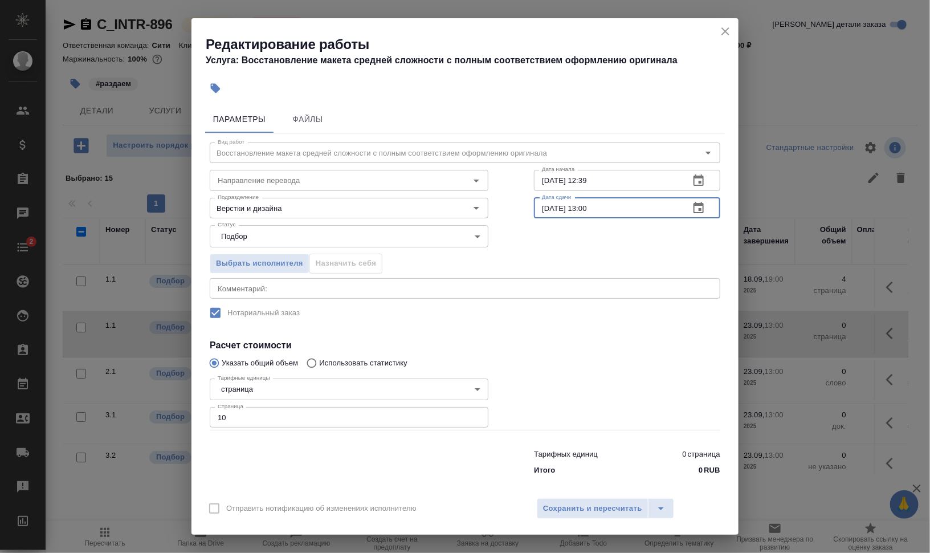
drag, startPoint x: 581, startPoint y: 205, endPoint x: 797, endPoint y: 214, distance: 216.1
click at [692, 207] on div "18.09.2025 13:00 Дата сдачи" at bounding box center [627, 208] width 186 height 21
type input "18.09.2025 19:00"
drag, startPoint x: 578, startPoint y: 181, endPoint x: 722, endPoint y: 186, distance: 143.7
click at [656, 179] on input "18.09.2025 12:39" at bounding box center [607, 180] width 146 height 21
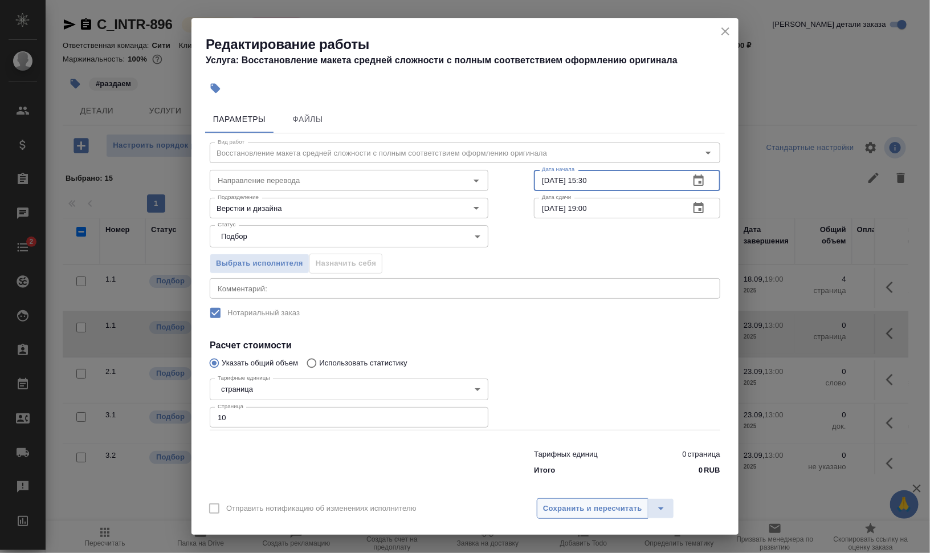
type input "18.09.2025 15:30"
click at [598, 507] on span "Сохранить и пересчитать" at bounding box center [592, 508] width 99 height 13
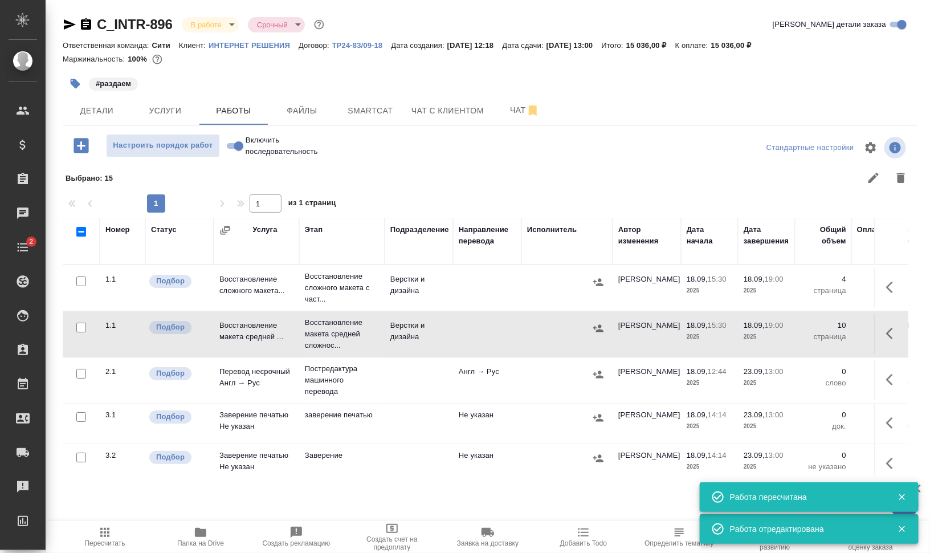
click at [234, 141] on input "Включить последовательность" at bounding box center [238, 146] width 41 height 14
checkbox input "true"
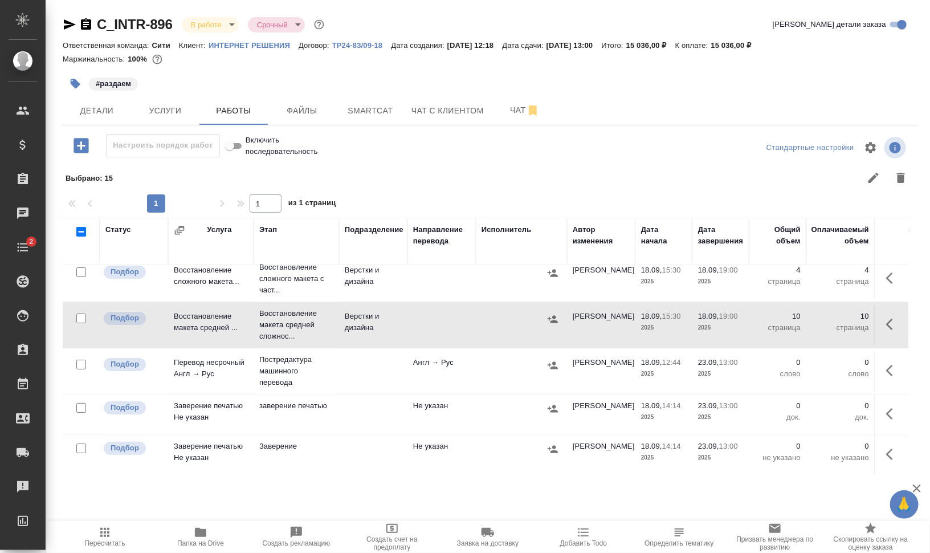
scroll to position [19, 0]
click at [63, 25] on icon "button" at bounding box center [70, 25] width 14 height 14
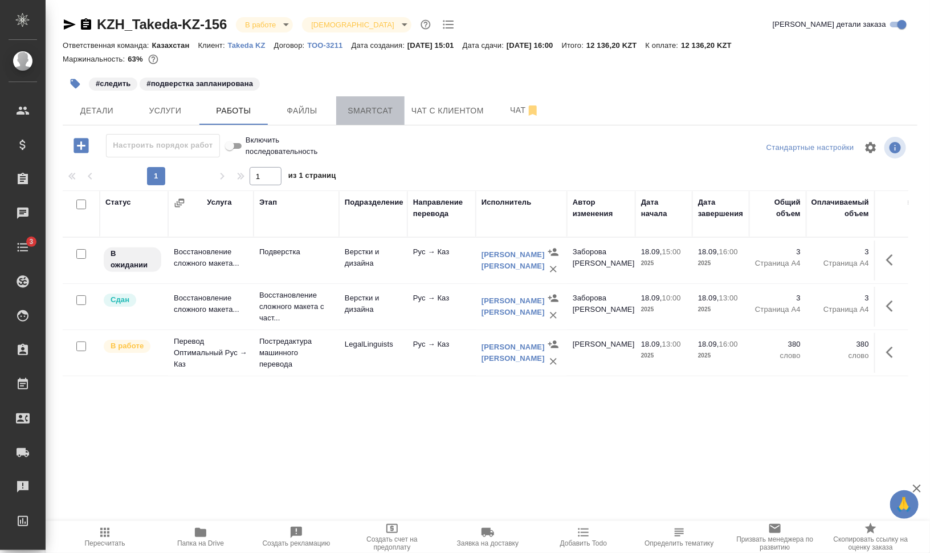
click at [364, 107] on span "Smartcat" at bounding box center [370, 111] width 55 height 14
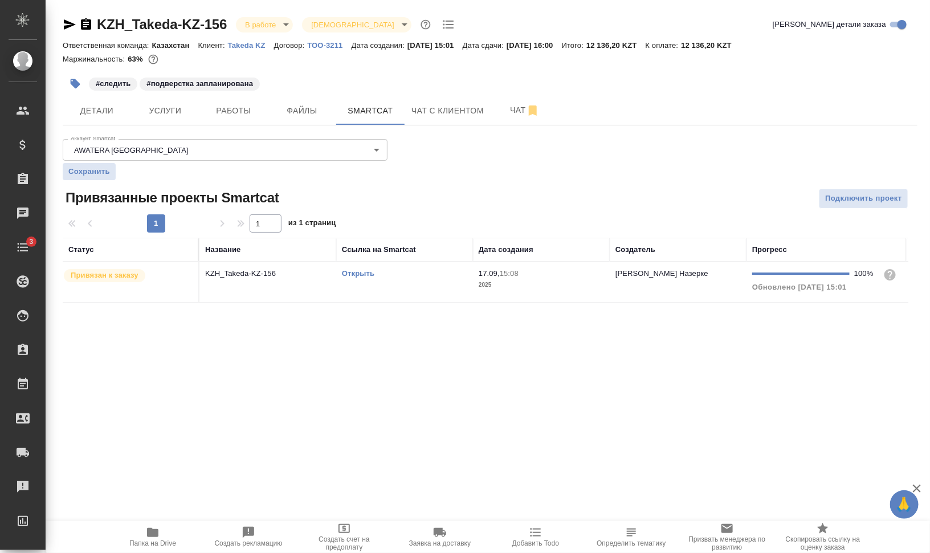
click at [365, 273] on link "Открыть" at bounding box center [358, 273] width 32 height 9
click at [166, 526] on span "Папка на Drive" at bounding box center [153, 536] width 82 height 22
drag, startPoint x: 219, startPoint y: 101, endPoint x: 225, endPoint y: 108, distance: 9.3
click at [219, 101] on button "Работы" at bounding box center [233, 110] width 68 height 28
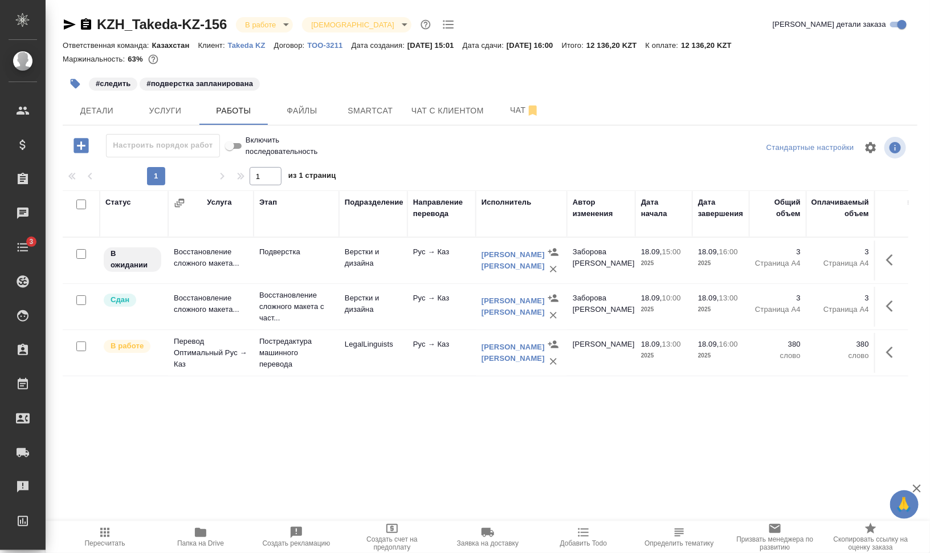
click at [892, 256] on icon "button" at bounding box center [893, 260] width 14 height 14
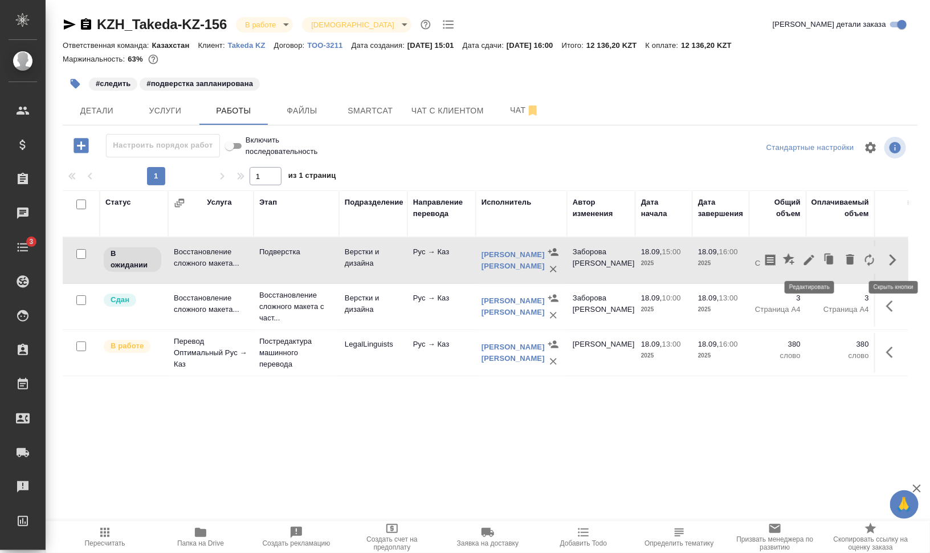
click at [807, 256] on icon "button" at bounding box center [809, 260] width 14 height 14
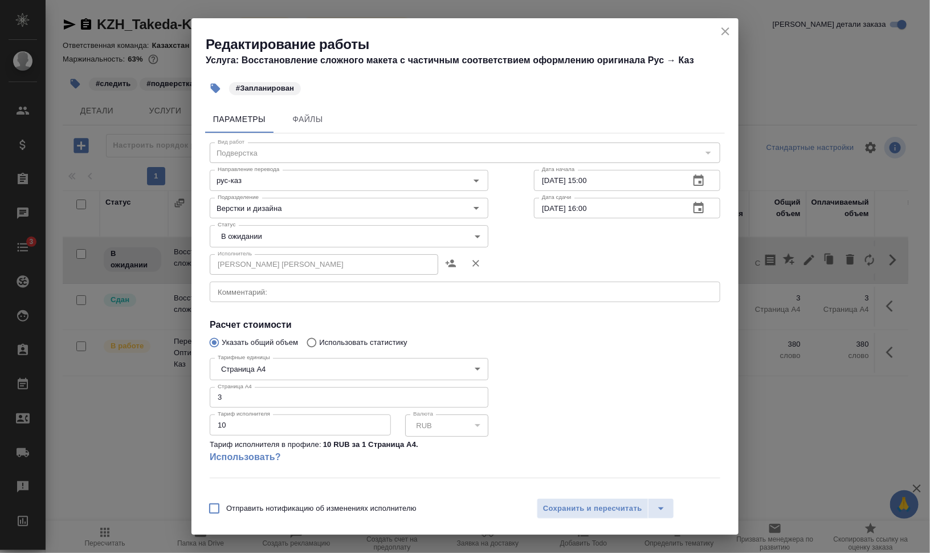
click at [320, 293] on textarea at bounding box center [465, 292] width 495 height 9
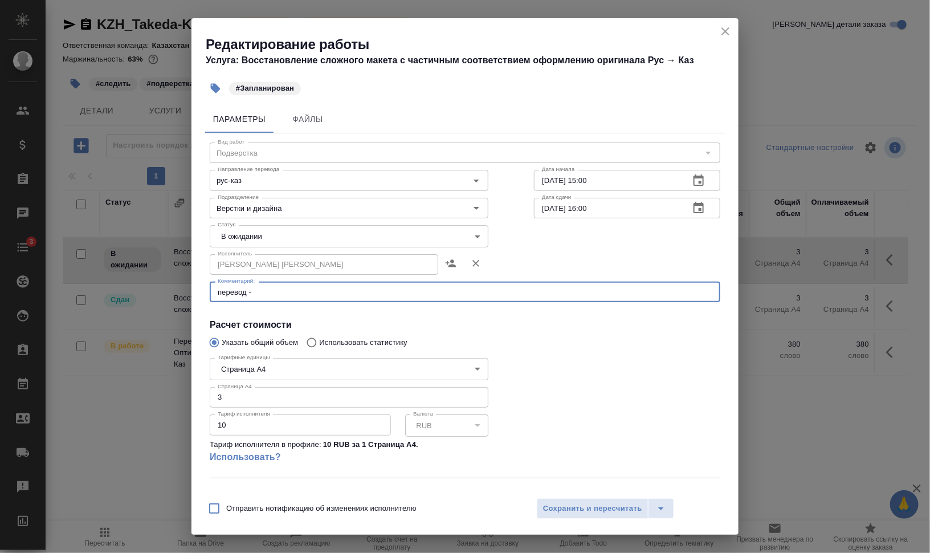
paste textarea "[URL][DOMAIN_NAME]"
type textarea "перевод - [URL][DOMAIN_NAME]"
click at [300, 211] on input "Верстки и дизайна" at bounding box center [330, 208] width 234 height 14
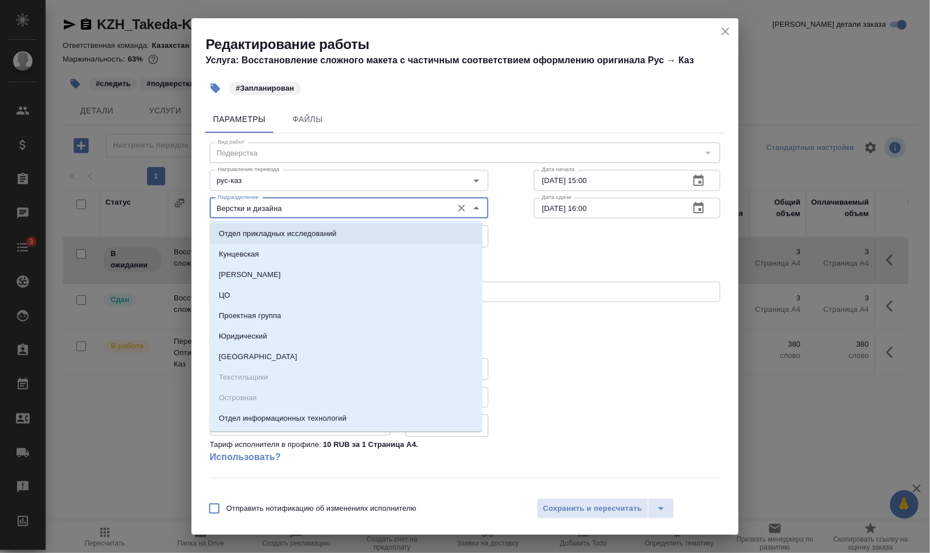
click at [573, 244] on div "Исполнитель [PERSON_NAME] [PERSON_NAME] Исполнитель" at bounding box center [465, 263] width 556 height 73
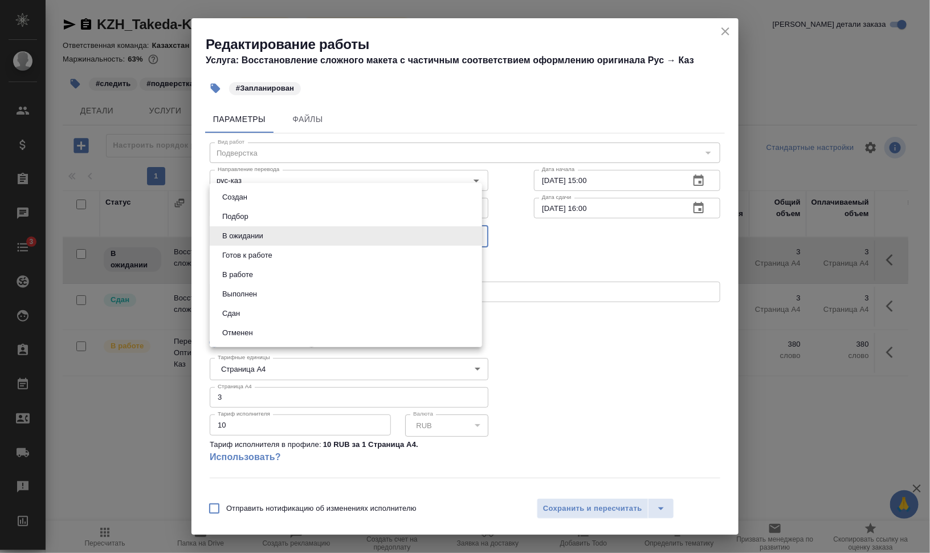
click at [362, 241] on body "🙏 .cls-1 fill:#fff; AWATERA Валеев Динар Клиенты Спецификации Заказы 0 Чаты 3 T…" at bounding box center [465, 322] width 930 height 644
click at [349, 250] on li "Готов к работе" at bounding box center [346, 255] width 272 height 19
type input "readyForWork"
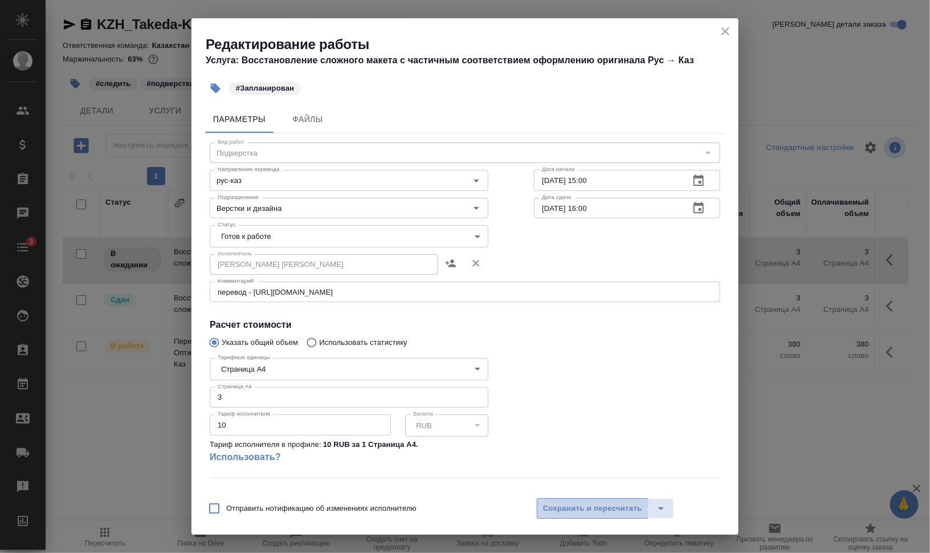
click at [596, 508] on span "Сохранить и пересчитать" at bounding box center [592, 508] width 99 height 13
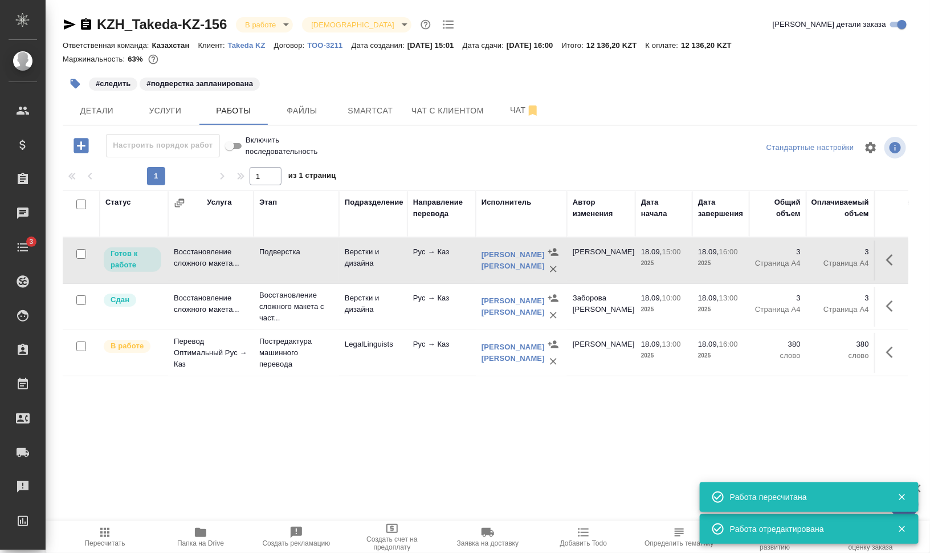
click at [898, 353] on icon "button" at bounding box center [893, 352] width 14 height 14
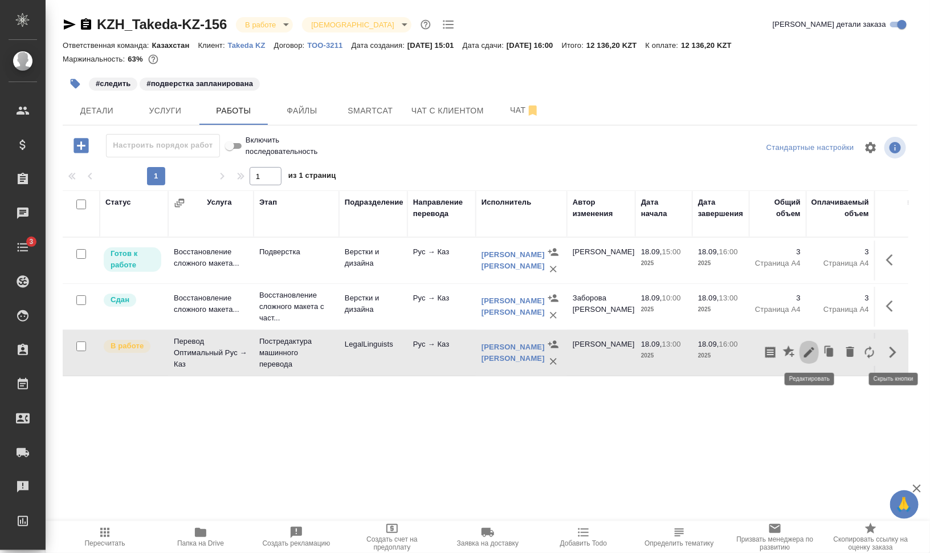
click at [807, 345] on icon "button" at bounding box center [809, 352] width 14 height 14
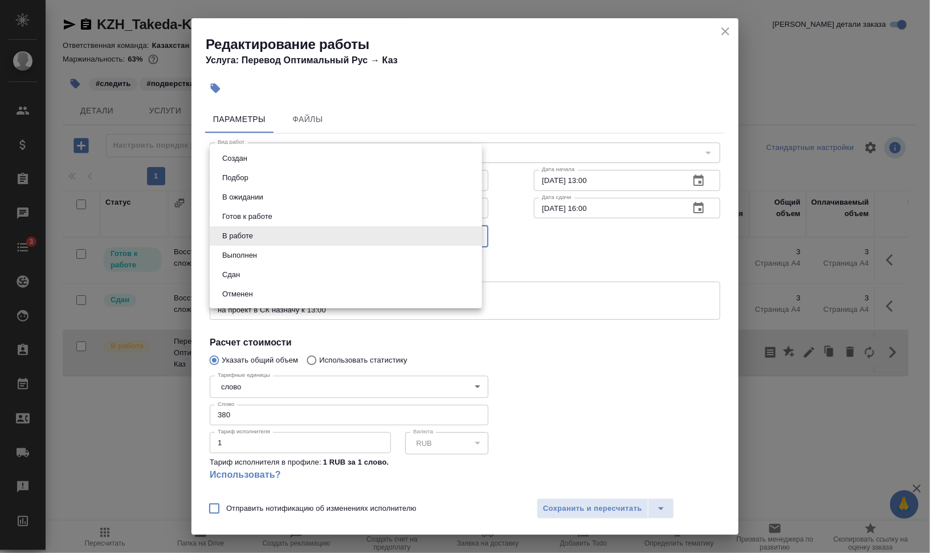
click at [240, 236] on body "🙏 .cls-1 fill:#fff; AWATERA Валеев Динар Клиенты Спецификации Заказы 0 Чаты 3 T…" at bounding box center [465, 322] width 930 height 644
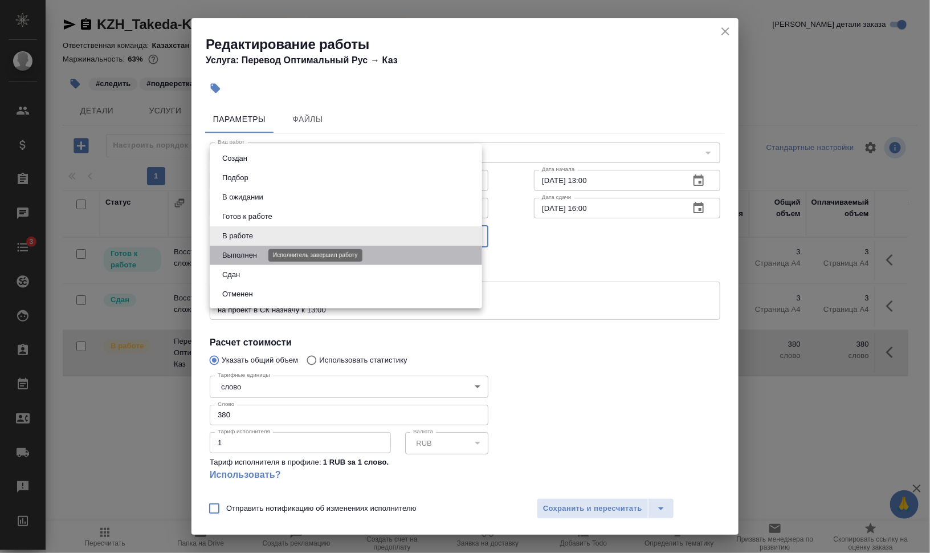
click at [248, 255] on button "Выполнен" at bounding box center [240, 255] width 42 height 13
type input "completed"
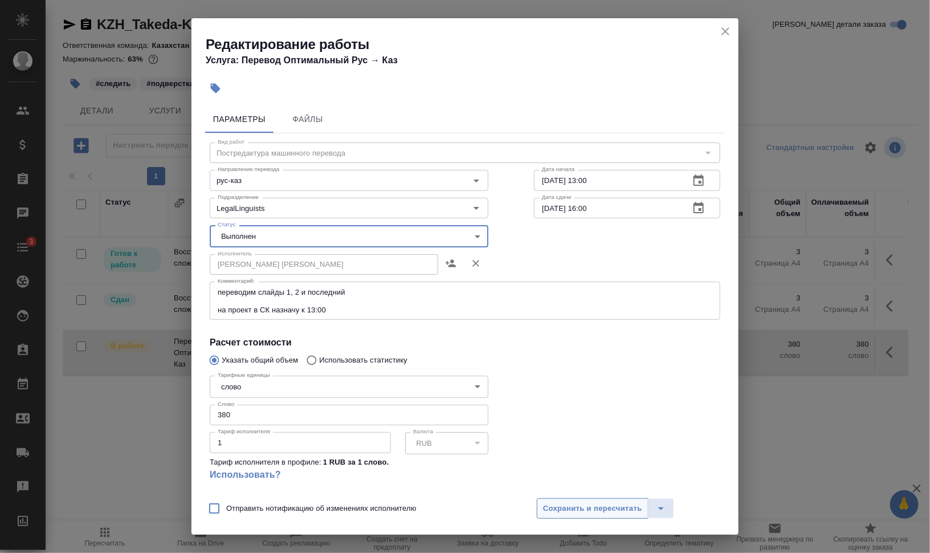
click at [602, 507] on span "Сохранить и пересчитать" at bounding box center [592, 508] width 99 height 13
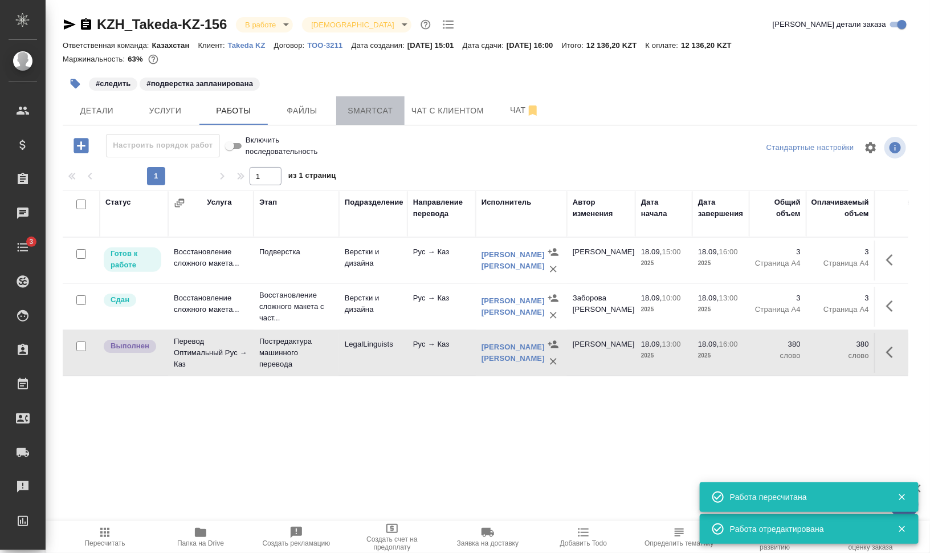
click at [374, 113] on span "Smartcat" at bounding box center [370, 111] width 55 height 14
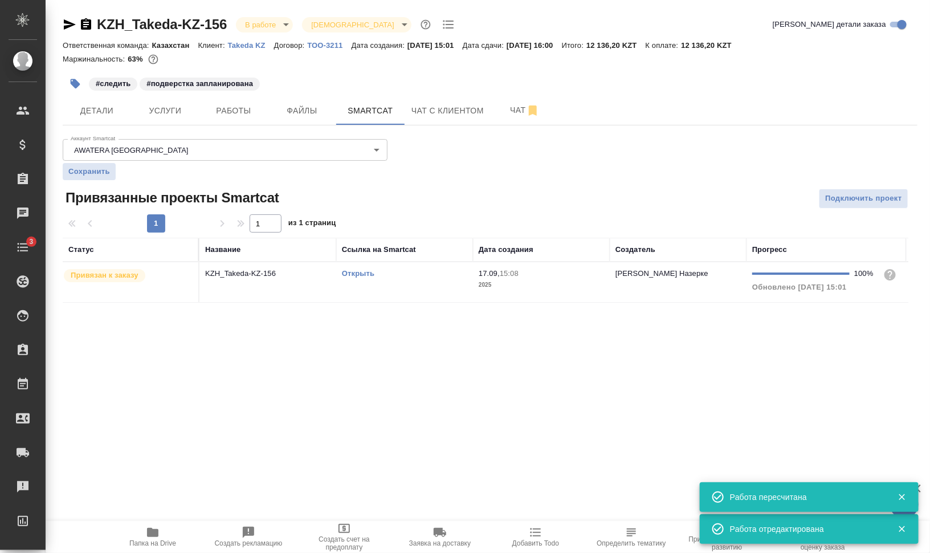
click at [368, 285] on td "Открыть" at bounding box center [404, 282] width 137 height 40
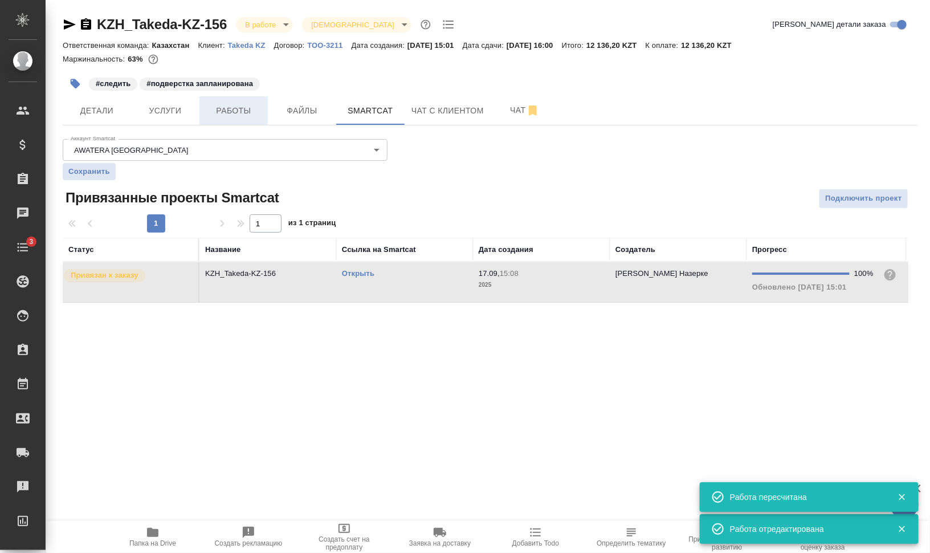
click at [217, 110] on span "Работы" at bounding box center [233, 111] width 55 height 14
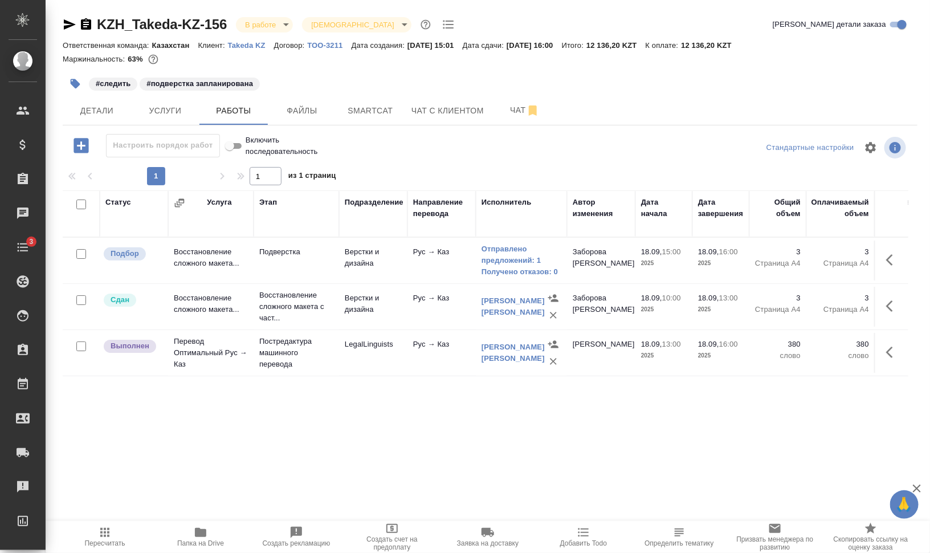
click at [109, 538] on icon "button" at bounding box center [105, 532] width 14 height 14
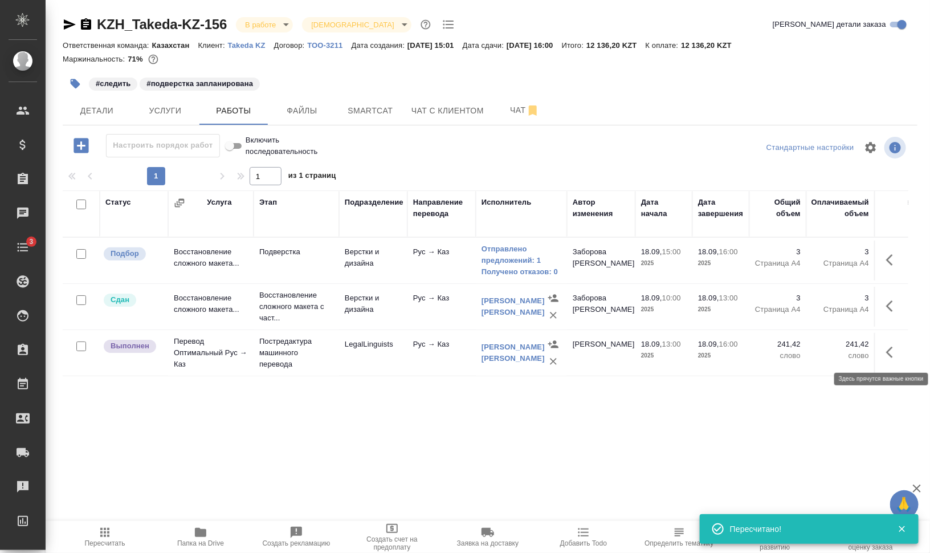
click at [899, 354] on button "button" at bounding box center [892, 351] width 27 height 27
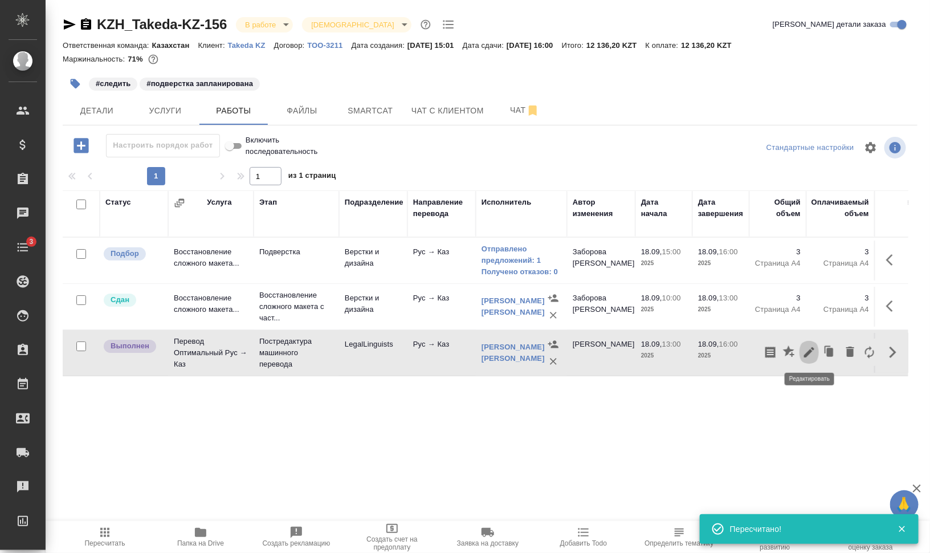
click at [809, 348] on icon "button" at bounding box center [809, 352] width 14 height 14
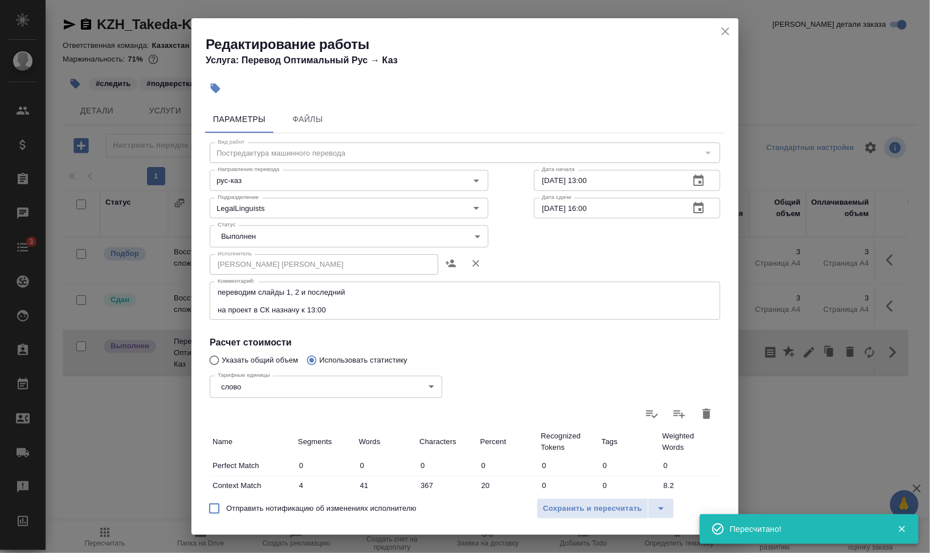
click at [258, 236] on body "🙏 .cls-1 fill:#fff; AWATERA Валеев Динар Клиенты Спецификации Заказы 0 Чаты 3 T…" at bounding box center [465, 322] width 930 height 644
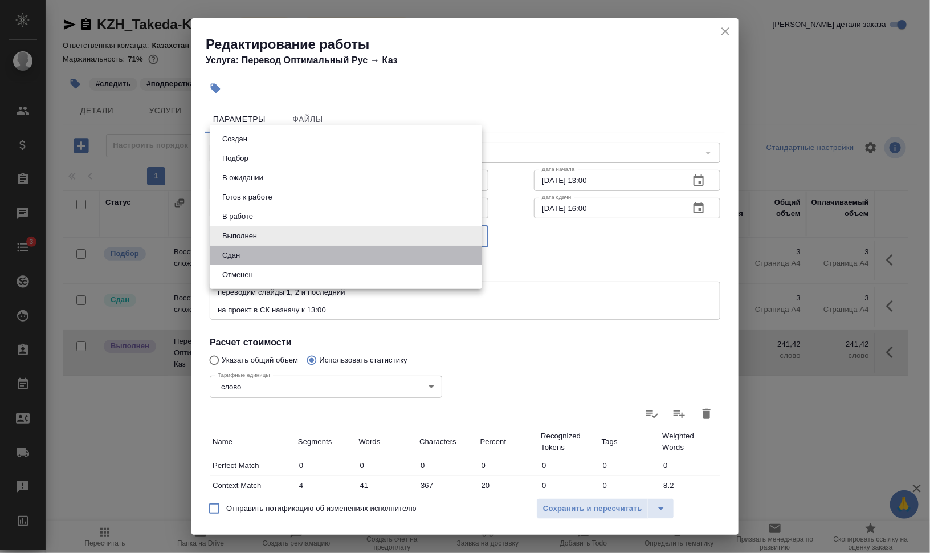
click at [268, 255] on li "Сдан" at bounding box center [346, 255] width 272 height 19
type input "closed"
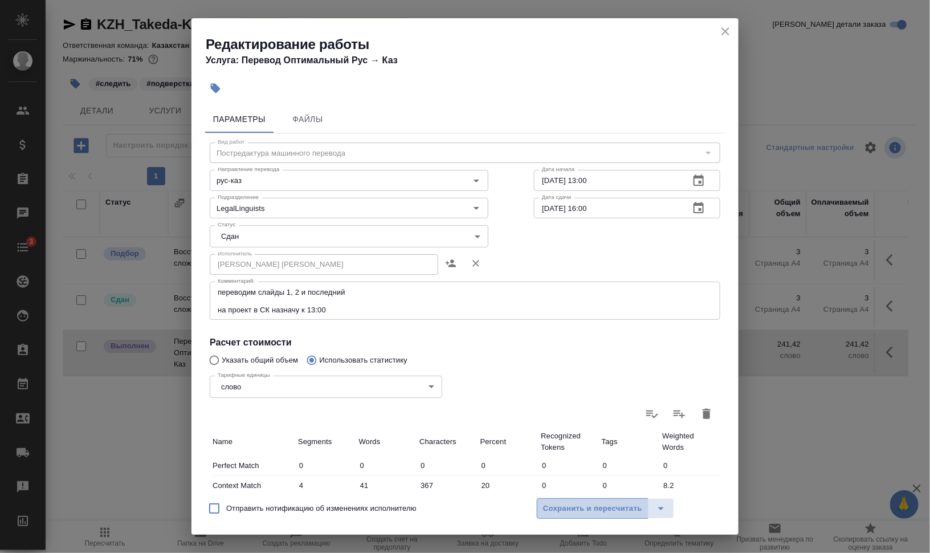
click at [616, 513] on span "Сохранить и пересчитать" at bounding box center [592, 508] width 99 height 13
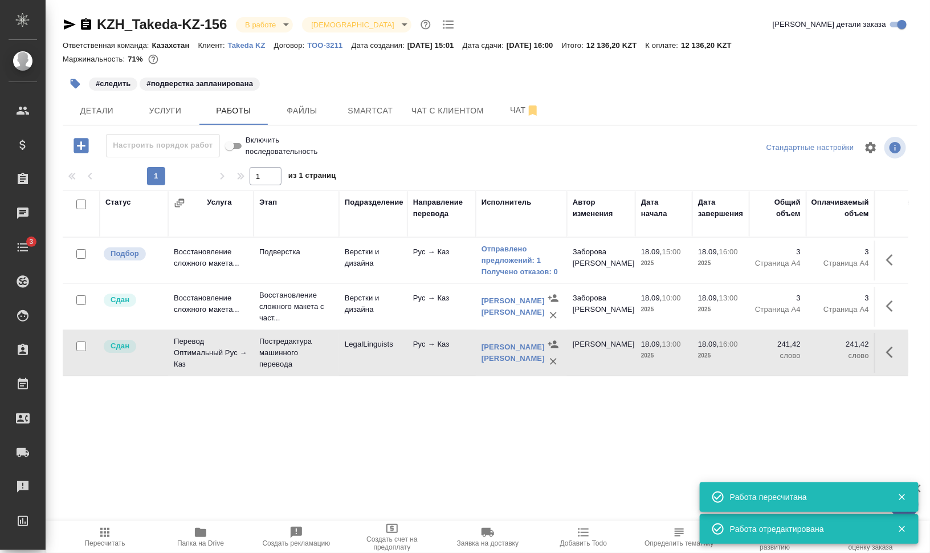
click at [77, 85] on icon "button" at bounding box center [76, 84] width 10 height 10
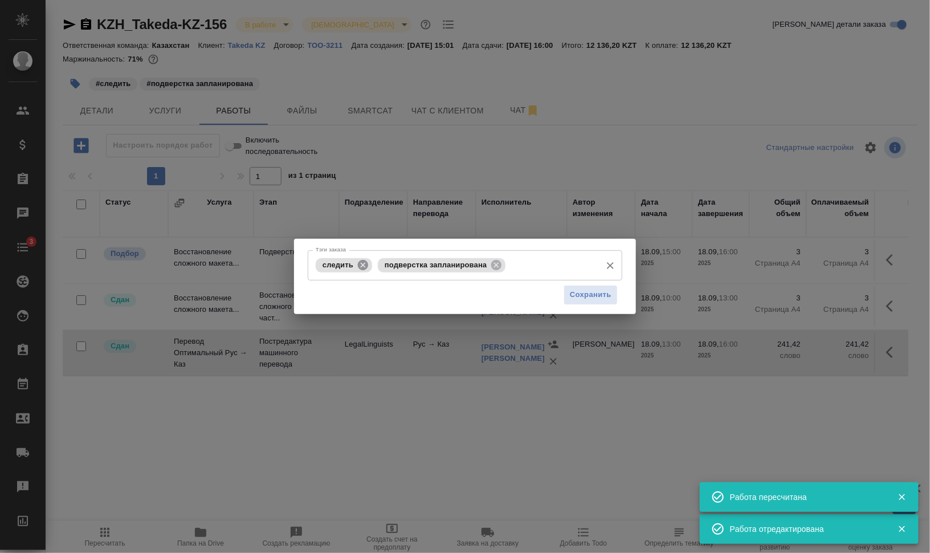
click at [364, 265] on icon at bounding box center [363, 265] width 13 height 13
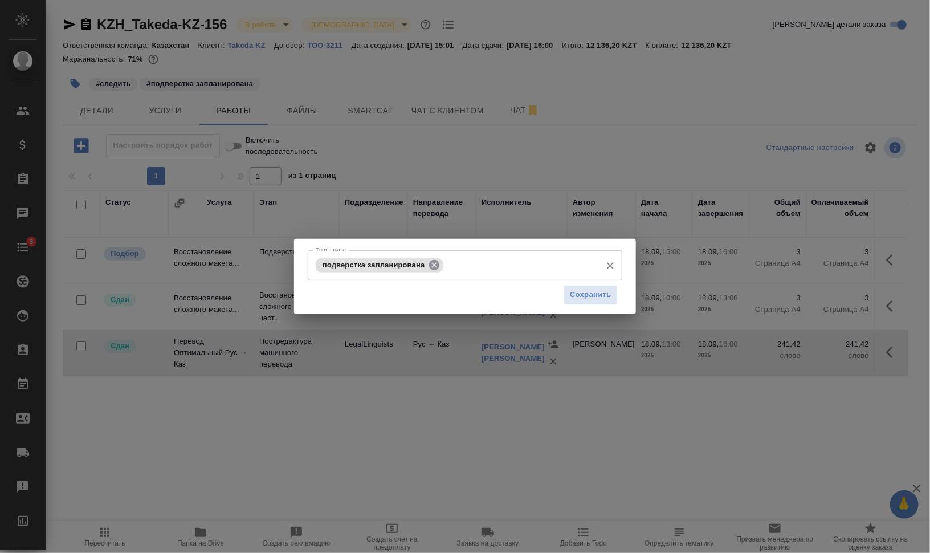
click at [439, 262] on icon at bounding box center [434, 265] width 13 height 13
click at [473, 264] on input "Тэги заказа" at bounding box center [454, 264] width 283 height 19
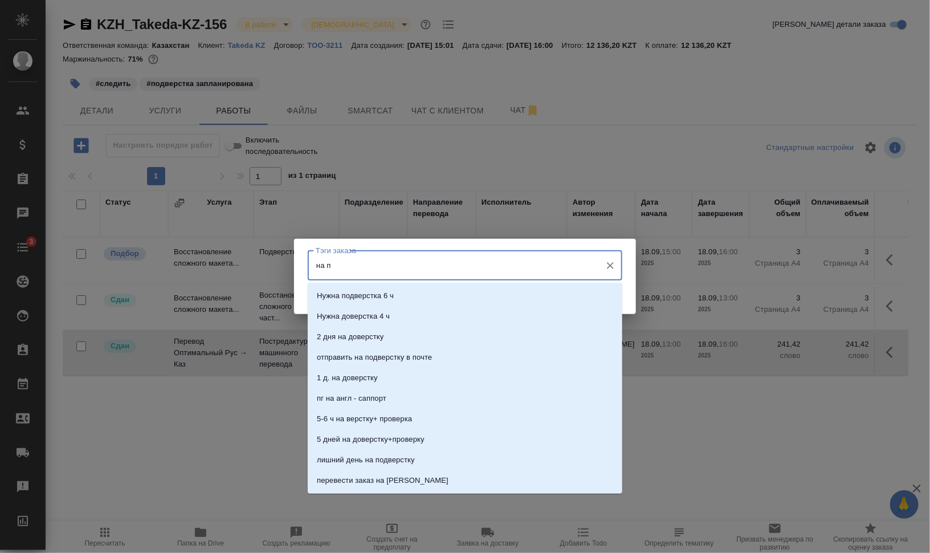
type input "на по"
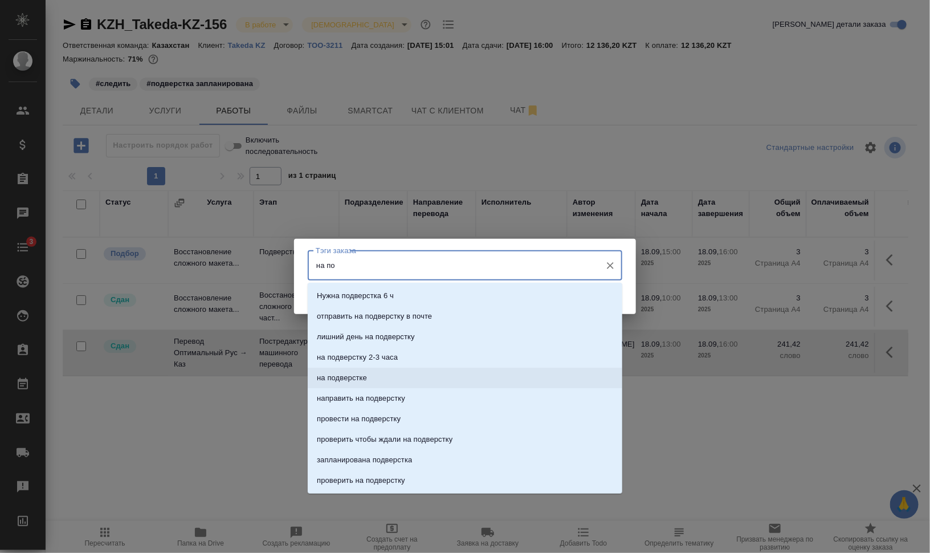
click at [544, 376] on li "на подверстке" at bounding box center [465, 378] width 315 height 21
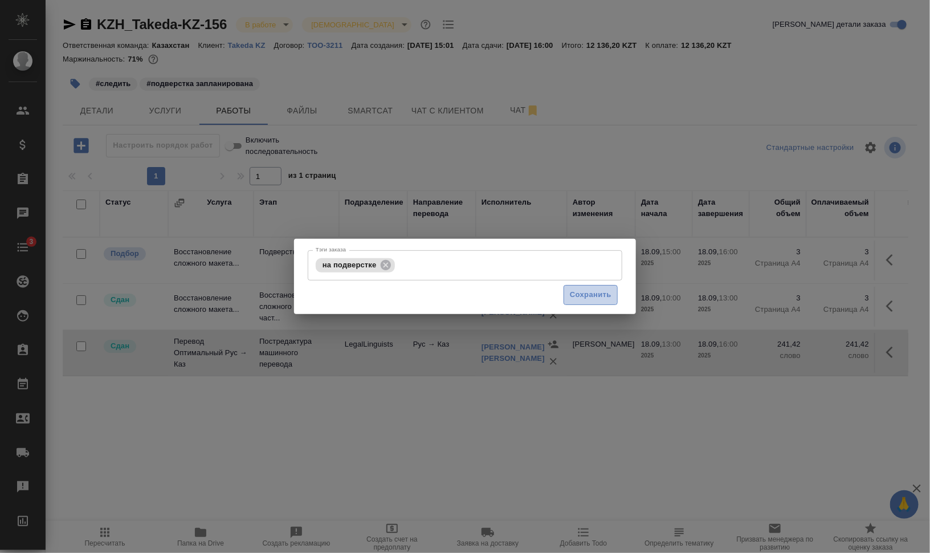
click at [586, 292] on span "Сохранить" at bounding box center [591, 294] width 42 height 13
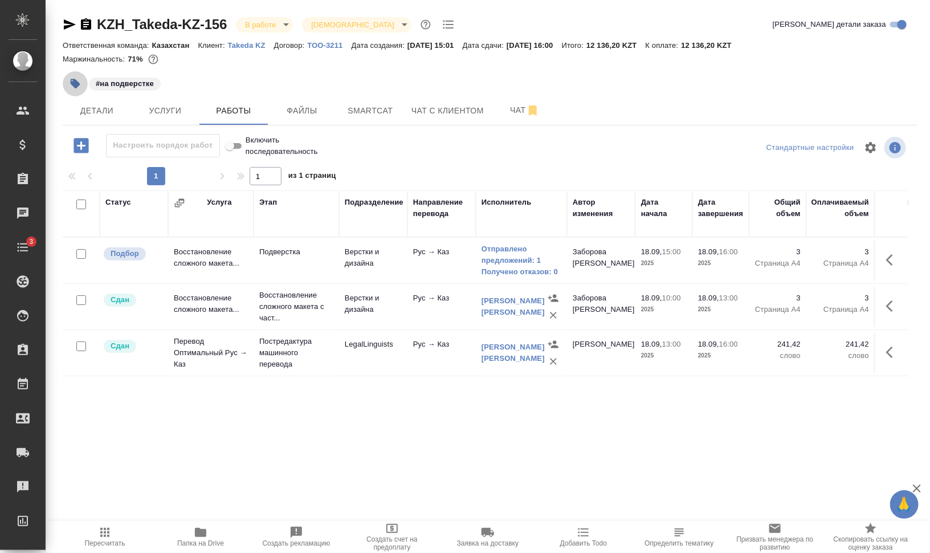
click at [81, 83] on button "button" at bounding box center [75, 83] width 25 height 25
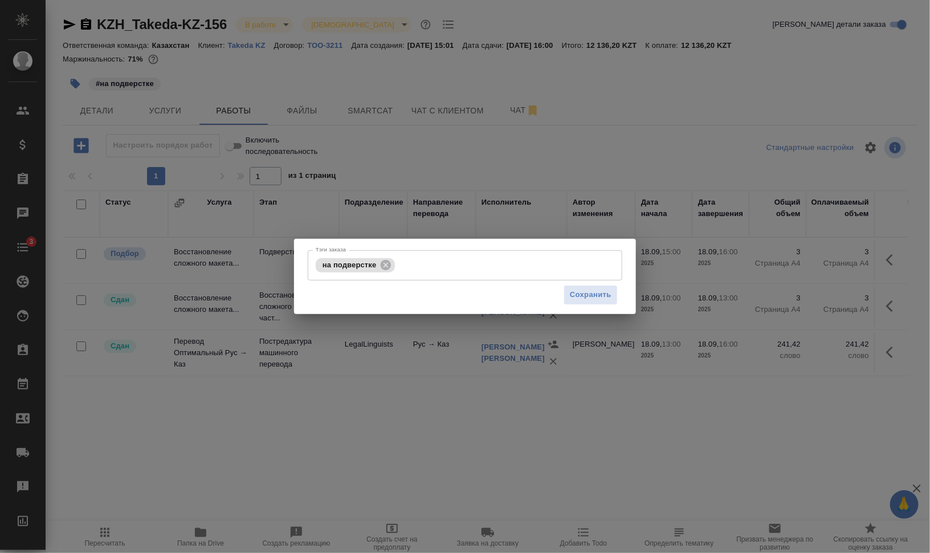
click at [319, 77] on div "Тэги заказа на подверстке Тэги заказа Сохранить" at bounding box center [465, 276] width 930 height 553
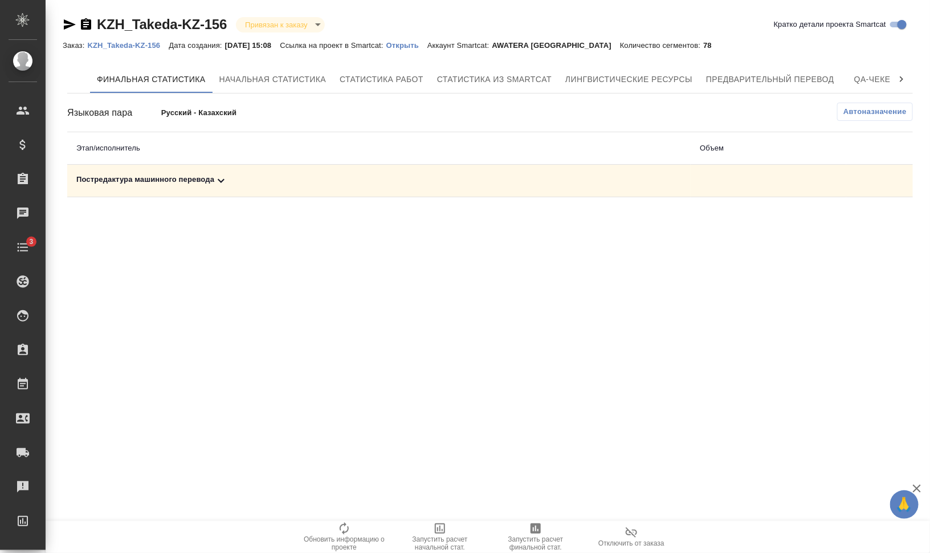
click at [199, 181] on div "Постредактура машинного перевода" at bounding box center [378, 181] width 605 height 14
click at [524, 536] on span "Запустить расчет финальной стат." at bounding box center [536, 543] width 82 height 16
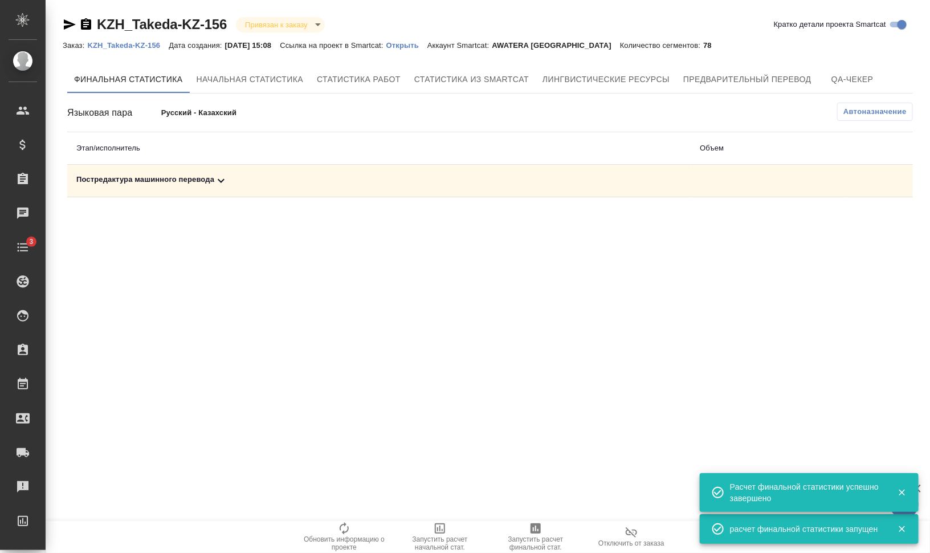
click at [190, 178] on div "Постредактура машинного перевода" at bounding box center [378, 181] width 605 height 14
click at [858, 221] on icon "button" at bounding box center [863, 220] width 14 height 14
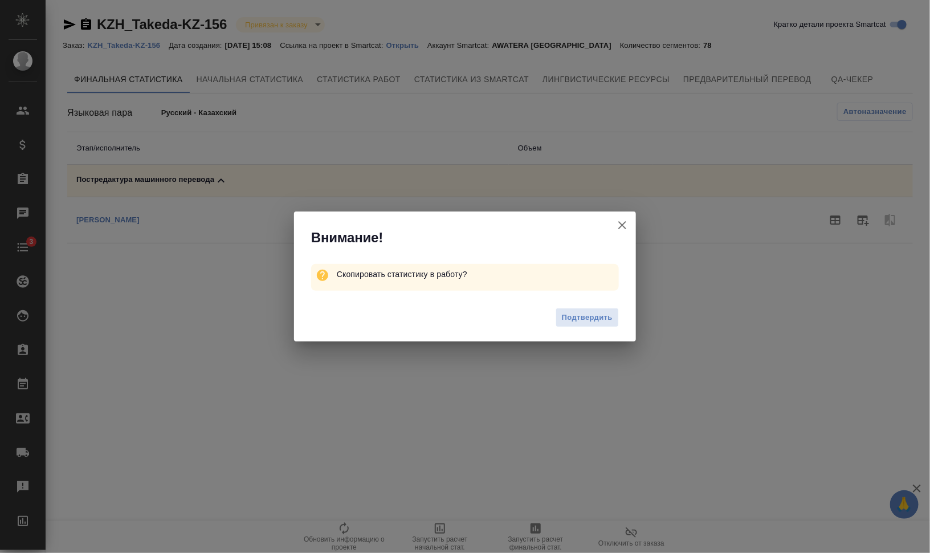
click at [580, 317] on span "Подтвердить" at bounding box center [587, 317] width 51 height 13
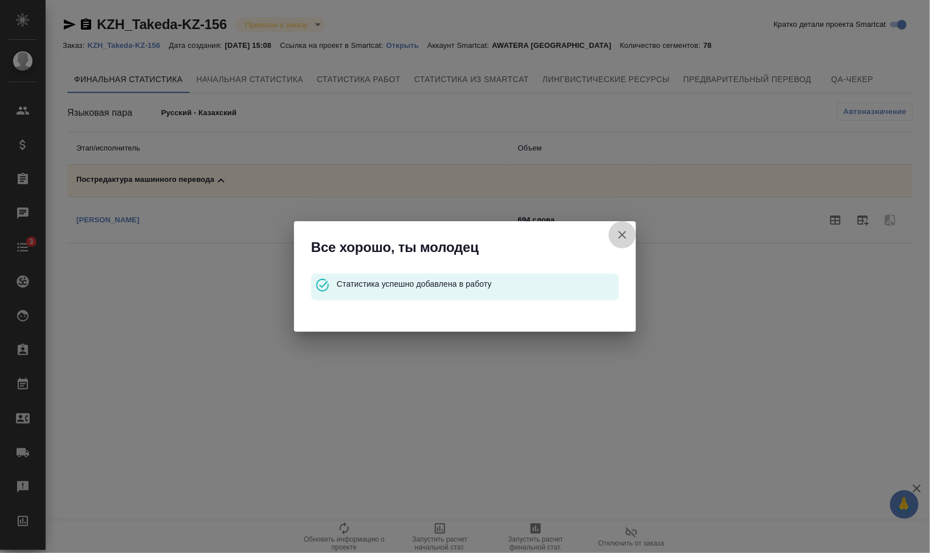
click at [620, 234] on icon "button" at bounding box center [622, 235] width 14 height 14
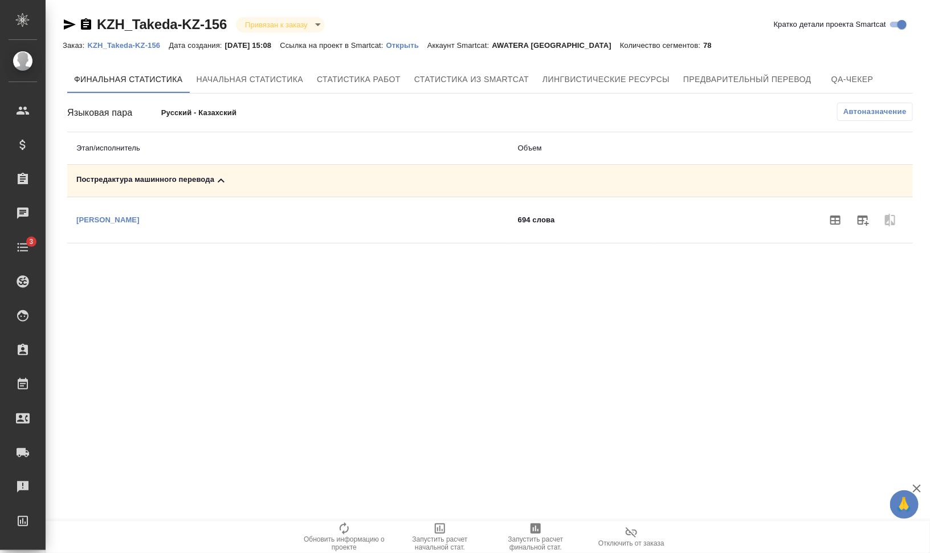
click at [136, 42] on p "KZH_Takeda-KZ-156" at bounding box center [127, 45] width 81 height 9
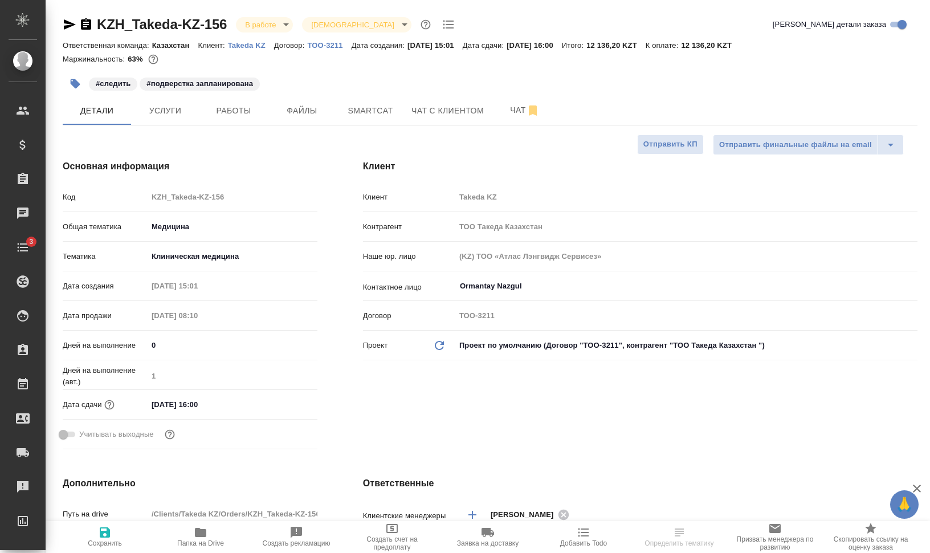
select select "RU"
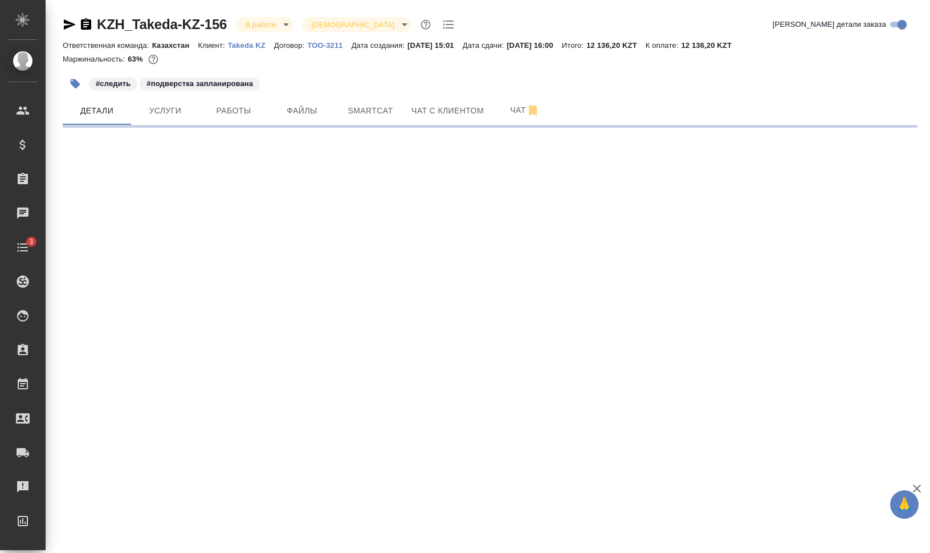
select select "RU"
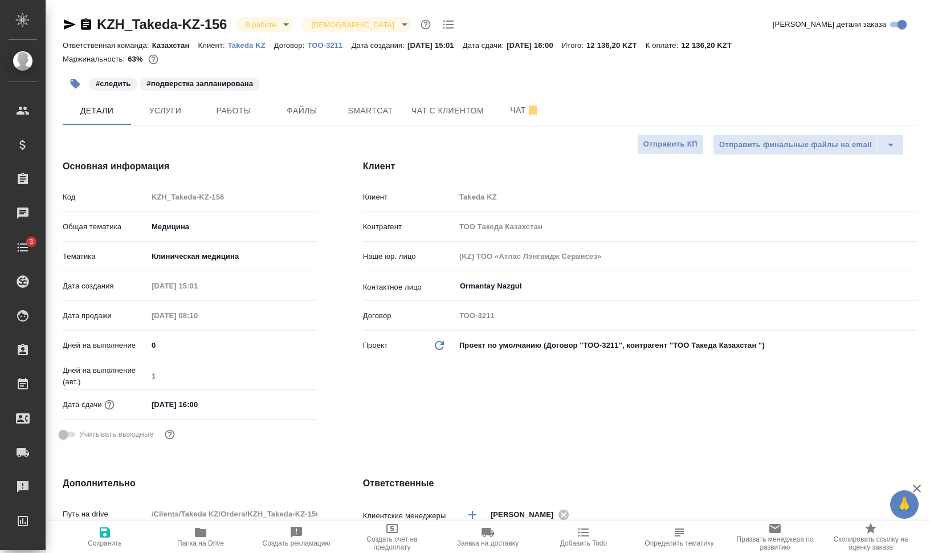
type textarea "x"
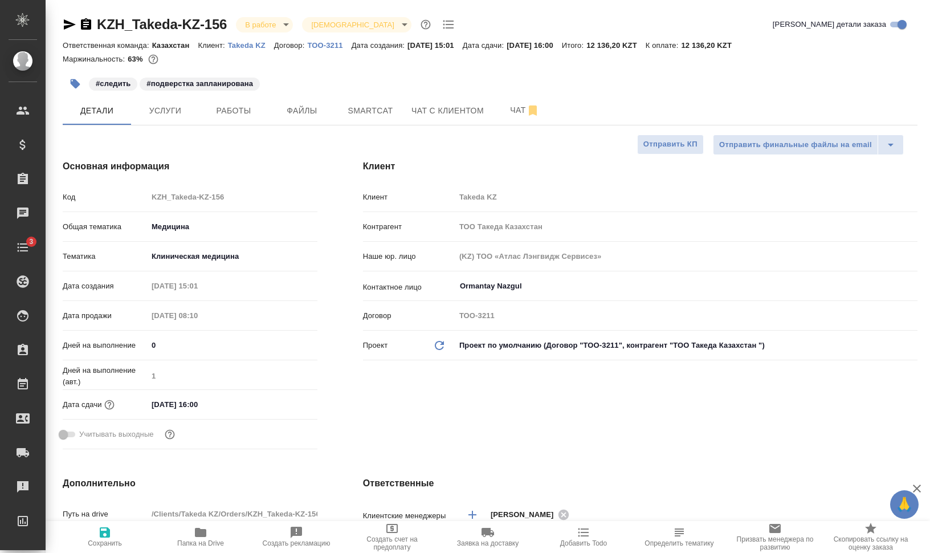
type textarea "x"
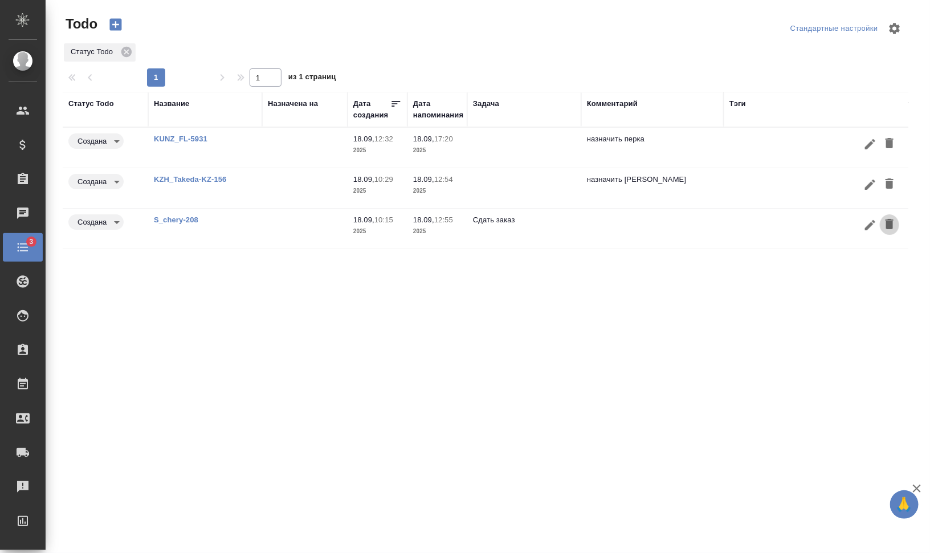
click at [895, 222] on icon "button" at bounding box center [890, 224] width 14 height 14
click at [872, 185] on icon "button" at bounding box center [870, 185] width 14 height 14
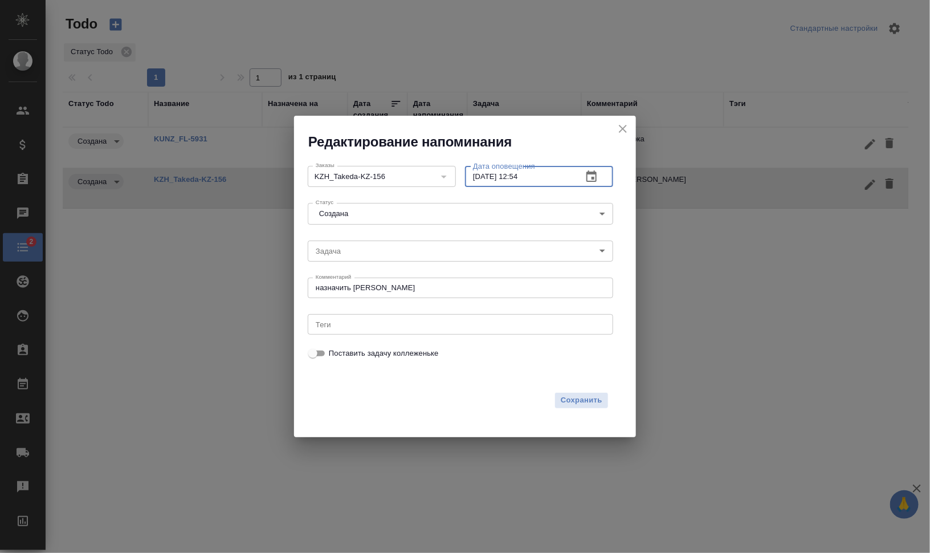
drag, startPoint x: 518, startPoint y: 177, endPoint x: 567, endPoint y: 177, distance: 49.0
click at [567, 177] on input "[DATE] 12:54" at bounding box center [519, 176] width 108 height 21
type input "[DATE] 15:55"
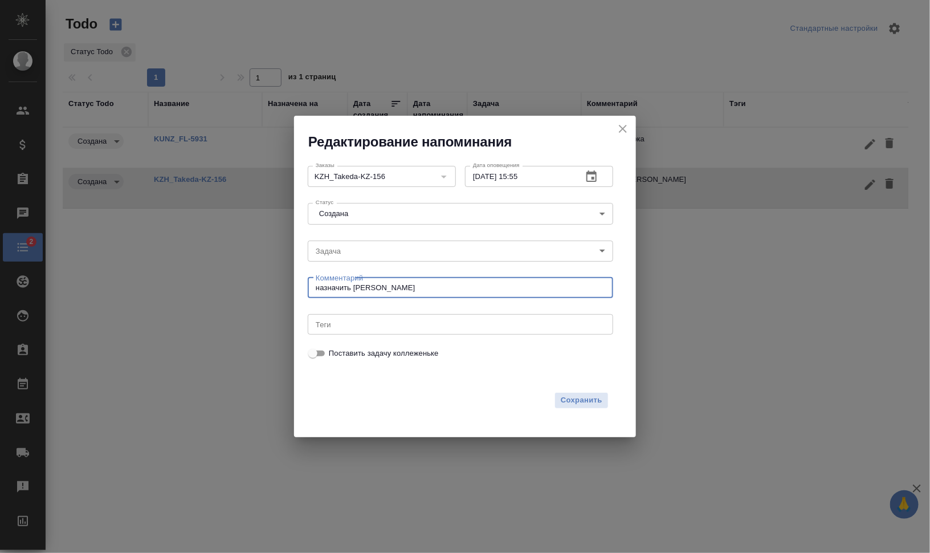
drag, startPoint x: 371, startPoint y: 285, endPoint x: 255, endPoint y: 283, distance: 116.3
click at [258, 284] on div "Редактирование напоминания Заказы KZH_Takeda-KZ-156 Заказы Дата оповещения [DAT…" at bounding box center [465, 276] width 930 height 553
click at [349, 254] on body "🙏 .cls-1 fill:#fff; AWATERA [PERSON_NAME] Динар Клиенты Спецификации Заказы 0 Ч…" at bounding box center [465, 322] width 930 height 644
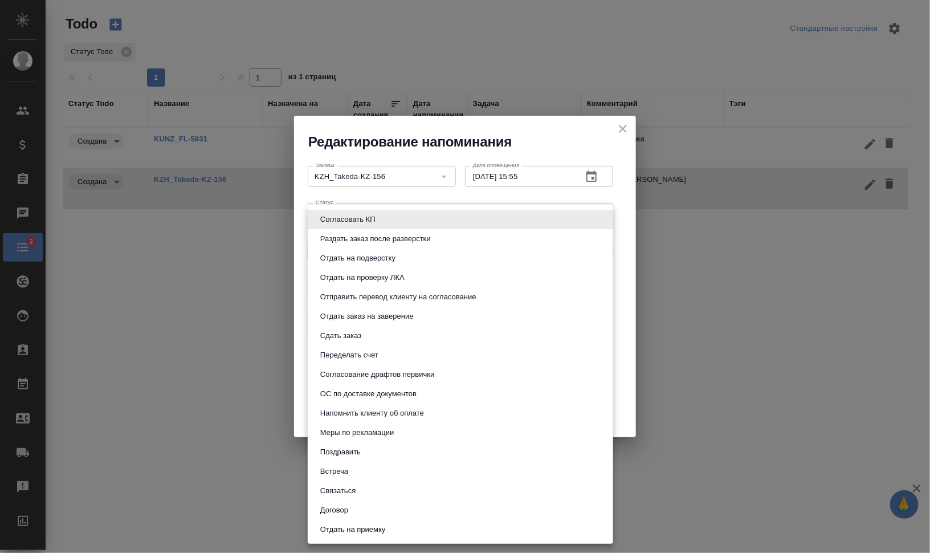
click at [362, 335] on button "Сдать заказ" at bounding box center [341, 335] width 48 height 13
type input "Сдать заказ"
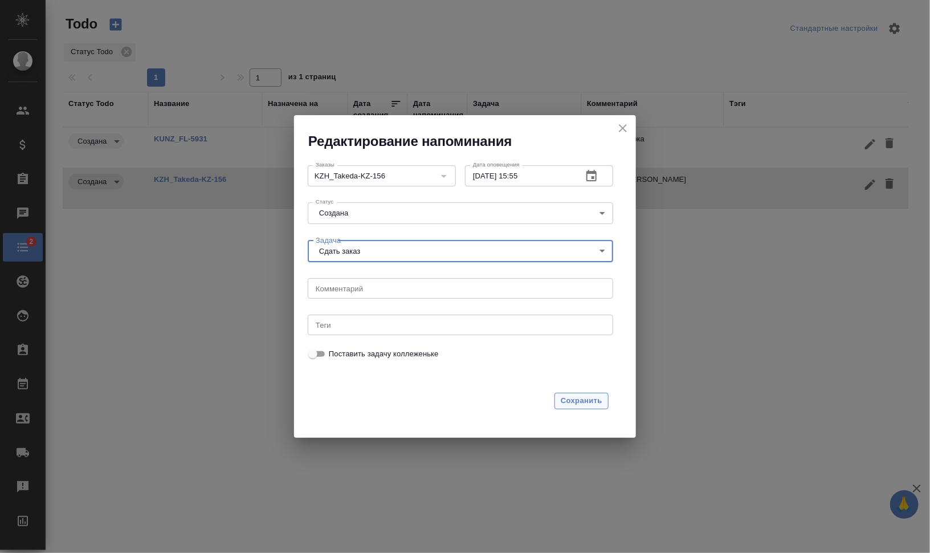
click at [567, 402] on span "Сохранить" at bounding box center [582, 400] width 42 height 13
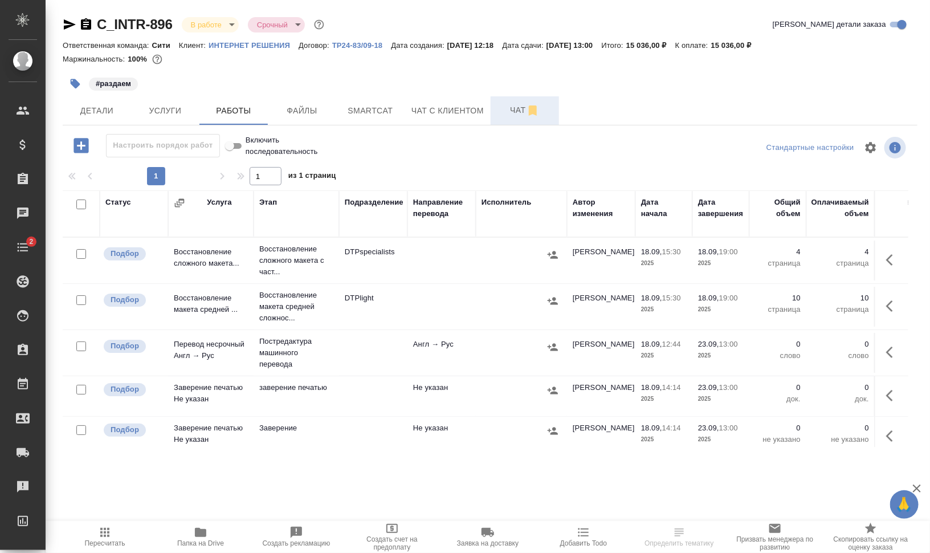
click at [505, 107] on span "Чат" at bounding box center [524, 110] width 55 height 14
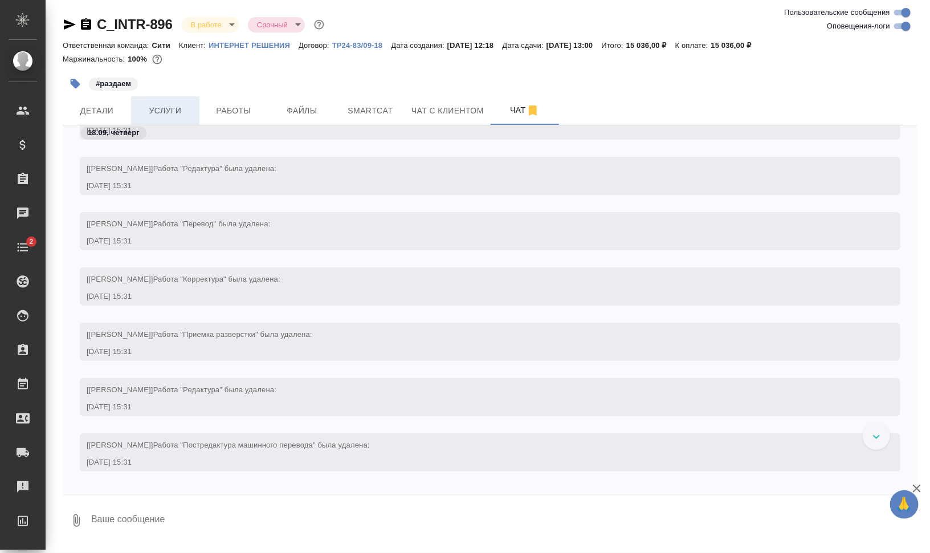
scroll to position [4127, 0]
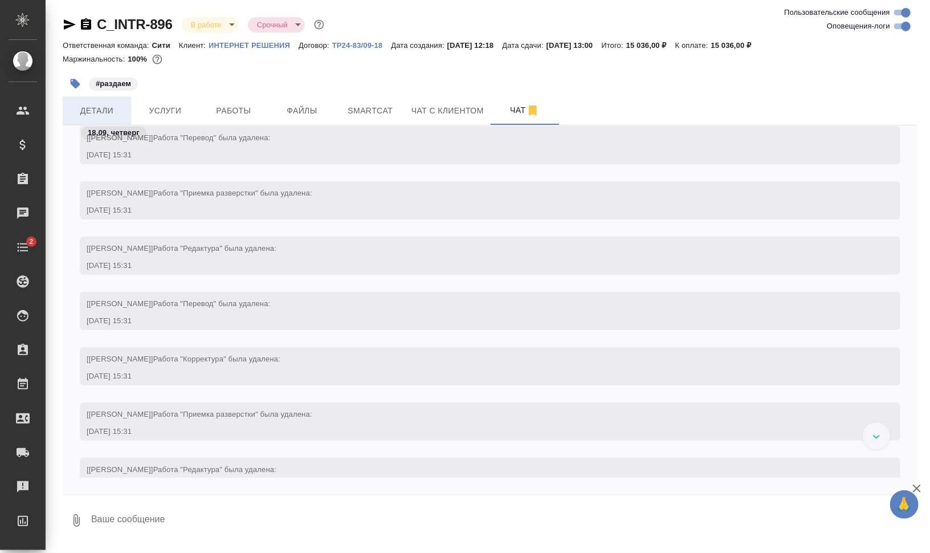
click at [110, 108] on span "Детали" at bounding box center [97, 111] width 55 height 14
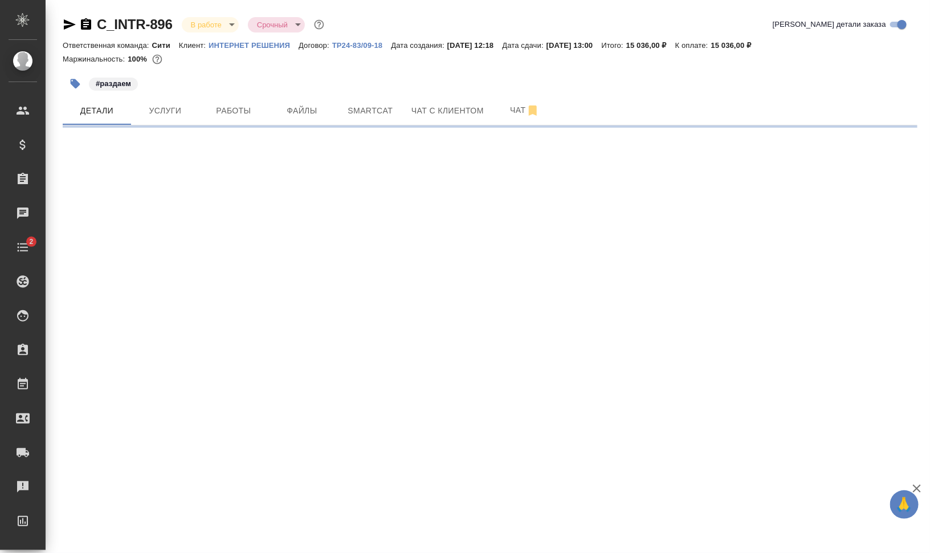
select select "RU"
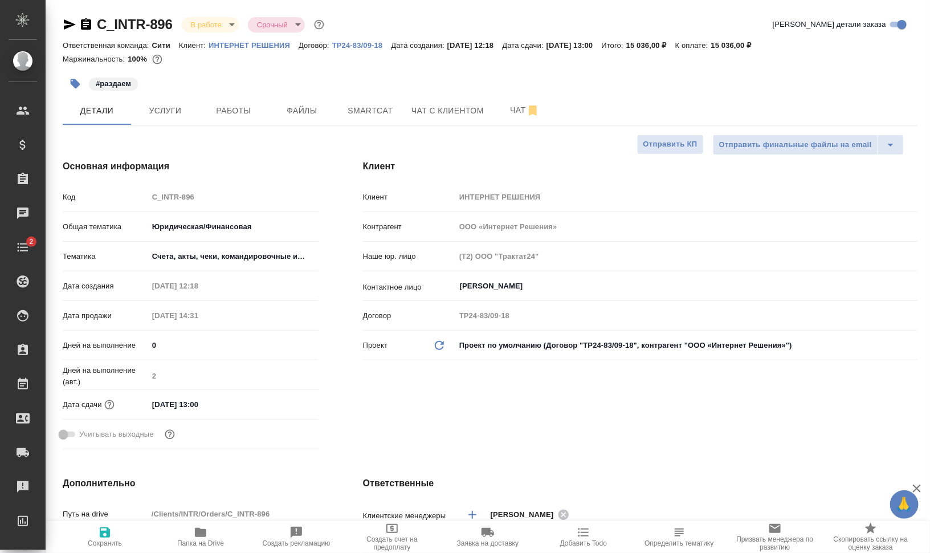
type textarea "x"
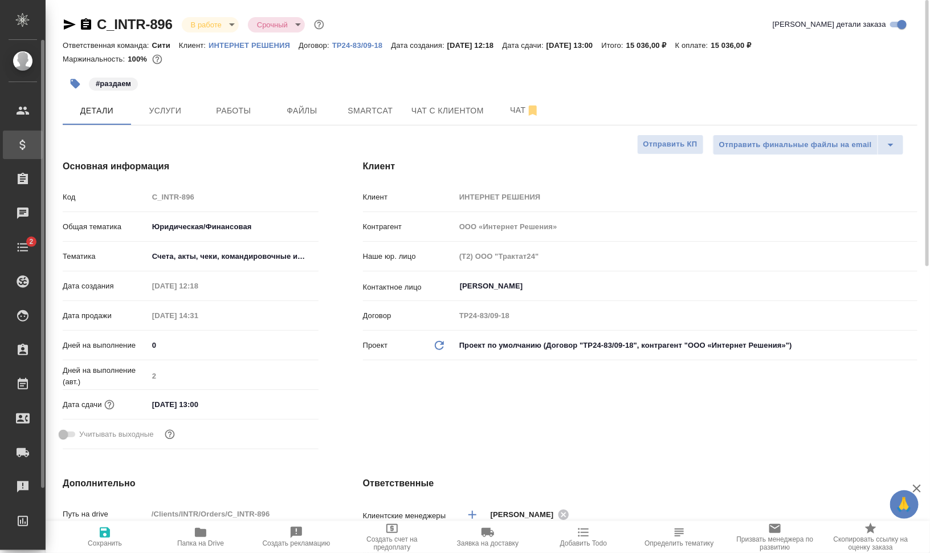
type textarea "x"
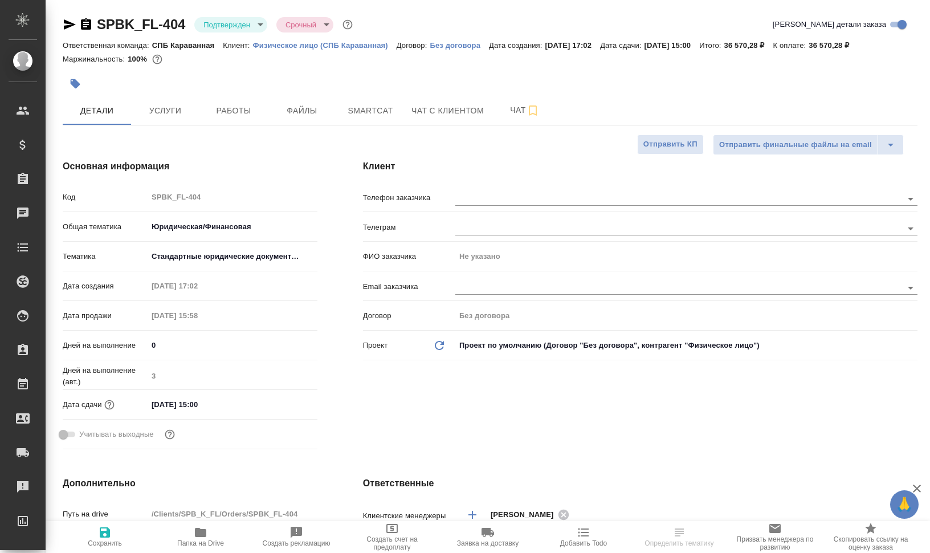
select select "RU"
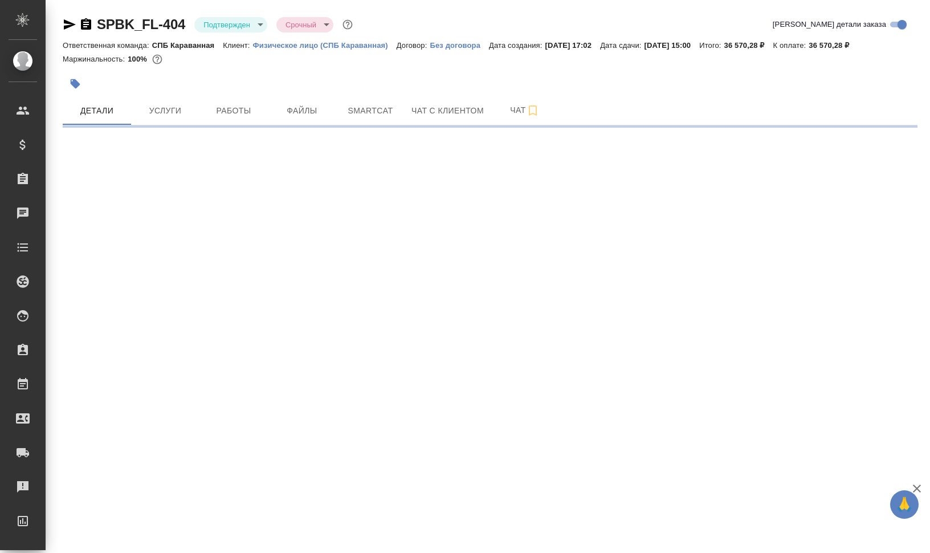
select select "RU"
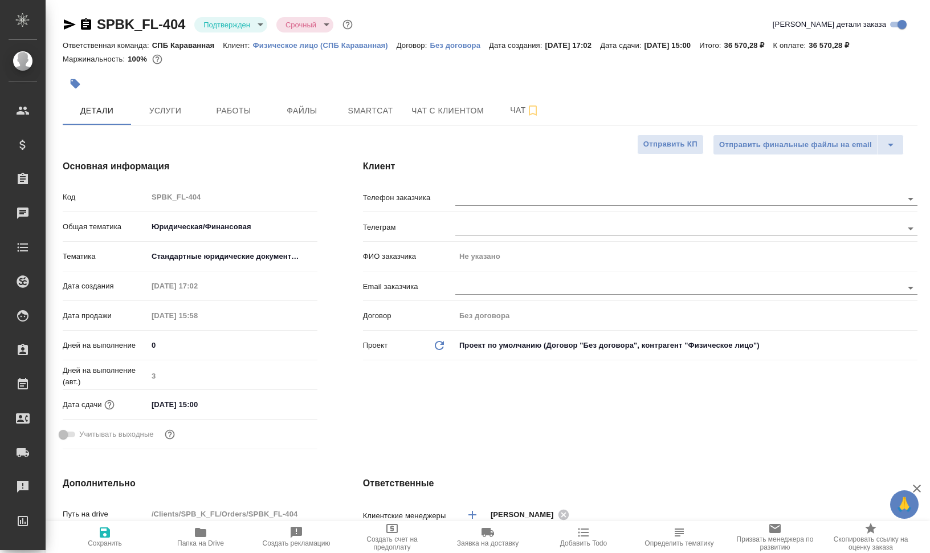
type textarea "x"
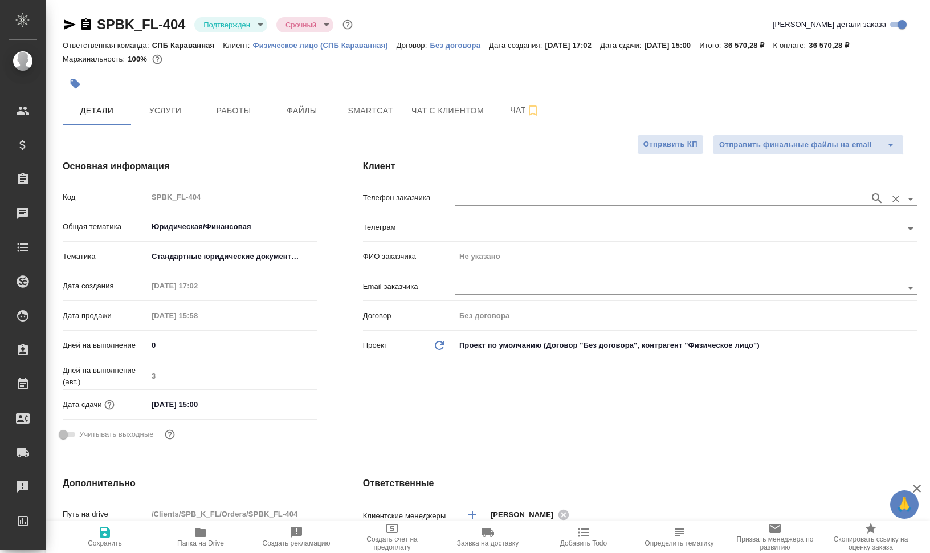
type textarea "x"
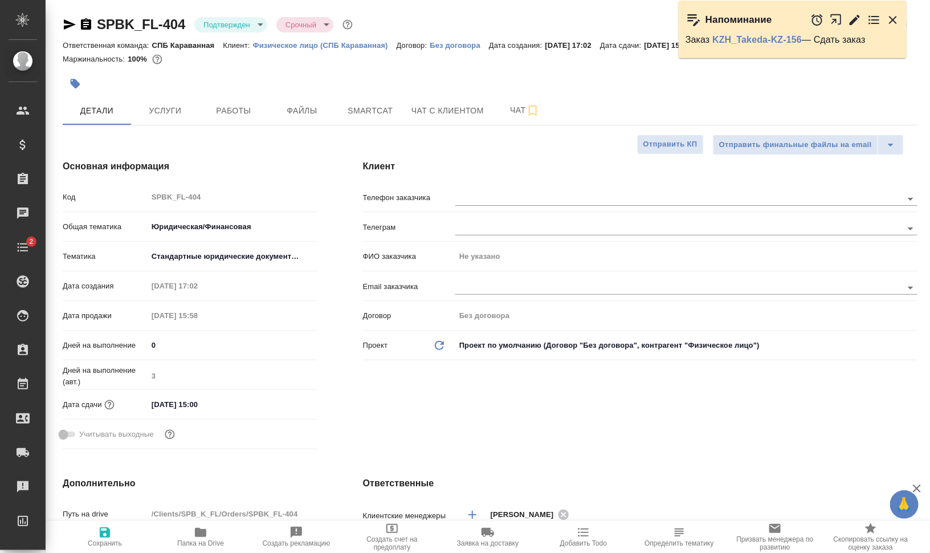
click at [83, 24] on icon "button" at bounding box center [86, 25] width 14 height 14
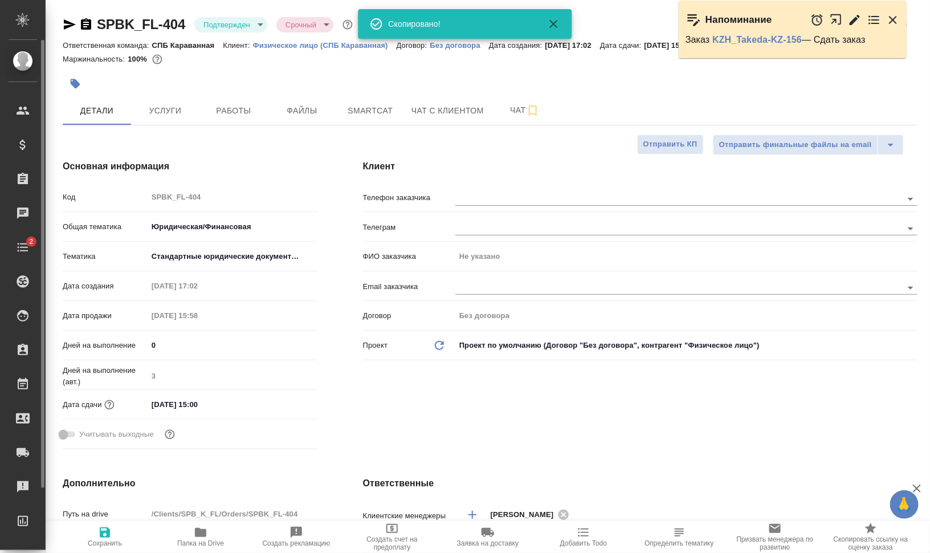
type textarea "x"
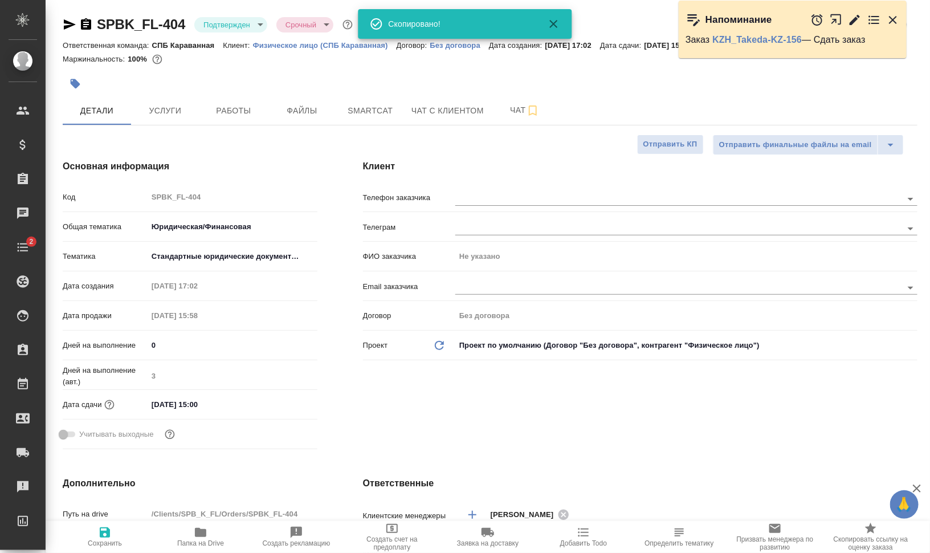
type textarea "x"
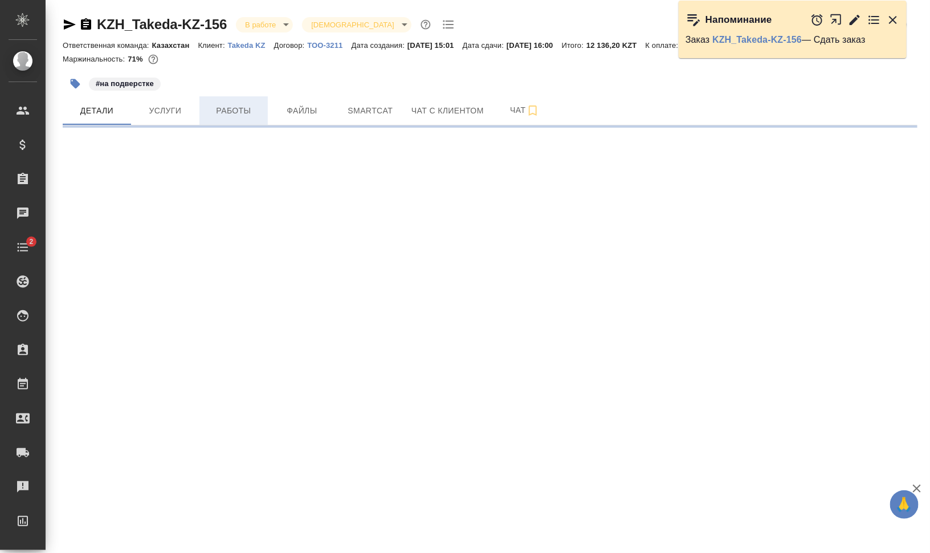
select select "RU"
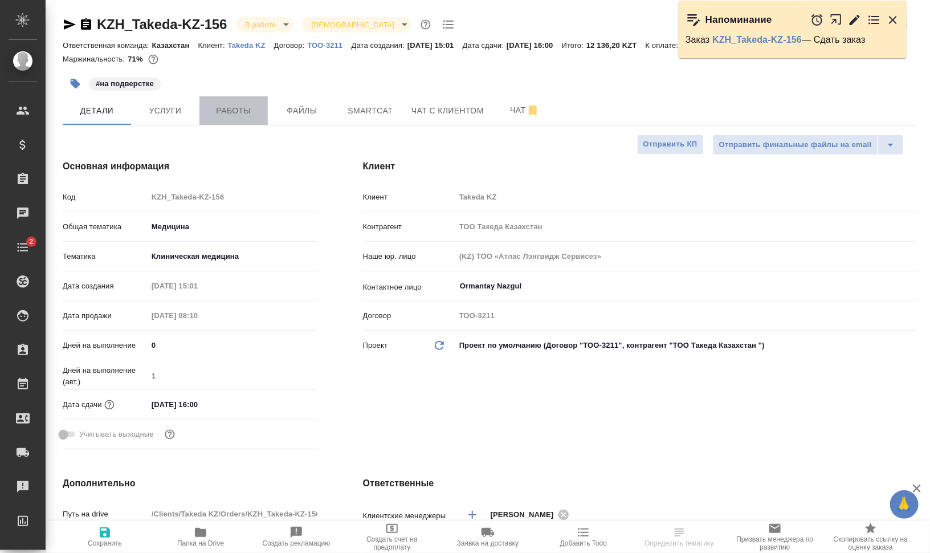
click at [236, 107] on span "Работы" at bounding box center [233, 111] width 55 height 14
type textarea "x"
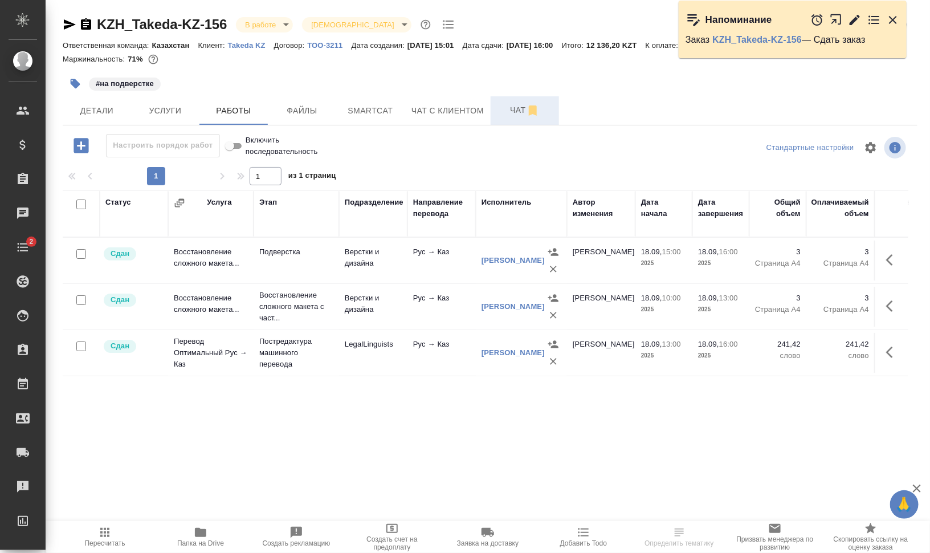
click at [510, 120] on button "Чат" at bounding box center [525, 110] width 68 height 28
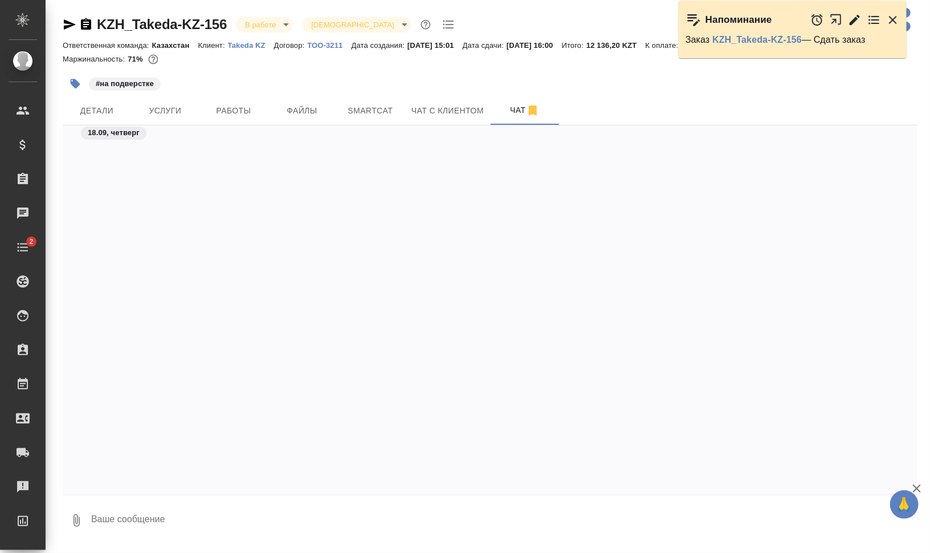
scroll to position [3142, 0]
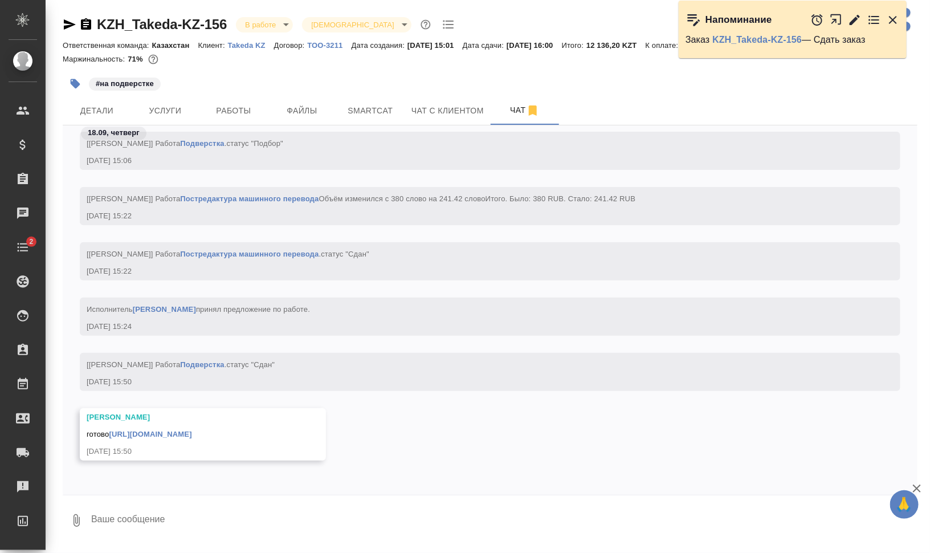
click at [191, 432] on link "[URL][DOMAIN_NAME]" at bounding box center [150, 434] width 83 height 9
click at [259, 26] on body "🙏 .cls-1 fill:#fff; AWATERA [PERSON_NAME] Динар Клиенты Спецификации Заказы 0 Ч…" at bounding box center [465, 322] width 930 height 644
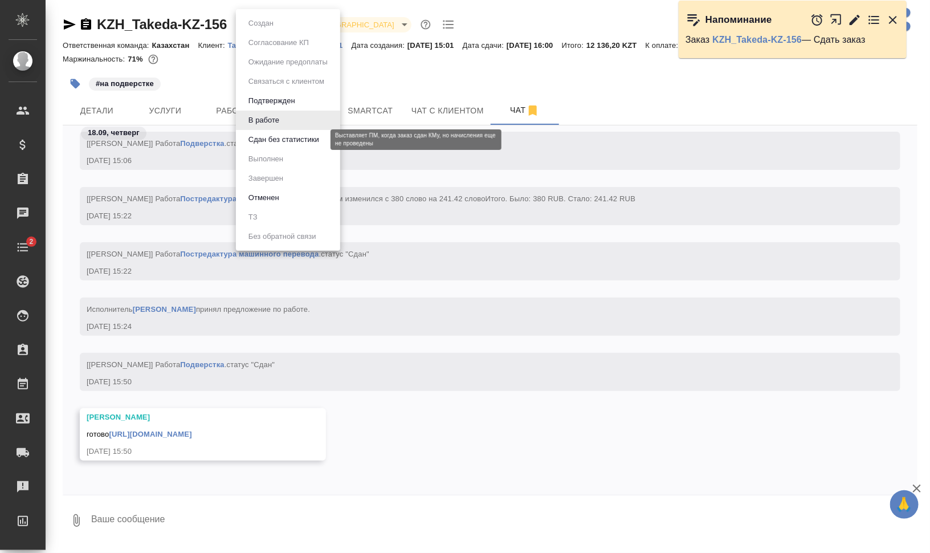
click at [276, 140] on button "Сдан без статистики" at bounding box center [283, 139] width 77 height 13
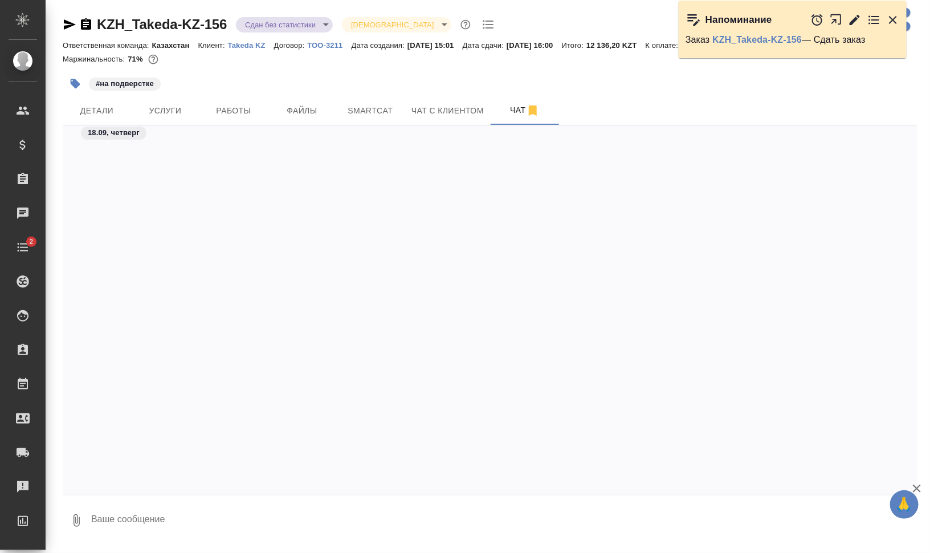
scroll to position [3197, 0]
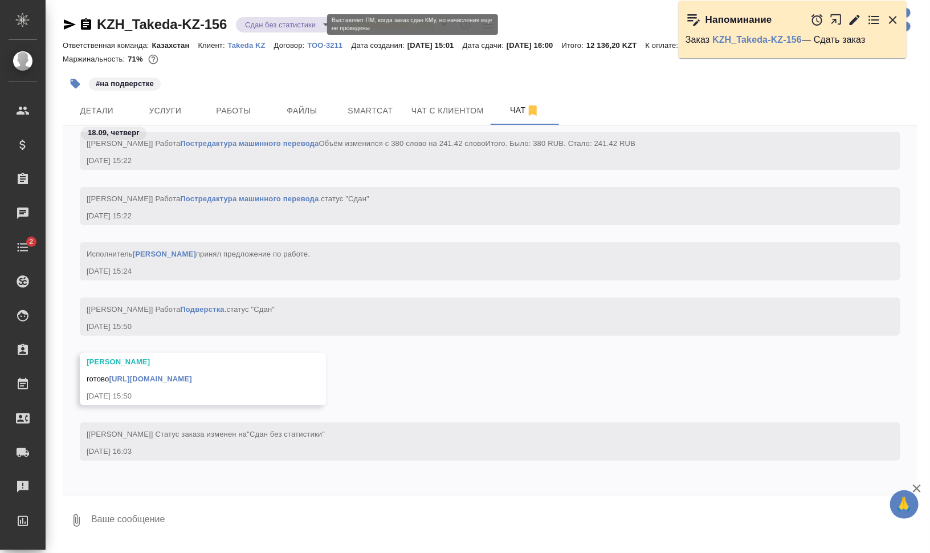
click at [299, 22] on body "🙏 .cls-1 fill:#fff; AWATERA [PERSON_NAME] Динар Клиенты Спецификации Заказы 0 Ч…" at bounding box center [465, 322] width 930 height 644
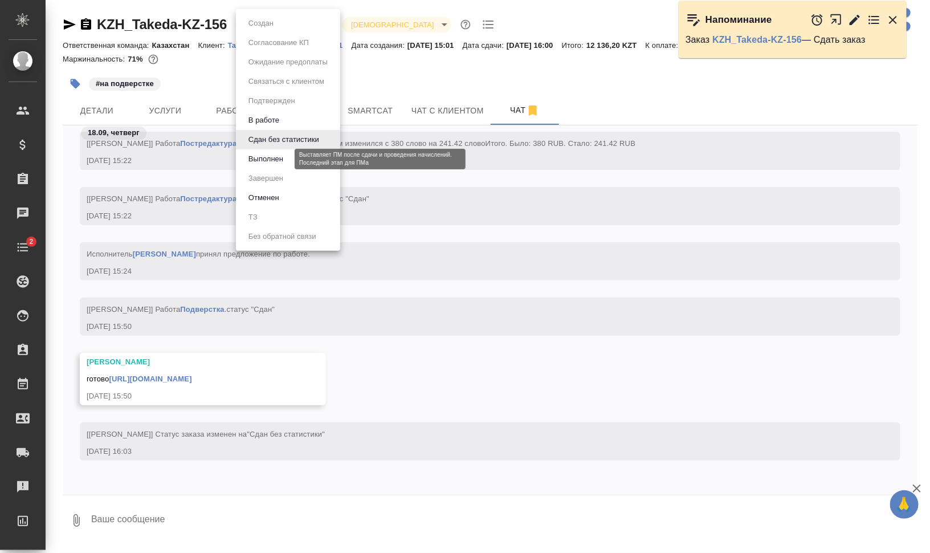
click at [283, 155] on button "Выполнен" at bounding box center [266, 159] width 42 height 13
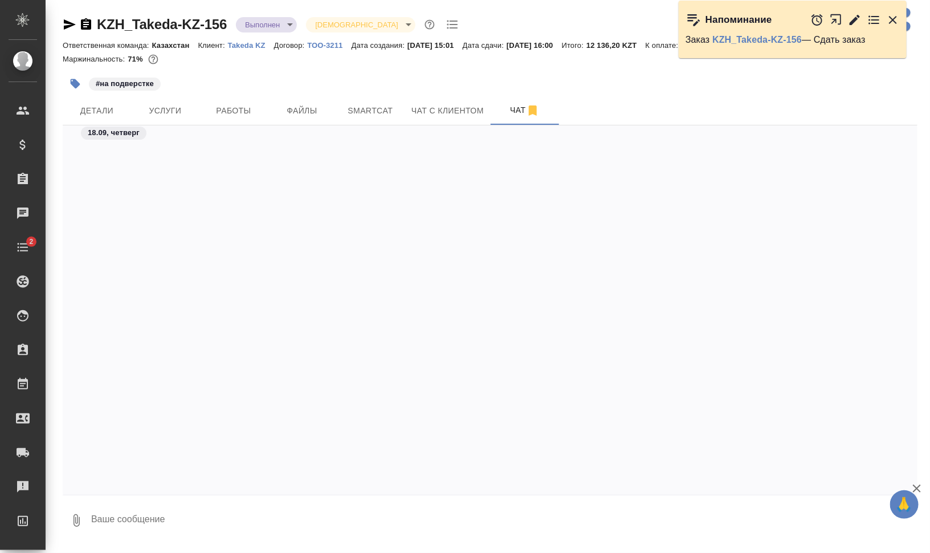
scroll to position [3252, 0]
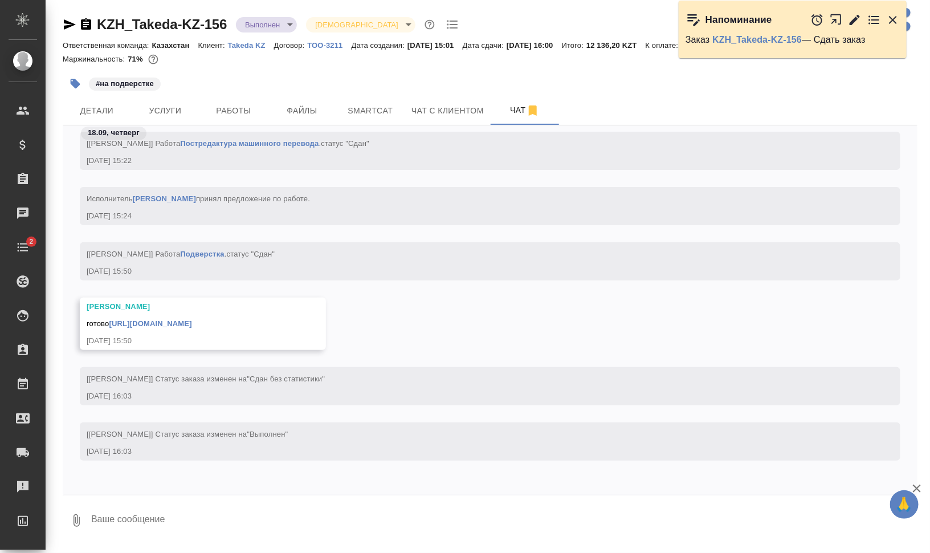
click at [80, 85] on icon "button" at bounding box center [75, 83] width 11 height 11
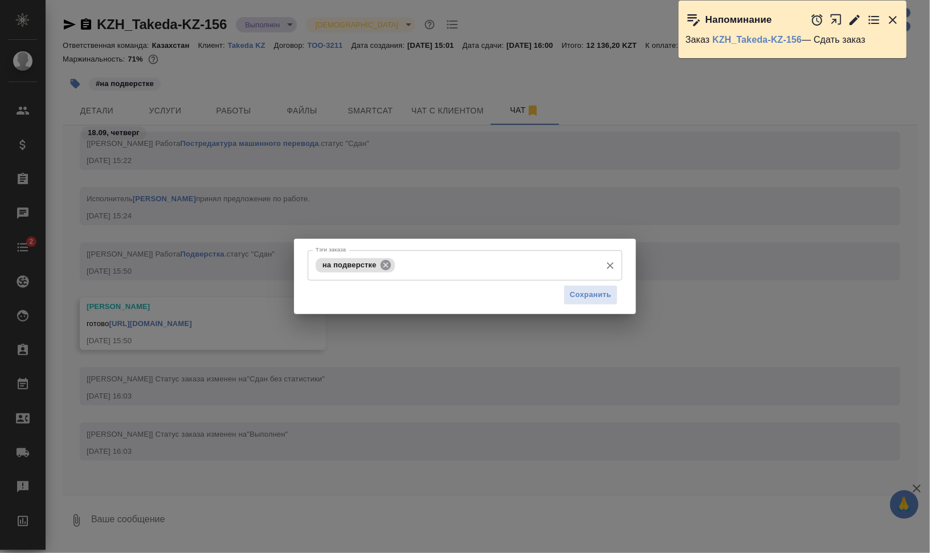
click at [383, 259] on icon at bounding box center [385, 265] width 13 height 13
click at [573, 280] on div "Тэги заказа" at bounding box center [465, 265] width 315 height 30
click at [583, 289] on span "Сохранить" at bounding box center [591, 294] width 42 height 13
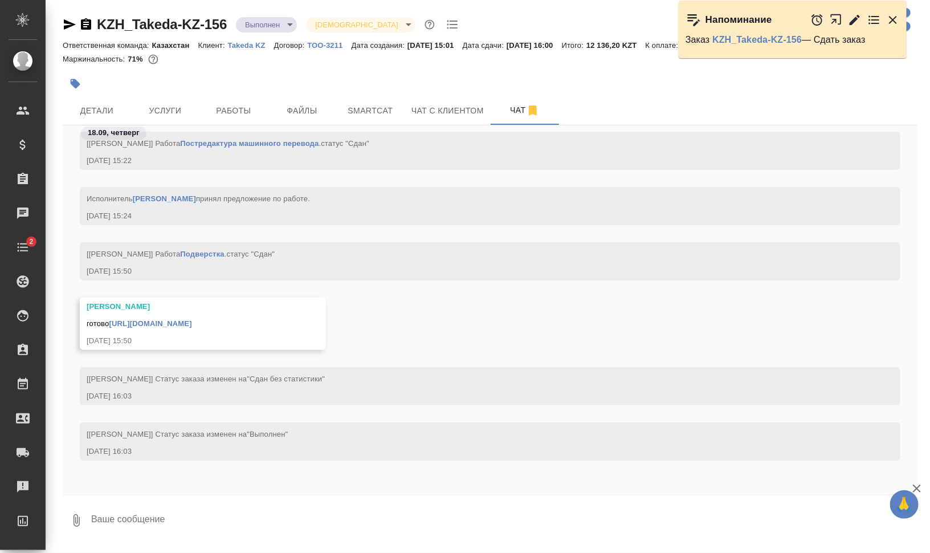
click at [83, 18] on icon "button" at bounding box center [86, 25] width 14 height 14
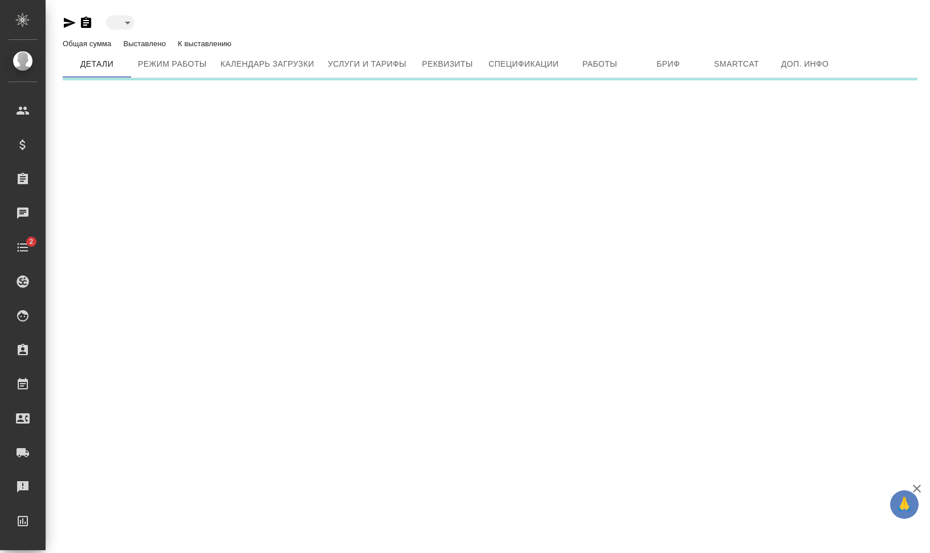
type input "active"
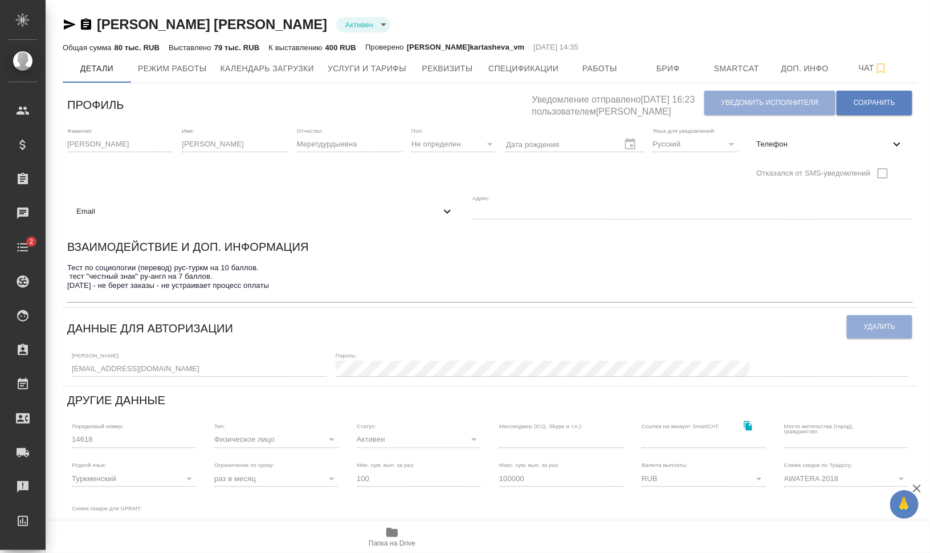
click at [300, 281] on textarea "Тест по социологии (перевод) рус-туркм на 10 баллов. тест "честный знак" ру-анг…" at bounding box center [490, 280] width 846 height 35
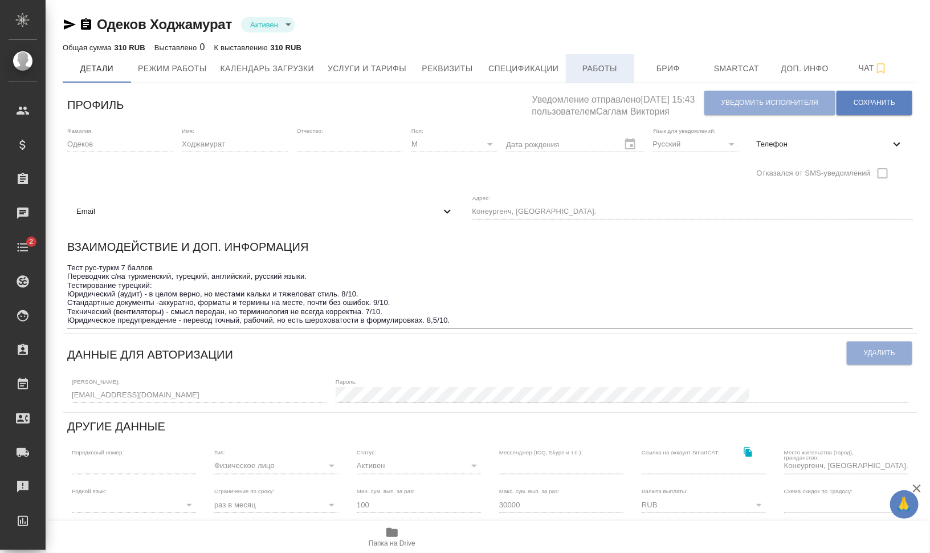
click at [585, 66] on span "Работы" at bounding box center [600, 69] width 55 height 14
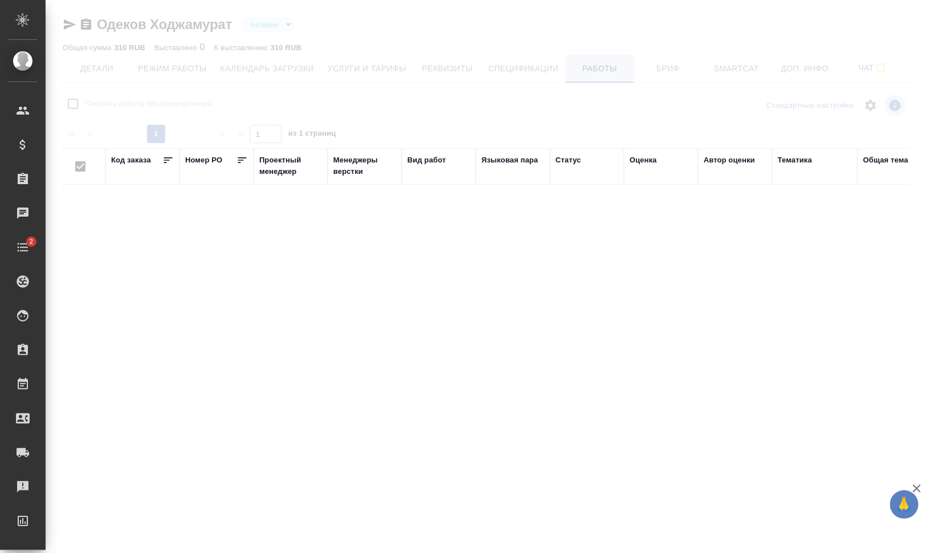
checkbox input "false"
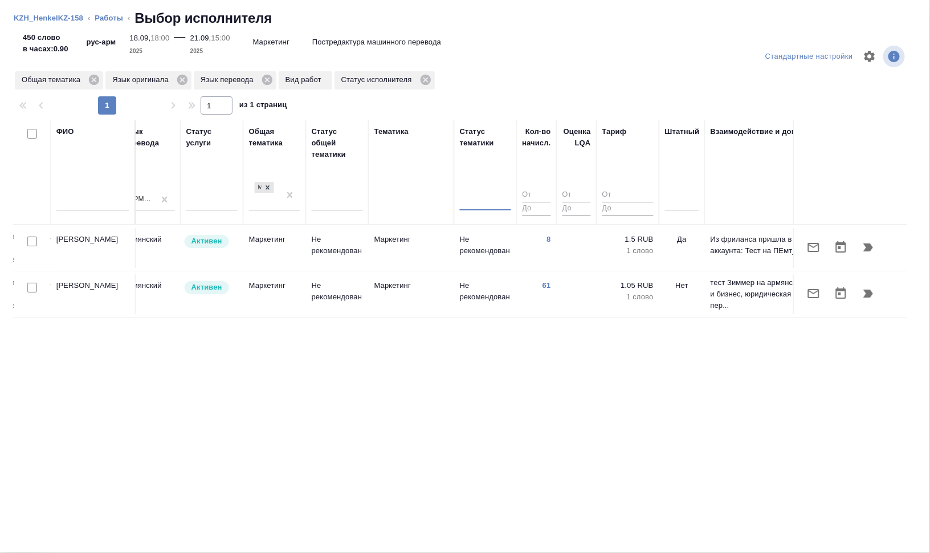
click at [96, 22] on li "Работы" at bounding box center [109, 18] width 28 height 11
click at [101, 18] on link "Работы" at bounding box center [109, 18] width 28 height 9
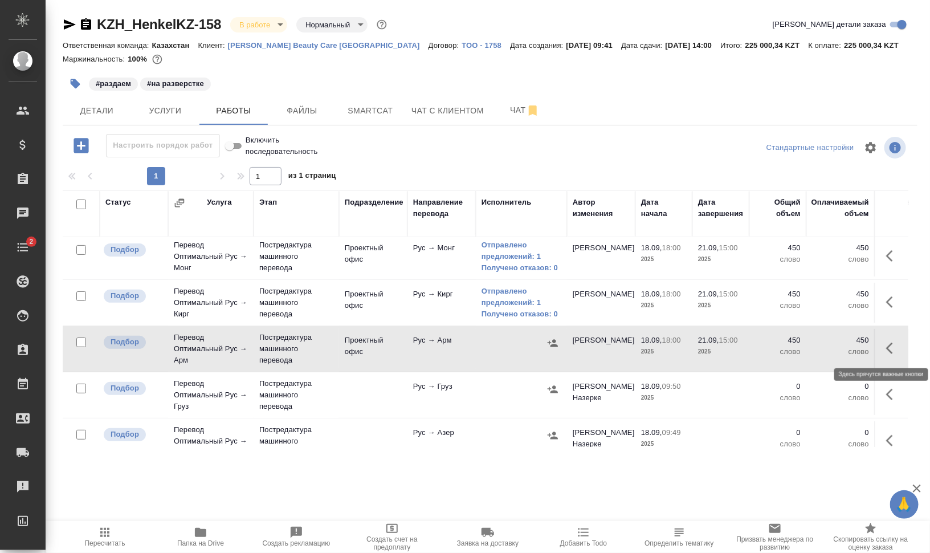
click at [886, 345] on icon "button" at bounding box center [893, 348] width 14 height 14
click at [804, 346] on icon "button" at bounding box center [809, 348] width 10 height 10
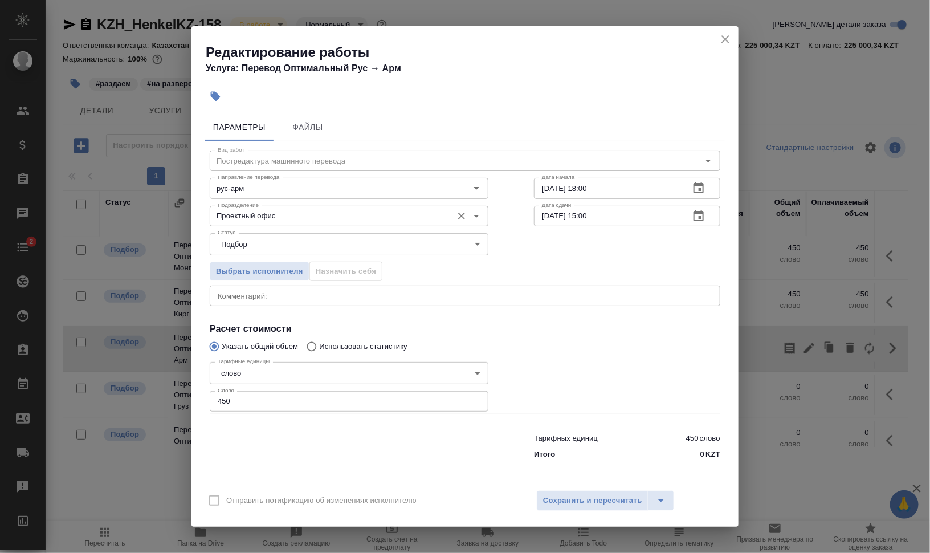
click at [315, 211] on input "Проектный офис" at bounding box center [330, 216] width 234 height 14
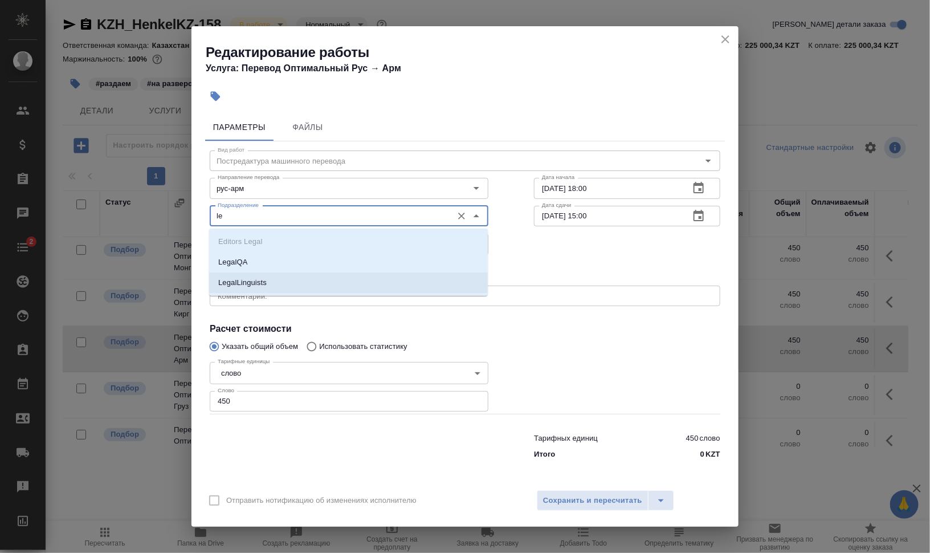
click at [272, 280] on li "LegalLinguists" at bounding box center [348, 282] width 279 height 21
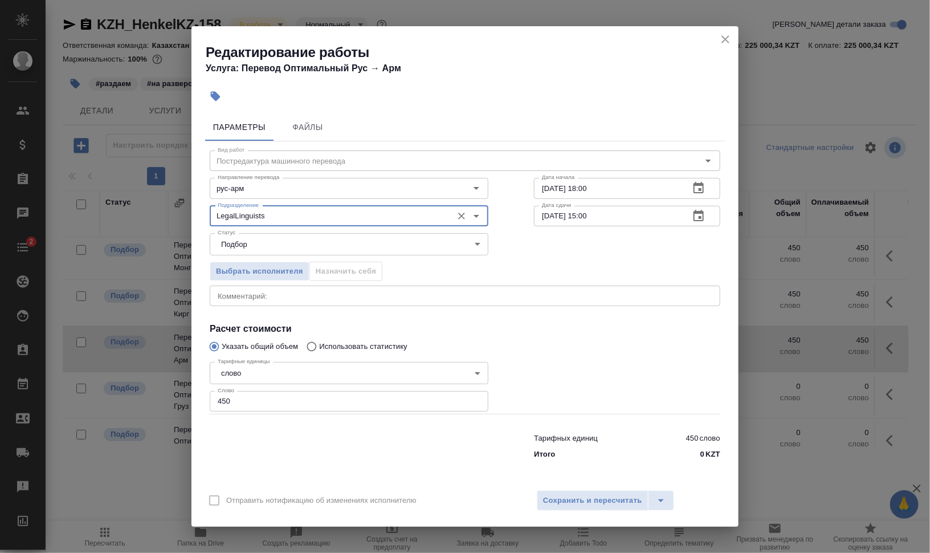
type input "LegalLinguists"
click at [540, 267] on div "Выбрать исполнителя Назначить себя" at bounding box center [465, 270] width 556 height 70
click at [585, 497] on span "Сохранить и пересчитать" at bounding box center [592, 500] width 99 height 13
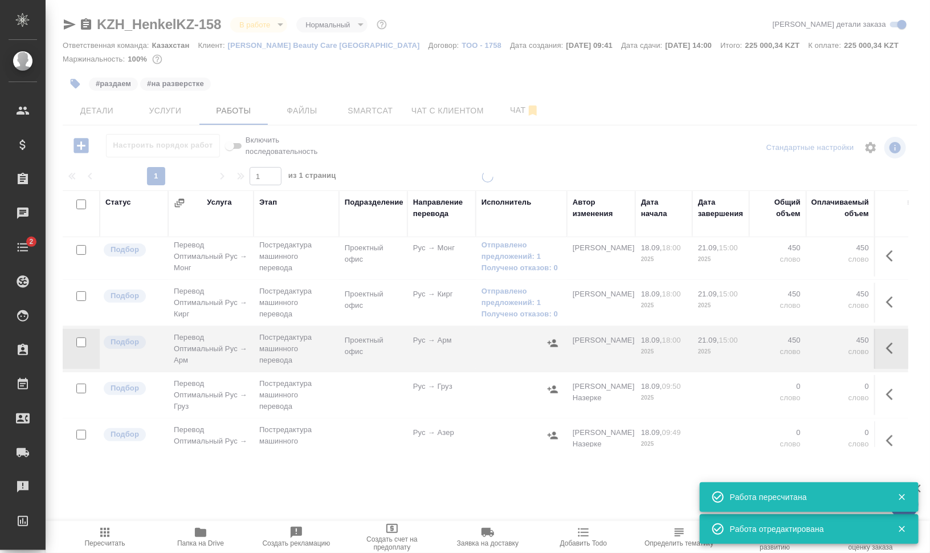
click at [886, 348] on icon "button" at bounding box center [893, 348] width 14 height 14
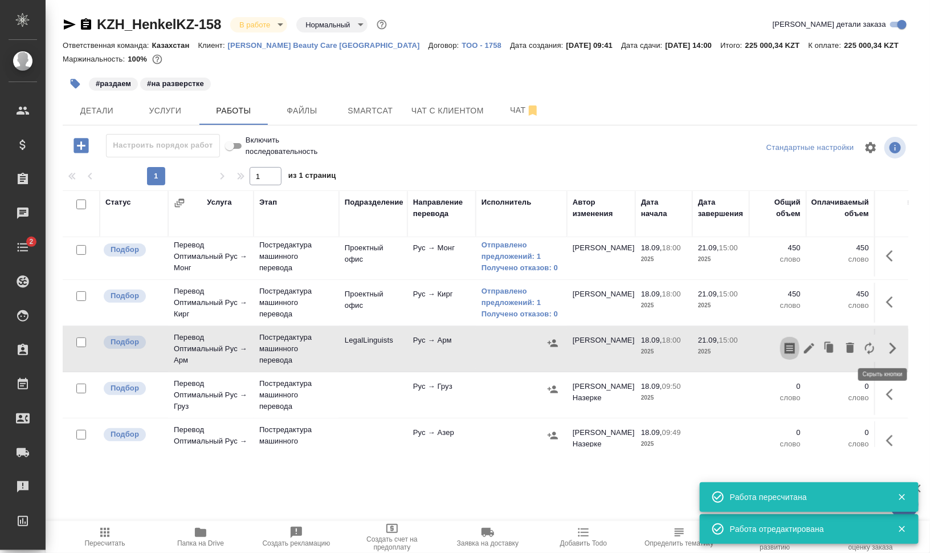
click at [785, 345] on icon "button" at bounding box center [790, 347] width 10 height 11
click at [802, 342] on icon "button" at bounding box center [809, 348] width 14 height 14
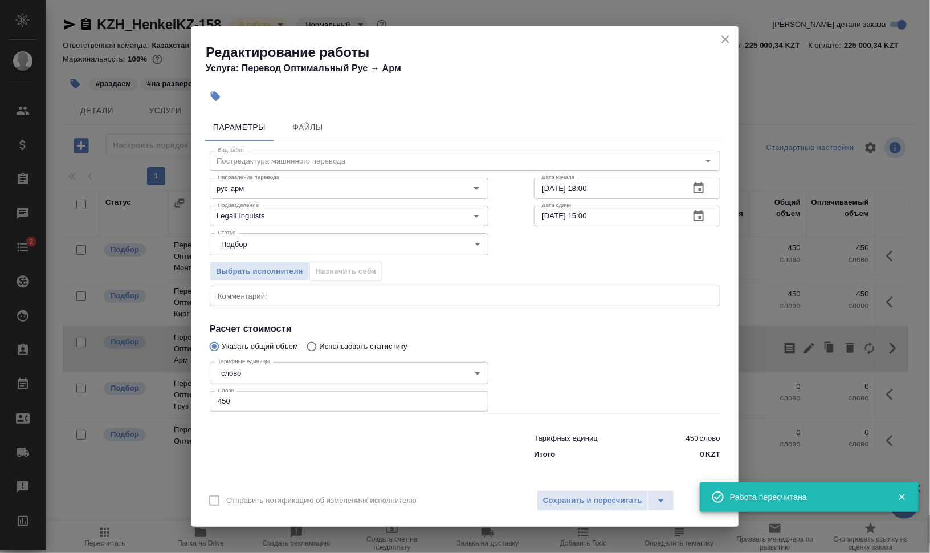
click at [364, 296] on textarea at bounding box center [465, 296] width 495 height 9
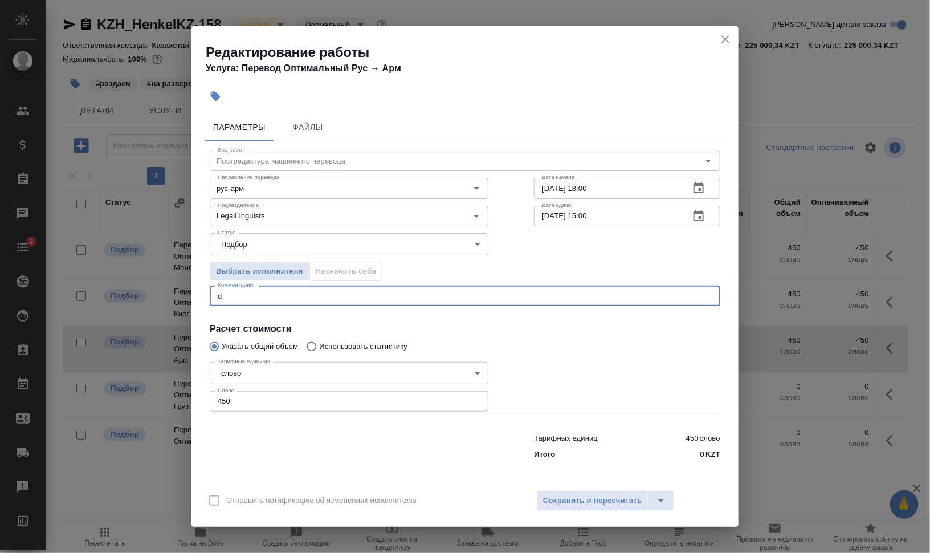
type textarea "d"
type textarea "в СК назначу сегодня к 18:00"
click at [605, 492] on button "Сохранить и пересчитать" at bounding box center [593, 500] width 112 height 21
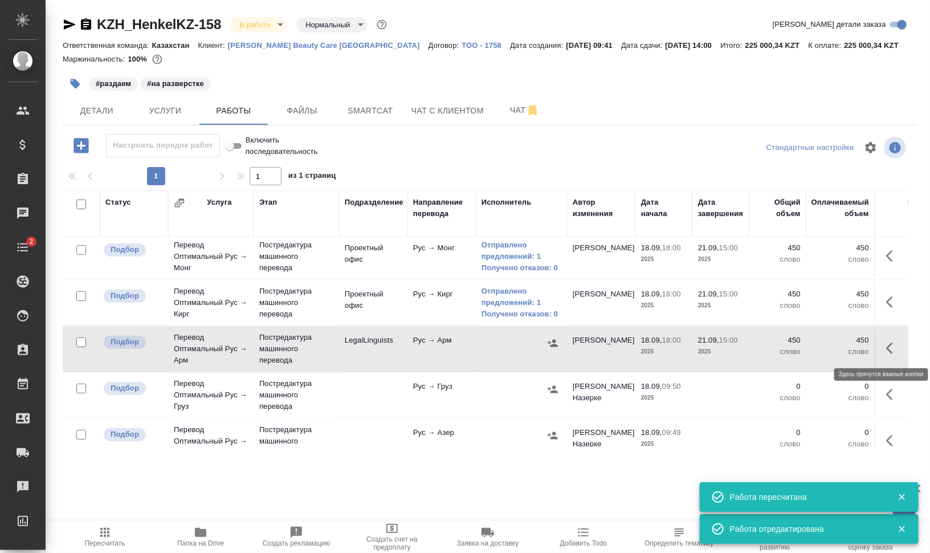
click at [886, 348] on icon "button" at bounding box center [893, 348] width 14 height 14
click at [785, 349] on icon "button" at bounding box center [790, 348] width 14 height 14
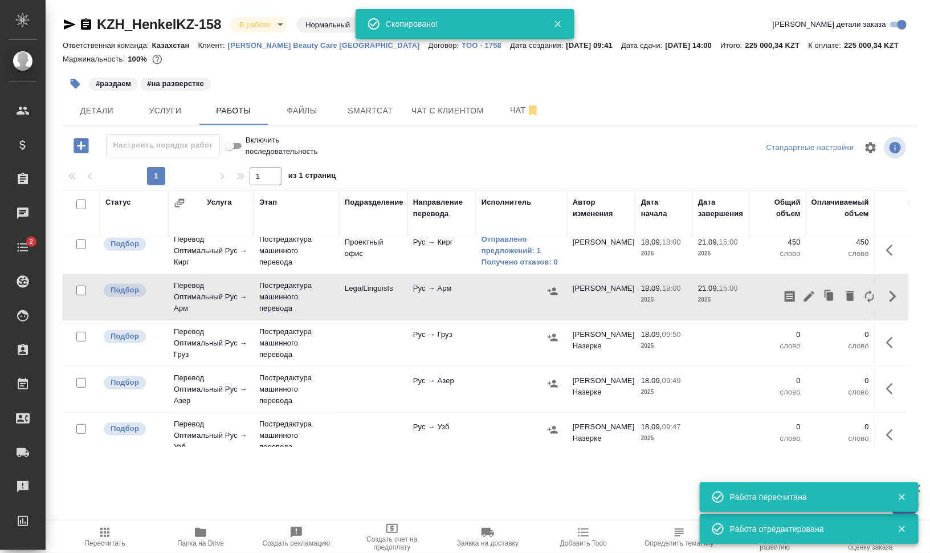
scroll to position [214, 0]
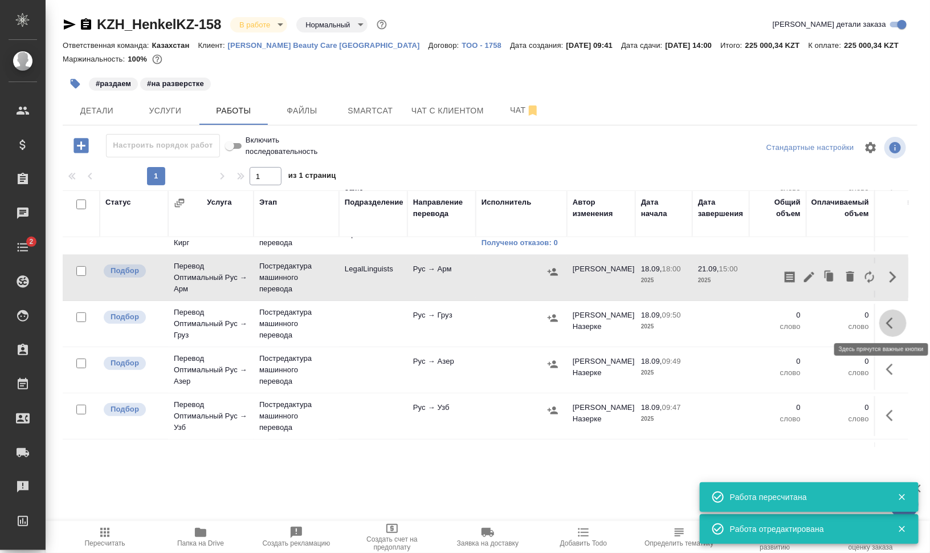
click at [886, 324] on icon "button" at bounding box center [893, 323] width 14 height 14
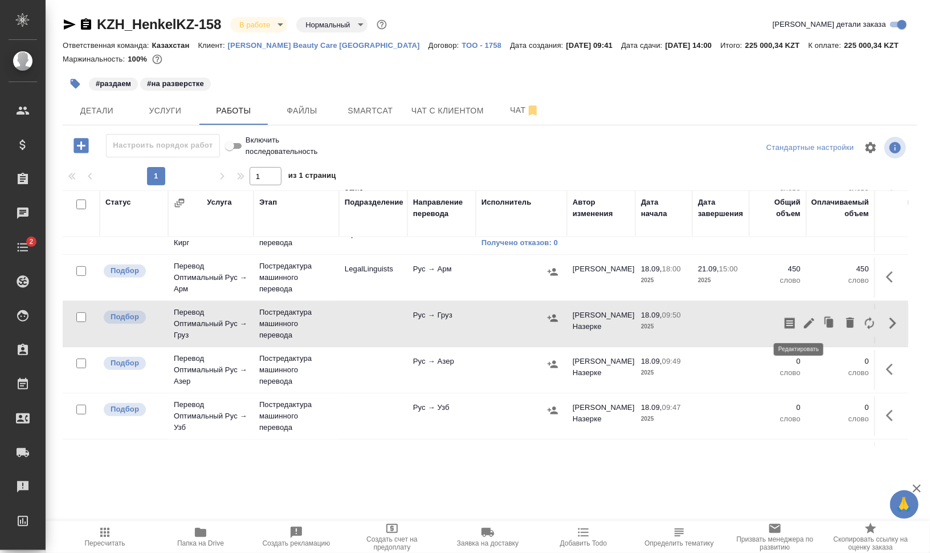
click at [802, 318] on icon "button" at bounding box center [809, 323] width 14 height 14
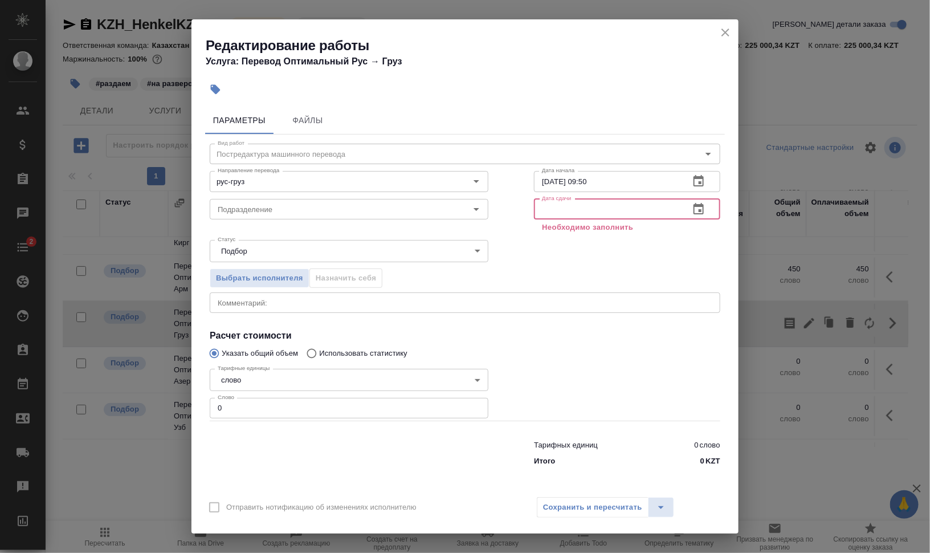
click at [574, 203] on input "text" at bounding box center [607, 209] width 146 height 21
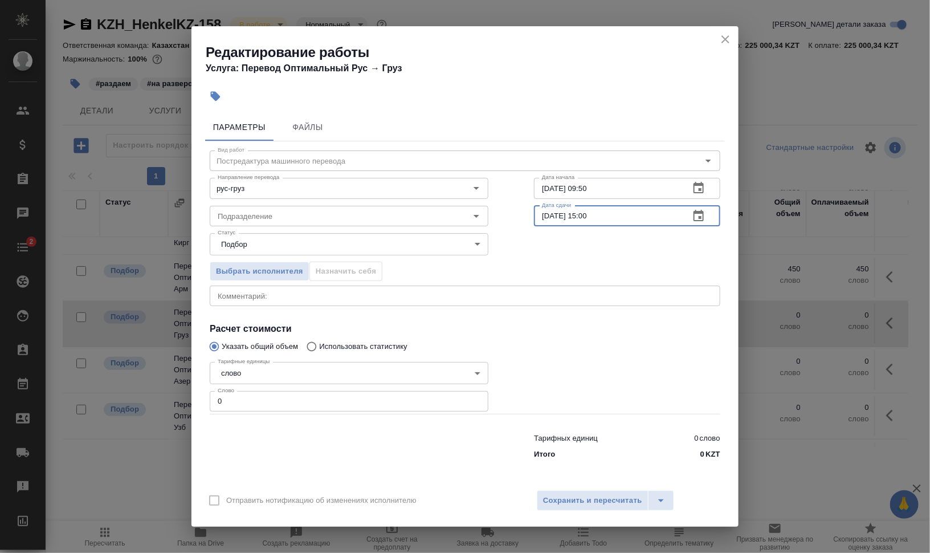
type input "21.09.2025 15:00"
drag, startPoint x: 585, startPoint y: 186, endPoint x: 733, endPoint y: 205, distance: 149.3
click at [652, 193] on input "18.09.2025 09:50" at bounding box center [607, 188] width 146 height 21
type input "18.09.2025 18:00"
click at [366, 217] on input "Подразделение" at bounding box center [330, 216] width 234 height 14
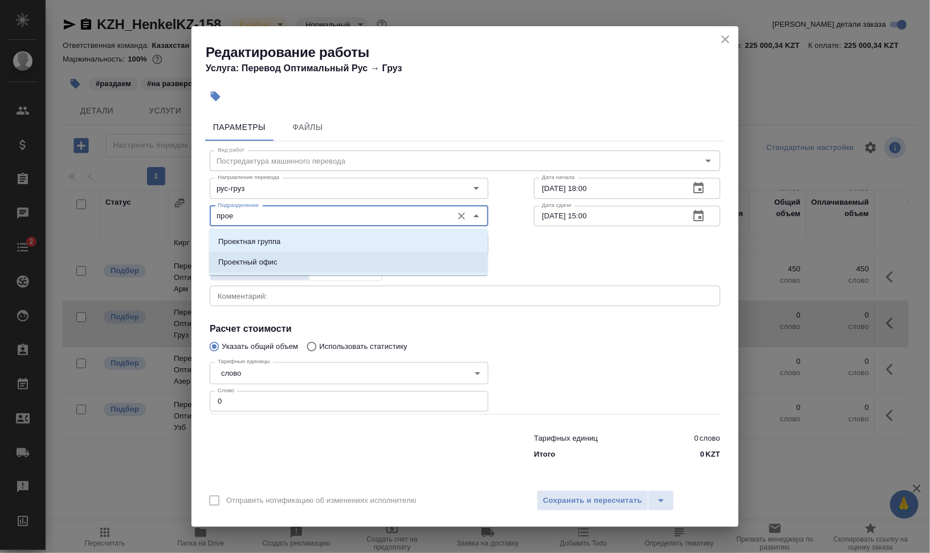
click at [338, 252] on li "Проектный офис" at bounding box center [348, 262] width 279 height 21
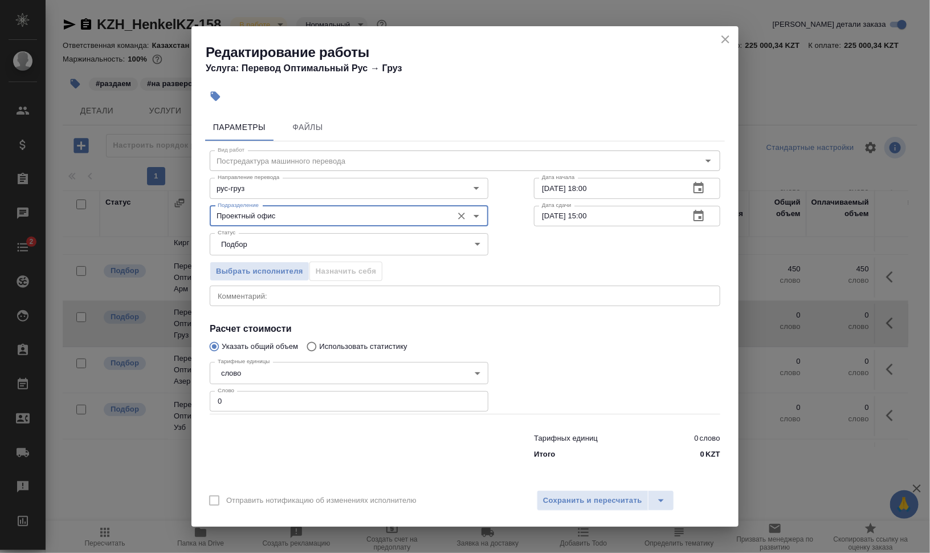
type input "Проектный офис"
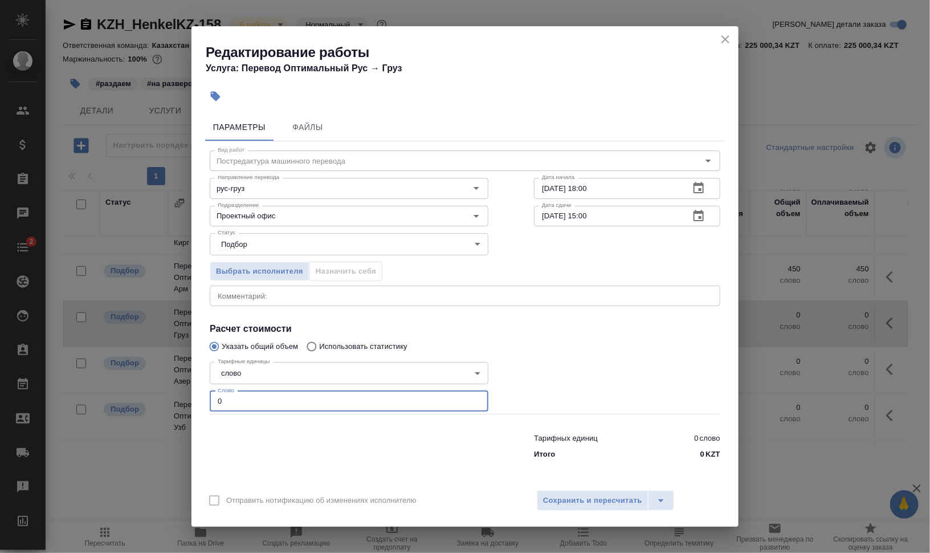
drag, startPoint x: 205, startPoint y: 406, endPoint x: 182, endPoint y: 403, distance: 23.0
click at [189, 405] on div "Редактирование работы Услуга: Перевод Оптимальный Рус → Груз Параметры Файлы Ви…" at bounding box center [465, 276] width 930 height 553
type input "450"
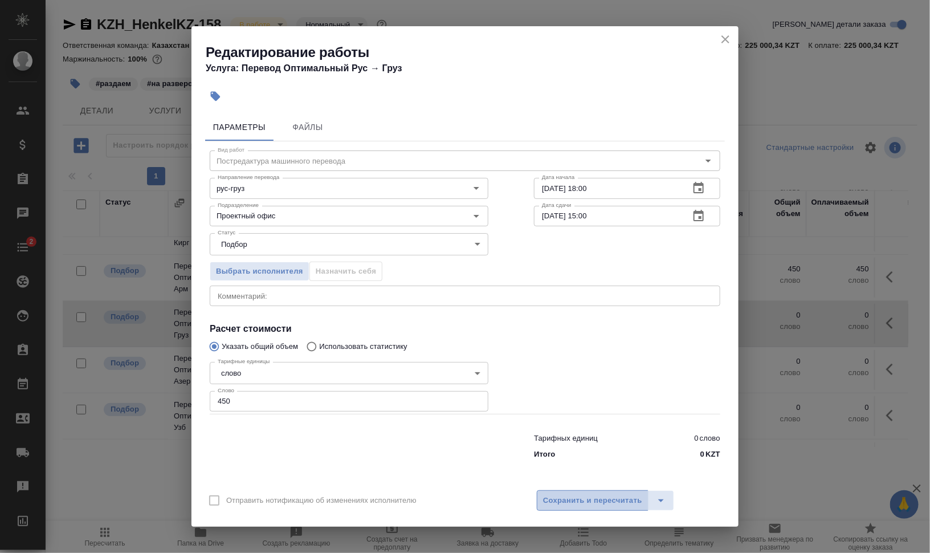
click at [587, 507] on button "Сохранить и пересчитать" at bounding box center [593, 500] width 112 height 21
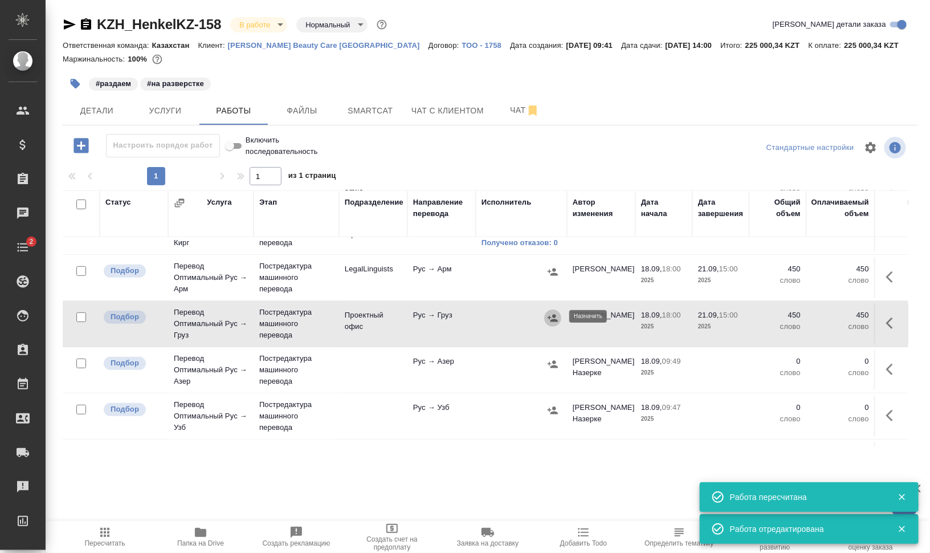
click at [547, 313] on icon "button" at bounding box center [552, 317] width 11 height 11
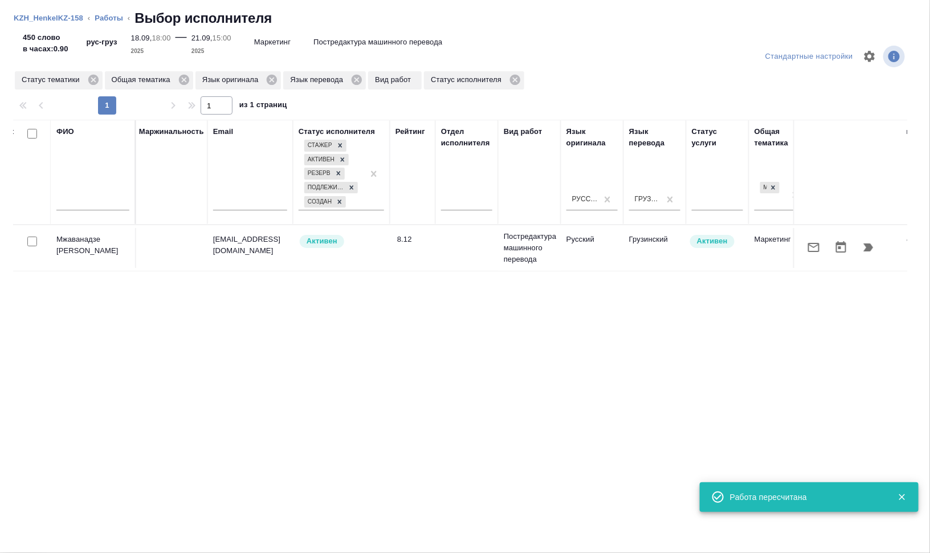
scroll to position [0, 149]
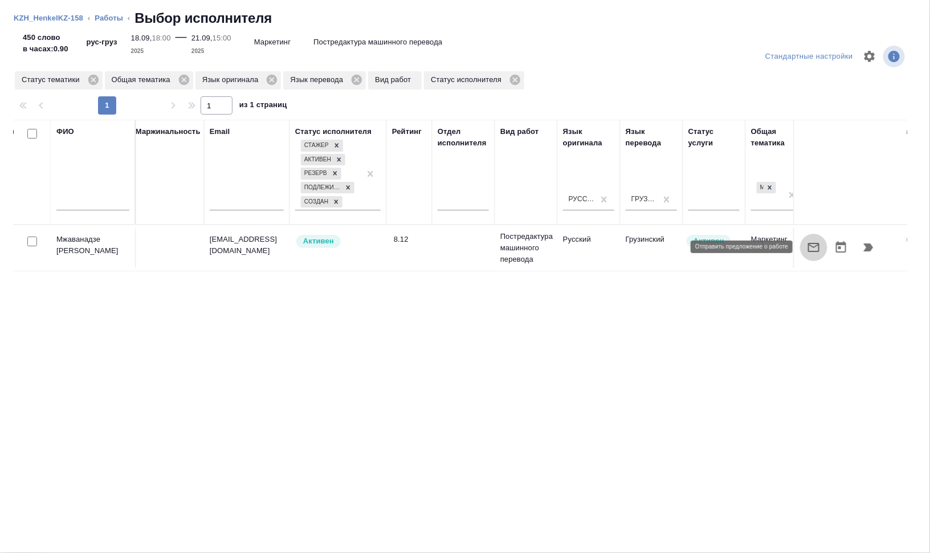
click at [811, 245] on icon "button" at bounding box center [814, 247] width 14 height 14
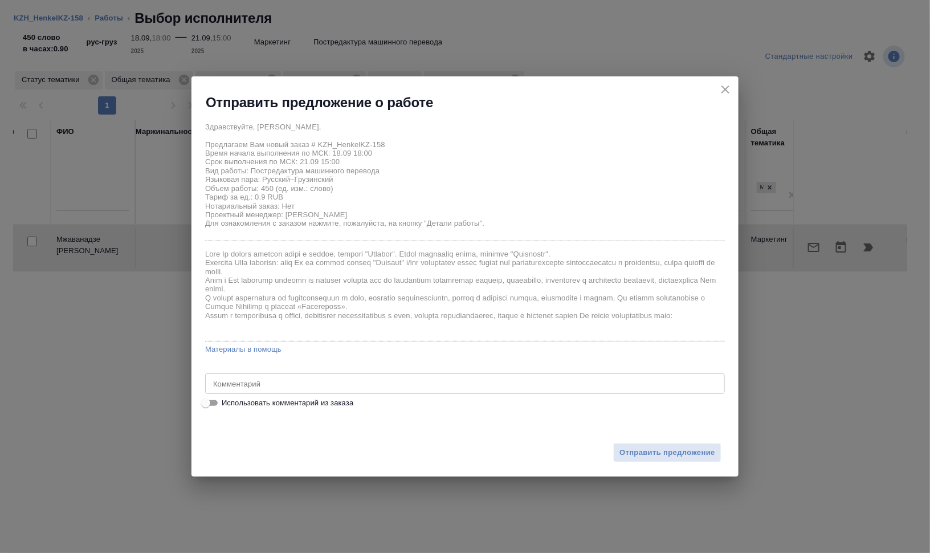
drag, startPoint x: 337, startPoint y: 375, endPoint x: 354, endPoint y: 385, distance: 19.6
click at [337, 376] on div "x Комментарий" at bounding box center [465, 383] width 520 height 21
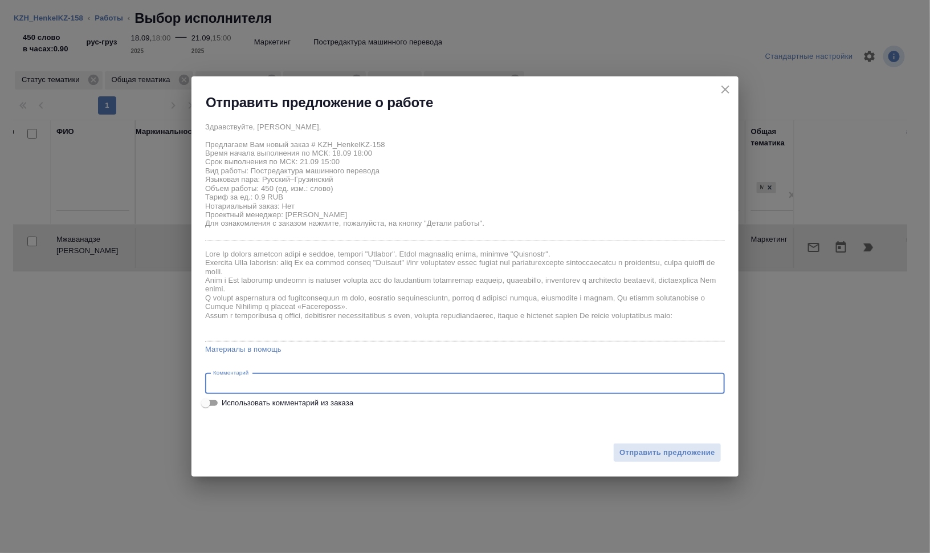
paste textarea "Сможете, пожалуйста, принять в работу небольшую презентацию? На проект в Смартк…"
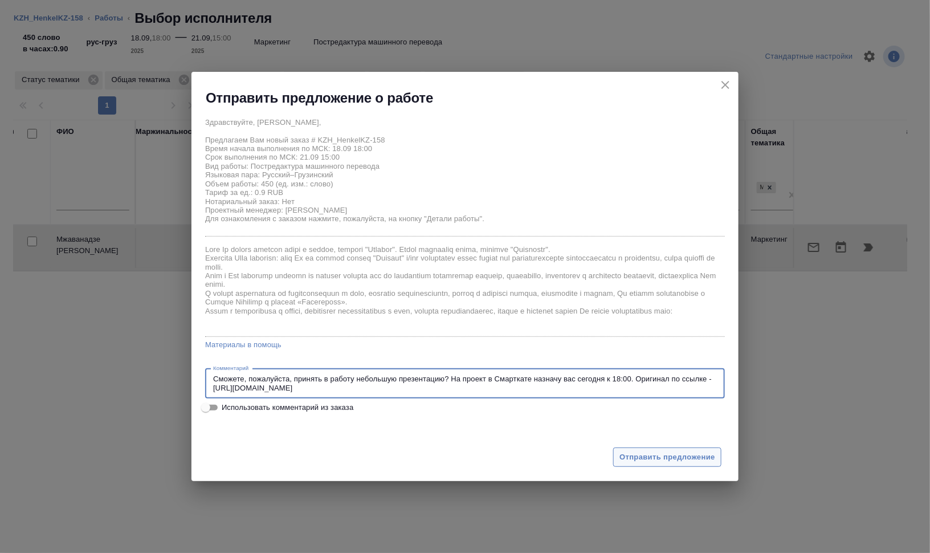
type textarea "Сможете, пожалуйста, принять в работу небольшую презентацию? На проект в Смартк…"
click at [639, 457] on span "Отправить предложение" at bounding box center [667, 457] width 96 height 13
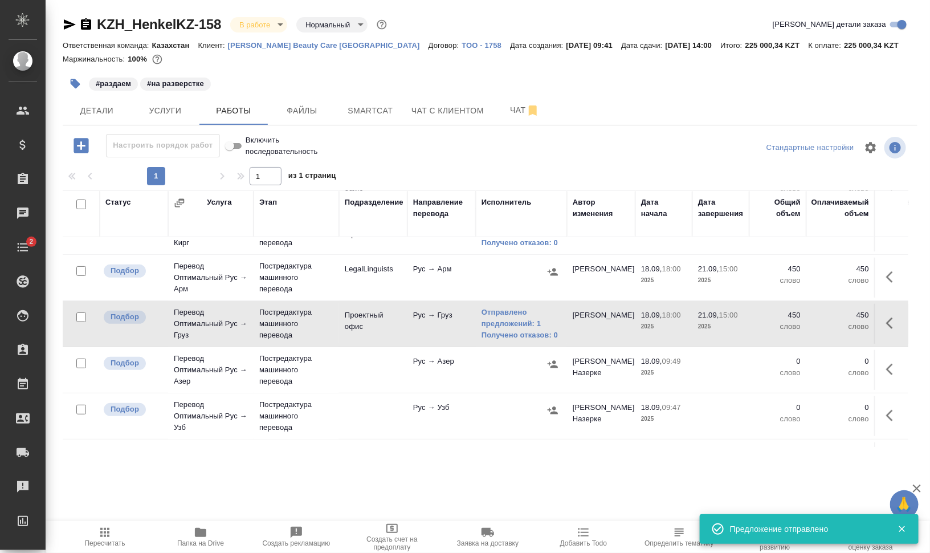
click at [886, 365] on icon "button" at bounding box center [893, 369] width 14 height 14
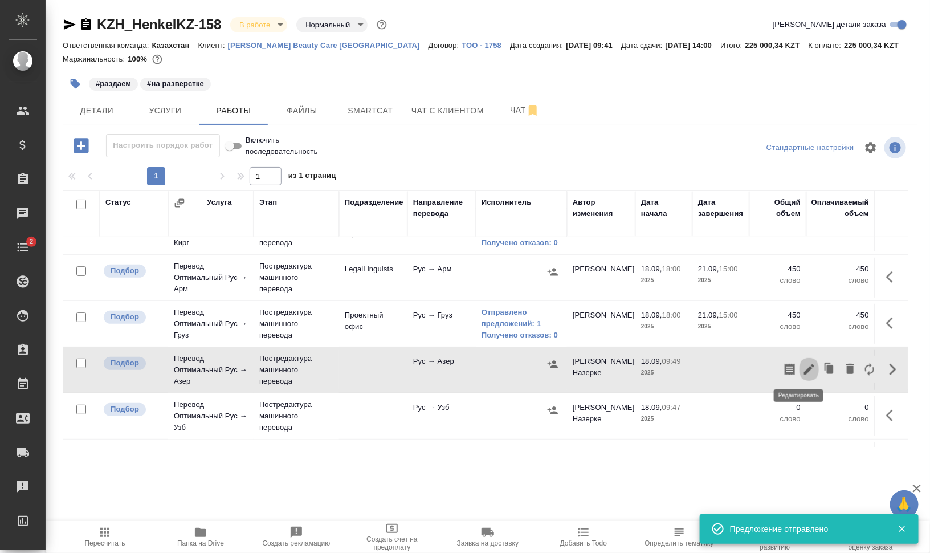
click at [802, 366] on icon "button" at bounding box center [809, 369] width 14 height 14
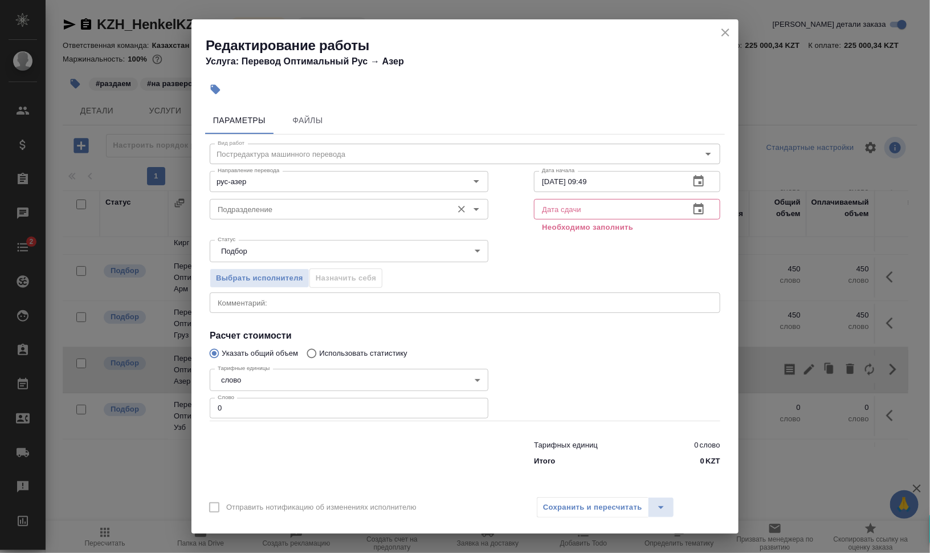
click at [288, 213] on input "Подразделение" at bounding box center [330, 209] width 234 height 14
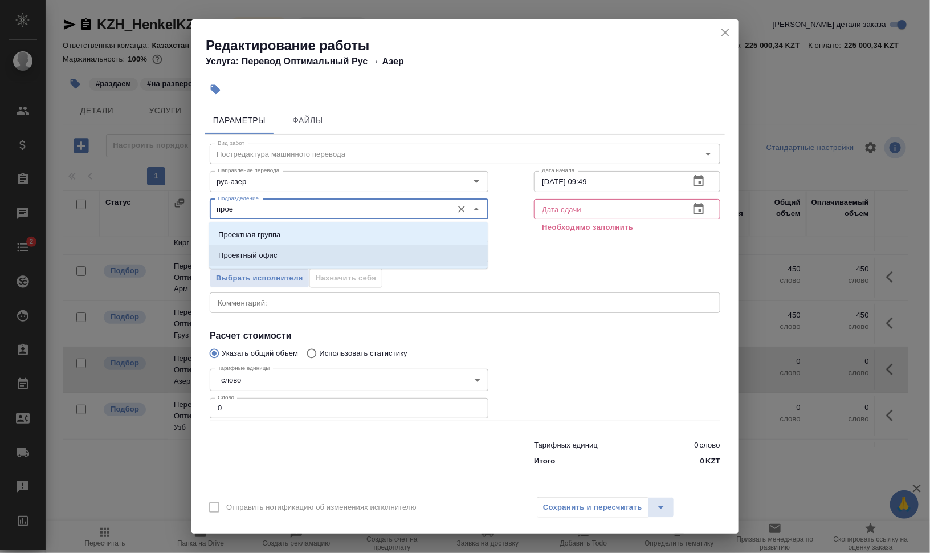
click at [308, 253] on li "Проектный офис" at bounding box center [348, 255] width 279 height 21
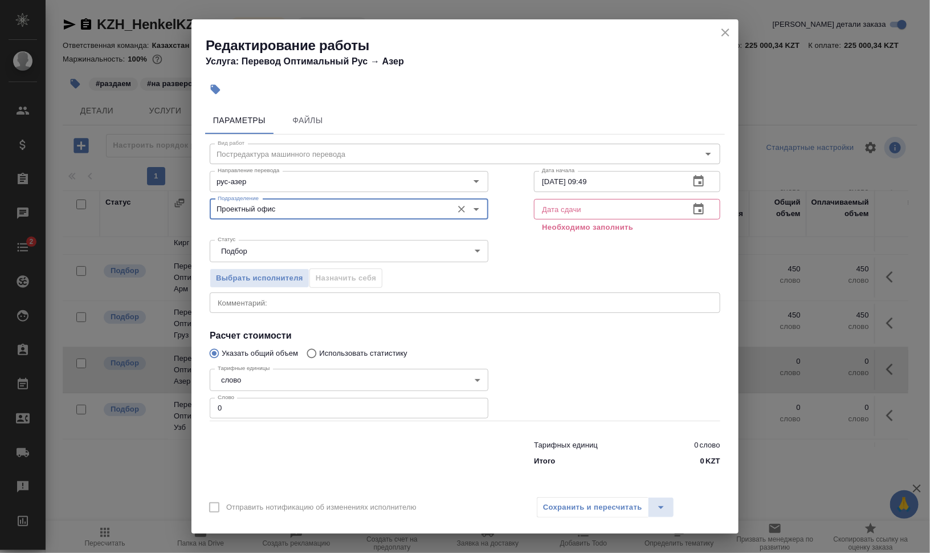
type input "Проектный офис"
click at [567, 207] on input "text" at bounding box center [607, 209] width 146 height 21
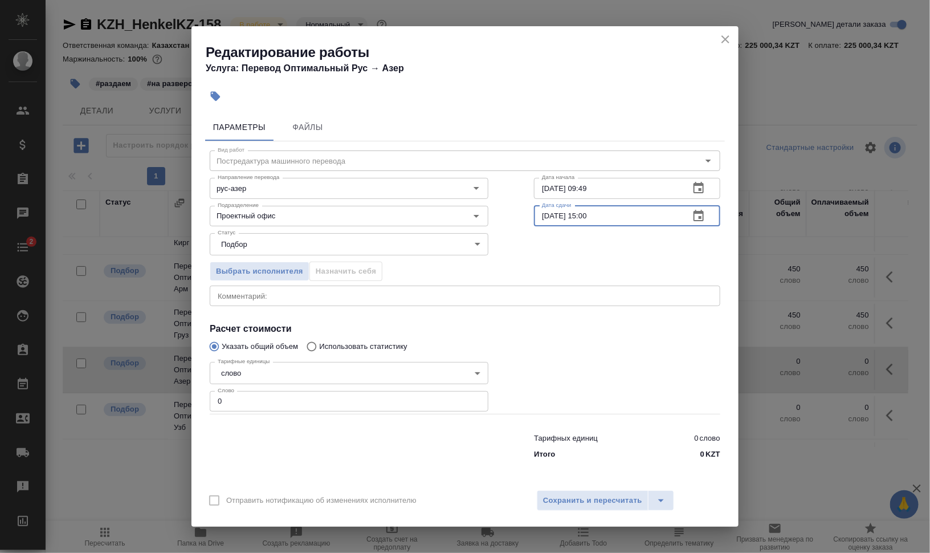
type input "21.09.2025 15:00"
drag, startPoint x: 582, startPoint y: 187, endPoint x: 647, endPoint y: 194, distance: 65.3
click at [630, 190] on input "18.09.2025 09:49" at bounding box center [607, 188] width 146 height 21
type input "18.09.2025 18:00"
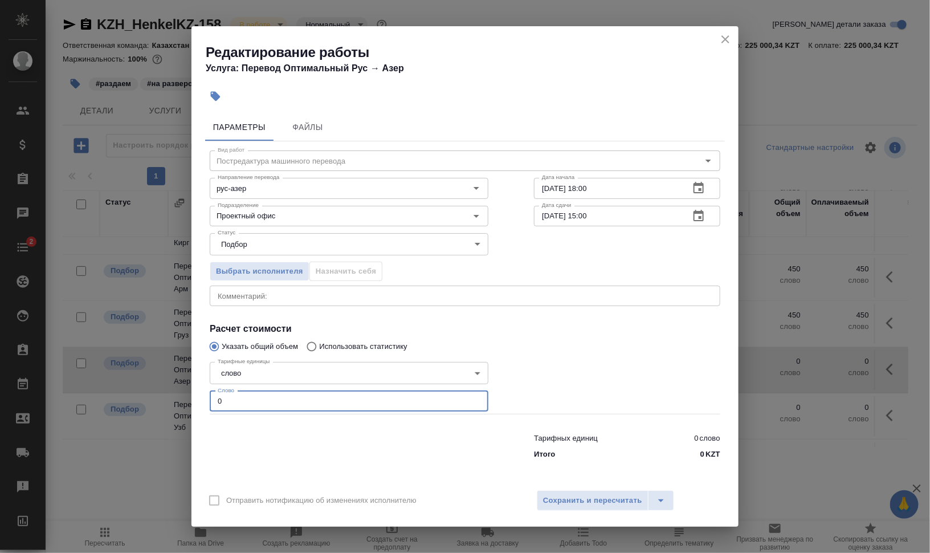
drag, startPoint x: 252, startPoint y: 406, endPoint x: 147, endPoint y: 395, distance: 105.4
click at [153, 395] on div "Редактирование работы Услуга: Перевод Оптимальный Рус → Азер Параметры Файлы Ви…" at bounding box center [465, 276] width 930 height 553
type input "450"
click at [620, 493] on button "Сохранить и пересчитать" at bounding box center [593, 500] width 112 height 21
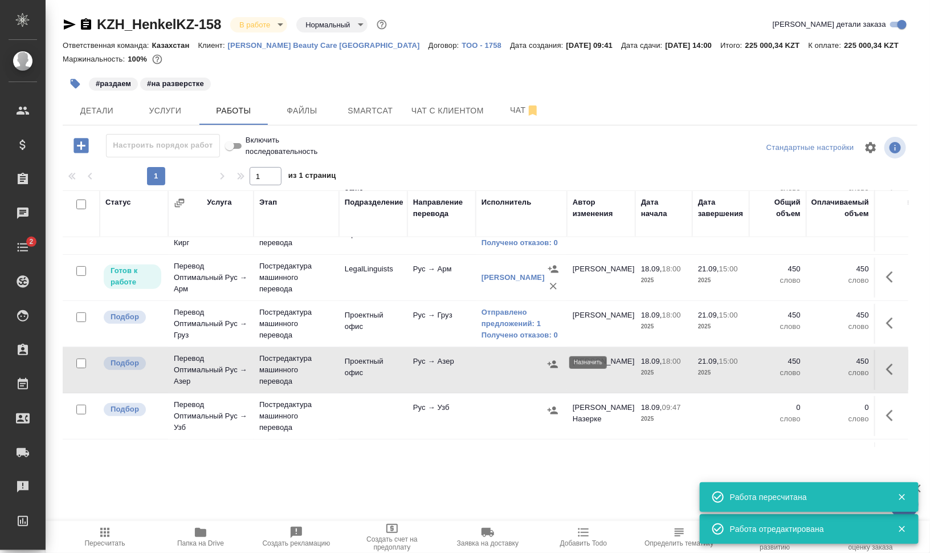
click at [552, 361] on icon "button" at bounding box center [552, 363] width 11 height 11
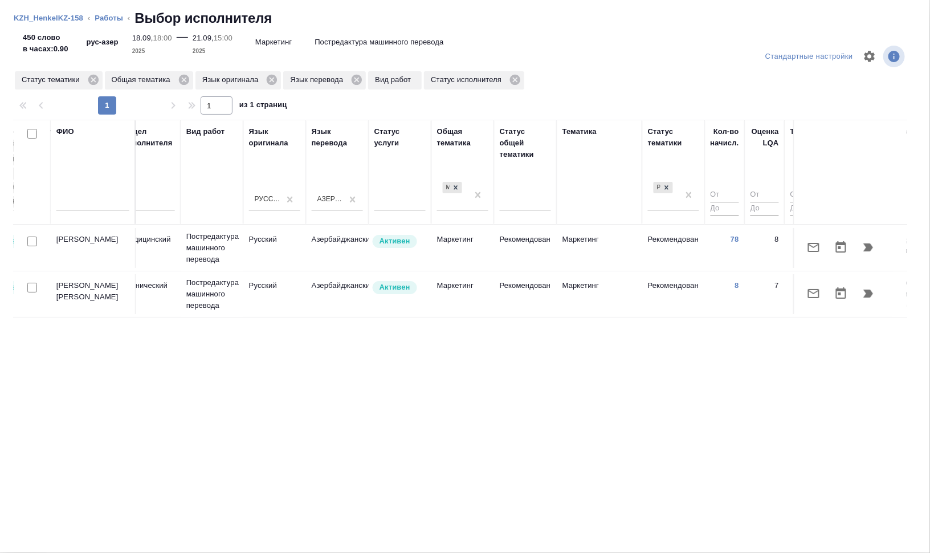
scroll to position [0, 493]
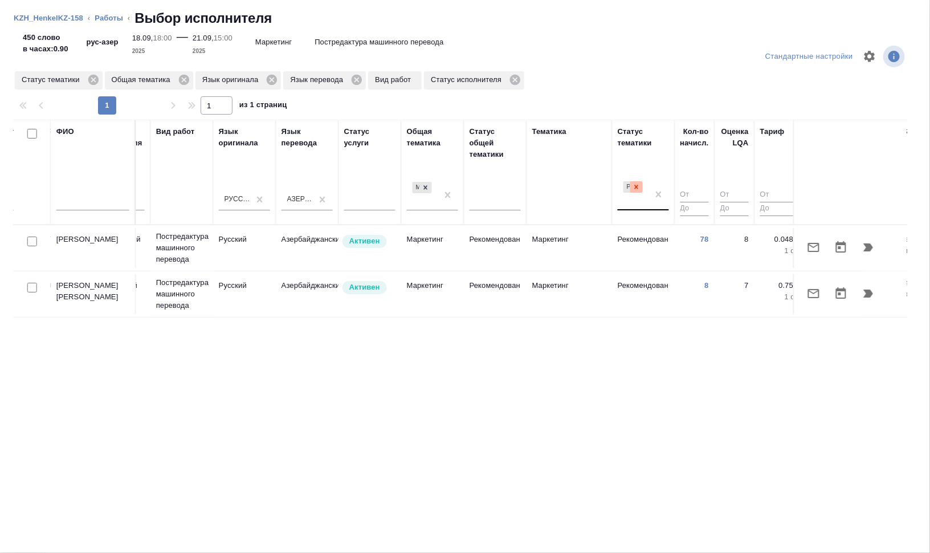
click at [635, 185] on icon at bounding box center [637, 187] width 4 height 4
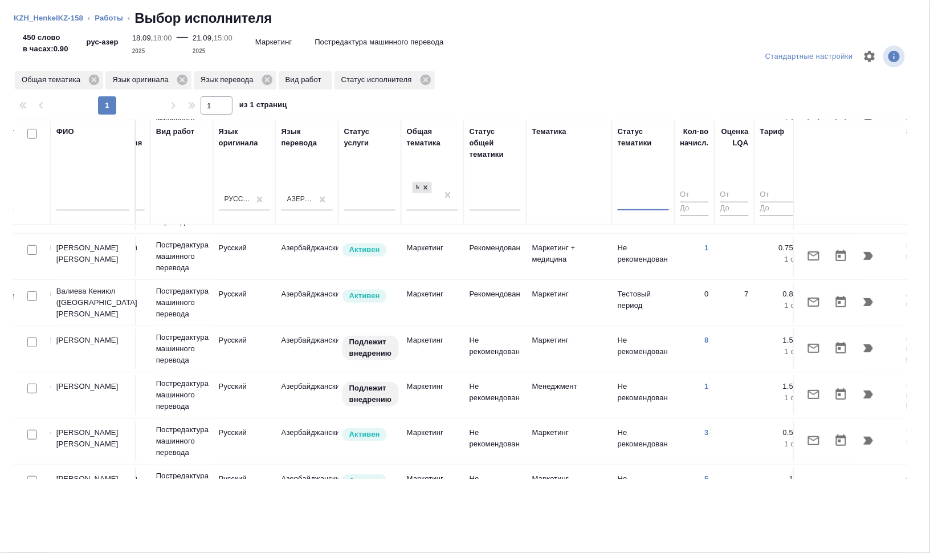
scroll to position [214, 493]
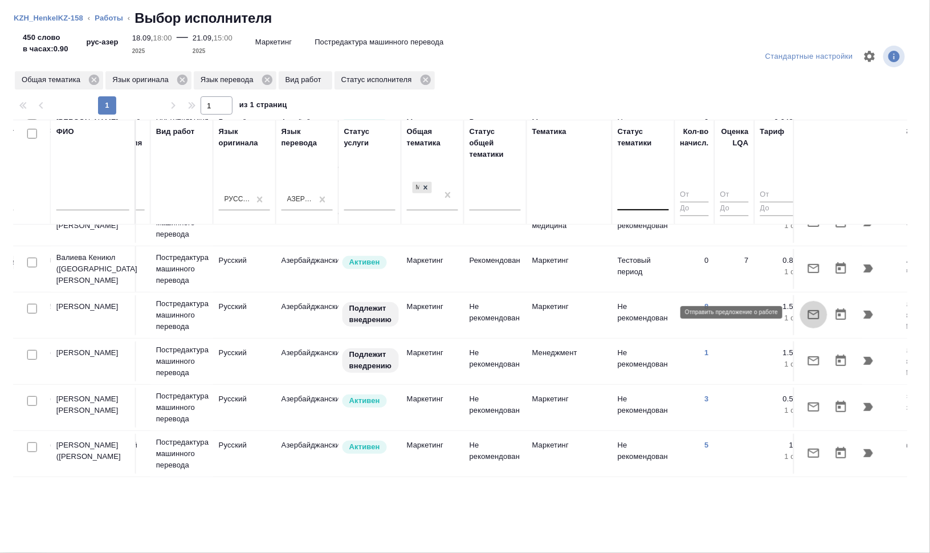
click at [808, 310] on icon "button" at bounding box center [813, 314] width 11 height 9
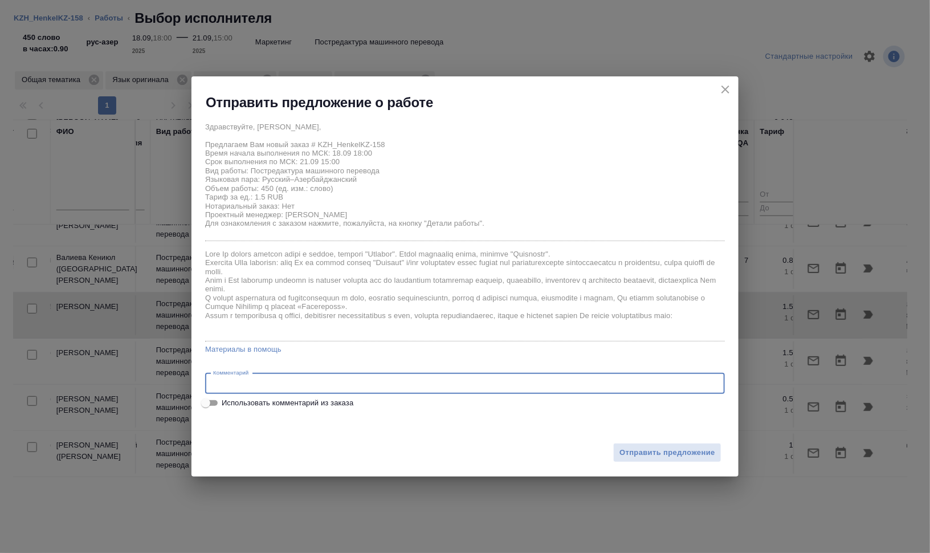
click at [265, 385] on textarea at bounding box center [465, 383] width 504 height 9
paste textarea "Сможете, пожалуйста, принять в работу небольшую презентацию? На проект в Смартк…"
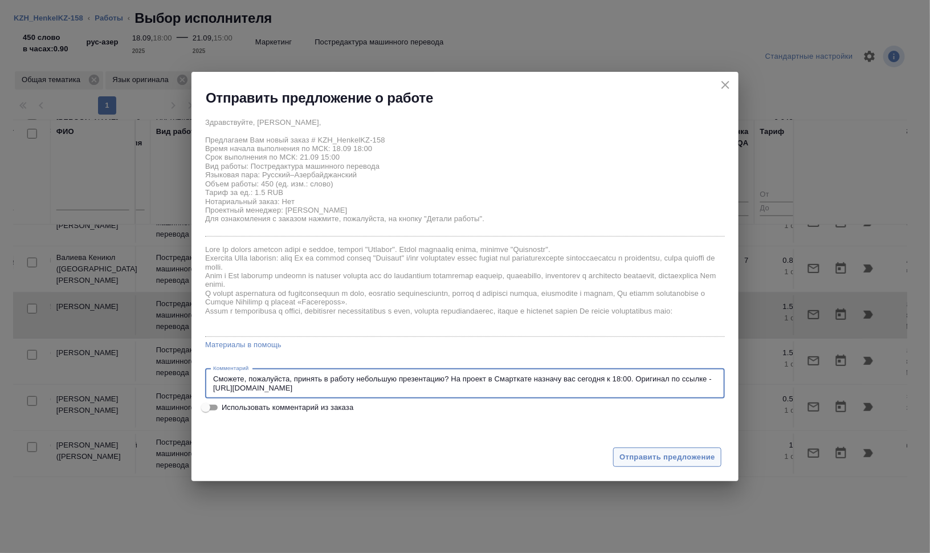
type textarea "Сможете, пожалуйста, принять в работу небольшую презентацию? На проект в Смартк…"
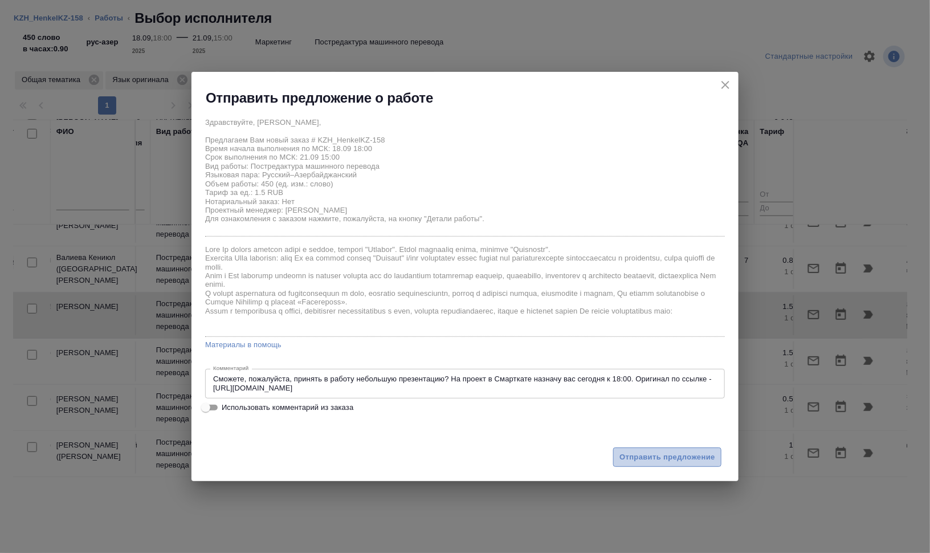
click at [673, 451] on span "Отправить предложение" at bounding box center [667, 457] width 96 height 13
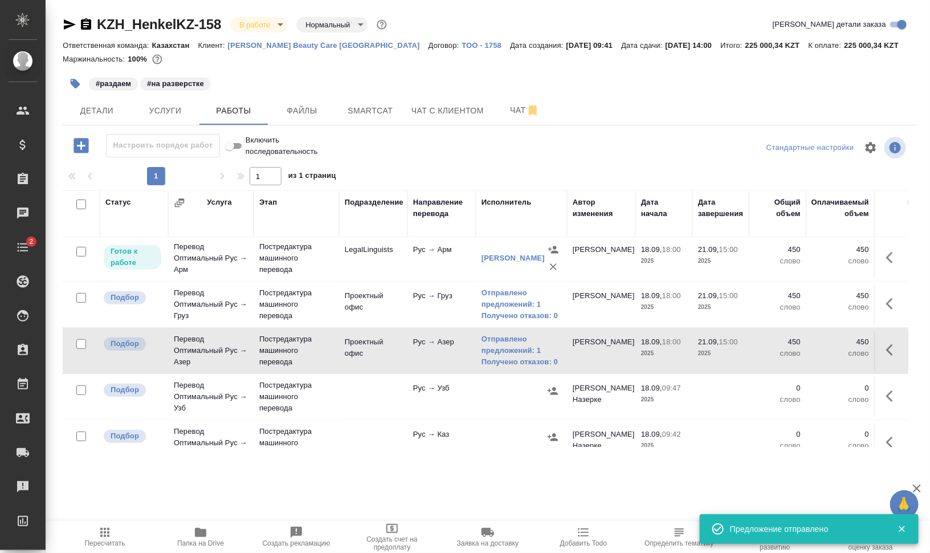
scroll to position [260, 0]
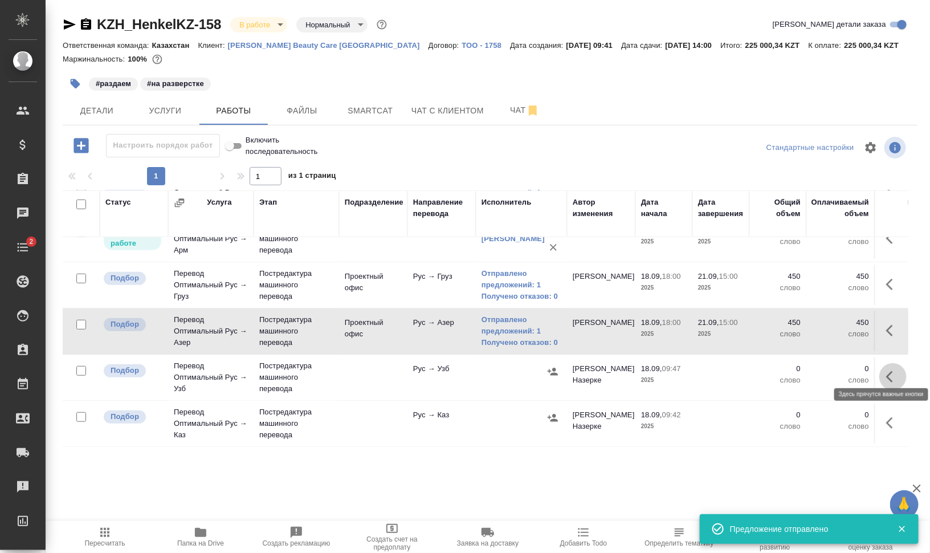
click at [886, 370] on icon "button" at bounding box center [893, 377] width 14 height 14
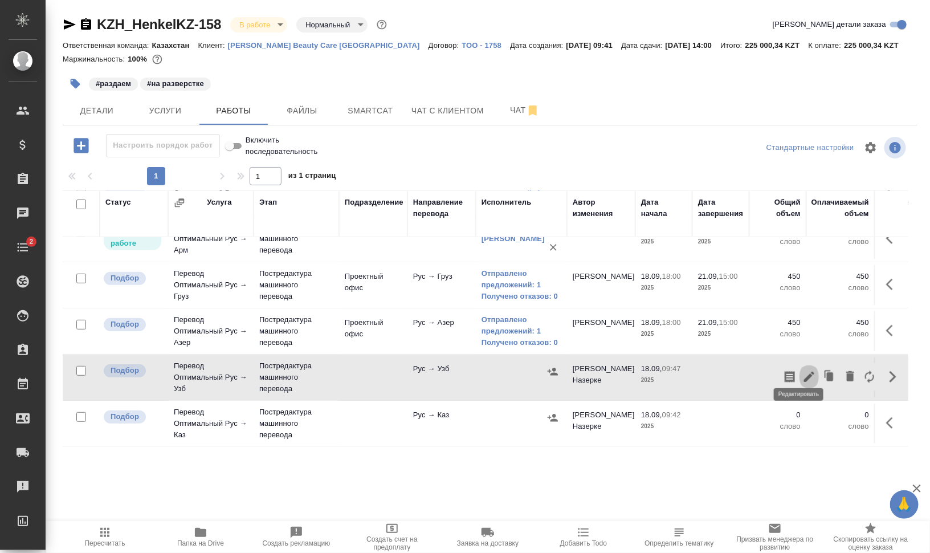
click at [804, 371] on icon "button" at bounding box center [809, 376] width 10 height 10
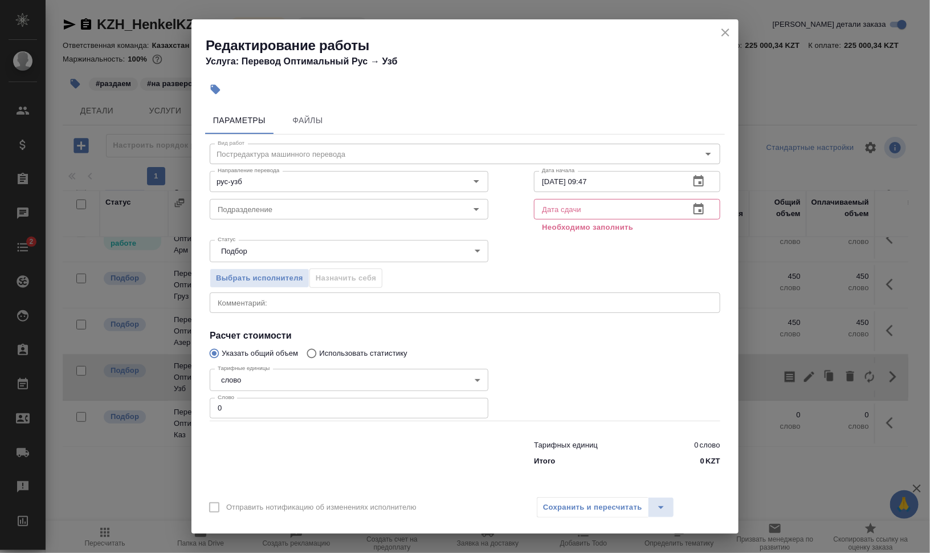
click at [558, 213] on input "text" at bounding box center [607, 209] width 146 height 21
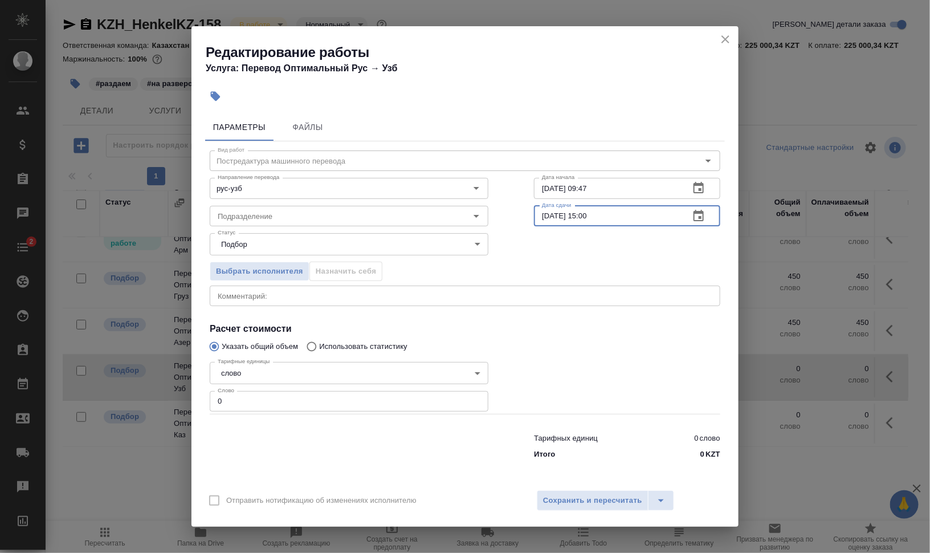
type input "21.09.2025 15:00"
drag, startPoint x: 585, startPoint y: 189, endPoint x: 722, endPoint y: 191, distance: 137.9
click at [666, 189] on input "18.09.2025 09:47" at bounding box center [607, 188] width 146 height 21
type input "18.09.2025 18:00"
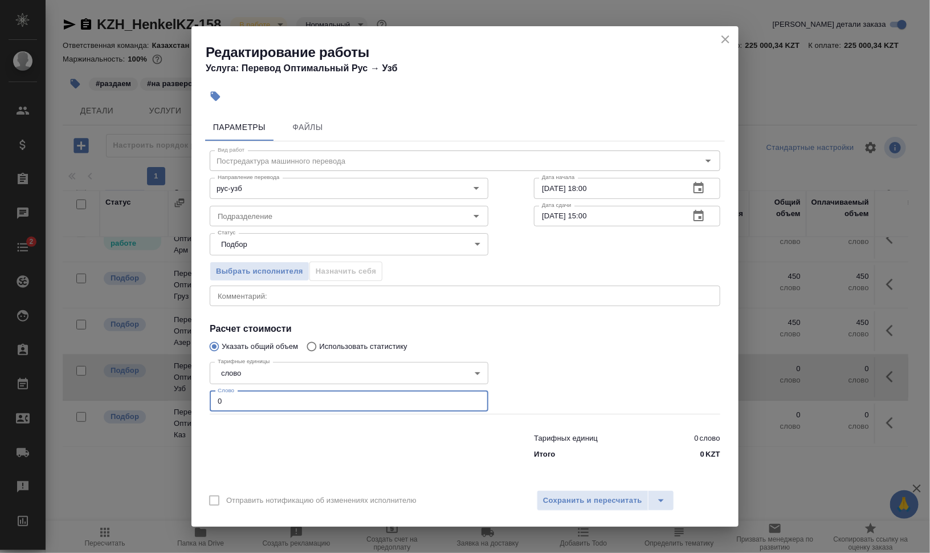
drag, startPoint x: 230, startPoint y: 392, endPoint x: 187, endPoint y: 393, distance: 43.3
click at [188, 392] on div "Редактирование работы Услуга: Перевод Оптимальный Рус → Узб Параметры Файлы Вид…" at bounding box center [465, 276] width 930 height 553
type input "450"
click at [239, 214] on input "Подразделение" at bounding box center [330, 216] width 234 height 14
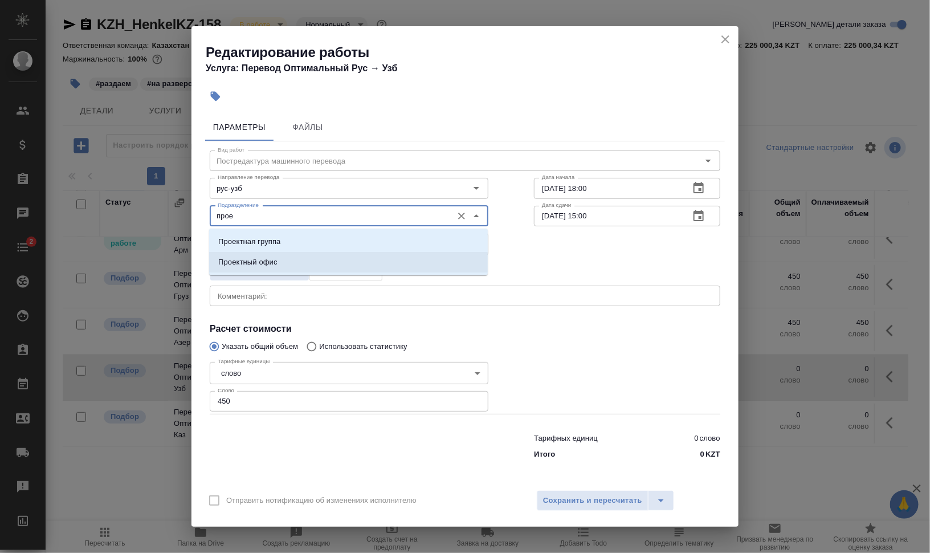
click at [283, 267] on li "Проектный офис" at bounding box center [348, 262] width 279 height 21
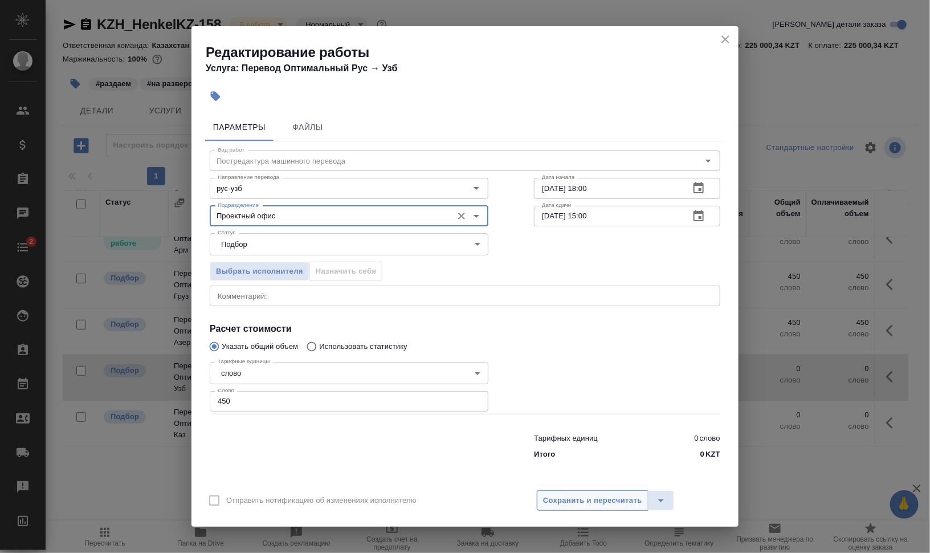
type input "Проектный офис"
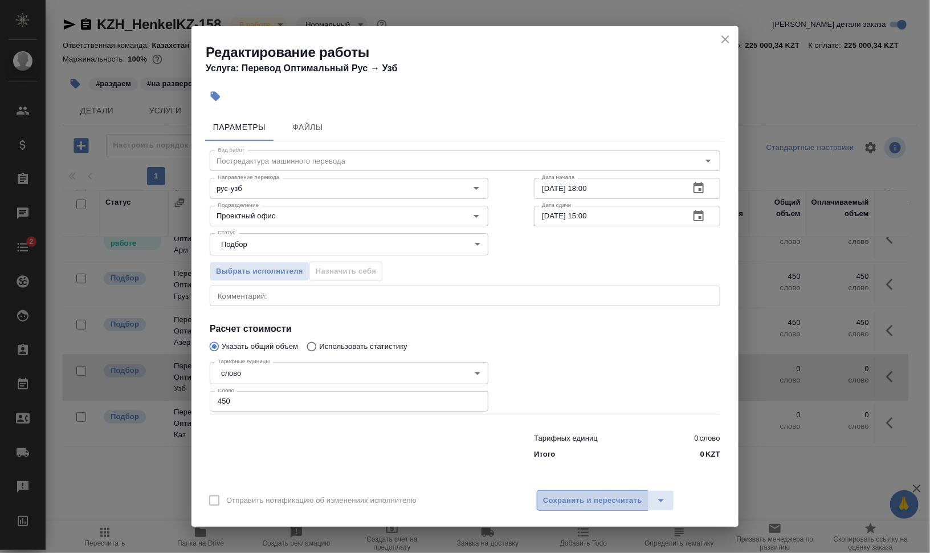
click at [615, 499] on span "Сохранить и пересчитать" at bounding box center [592, 500] width 99 height 13
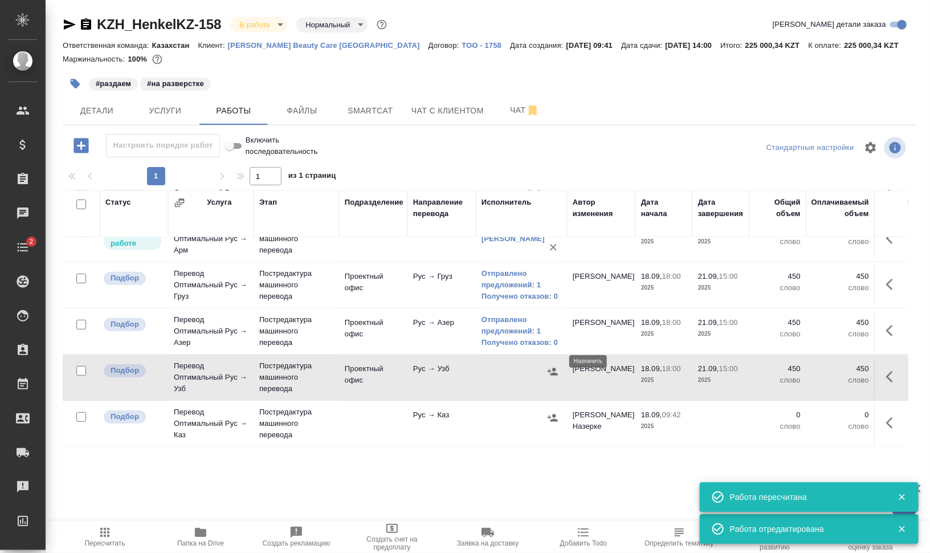
click at [553, 368] on icon "button" at bounding box center [553, 371] width 10 height 7
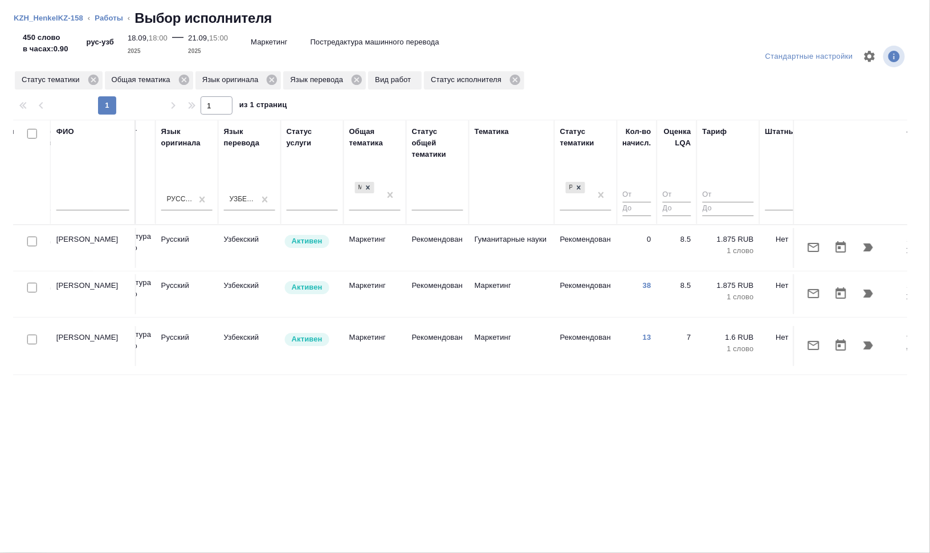
scroll to position [0, 566]
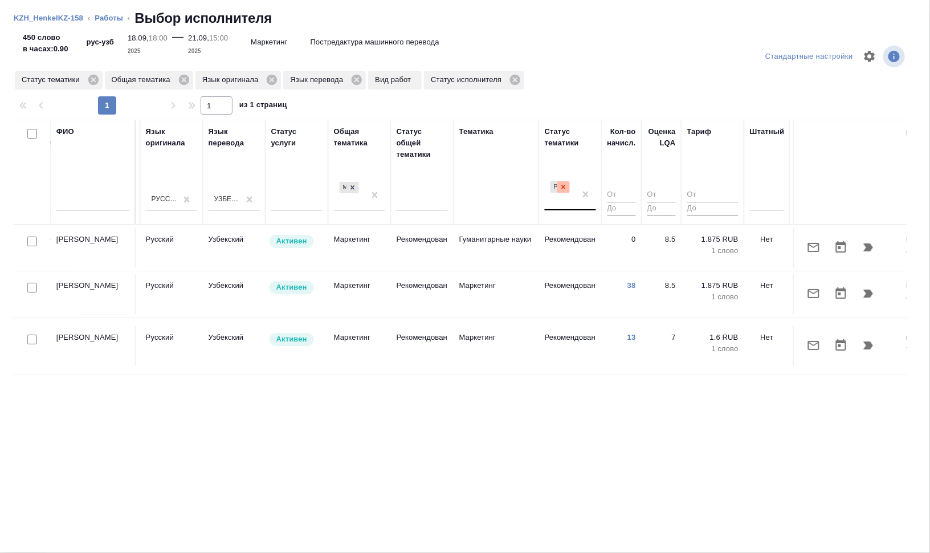
click at [563, 185] on icon at bounding box center [564, 187] width 4 height 4
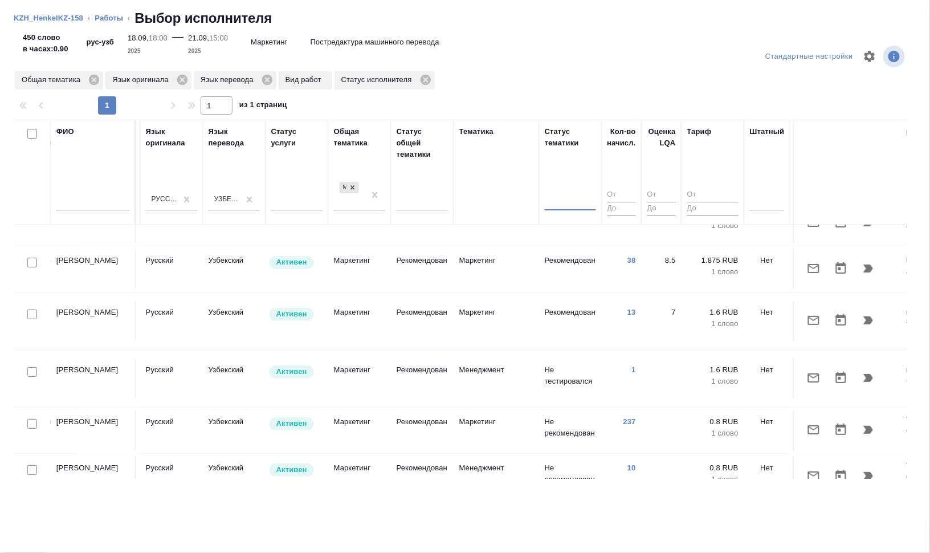
scroll to position [142, 566]
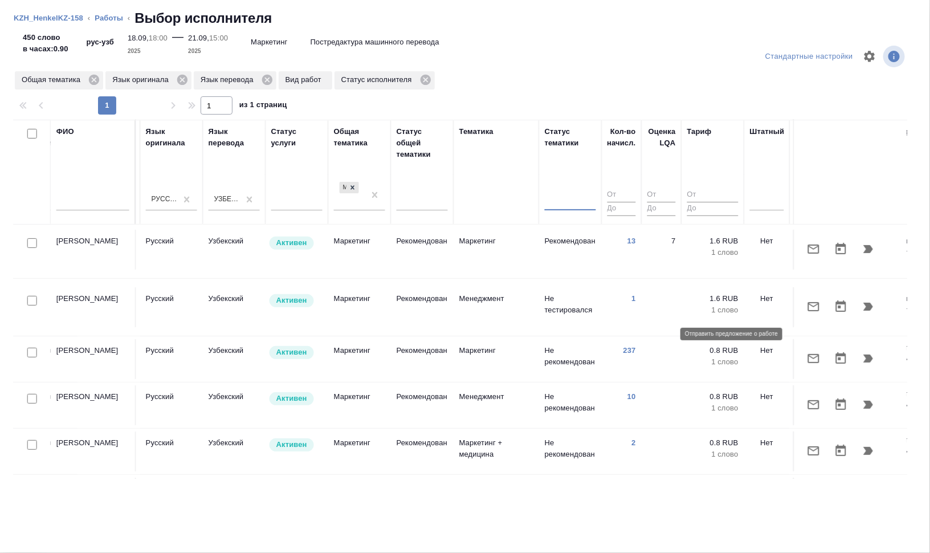
click at [808, 354] on icon "button" at bounding box center [813, 358] width 11 height 9
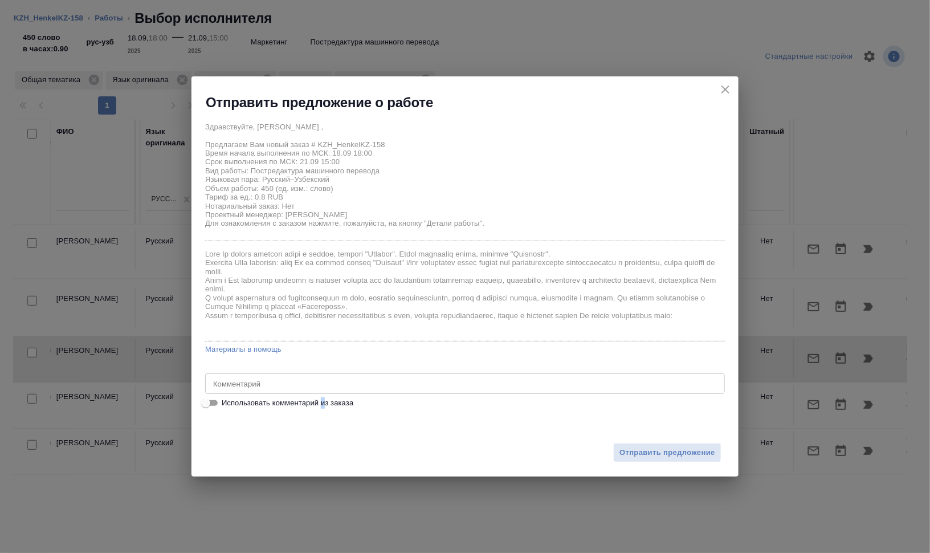
click at [322, 395] on div "Здравствуйте, Динара , Предлагаем Вам новый заказ # KZH_HenkelKZ-158 Время нача…" at bounding box center [465, 262] width 520 height 293
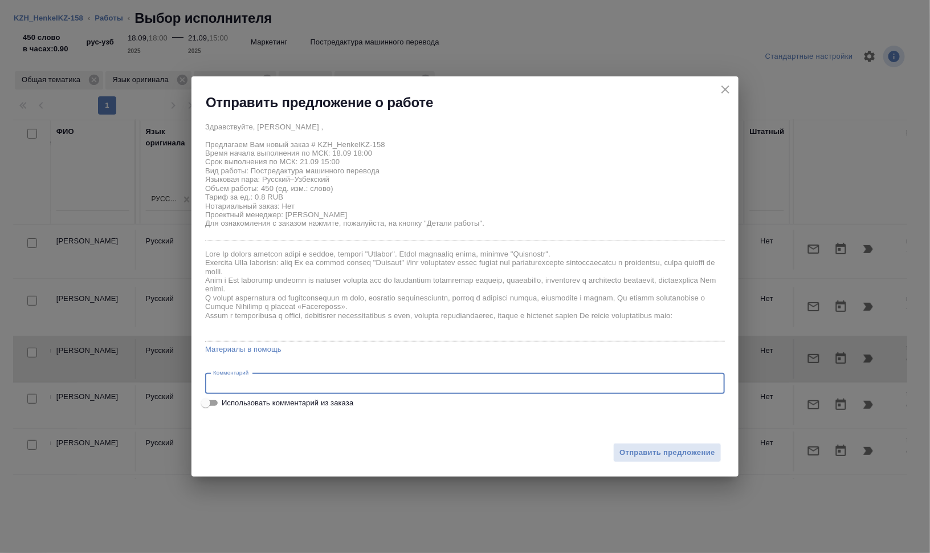
click at [293, 387] on textarea at bounding box center [465, 383] width 504 height 9
paste textarea "Сможете, пожалуйста, принять в работу небольшую презентацию? На проект в Смартк…"
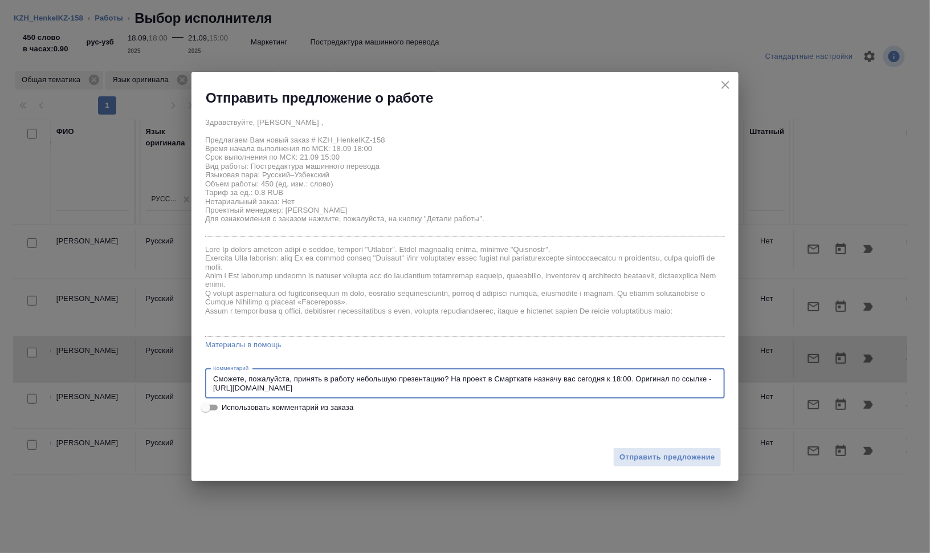
type textarea "Сможете, пожалуйста, принять в работу небольшую презентацию? На проект в Смартк…"
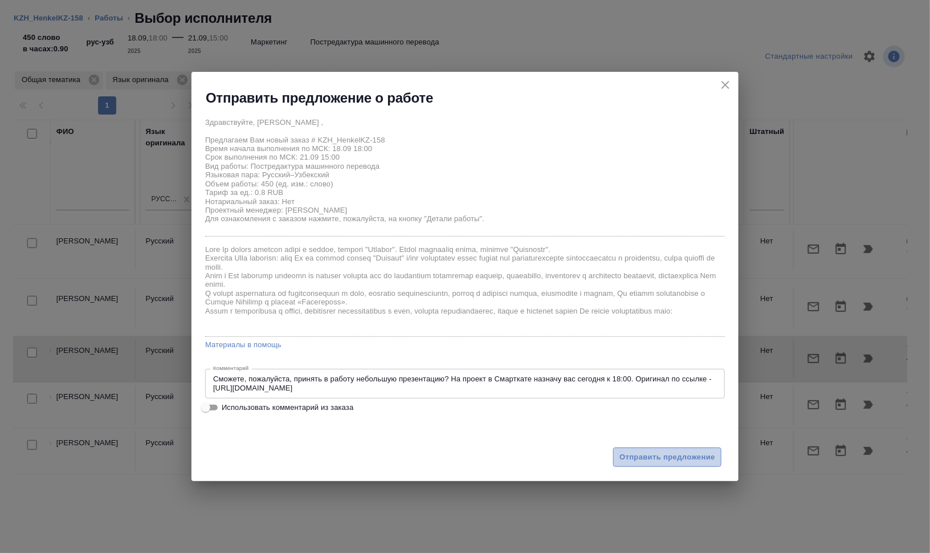
click at [627, 459] on span "Отправить предложение" at bounding box center [667, 457] width 96 height 13
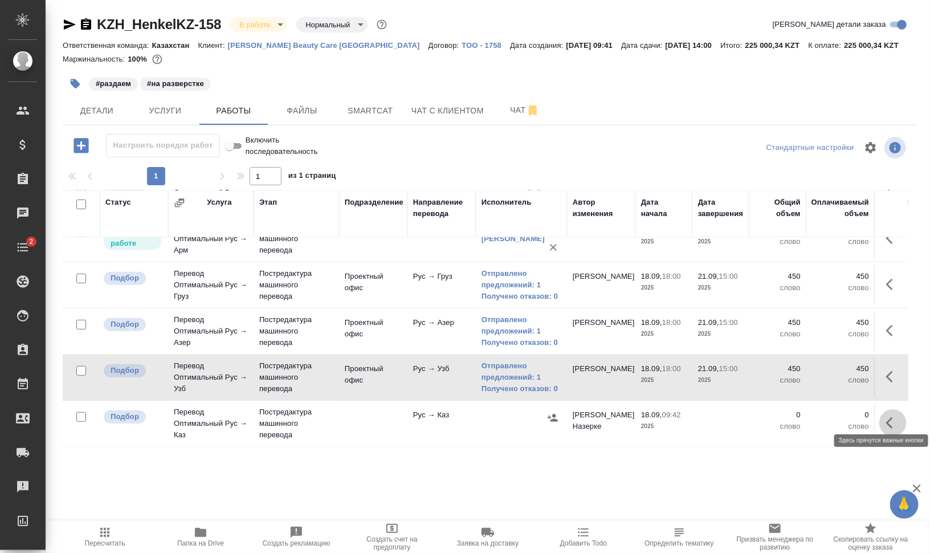
click at [886, 417] on icon "button" at bounding box center [889, 422] width 7 height 11
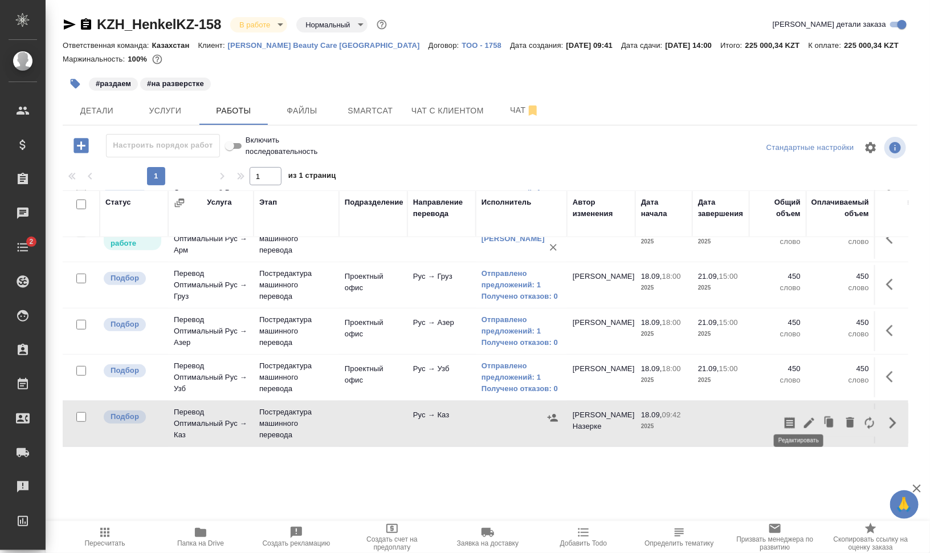
click at [804, 418] on icon "button" at bounding box center [809, 423] width 10 height 10
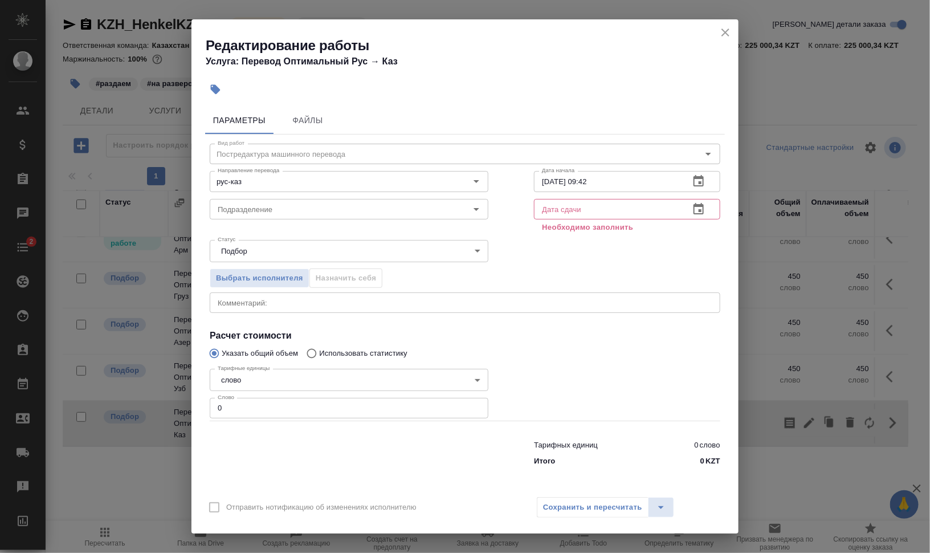
click at [436, 458] on div at bounding box center [349, 451] width 324 height 46
click at [275, 197] on div "Подразделение Подразделение" at bounding box center [349, 207] width 279 height 27
click at [301, 203] on input "Подразделение" at bounding box center [330, 209] width 234 height 14
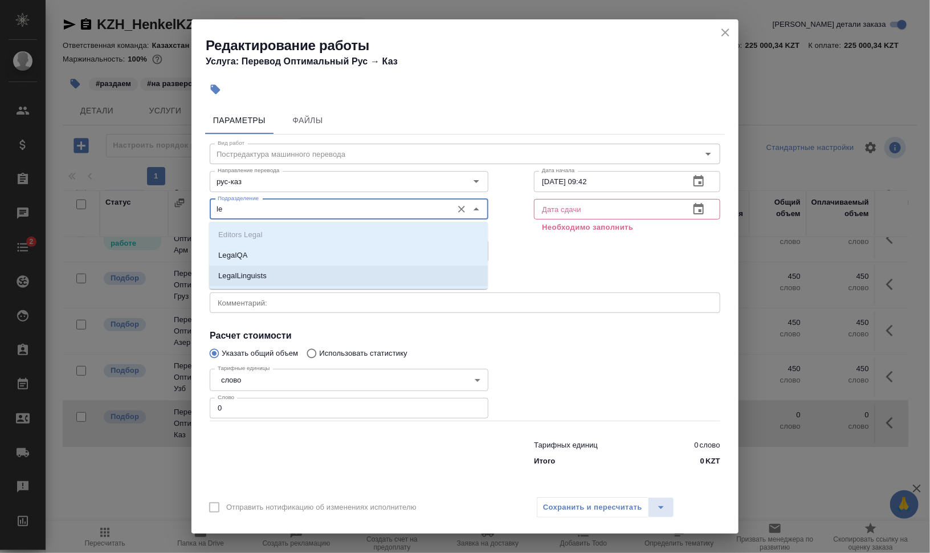
drag, startPoint x: 269, startPoint y: 278, endPoint x: 274, endPoint y: 319, distance: 41.3
click at [269, 279] on li "LegalLinguists" at bounding box center [348, 276] width 279 height 21
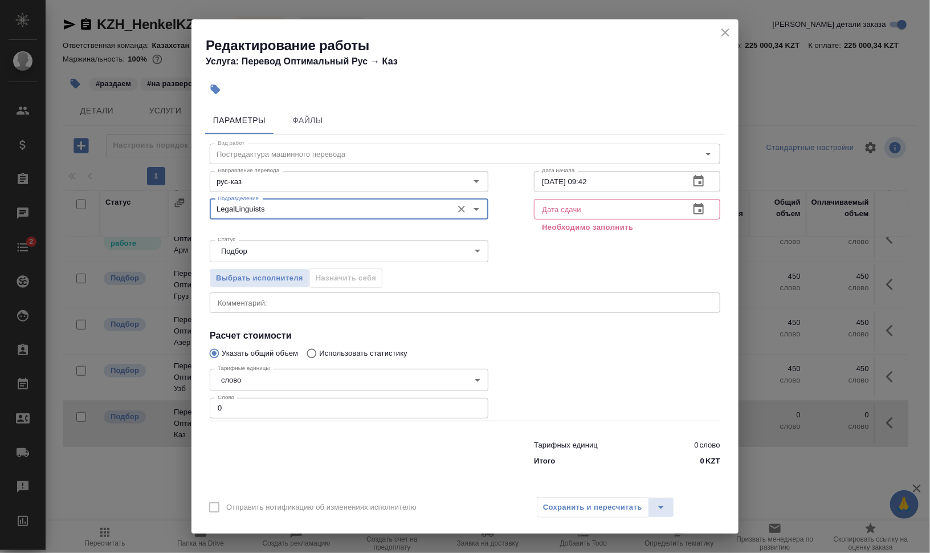
type input "LegalLinguists"
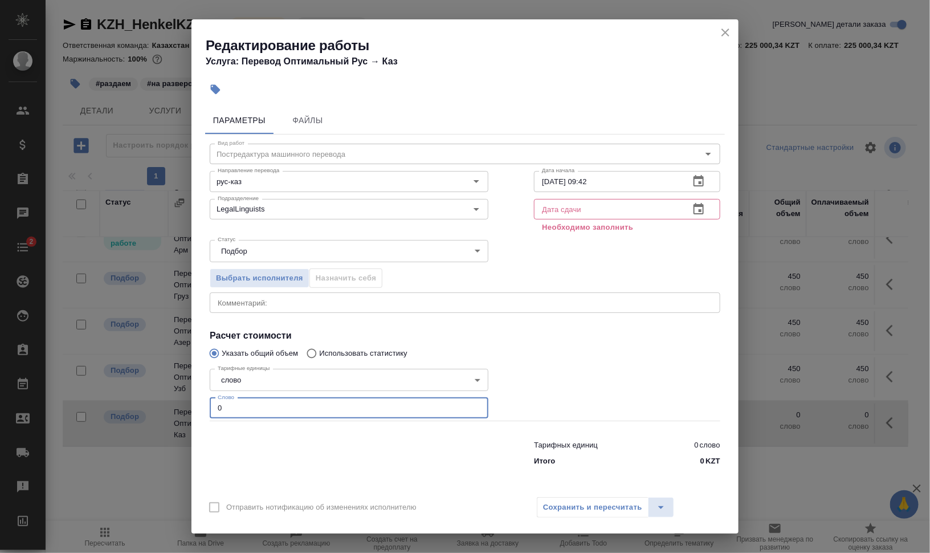
drag, startPoint x: 224, startPoint y: 409, endPoint x: 231, endPoint y: 418, distance: 11.7
click at [197, 408] on div "Параметры Файлы Вид работ Постредактура машинного перевода Вид работ Направлени…" at bounding box center [464, 295] width 547 height 387
type input "450"
drag, startPoint x: 630, startPoint y: 214, endPoint x: 657, endPoint y: 211, distance: 26.9
click at [630, 214] on input "text" at bounding box center [607, 209] width 146 height 21
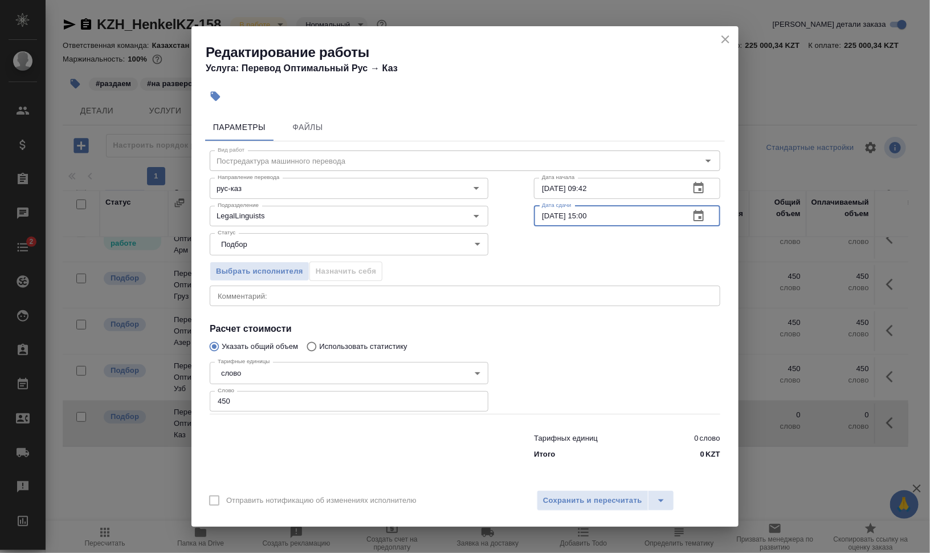
drag, startPoint x: 550, startPoint y: 215, endPoint x: 561, endPoint y: 219, distance: 11.5
click at [547, 215] on input "21.09.2025 15:00" at bounding box center [607, 216] width 146 height 21
click at [589, 210] on input "22.09.2025 15:00" at bounding box center [607, 216] width 146 height 21
type input "22.09.2025 10:00"
drag, startPoint x: 549, startPoint y: 187, endPoint x: 538, endPoint y: 187, distance: 10.8
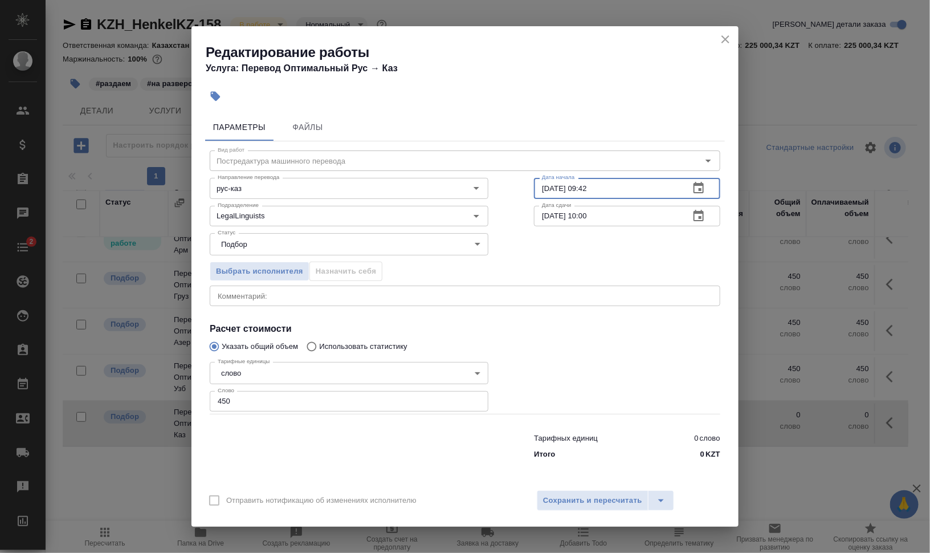
click at [538, 187] on input "18.09.2025 09:42" at bounding box center [607, 188] width 146 height 21
drag, startPoint x: 549, startPoint y: 187, endPoint x: 538, endPoint y: 187, distance: 10.8
click at [538, 187] on input "18.09.2025 09:42" at bounding box center [607, 188] width 146 height 21
drag, startPoint x: 581, startPoint y: 186, endPoint x: 639, endPoint y: 182, distance: 58.2
click at [637, 182] on input "18.09.2025 09:42" at bounding box center [607, 188] width 146 height 21
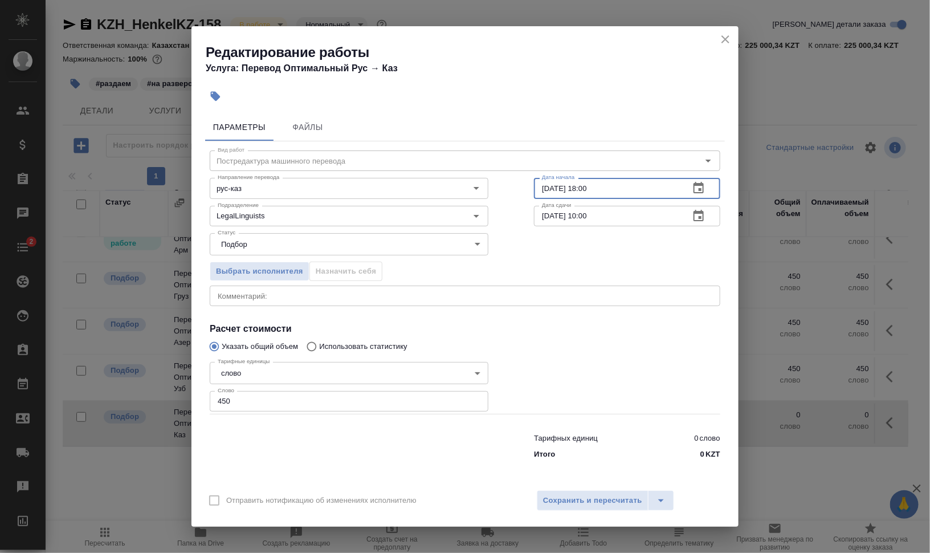
type input "18.09.2025 18:00"
click at [610, 244] on div "Выбрать исполнителя Назначить себя" at bounding box center [465, 270] width 556 height 70
click at [553, 500] on span "Сохранить и пересчитать" at bounding box center [592, 500] width 99 height 13
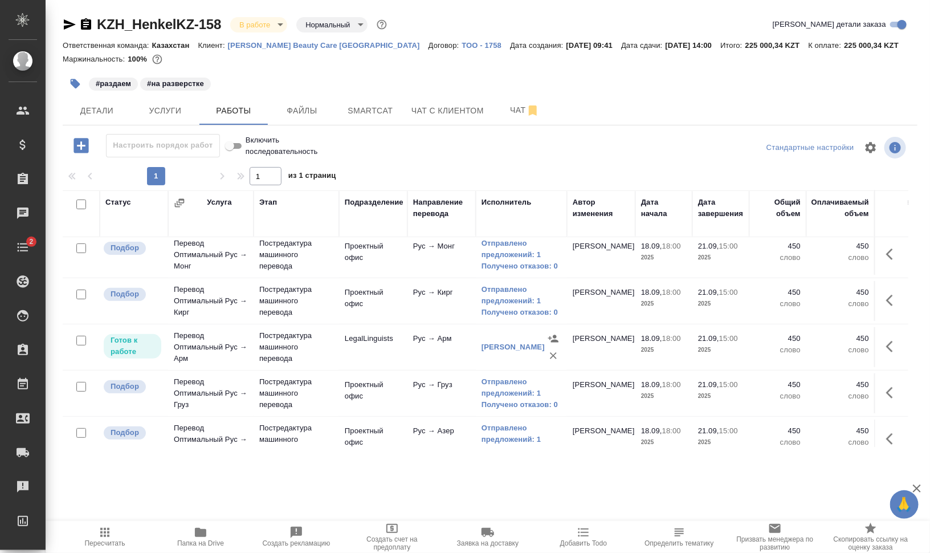
scroll to position [117, 0]
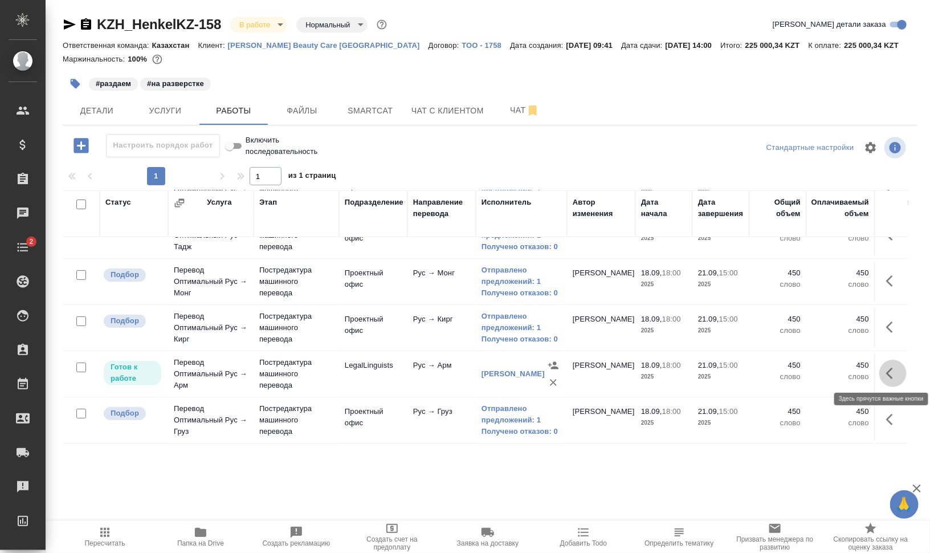
click at [889, 370] on icon "button" at bounding box center [893, 373] width 14 height 14
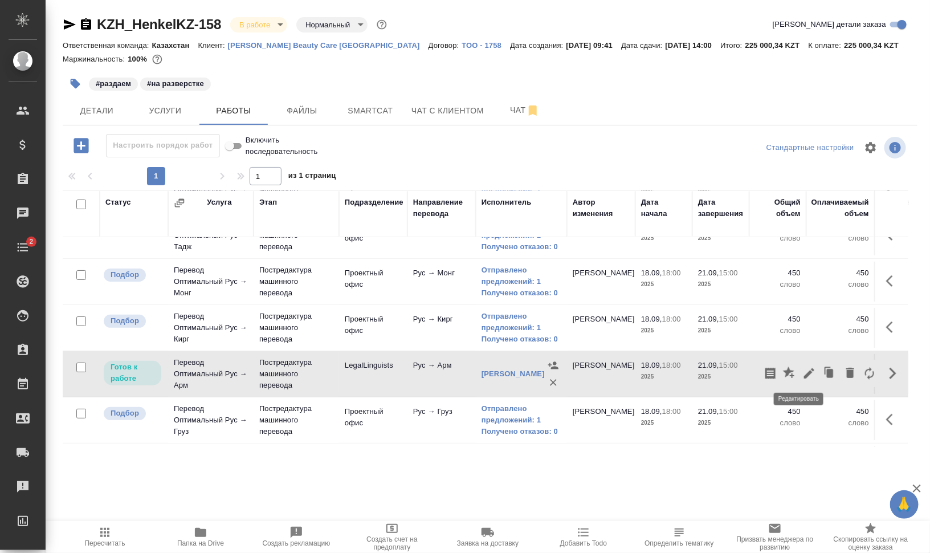
click at [802, 366] on icon "button" at bounding box center [809, 373] width 14 height 14
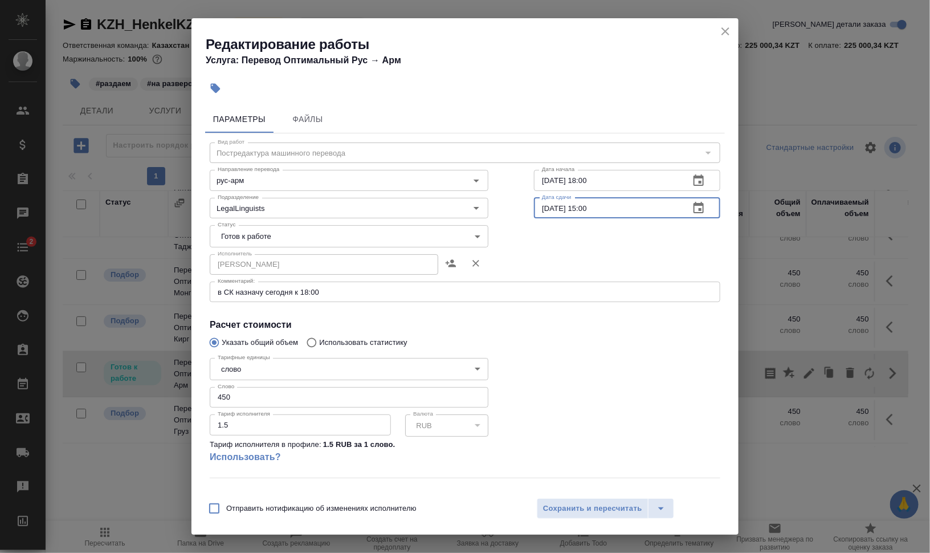
click at [541, 205] on input "21.09.2025 15:00" at bounding box center [607, 208] width 146 height 21
drag, startPoint x: 580, startPoint y: 208, endPoint x: 707, endPoint y: 208, distance: 127.1
click at [700, 208] on div "22.09.2025 15:00 Дата сдачи" at bounding box center [627, 208] width 186 height 21
type input "22.09.2025 10:00"
click at [605, 512] on span "Сохранить и пересчитать" at bounding box center [592, 508] width 99 height 13
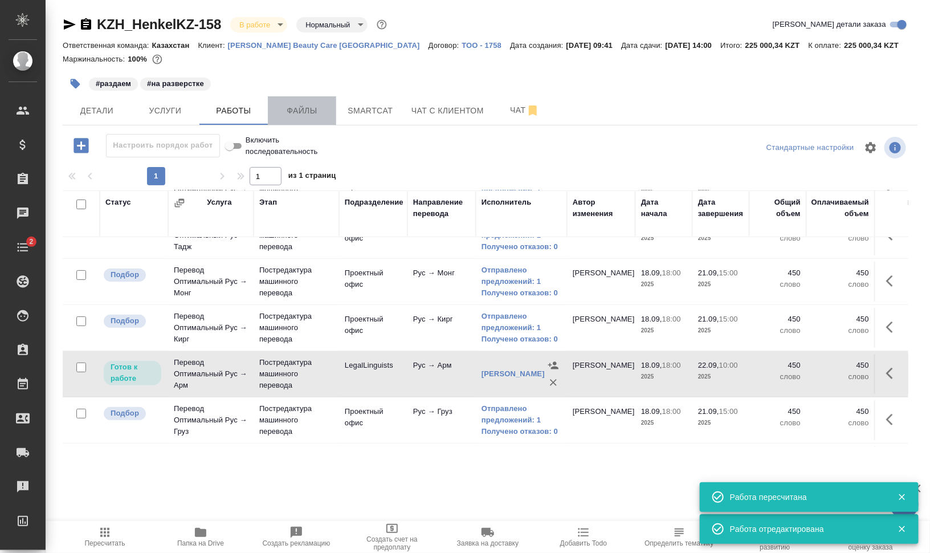
click at [298, 107] on span "Файлы" at bounding box center [302, 111] width 55 height 14
click at [223, 112] on span "Работы" at bounding box center [233, 111] width 55 height 14
click at [222, 112] on span "Работы" at bounding box center [233, 111] width 55 height 14
click at [231, 111] on span "Работы" at bounding box center [233, 111] width 55 height 14
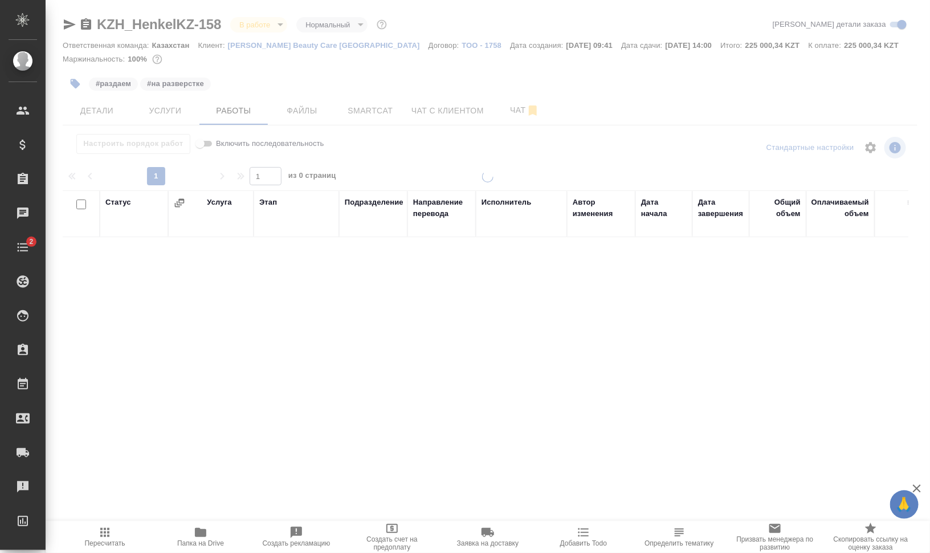
click at [231, 115] on div at bounding box center [488, 238] width 884 height 476
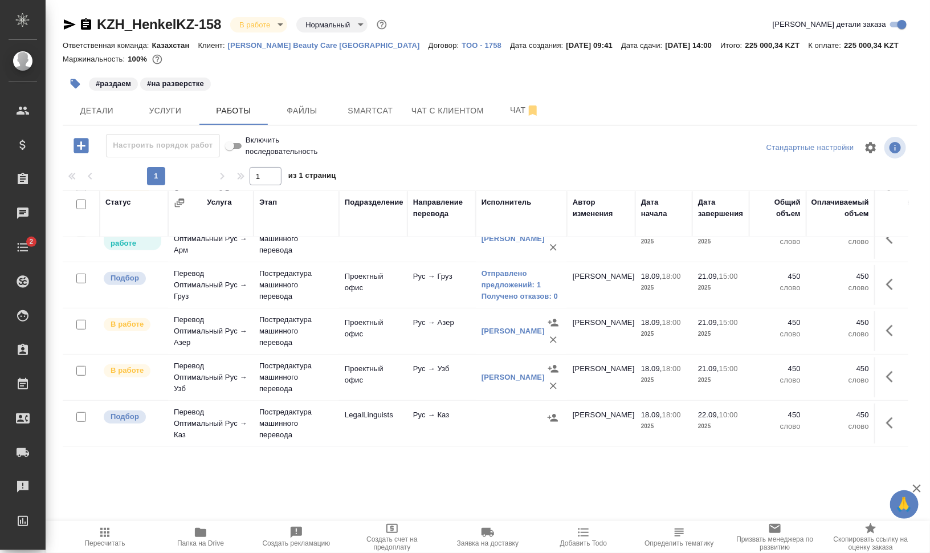
scroll to position [260, 0]
click at [886, 416] on icon "button" at bounding box center [893, 423] width 14 height 14
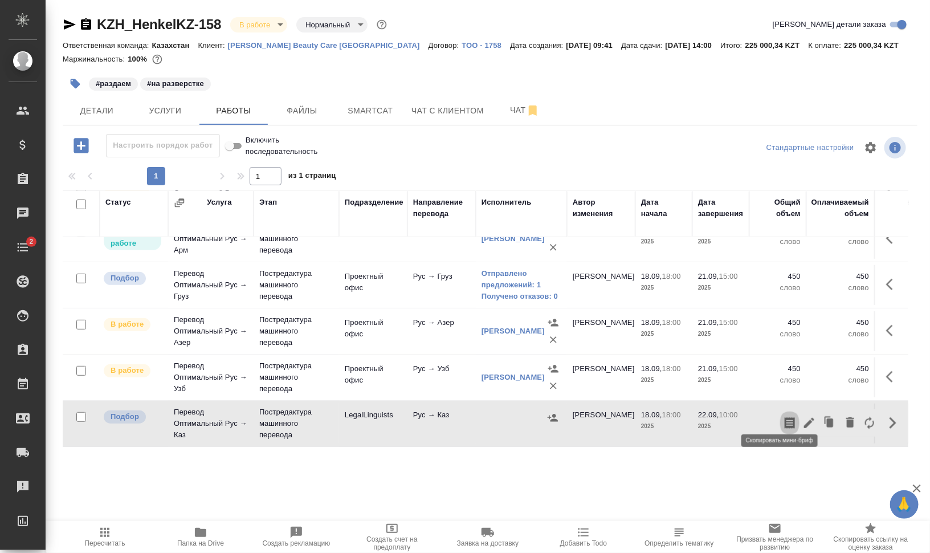
click at [785, 417] on icon "button" at bounding box center [790, 422] width 10 height 11
click at [88, 81] on span "#раздаем" at bounding box center [113, 83] width 51 height 10
click at [74, 86] on icon "button" at bounding box center [76, 84] width 10 height 10
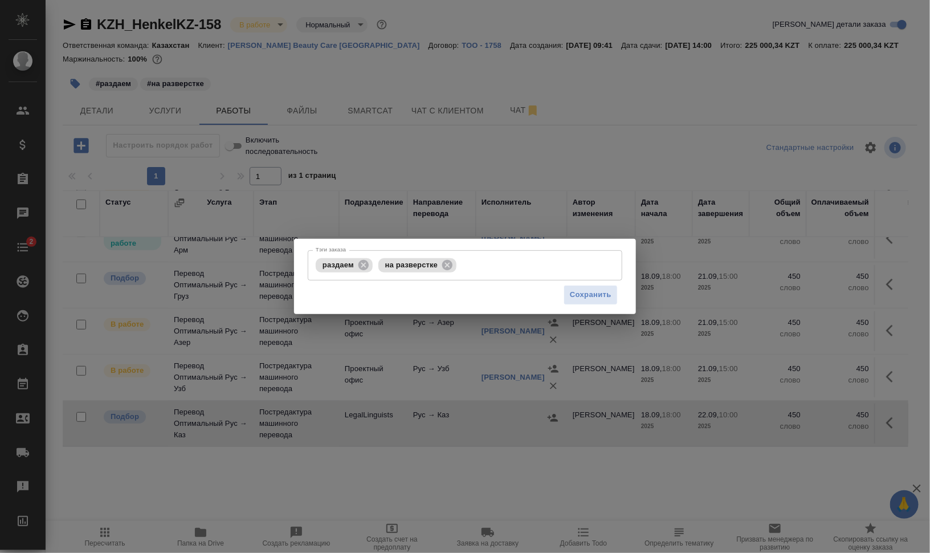
scroll to position [70, 0]
click at [358, 266] on icon at bounding box center [363, 264] width 10 height 10
click at [448, 264] on input "Тэги заказа" at bounding box center [496, 264] width 199 height 19
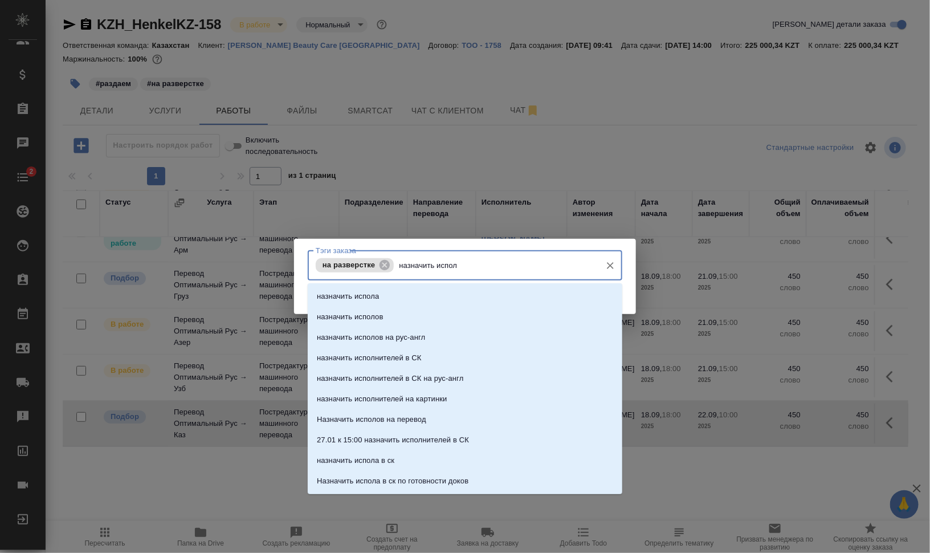
type input "назначить испола"
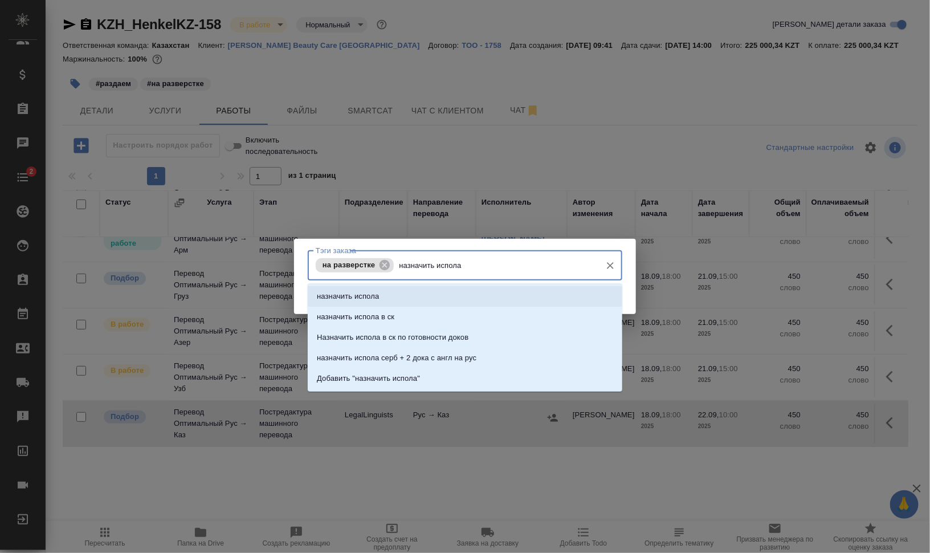
click at [457, 296] on li "назначить испола" at bounding box center [465, 296] width 315 height 21
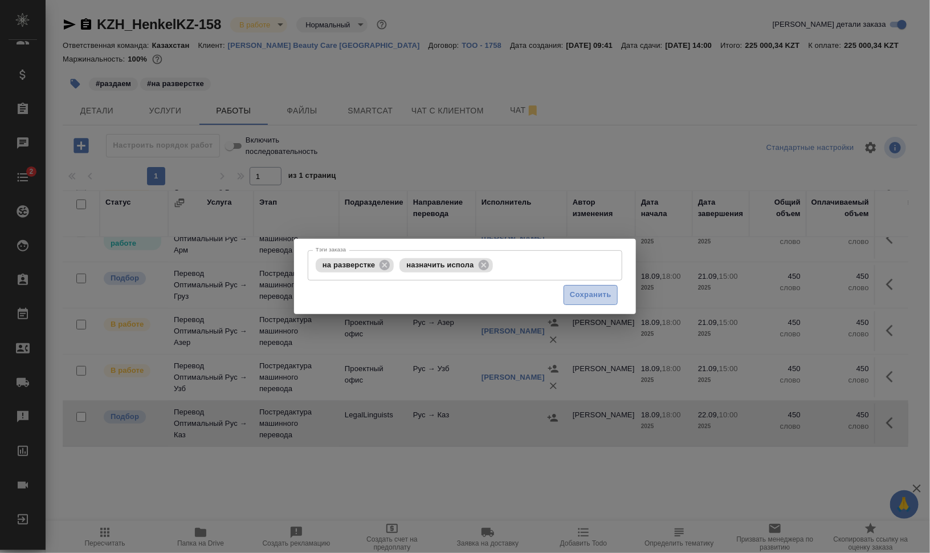
click at [598, 294] on span "Сохранить" at bounding box center [591, 294] width 42 height 13
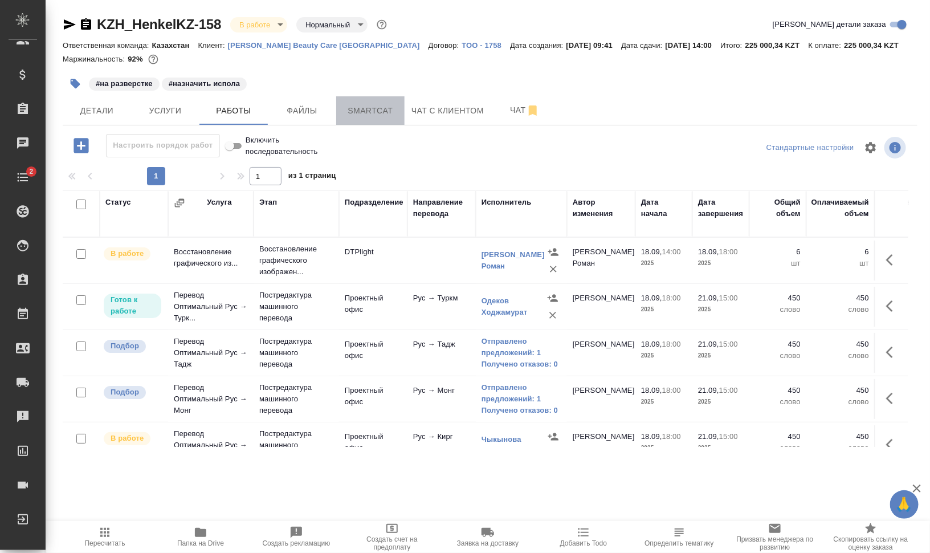
click at [340, 111] on button "Smartcat" at bounding box center [370, 110] width 68 height 28
click at [224, 112] on span "Работы" at bounding box center [233, 111] width 55 height 14
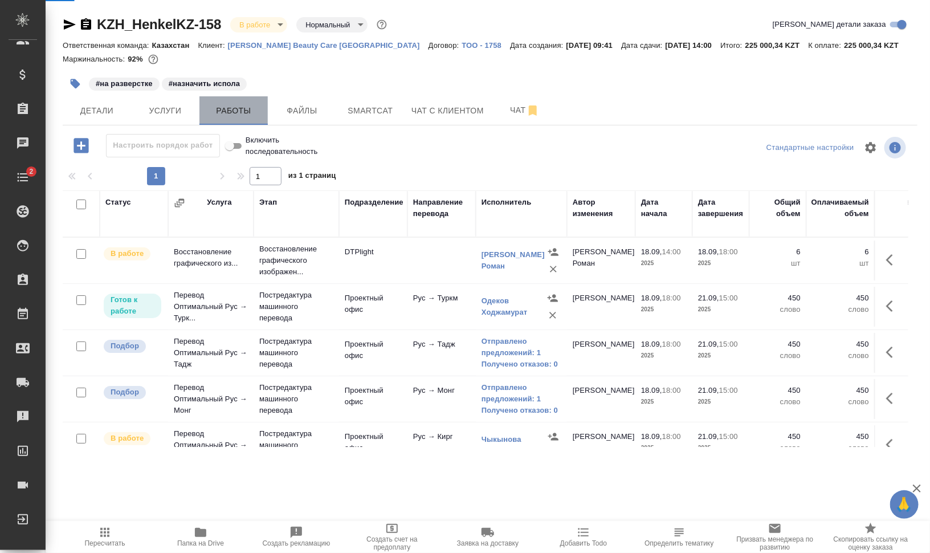
click at [224, 112] on span "Работы" at bounding box center [233, 111] width 55 height 14
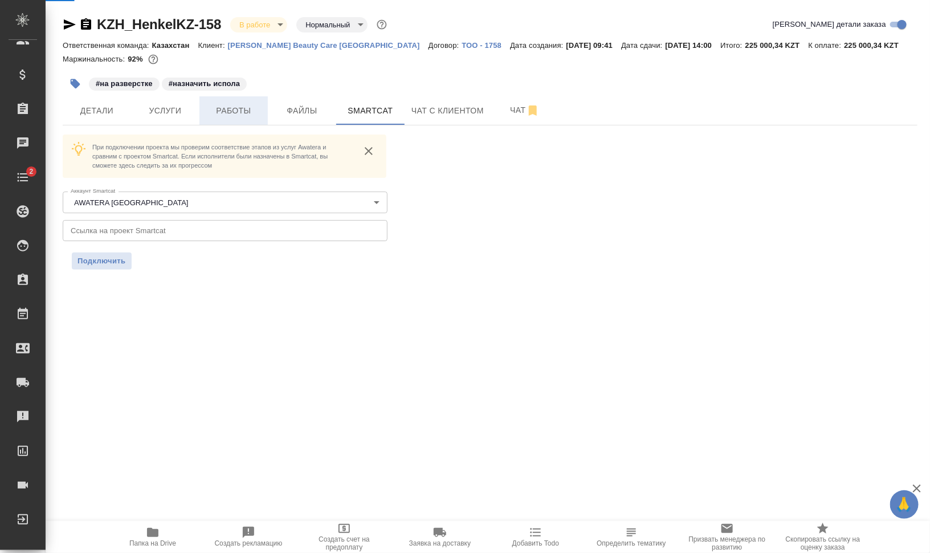
click at [254, 112] on span "Работы" at bounding box center [233, 111] width 55 height 14
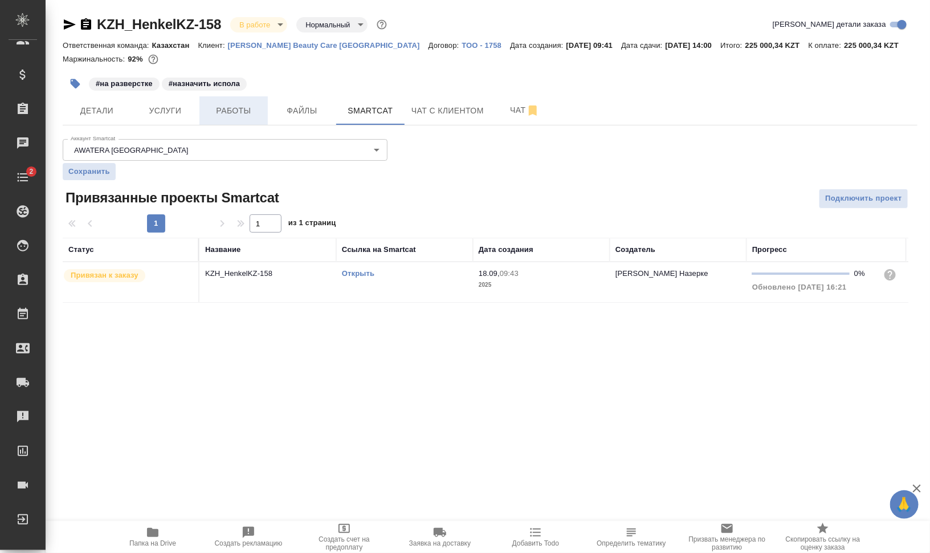
click at [250, 112] on span "Работы" at bounding box center [233, 111] width 55 height 14
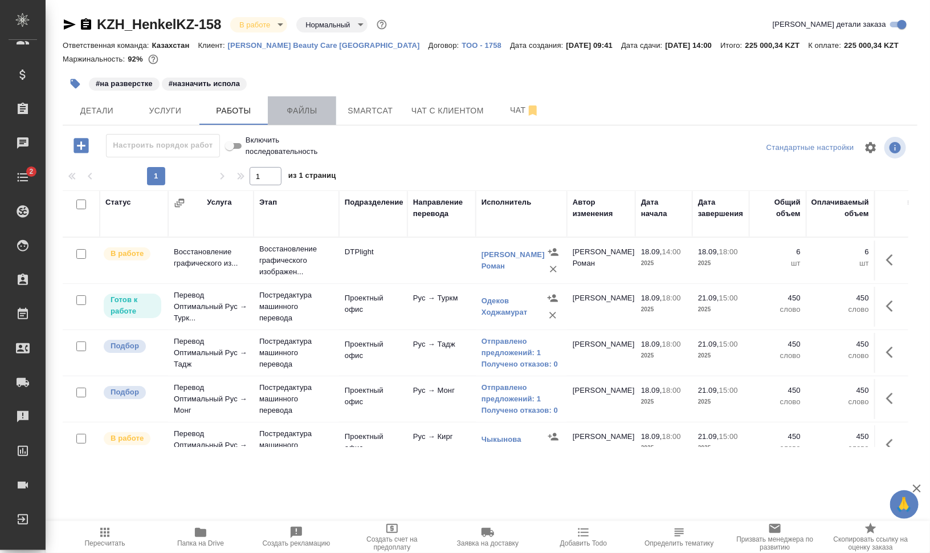
drag, startPoint x: 307, startPoint y: 112, endPoint x: 283, endPoint y: 115, distance: 24.0
click at [306, 112] on span "Файлы" at bounding box center [302, 111] width 55 height 14
click at [229, 107] on span "Работы" at bounding box center [233, 111] width 55 height 14
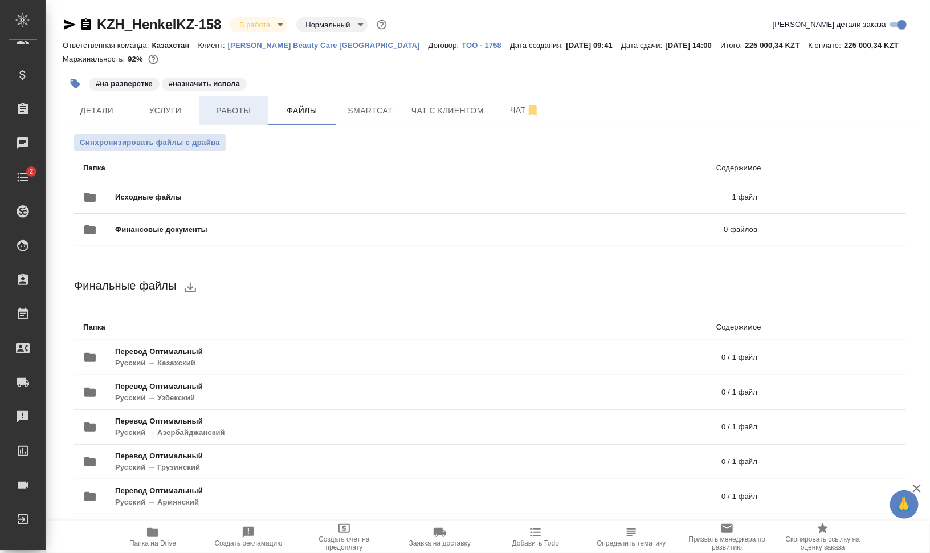
click at [215, 111] on span "Работы" at bounding box center [233, 111] width 55 height 14
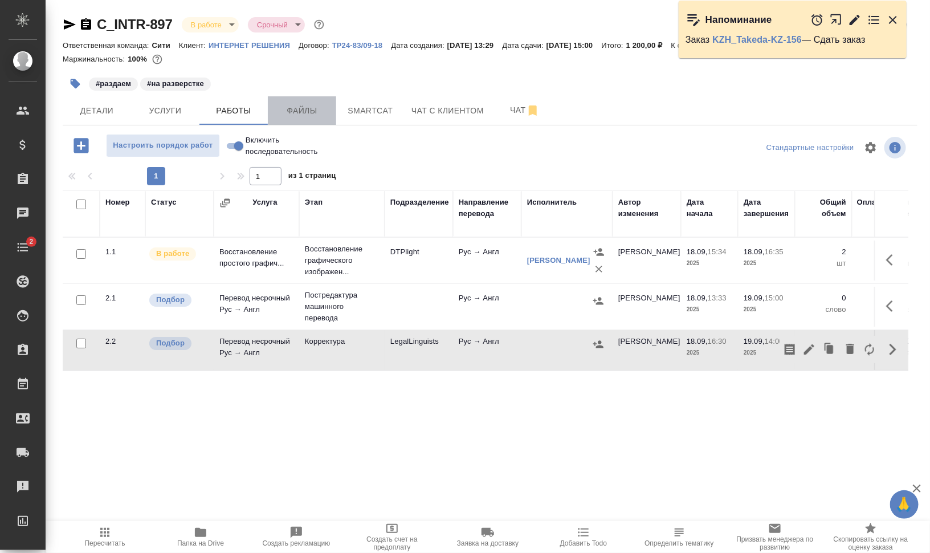
click at [291, 108] on span "Файлы" at bounding box center [302, 111] width 55 height 14
click at [230, 106] on span "Работы" at bounding box center [233, 111] width 55 height 14
click at [230, 105] on span "Работы" at bounding box center [233, 111] width 55 height 14
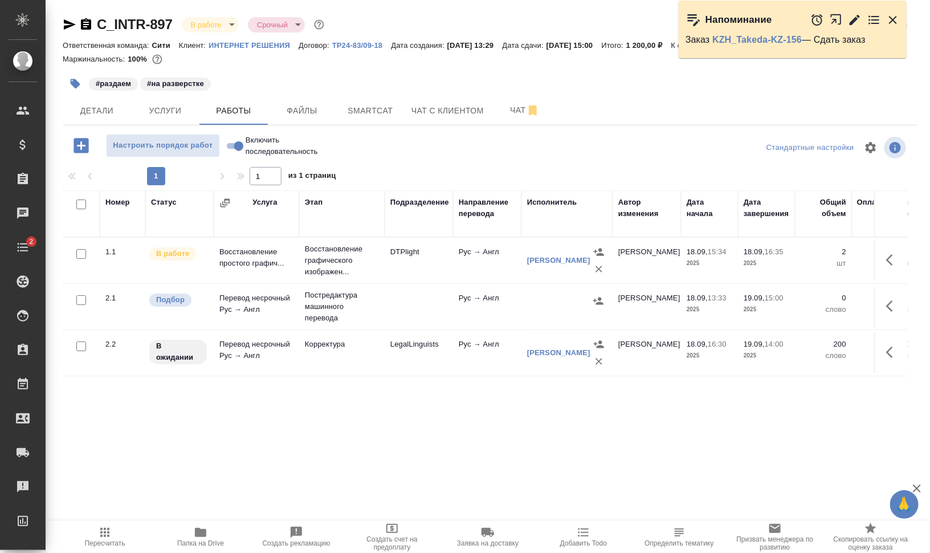
drag, startPoint x: 79, startPoint y: 299, endPoint x: 85, endPoint y: 300, distance: 6.9
click at [79, 300] on input "checkbox" at bounding box center [81, 300] width 10 height 10
checkbox input "true"
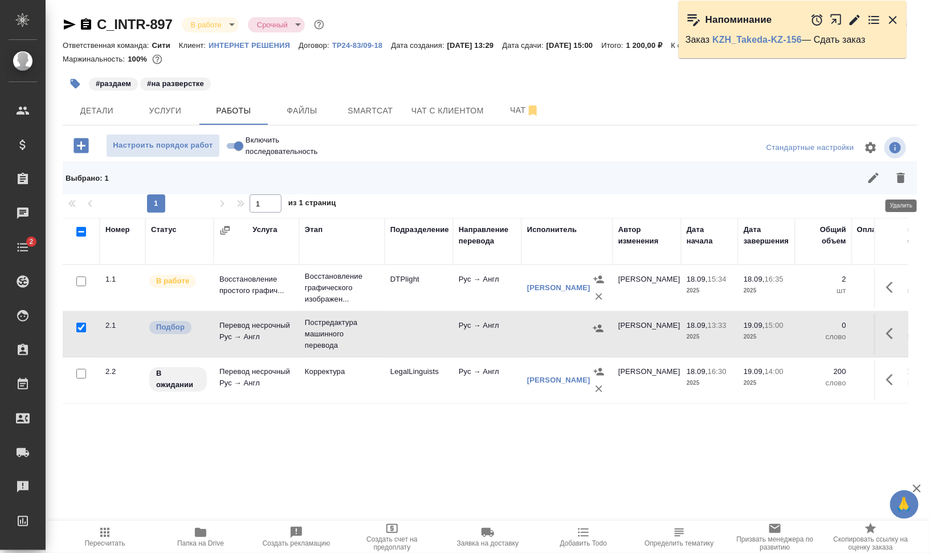
click at [898, 182] on icon "button" at bounding box center [901, 178] width 8 height 10
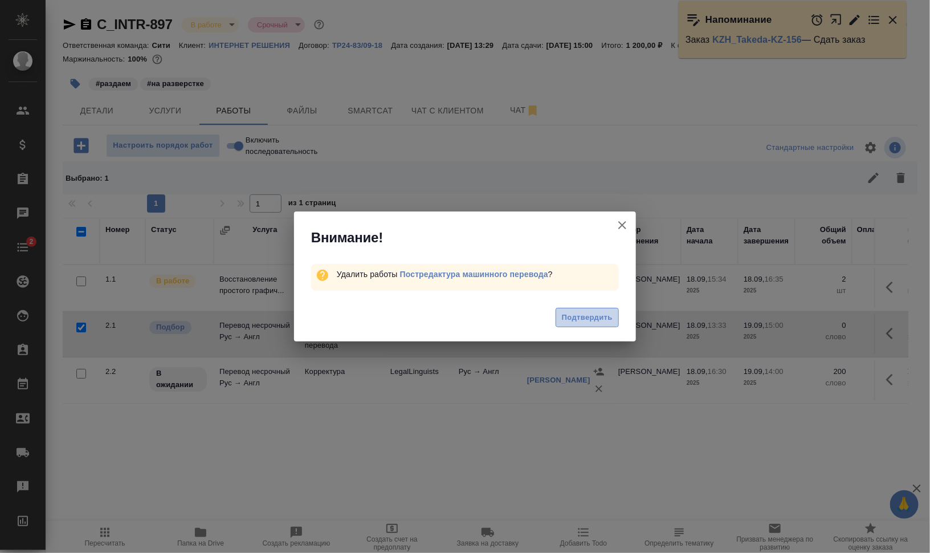
click at [574, 316] on span "Подтвердить" at bounding box center [587, 317] width 51 height 13
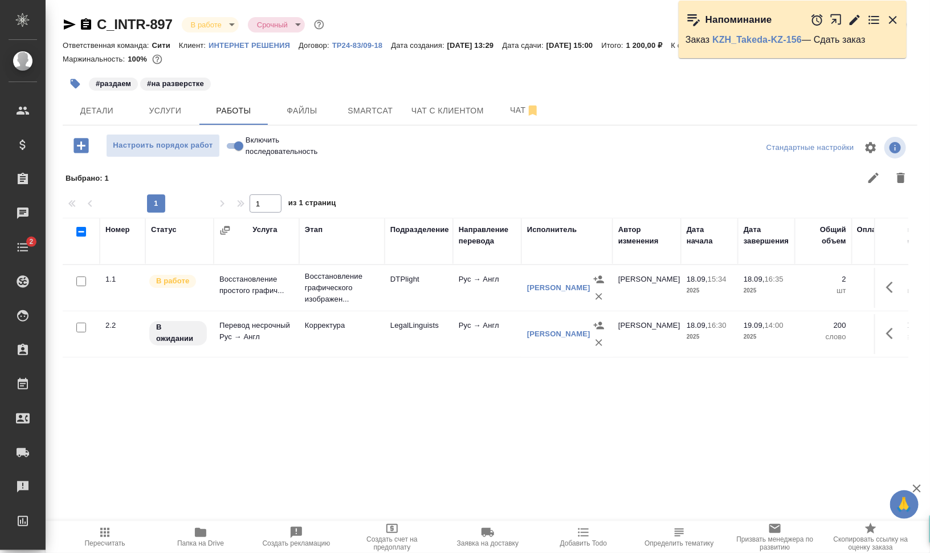
click at [895, 21] on icon "button" at bounding box center [893, 20] width 8 height 8
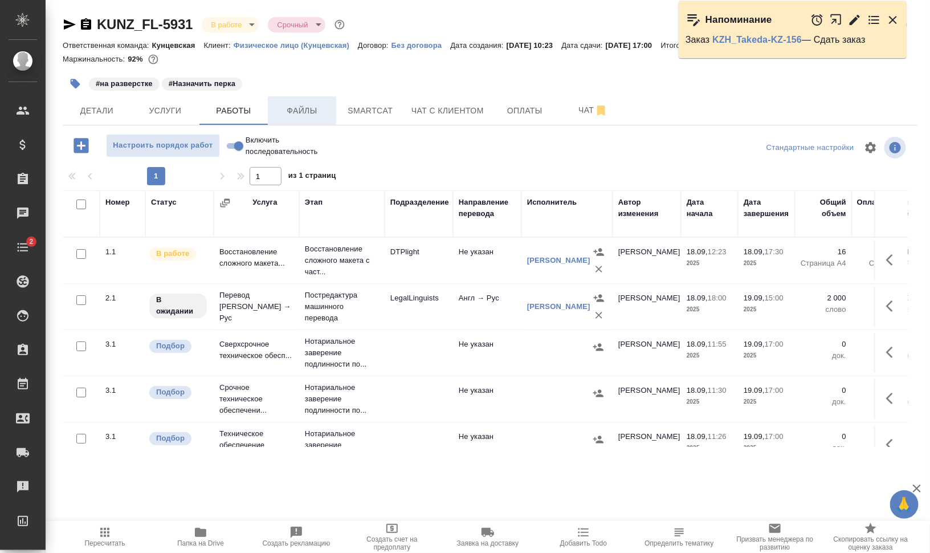
click at [324, 110] on span "Файлы" at bounding box center [302, 111] width 55 height 14
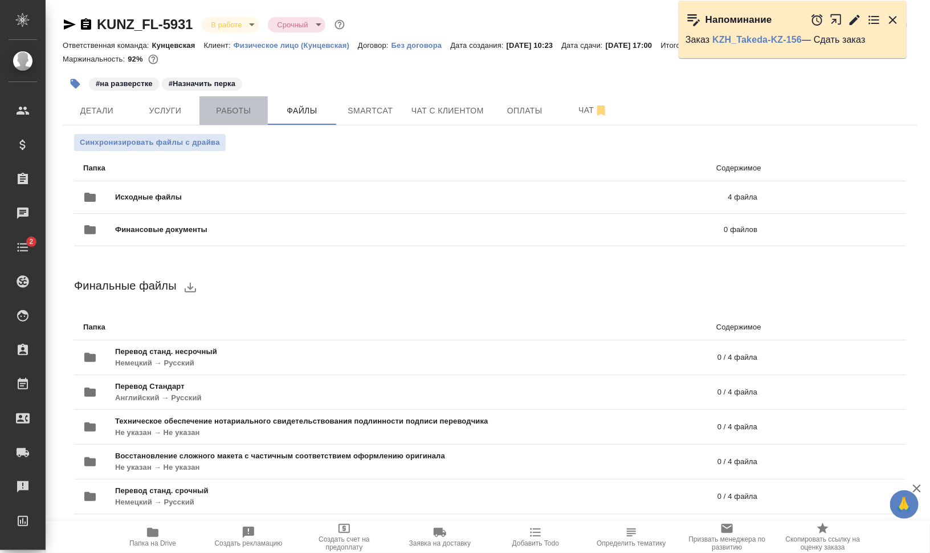
click at [237, 109] on span "Работы" at bounding box center [233, 111] width 55 height 14
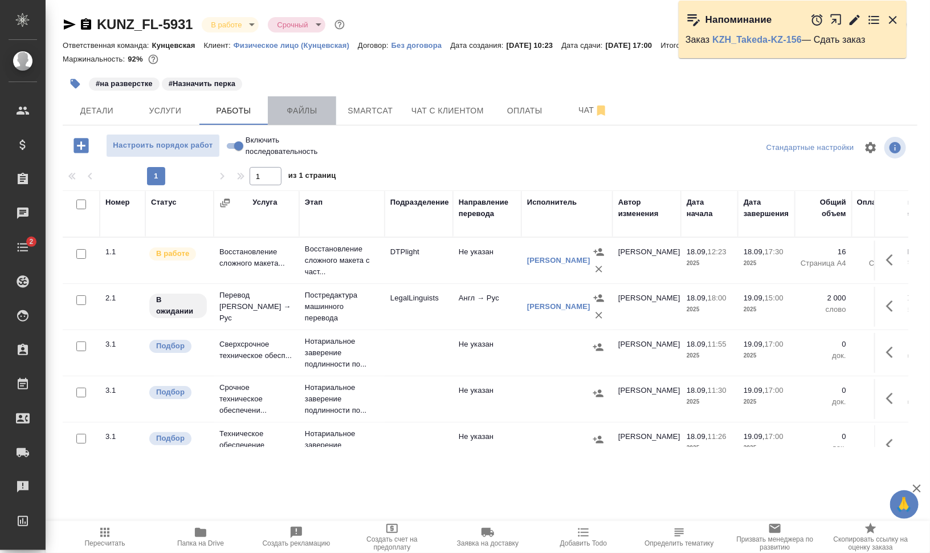
click at [309, 109] on span "Файлы" at bounding box center [302, 111] width 55 height 14
click at [250, 114] on span "Работы" at bounding box center [233, 111] width 55 height 14
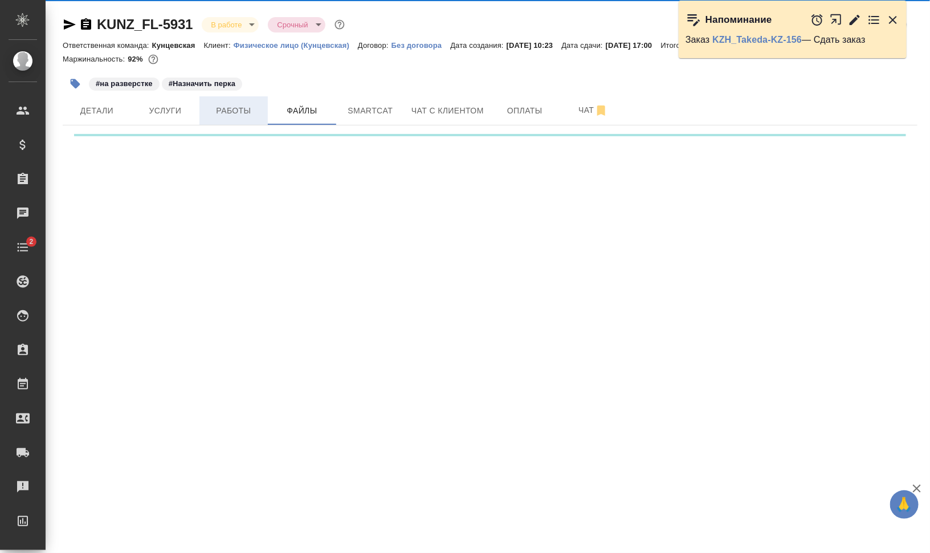
click at [248, 108] on span "Работы" at bounding box center [233, 111] width 55 height 14
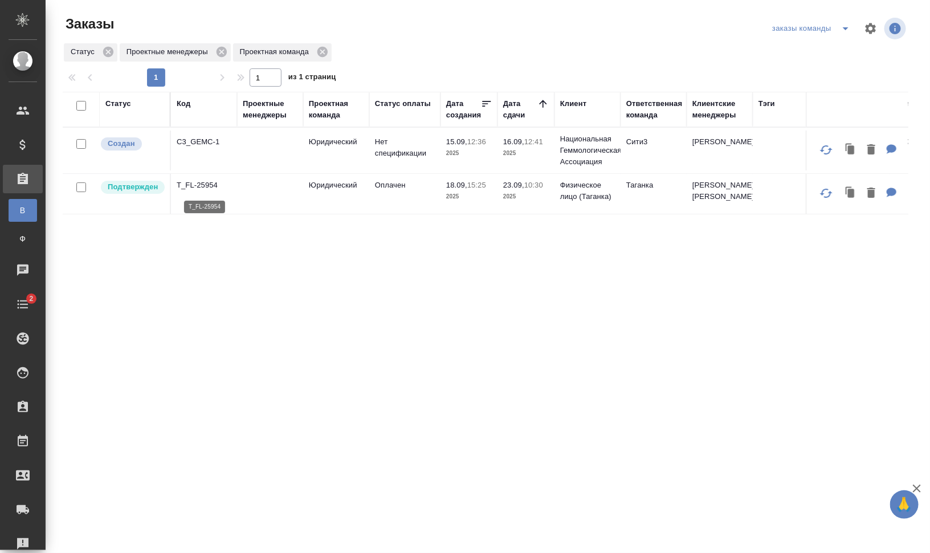
click at [211, 186] on p "T_FL-25954" at bounding box center [204, 184] width 55 height 11
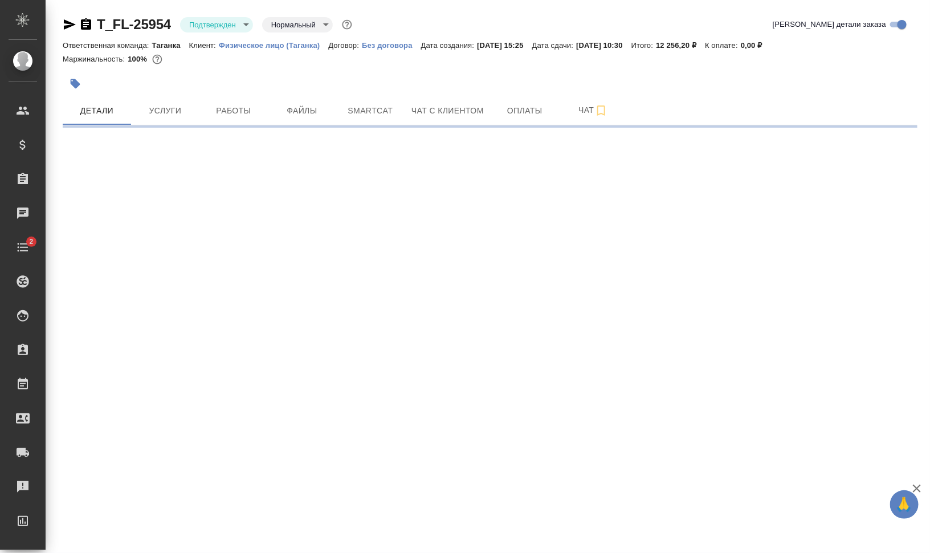
click at [83, 22] on icon "button" at bounding box center [86, 25] width 14 height 14
select select "RU"
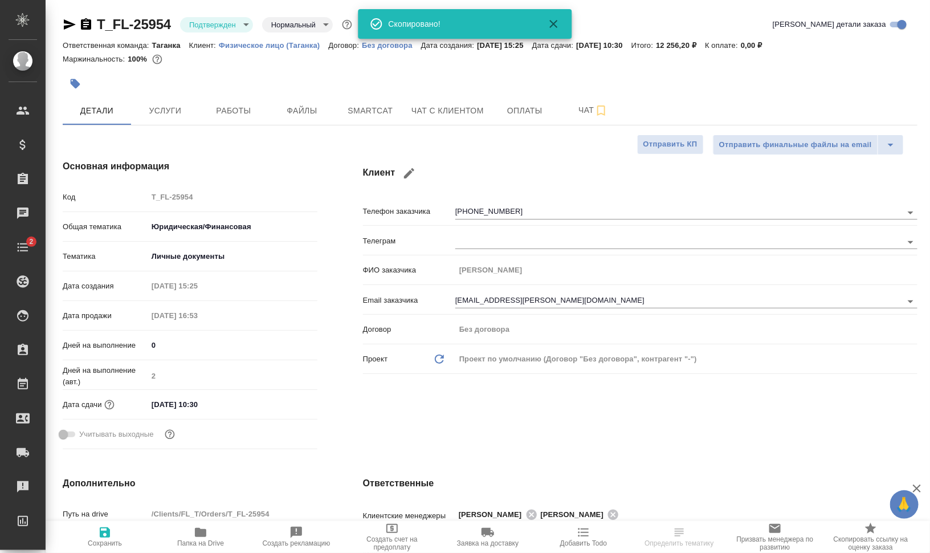
type textarea "x"
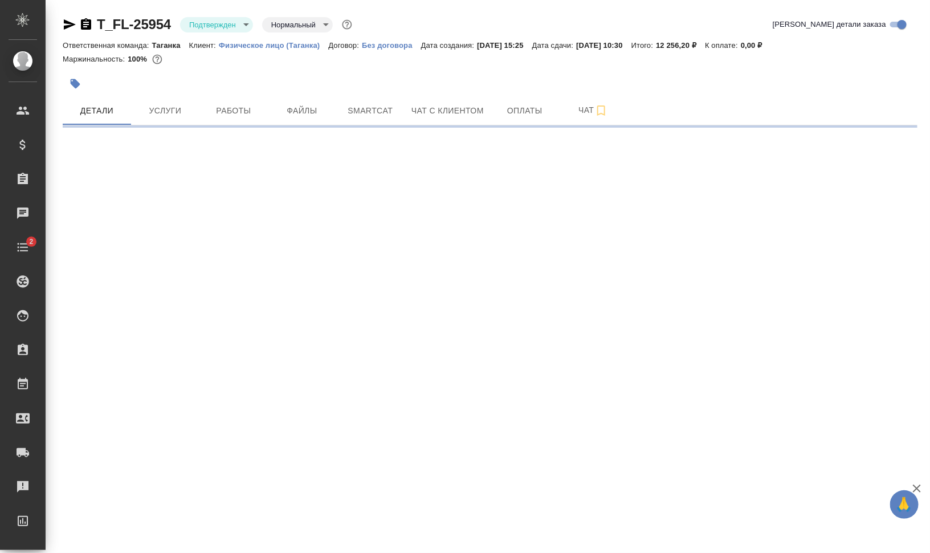
select select "RU"
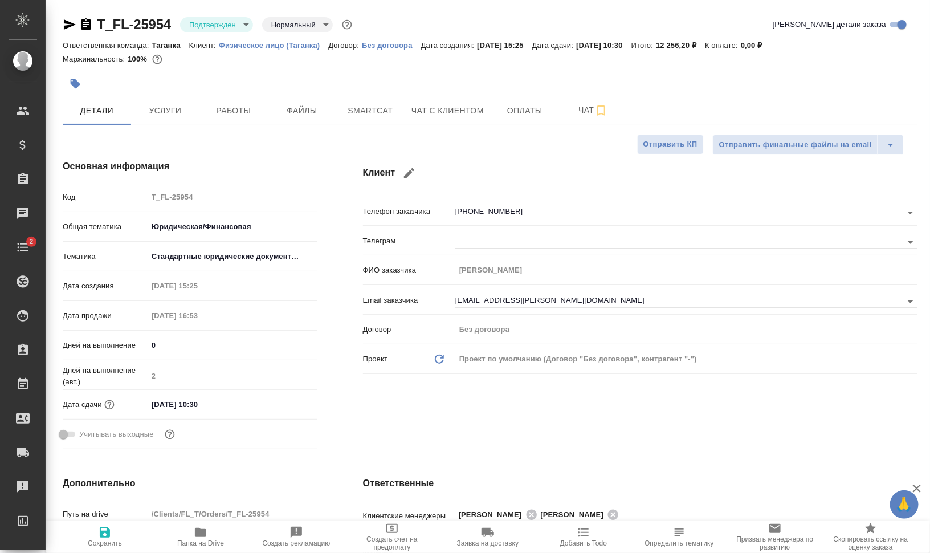
type textarea "x"
drag, startPoint x: 172, startPoint y: 116, endPoint x: 174, endPoint y: 128, distance: 12.2
click at [172, 116] on span "Услуги" at bounding box center [165, 111] width 55 height 14
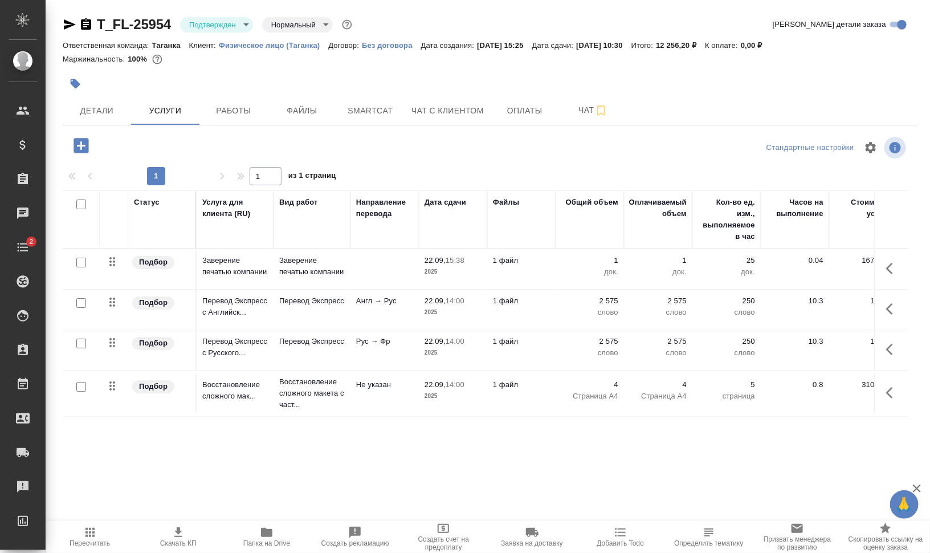
click at [272, 538] on icon "button" at bounding box center [267, 532] width 14 height 14
click at [99, 116] on span "Детали" at bounding box center [97, 111] width 55 height 14
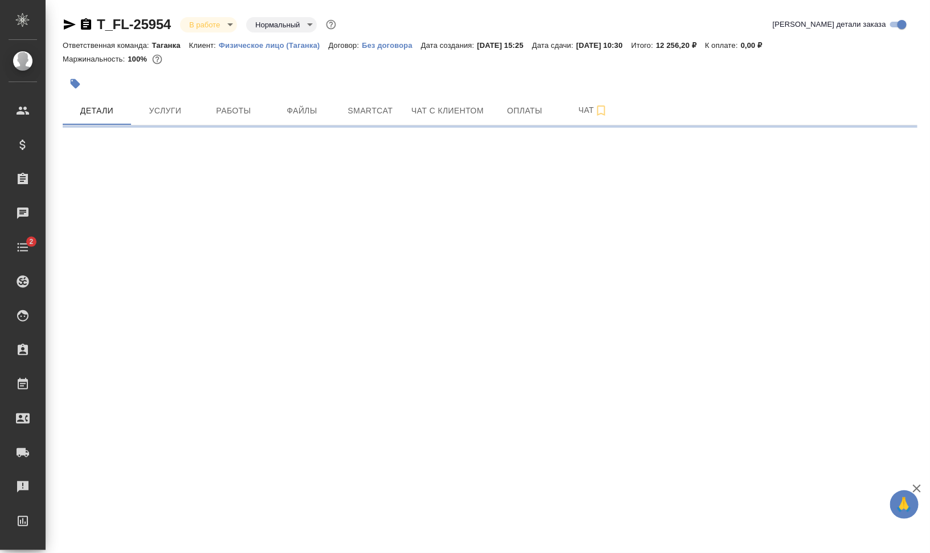
select select "RU"
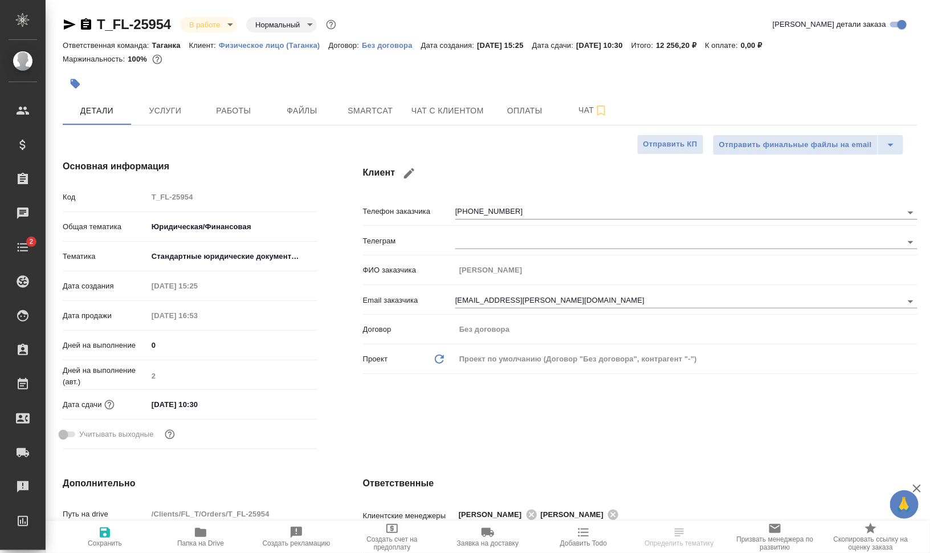
type textarea "x"
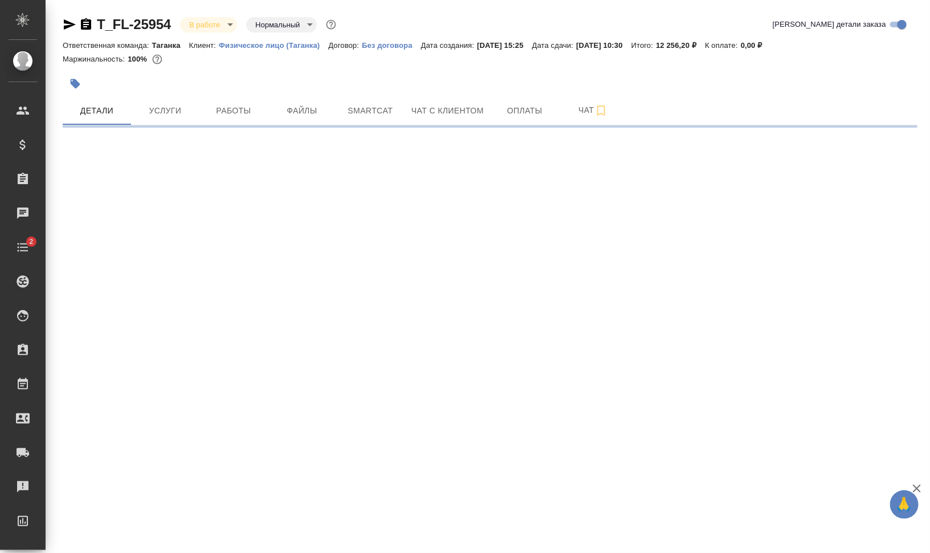
select select "RU"
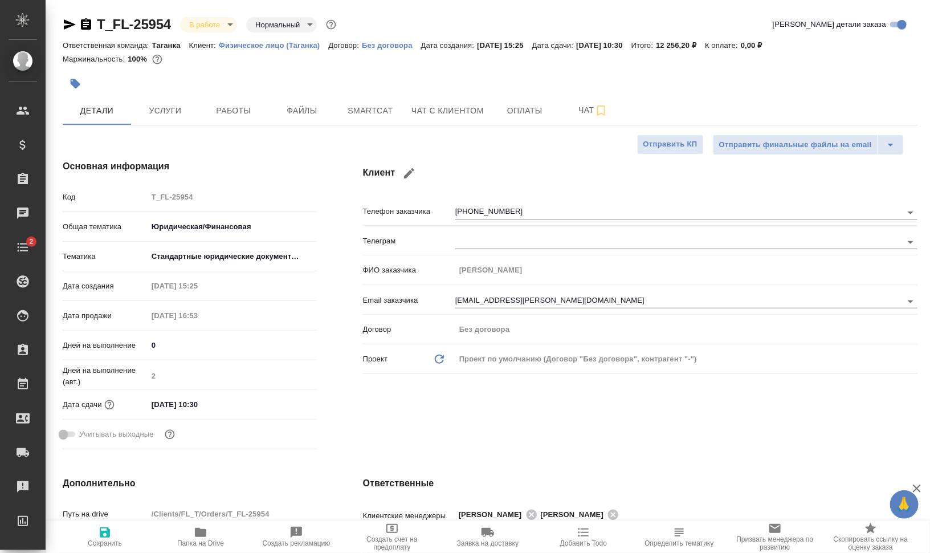
type textarea "x"
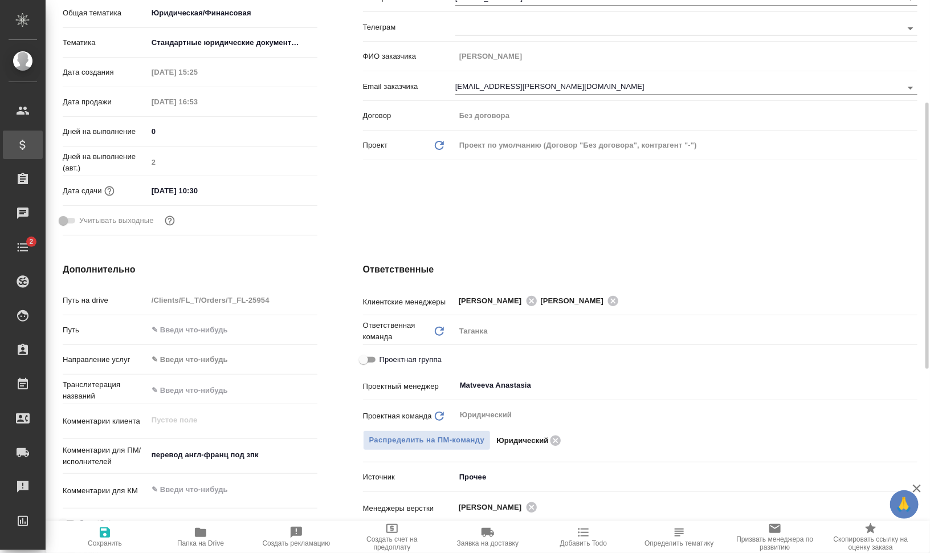
type textarea "x"
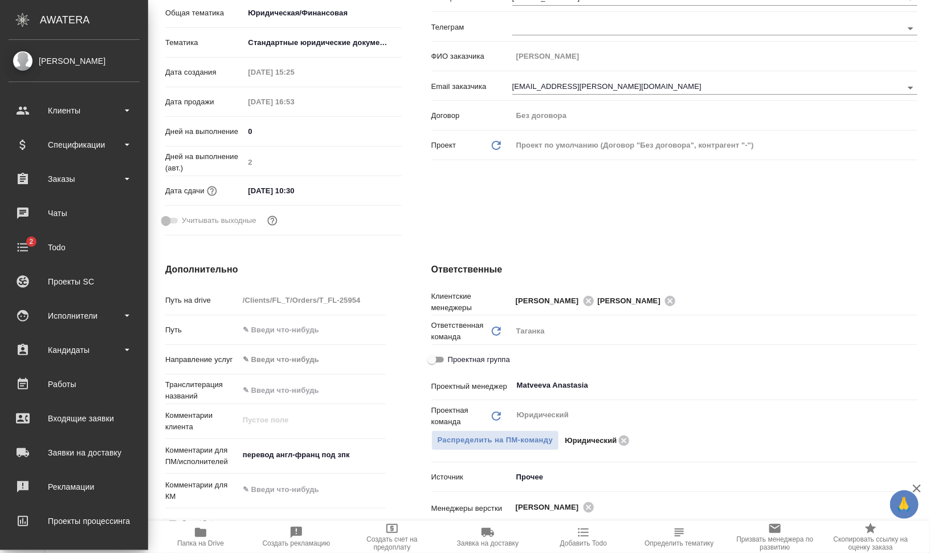
type textarea "x"
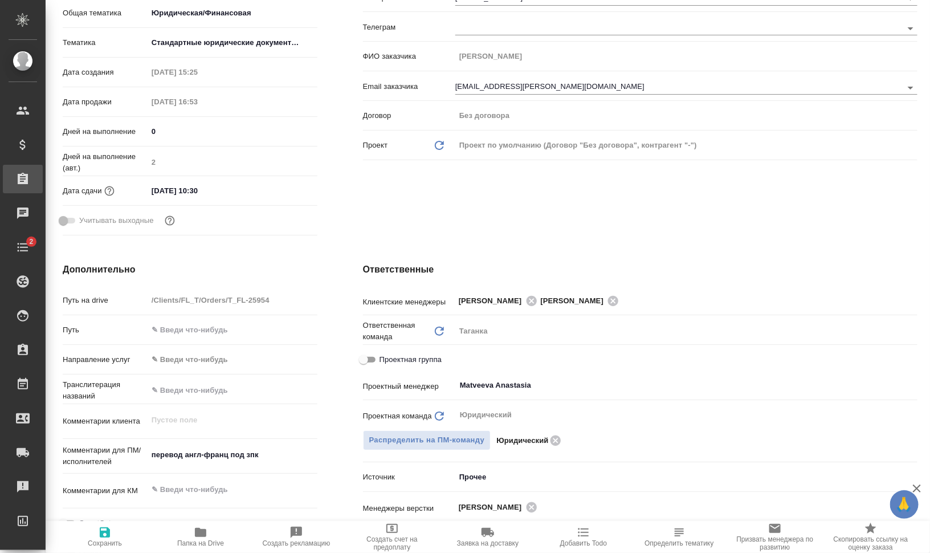
type textarea "x"
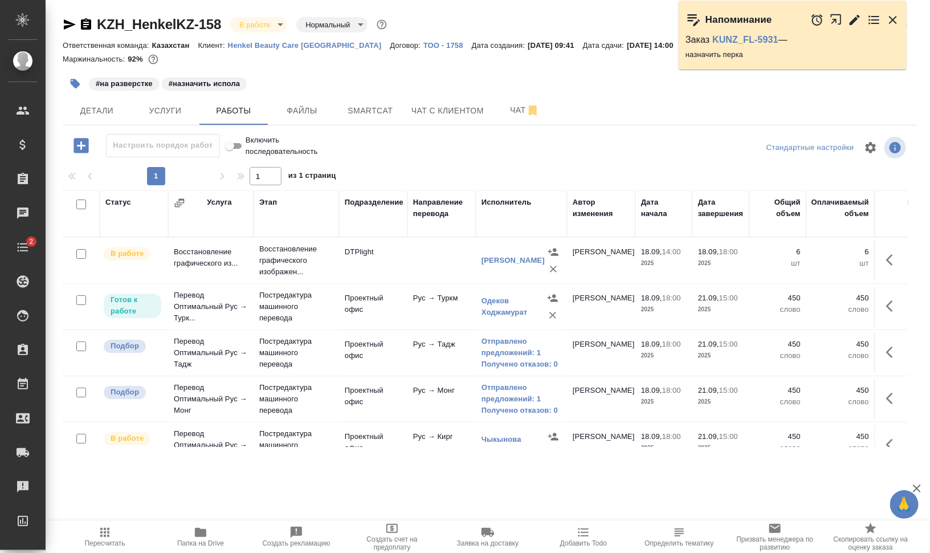
scroll to position [70, 0]
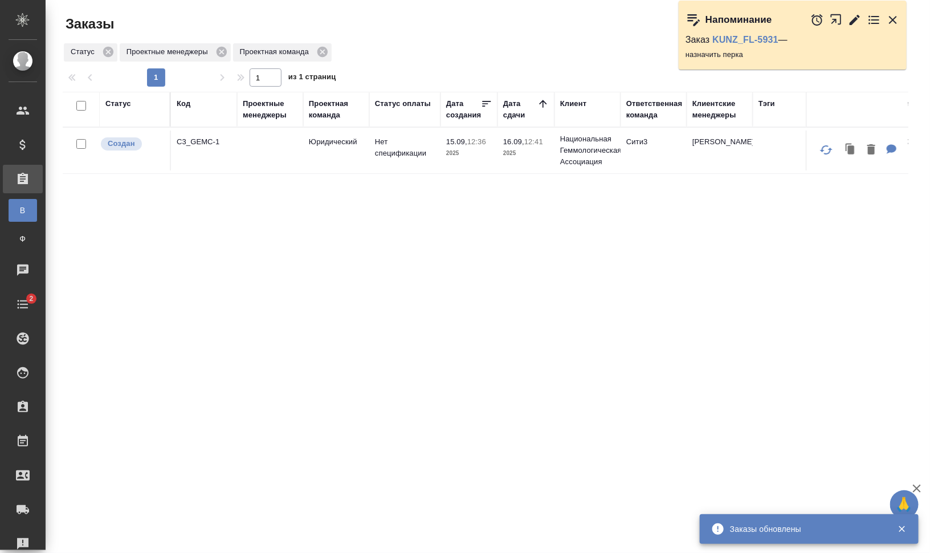
click at [178, 105] on div "Код" at bounding box center [184, 103] width 14 height 11
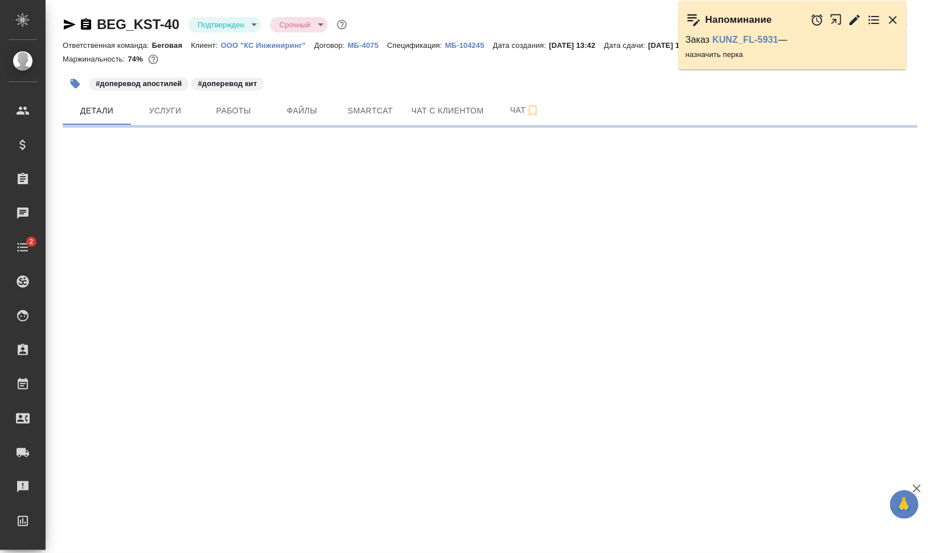
click at [236, 101] on button "Работы" at bounding box center [233, 110] width 68 height 28
select select "RU"
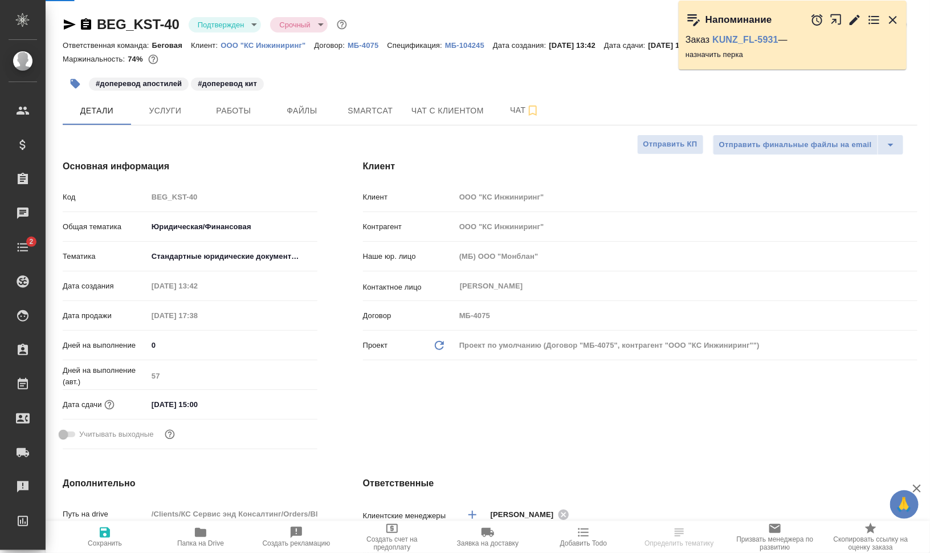
type textarea "x"
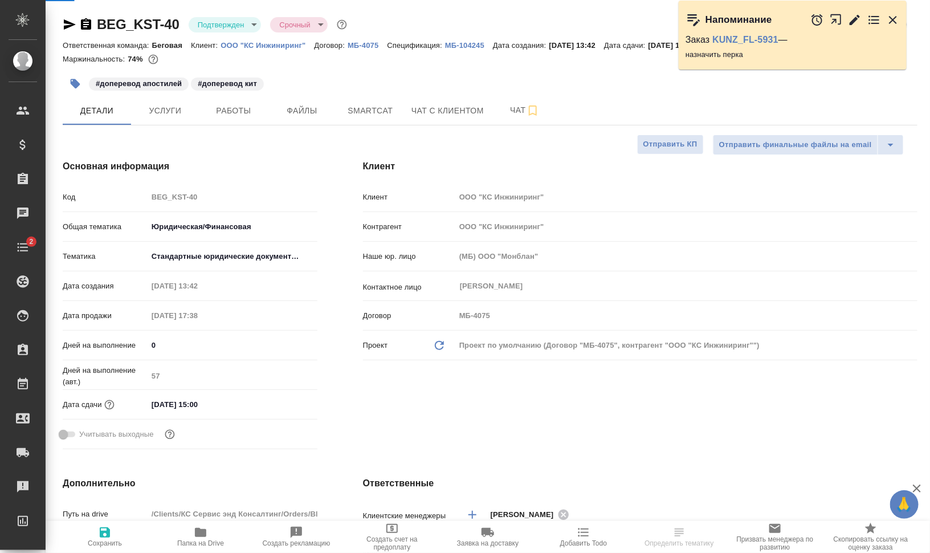
type textarea "x"
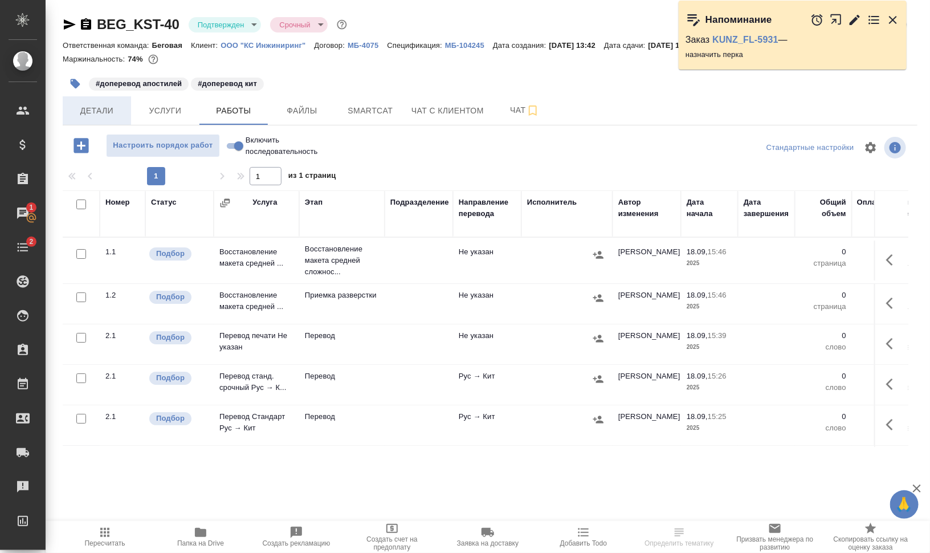
click at [82, 106] on span "Детали" at bounding box center [97, 111] width 55 height 14
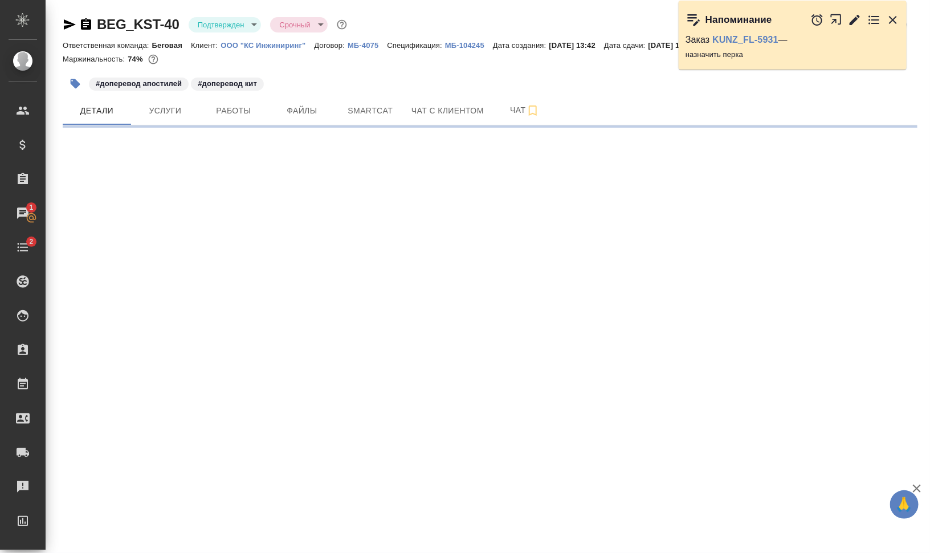
select select "RU"
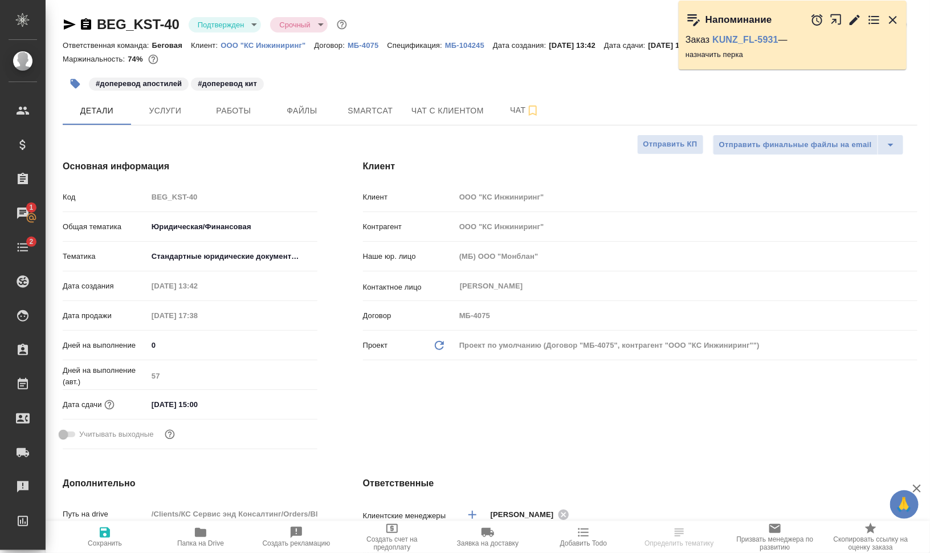
type textarea "x"
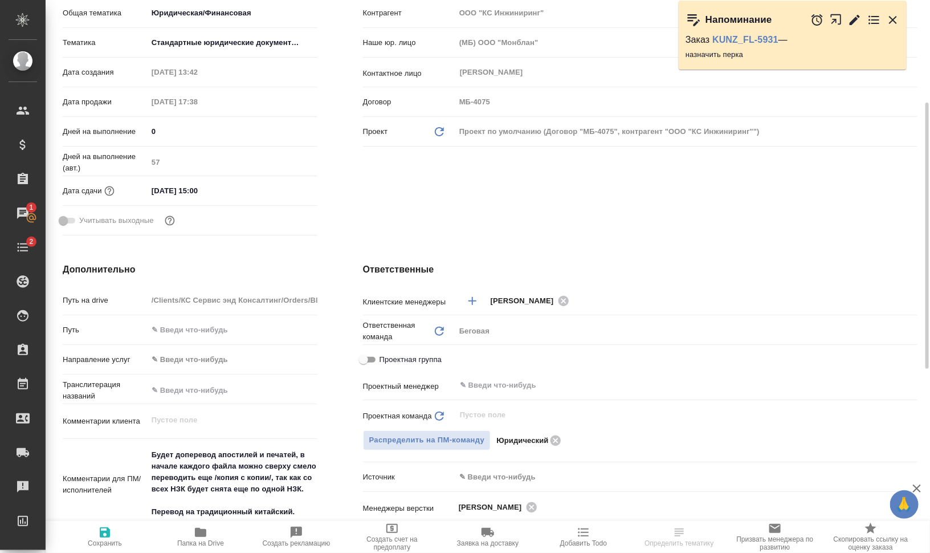
scroll to position [285, 0]
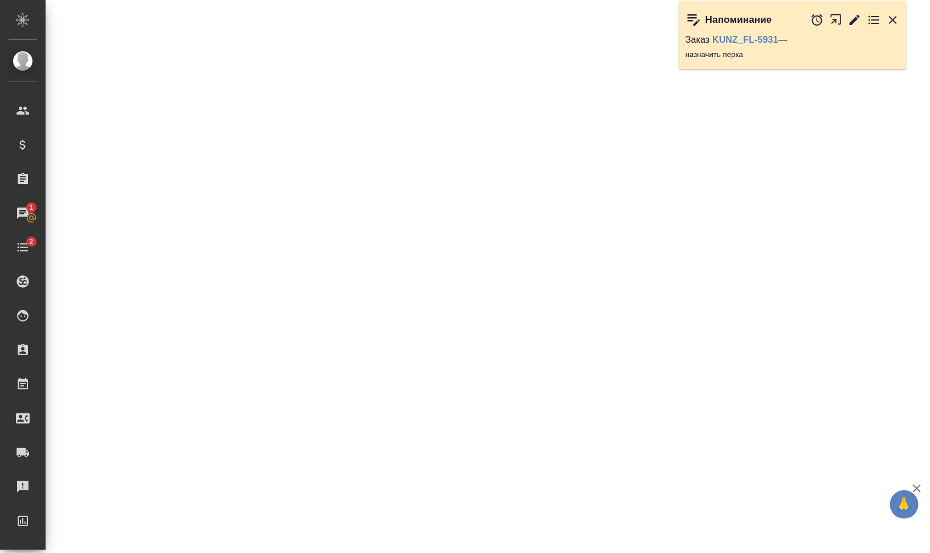
select select "RU"
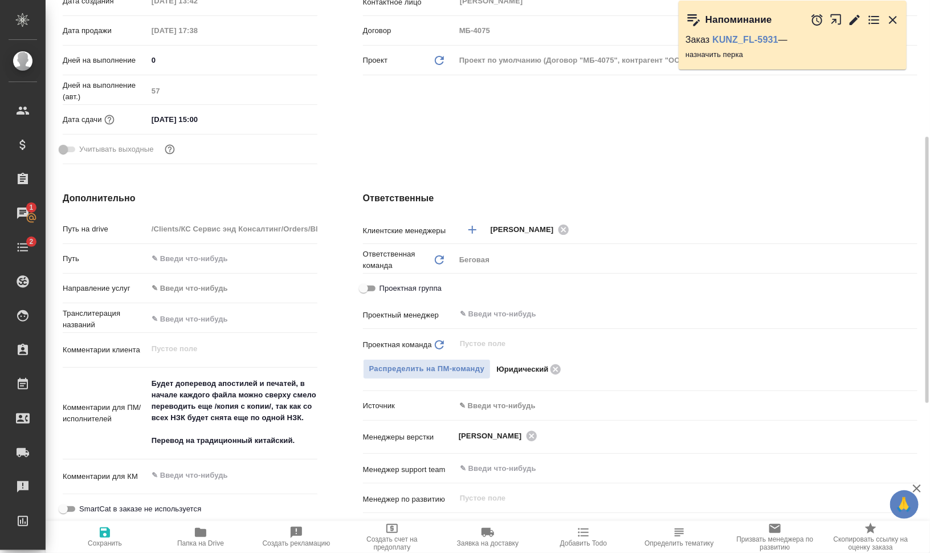
type textarea "x"
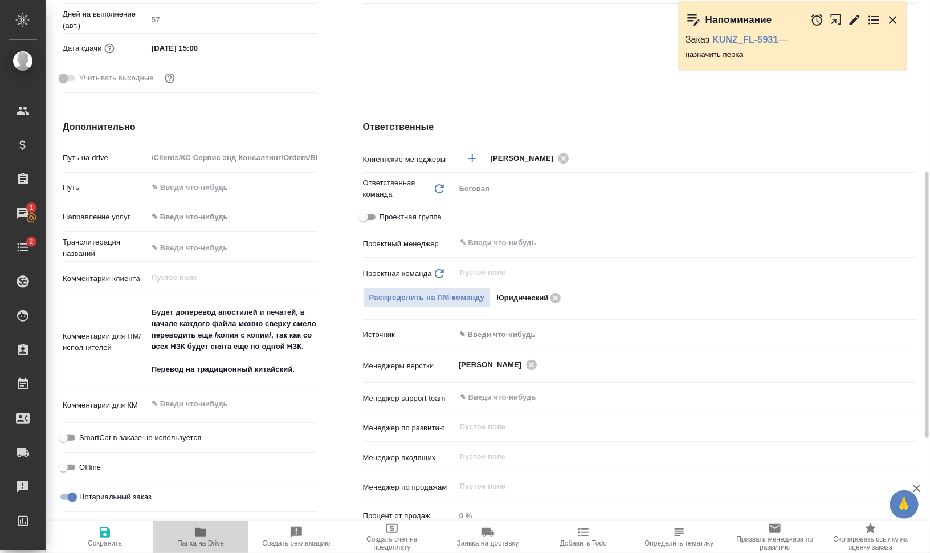
click at [178, 541] on span "Папка на Drive" at bounding box center [200, 543] width 47 height 8
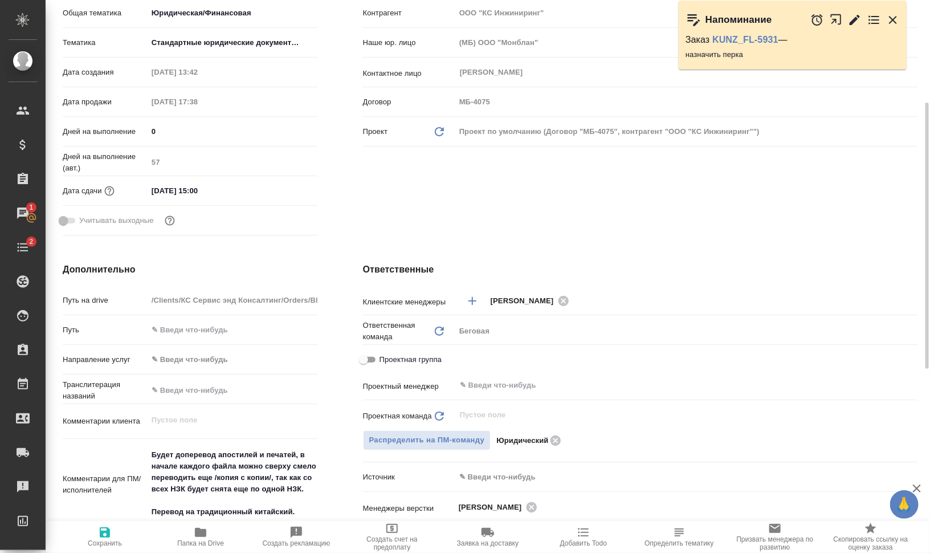
type textarea "x"
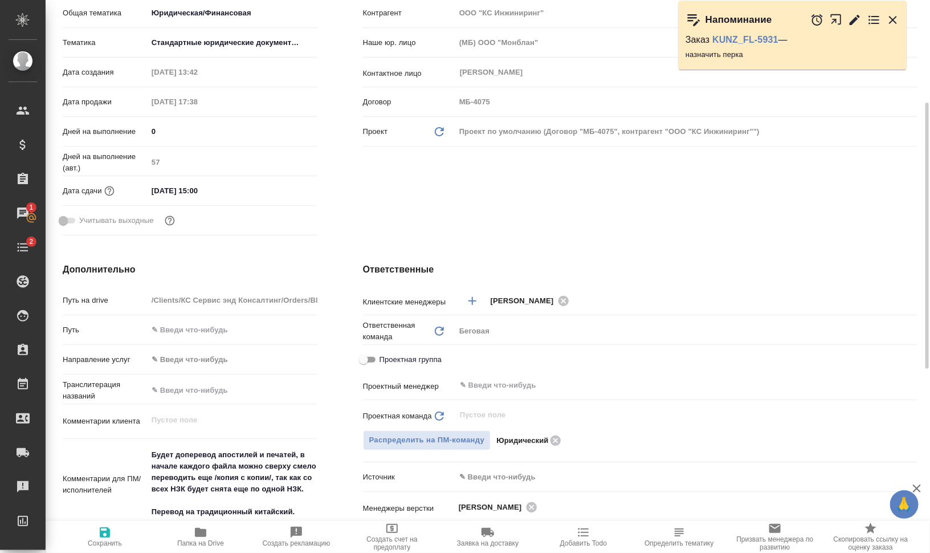
type textarea "x"
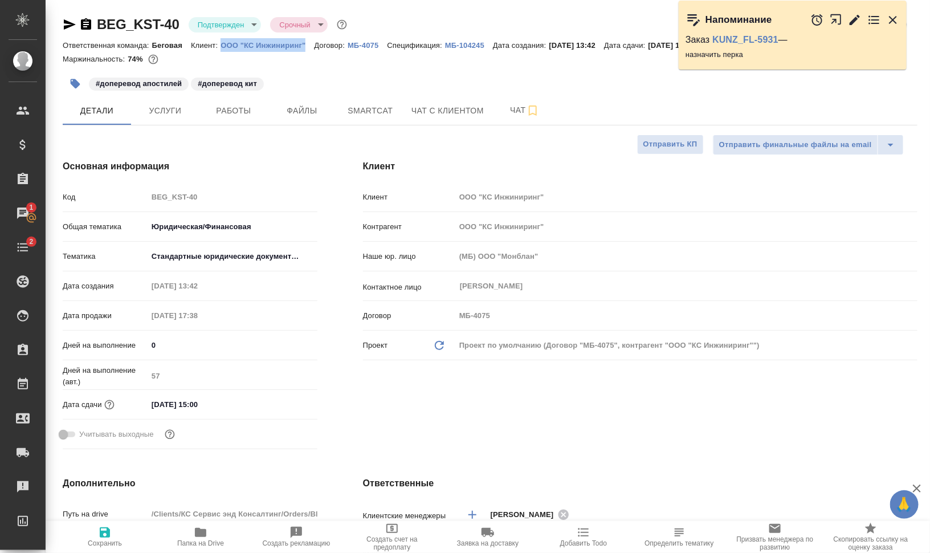
drag, startPoint x: 220, startPoint y: 50, endPoint x: 308, endPoint y: 45, distance: 87.9
click at [308, 45] on div "Ответственная команда: Беговая Клиент: ООО "КС Инжиниринг" Договор: МБ-4075 Спе…" at bounding box center [490, 45] width 855 height 14
copy p "ООО "КС Инжиниринг""
type textarea "x"
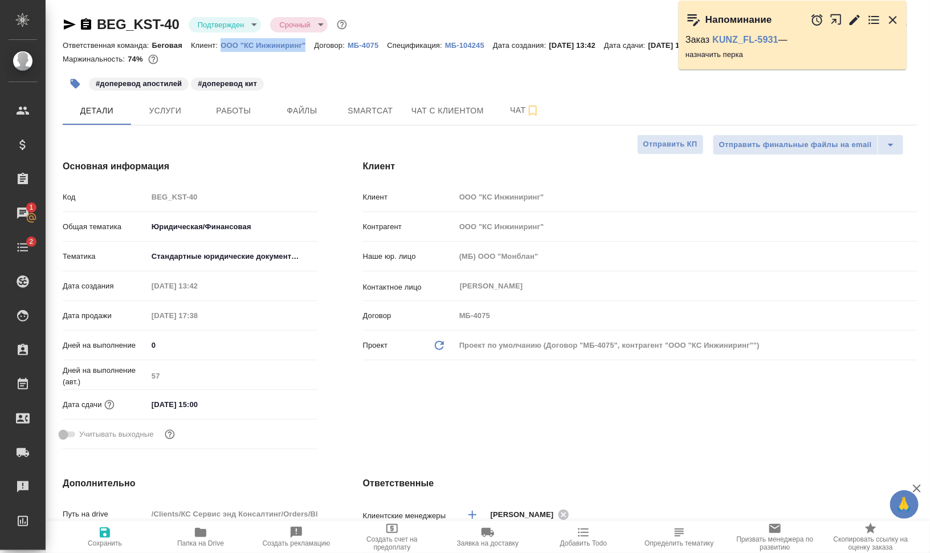
type textarea "x"
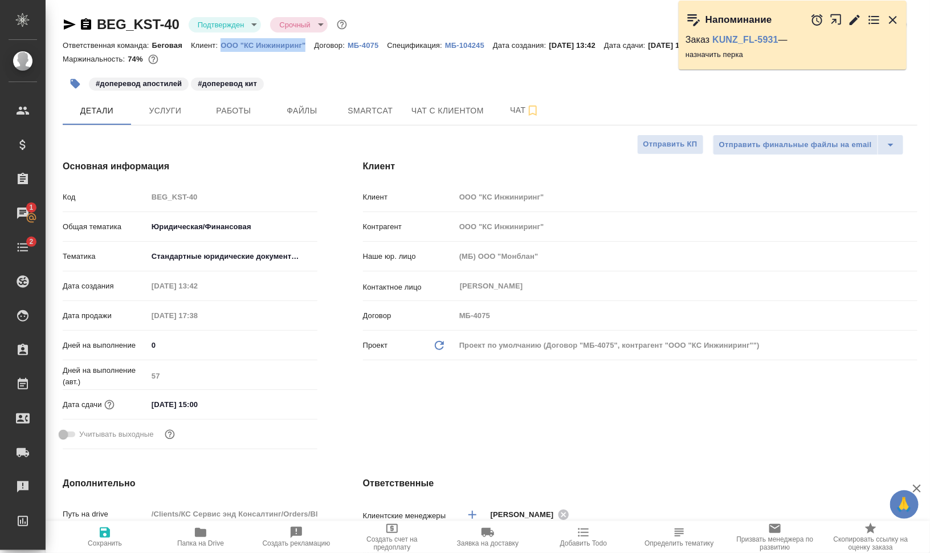
type textarea "x"
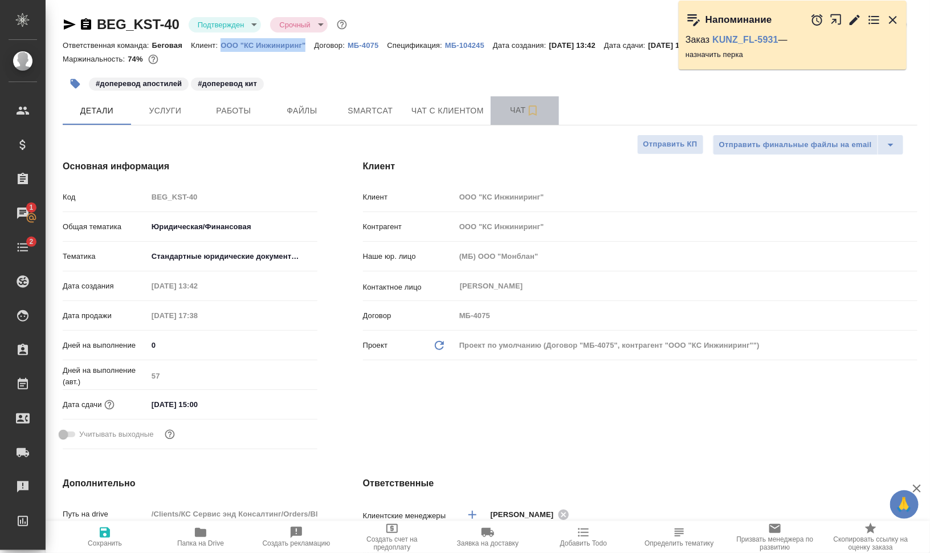
click at [509, 116] on span "Чат" at bounding box center [524, 110] width 55 height 14
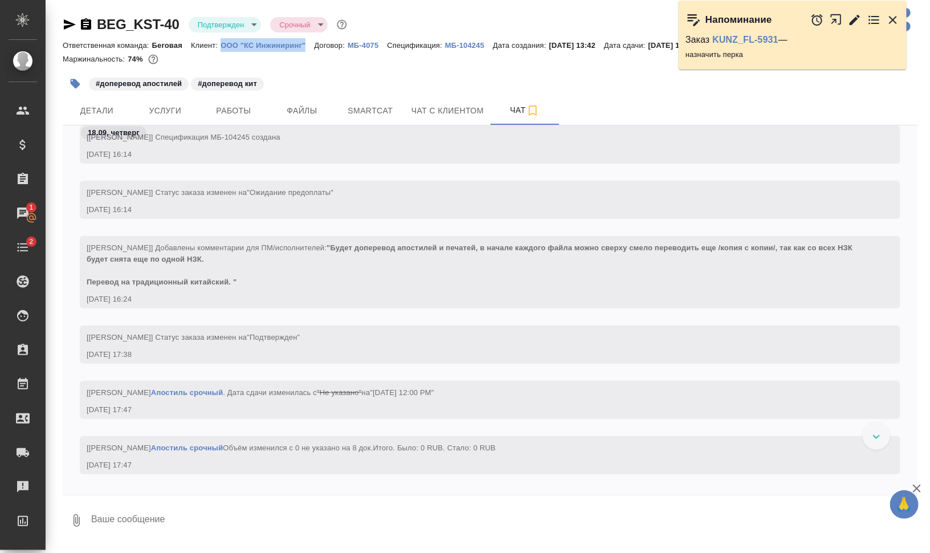
scroll to position [728, 0]
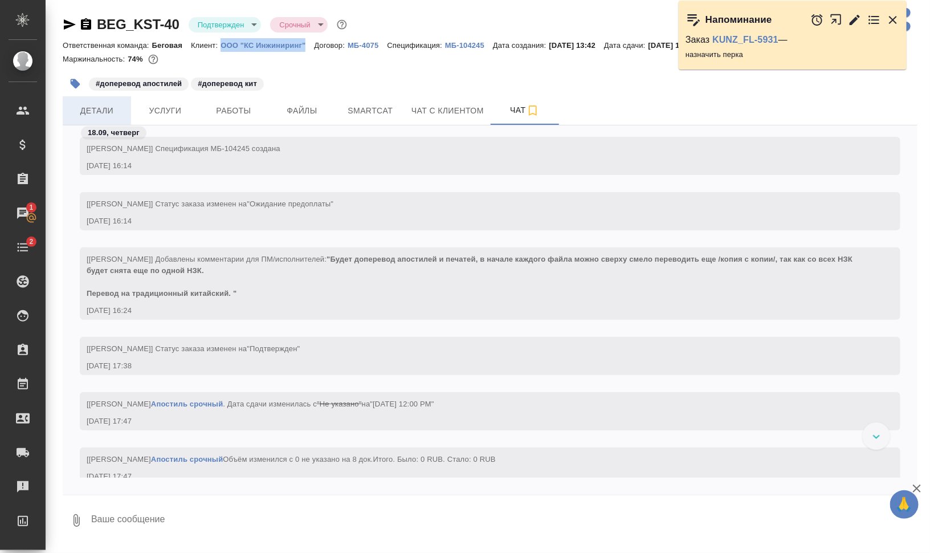
click at [100, 105] on span "Детали" at bounding box center [97, 111] width 55 height 14
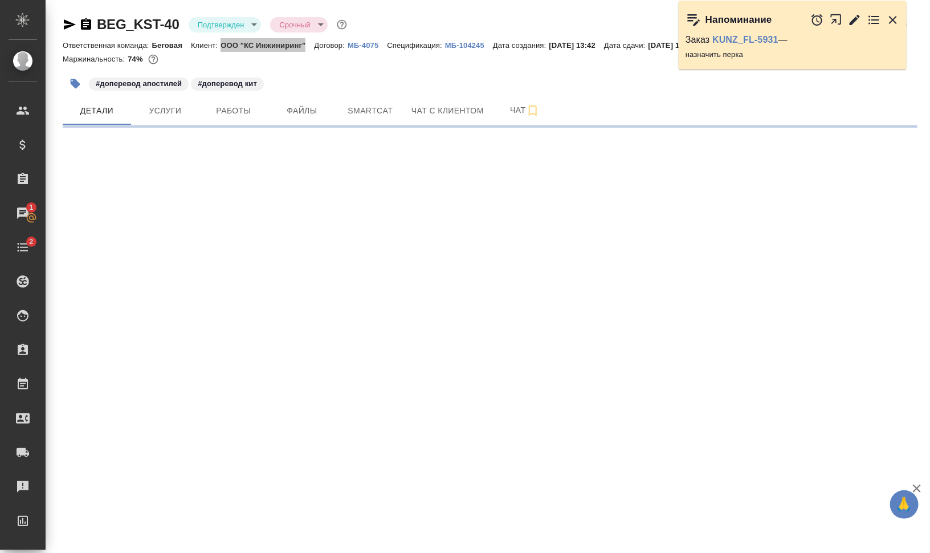
select select "RU"
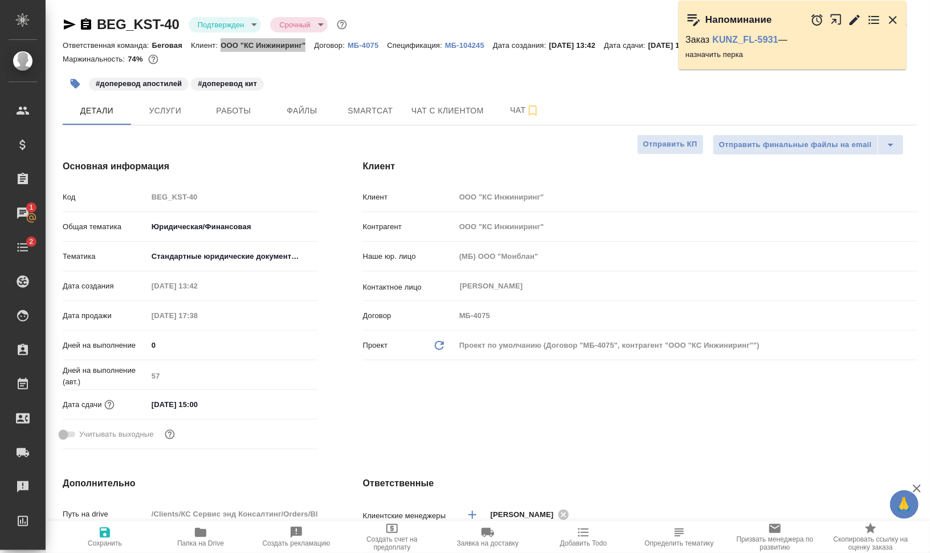
type textarea "x"
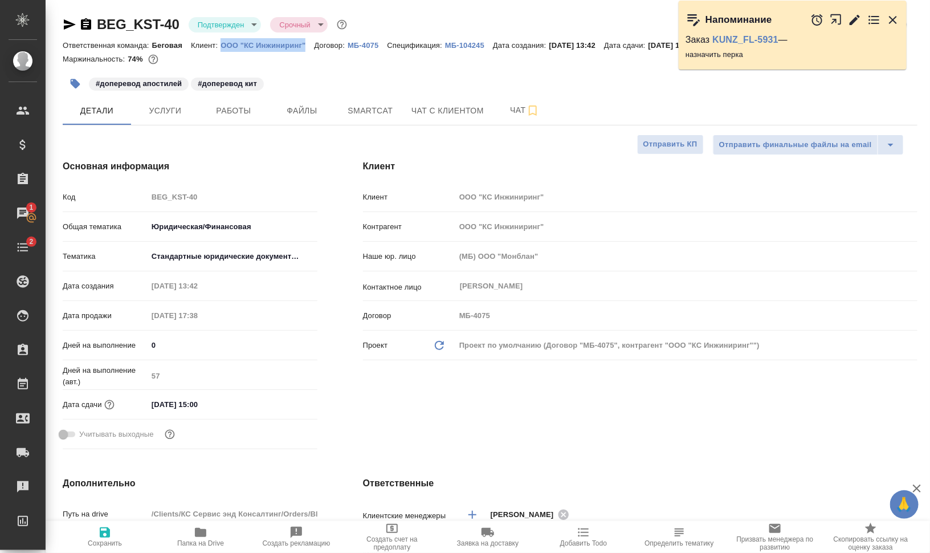
type textarea "x"
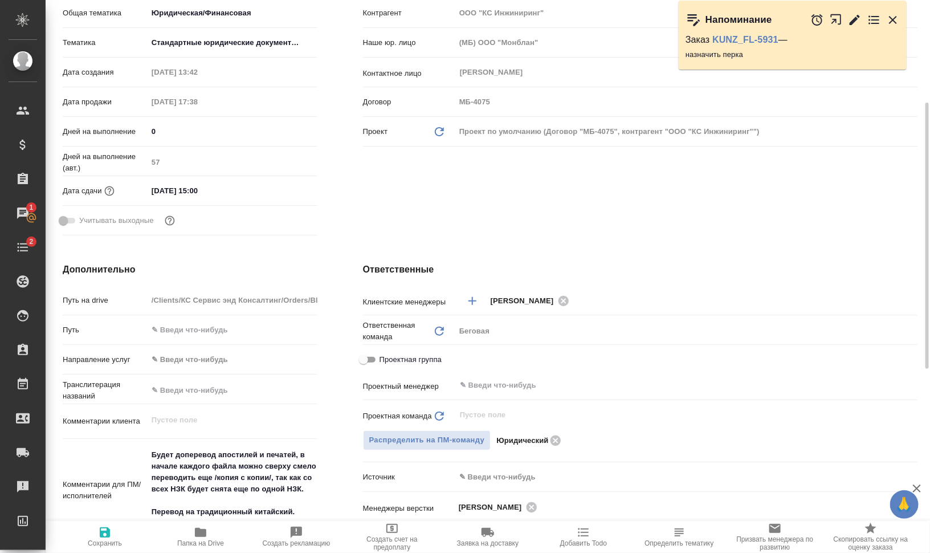
scroll to position [285, 0]
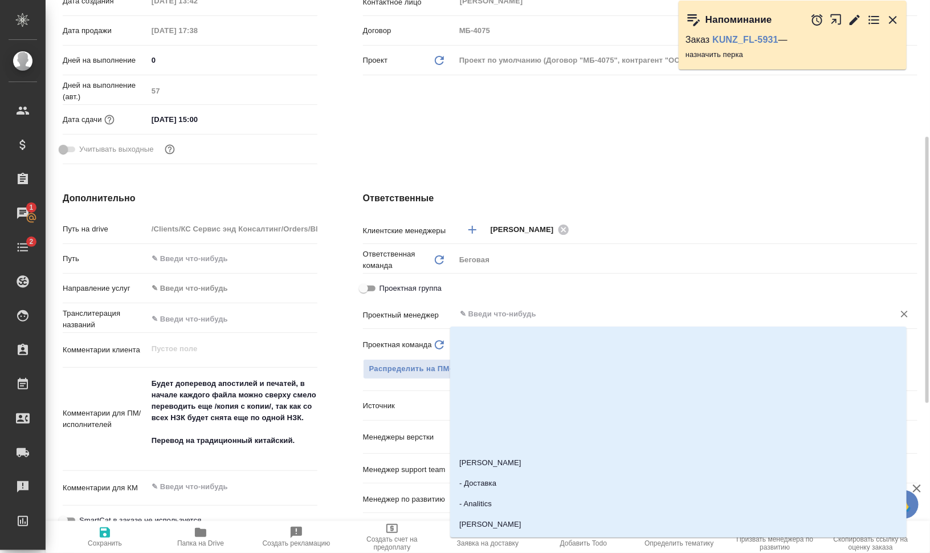
click at [541, 308] on input "text" at bounding box center [667, 314] width 417 height 14
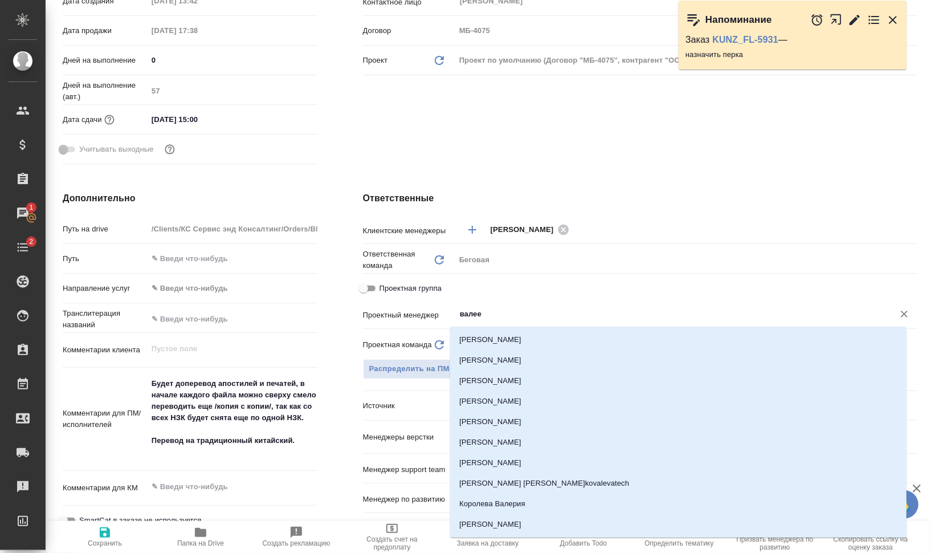
type input "[PERSON_NAME]"
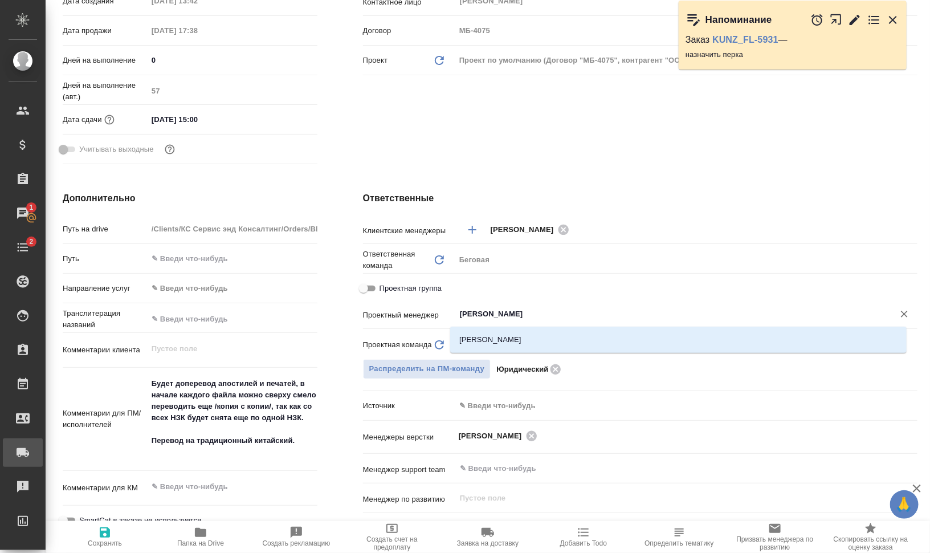
type textarea "x"
type input "[PERSON_NAME]"
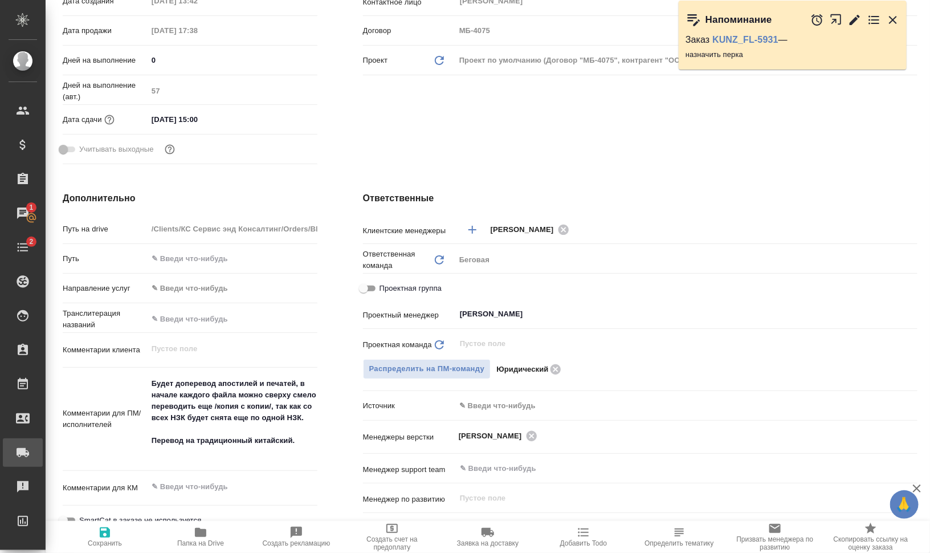
type textarea "x"
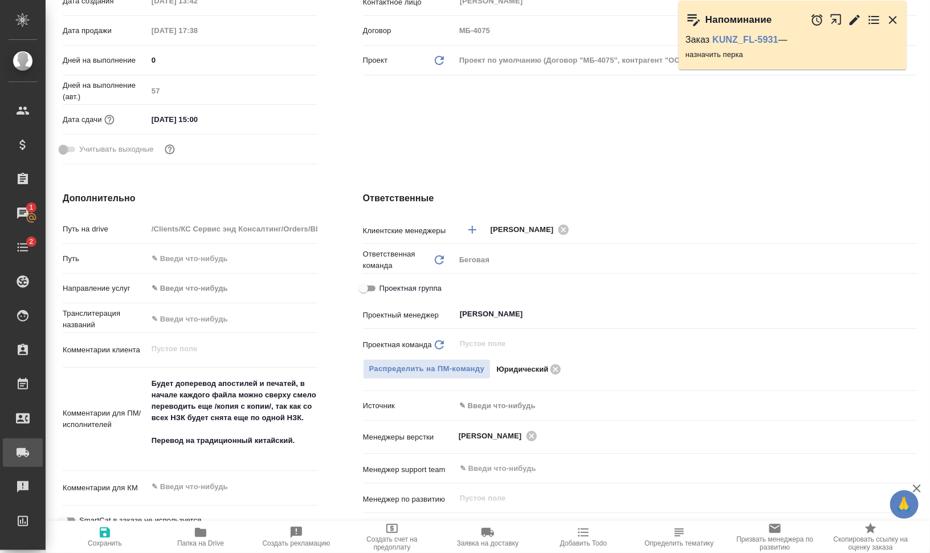
type textarea "x"
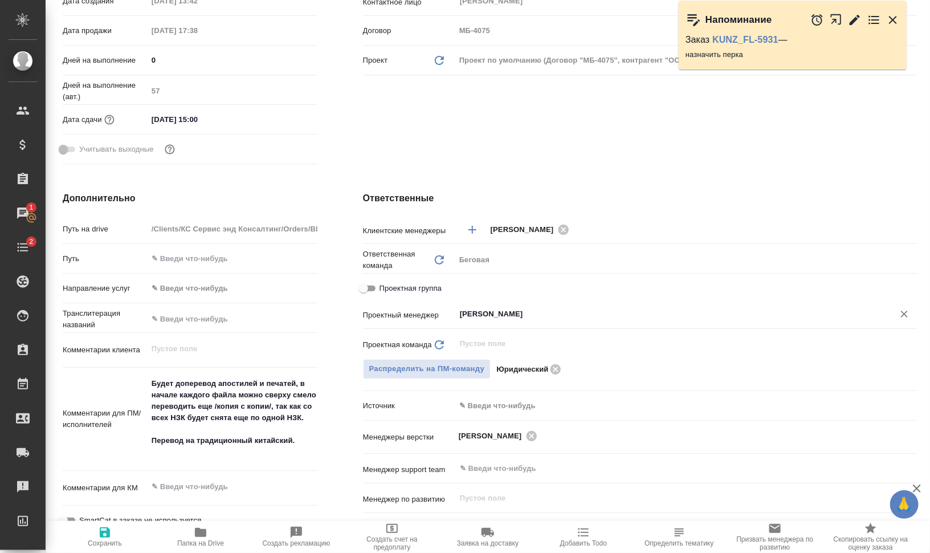
type textarea "x"
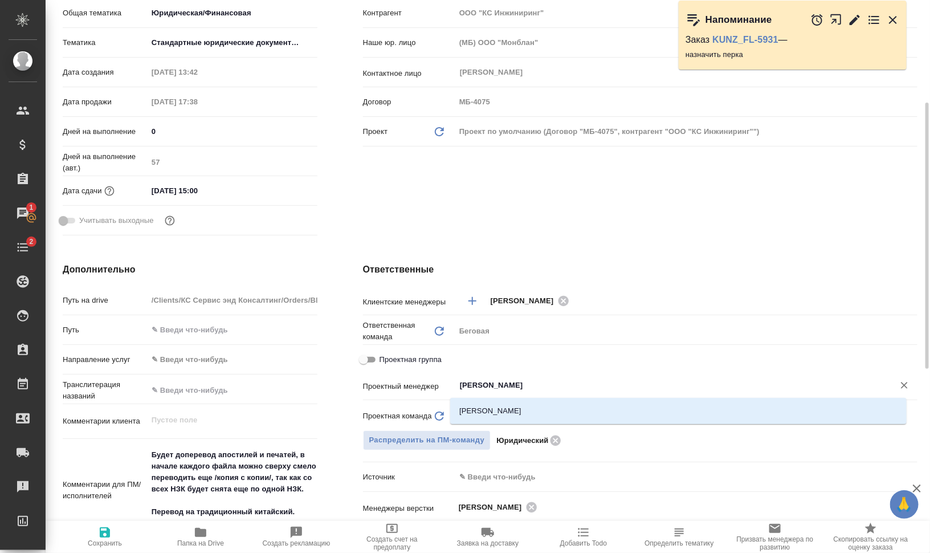
click at [590, 388] on input "[PERSON_NAME]" at bounding box center [667, 385] width 417 height 14
click at [536, 417] on li "[PERSON_NAME]" at bounding box center [678, 411] width 456 height 21
type textarea "x"
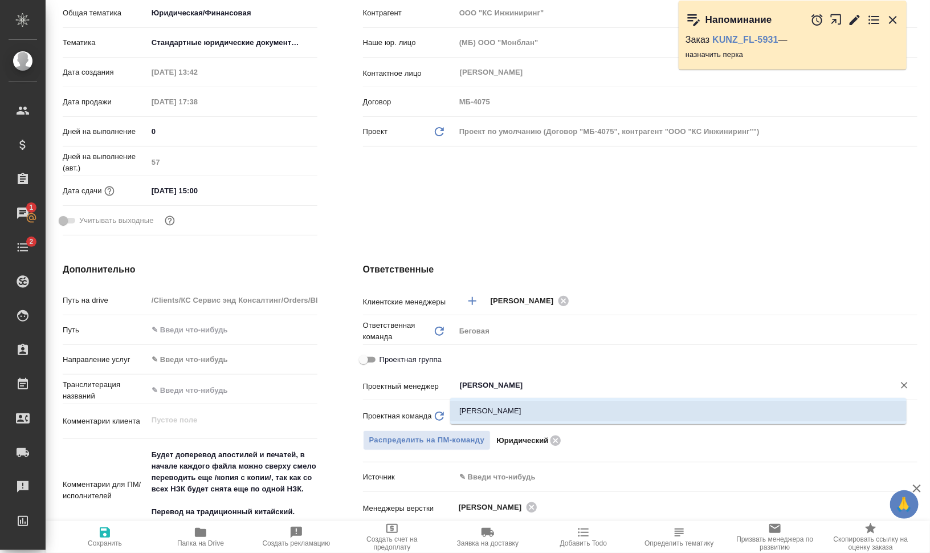
type input "[PERSON_NAME]"
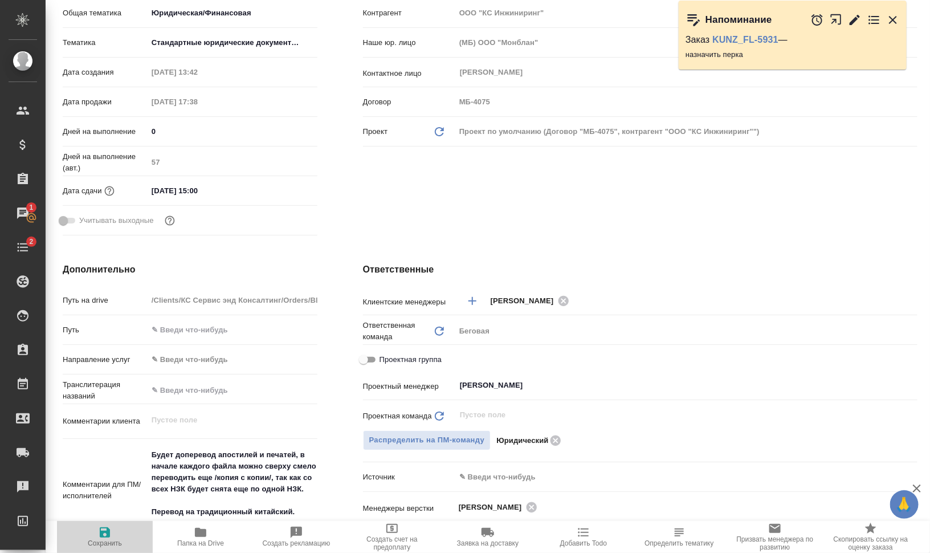
click at [117, 529] on span "Сохранить" at bounding box center [105, 536] width 82 height 22
type textarea "x"
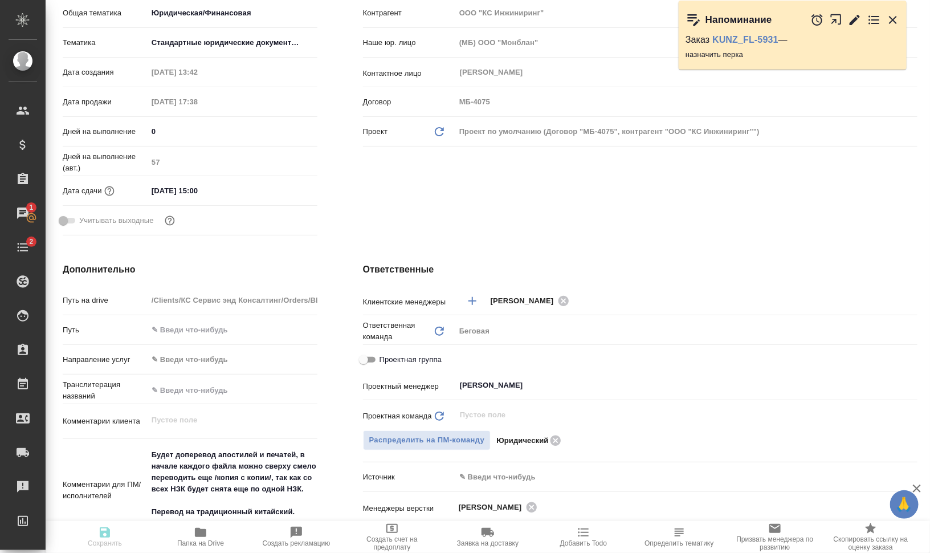
type textarea "x"
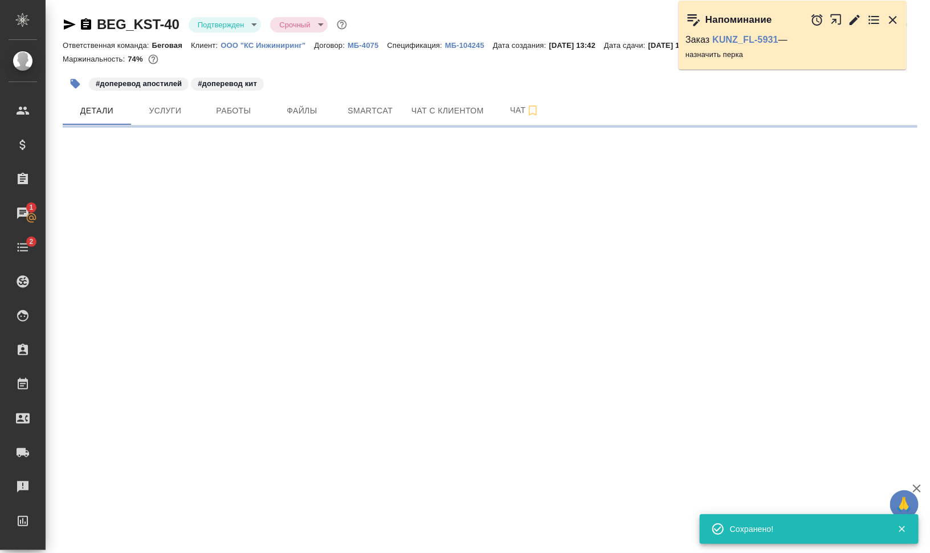
select select "RU"
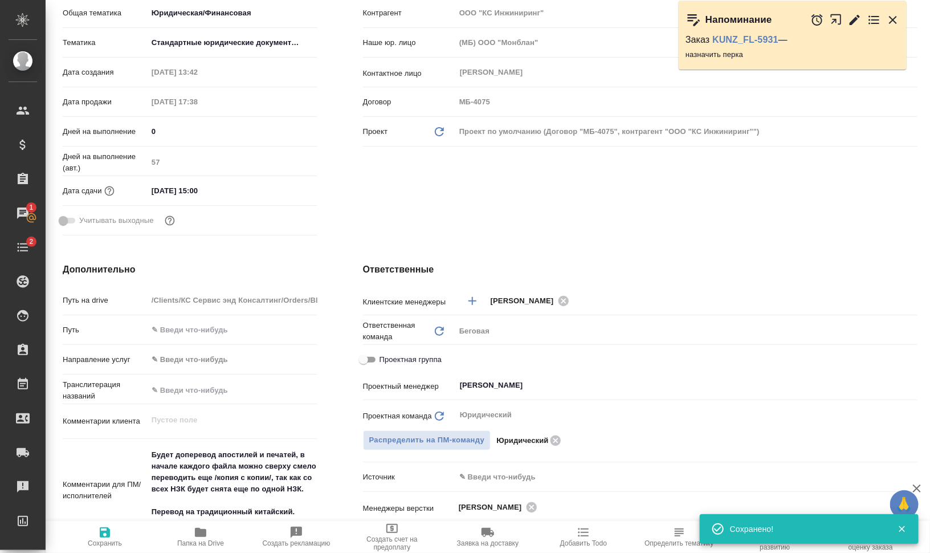
type textarea "x"
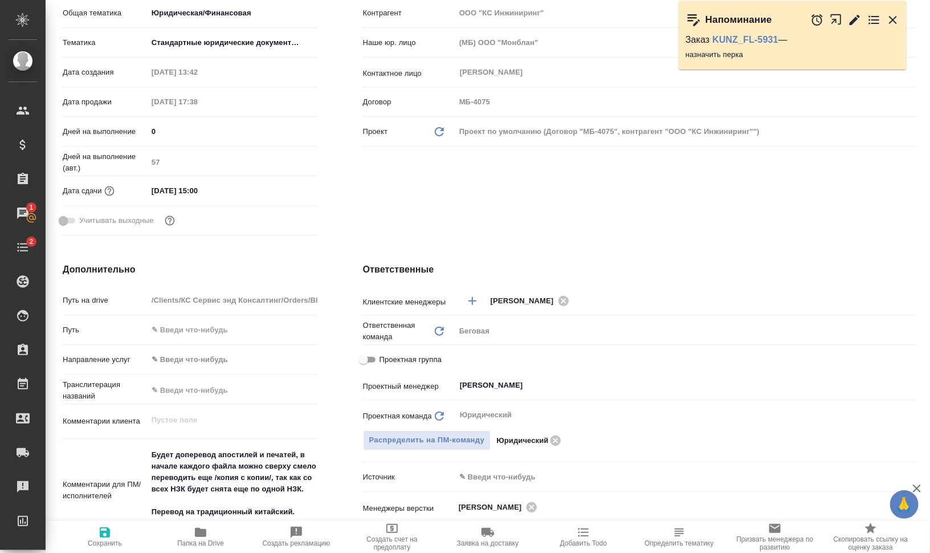
type textarea "x"
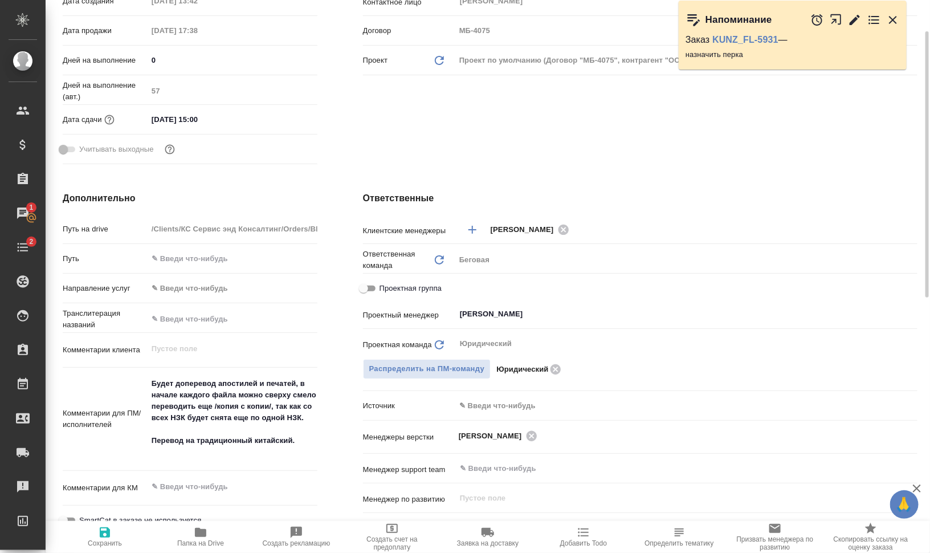
scroll to position [0, 0]
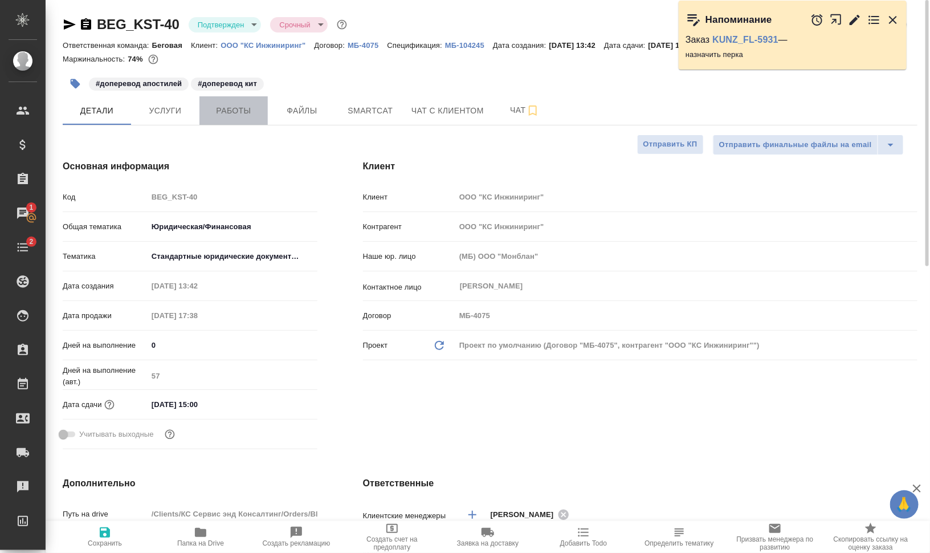
click at [225, 109] on span "Работы" at bounding box center [233, 111] width 55 height 14
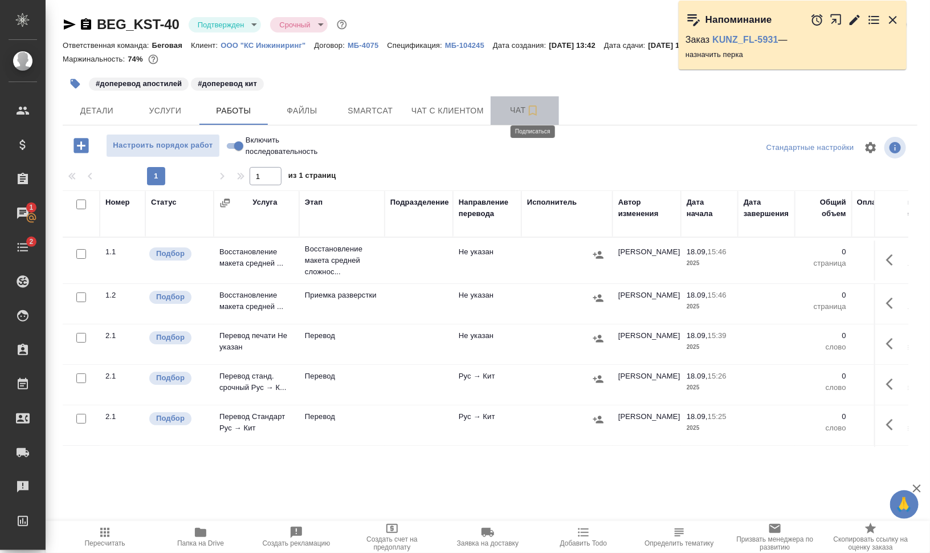
click at [530, 107] on icon "button" at bounding box center [533, 111] width 14 height 14
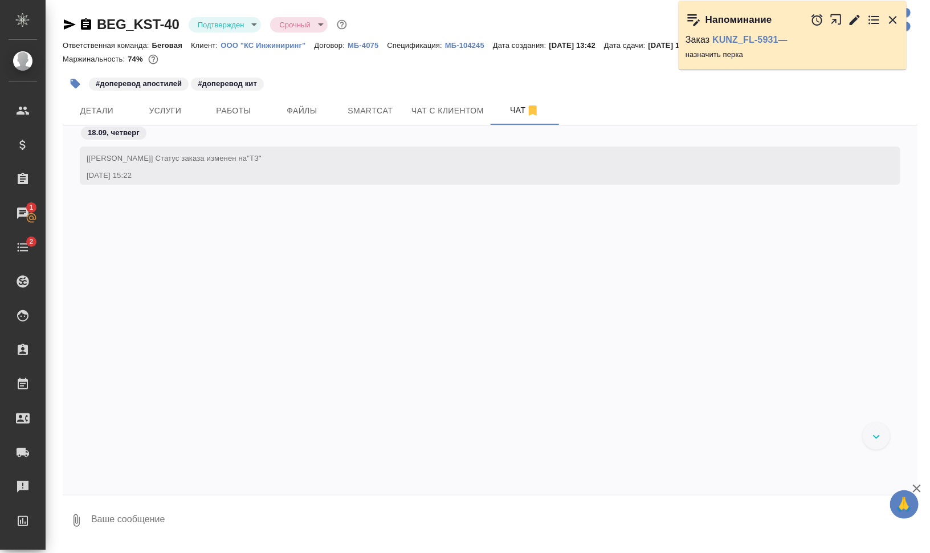
scroll to position [908, 0]
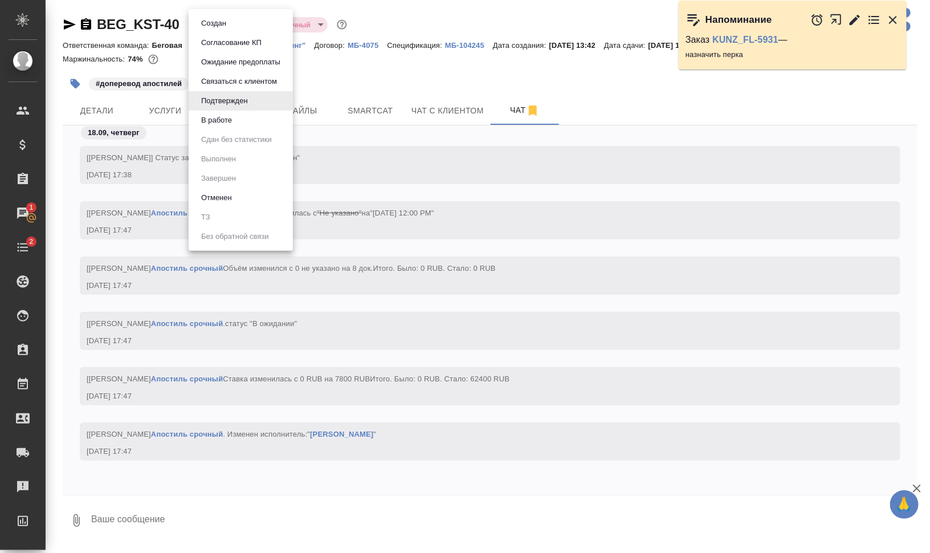
click at [251, 24] on body "🙏 .cls-1 fill:#fff; AWATERA [PERSON_NAME] Динар Клиенты Спецификации Заказы 1 Ч…" at bounding box center [465, 322] width 930 height 644
click at [264, 121] on li "В работе" at bounding box center [241, 120] width 104 height 19
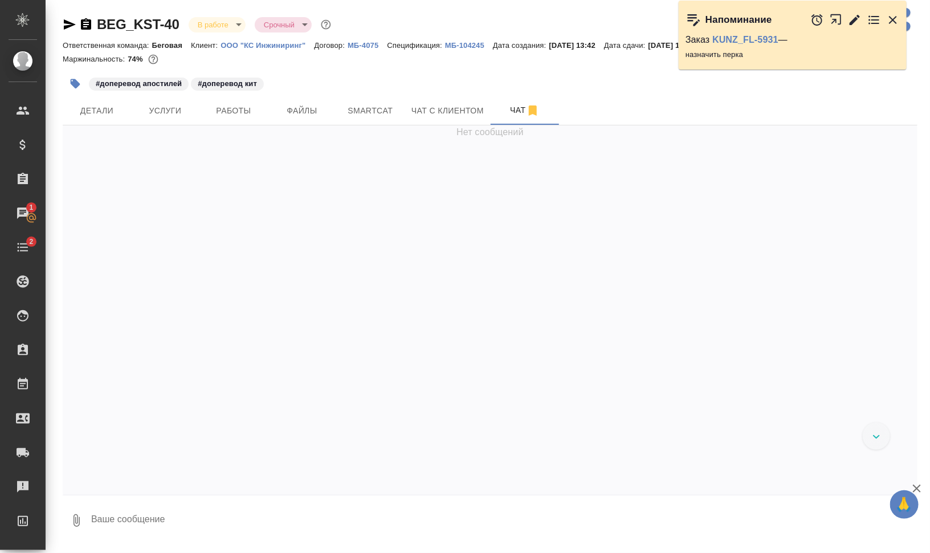
scroll to position [963, 0]
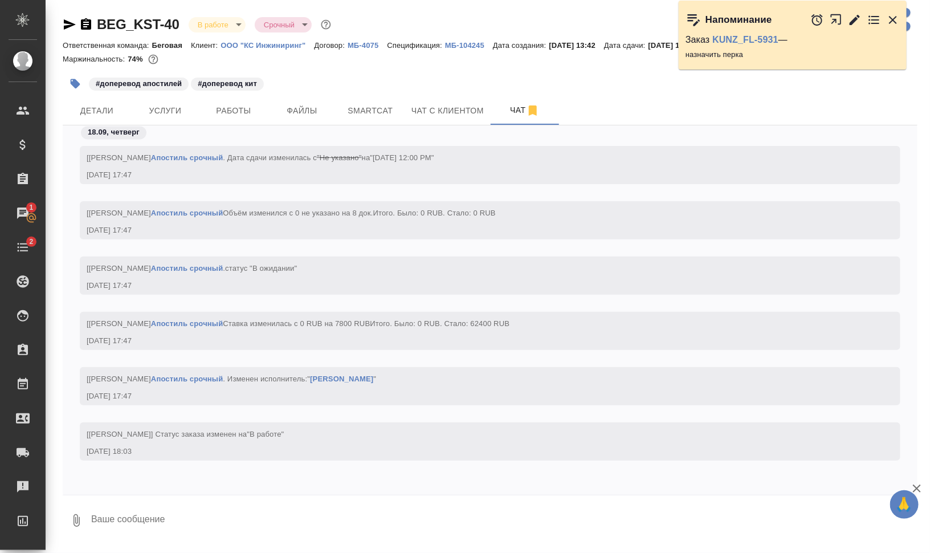
click at [77, 84] on icon "button" at bounding box center [76, 84] width 10 height 10
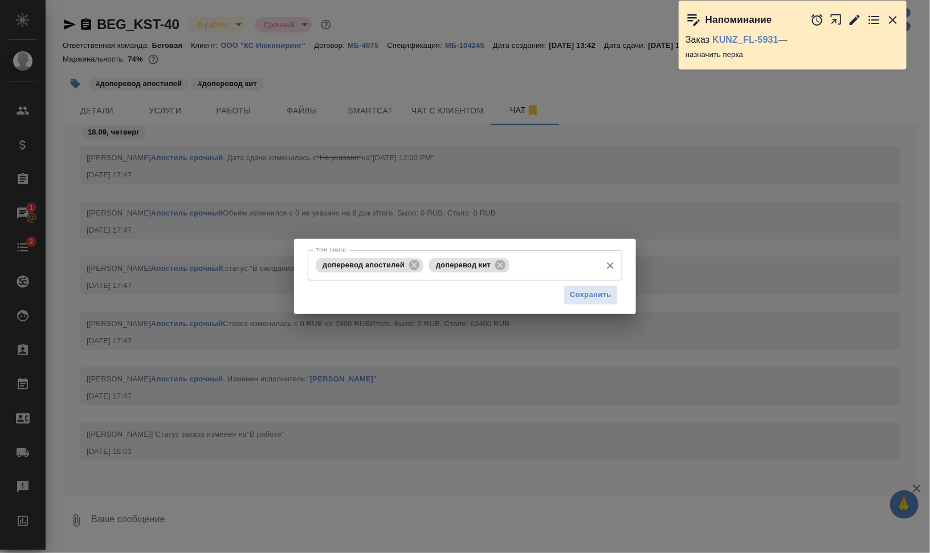
click at [527, 263] on input "Тэги заказа" at bounding box center [553, 264] width 83 height 19
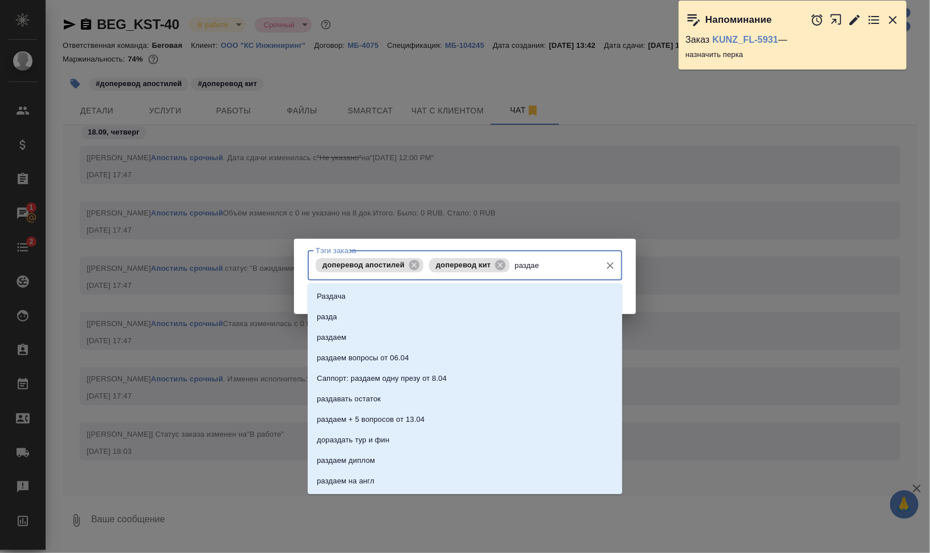
type input "раздаем"
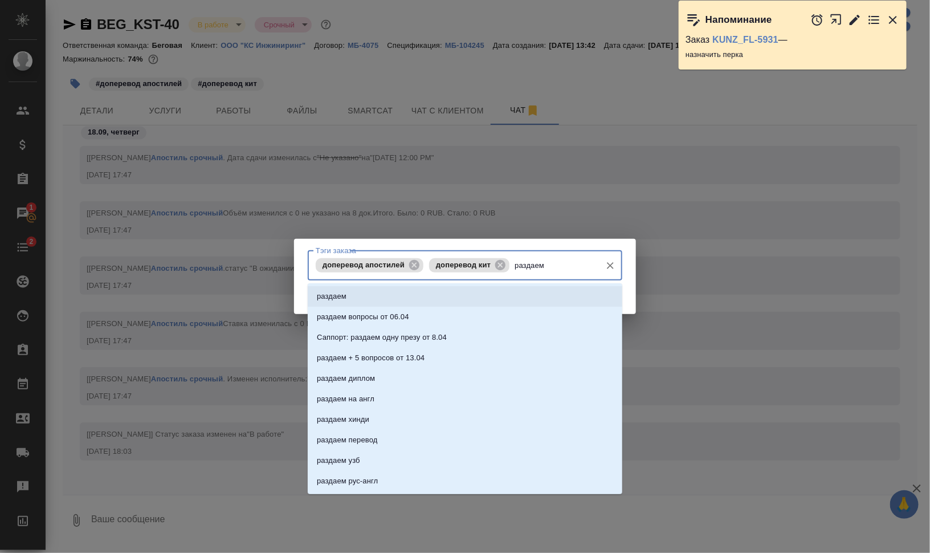
click at [530, 291] on li "раздаем" at bounding box center [465, 296] width 315 height 21
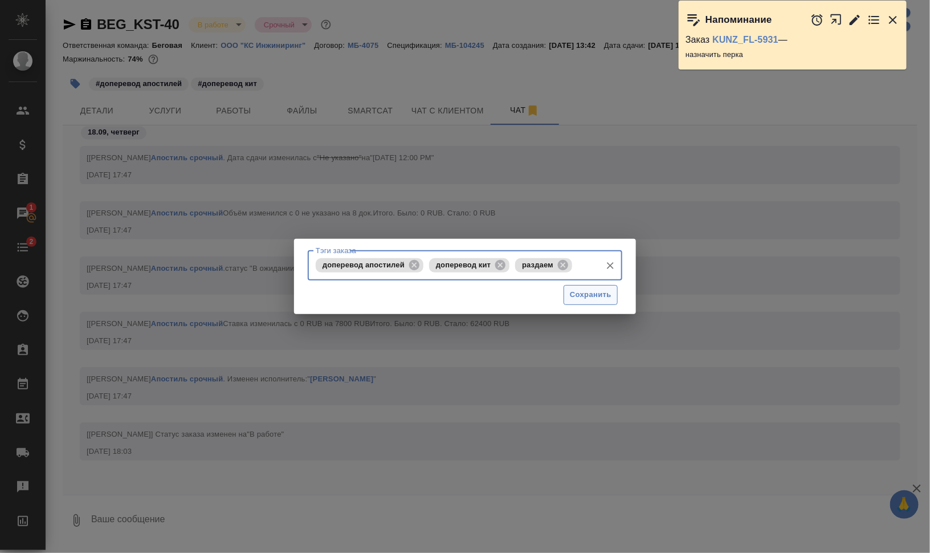
click at [598, 299] on span "Сохранить" at bounding box center [591, 294] width 42 height 13
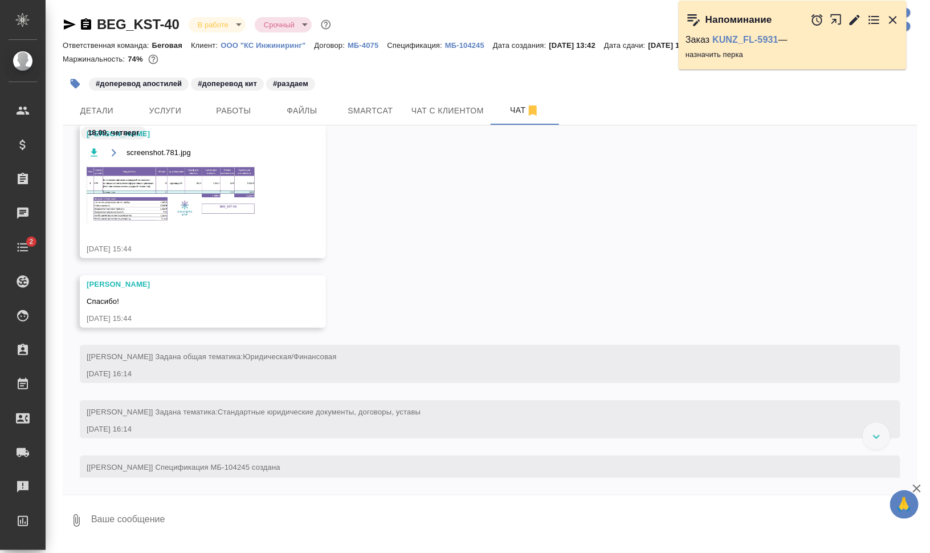
scroll to position [641, 0]
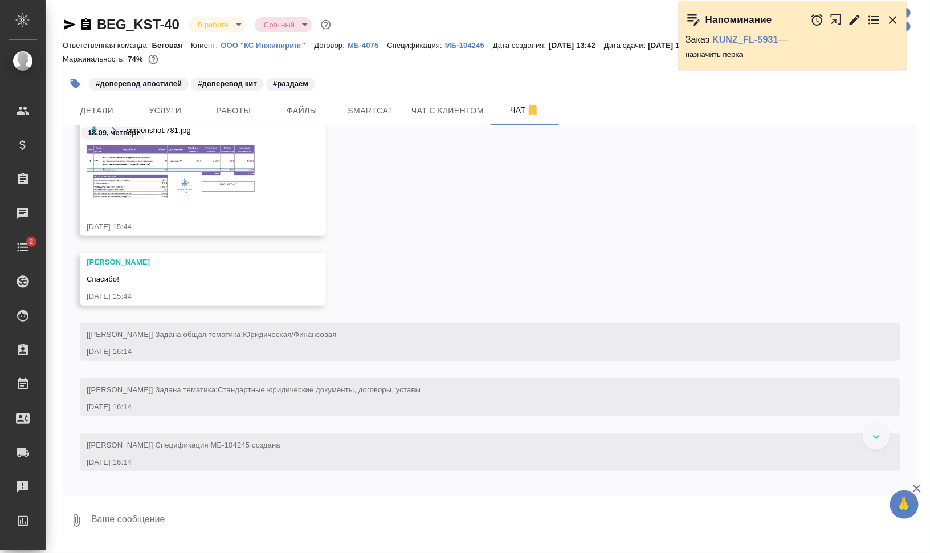
click at [195, 181] on img at bounding box center [172, 172] width 171 height 58
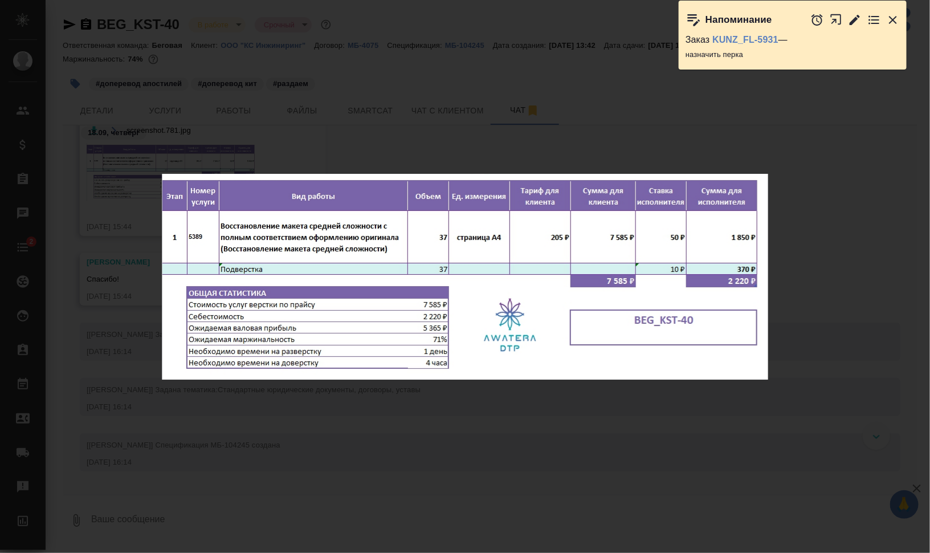
click at [831, 287] on div "screenshot.781.jpg 1 of 1" at bounding box center [465, 276] width 930 height 553
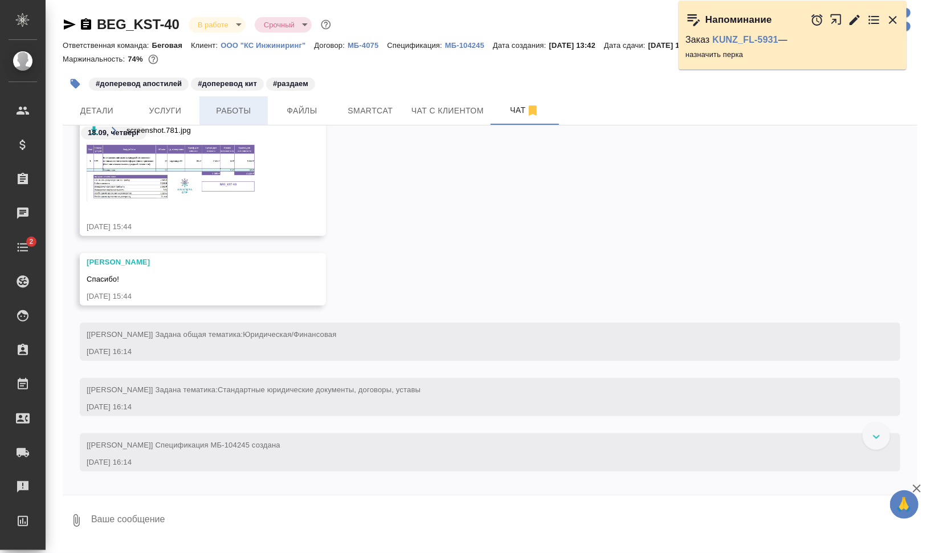
click at [253, 106] on span "Работы" at bounding box center [233, 111] width 55 height 14
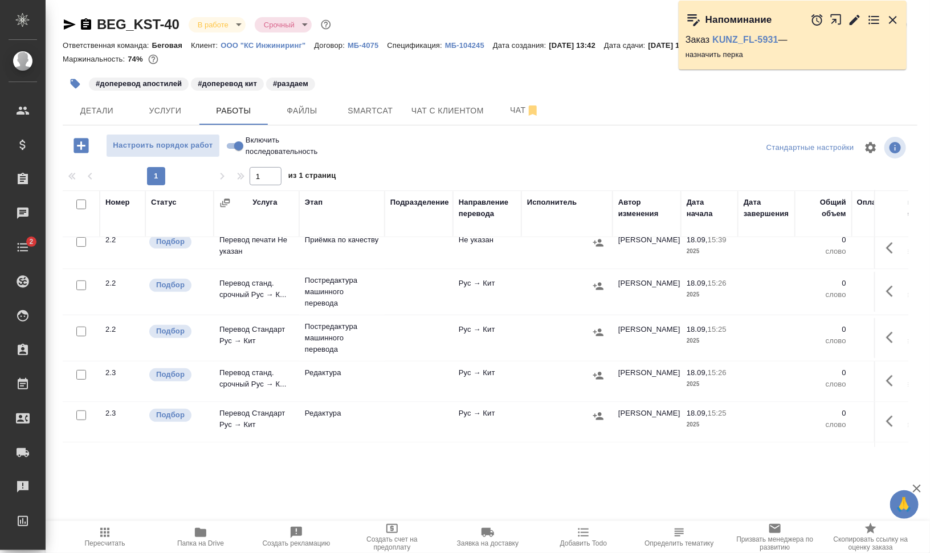
scroll to position [71, 0]
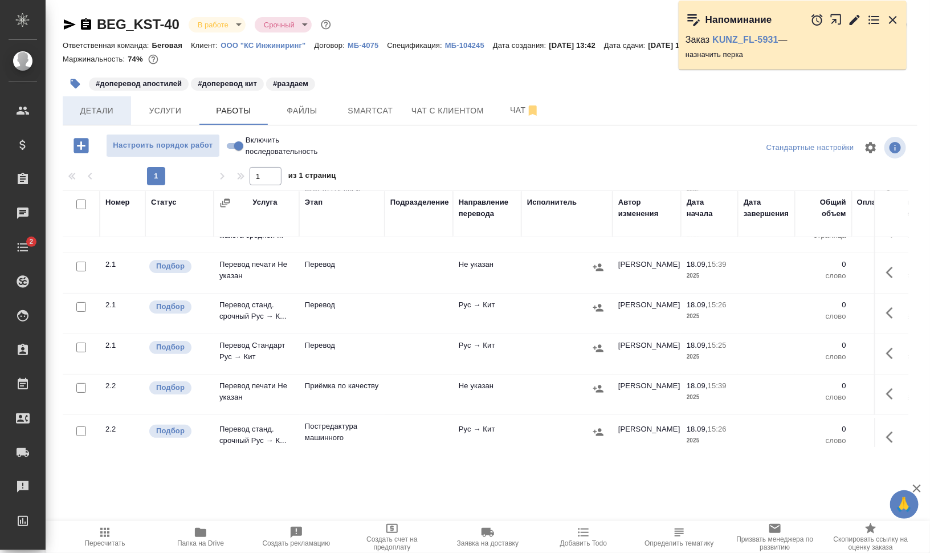
click at [90, 108] on span "Детали" at bounding box center [97, 111] width 55 height 14
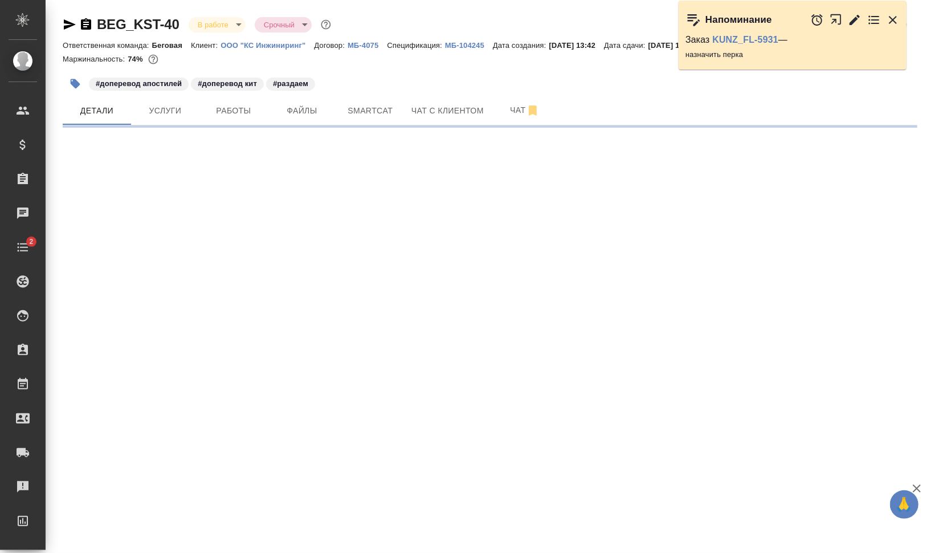
select select "RU"
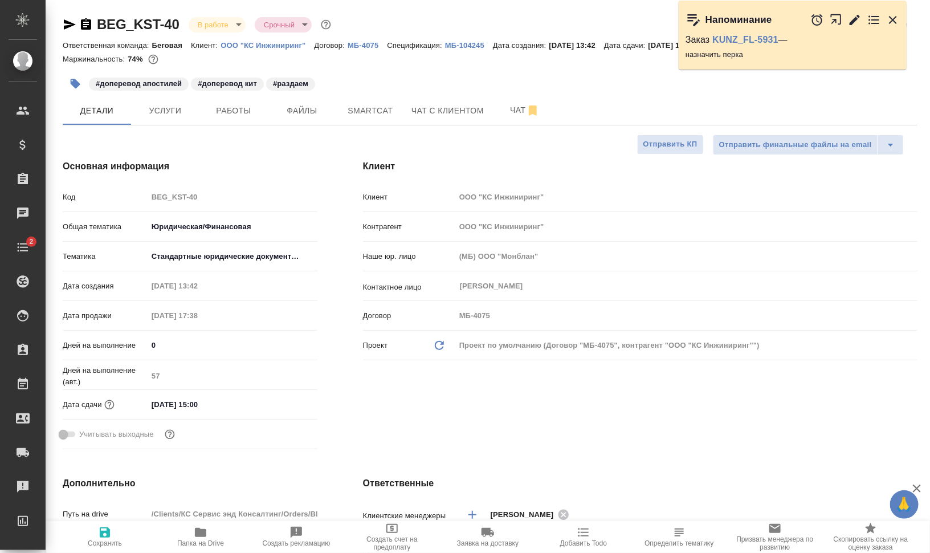
type textarea "x"
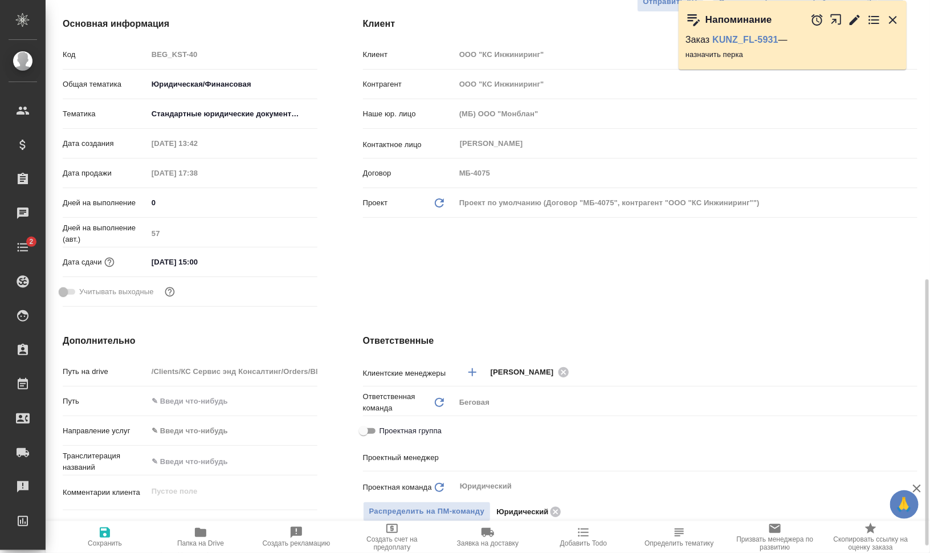
scroll to position [285, 0]
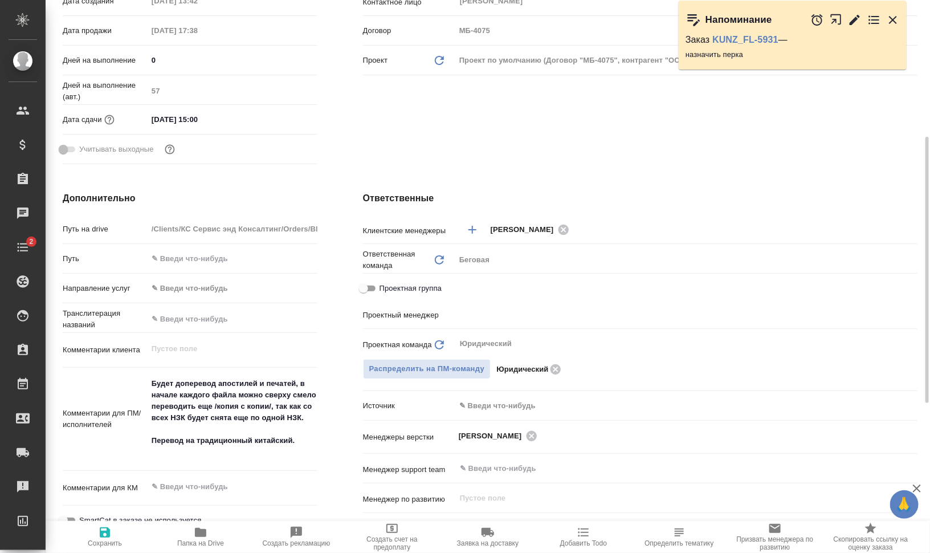
type input "[PERSON_NAME]"
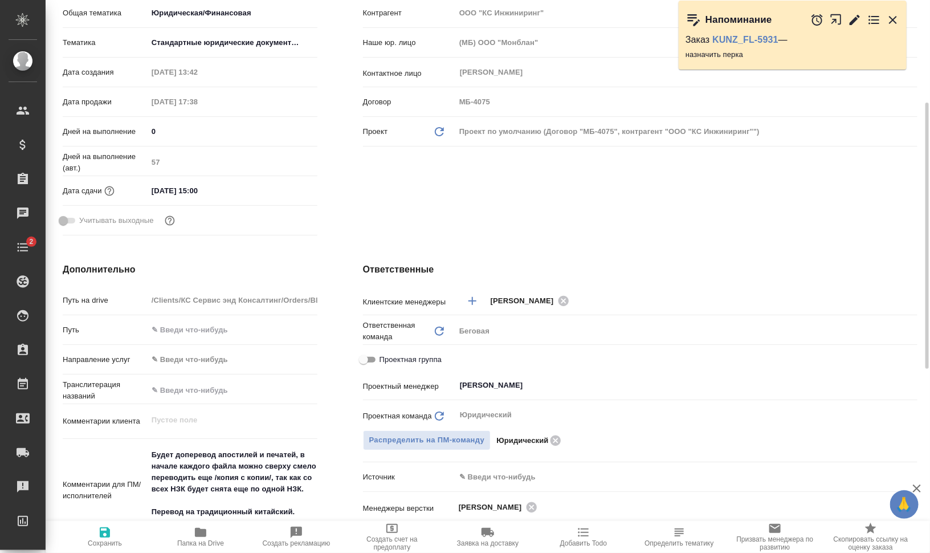
scroll to position [356, 0]
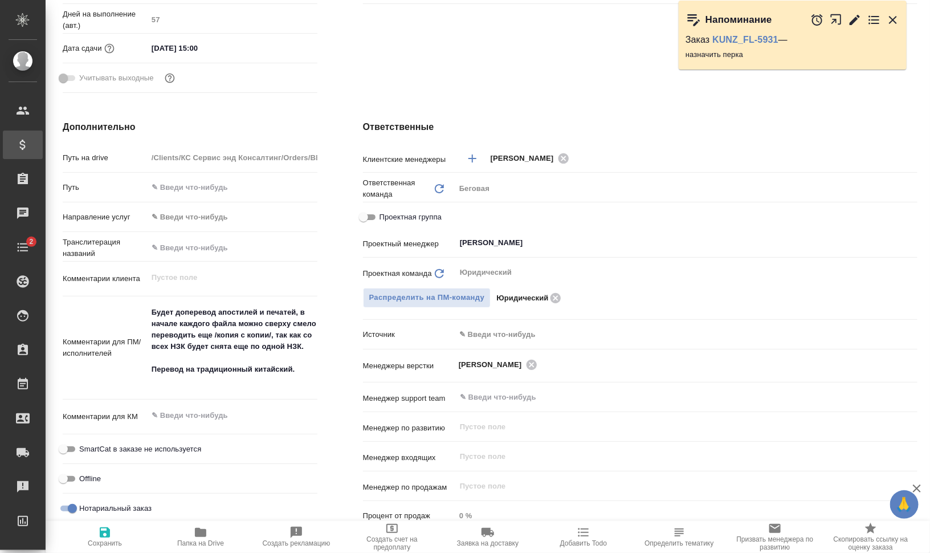
type textarea "x"
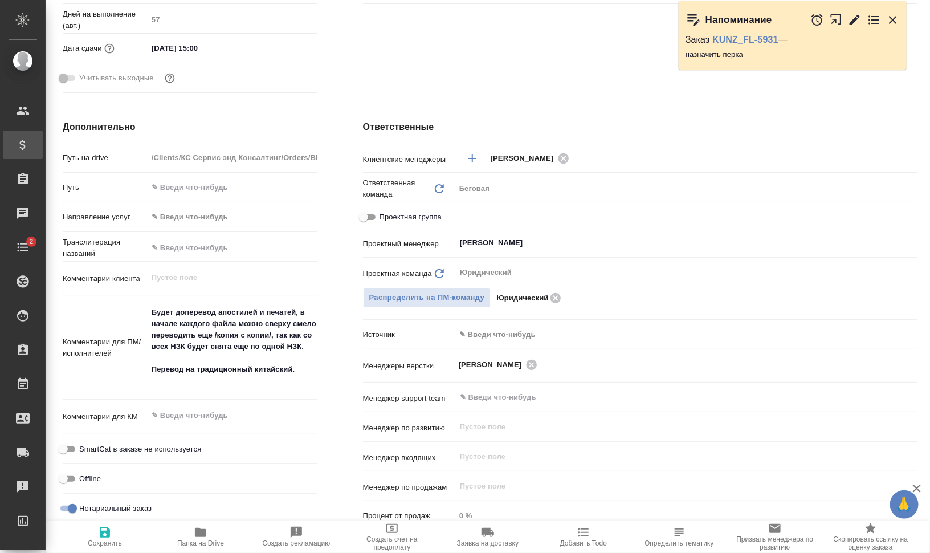
type textarea "x"
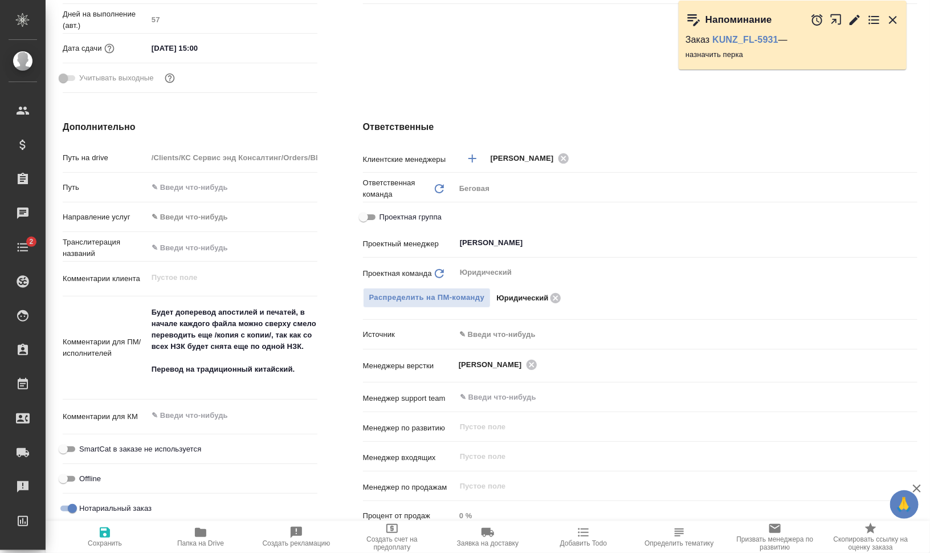
type textarea "x"
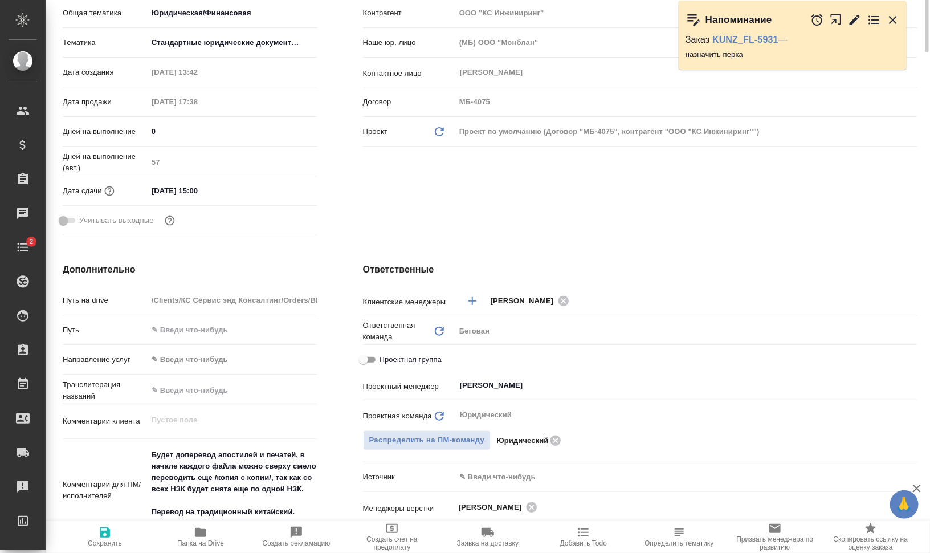
scroll to position [0, 0]
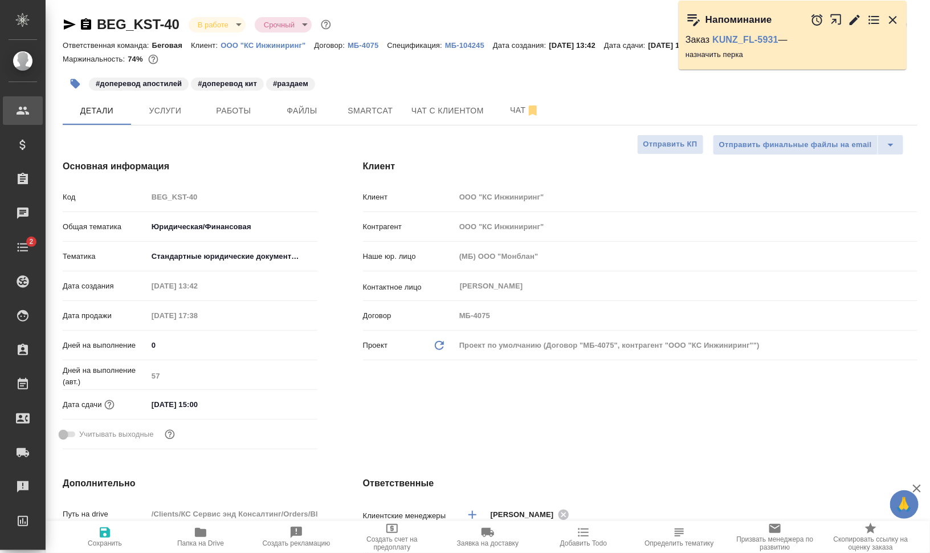
type textarea "x"
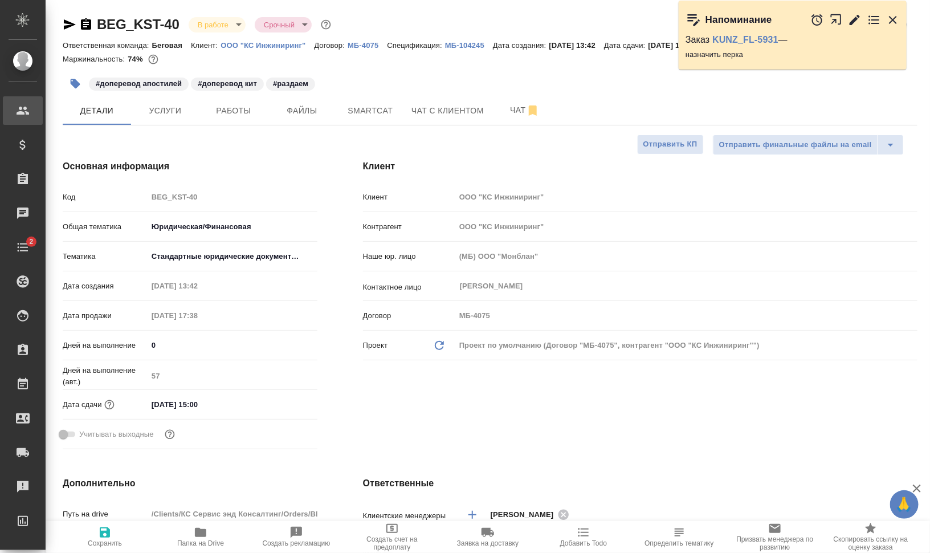
type textarea "x"
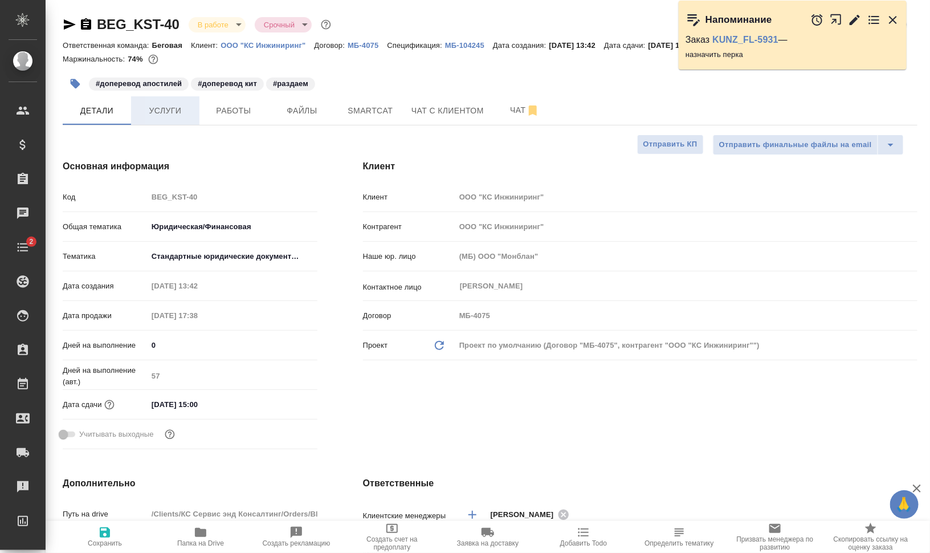
type textarea "x"
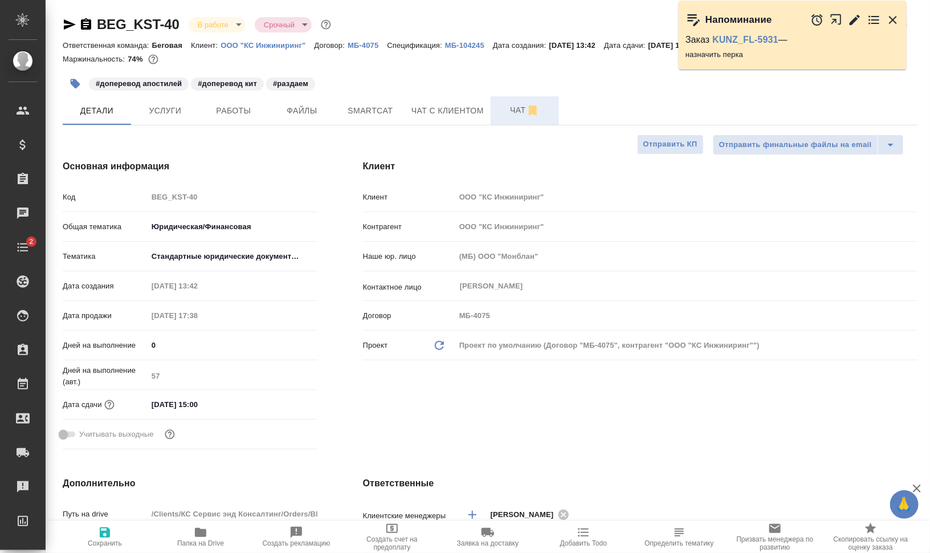
click at [509, 104] on span "Чат" at bounding box center [524, 110] width 55 height 14
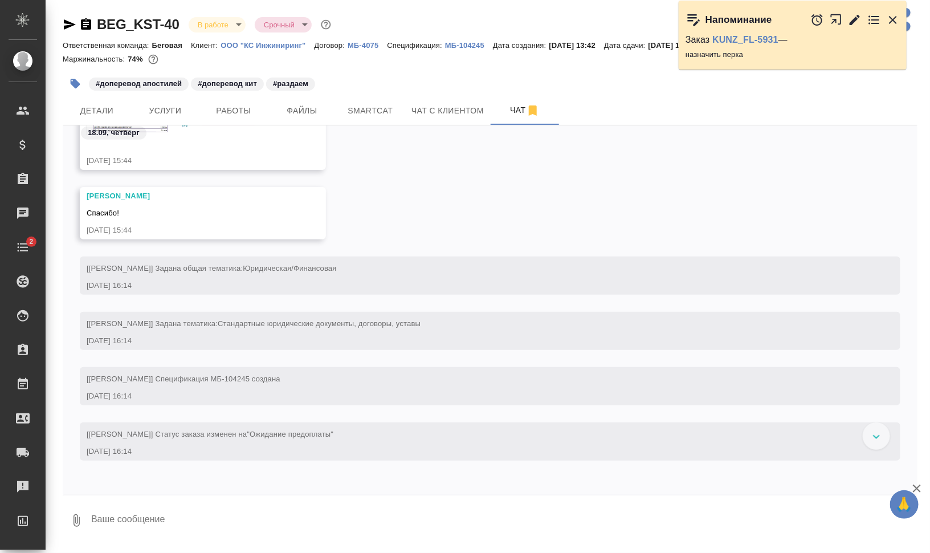
scroll to position [508, 0]
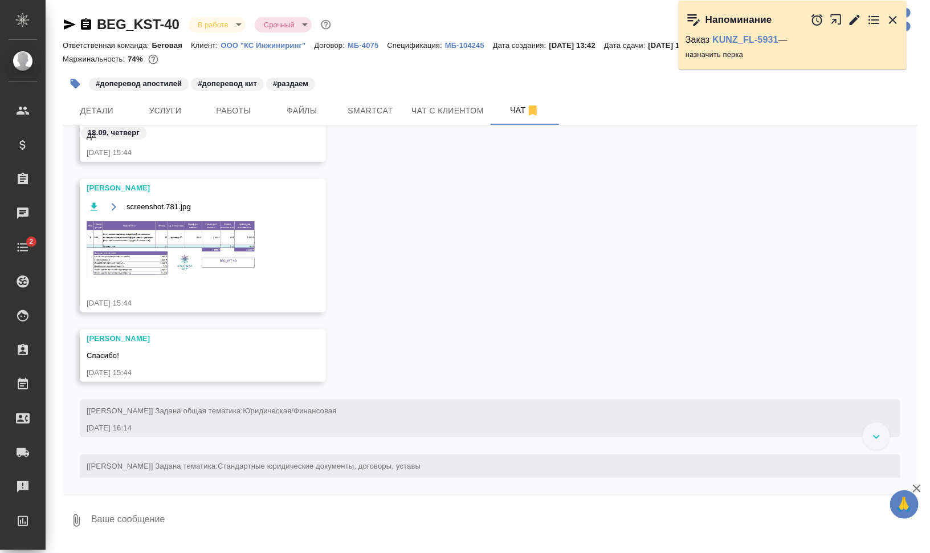
click at [167, 264] on img at bounding box center [172, 248] width 171 height 58
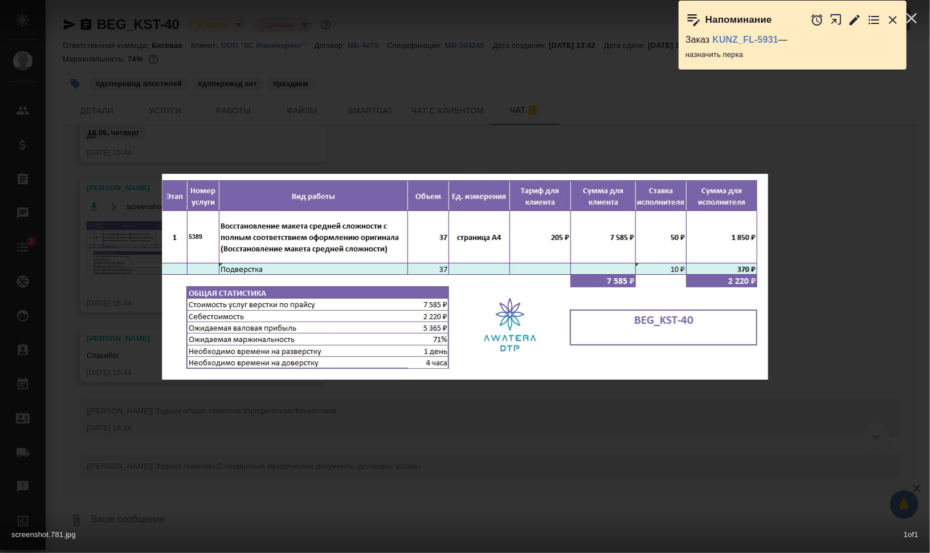
click at [422, 417] on div "screenshot.781.jpg 1 of 1" at bounding box center [465, 276] width 930 height 553
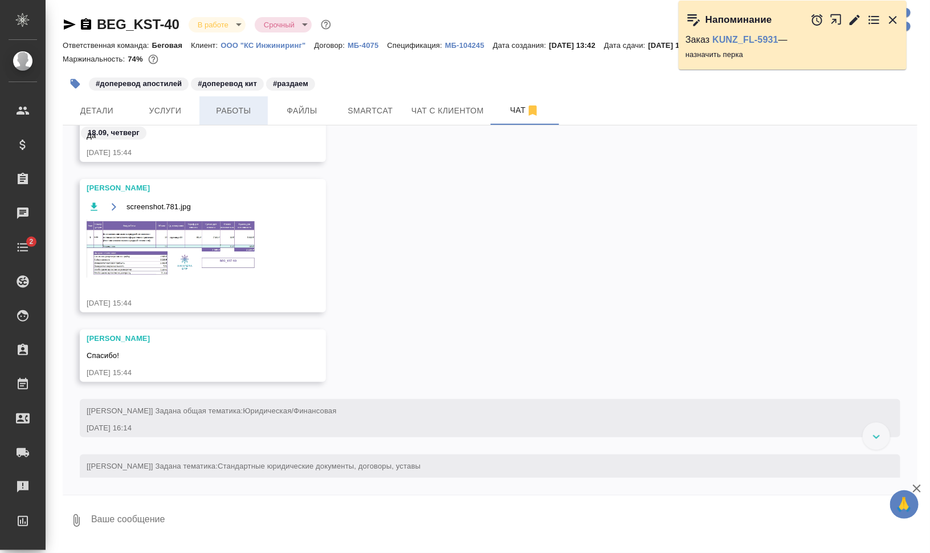
click at [238, 103] on button "Работы" at bounding box center [233, 110] width 68 height 28
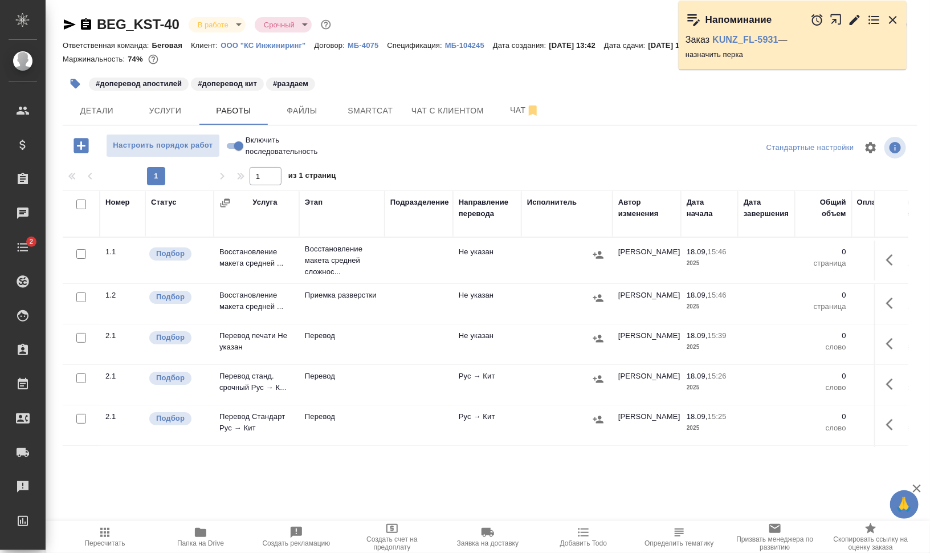
click at [83, 203] on input "checkbox" at bounding box center [81, 204] width 10 height 10
checkbox input "true"
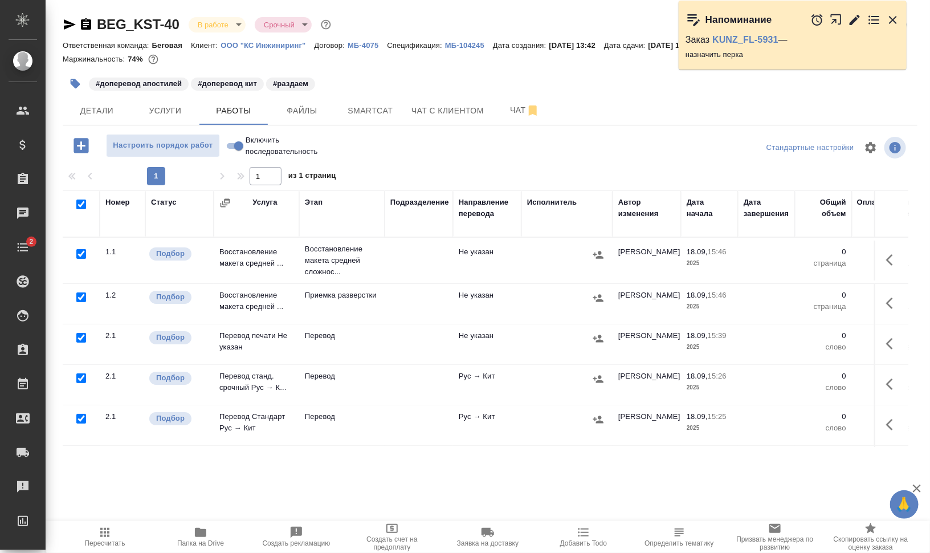
checkbox input "true"
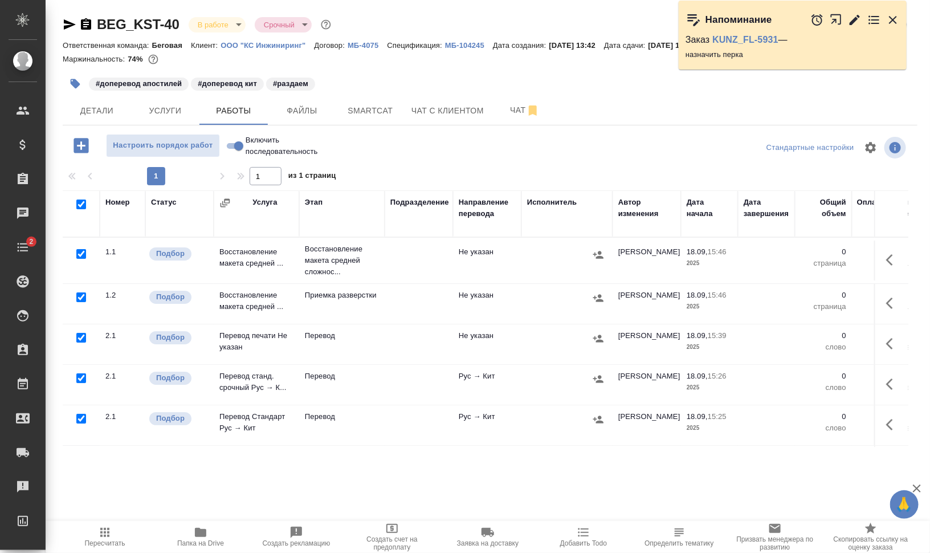
checkbox input "true"
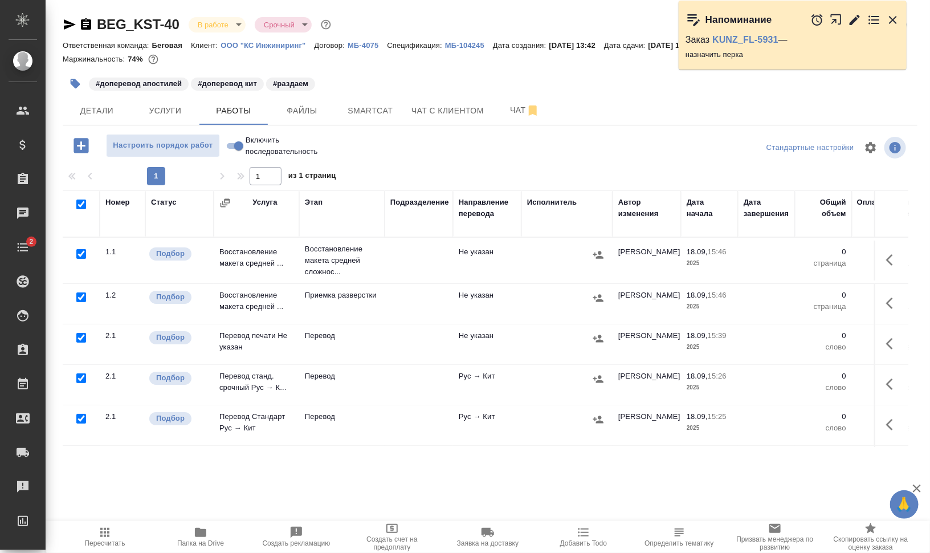
checkbox input "true"
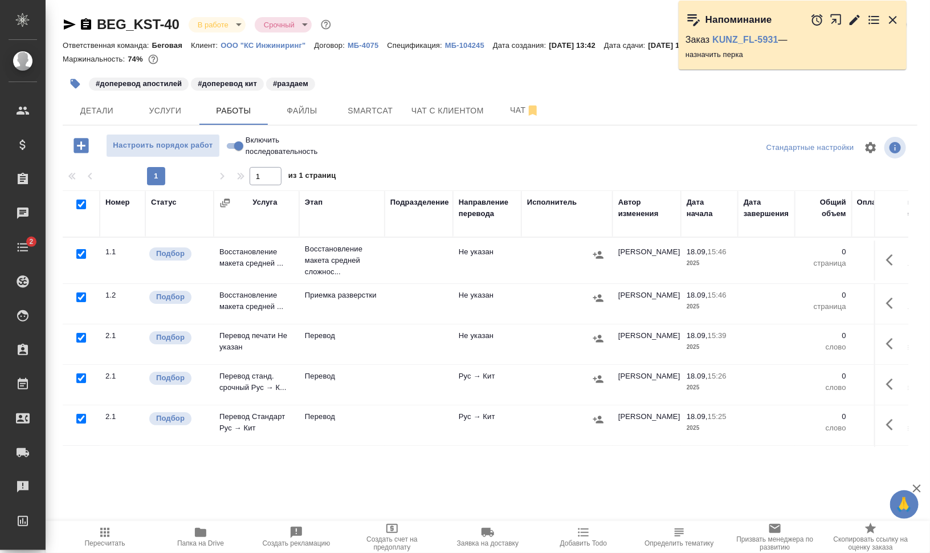
checkbox input "true"
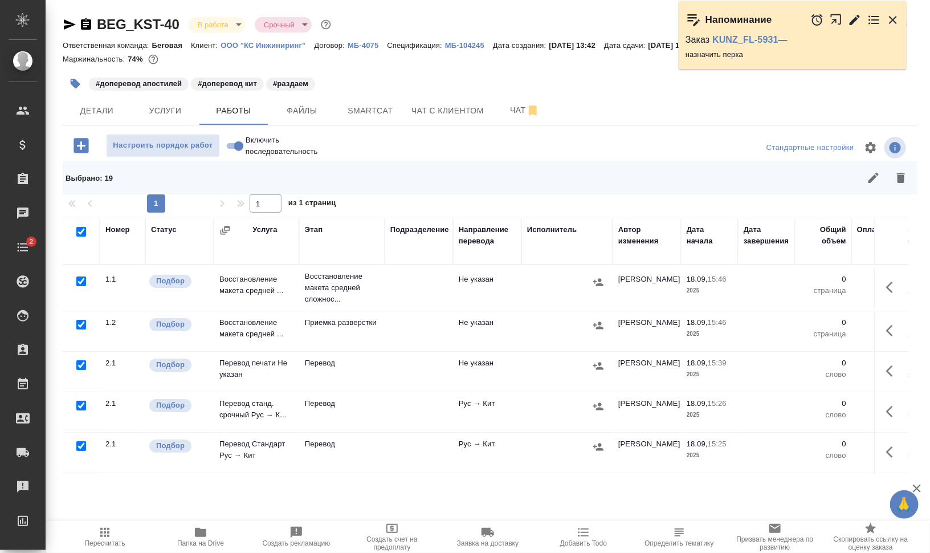
click at [80, 279] on input "checkbox" at bounding box center [81, 281] width 10 height 10
checkbox input "false"
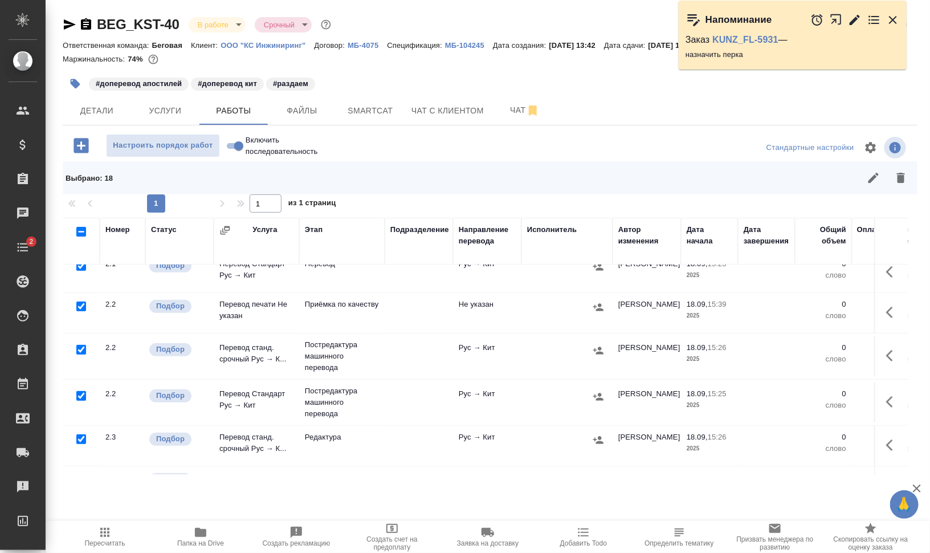
scroll to position [214, 0]
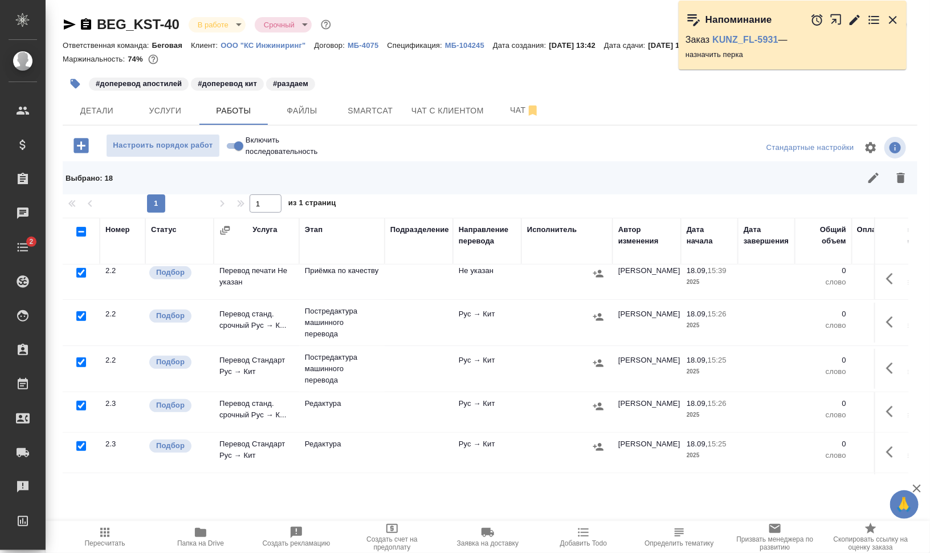
click at [78, 315] on input "checkbox" at bounding box center [81, 316] width 10 height 10
checkbox input "false"
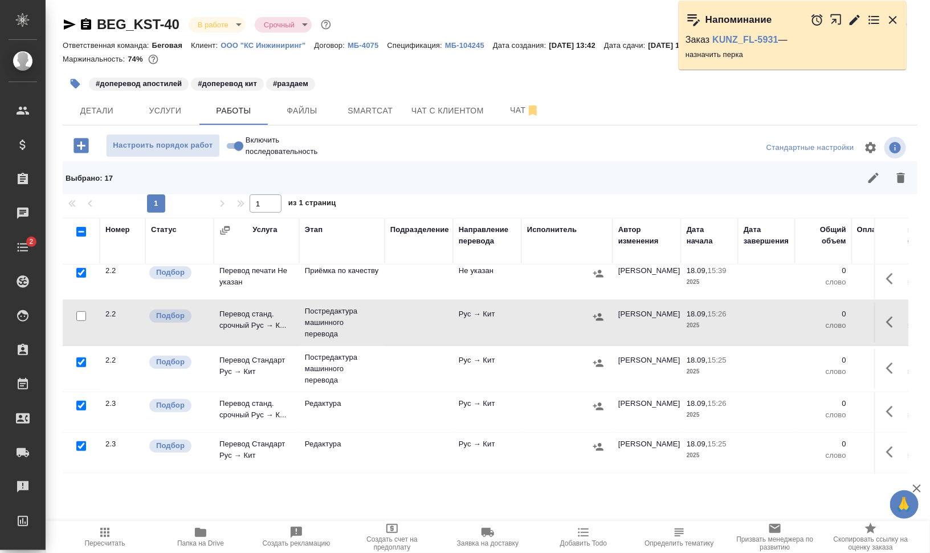
click at [79, 358] on input "checkbox" at bounding box center [81, 362] width 10 height 10
checkbox input "false"
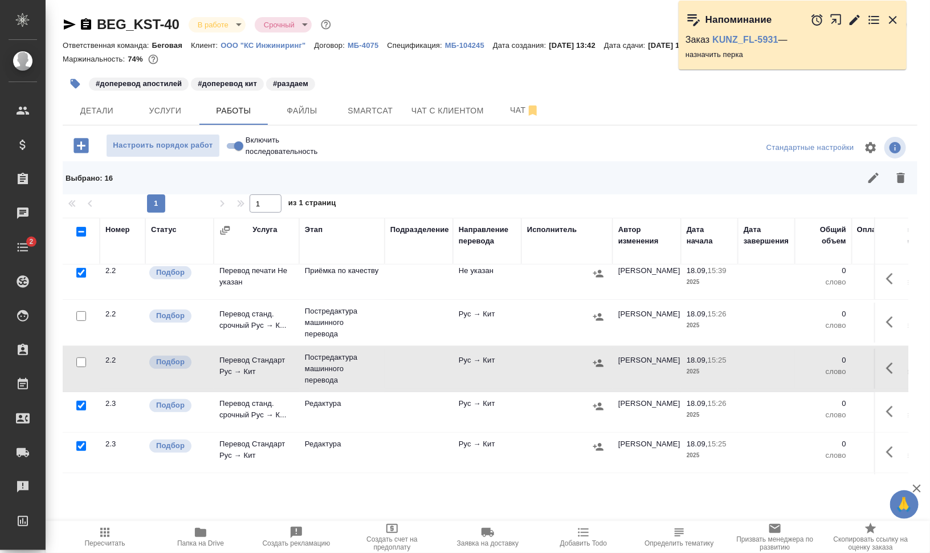
click at [81, 311] on input "checkbox" at bounding box center [81, 316] width 10 height 10
checkbox input "true"
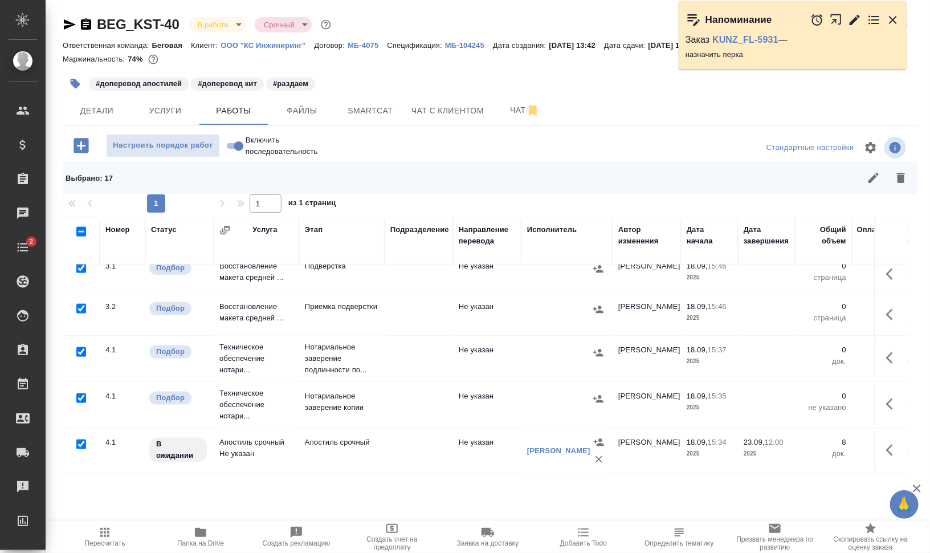
scroll to position [611, 0]
click at [77, 347] on input "checkbox" at bounding box center [81, 352] width 10 height 10
checkbox input "false"
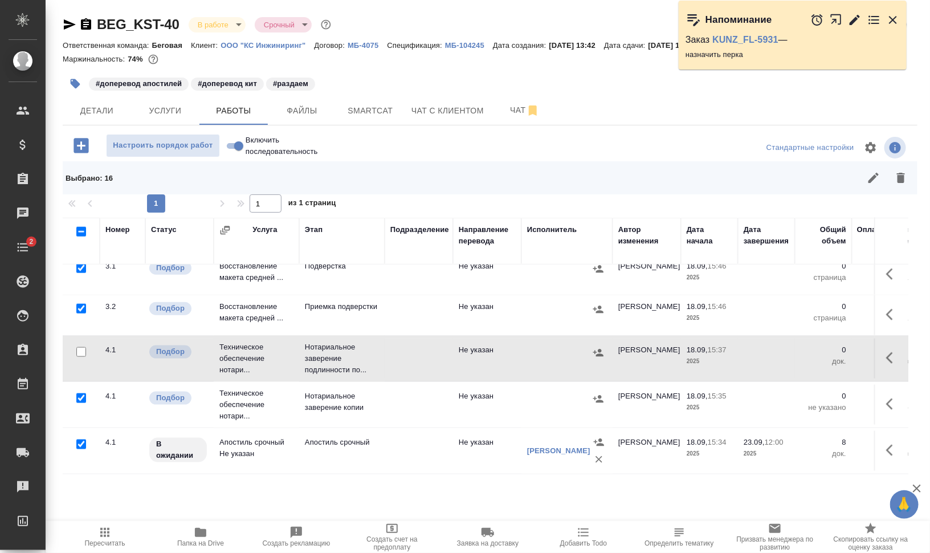
click at [77, 393] on input "checkbox" at bounding box center [81, 398] width 10 height 10
checkbox input "false"
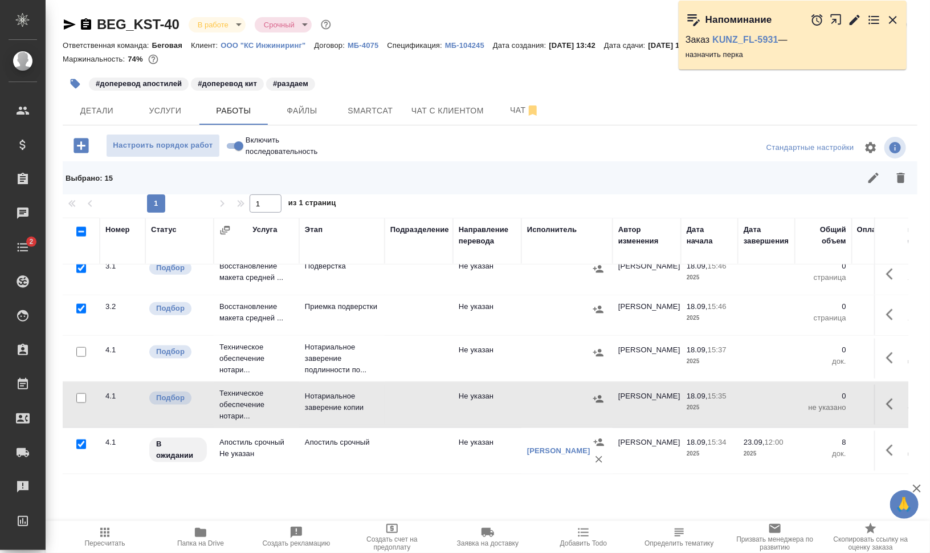
click at [83, 439] on input "checkbox" at bounding box center [81, 444] width 10 height 10
checkbox input "false"
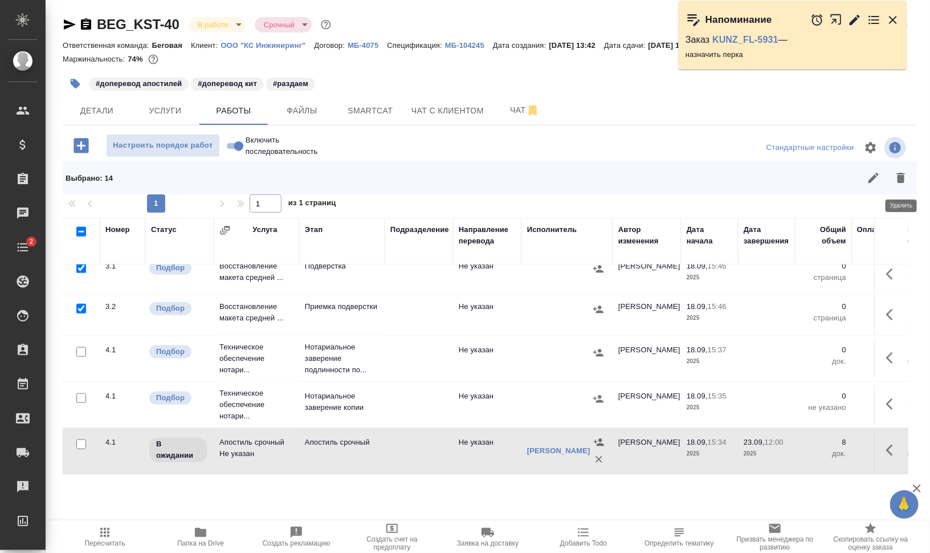
click at [894, 177] on icon "button" at bounding box center [901, 178] width 14 height 14
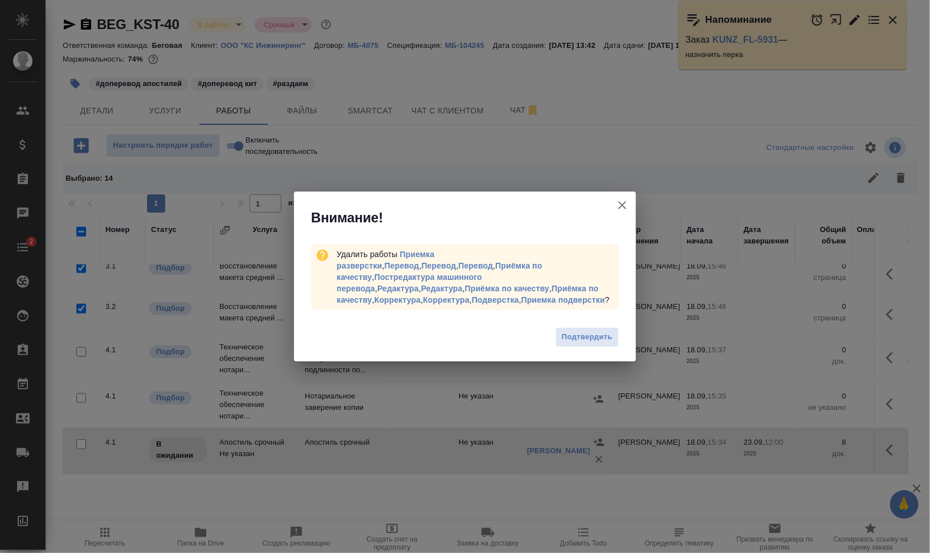
click at [587, 330] on span "Подтвердить" at bounding box center [587, 336] width 51 height 13
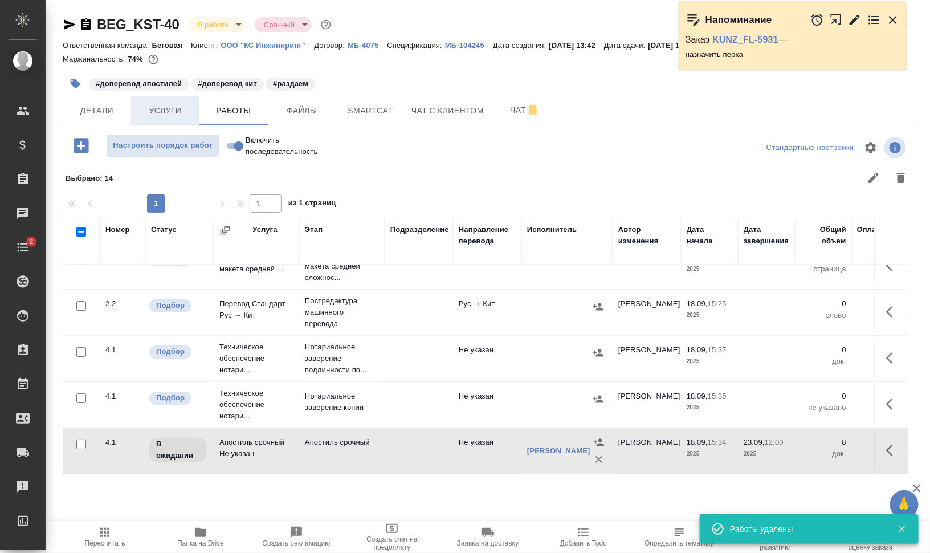
scroll to position [42, 0]
click at [165, 108] on span "Услуги" at bounding box center [165, 111] width 55 height 14
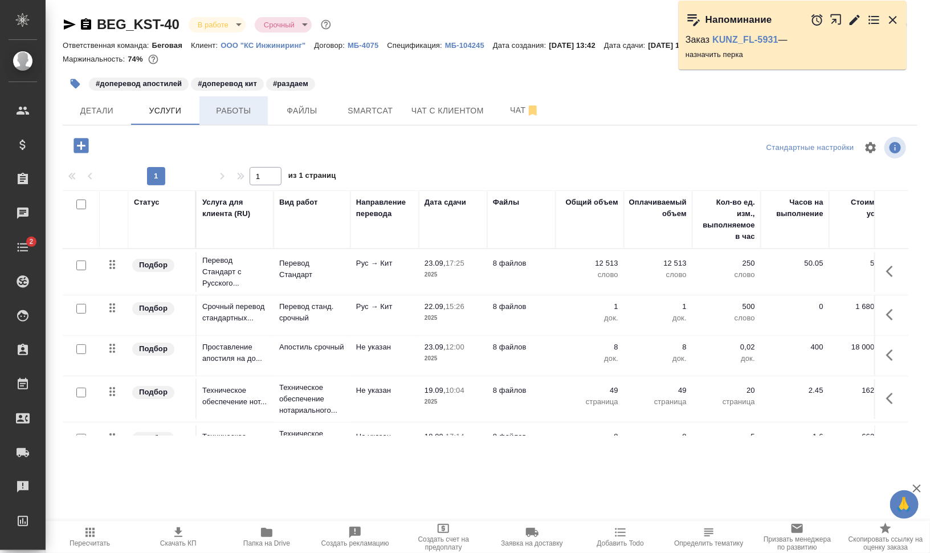
click at [242, 104] on span "Работы" at bounding box center [233, 111] width 55 height 14
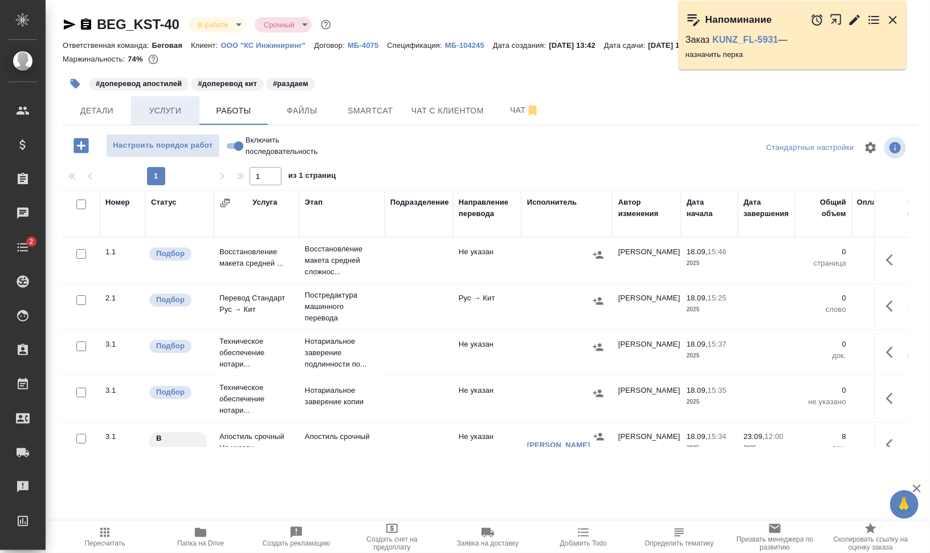
click at [153, 115] on span "Услуги" at bounding box center [165, 111] width 55 height 14
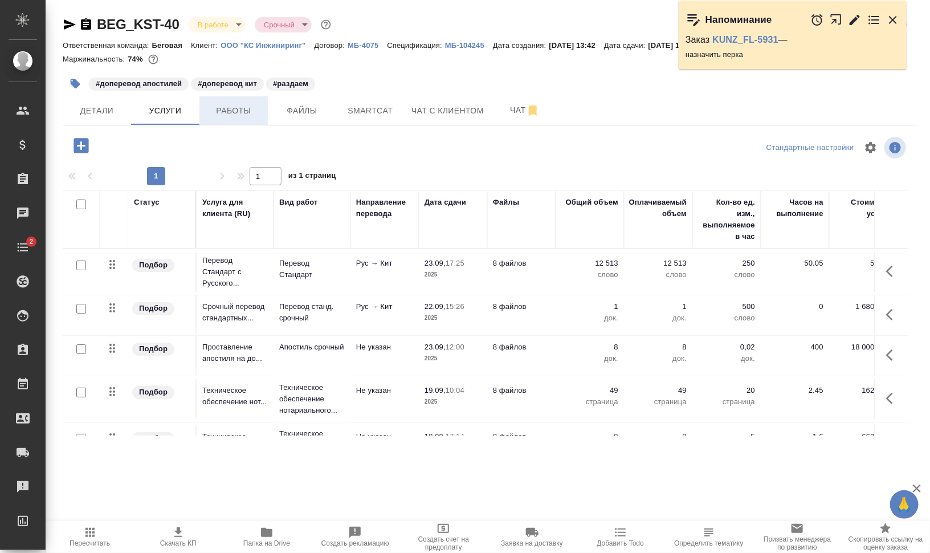
click at [252, 109] on span "Работы" at bounding box center [233, 111] width 55 height 14
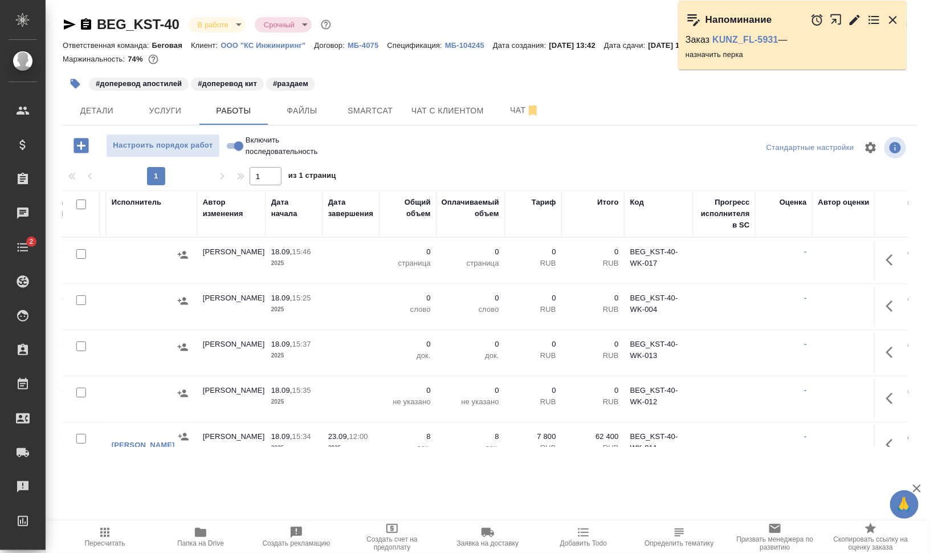
scroll to position [0, 428]
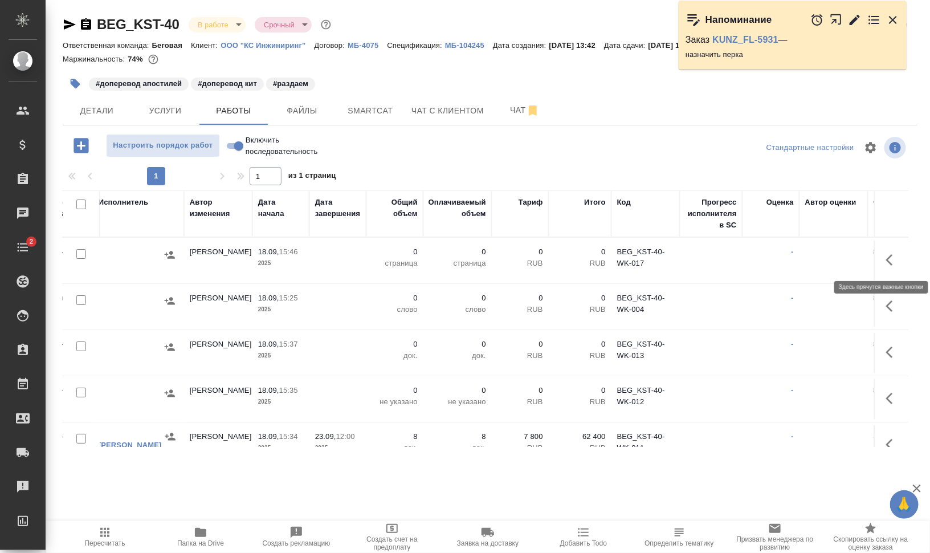
drag, startPoint x: 881, startPoint y: 266, endPoint x: 871, endPoint y: 271, distance: 11.5
click at [880, 266] on button "button" at bounding box center [892, 259] width 27 height 27
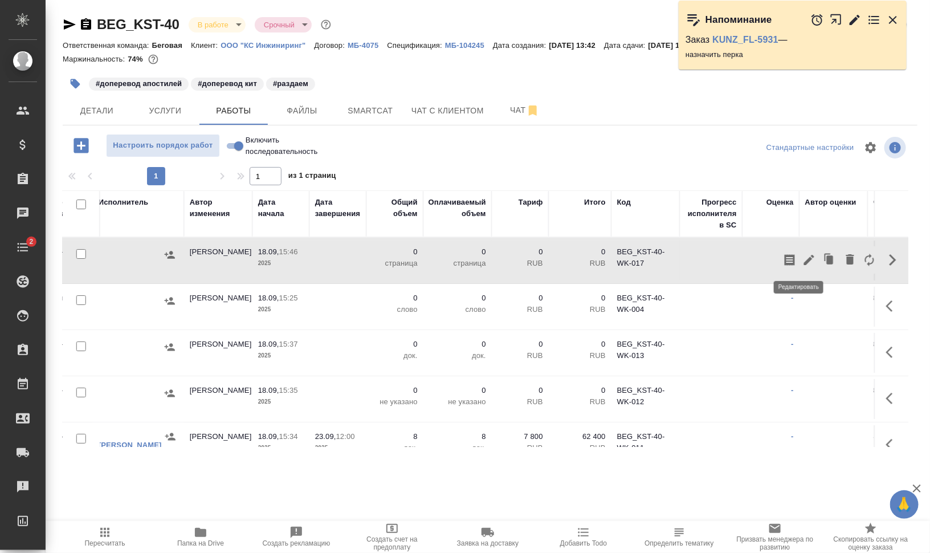
click at [802, 263] on icon "button" at bounding box center [809, 260] width 14 height 14
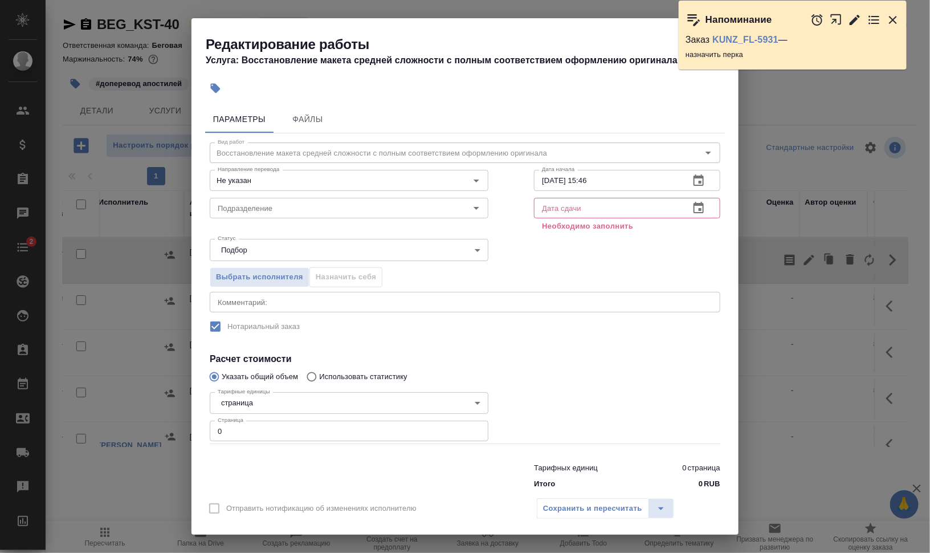
click at [573, 203] on input "text" at bounding box center [607, 208] width 146 height 21
click at [769, 439] on div "Редактирование работы Услуга: Восстановление макета средней сложности с полным …" at bounding box center [465, 276] width 930 height 553
click at [839, 18] on icon "button" at bounding box center [839, 22] width 19 height 19
click at [279, 173] on div "Не указан Направление перевода" at bounding box center [349, 180] width 279 height 21
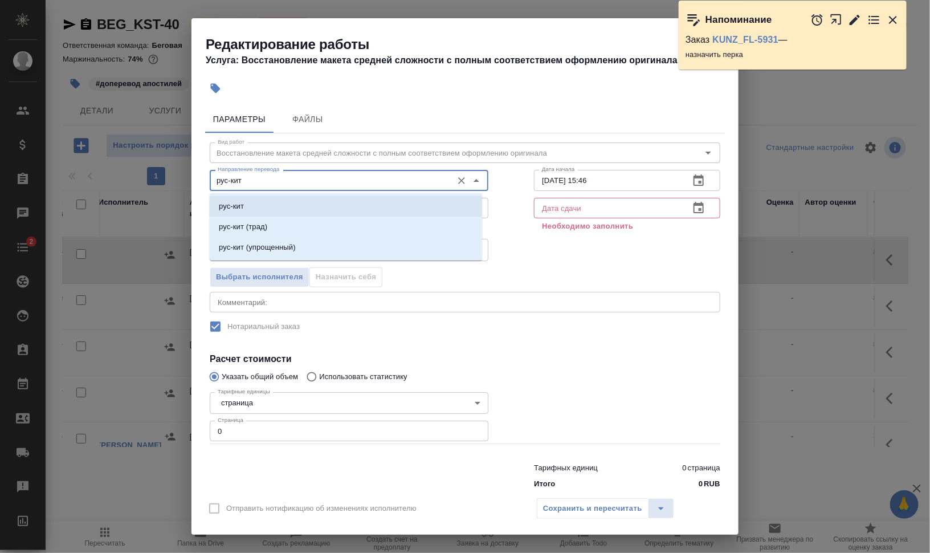
click at [357, 203] on li "рус-кит" at bounding box center [346, 206] width 272 height 21
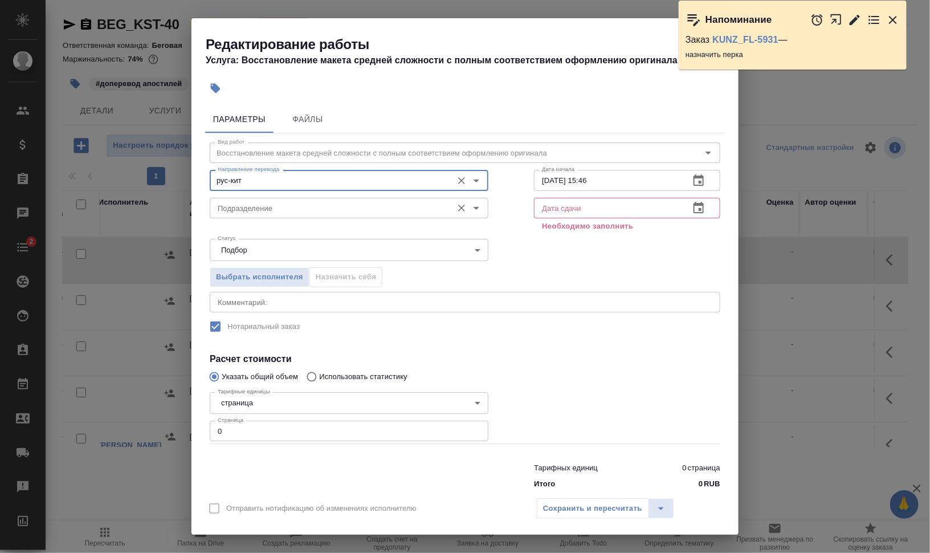
type input "рус-кит"
click at [360, 205] on input "Подразделение" at bounding box center [330, 208] width 234 height 14
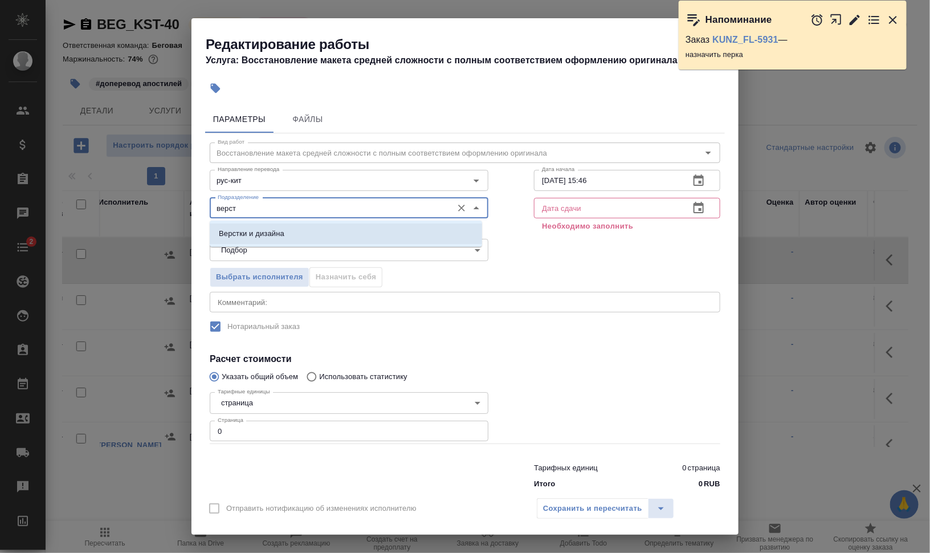
click at [275, 232] on p "Верстки и дизайна" at bounding box center [252, 233] width 66 height 11
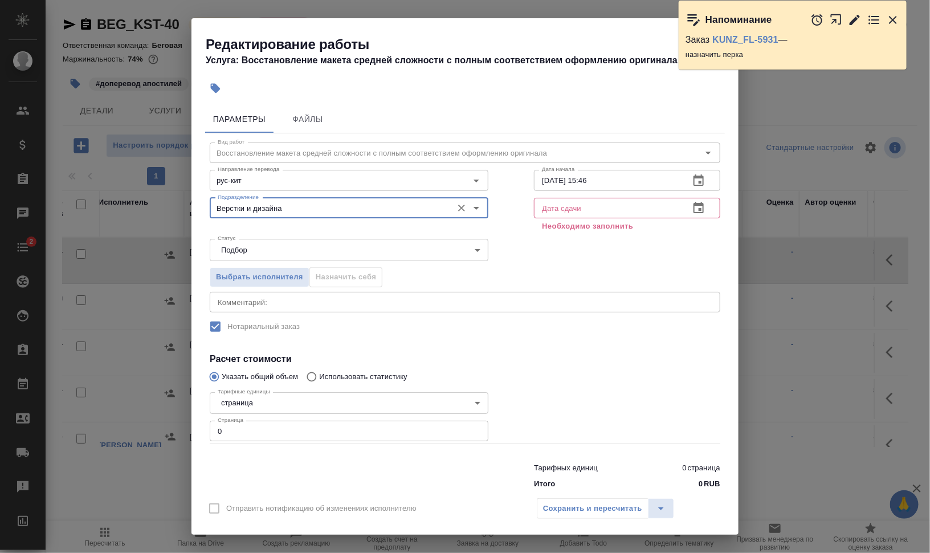
type input "Верстки и дизайна"
drag, startPoint x: 246, startPoint y: 422, endPoint x: 183, endPoint y: 420, distance: 62.7
click at [187, 420] on div "Редактирование работы Услуга: Восстановление макета средней сложности с полным …" at bounding box center [465, 276] width 930 height 553
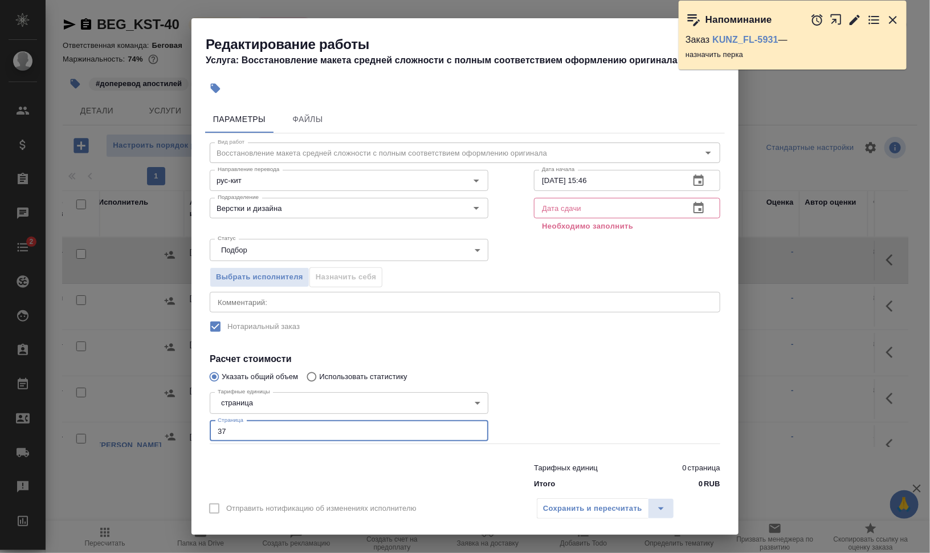
type input "37"
drag, startPoint x: 603, startPoint y: 204, endPoint x: 620, endPoint y: 208, distance: 17.6
click at [603, 204] on input "text" at bounding box center [607, 208] width 146 height 21
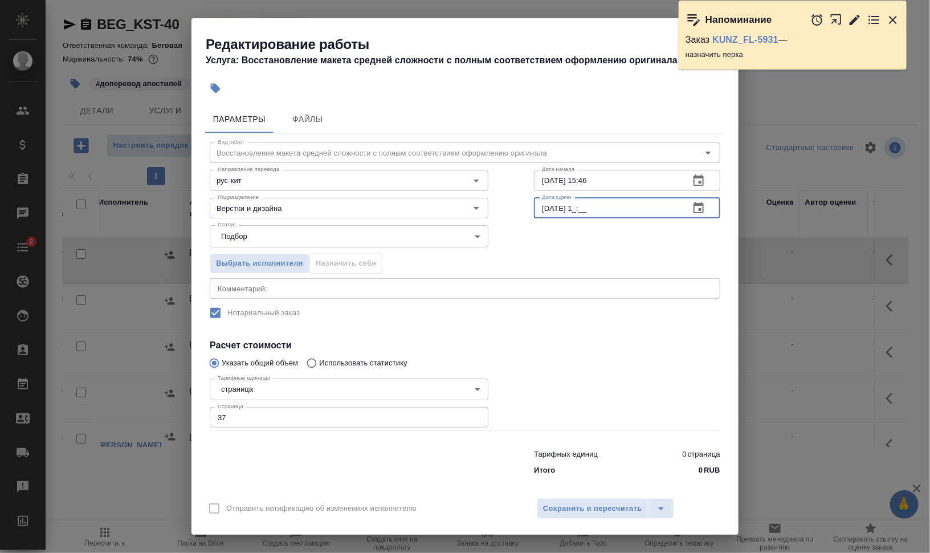
type input "19.09.2025 1_:__"
drag, startPoint x: 581, startPoint y: 176, endPoint x: 630, endPoint y: 182, distance: 49.4
click at [626, 182] on input "18.09.2025 15:46" at bounding box center [607, 180] width 146 height 21
type input "18.09.2025 18:19"
drag, startPoint x: 579, startPoint y: 206, endPoint x: 668, endPoint y: 213, distance: 88.6
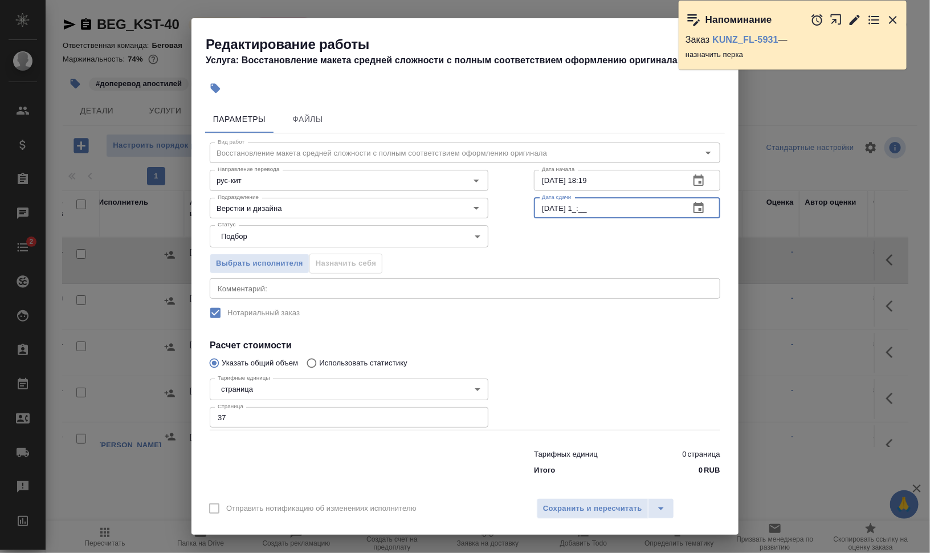
click at [579, 206] on input "19.09.2025 1_:__" at bounding box center [607, 208] width 146 height 21
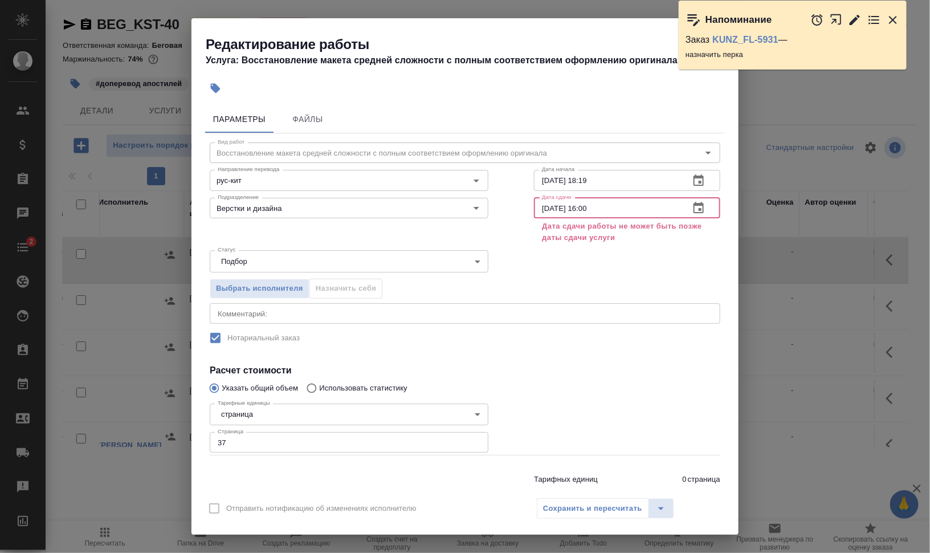
click at [553, 207] on input "19.09.2025 16:00" at bounding box center [607, 208] width 146 height 21
click at [588, 210] on input "19.09.2025 16:00" at bounding box center [607, 208] width 146 height 21
click at [614, 210] on input "19.09.2025 16:00" at bounding box center [607, 208] width 146 height 21
type input "19.09.2025 16:00"
drag, startPoint x: 898, startPoint y: 22, endPoint x: 882, endPoint y: 38, distance: 23.0
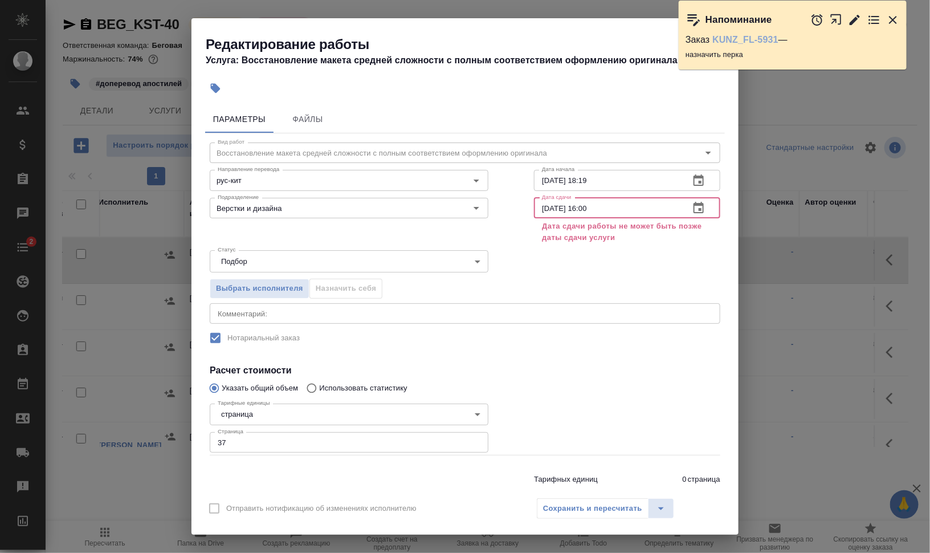
click at [897, 23] on icon "button" at bounding box center [893, 20] width 14 height 14
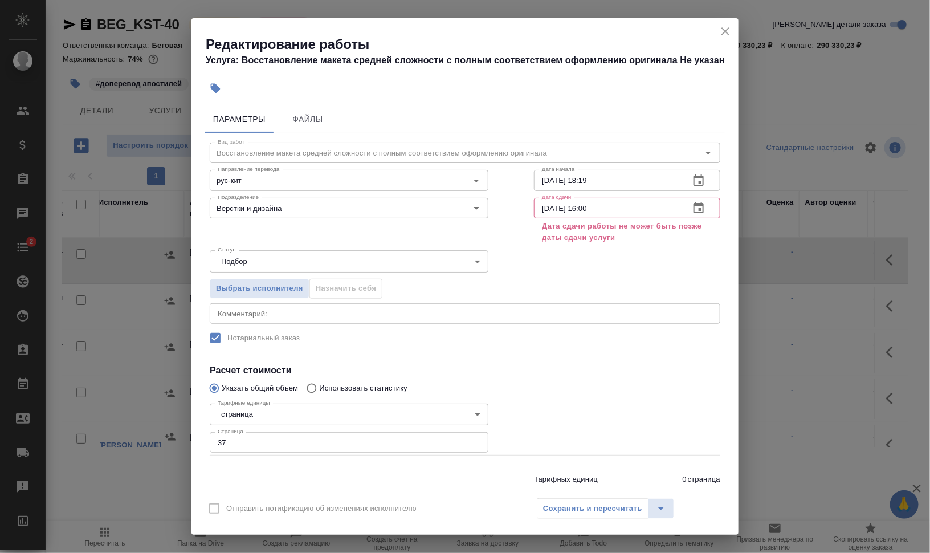
click at [725, 32] on icon "close" at bounding box center [725, 32] width 14 height 14
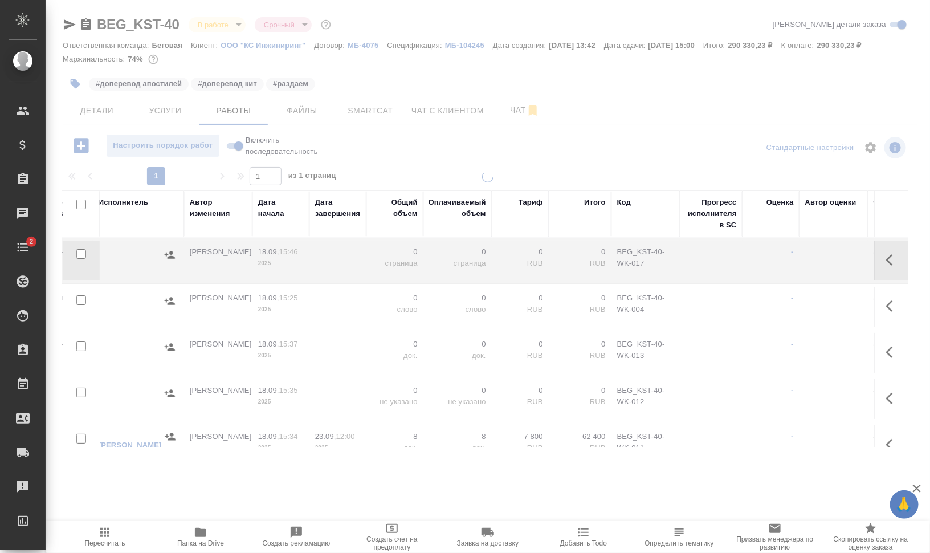
click at [165, 109] on div at bounding box center [488, 238] width 884 height 476
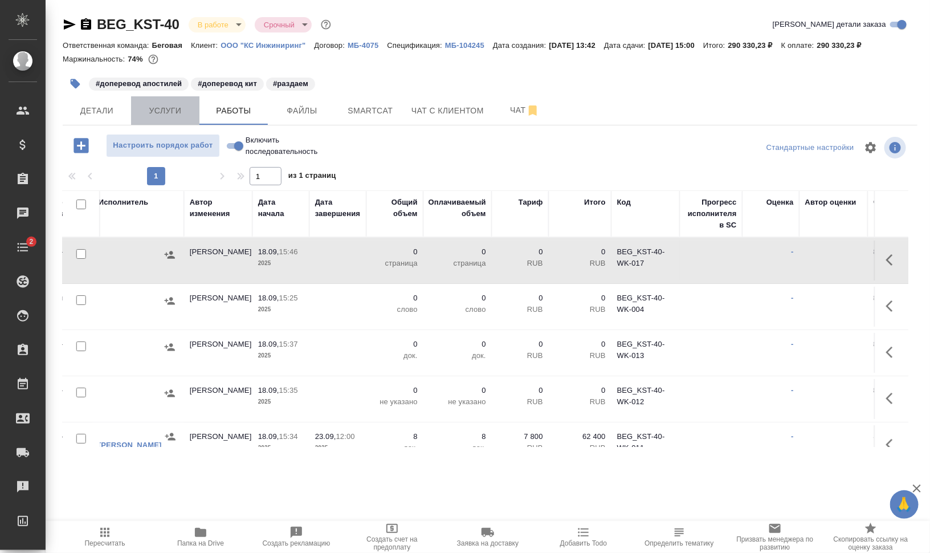
click at [174, 108] on span "Услуги" at bounding box center [165, 111] width 55 height 14
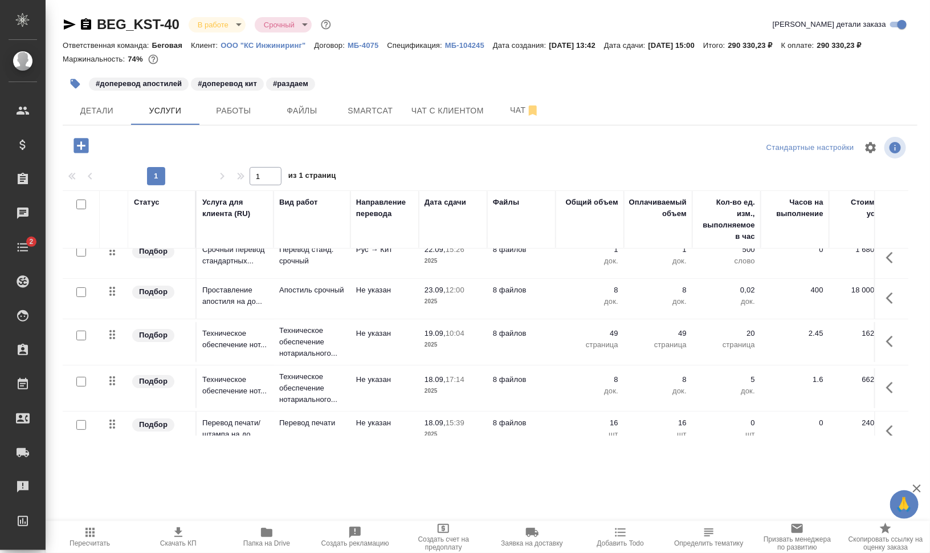
scroll to position [128, 0]
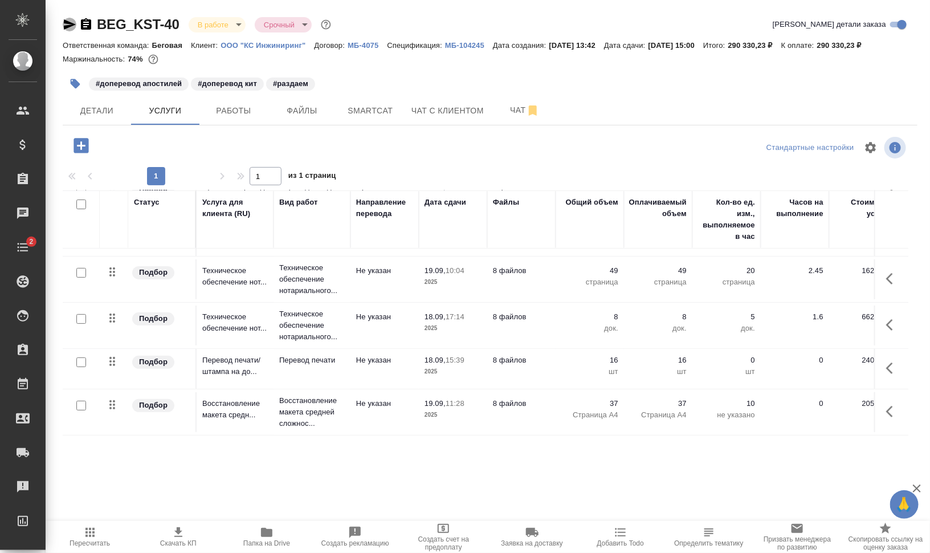
click at [71, 25] on icon "button" at bounding box center [70, 25] width 14 height 14
click at [230, 109] on span "Работы" at bounding box center [233, 111] width 55 height 14
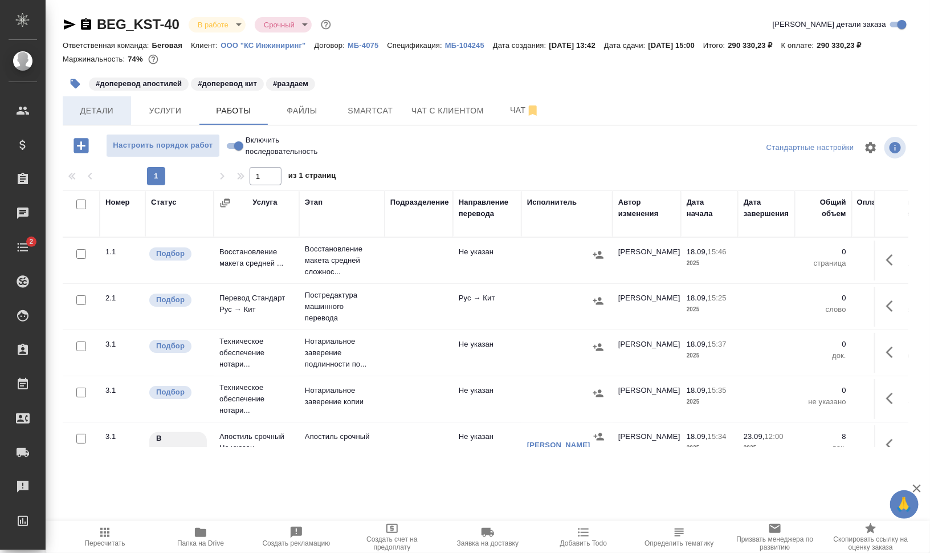
click at [85, 105] on span "Детали" at bounding box center [97, 111] width 55 height 14
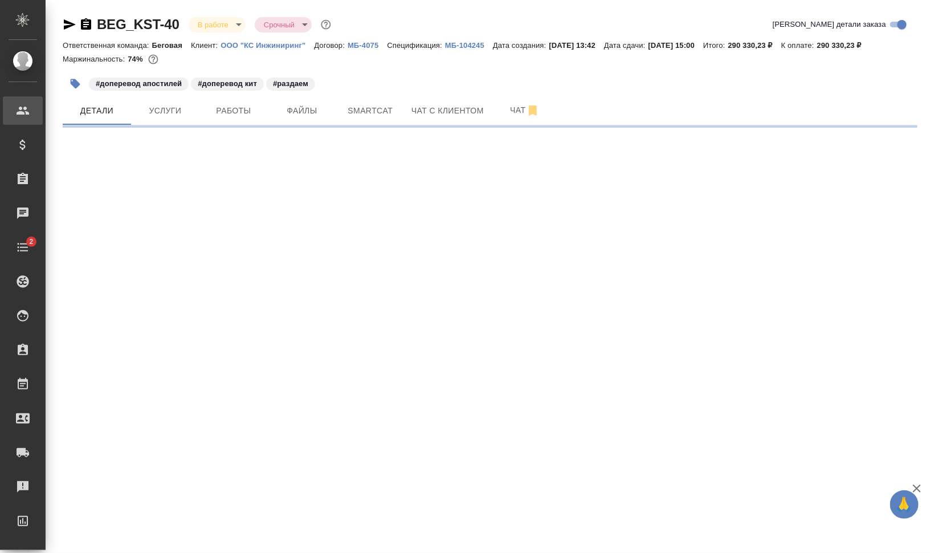
select select "RU"
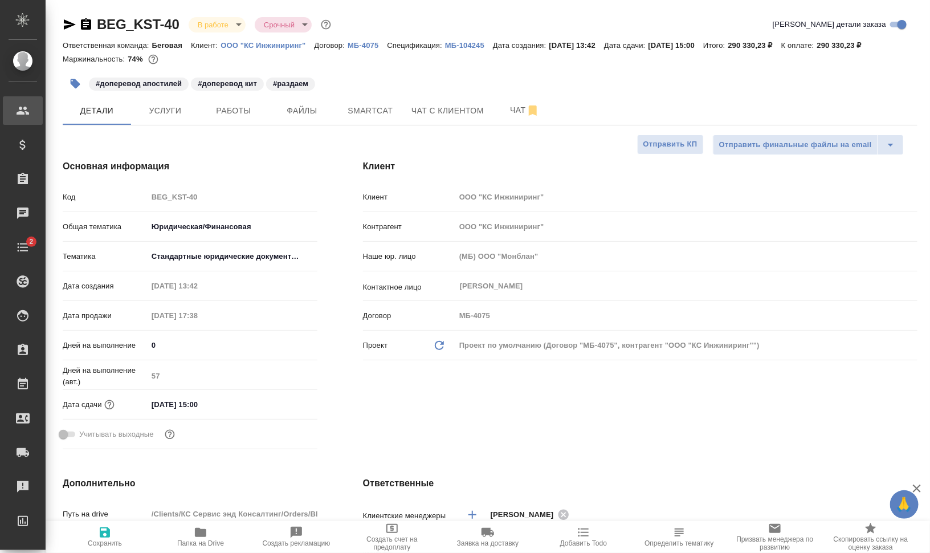
type textarea "x"
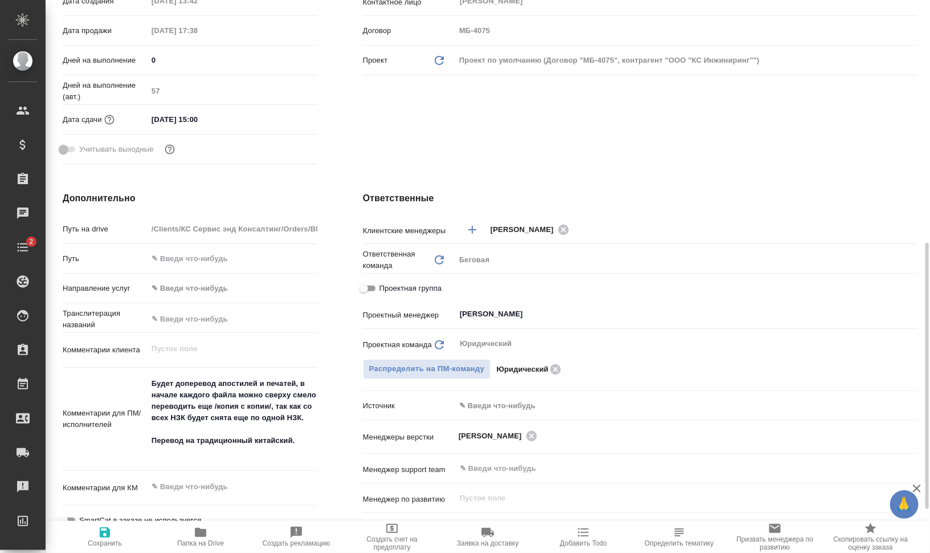
scroll to position [427, 0]
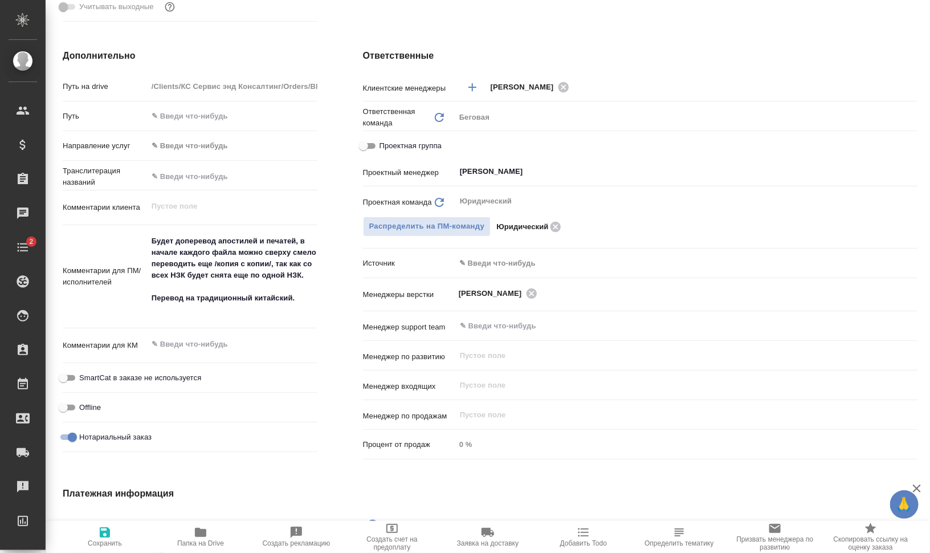
type textarea "x"
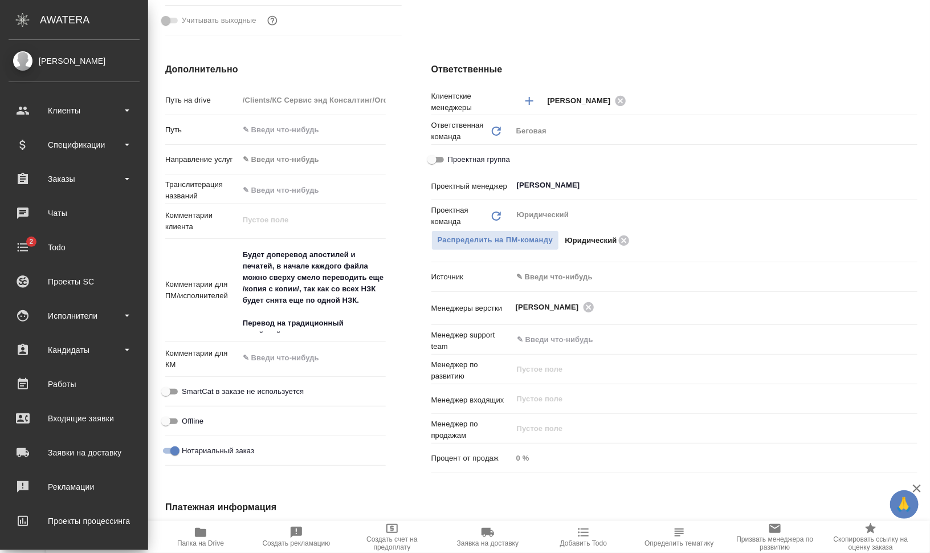
type textarea "x"
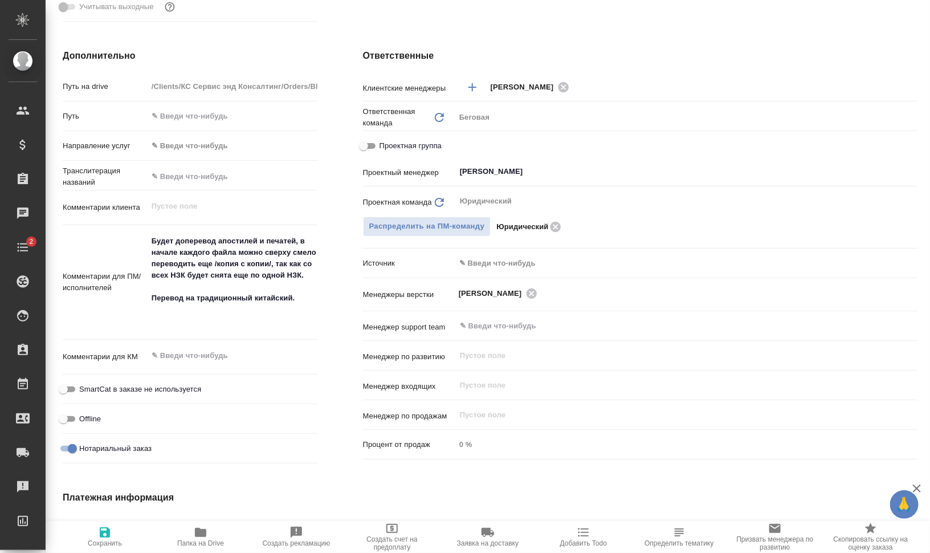
type textarea "x"
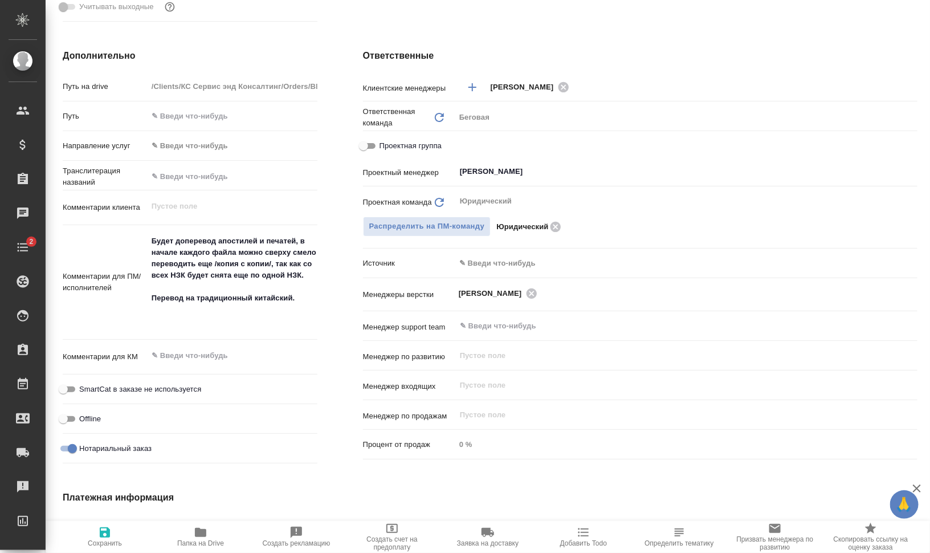
type textarea "x"
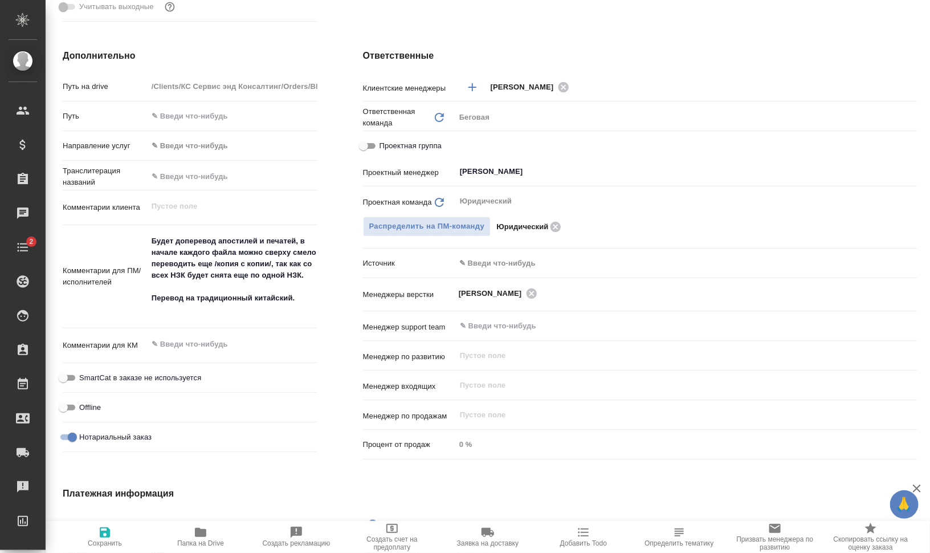
type textarea "x"
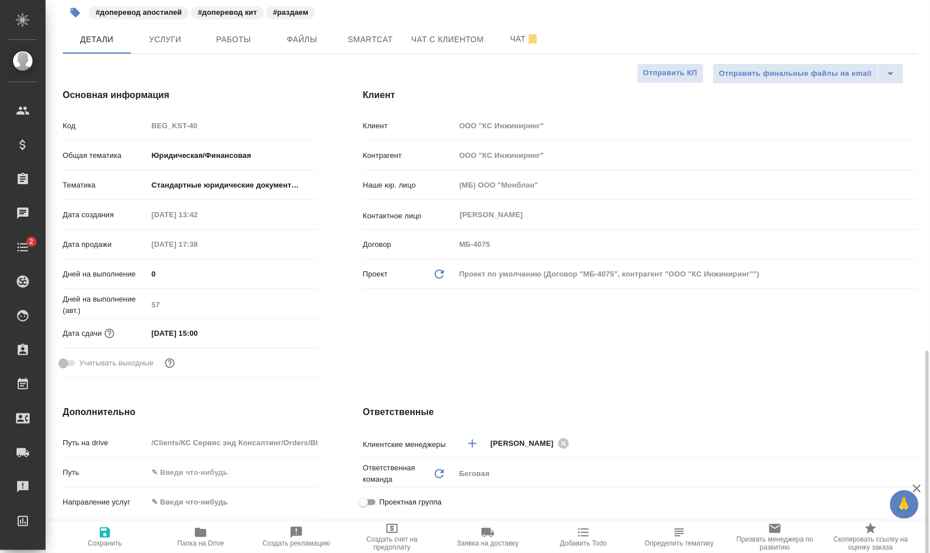
scroll to position [0, 0]
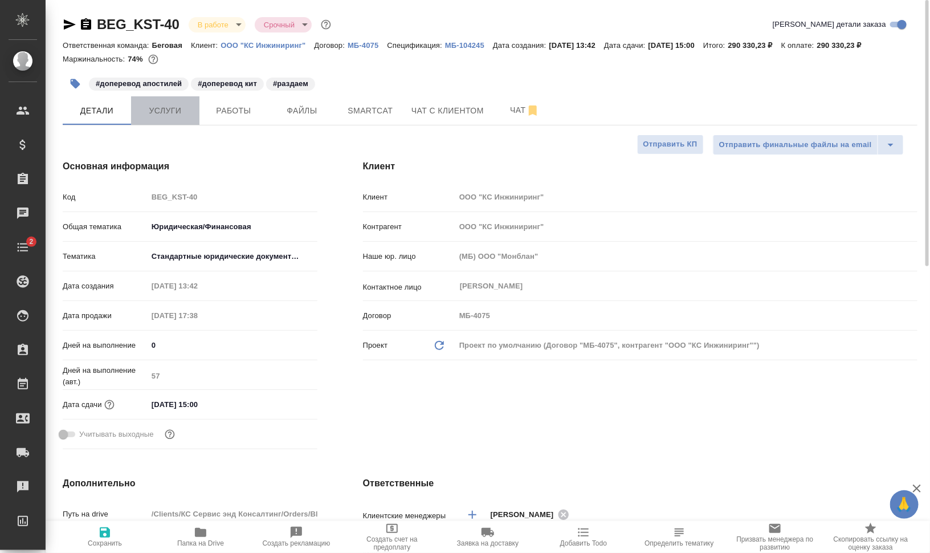
click at [177, 108] on span "Услуги" at bounding box center [165, 111] width 55 height 14
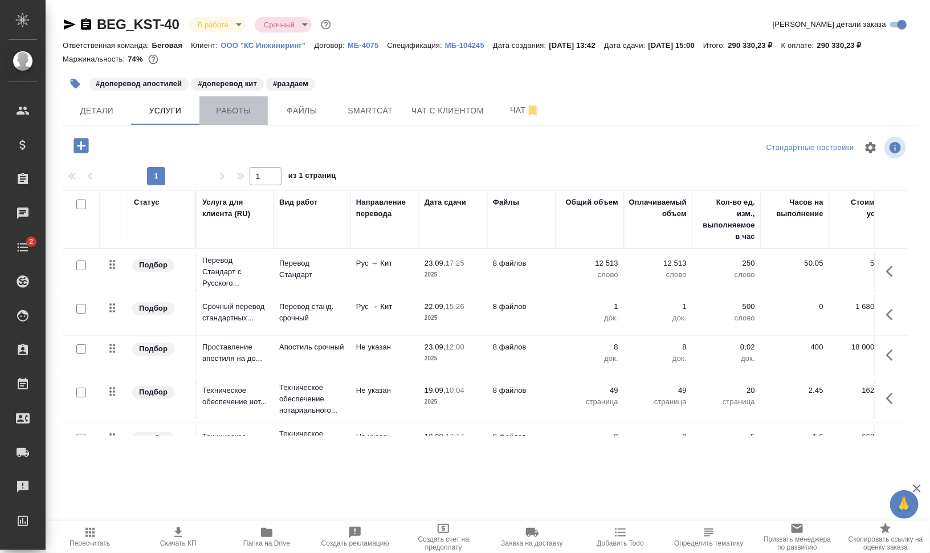
click at [231, 109] on span "Работы" at bounding box center [233, 111] width 55 height 14
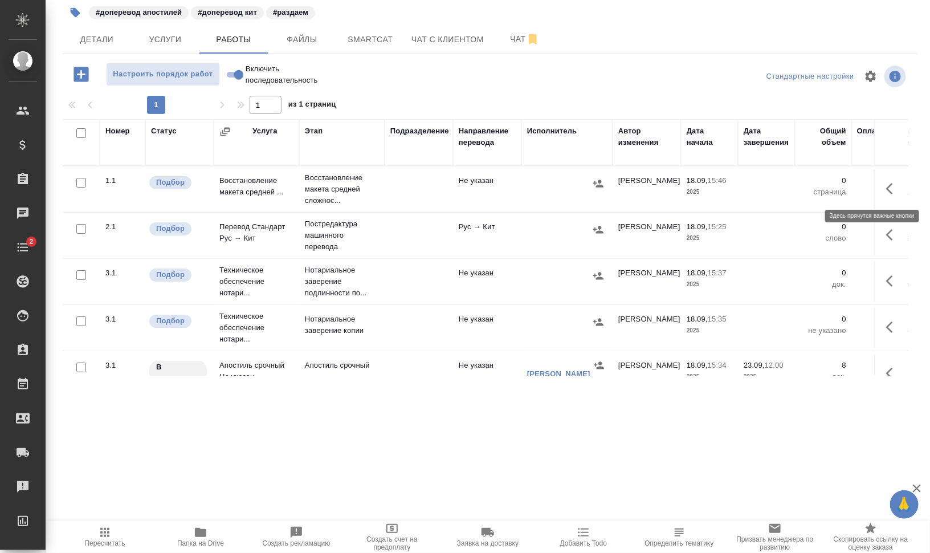
click at [886, 186] on icon "button" at bounding box center [893, 189] width 14 height 14
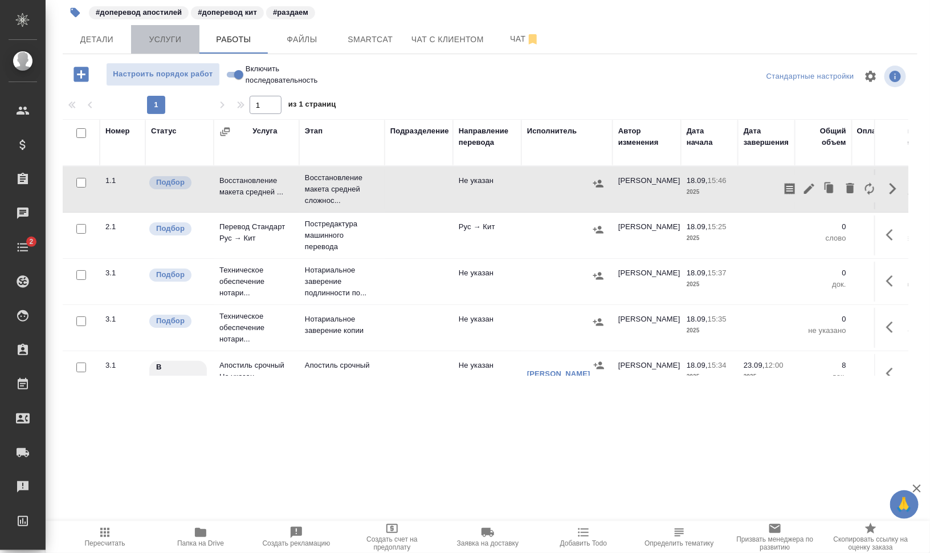
click at [156, 36] on span "Услуги" at bounding box center [165, 39] width 55 height 14
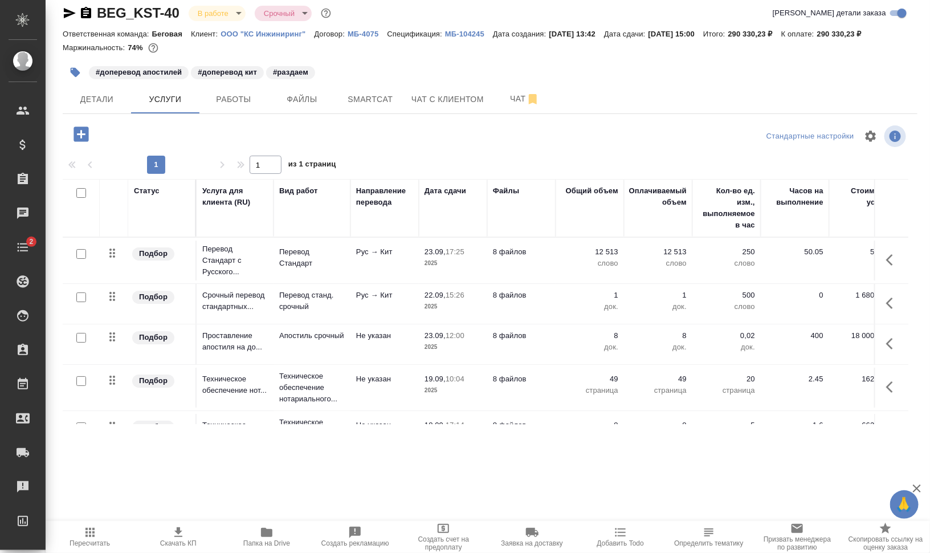
scroll to position [128, 0]
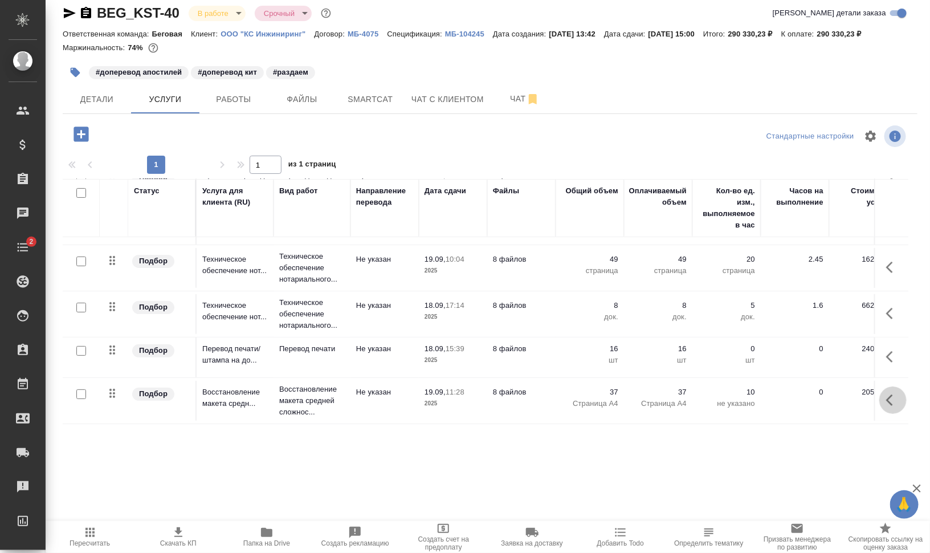
click at [886, 393] on icon "button" at bounding box center [893, 400] width 14 height 14
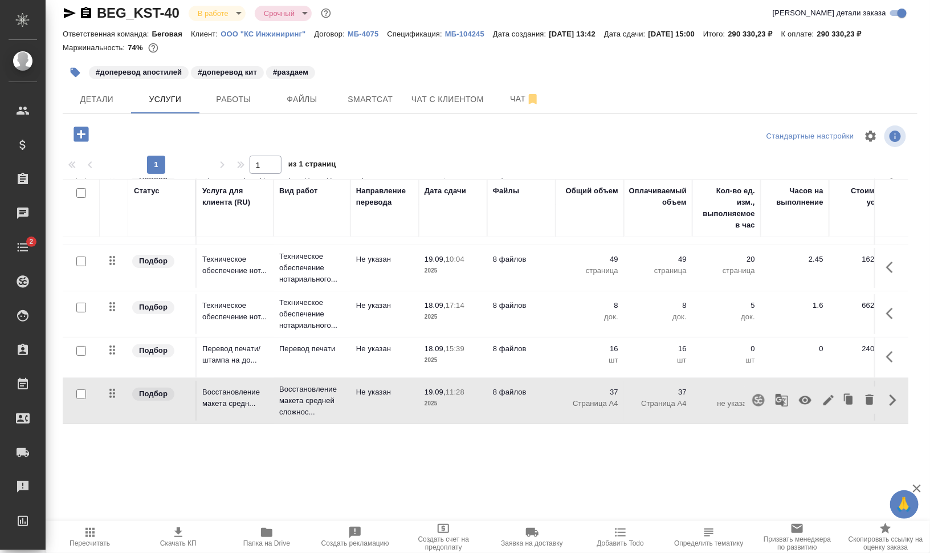
click at [822, 393] on icon "button" at bounding box center [829, 400] width 14 height 14
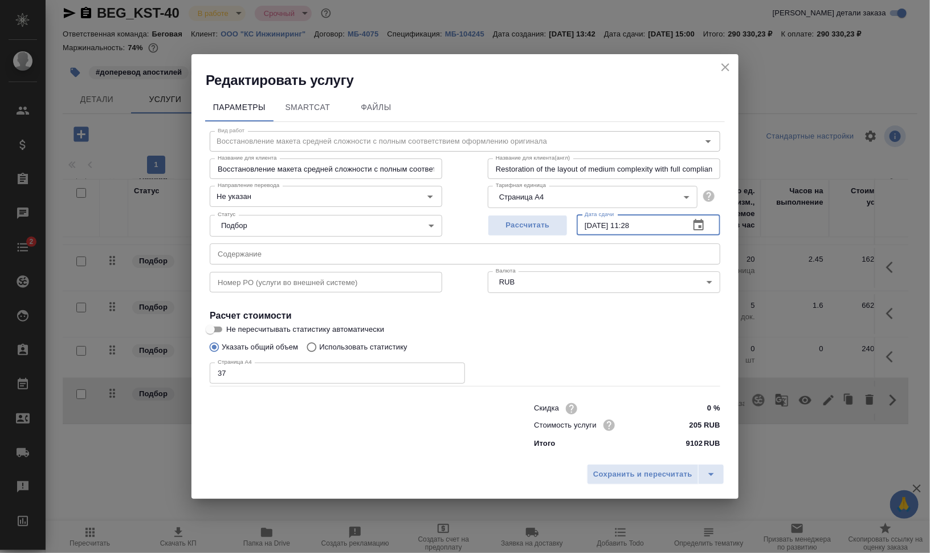
drag, startPoint x: 598, startPoint y: 224, endPoint x: 580, endPoint y: 226, distance: 18.4
click at [584, 226] on input "19.09.2025 11:28" at bounding box center [629, 225] width 104 height 21
drag, startPoint x: 644, startPoint y: 222, endPoint x: 724, endPoint y: 228, distance: 80.1
click at [691, 224] on div "23.09.2025 11:28 Дата сдачи" at bounding box center [649, 225] width 144 height 21
type input "23.09.2025 11:28"
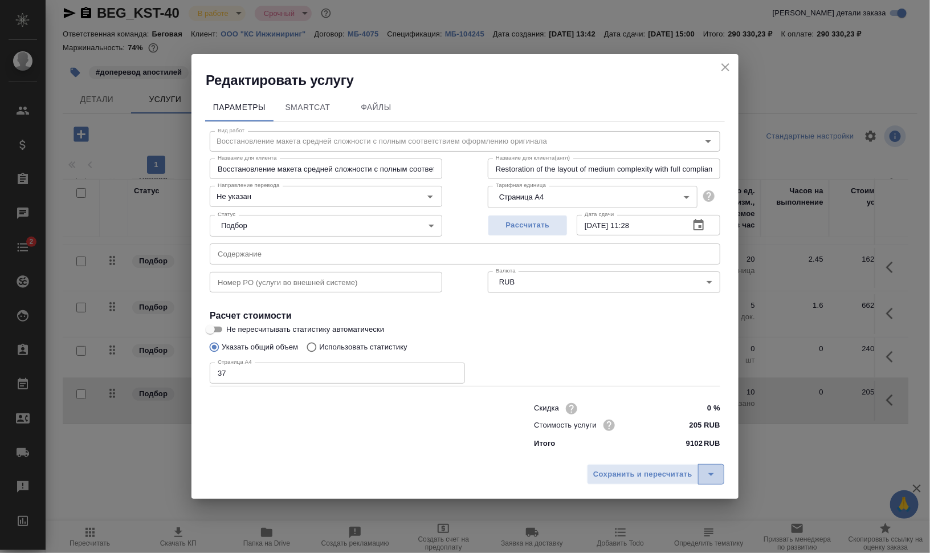
click at [711, 473] on icon "split button" at bounding box center [711, 474] width 6 height 3
click at [671, 453] on li "Сохранить" at bounding box center [658, 451] width 136 height 18
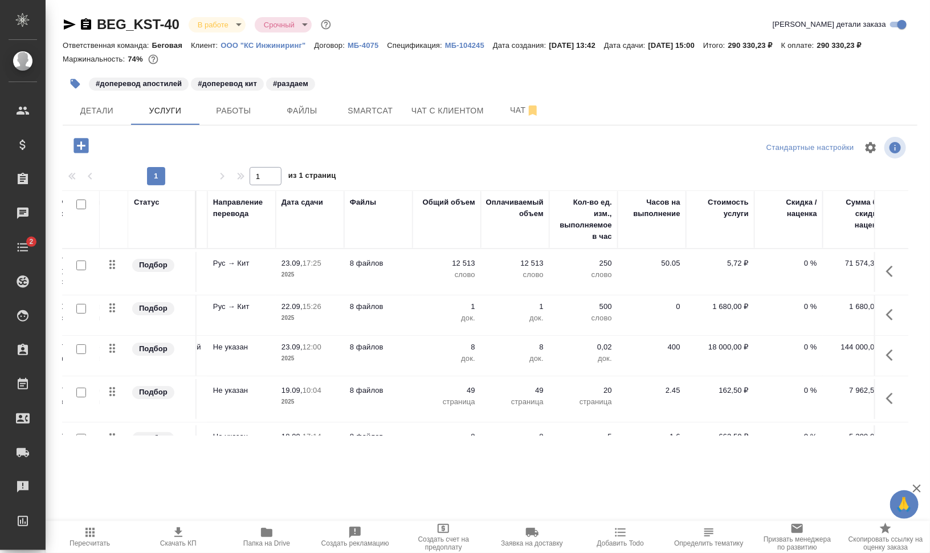
scroll to position [0, 0]
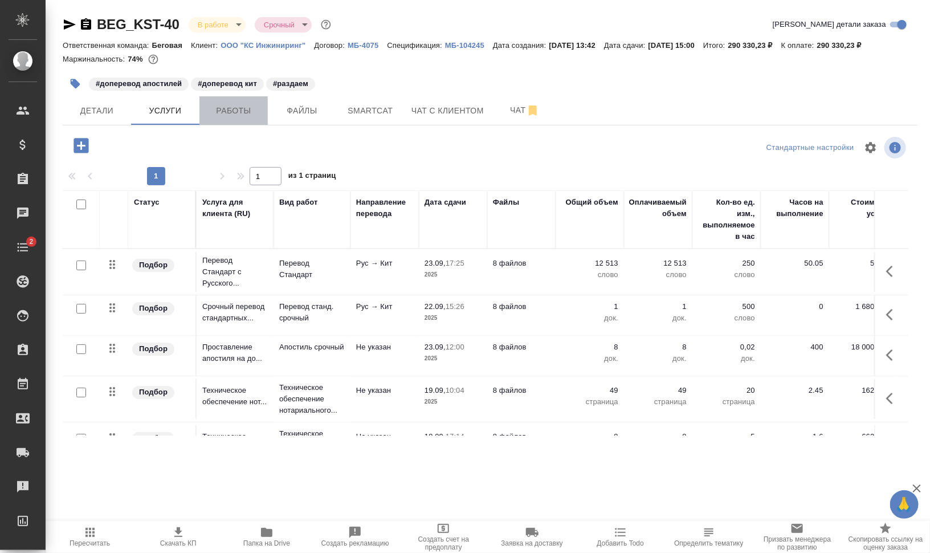
click at [227, 109] on span "Работы" at bounding box center [233, 111] width 55 height 14
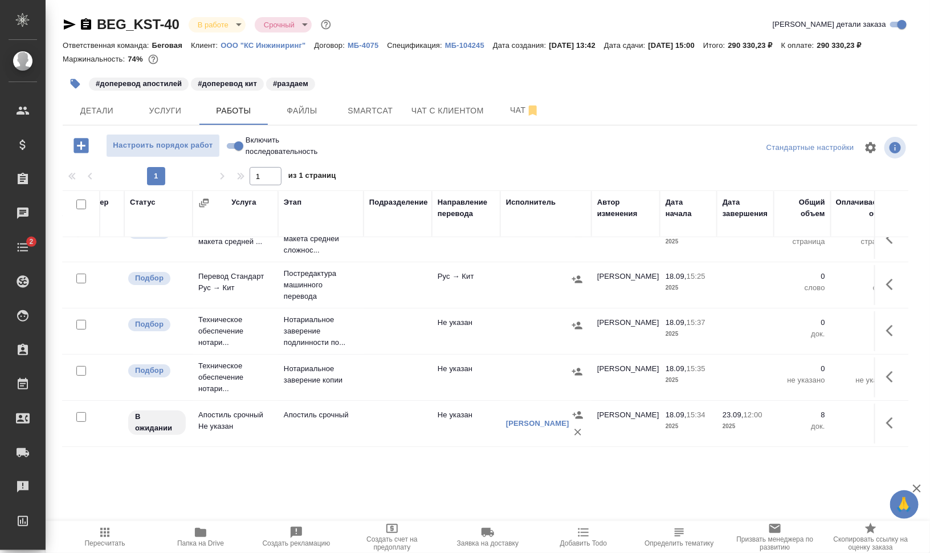
scroll to position [42, 0]
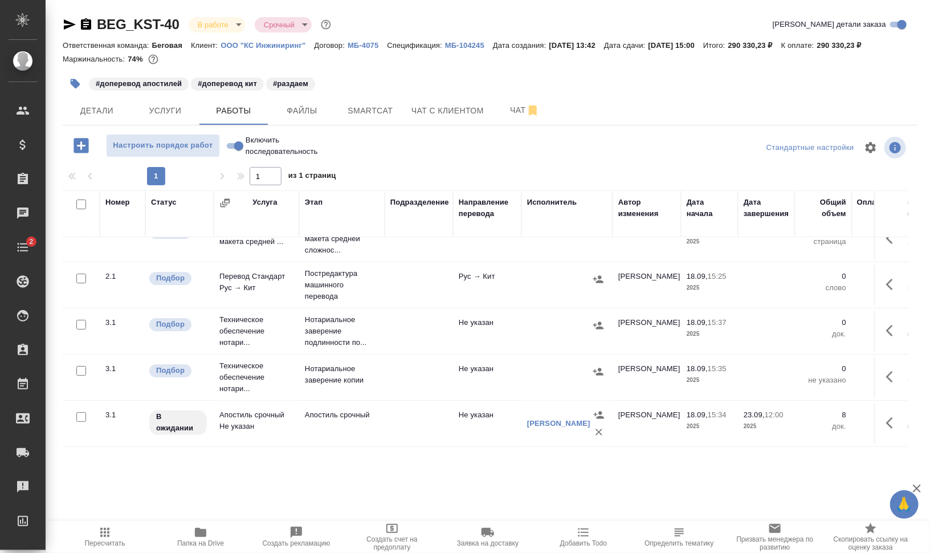
click at [156, 57] on icon "button" at bounding box center [153, 60] width 10 height 10
click at [515, 69] on div at bounding box center [490, 70] width 855 height 2
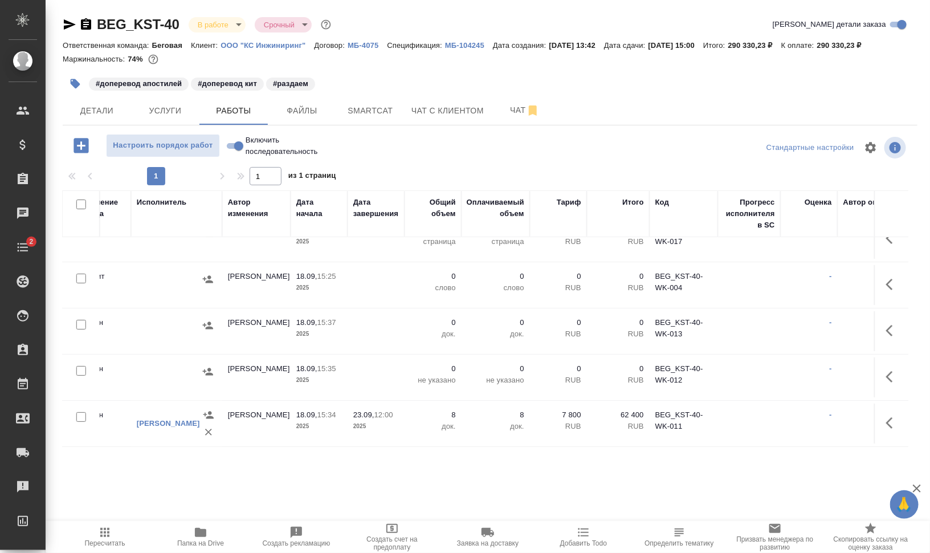
scroll to position [42, 390]
click at [173, 107] on span "Услуги" at bounding box center [165, 111] width 55 height 14
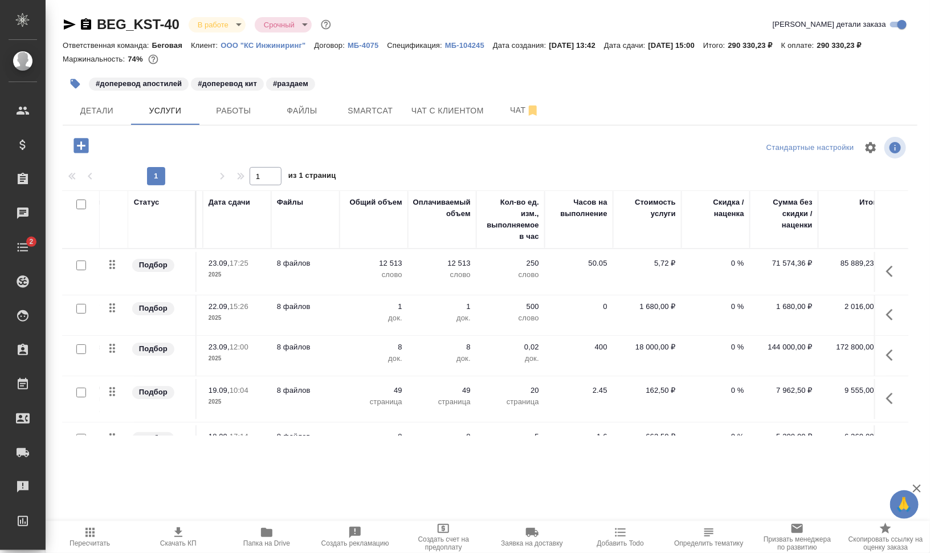
scroll to position [0, 239]
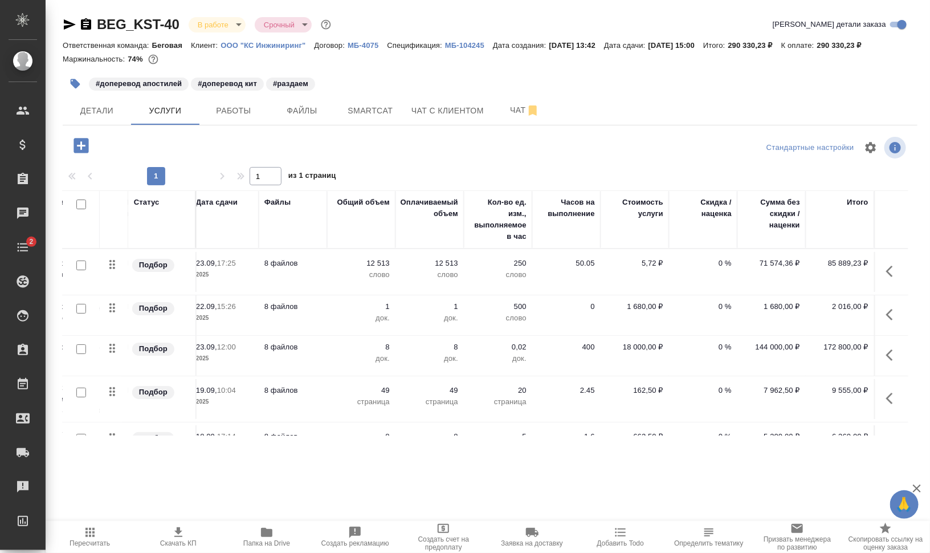
click at [97, 529] on span "Пересчитать" at bounding box center [89, 536] width 75 height 22
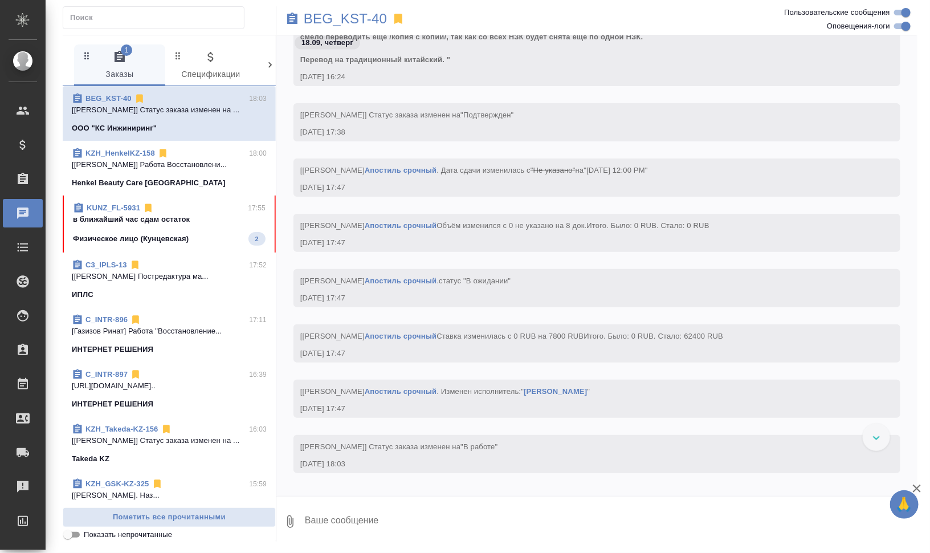
scroll to position [906, 0]
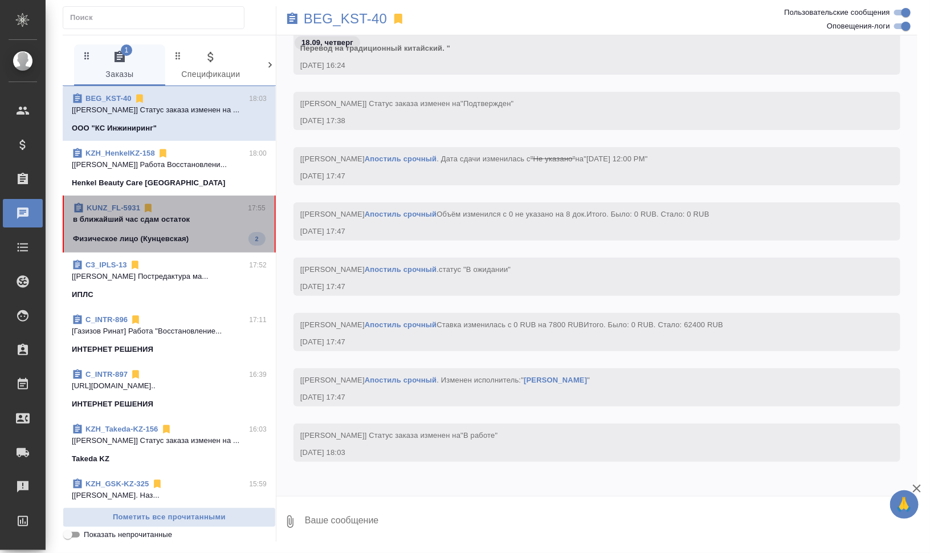
click at [194, 217] on p "в ближайший час сдам остаток" at bounding box center [169, 219] width 193 height 11
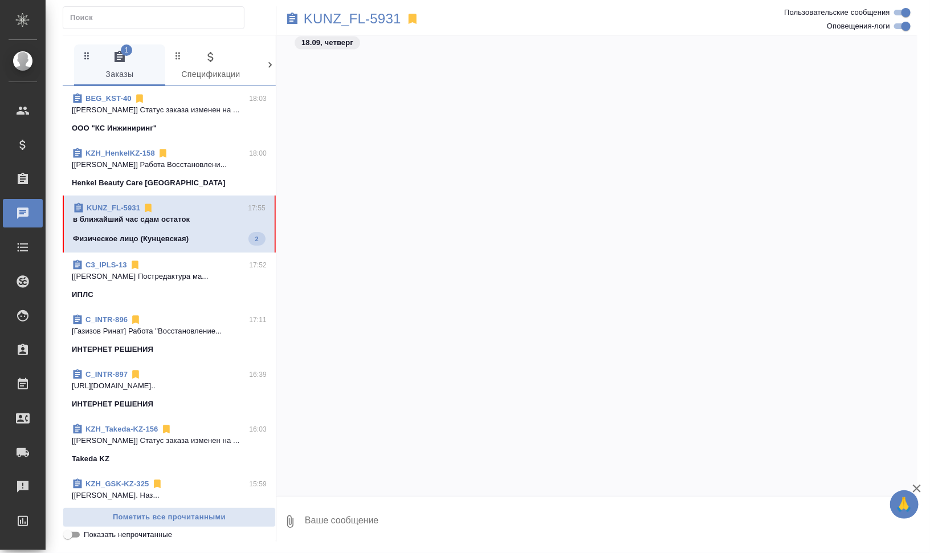
scroll to position [3698, 0]
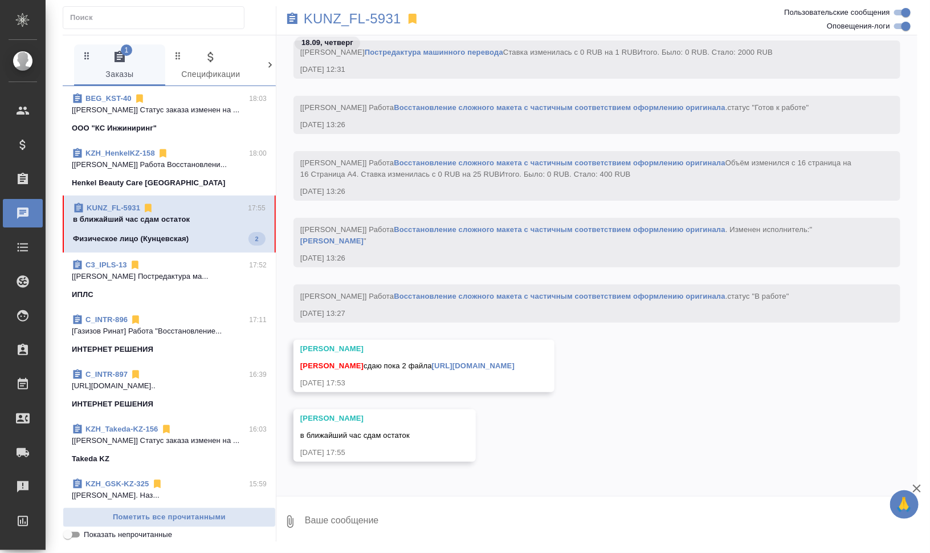
click at [541, 513] on textarea at bounding box center [611, 521] width 614 height 39
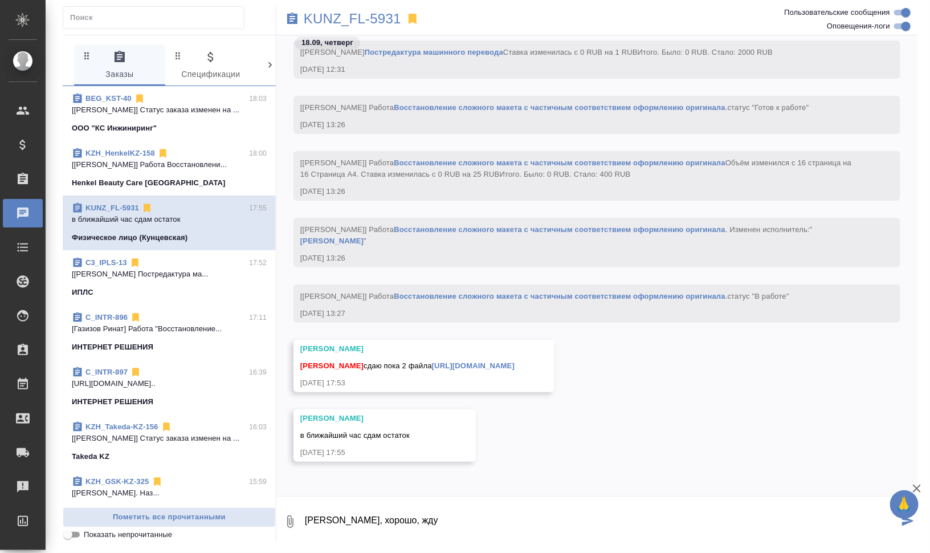
type textarea "[PERSON_NAME], хорошо, жду"
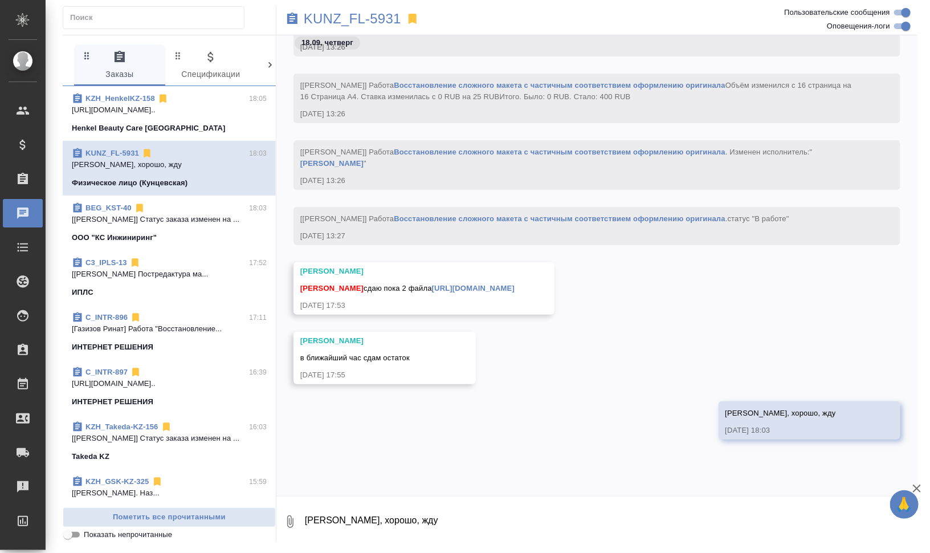
scroll to position [3856, 0]
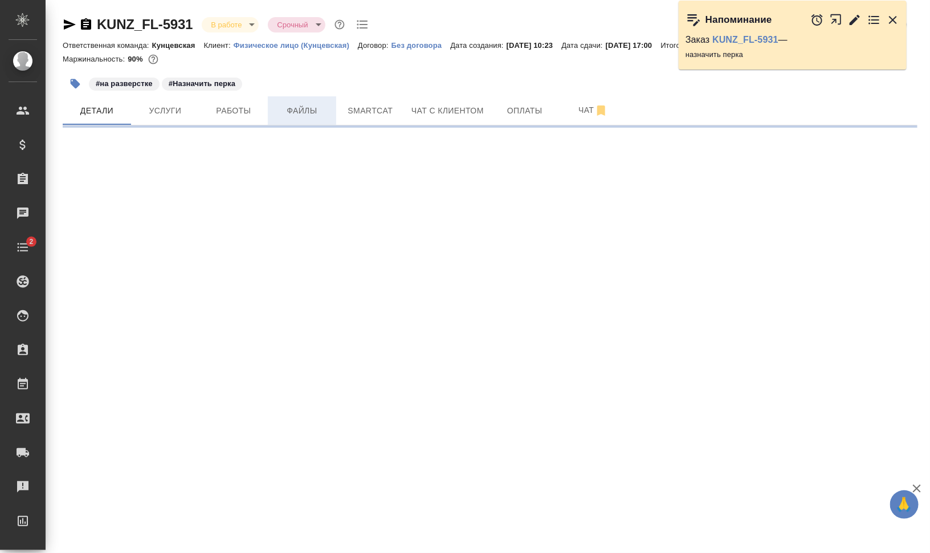
click at [292, 105] on span "Файлы" at bounding box center [302, 111] width 55 height 14
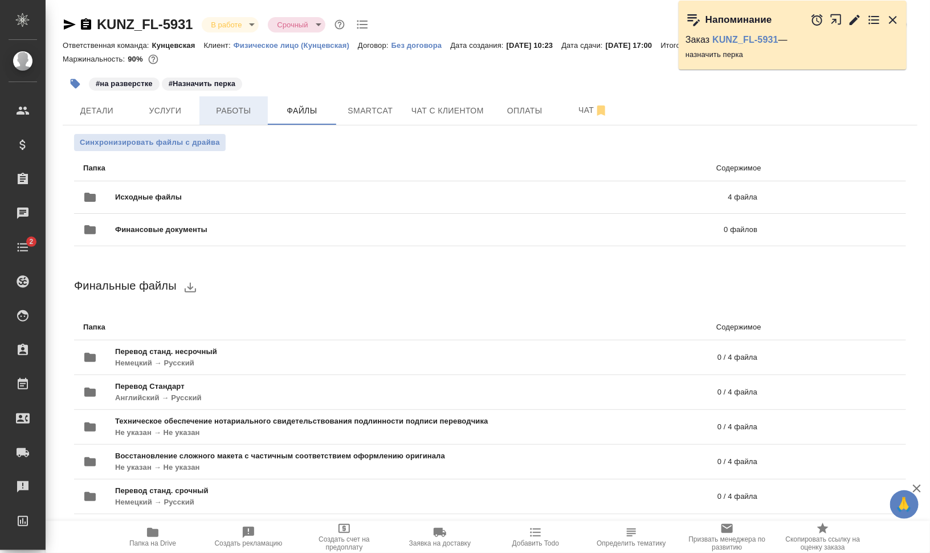
click at [220, 111] on span "Работы" at bounding box center [233, 111] width 55 height 14
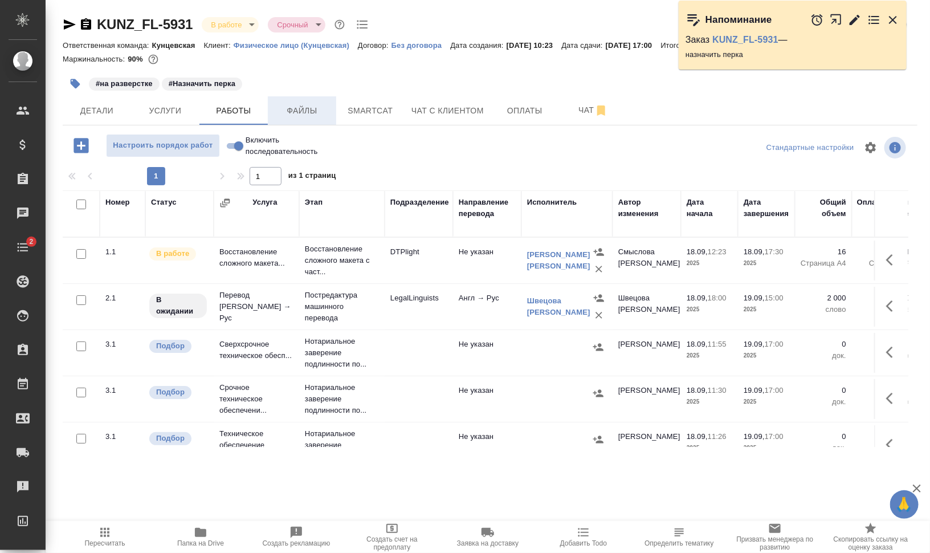
click at [283, 107] on span "Файлы" at bounding box center [302, 111] width 55 height 14
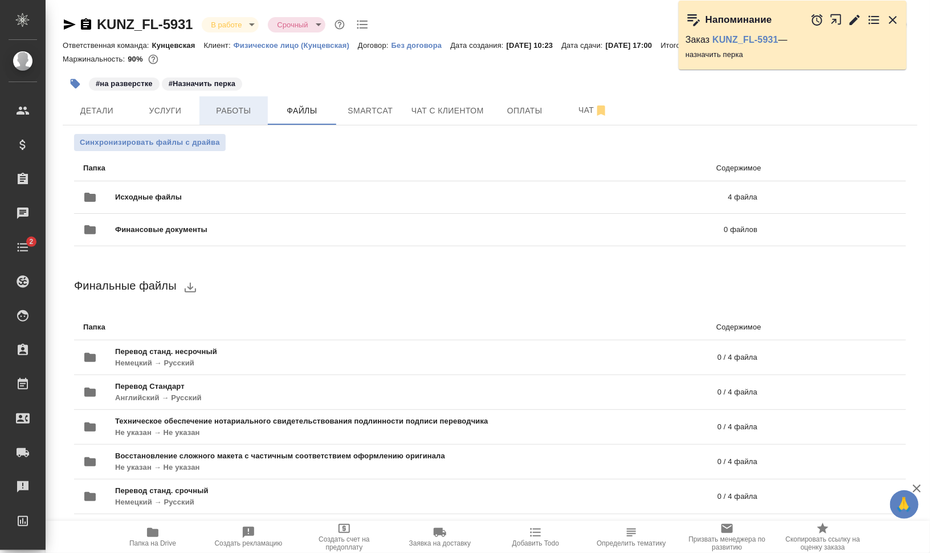
click at [212, 113] on span "Работы" at bounding box center [233, 111] width 55 height 14
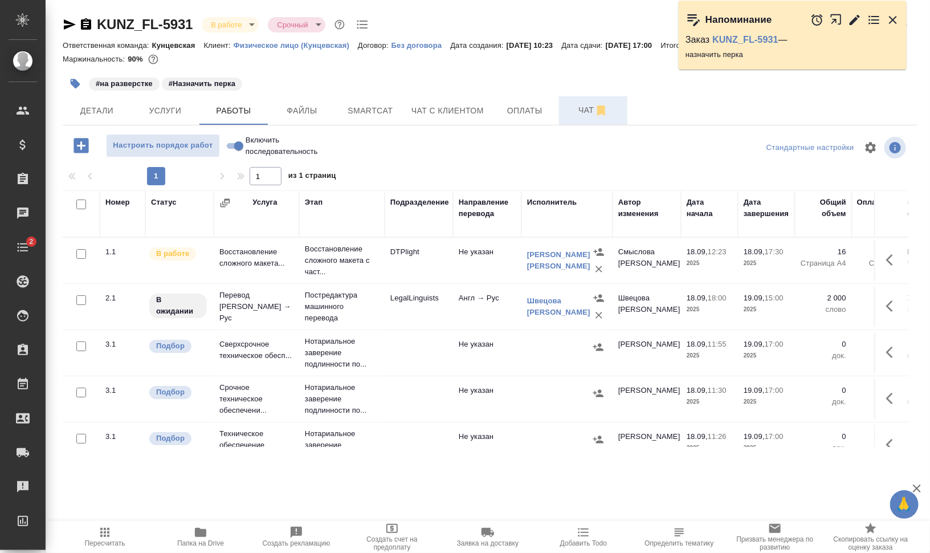
click at [570, 103] on button "Чат" at bounding box center [593, 110] width 68 height 28
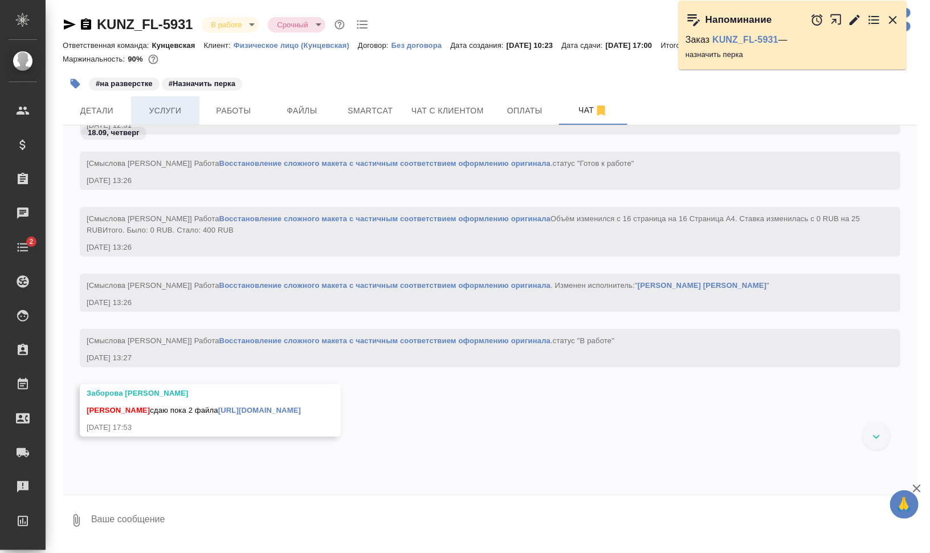
scroll to position [3628, 0]
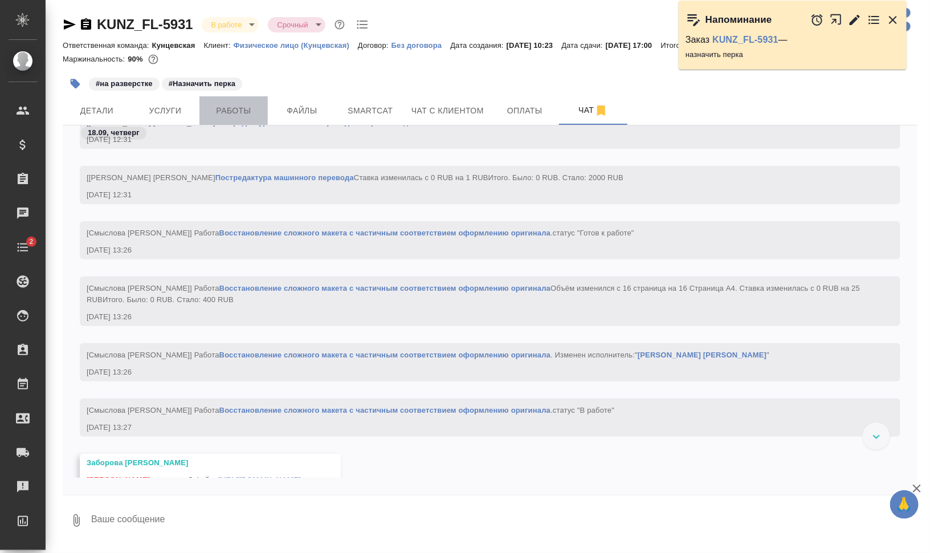
click at [235, 101] on button "Работы" at bounding box center [233, 110] width 68 height 28
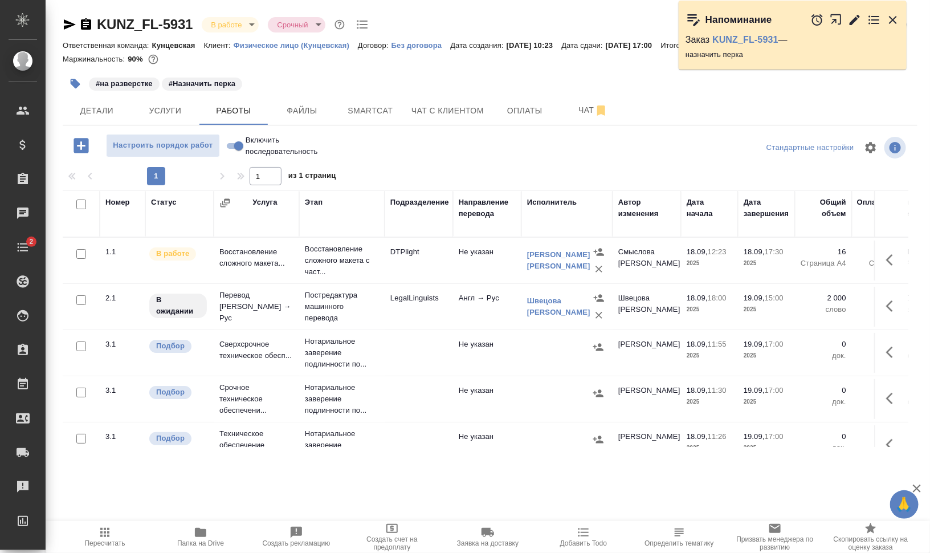
click at [195, 547] on span "Папка на Drive" at bounding box center [200, 543] width 47 height 8
click at [377, 104] on span "Smartcat" at bounding box center [370, 111] width 55 height 14
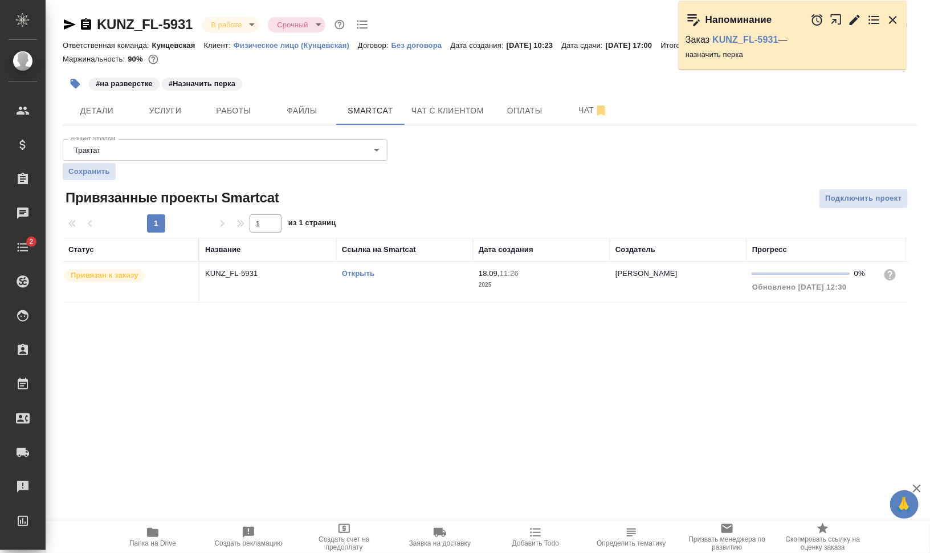
click at [356, 270] on link "Открыть" at bounding box center [358, 273] width 32 height 9
click at [349, 269] on link "Открыть" at bounding box center [358, 273] width 32 height 9
click at [393, 291] on td "Открыть" at bounding box center [404, 282] width 137 height 40
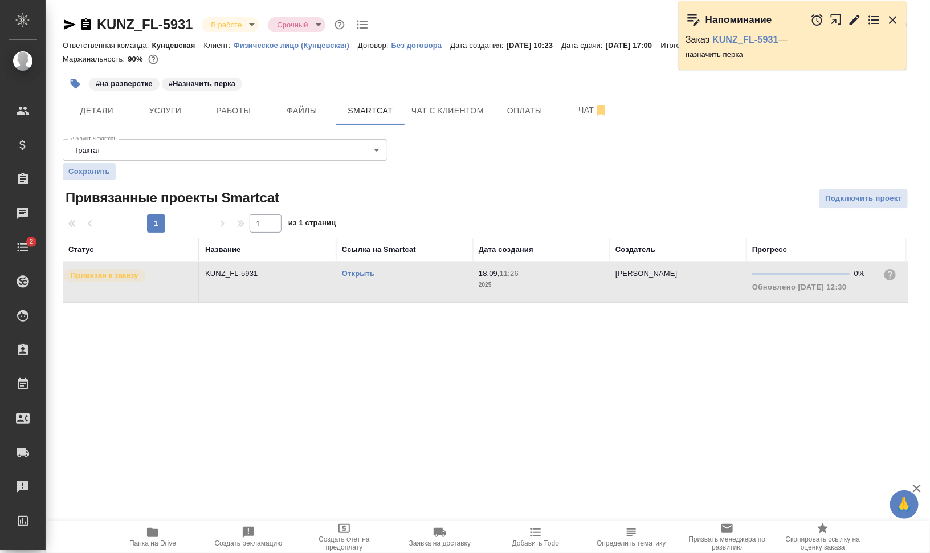
click at [393, 291] on td "Открыть" at bounding box center [404, 282] width 137 height 40
click at [850, 17] on icon "button" at bounding box center [855, 20] width 14 height 14
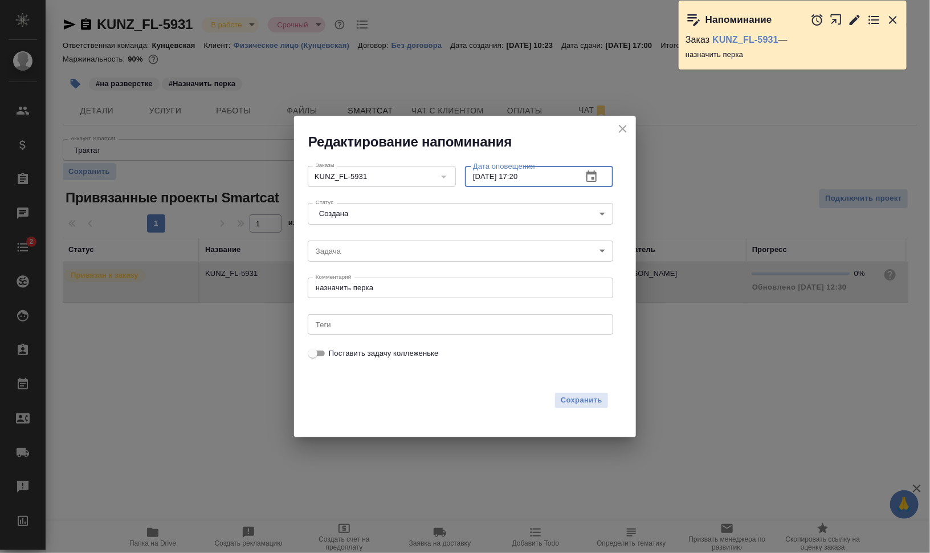
drag, startPoint x: 519, startPoint y: 179, endPoint x: 619, endPoint y: 179, distance: 99.7
click at [575, 177] on div "18.09.2025 17:20 Дата оповещения" at bounding box center [539, 176] width 148 height 21
type input "18.09.2025 18:50"
click at [594, 402] on span "Сохранить" at bounding box center [582, 400] width 42 height 13
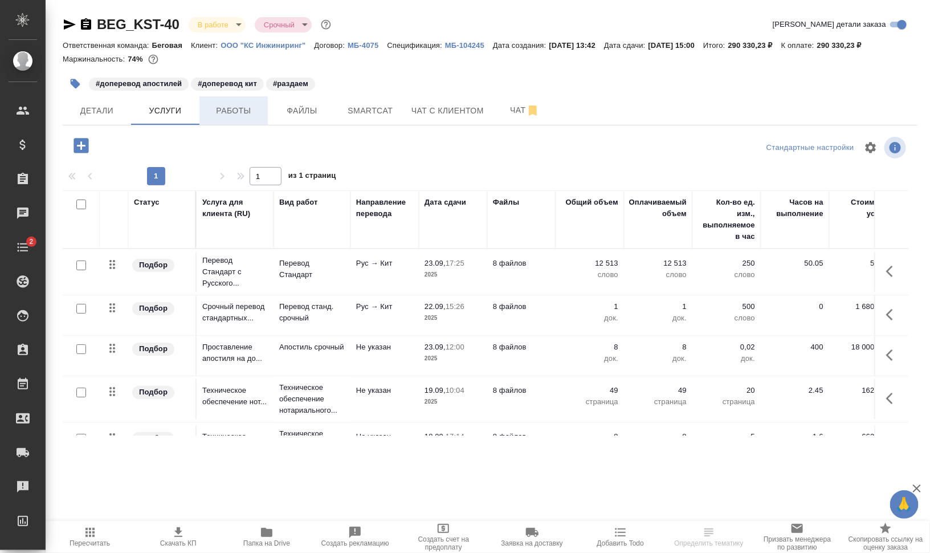
click at [220, 104] on span "Работы" at bounding box center [233, 111] width 55 height 14
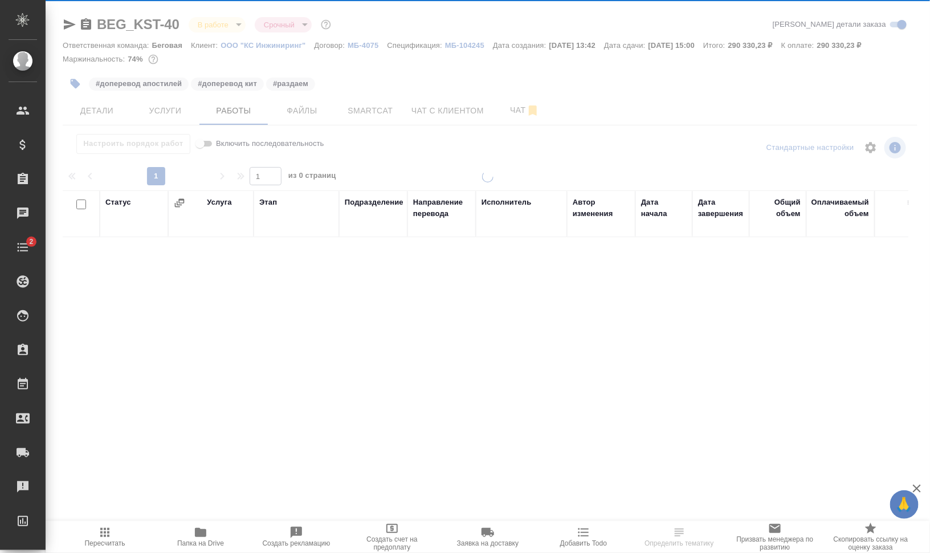
click at [104, 533] on icon "button" at bounding box center [104, 532] width 9 height 9
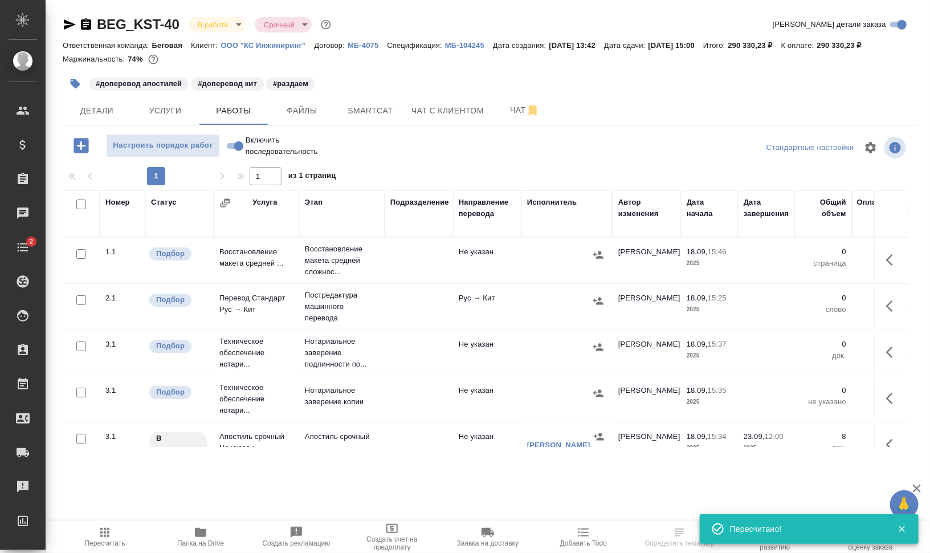
click at [886, 259] on icon "button" at bounding box center [893, 260] width 14 height 14
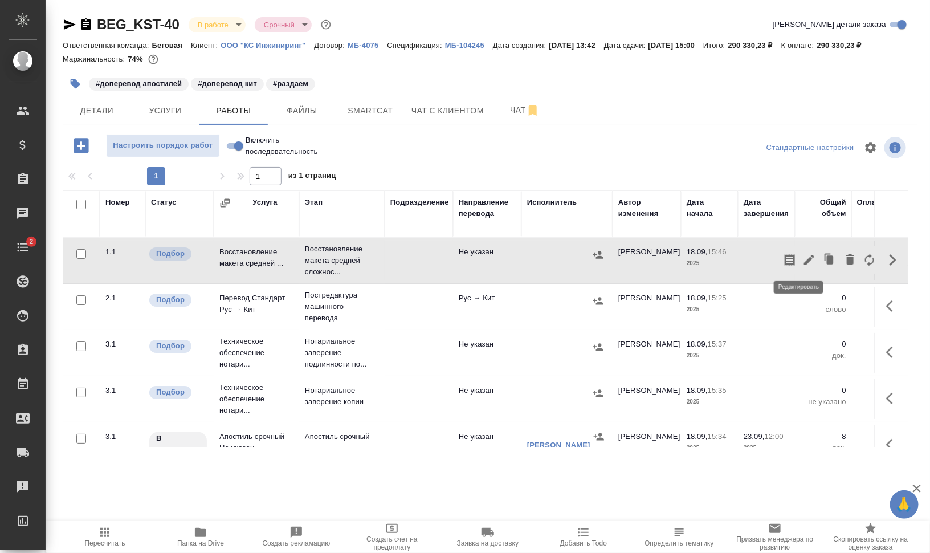
click at [803, 255] on icon "button" at bounding box center [809, 260] width 14 height 14
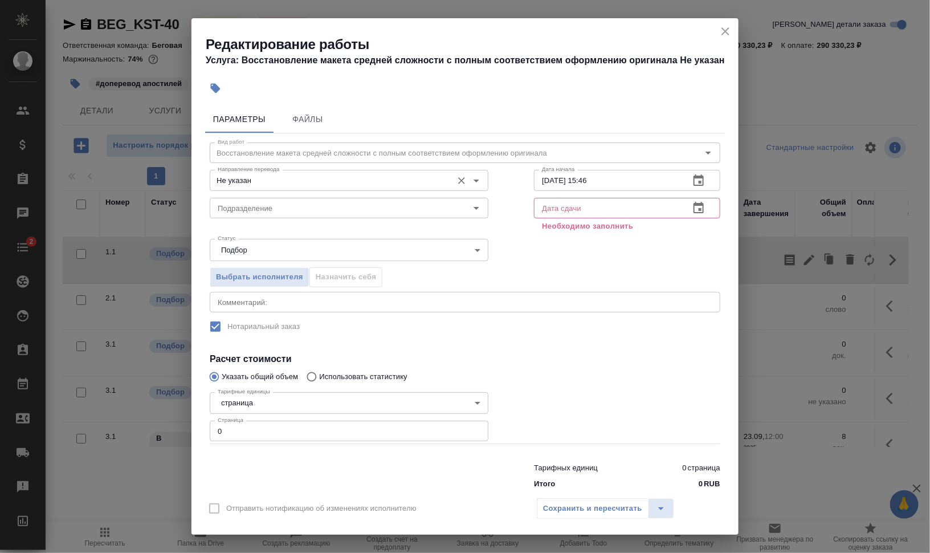
click at [250, 173] on div "Не указан Направление перевода" at bounding box center [349, 180] width 279 height 21
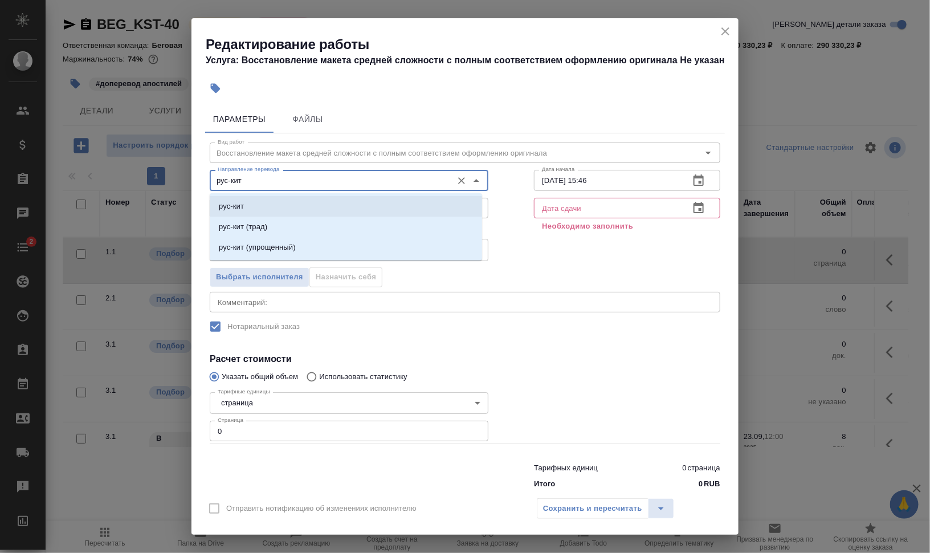
click at [273, 205] on li "рус-кит" at bounding box center [346, 206] width 272 height 21
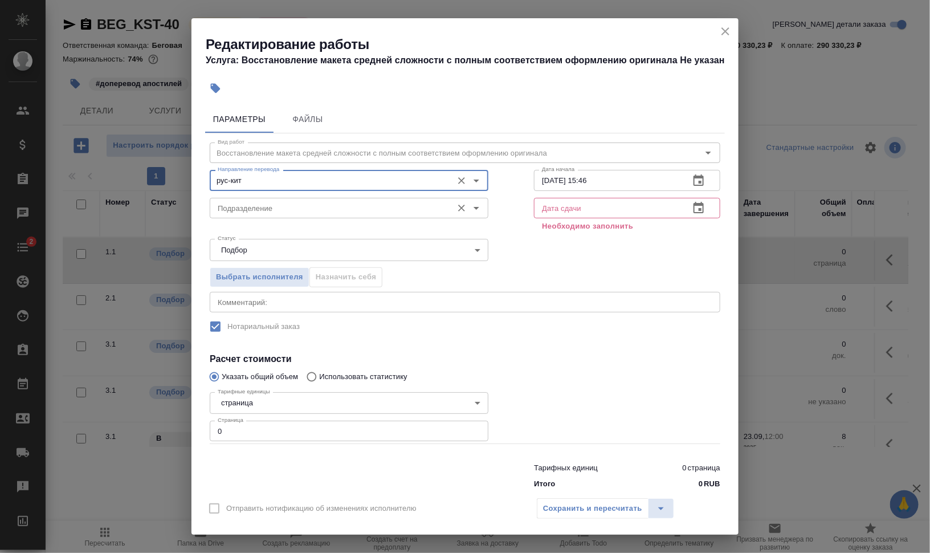
click at [470, 209] on icon "Open" at bounding box center [477, 208] width 14 height 14
type input "рус-кит"
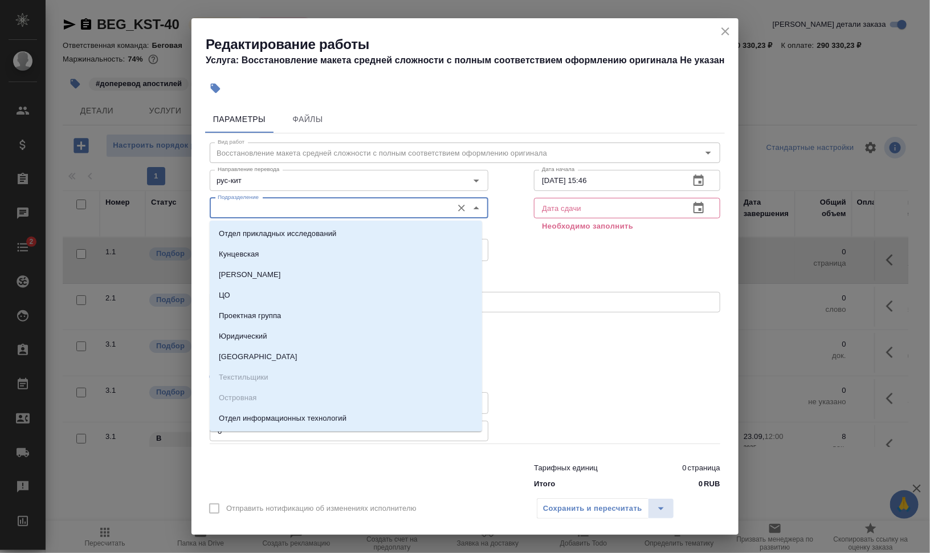
click at [357, 206] on input "Подразделение" at bounding box center [330, 208] width 234 height 14
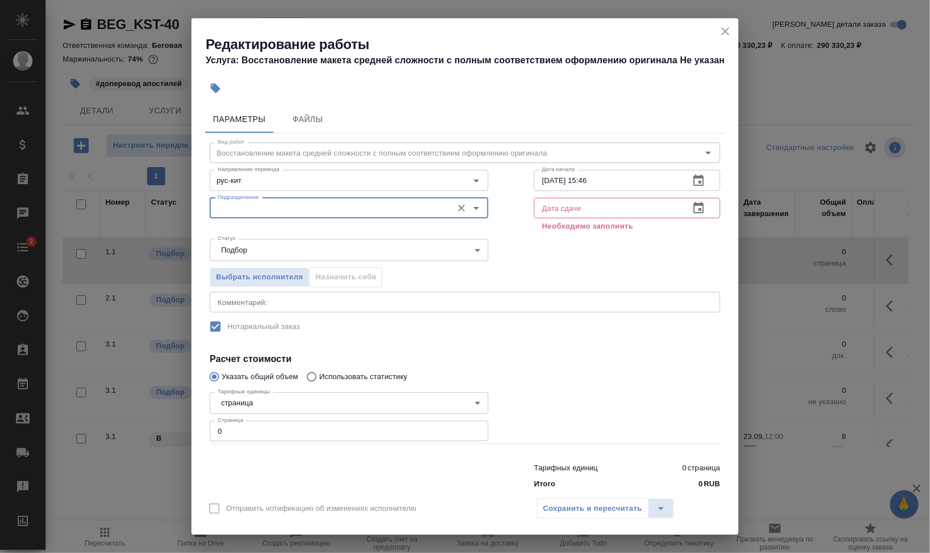
click at [345, 201] on input "Подразделение" at bounding box center [330, 208] width 234 height 14
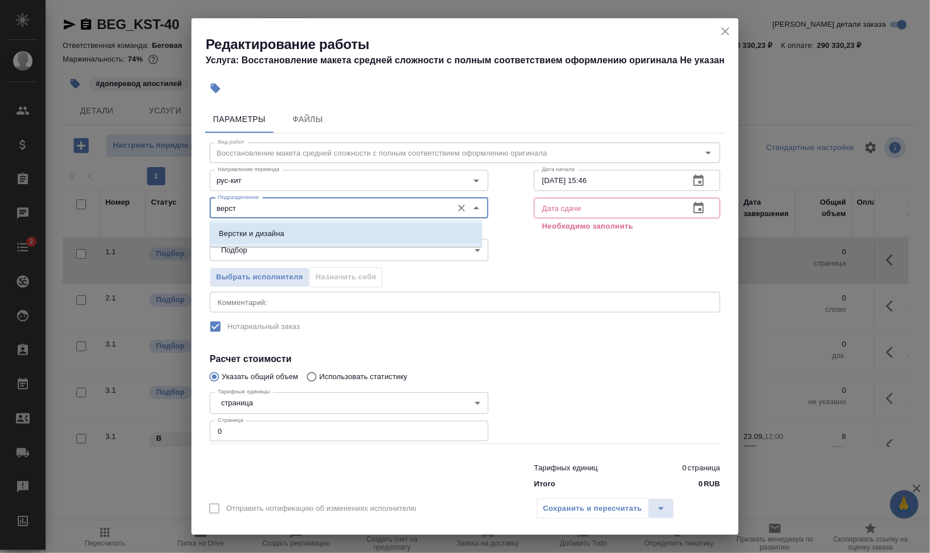
click at [322, 226] on li "Верстки и дизайна" at bounding box center [346, 233] width 272 height 21
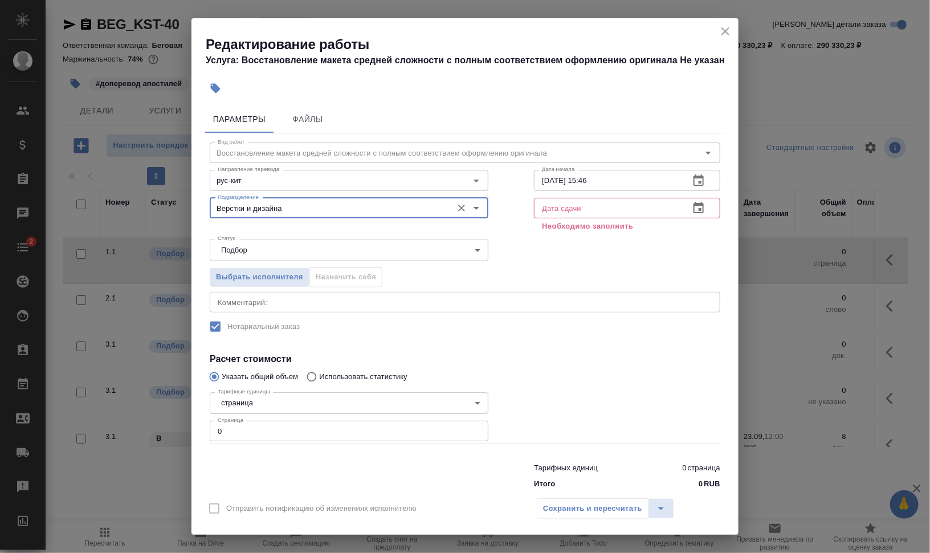
type input "Верстки и дизайна"
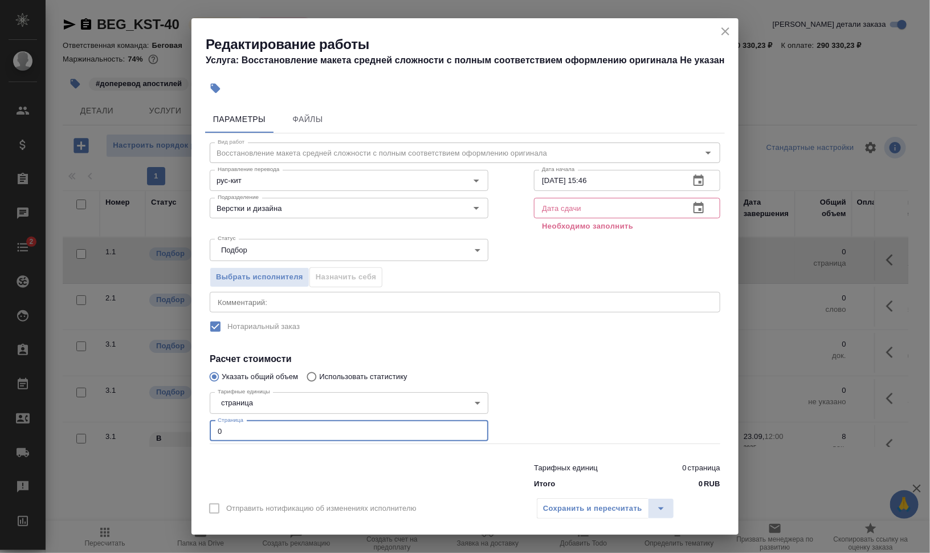
drag, startPoint x: 218, startPoint y: 427, endPoint x: 202, endPoint y: 428, distance: 16.0
click at [202, 428] on div "Параметры Файлы Вид работ Восстановление макета средней сложности с полным соот…" at bounding box center [464, 296] width 547 height 390
type input "37"
click at [546, 205] on input "text" at bounding box center [607, 208] width 146 height 21
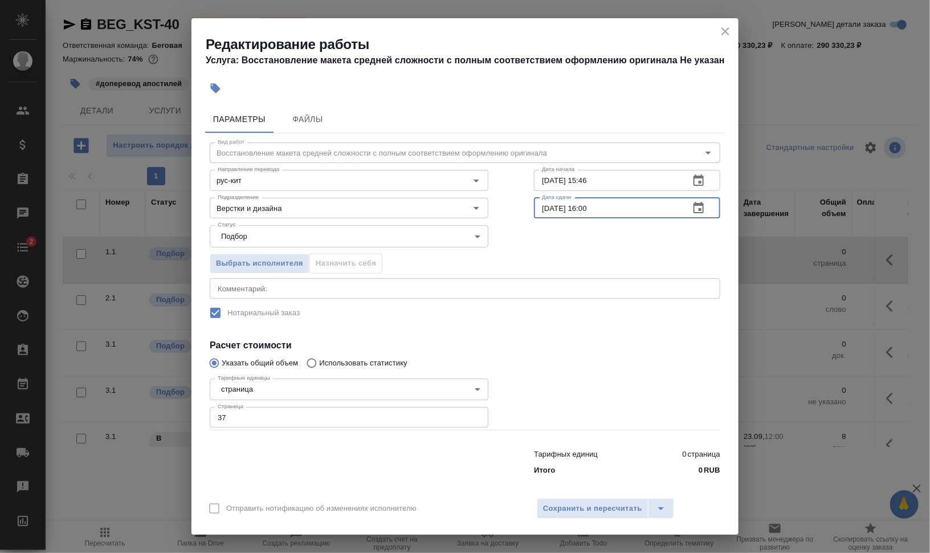
type input "[DATE] 16:00"
drag, startPoint x: 579, startPoint y: 178, endPoint x: 627, endPoint y: 179, distance: 47.9
click at [627, 179] on input "[DATE] 15:46" at bounding box center [607, 180] width 146 height 21
type input "[DATE] 18:24"
click at [566, 256] on div "Выбрать исполнителя Назначить себя" at bounding box center [465, 262] width 556 height 70
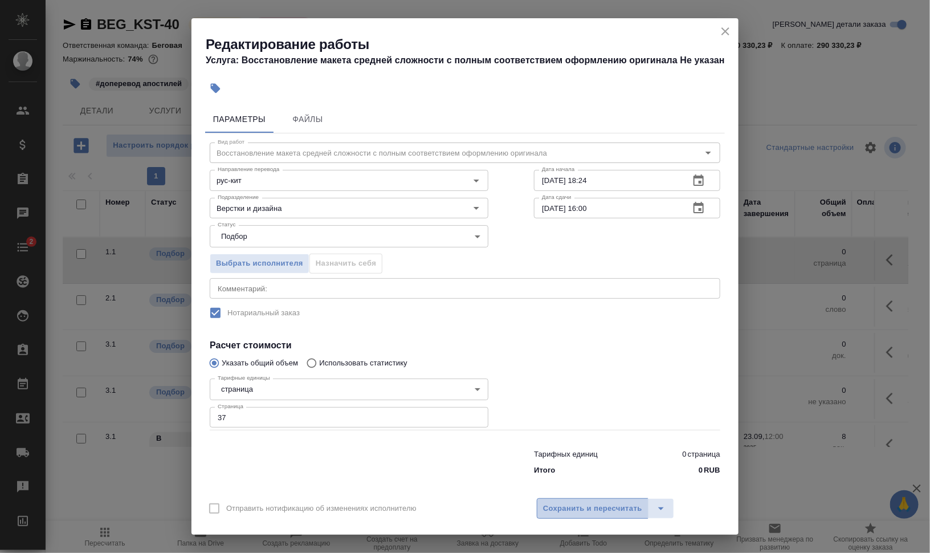
click at [579, 516] on button "Сохранить и пересчитать" at bounding box center [593, 508] width 112 height 21
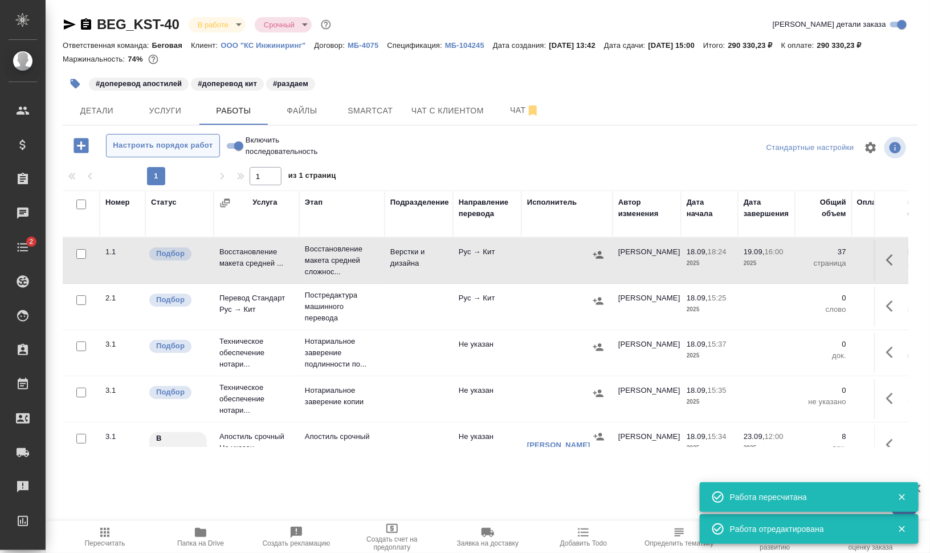
click at [208, 150] on span "Настроить порядок работ" at bounding box center [162, 145] width 101 height 13
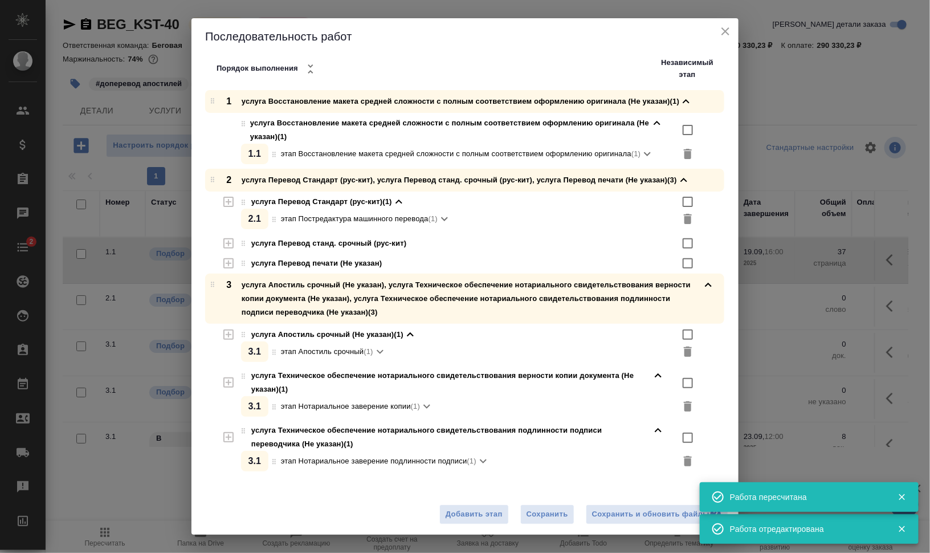
click at [644, 519] on div "Сохранить и обновить файлы" at bounding box center [657, 514] width 130 height 13
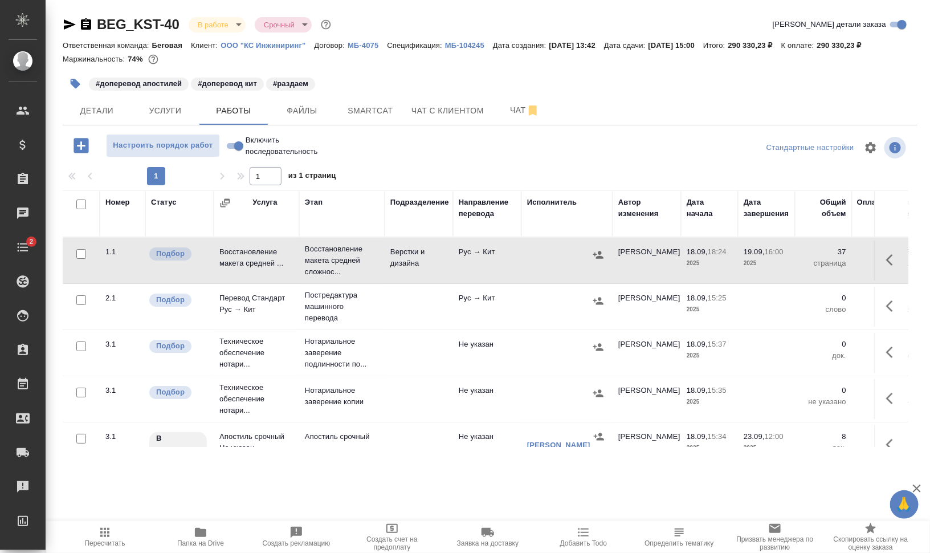
click at [662, 80] on div "#доперевод апостилей #доперевод кит #раздаем" at bounding box center [490, 83] width 855 height 25
click at [76, 81] on icon "button" at bounding box center [76, 84] width 10 height 10
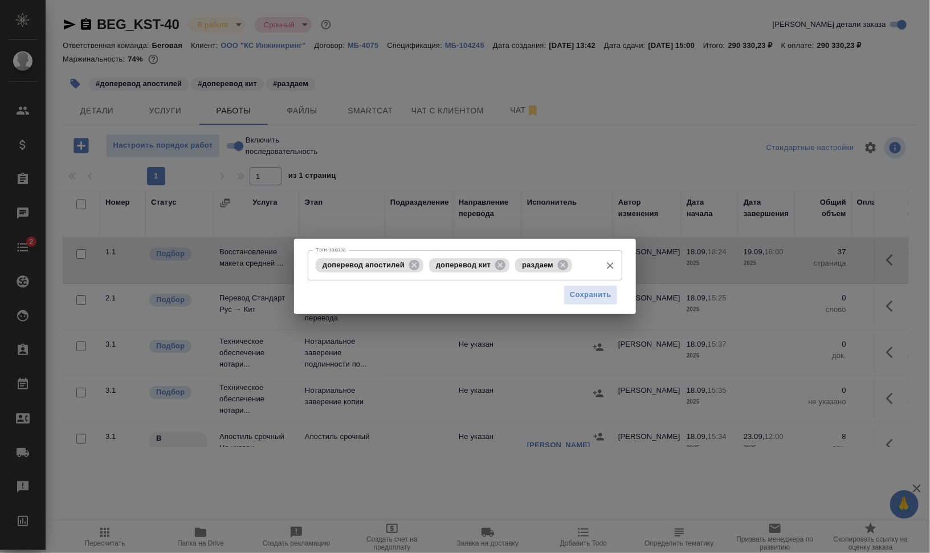
click at [581, 259] on input "Тэги заказа" at bounding box center [587, 264] width 25 height 19
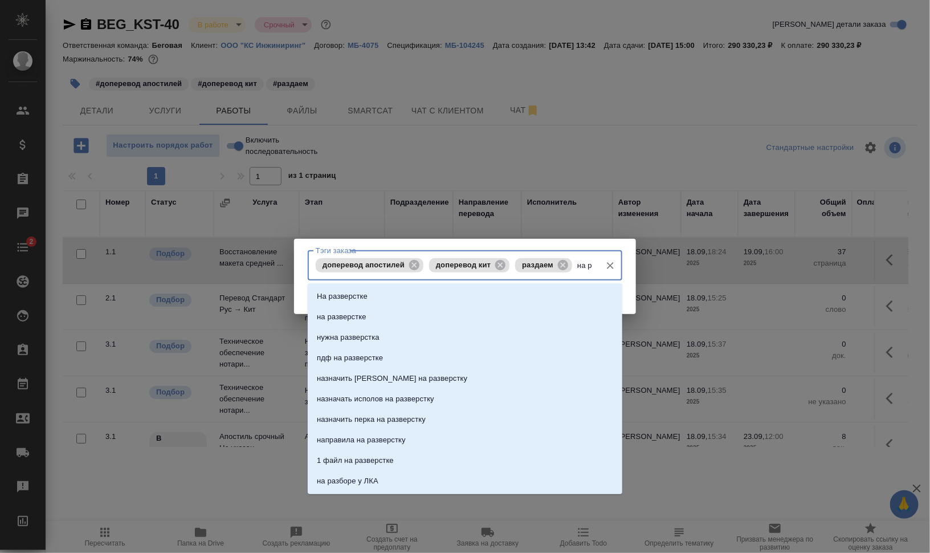
type input "на ра"
click at [360, 309] on li "на разверстке" at bounding box center [465, 317] width 315 height 21
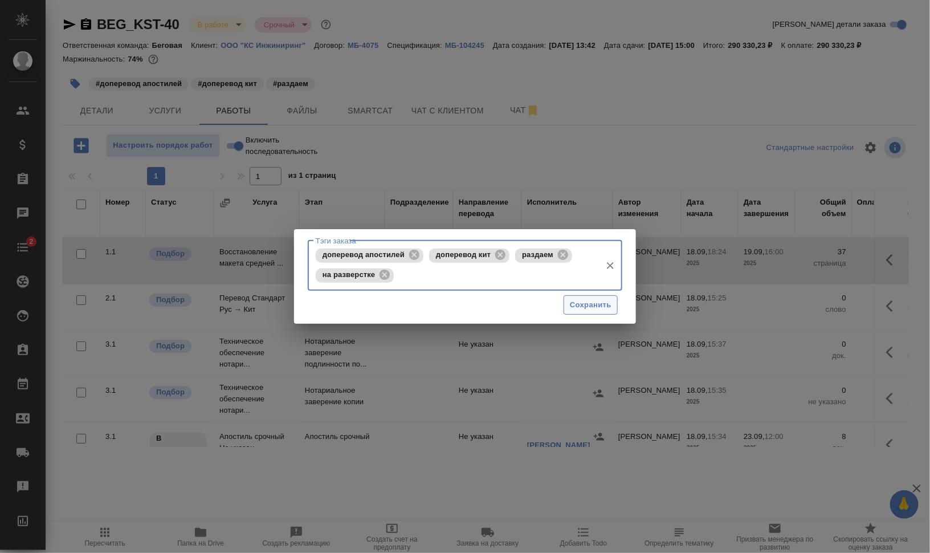
click at [585, 304] on span "Сохранить" at bounding box center [591, 305] width 42 height 13
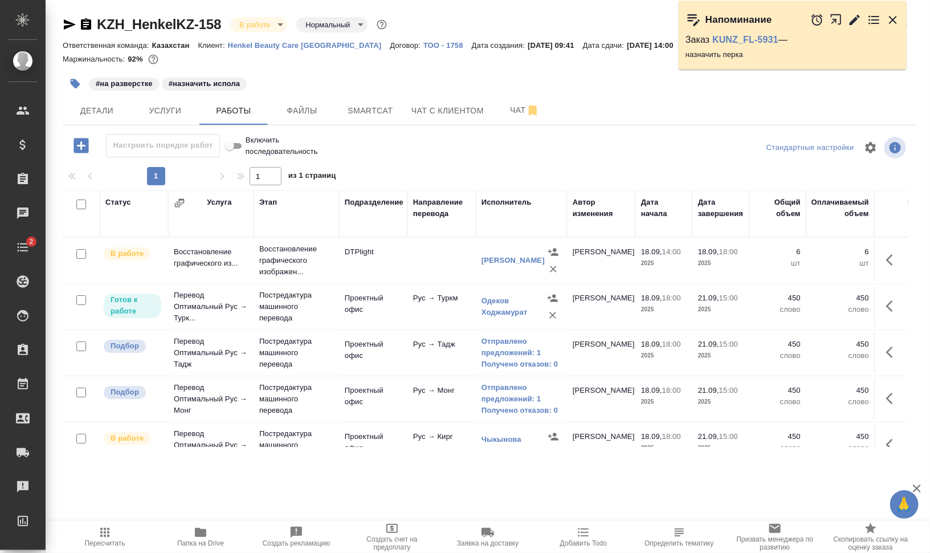
scroll to position [70, 0]
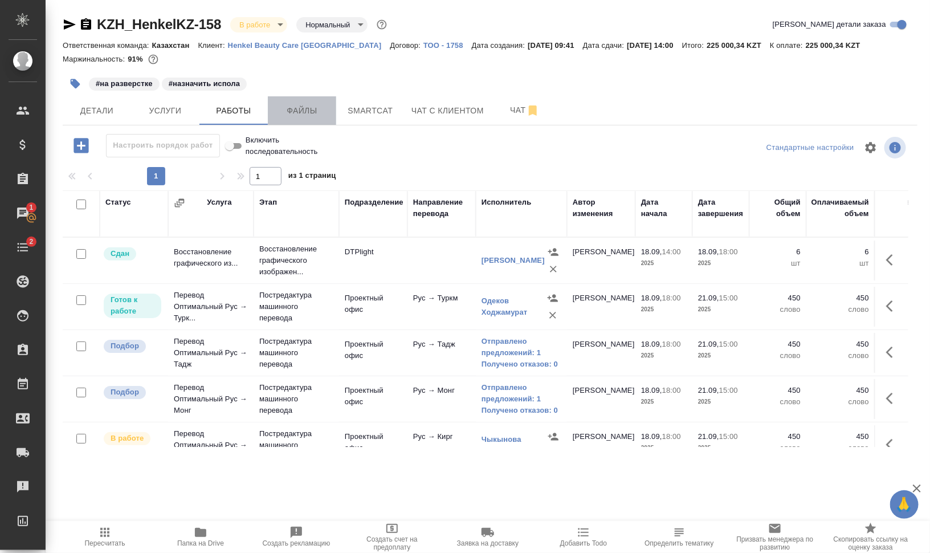
click at [325, 110] on span "Файлы" at bounding box center [302, 111] width 55 height 14
click at [232, 107] on span "Работы" at bounding box center [233, 111] width 55 height 14
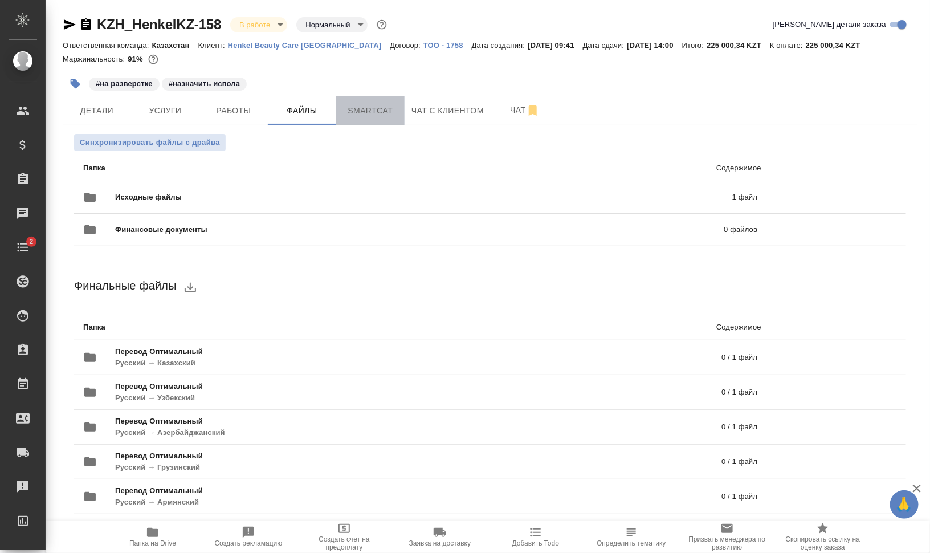
click at [366, 110] on span "Smartcat" at bounding box center [370, 111] width 55 height 14
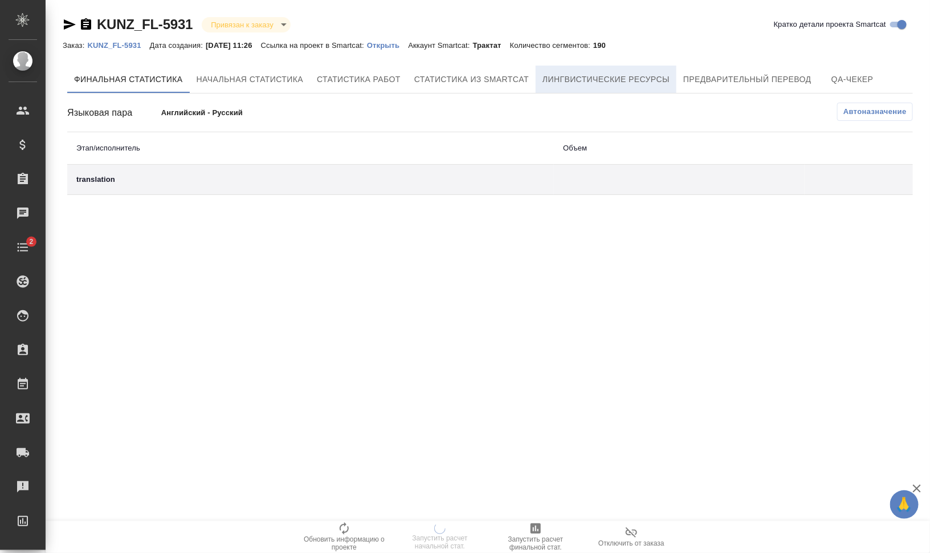
click at [632, 68] on button "Лингвистические ресурсы" at bounding box center [606, 79] width 141 height 27
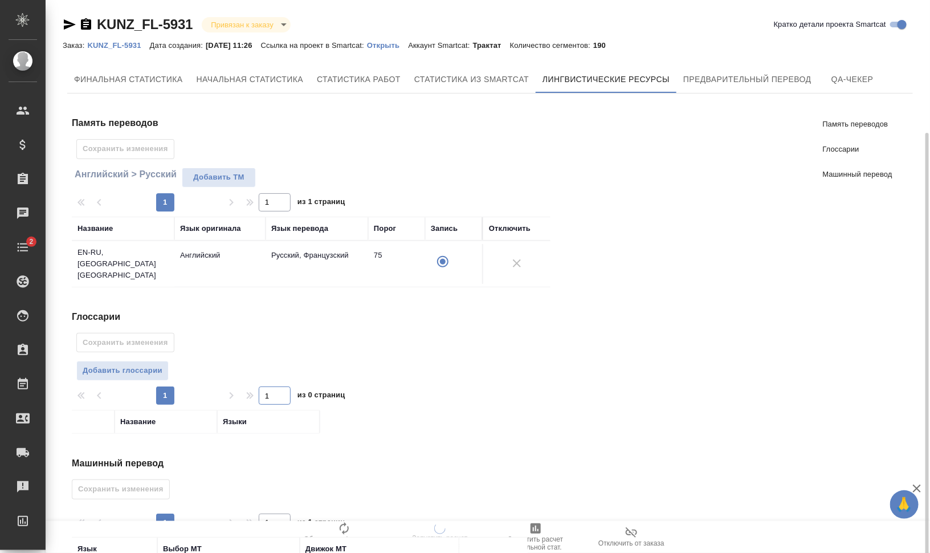
scroll to position [86, 0]
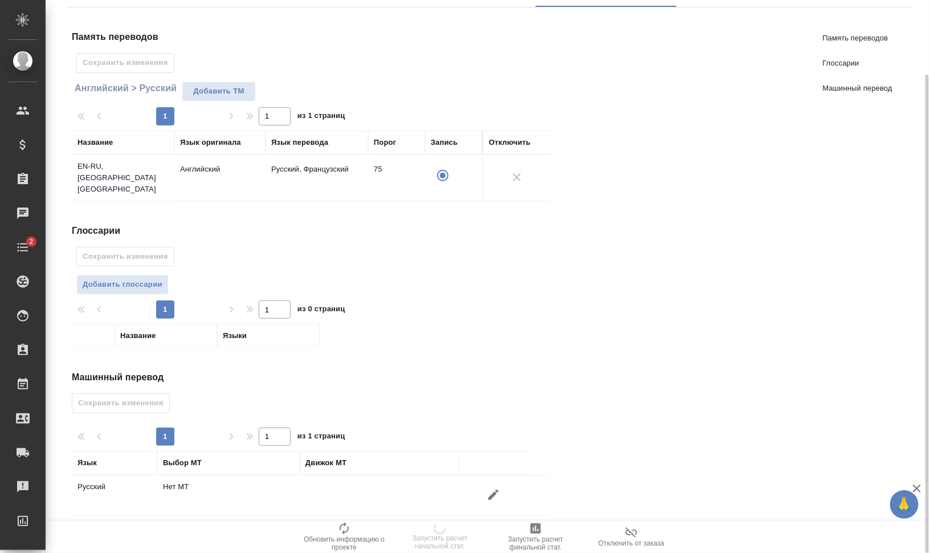
click at [491, 488] on icon "button" at bounding box center [494, 495] width 14 height 14
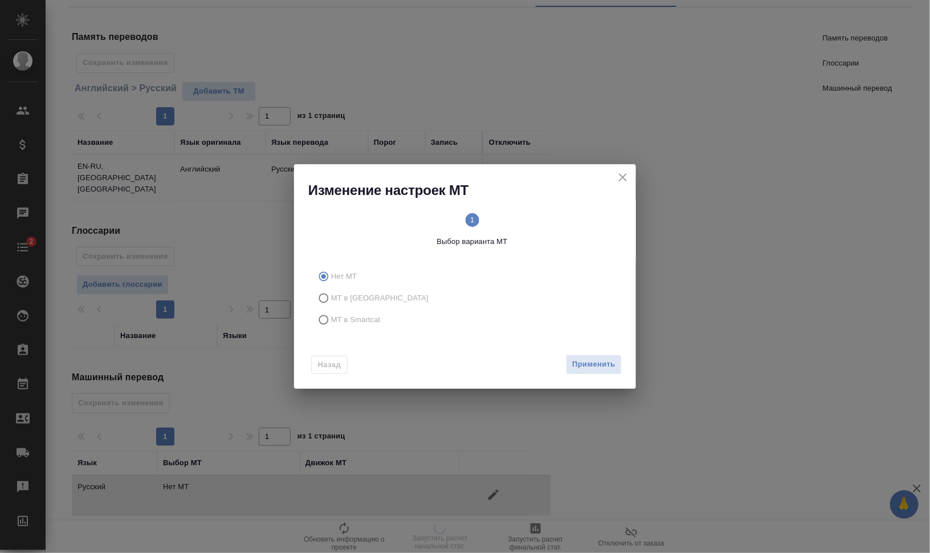
click at [380, 319] on span "МТ в Smartcat" at bounding box center [356, 319] width 50 height 11
click at [331, 319] on input "МТ в Smartcat" at bounding box center [322, 320] width 18 height 22
radio input "true"
click at [548, 223] on text "2" at bounding box center [547, 219] width 4 height 9
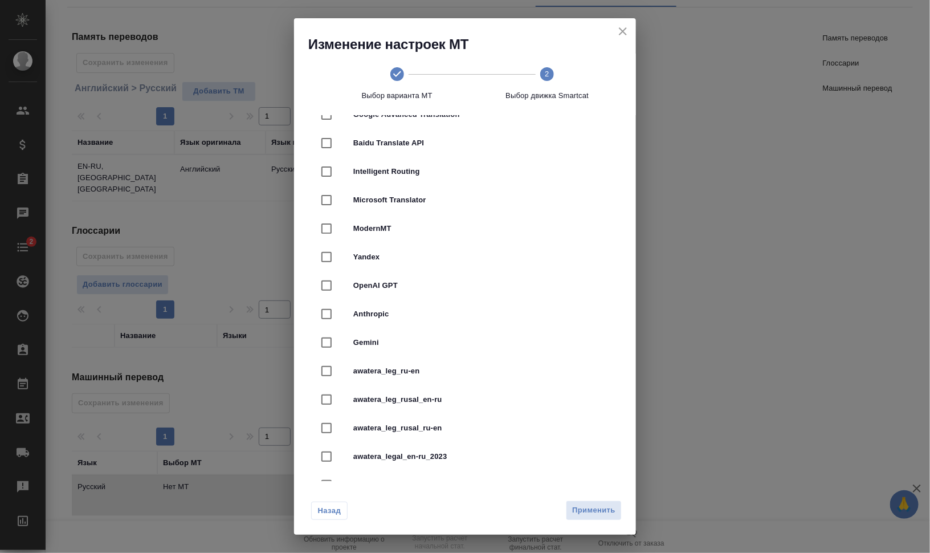
scroll to position [214, 0]
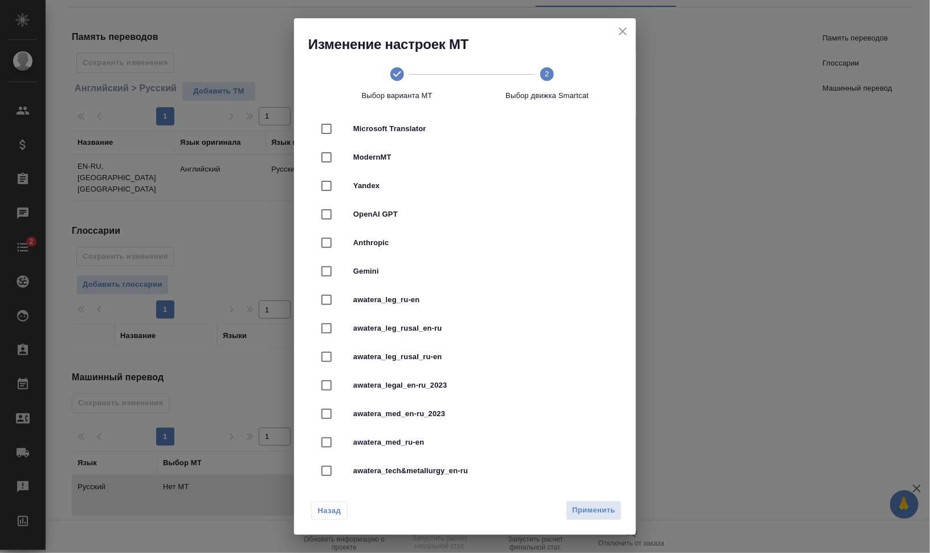
click at [496, 382] on span "awatera_legal_en-ru_2023" at bounding box center [480, 384] width 255 height 11
checkbox input "true"
click at [600, 514] on span "Применить" at bounding box center [593, 510] width 43 height 13
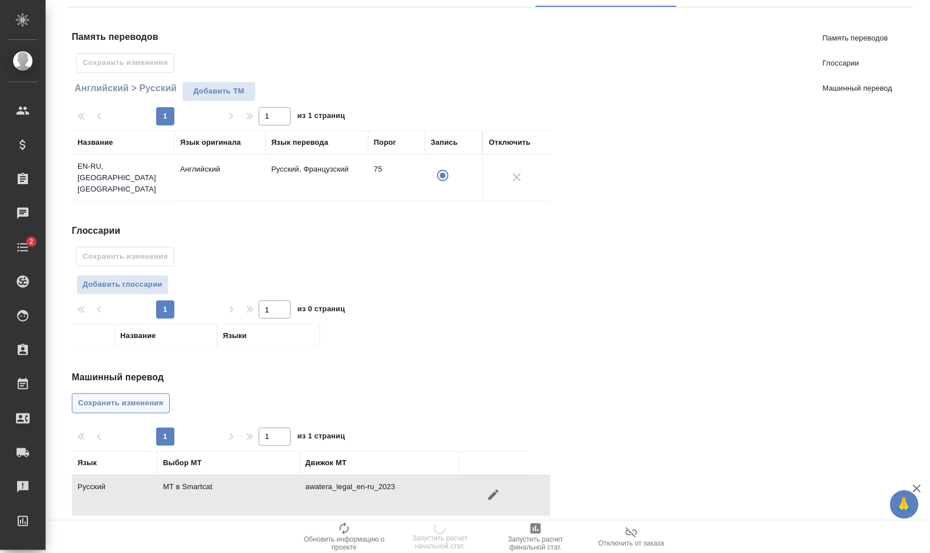
click at [113, 397] on span "Сохранить изменения" at bounding box center [120, 403] width 85 height 13
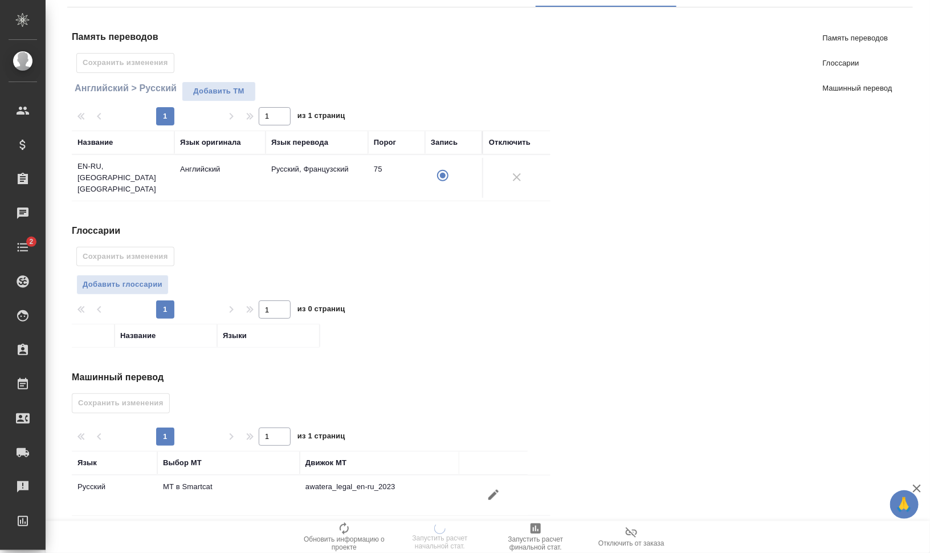
scroll to position [0, 0]
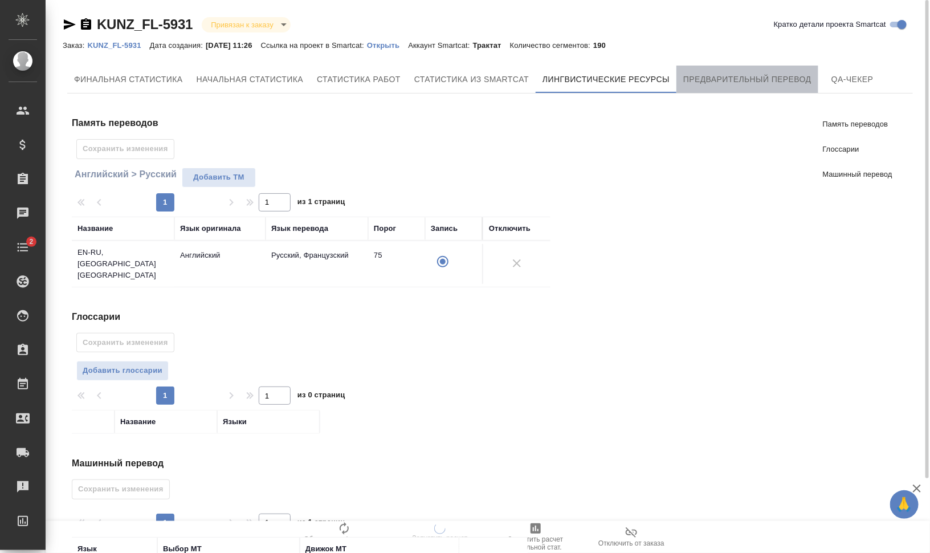
click at [744, 80] on span "Предварительный перевод" at bounding box center [747, 79] width 128 height 14
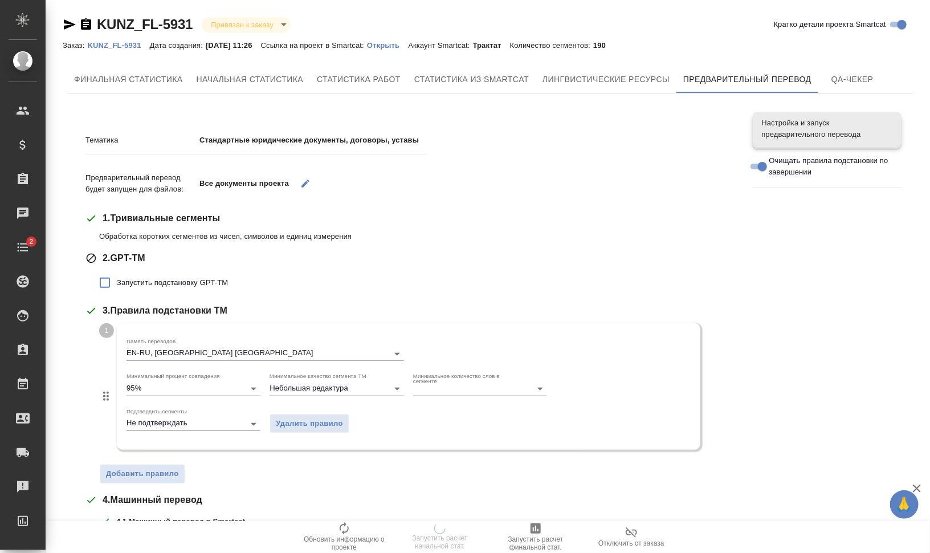
click at [211, 278] on span "Запустить подстановку GPT-TM" at bounding box center [172, 282] width 111 height 11
click at [117, 278] on input "Запустить подстановку GPT-TM" at bounding box center [105, 283] width 24 height 24
checkbox input "true"
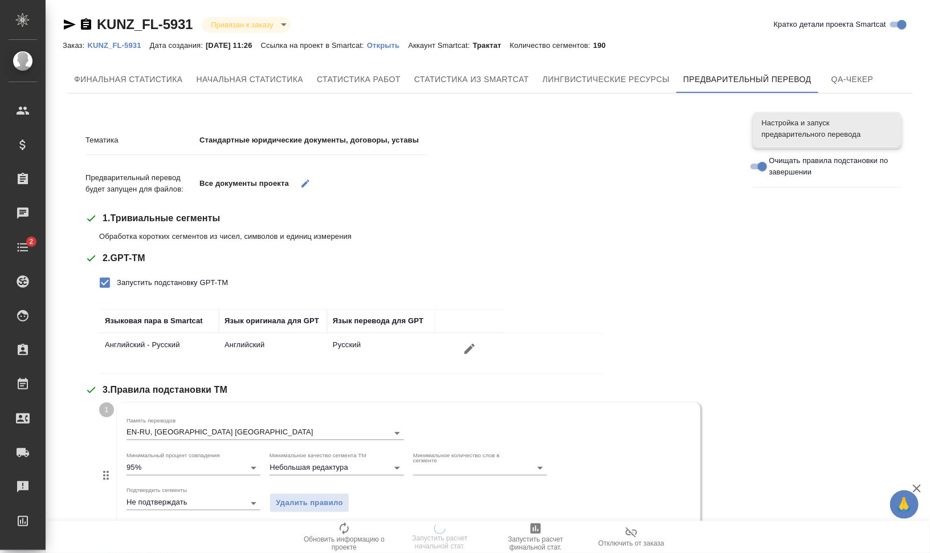
scroll to position [301, 0]
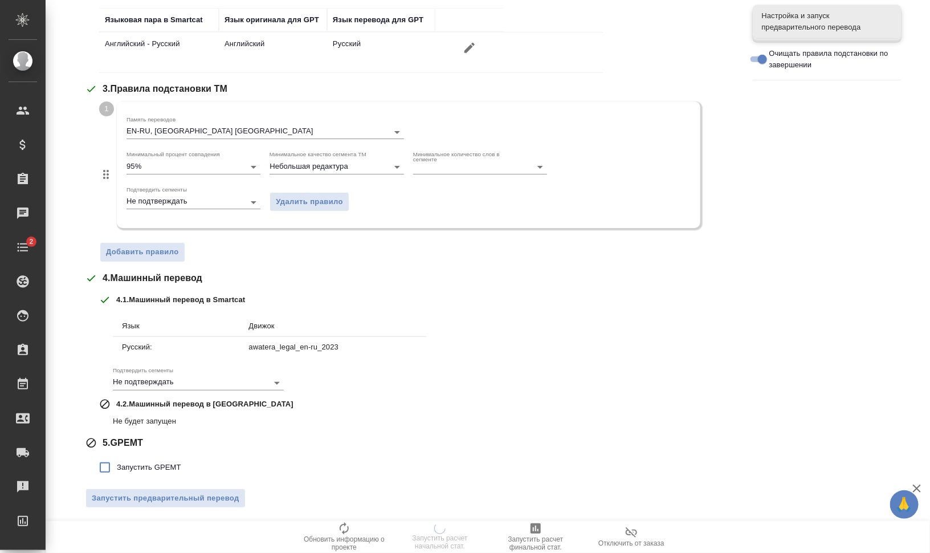
click at [149, 463] on span "Запустить GPEMT" at bounding box center [149, 467] width 64 height 11
click at [117, 463] on input "Запустить GPEMT" at bounding box center [105, 467] width 24 height 24
checkbox input "true"
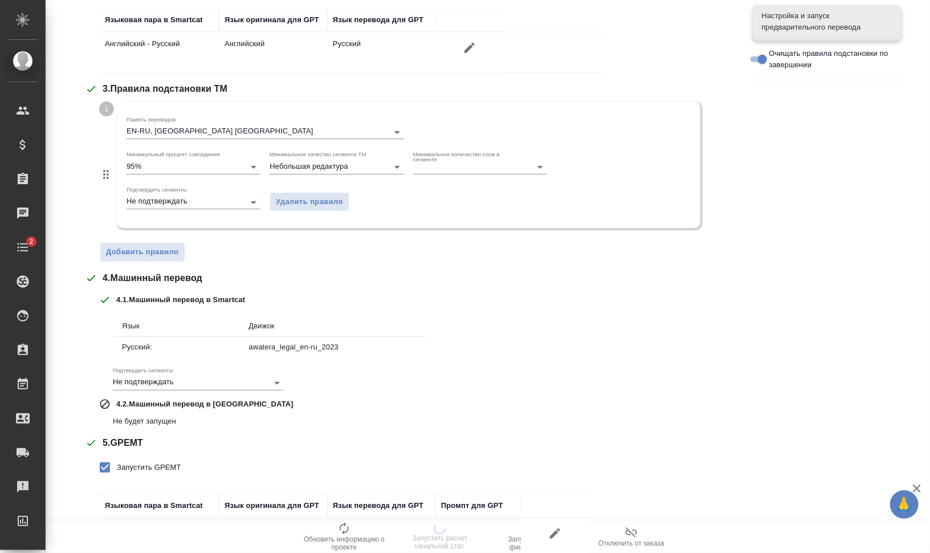
scroll to position [379, 0]
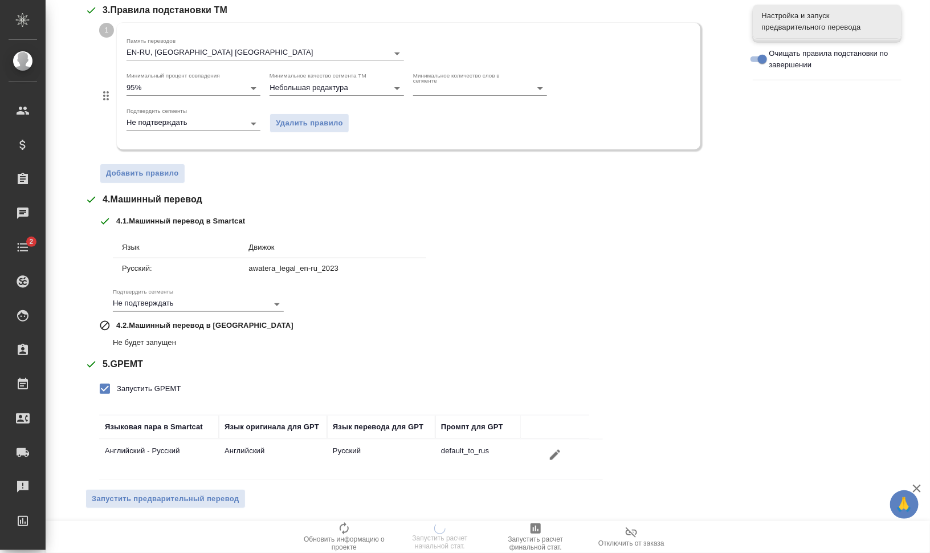
click at [184, 495] on span "Запустить предварительный перевод" at bounding box center [166, 498] width 148 height 13
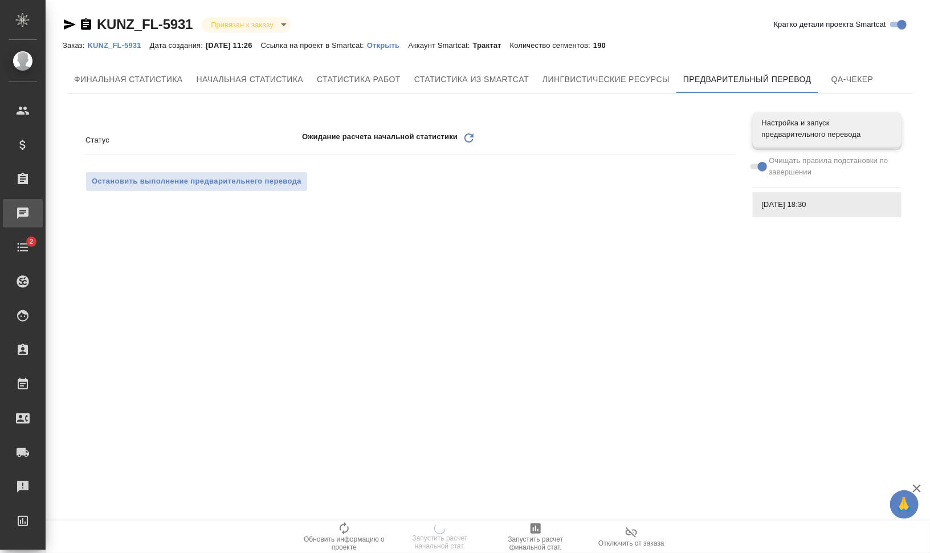
scroll to position [0, 0]
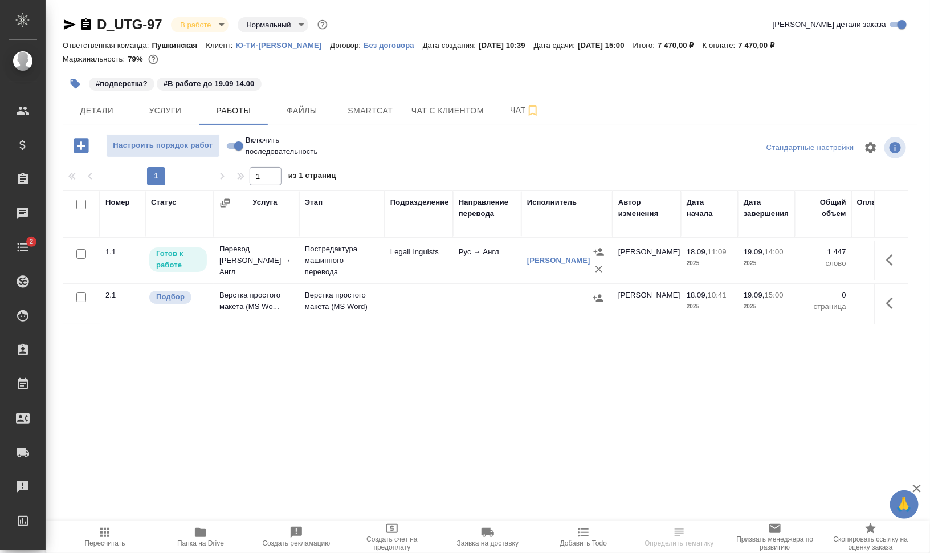
drag, startPoint x: 234, startPoint y: 48, endPoint x: 333, endPoint y: 46, distance: 99.2
click at [333, 46] on div "Ответственная команда: Пушкинская Клиент: Ю-ТИ-ДЖИ ДОМОДЕДОВО Договор: Без дого…" at bounding box center [490, 45] width 855 height 14
copy p "Ю-ТИ-ДЖИ ДОМОДЕДОВО"
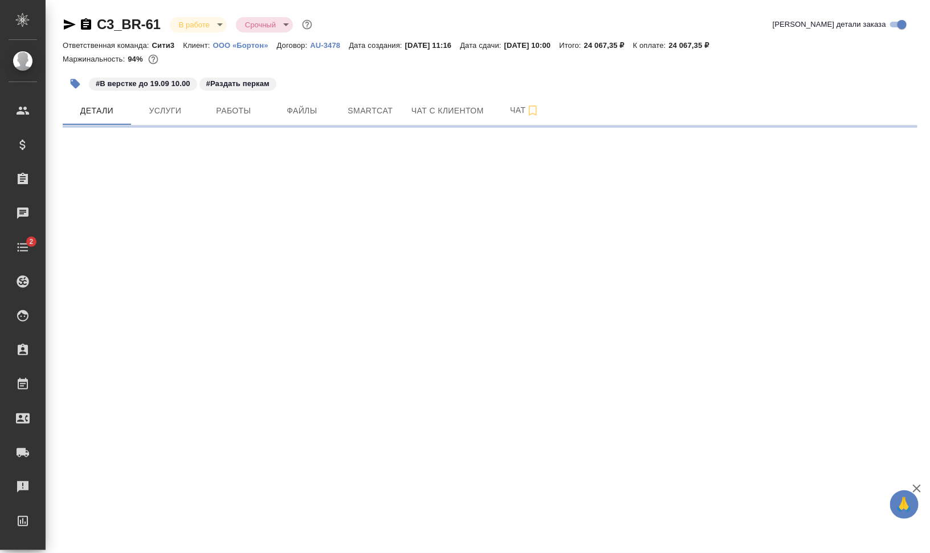
select select "RU"
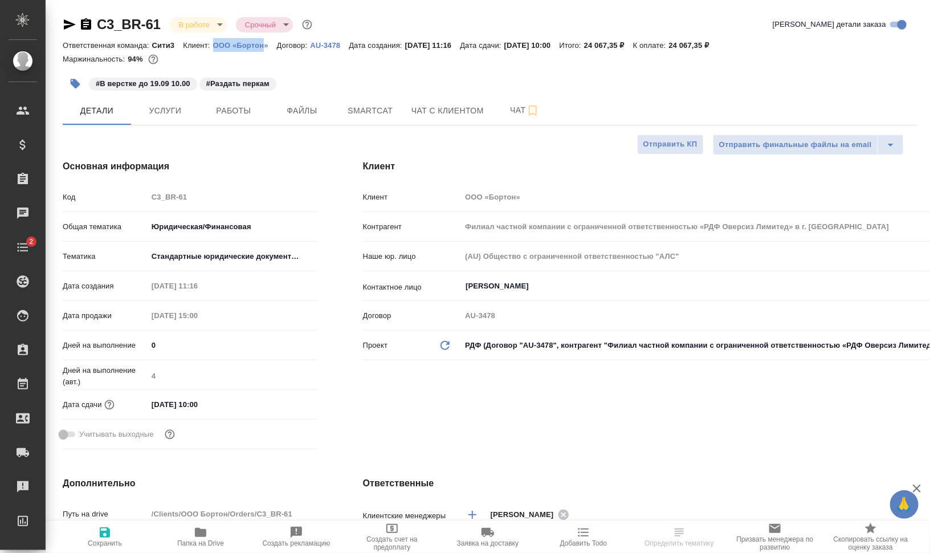
type textarea "x"
drag, startPoint x: 260, startPoint y: 45, endPoint x: 268, endPoint y: 43, distance: 8.2
click at [268, 43] on div "Ответственная команда: Сити3 Клиент: ООО «Бортон» Договор: AU-3478 Дата создани…" at bounding box center [490, 45] width 855 height 14
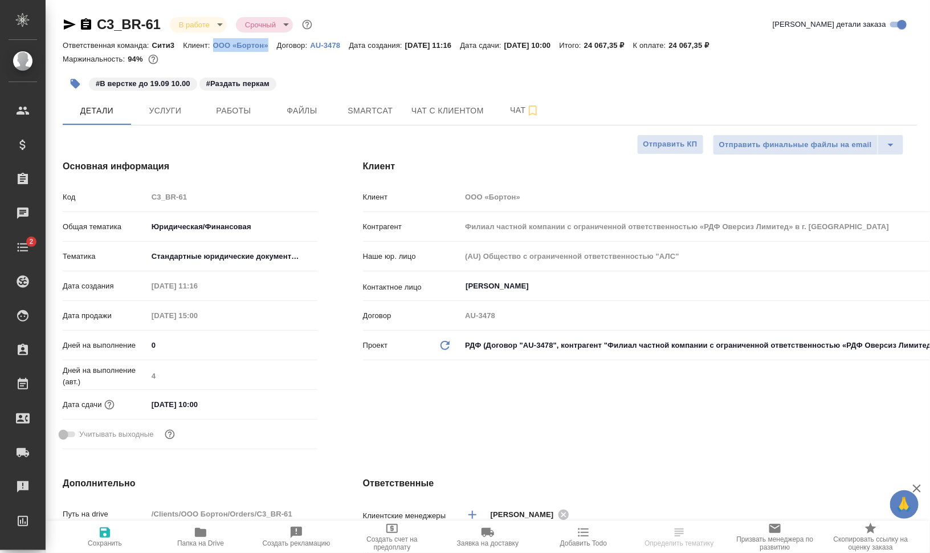
type textarea "x"
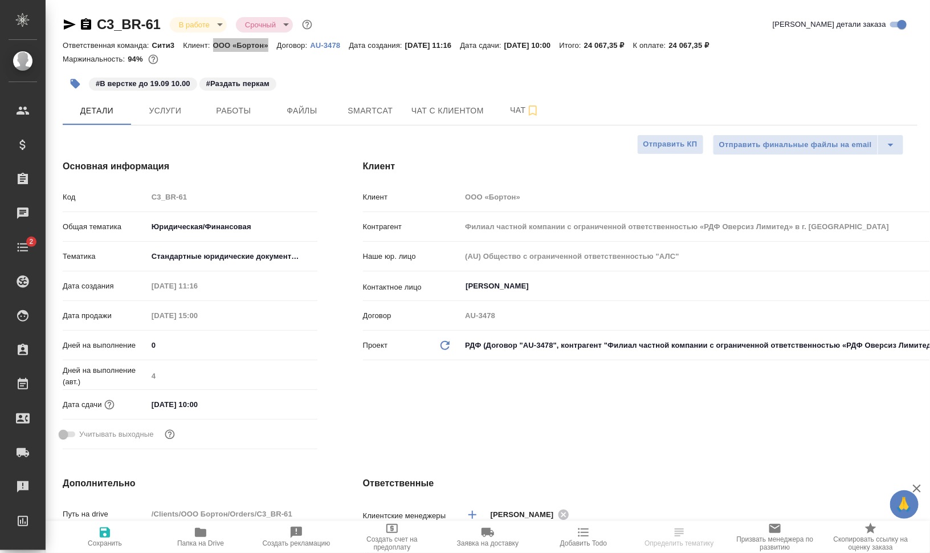
type textarea "x"
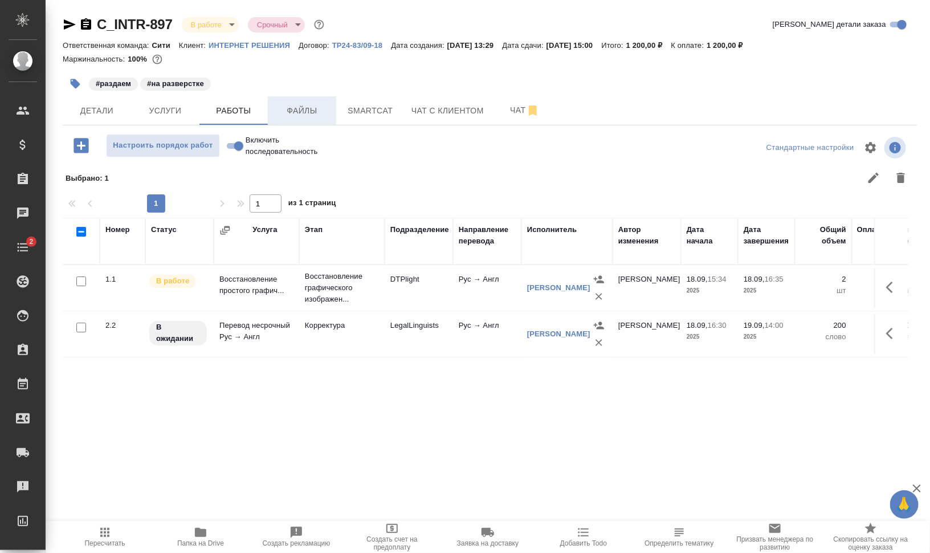
click at [317, 112] on span "Файлы" at bounding box center [302, 111] width 55 height 14
click at [230, 111] on span "Работы" at bounding box center [233, 111] width 55 height 14
click at [240, 109] on span "Работы" at bounding box center [233, 111] width 55 height 14
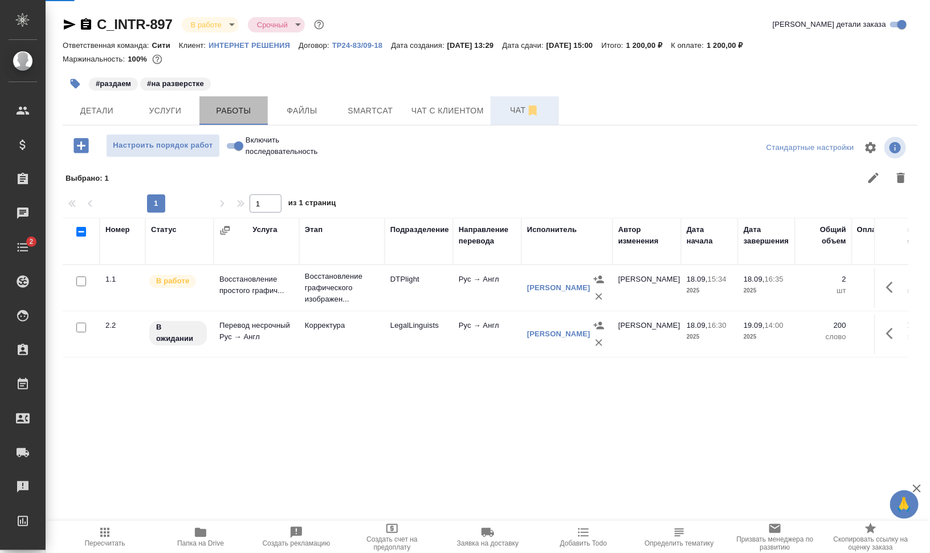
click at [240, 109] on span "Работы" at bounding box center [233, 111] width 55 height 14
click at [509, 107] on span "Чат" at bounding box center [524, 110] width 55 height 14
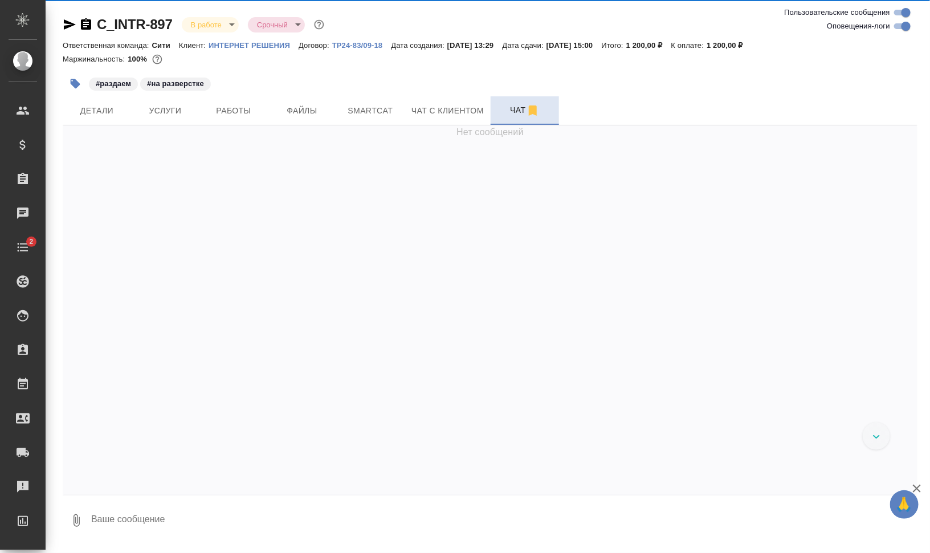
click at [503, 114] on span "Чат" at bounding box center [524, 110] width 55 height 14
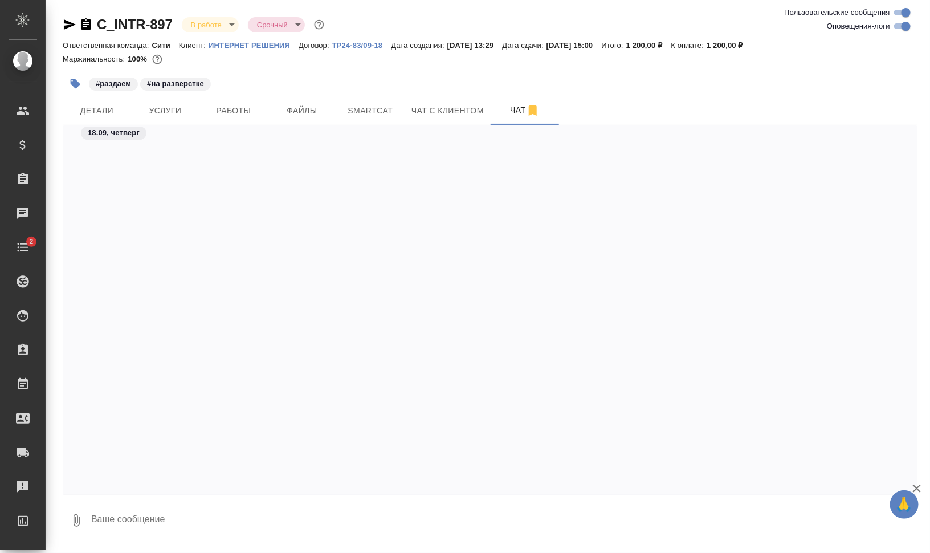
scroll to position [6778, 0]
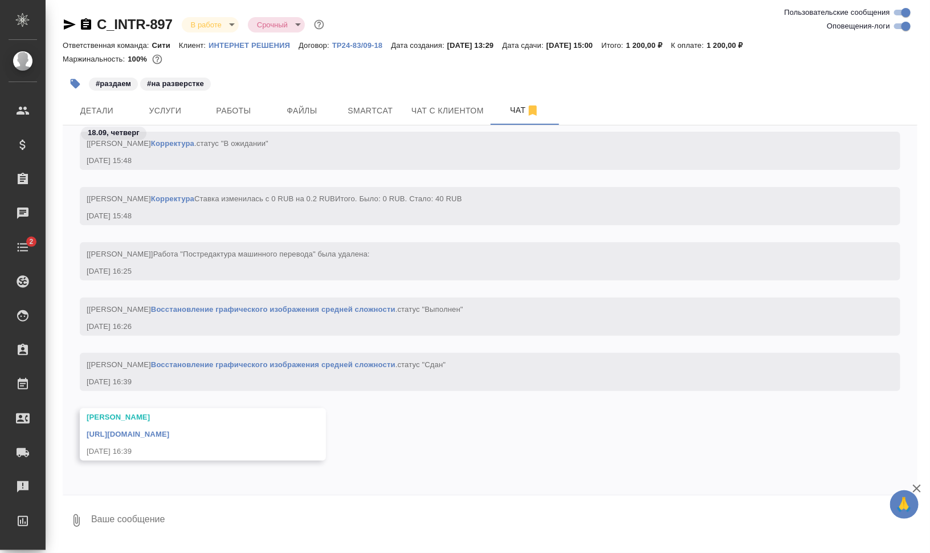
click at [169, 431] on link "[URL][DOMAIN_NAME]" at bounding box center [128, 434] width 83 height 9
click at [387, 115] on span "Smartcat" at bounding box center [370, 111] width 55 height 14
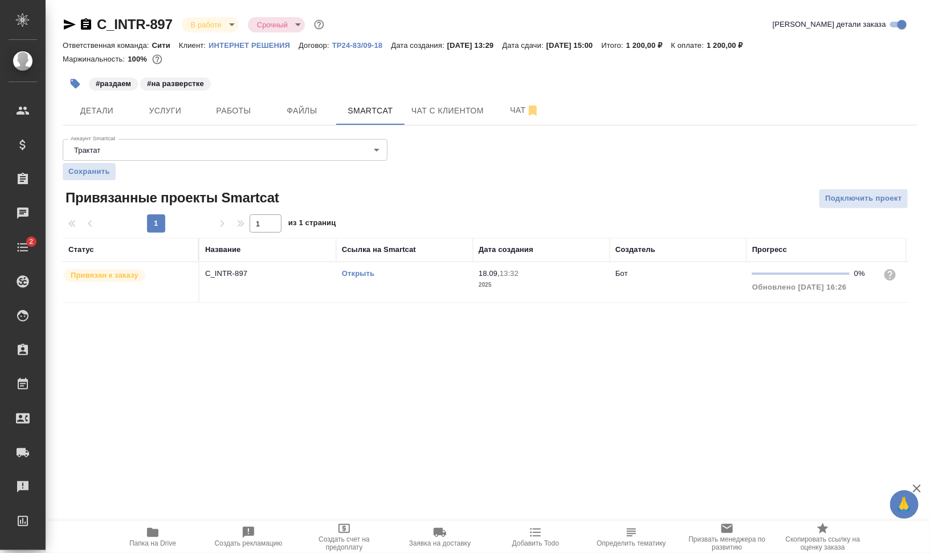
click at [361, 272] on link "Открыть" at bounding box center [358, 273] width 32 height 9
click at [357, 289] on td "Открыть" at bounding box center [404, 282] width 137 height 40
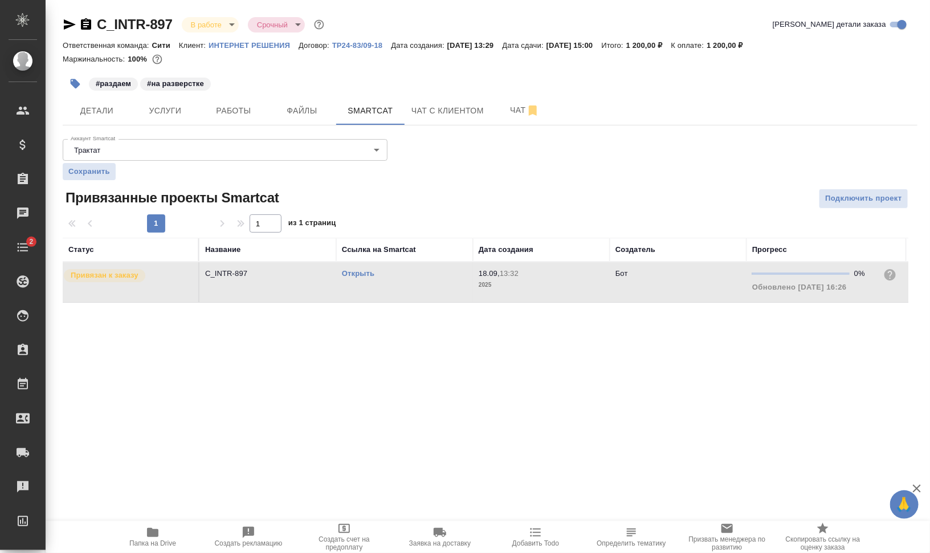
click at [357, 289] on td "Открыть" at bounding box center [404, 282] width 137 height 40
click at [73, 80] on icon "button" at bounding box center [76, 84] width 10 height 10
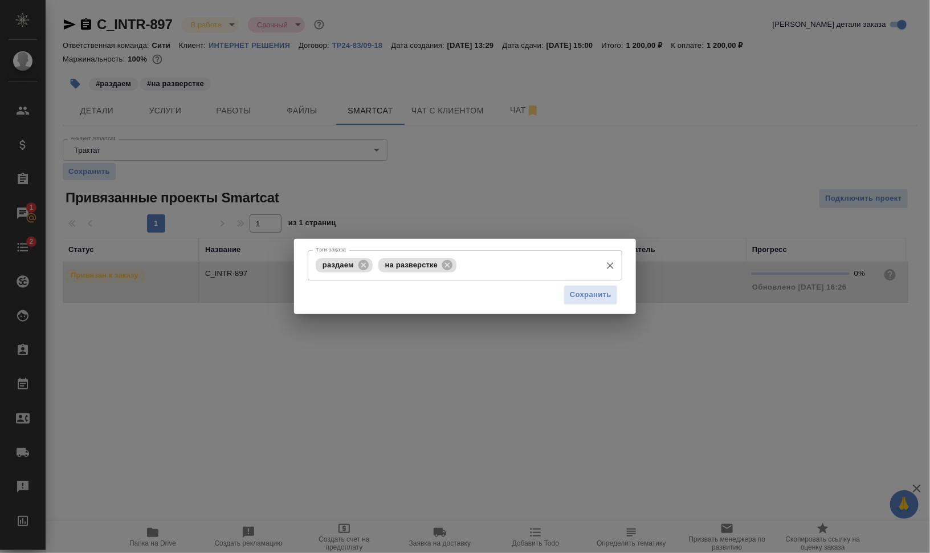
drag, startPoint x: 362, startPoint y: 263, endPoint x: 369, endPoint y: 266, distance: 7.7
click at [362, 263] on icon at bounding box center [363, 265] width 13 height 13
click at [387, 263] on icon at bounding box center [384, 264] width 10 height 10
click at [418, 268] on input "Тэги заказа" at bounding box center [454, 264] width 283 height 19
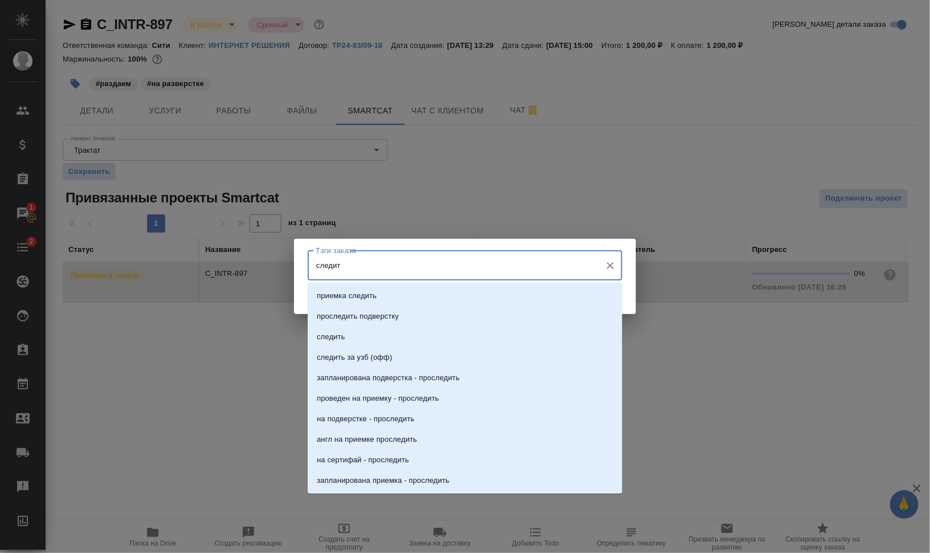
type input "следить"
click at [366, 342] on li "следить" at bounding box center [465, 336] width 315 height 21
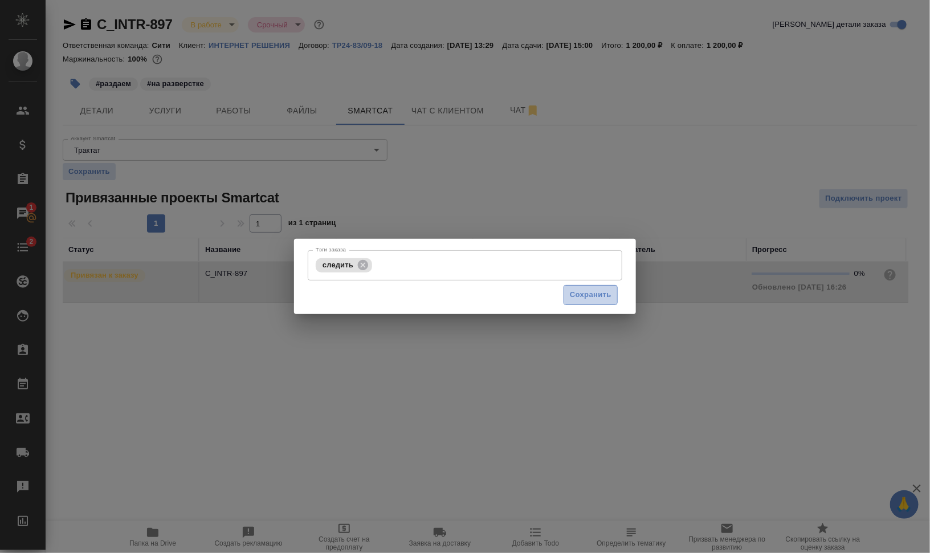
click at [579, 298] on span "Сохранить" at bounding box center [591, 294] width 42 height 13
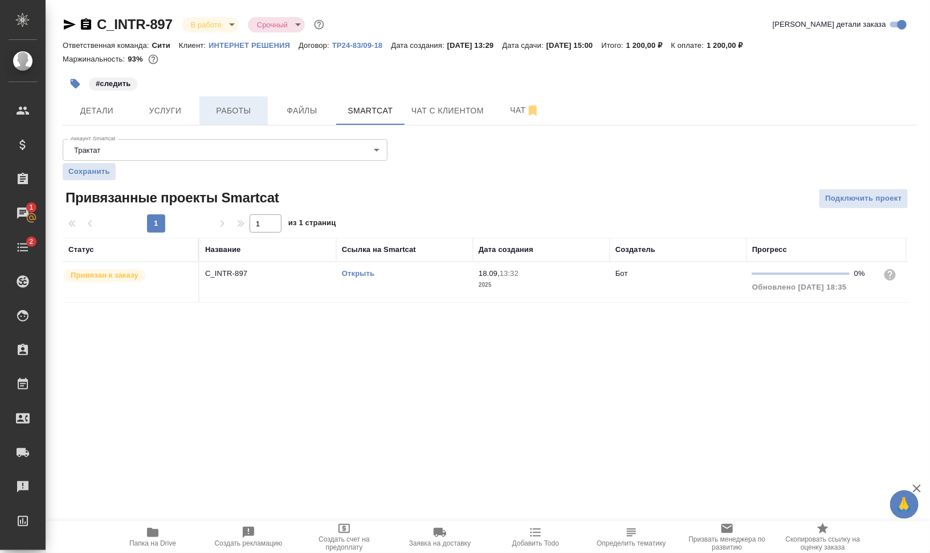
click at [228, 111] on span "Работы" at bounding box center [233, 111] width 55 height 14
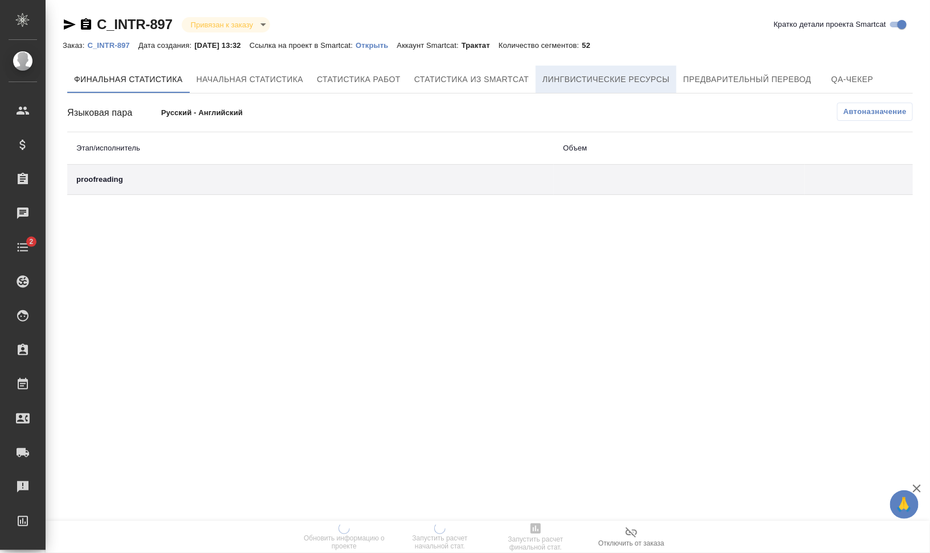
click at [614, 81] on span "Лингвистические ресурсы" at bounding box center [605, 79] width 127 height 14
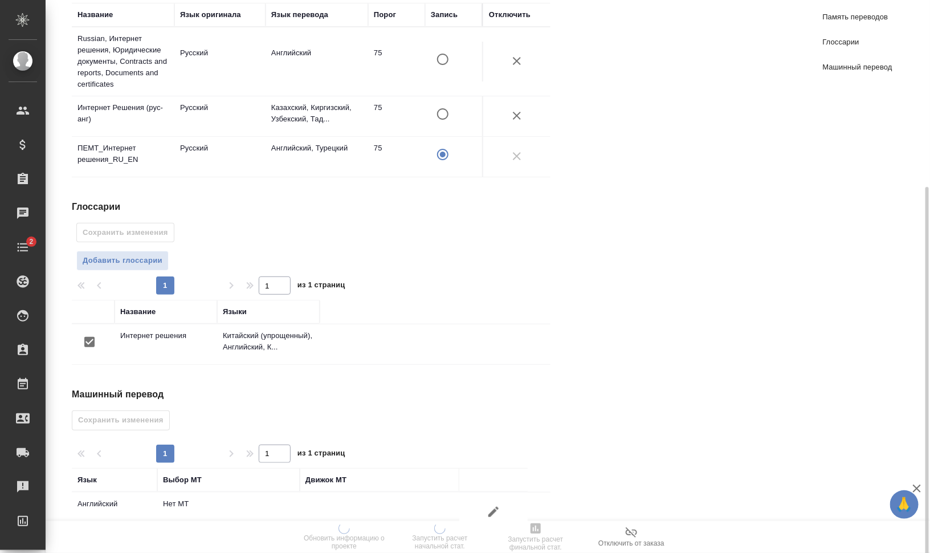
scroll to position [235, 0]
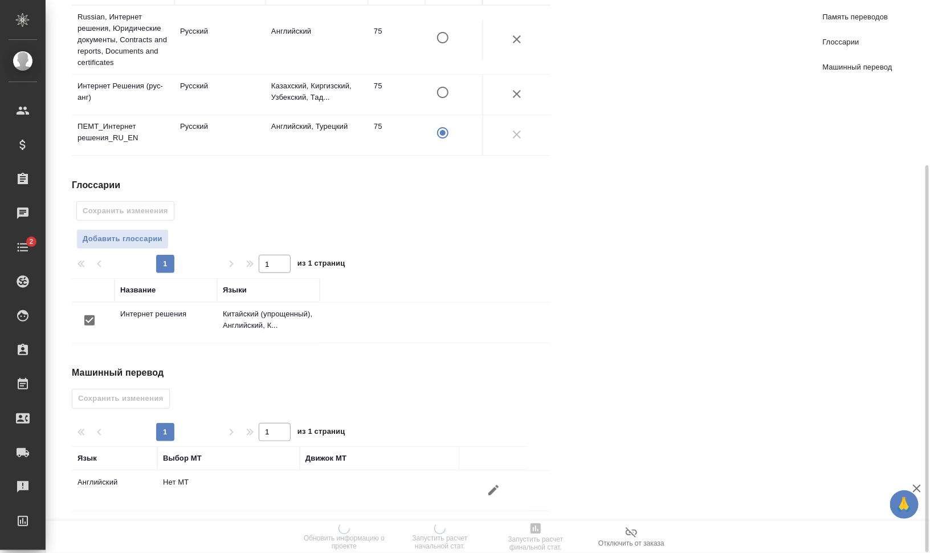
click at [490, 483] on icon "button" at bounding box center [494, 490] width 14 height 14
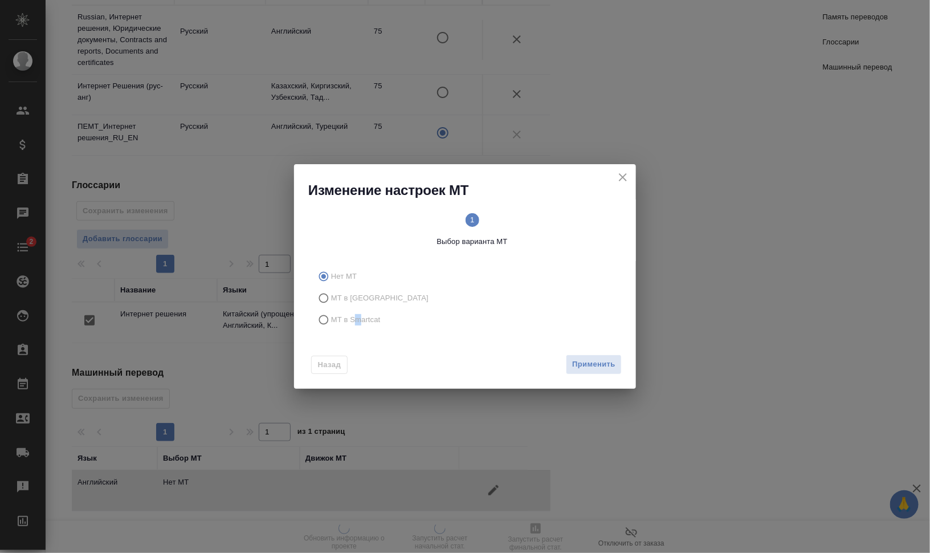
click at [358, 322] on span "МТ в Smartcat" at bounding box center [356, 319] width 50 height 11
click at [354, 318] on span "МТ в Smartcat" at bounding box center [356, 319] width 50 height 11
click at [331, 318] on input "МТ в Smartcat" at bounding box center [322, 320] width 18 height 22
radio input "true"
click at [552, 211] on div "1 Выбор варианта МТ 2 Выбор движка Smartcat" at bounding box center [472, 230] width 328 height 62
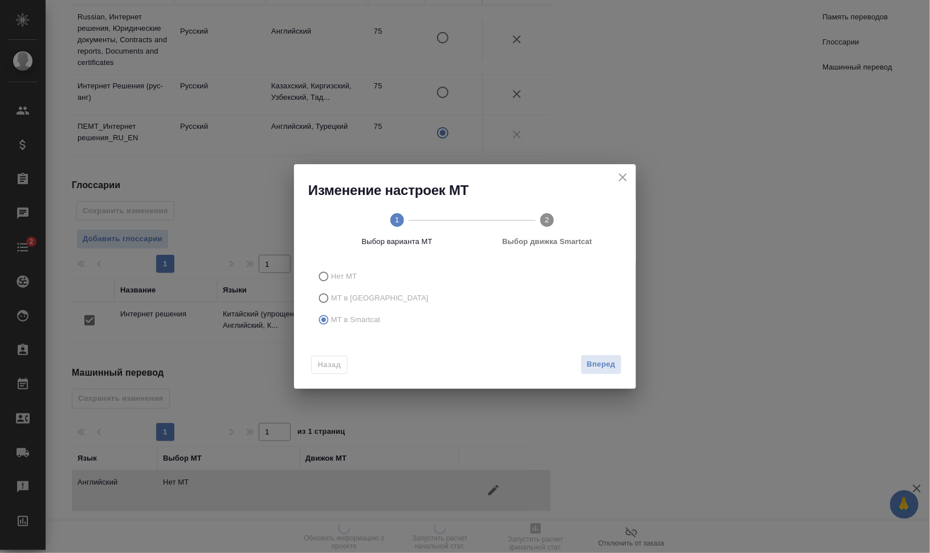
click at [552, 222] on circle at bounding box center [547, 220] width 14 height 14
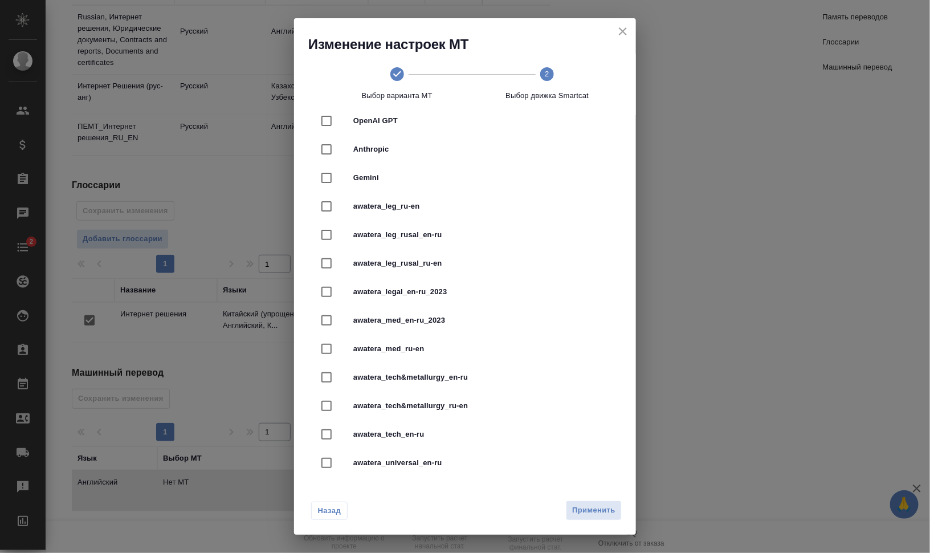
scroll to position [344, 0]
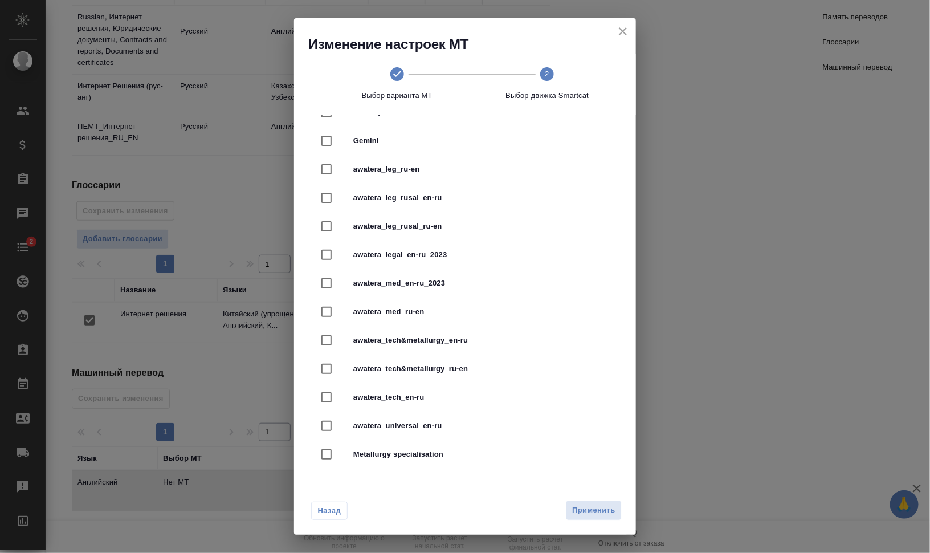
click at [525, 164] on span "awatera_leg_ru-en" at bounding box center [480, 169] width 255 height 11
checkbox input "true"
click at [603, 503] on button "Применить" at bounding box center [594, 510] width 56 height 20
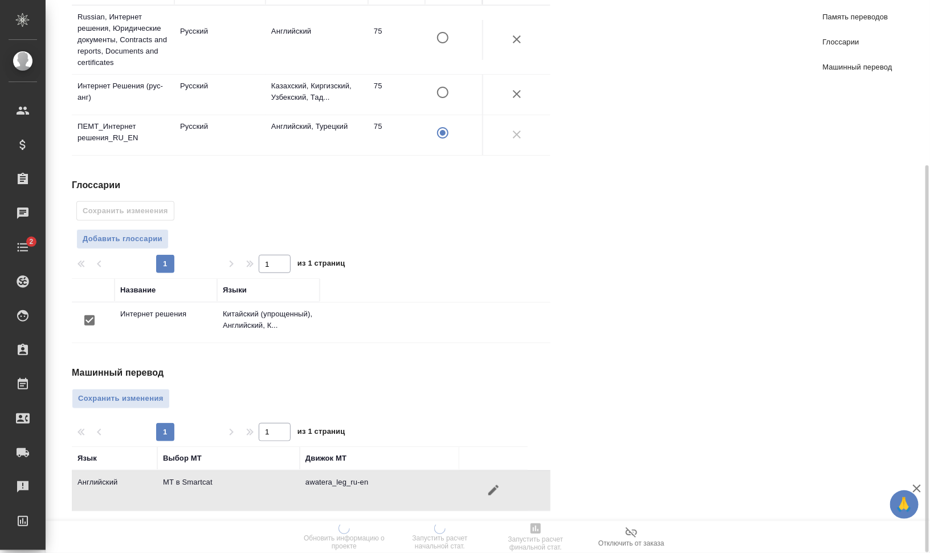
click at [112, 393] on span "Сохранить изменения" at bounding box center [120, 398] width 85 height 13
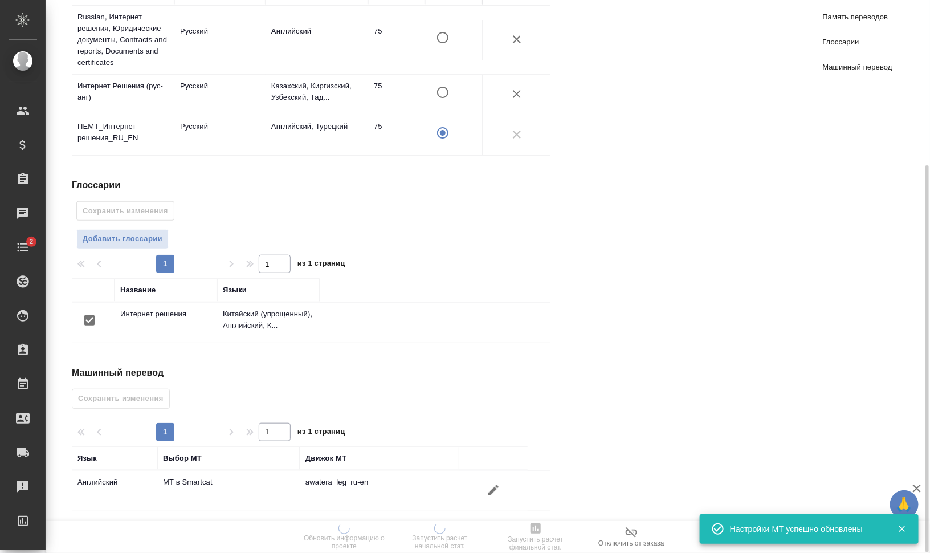
scroll to position [0, 0]
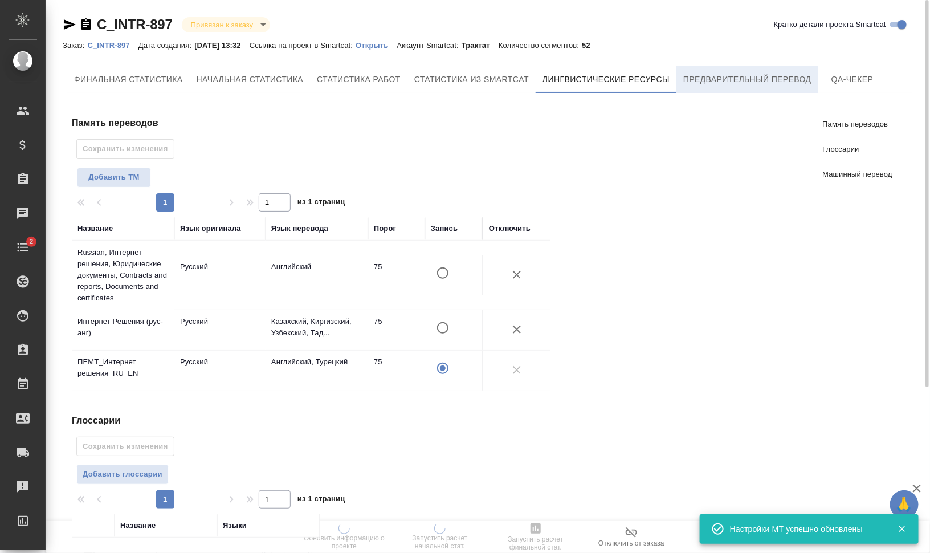
click at [715, 81] on span "Предварительный перевод" at bounding box center [747, 79] width 128 height 14
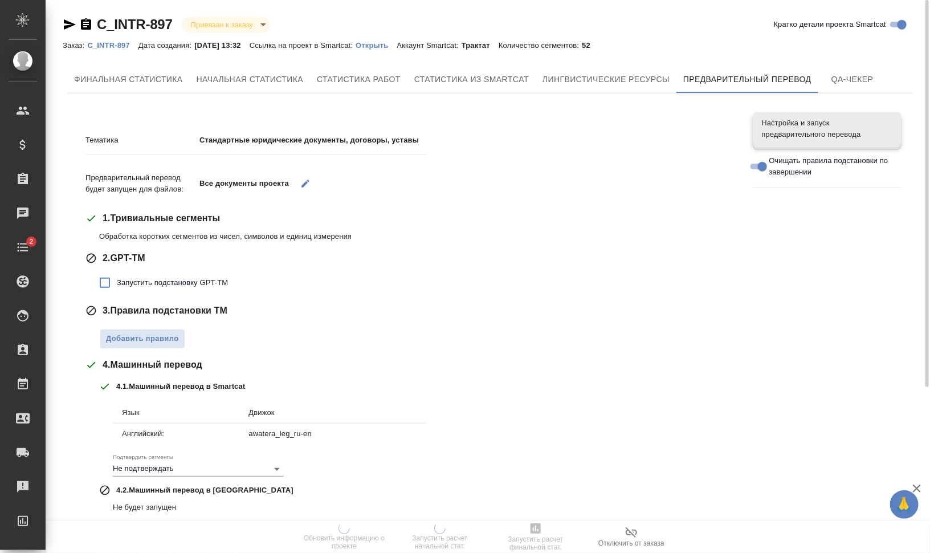
click at [191, 285] on span "Запустить подстановку GPT-TM" at bounding box center [172, 282] width 111 height 11
click at [117, 285] on input "Запустить подстановку GPT-TM" at bounding box center [105, 283] width 24 height 24
checkbox input "true"
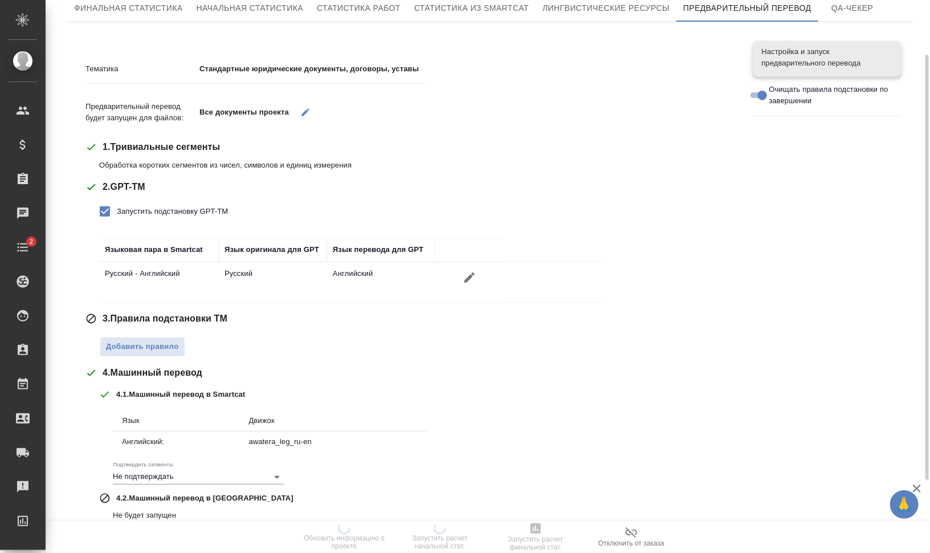
scroll to position [142, 0]
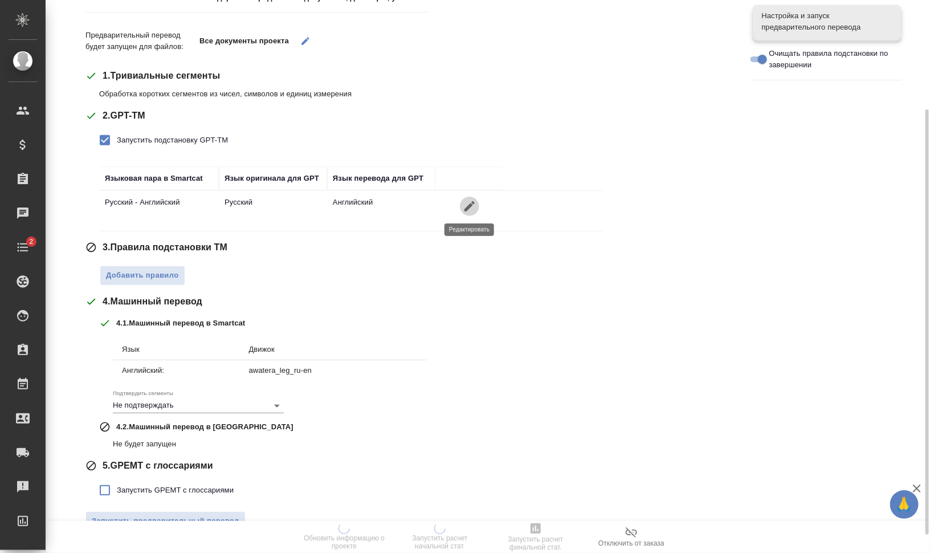
click at [468, 204] on icon "button" at bounding box center [470, 206] width 14 height 14
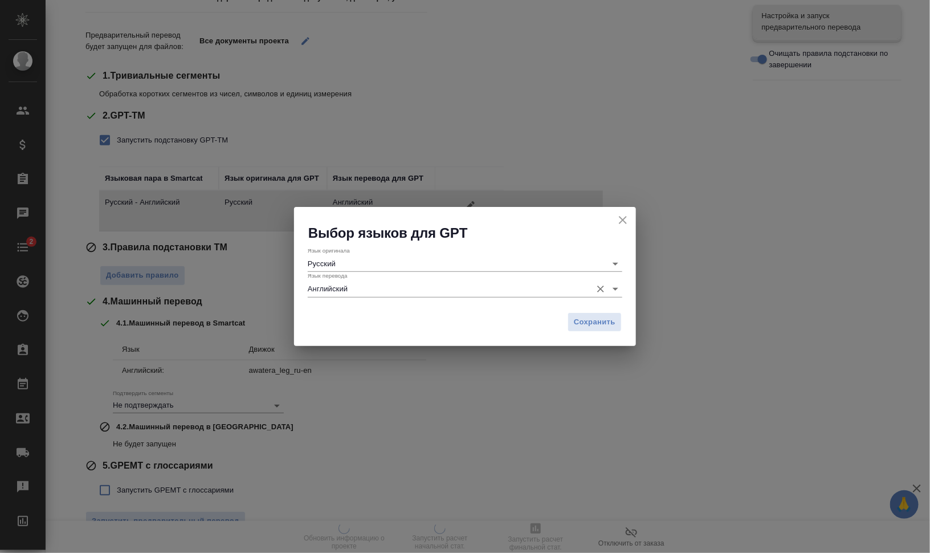
click at [398, 292] on input "Английский" at bounding box center [447, 288] width 278 height 15
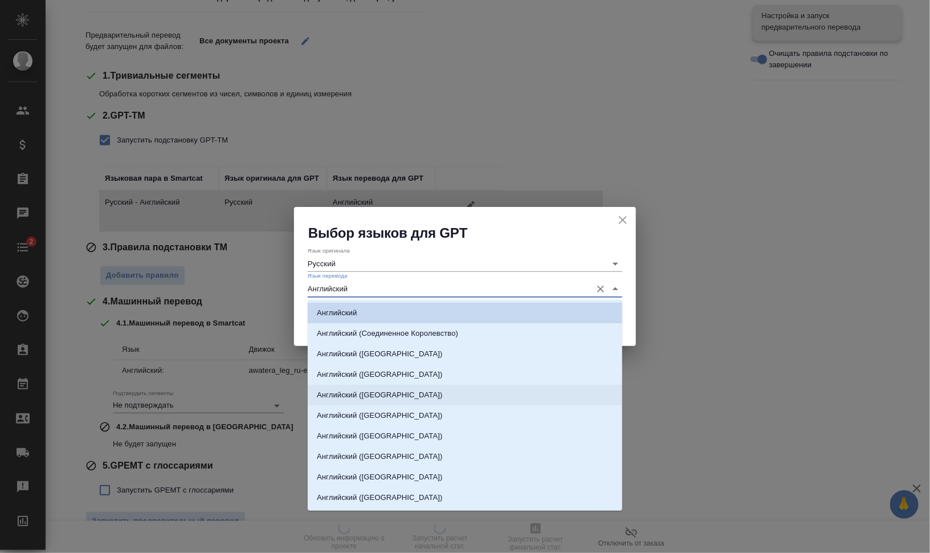
click at [432, 393] on li "Английский (США)" at bounding box center [465, 395] width 315 height 21
type input "Английский (США)"
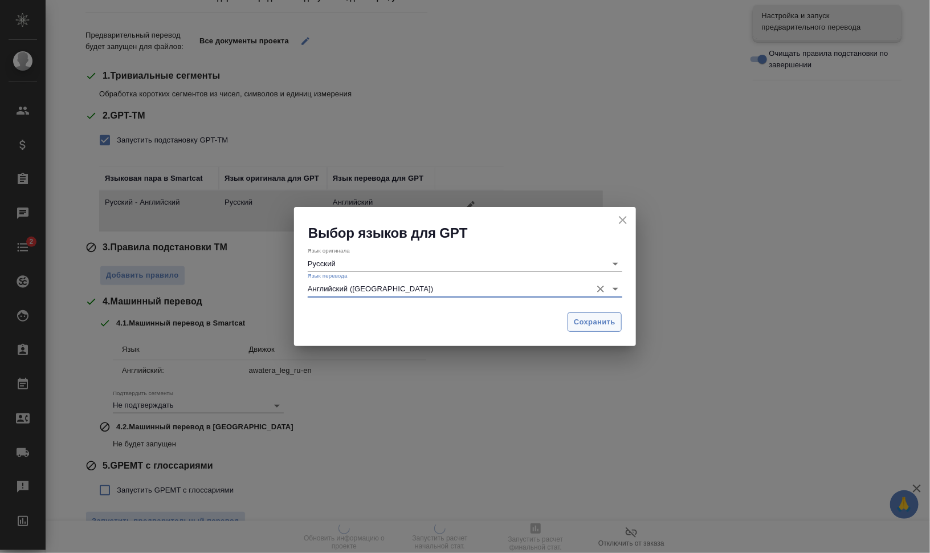
click at [593, 326] on span "Сохранить" at bounding box center [595, 322] width 42 height 13
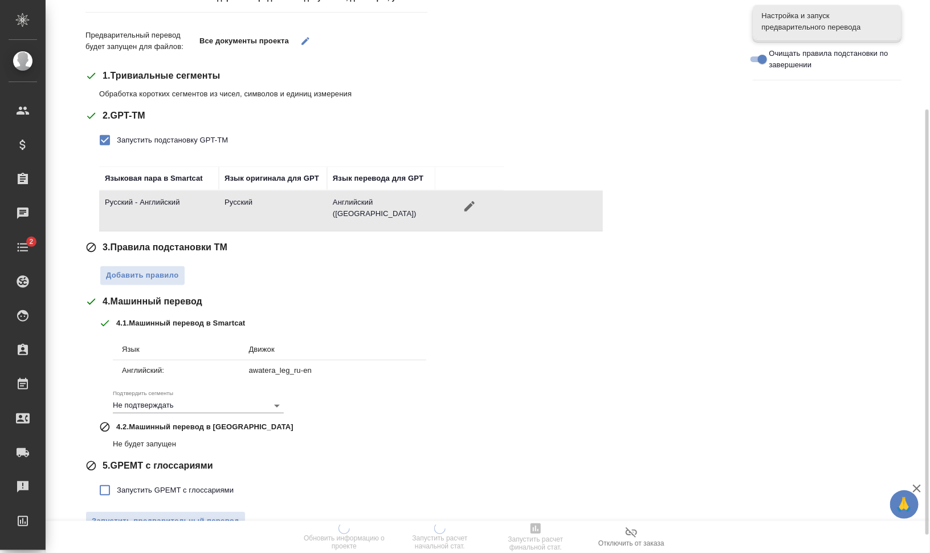
scroll to position [166, 0]
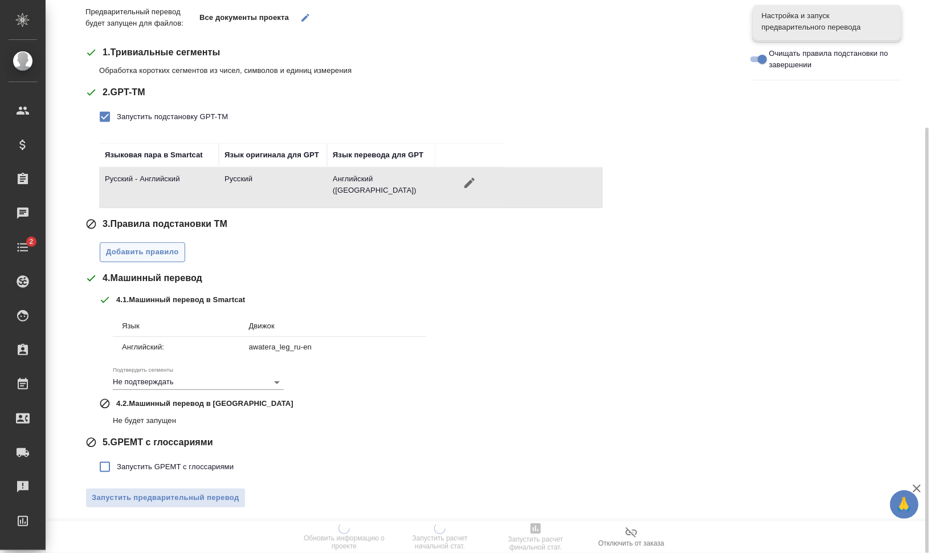
click at [156, 251] on span "Добавить правило" at bounding box center [142, 252] width 73 height 13
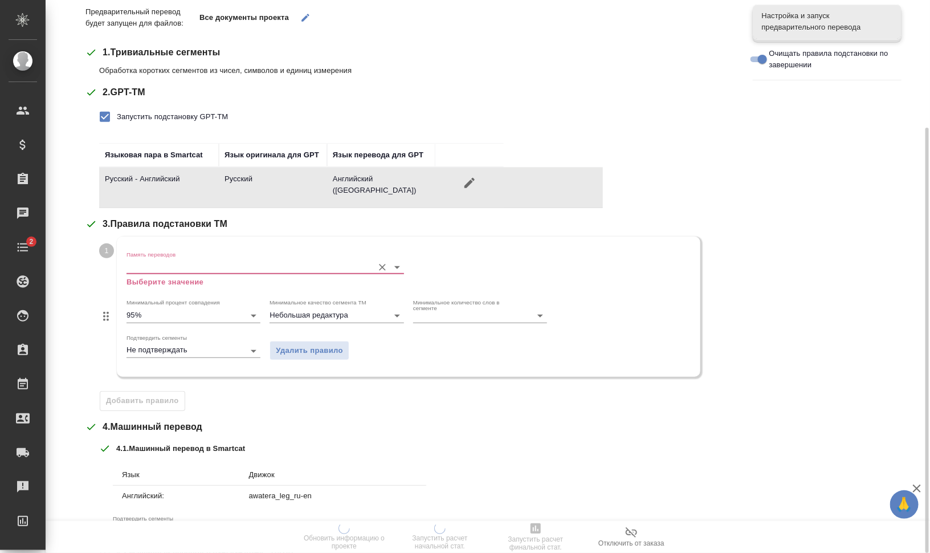
click at [179, 267] on input "Память переводов" at bounding box center [246, 267] width 241 height 14
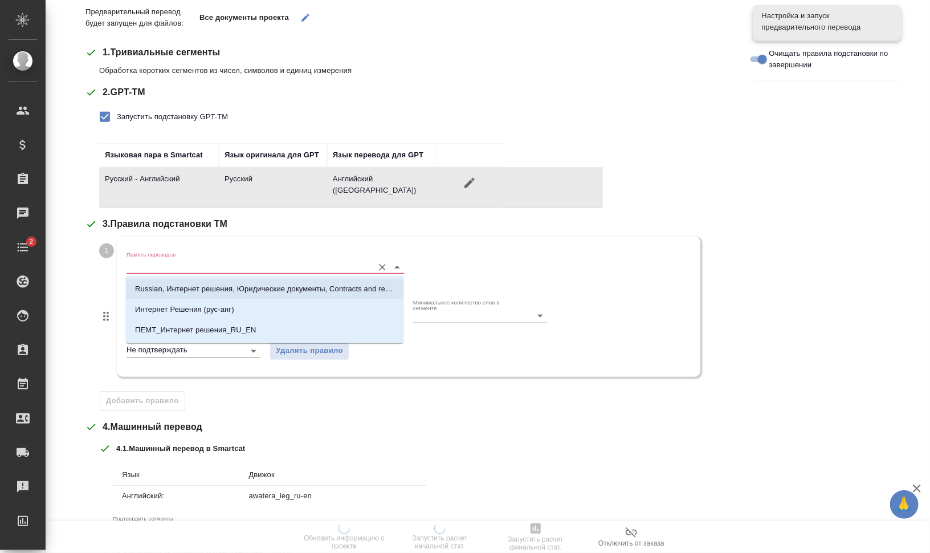
click at [207, 294] on li "Russian, Интернет решения, Юридические документы, Contracts and reports, Docume…" at bounding box center [264, 289] width 277 height 21
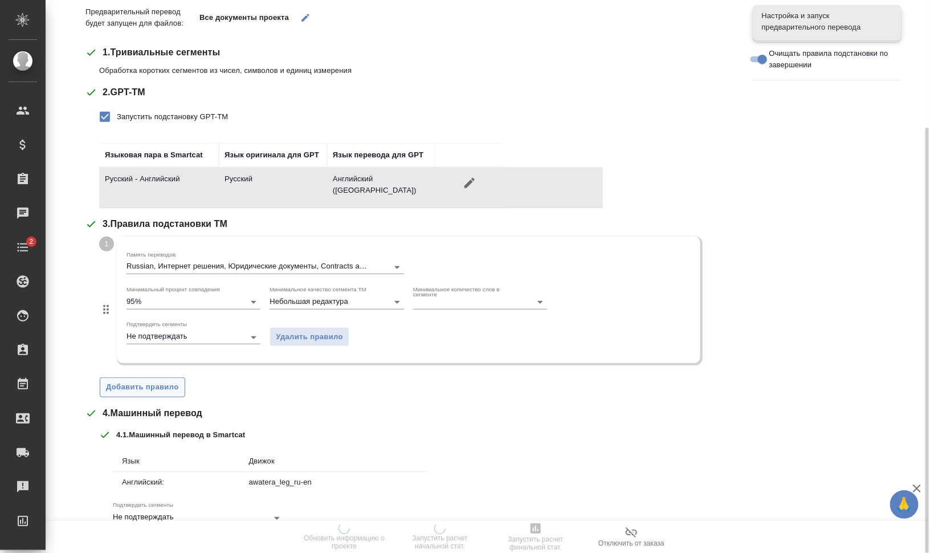
click at [168, 381] on span "Добавить правило" at bounding box center [142, 387] width 73 height 13
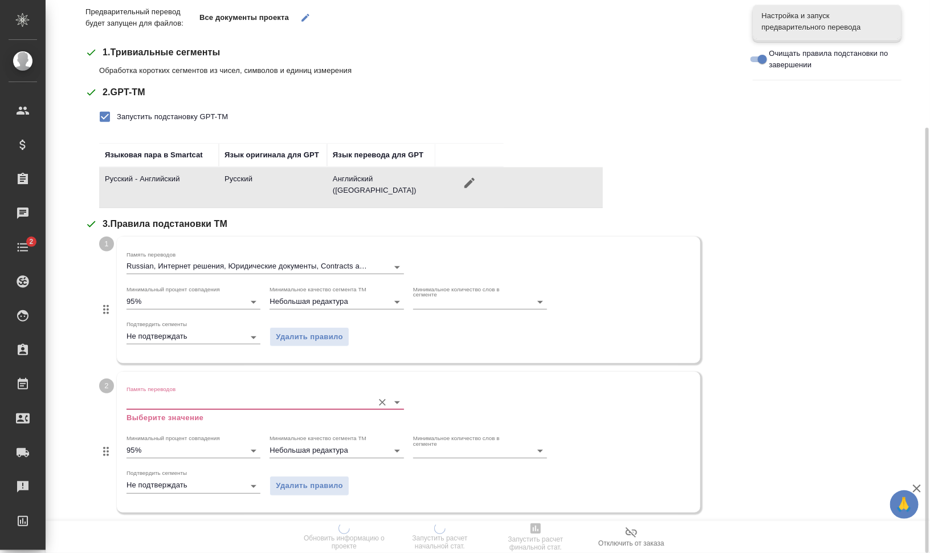
click at [199, 402] on input "Память переводов" at bounding box center [246, 402] width 241 height 14
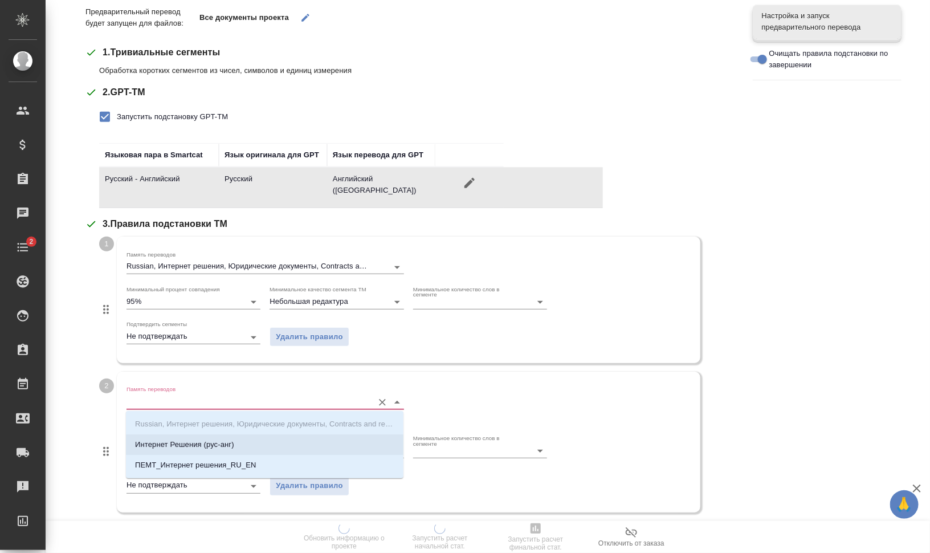
click at [238, 438] on li "Интернет Решения (рус-анг)" at bounding box center [264, 444] width 277 height 21
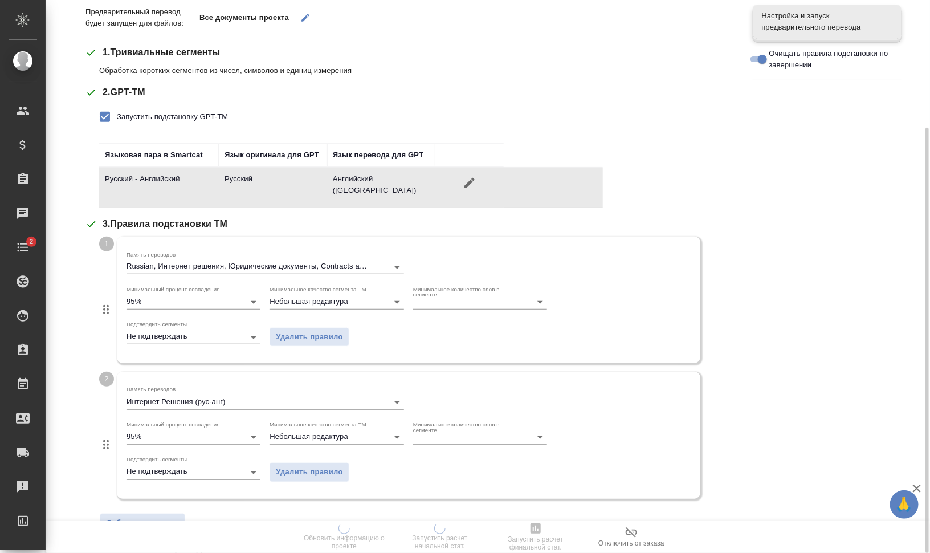
scroll to position [379, 0]
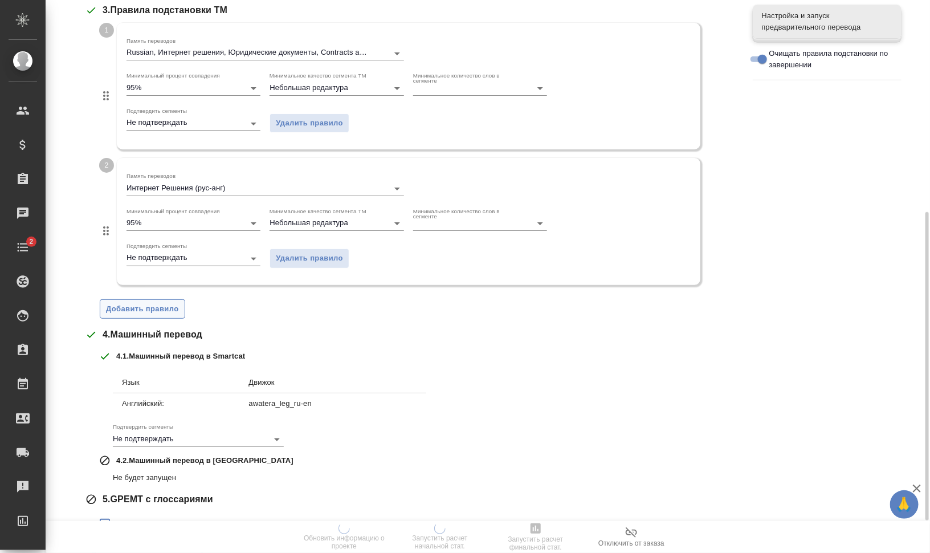
click at [140, 307] on span "Добавить правило" at bounding box center [142, 309] width 73 height 13
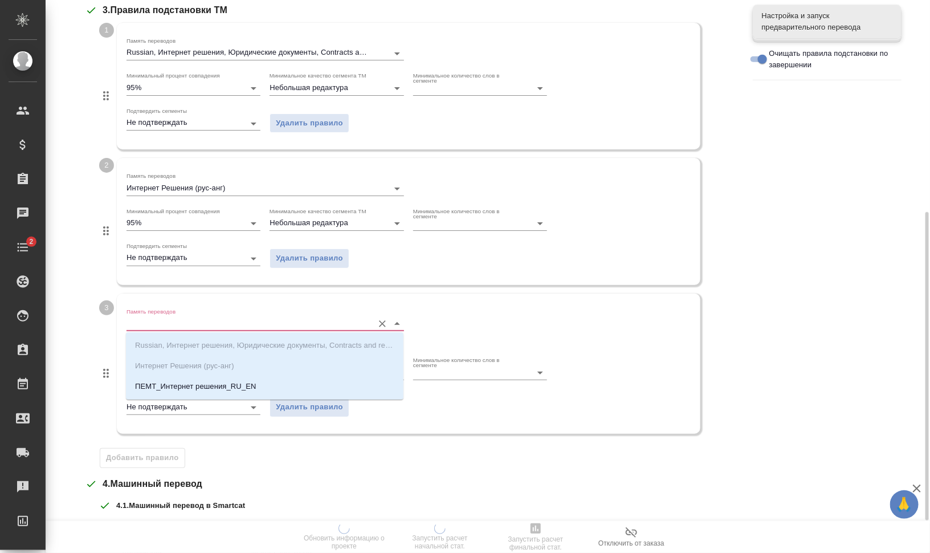
click at [169, 317] on input "Память переводов" at bounding box center [246, 324] width 241 height 14
click at [250, 390] on p "ПЕМТ_Интернет решения_RU_EN" at bounding box center [195, 386] width 121 height 11
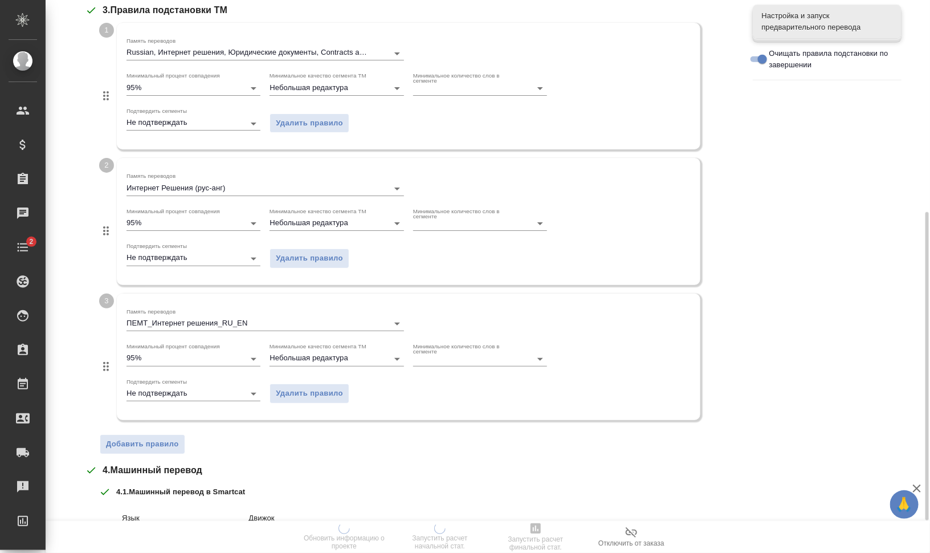
scroll to position [571, 0]
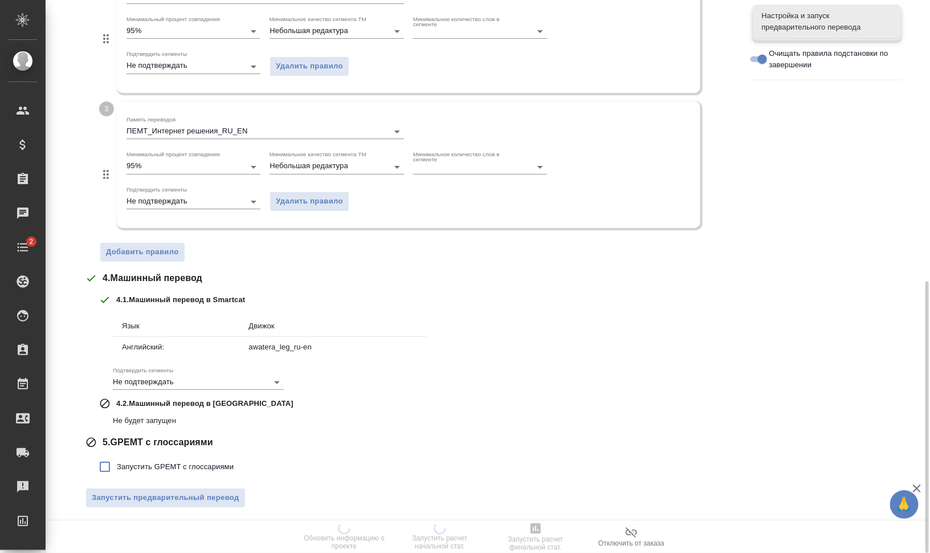
click at [173, 467] on span "Запустить GPEMT с глоссариями" at bounding box center [175, 466] width 117 height 11
click at [117, 467] on input "Запустить GPEMT с глоссариями" at bounding box center [105, 467] width 24 height 24
checkbox input "true"
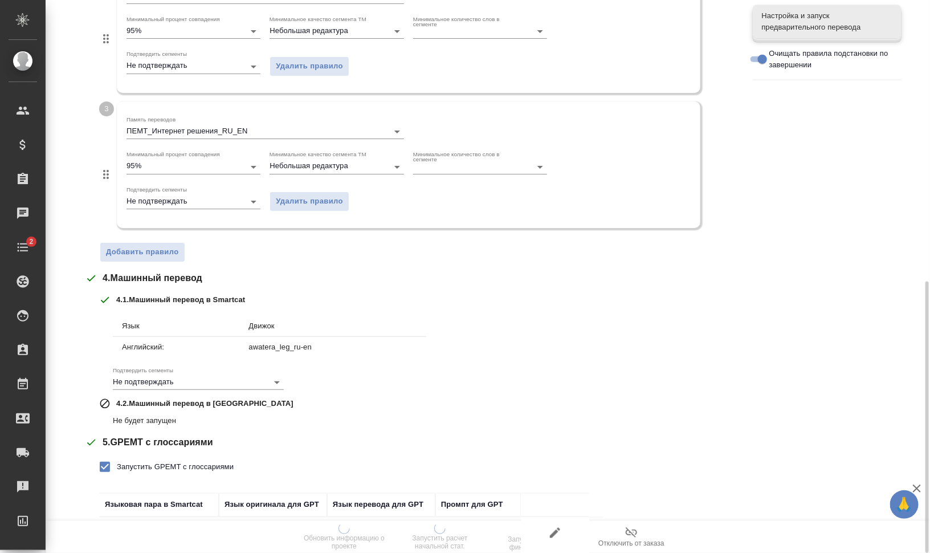
scroll to position [650, 0]
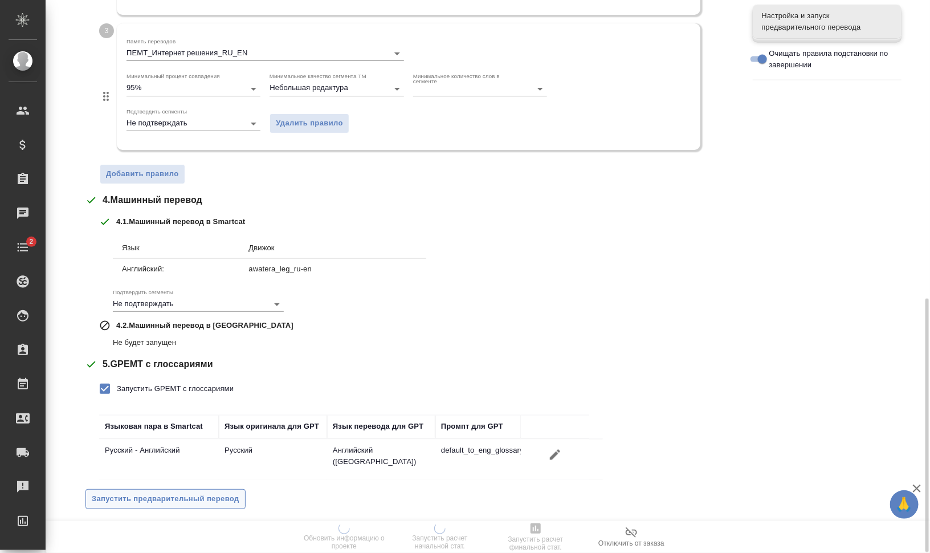
click at [209, 492] on span "Запустить предварительный перевод" at bounding box center [166, 498] width 148 height 13
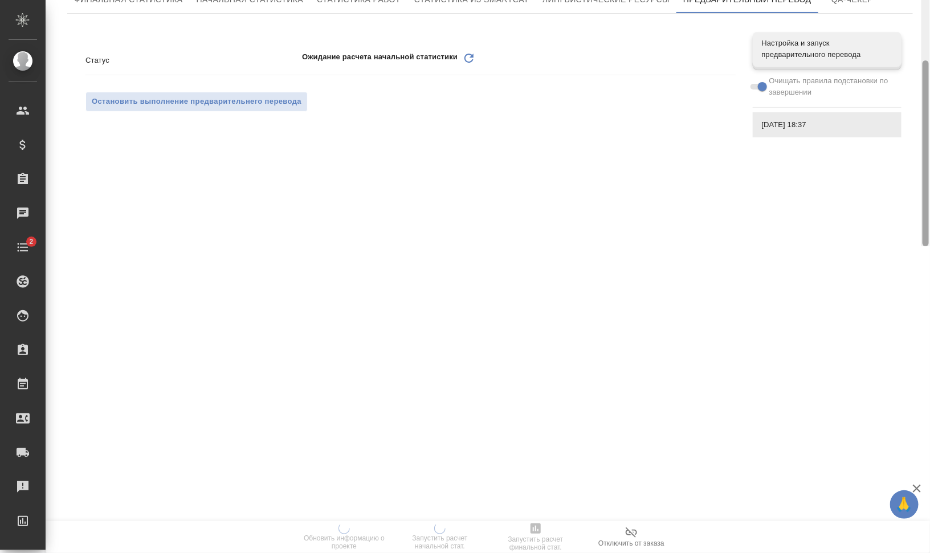
scroll to position [0, 0]
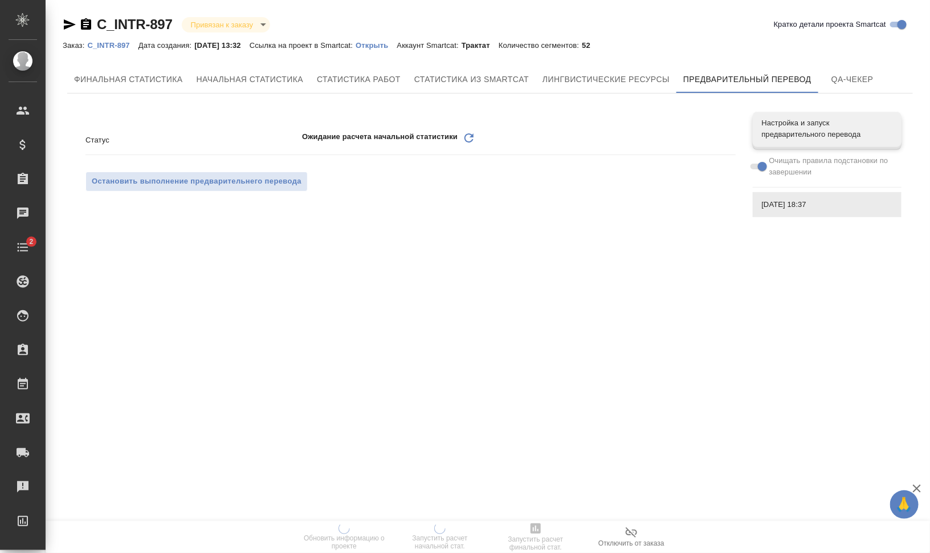
click at [469, 140] on icon "Обновить" at bounding box center [469, 138] width 14 height 14
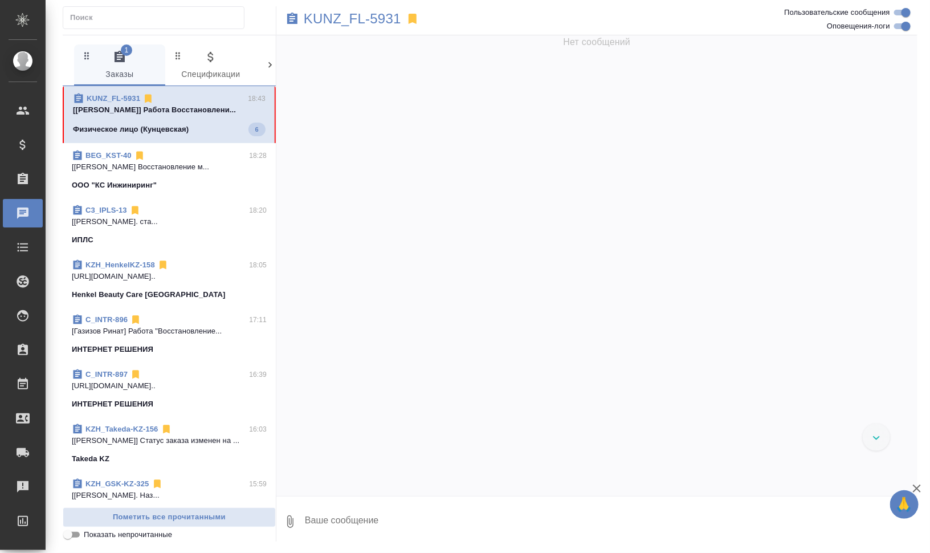
scroll to position [4165, 0]
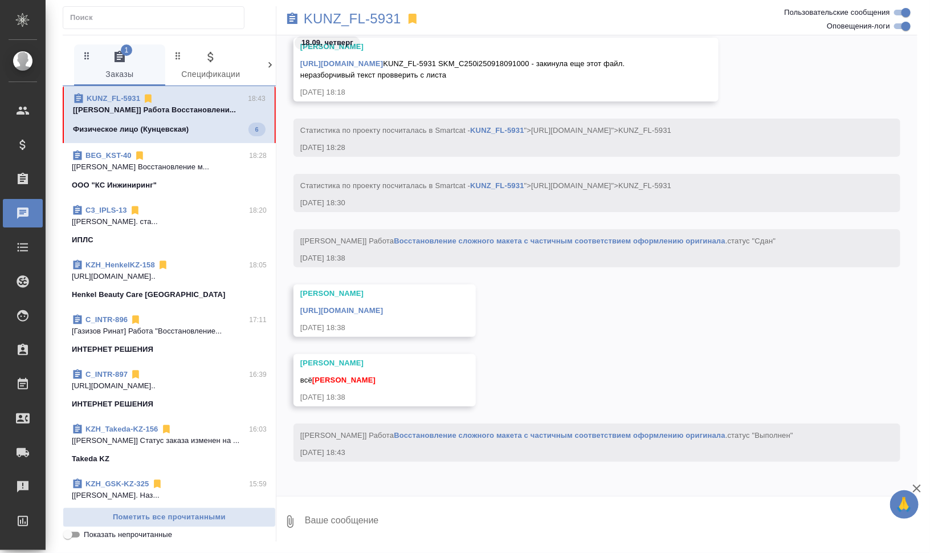
click at [470, 516] on textarea at bounding box center [611, 521] width 614 height 39
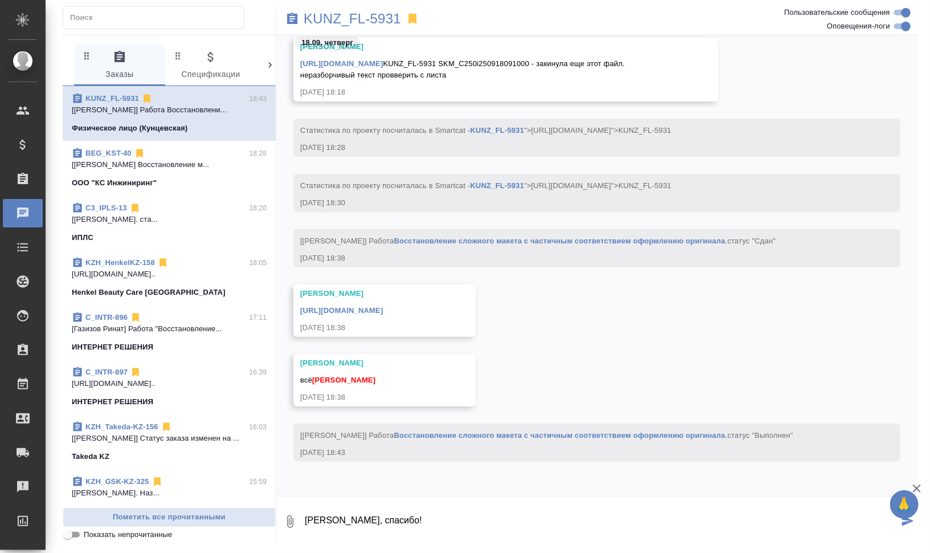
type textarea "[PERSON_NAME], спасибо!"
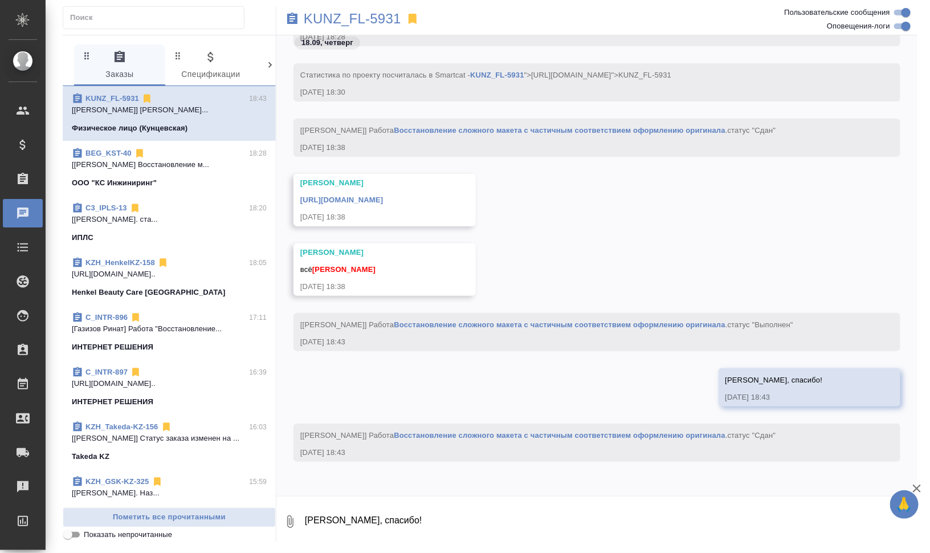
scroll to position [4205, 0]
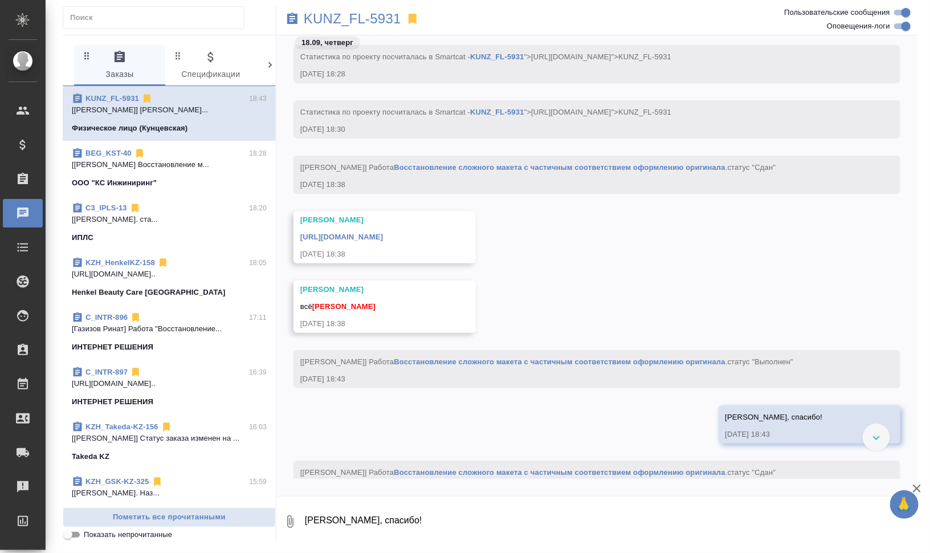
click at [383, 241] on link "[URL][DOMAIN_NAME]" at bounding box center [341, 236] width 83 height 9
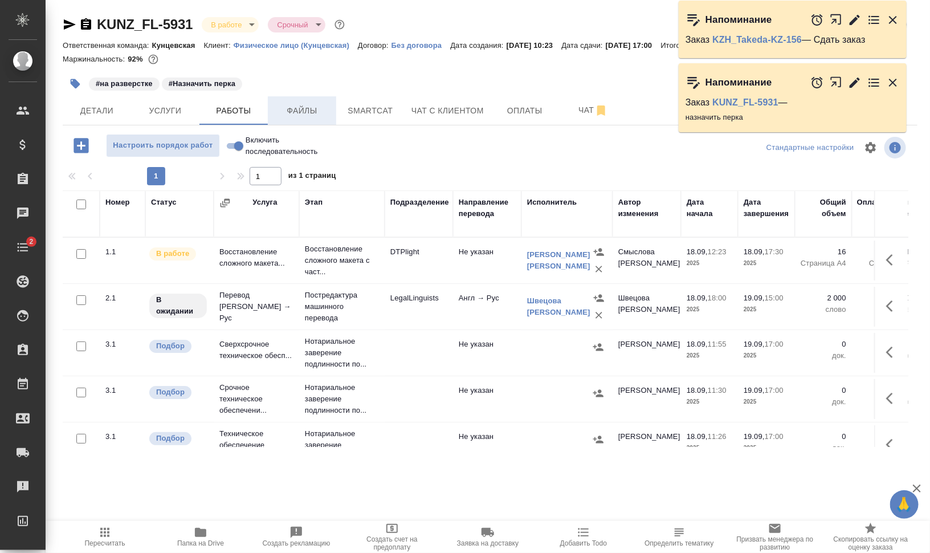
click at [313, 107] on span "Файлы" at bounding box center [302, 111] width 55 height 14
click at [228, 106] on span "Работы" at bounding box center [233, 111] width 55 height 14
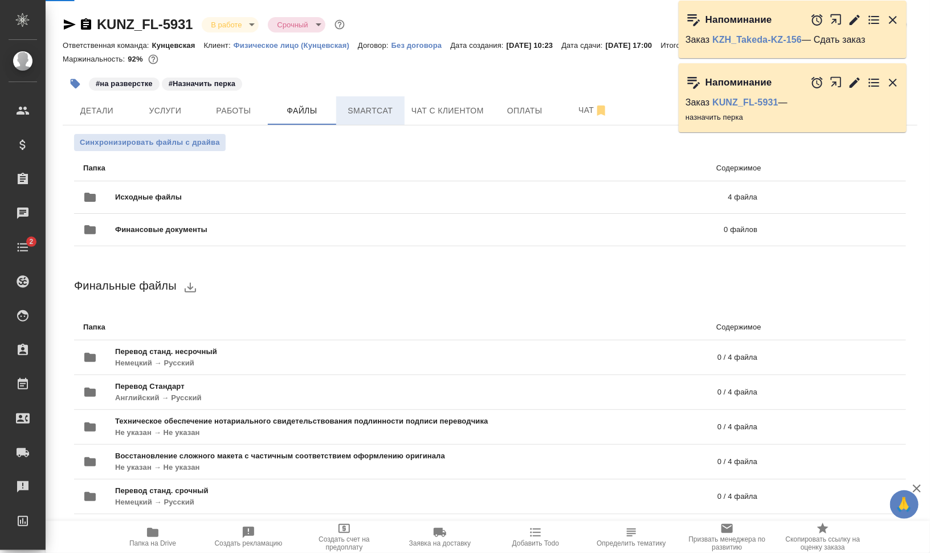
click at [357, 110] on span "Smartcat" at bounding box center [370, 111] width 55 height 14
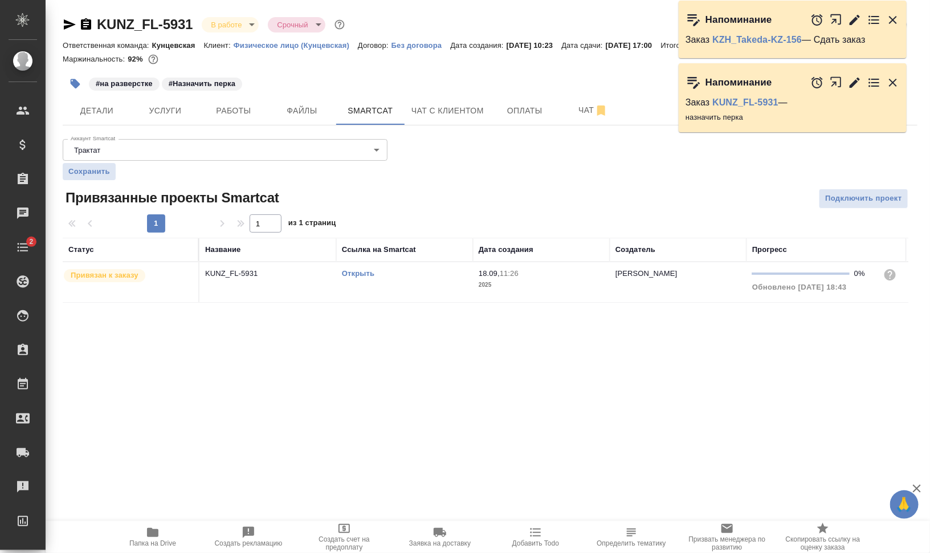
click at [365, 270] on link "Открыть" at bounding box center [358, 273] width 32 height 9
click at [240, 109] on span "Работы" at bounding box center [233, 111] width 55 height 14
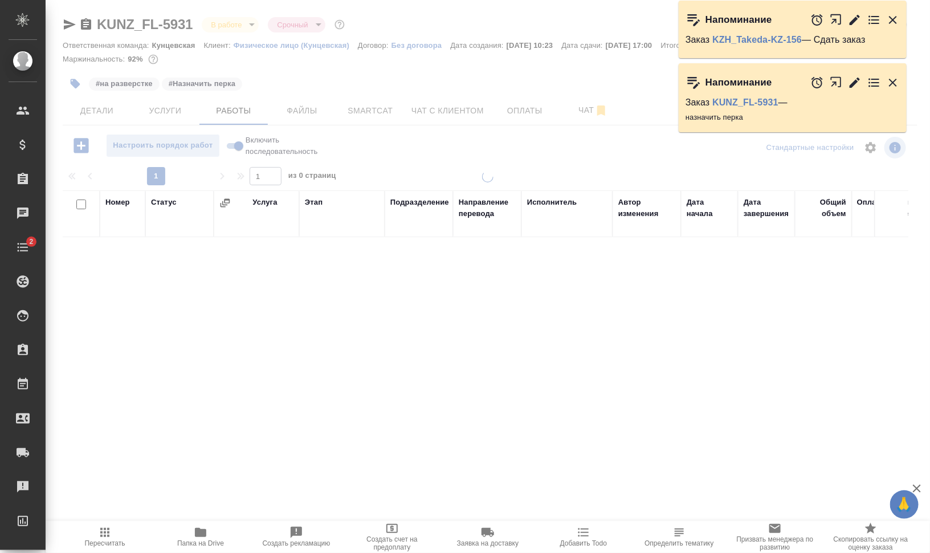
click at [73, 87] on div at bounding box center [488, 238] width 884 height 476
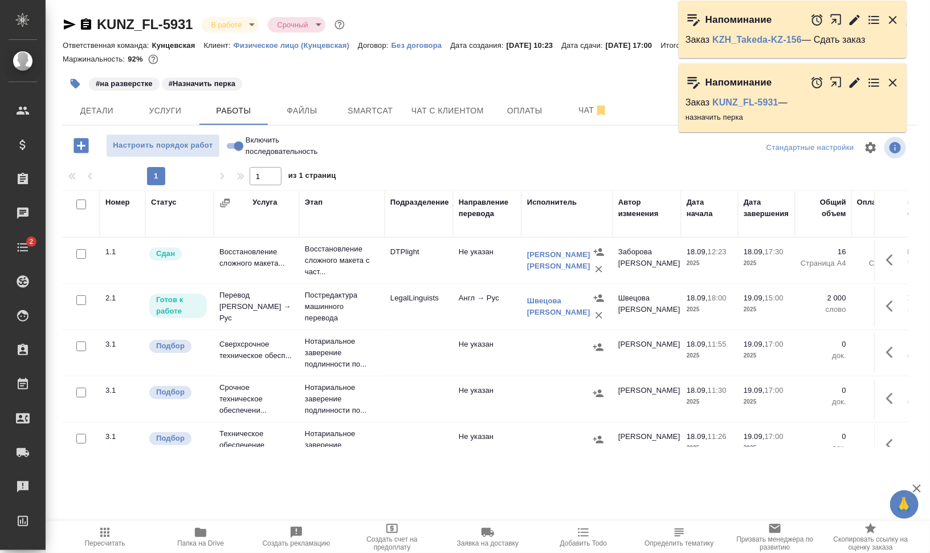
click at [74, 83] on icon "button" at bounding box center [76, 84] width 10 height 10
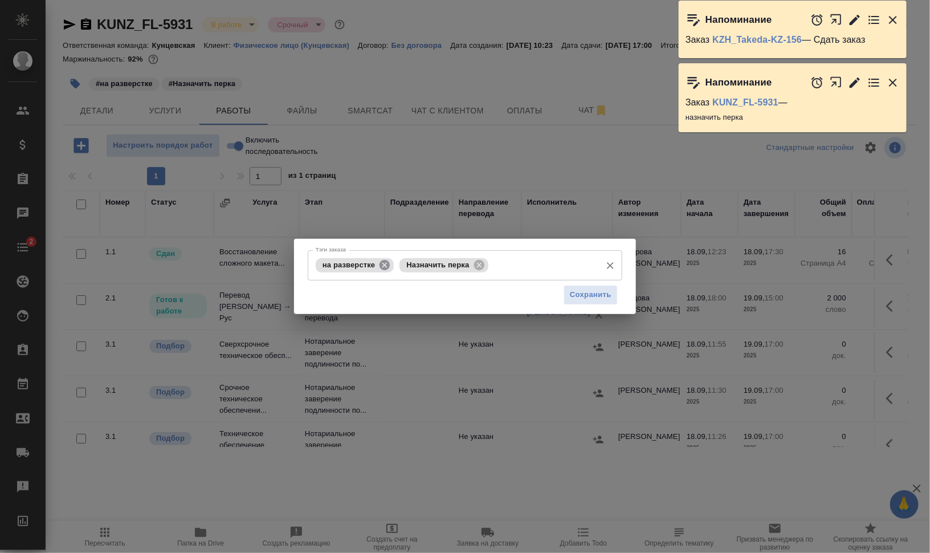
click at [383, 267] on icon at bounding box center [384, 264] width 10 height 10
click at [392, 263] on icon at bounding box center [395, 265] width 13 height 13
click at [403, 265] on input "Тэги заказа" at bounding box center [454, 264] width 283 height 19
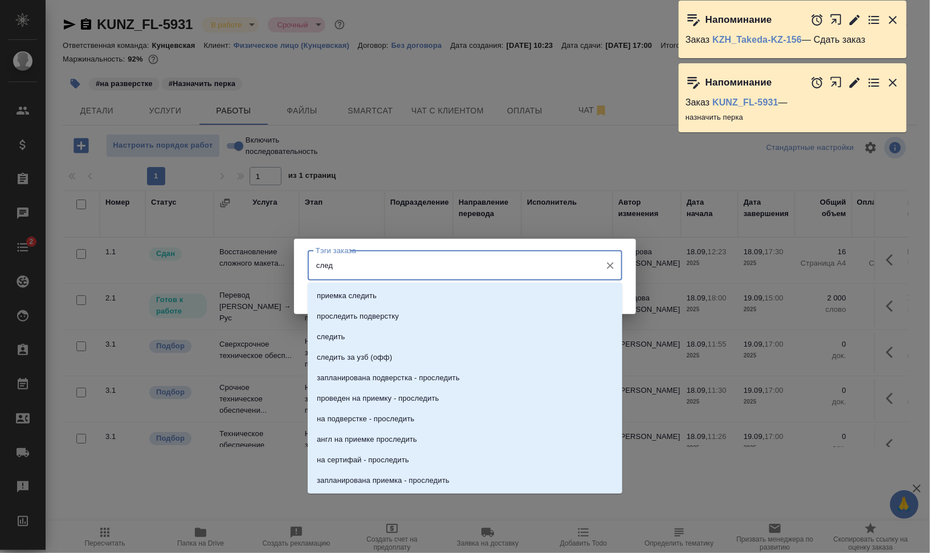
type input "следи"
click at [384, 339] on li "следить" at bounding box center [465, 336] width 315 height 21
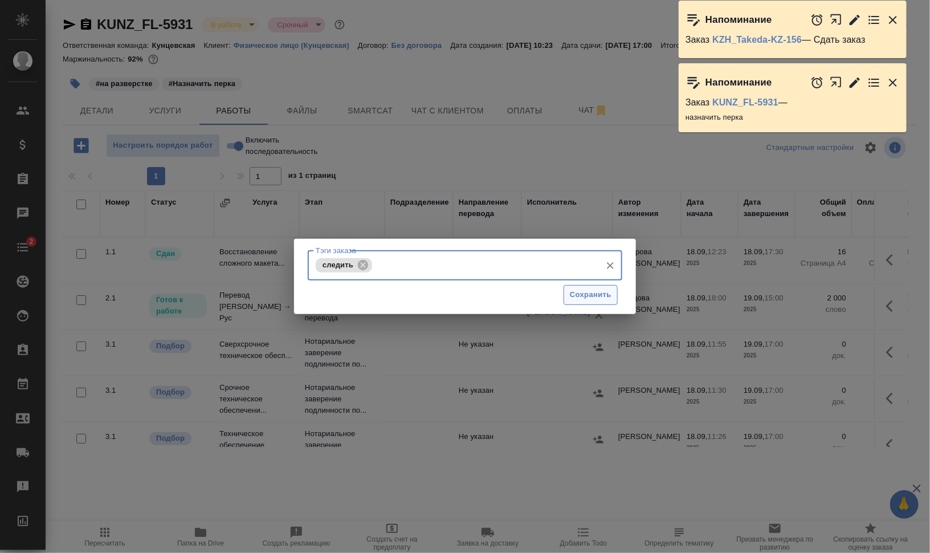
click at [592, 299] on span "Сохранить" at bounding box center [591, 294] width 42 height 13
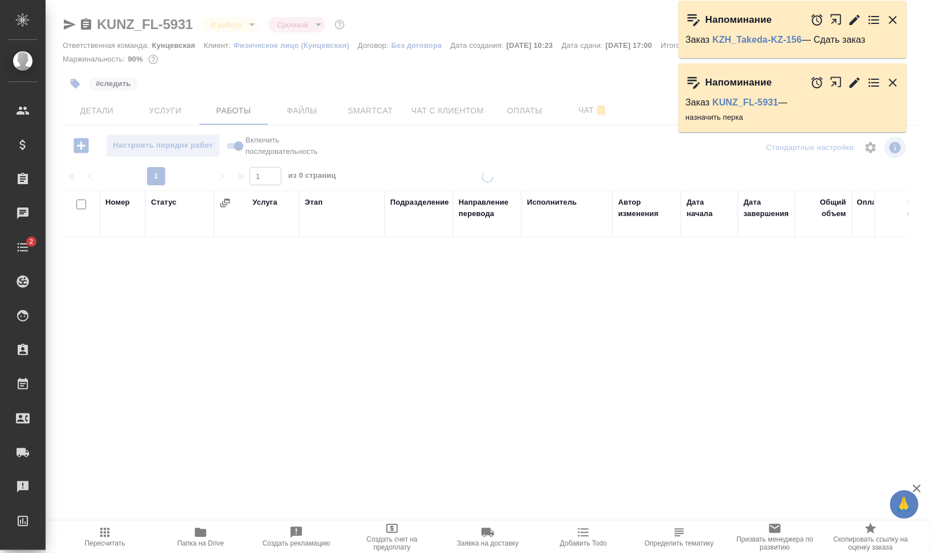
click at [893, 82] on icon "button" at bounding box center [893, 83] width 8 height 8
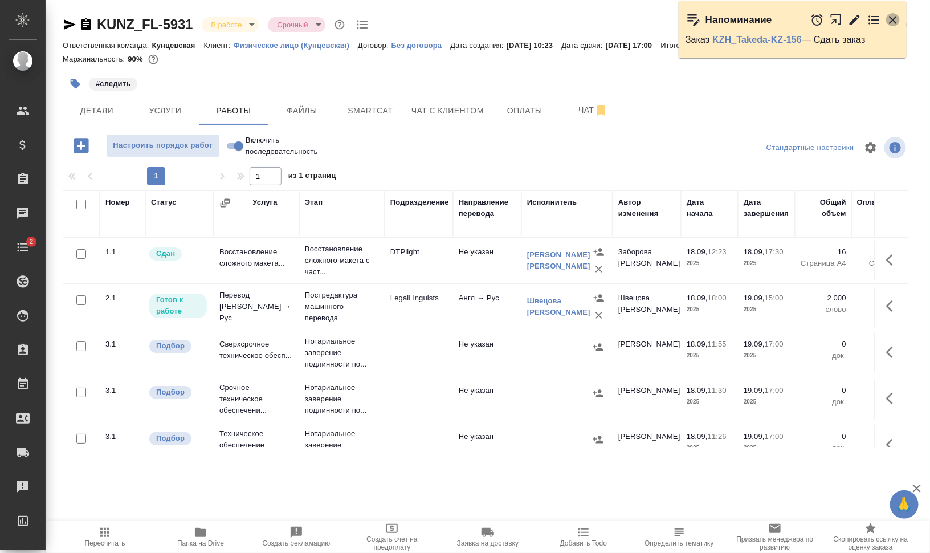
click at [892, 14] on icon "button" at bounding box center [893, 20] width 14 height 14
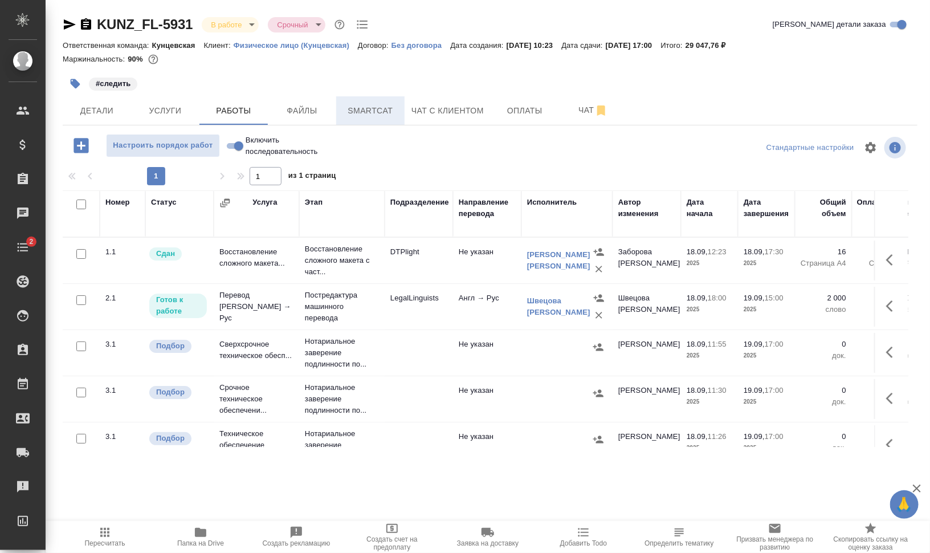
click at [391, 110] on span "Smartcat" at bounding box center [370, 111] width 55 height 14
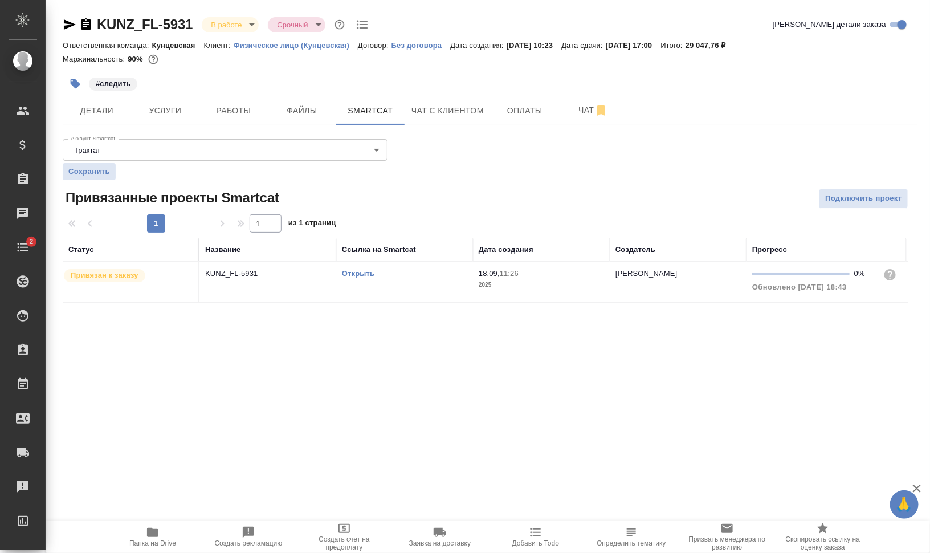
click at [381, 287] on td "Открыть" at bounding box center [404, 282] width 137 height 40
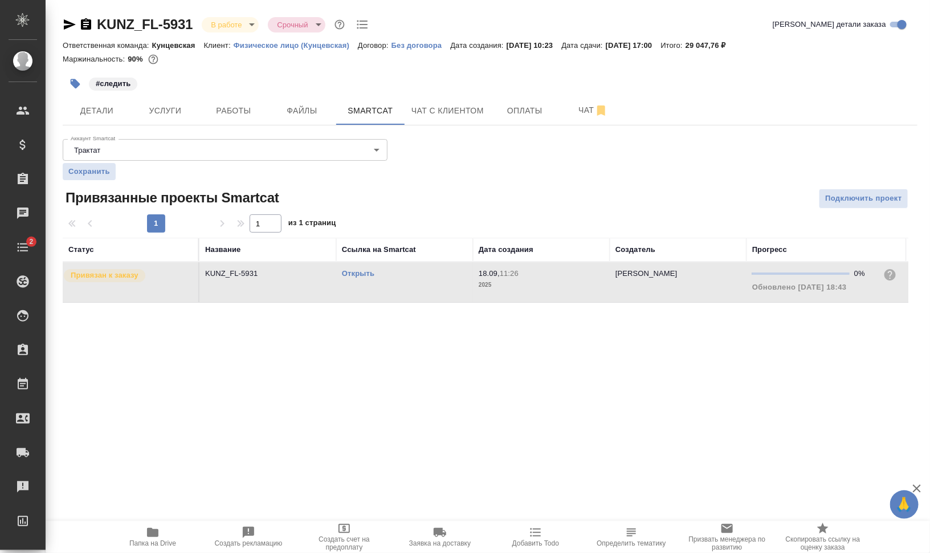
click at [381, 287] on td "Открыть" at bounding box center [404, 282] width 137 height 40
click at [235, 107] on span "Работы" at bounding box center [233, 111] width 55 height 14
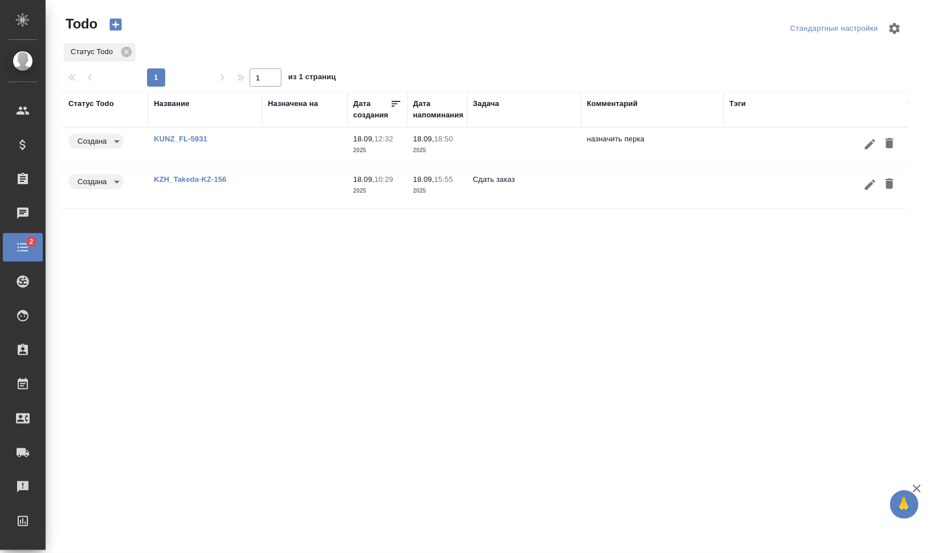
click at [895, 146] on icon "button" at bounding box center [890, 143] width 14 height 14
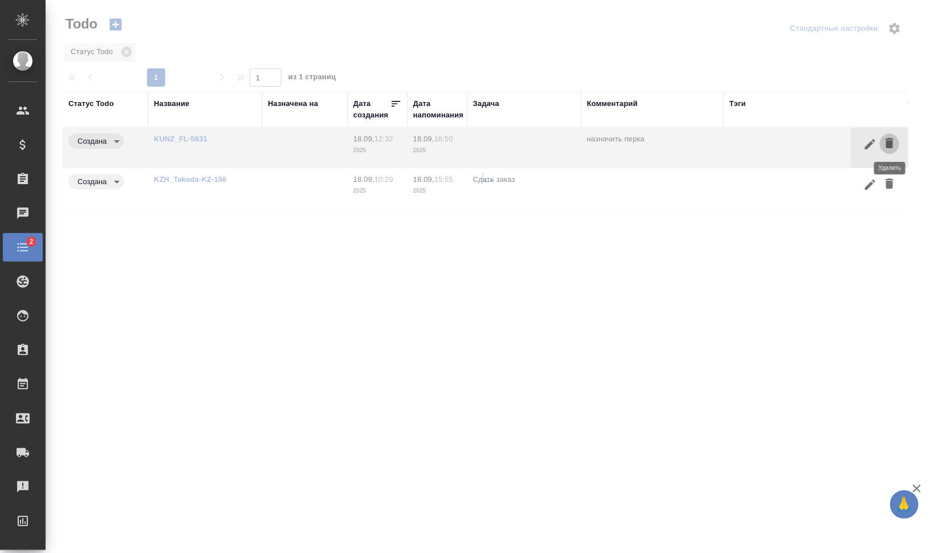
click at [890, 140] on icon "button" at bounding box center [889, 143] width 8 height 10
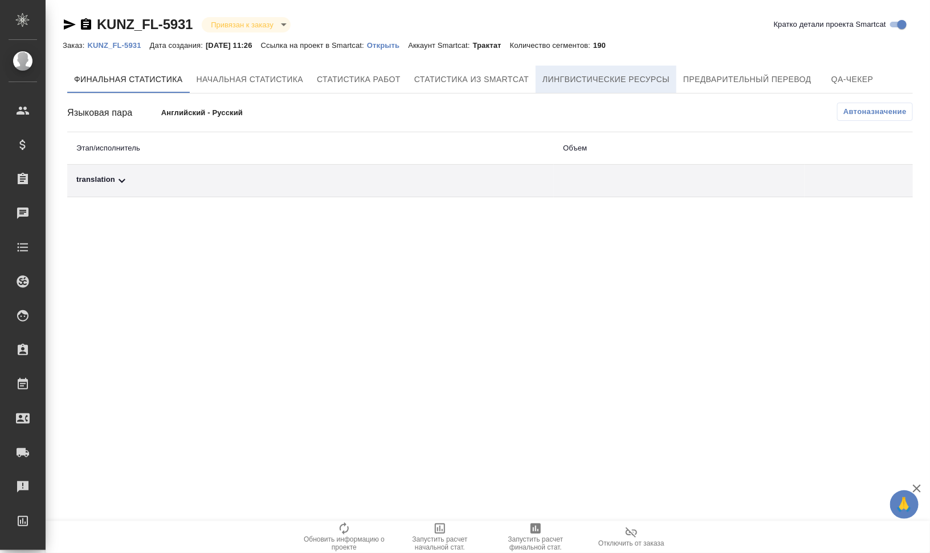
click at [574, 77] on span "Лингвистические ресурсы" at bounding box center [605, 79] width 127 height 14
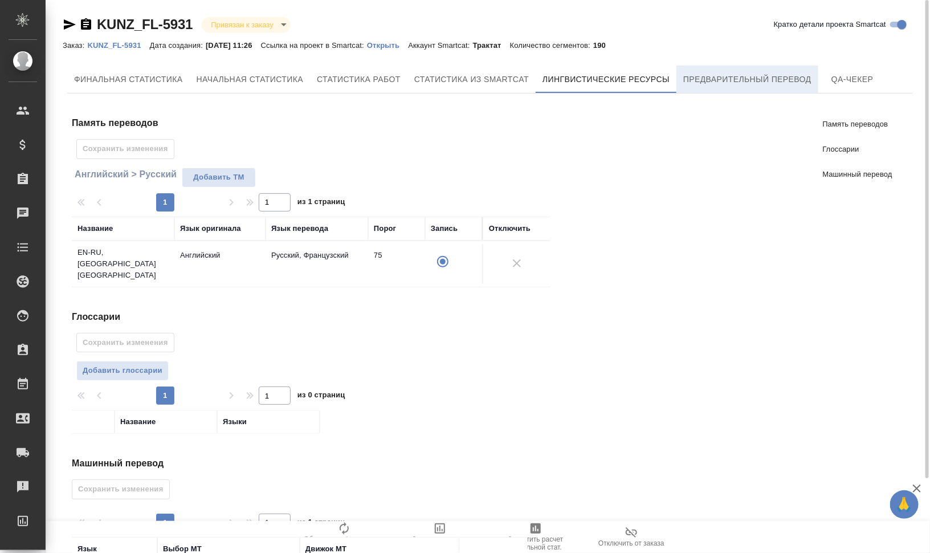
click at [738, 81] on span "Предварительный перевод" at bounding box center [747, 79] width 128 height 14
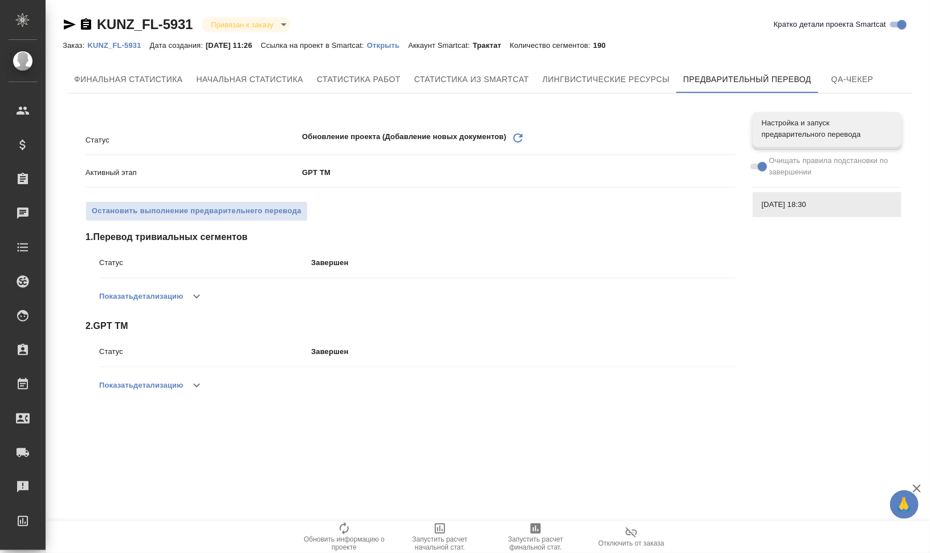
click at [515, 136] on icon "Обновить" at bounding box center [518, 138] width 14 height 14
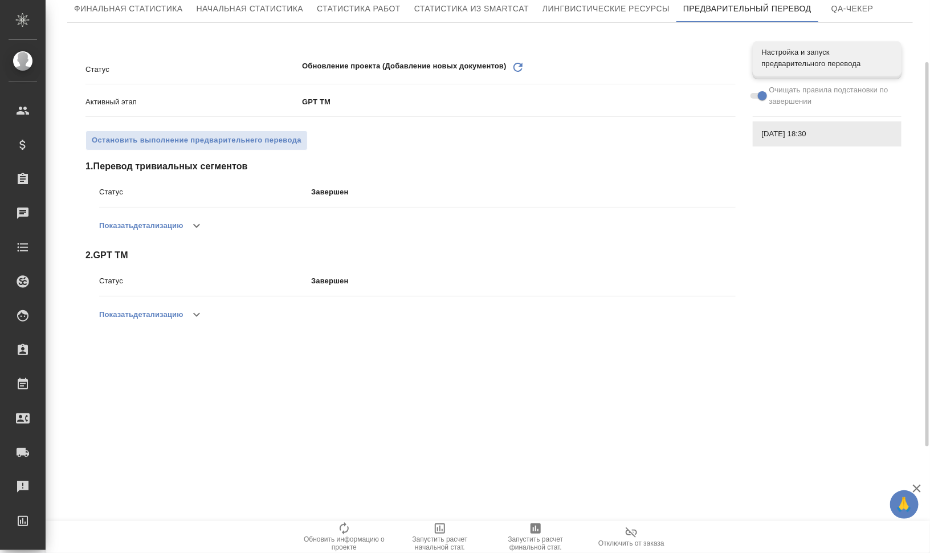
click at [171, 313] on button "Показать детализацию" at bounding box center [141, 314] width 84 height 27
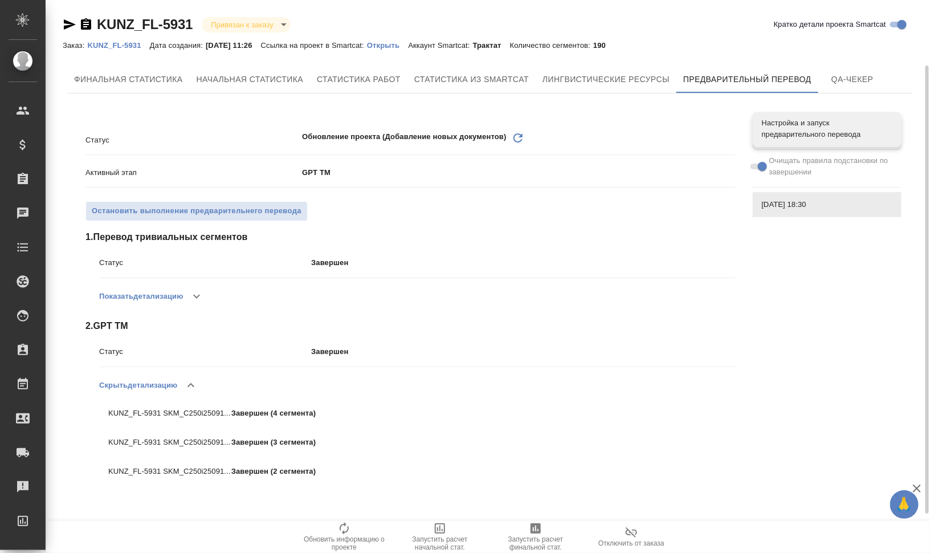
scroll to position [0, 0]
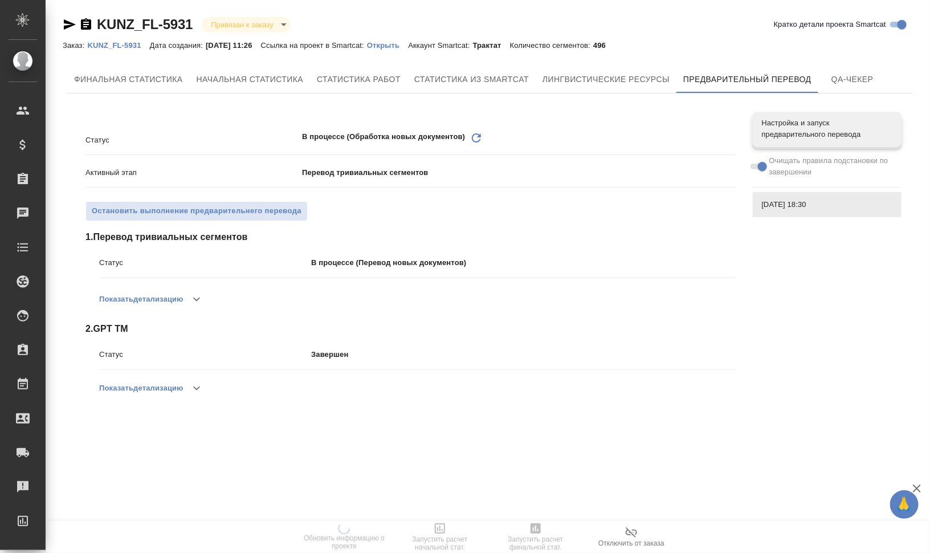
click at [477, 136] on icon "Обновить" at bounding box center [477, 138] width 14 height 14
